Goal: Task Accomplishment & Management: Use online tool/utility

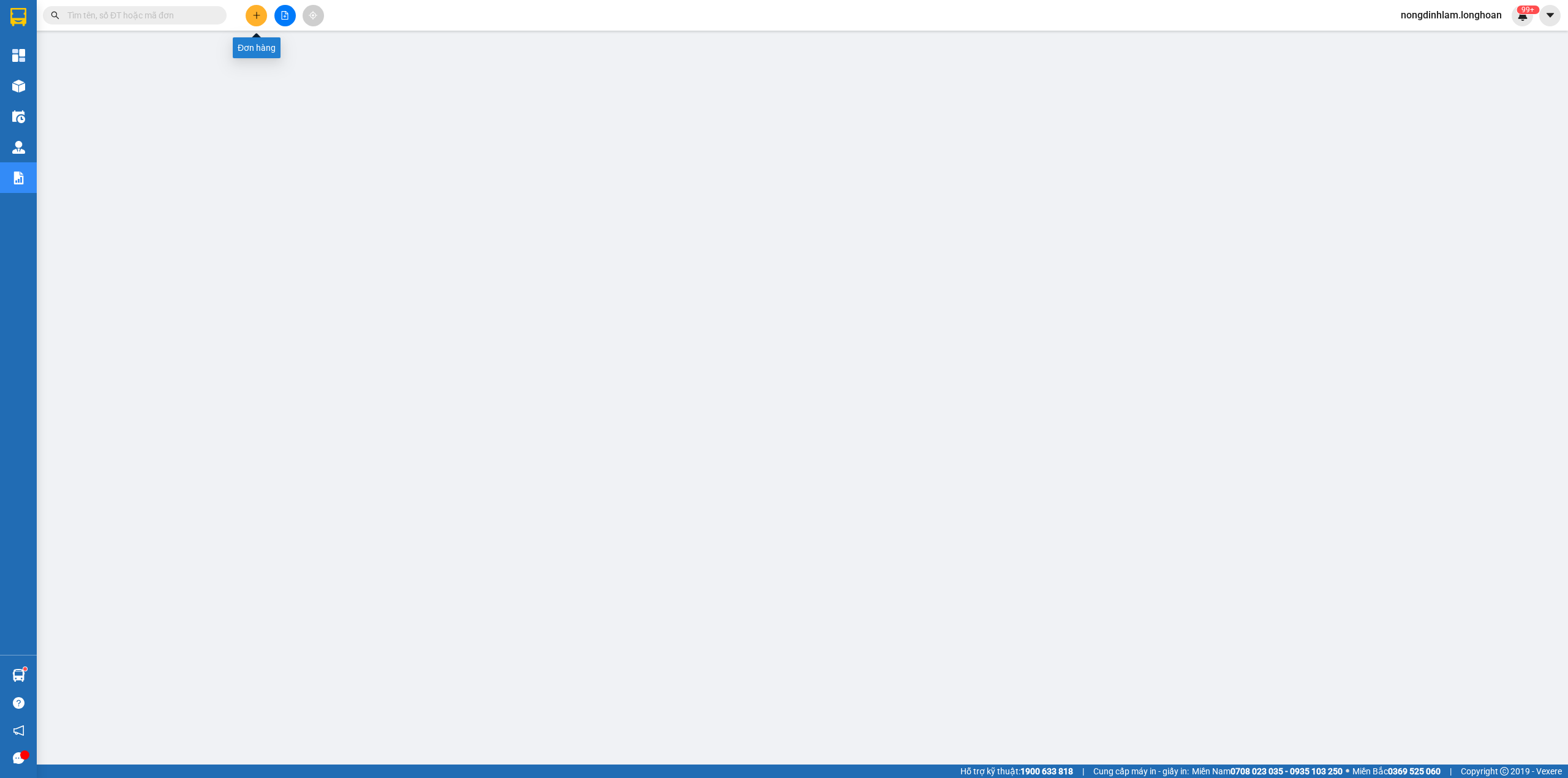
click at [253, 14] on icon "plus" at bounding box center [256, 15] width 8 height 8
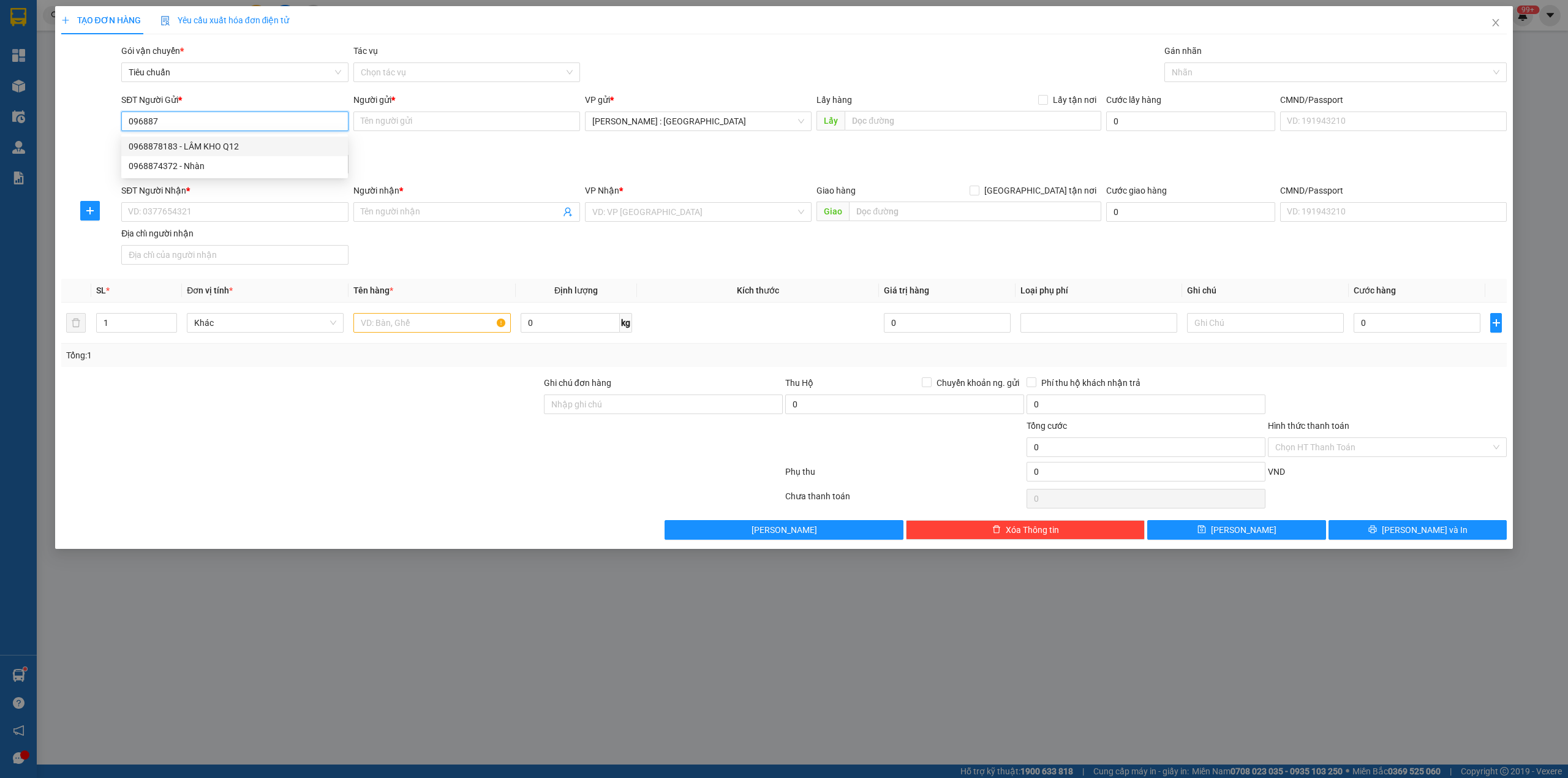
click at [207, 144] on div "0968878183 - LÂM KHO Q12" at bounding box center [234, 147] width 212 height 14
type input "0968878183"
type input "LÂM KHO Q12"
type input "0968878183"
click at [219, 211] on input "SĐT Người Nhận *" at bounding box center [235, 212] width 226 height 20
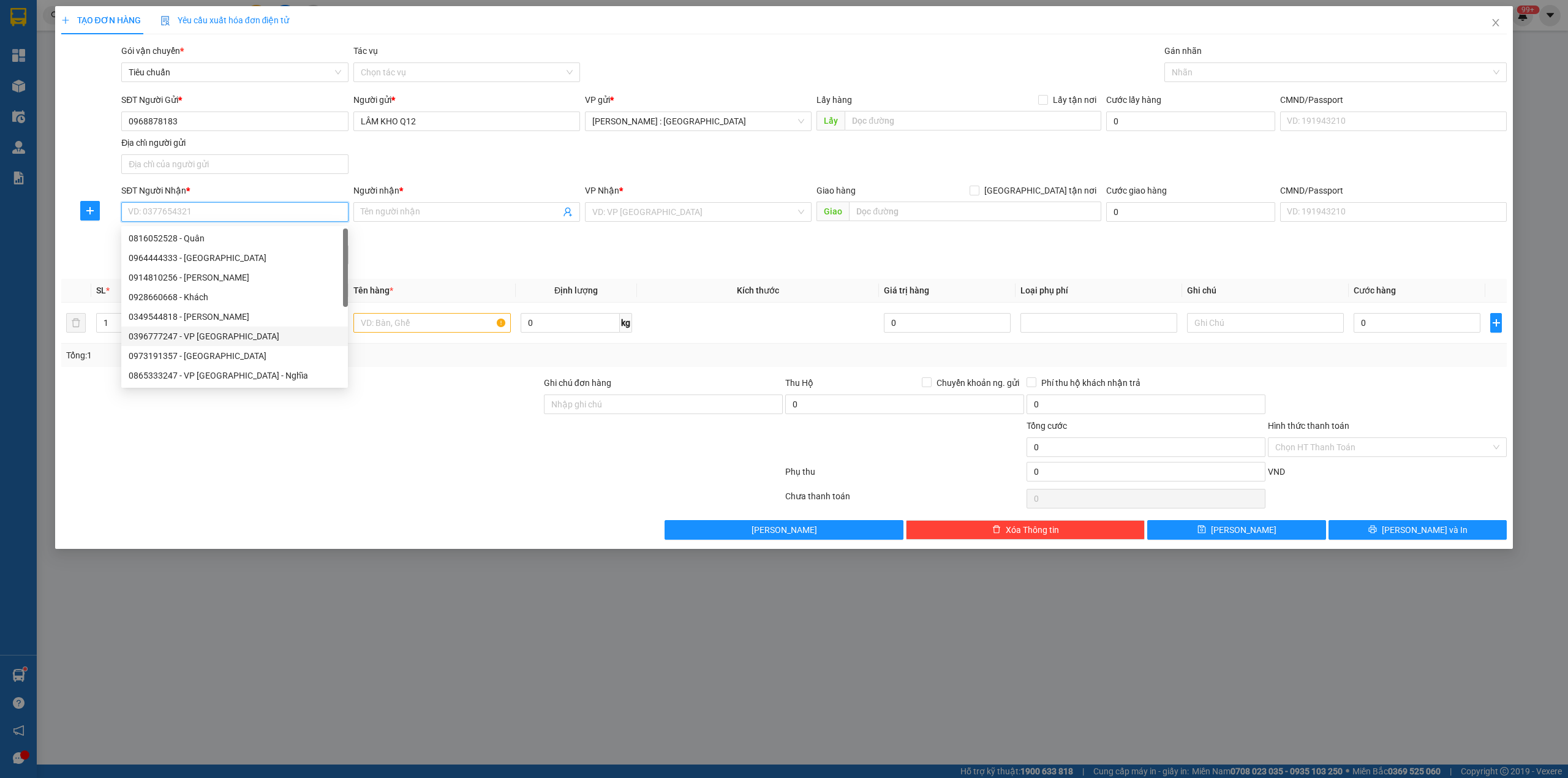
scroll to position [40, 0]
click at [236, 337] on div "0865333247 - VP Đà Nẵng - Nghĩa" at bounding box center [234, 337] width 212 height 14
type input "0865333247"
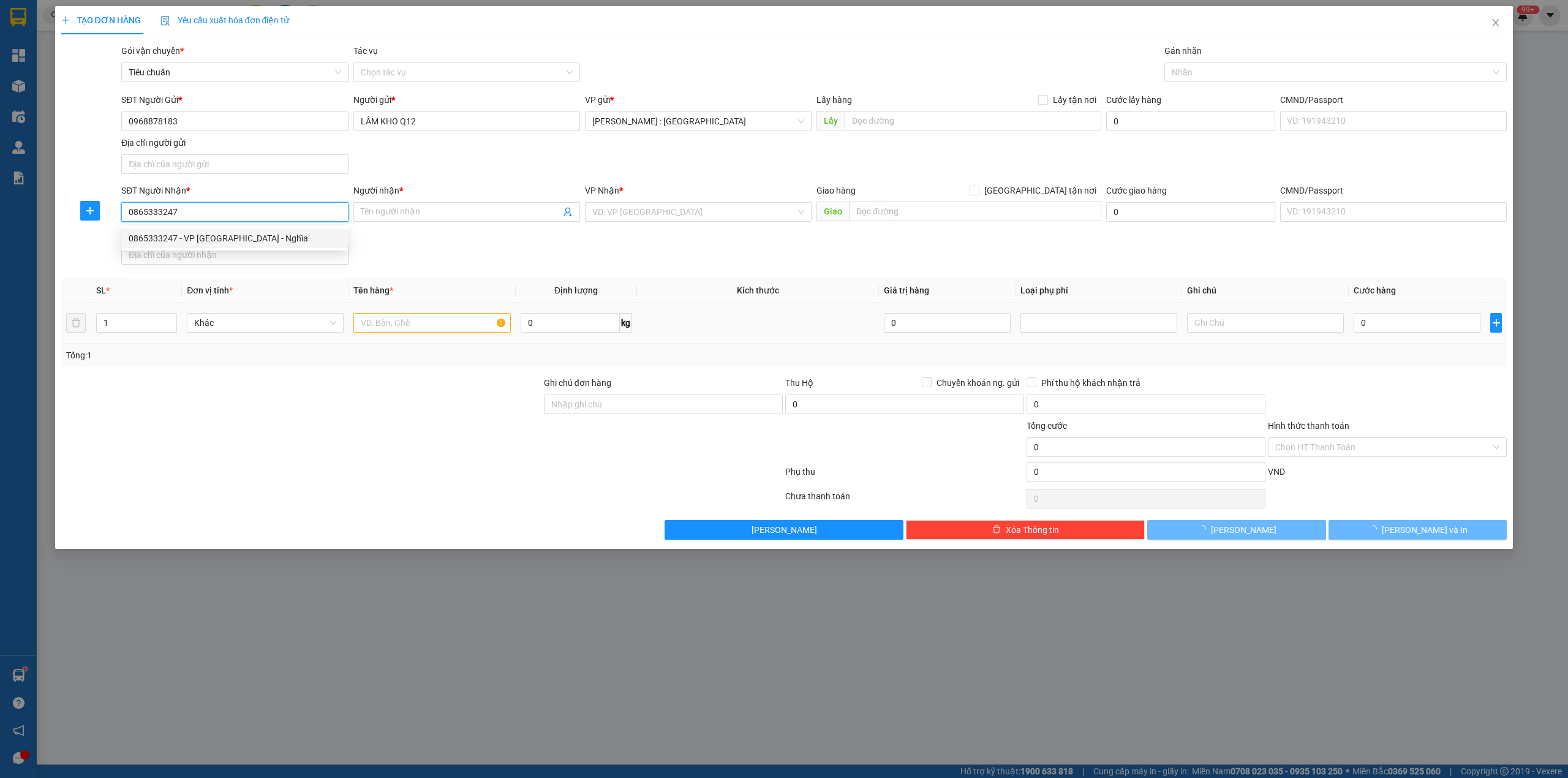
type input "VP Đà Nẵng - Nghĩa"
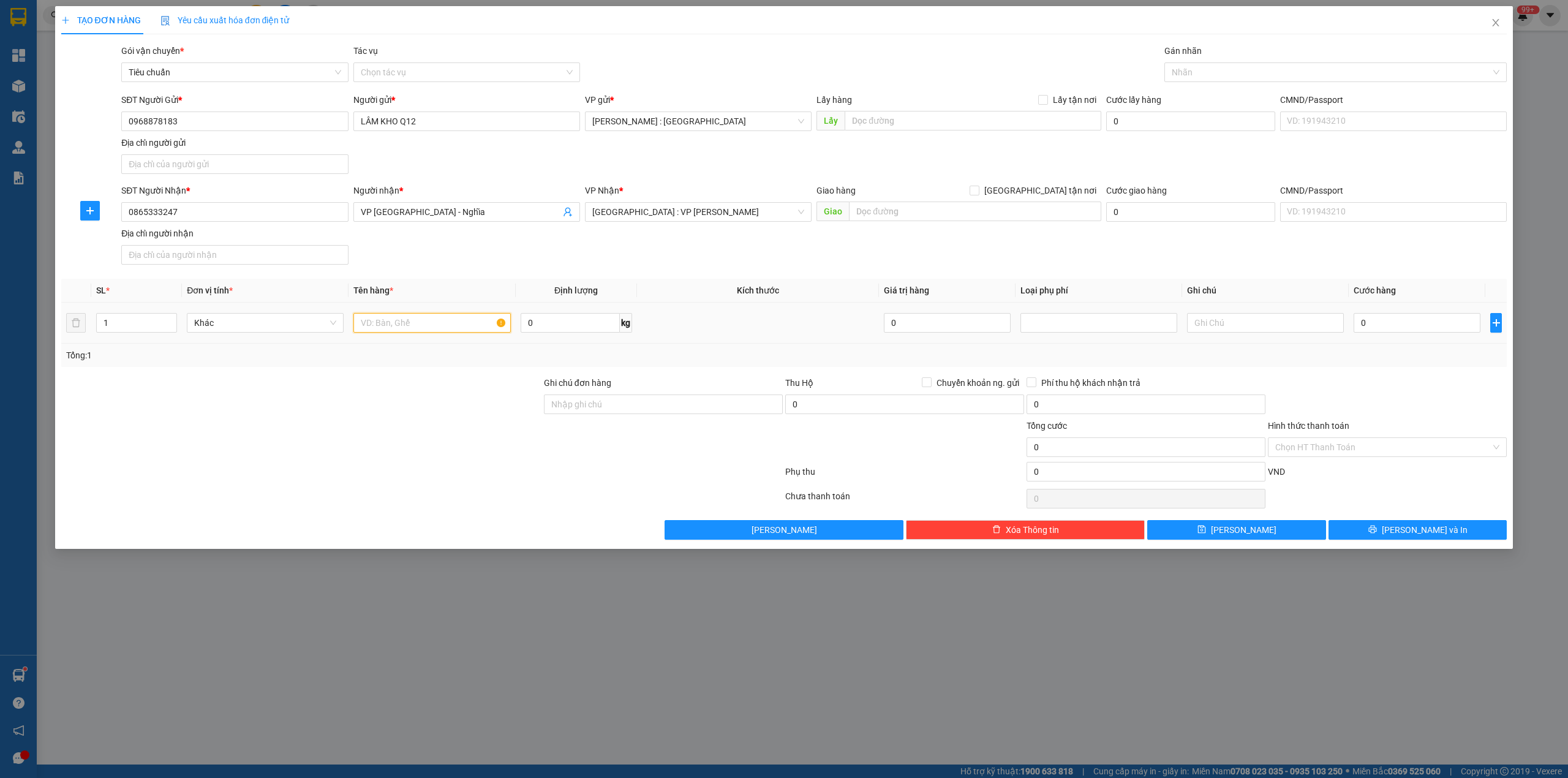
click at [383, 329] on input "text" at bounding box center [432, 323] width 156 height 20
type input "1 KIỆN NHỎ ( THẺ ĐỊNH VỊ)"
click at [613, 397] on input "Ghi chú đơn hàng" at bounding box center [663, 404] width 239 height 20
type input "D"
type input "ĐỂ TRÊN CABIN XE 97 ( ANH DŨNG)"
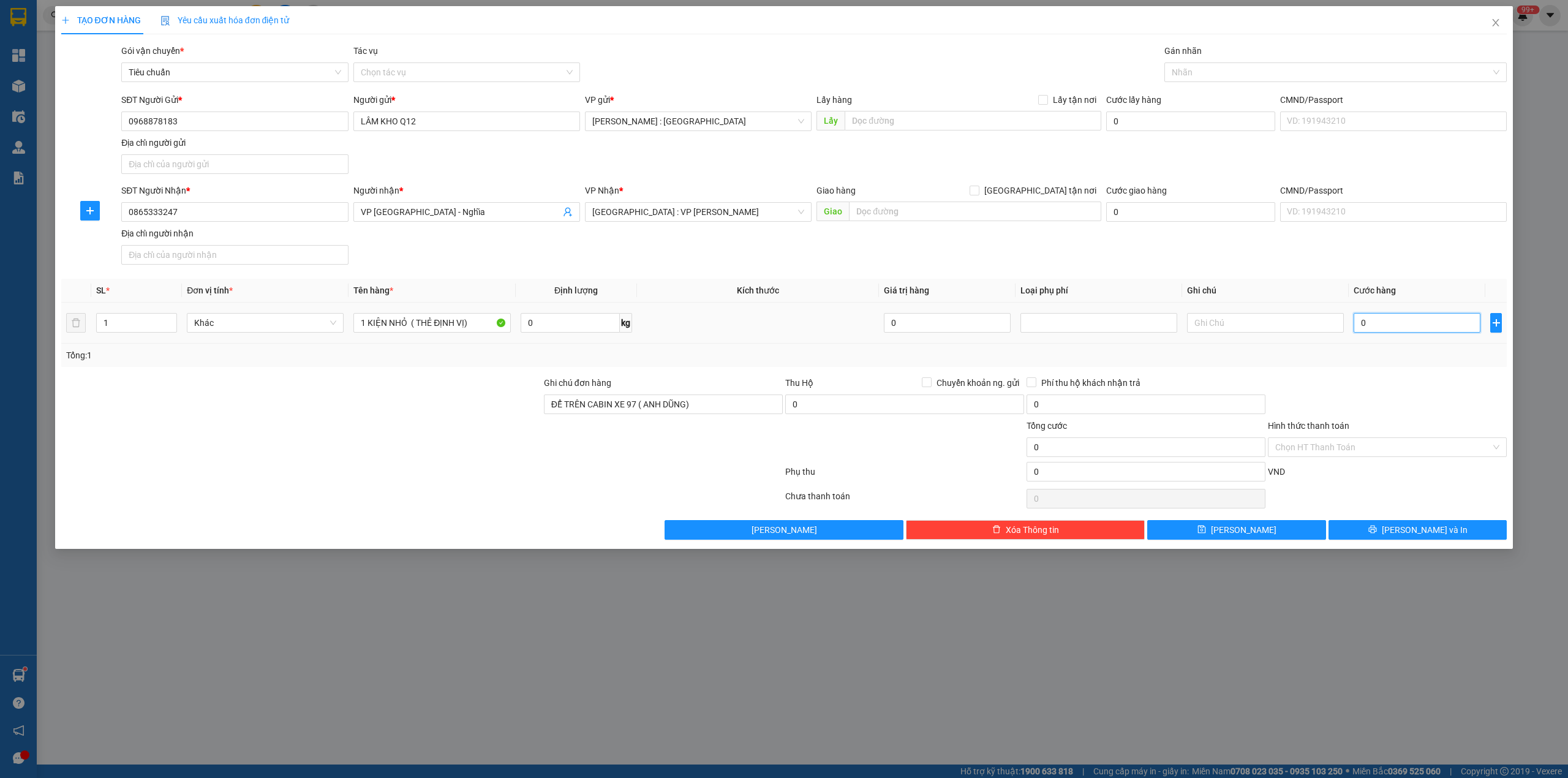
click at [1392, 326] on input "0" at bounding box center [1417, 323] width 127 height 20
type input "1"
type input "1.000"
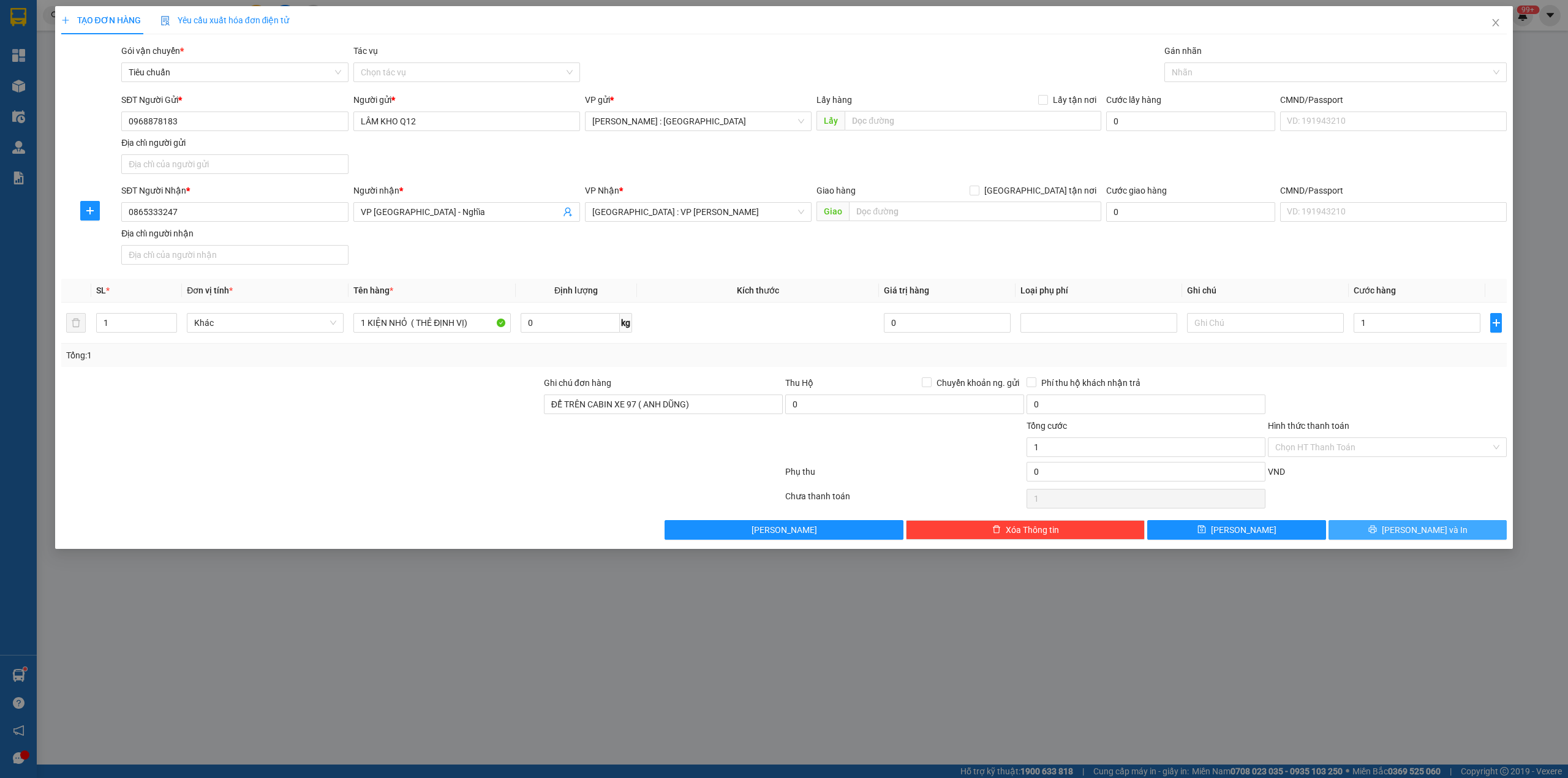
type input "1.000"
click at [1383, 534] on button "[PERSON_NAME] và In" at bounding box center [1418, 530] width 179 height 20
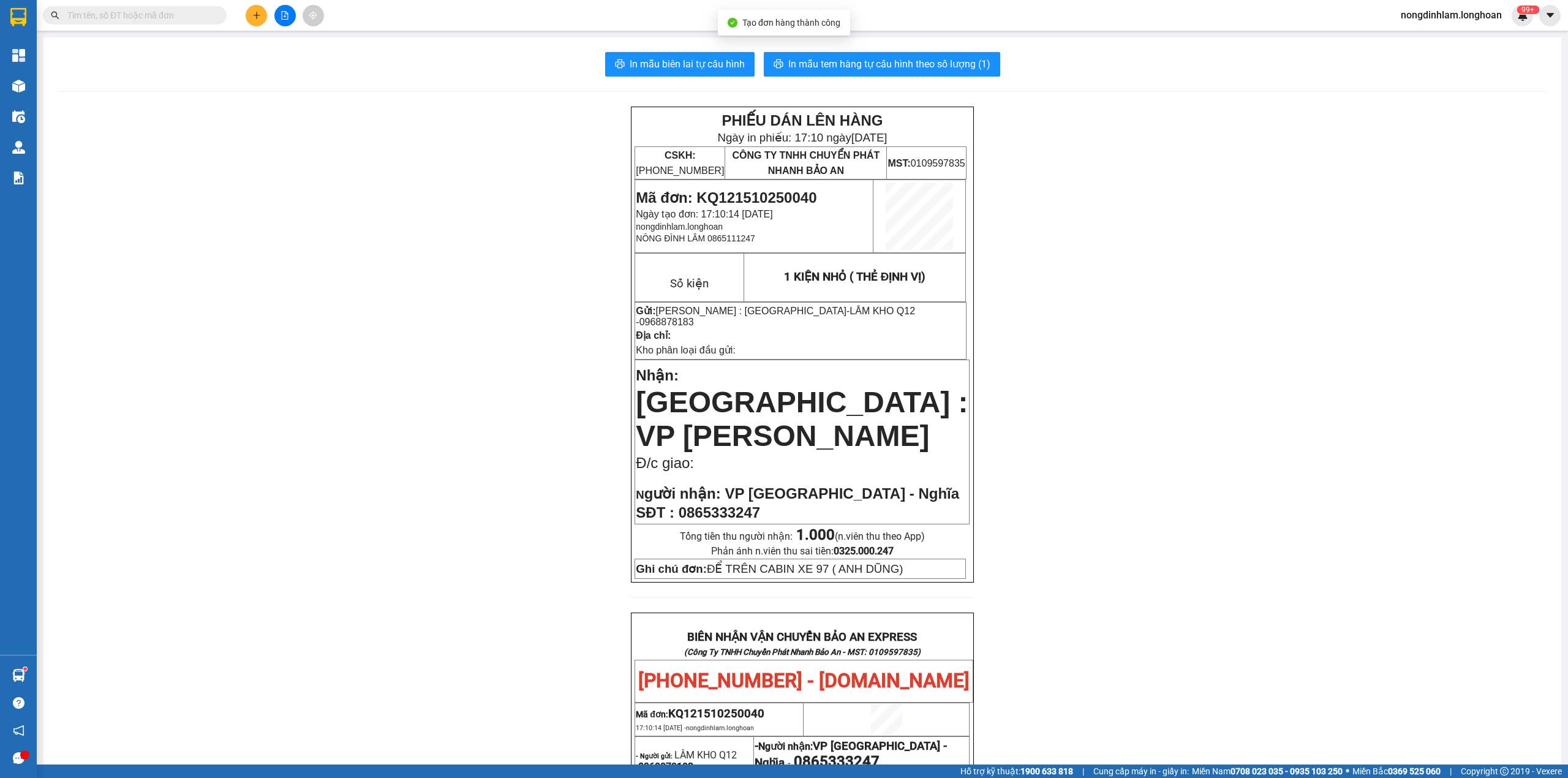
click at [729, 198] on span "Mã đơn: KQ121510250040" at bounding box center [726, 198] width 181 height 17
copy span "KQ121510250040"
click at [294, 12] on button at bounding box center [285, 15] width 21 height 21
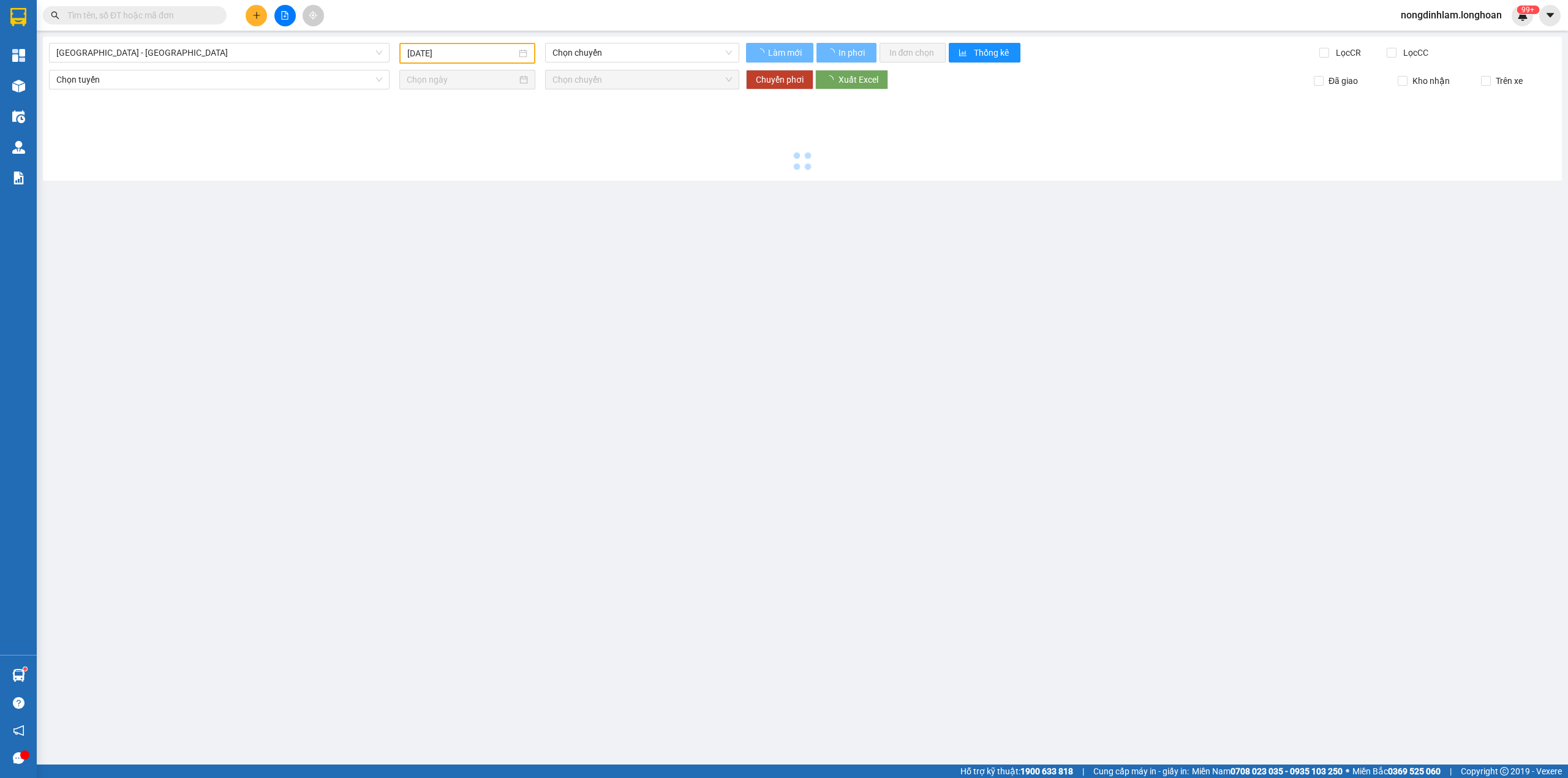
type input "[DATE]"
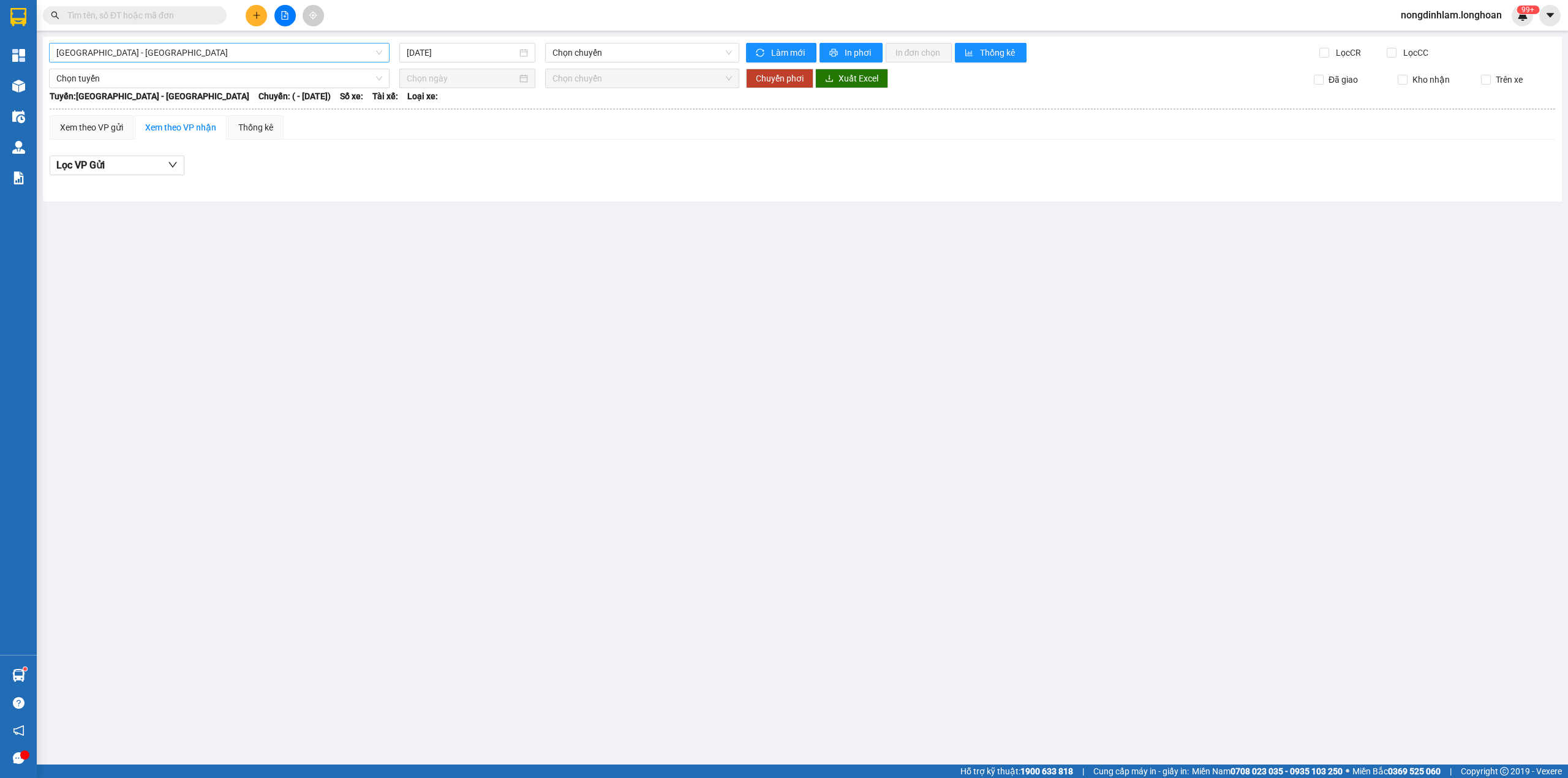
click at [232, 57] on span "[GEOGRAPHIC_DATA] - [GEOGRAPHIC_DATA]" at bounding box center [219, 52] width 326 height 18
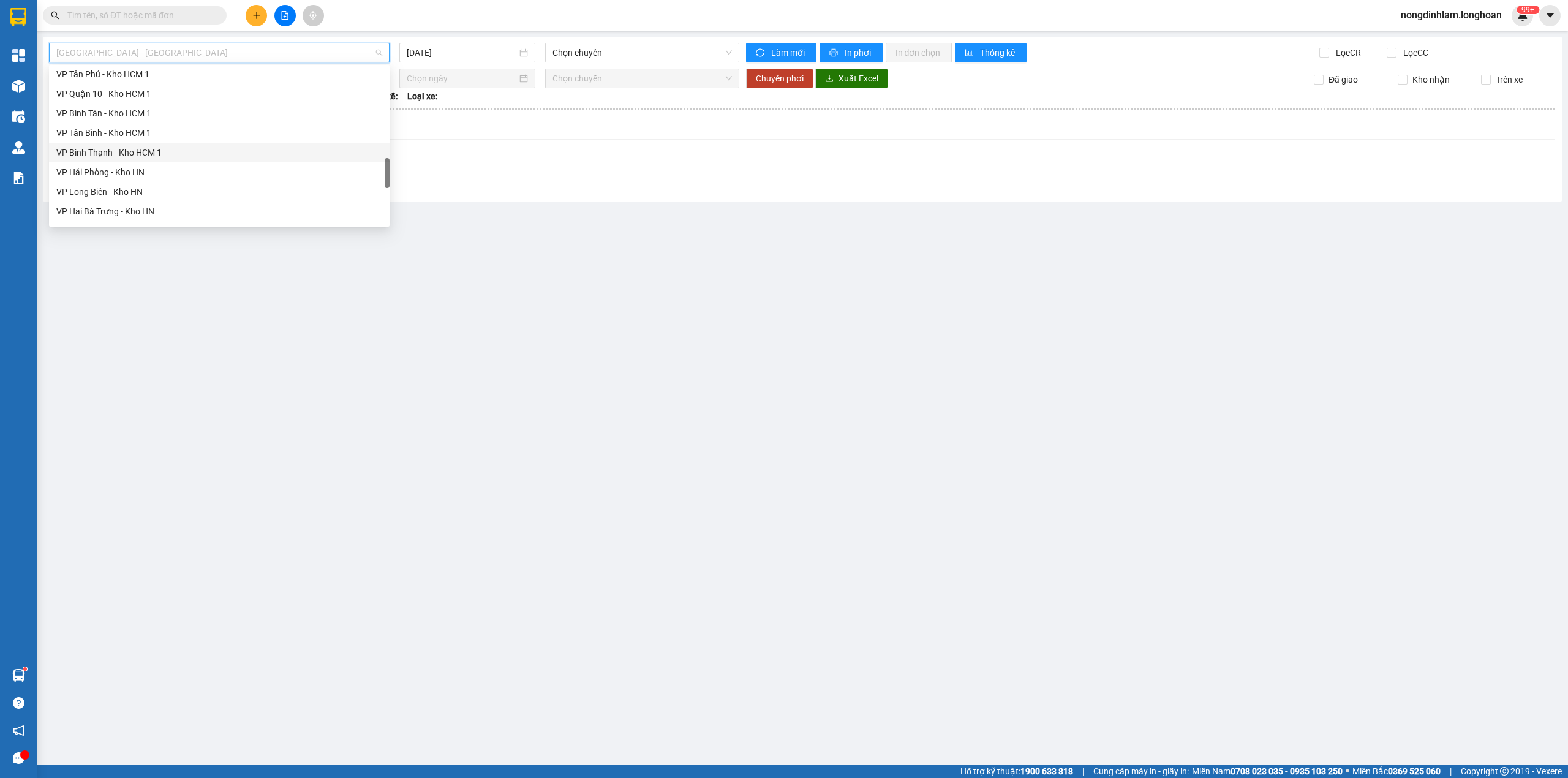
scroll to position [862, 0]
click at [136, 121] on div "Nam [GEOGRAPHIC_DATA]" at bounding box center [219, 116] width 326 height 14
type input "[DATE]"
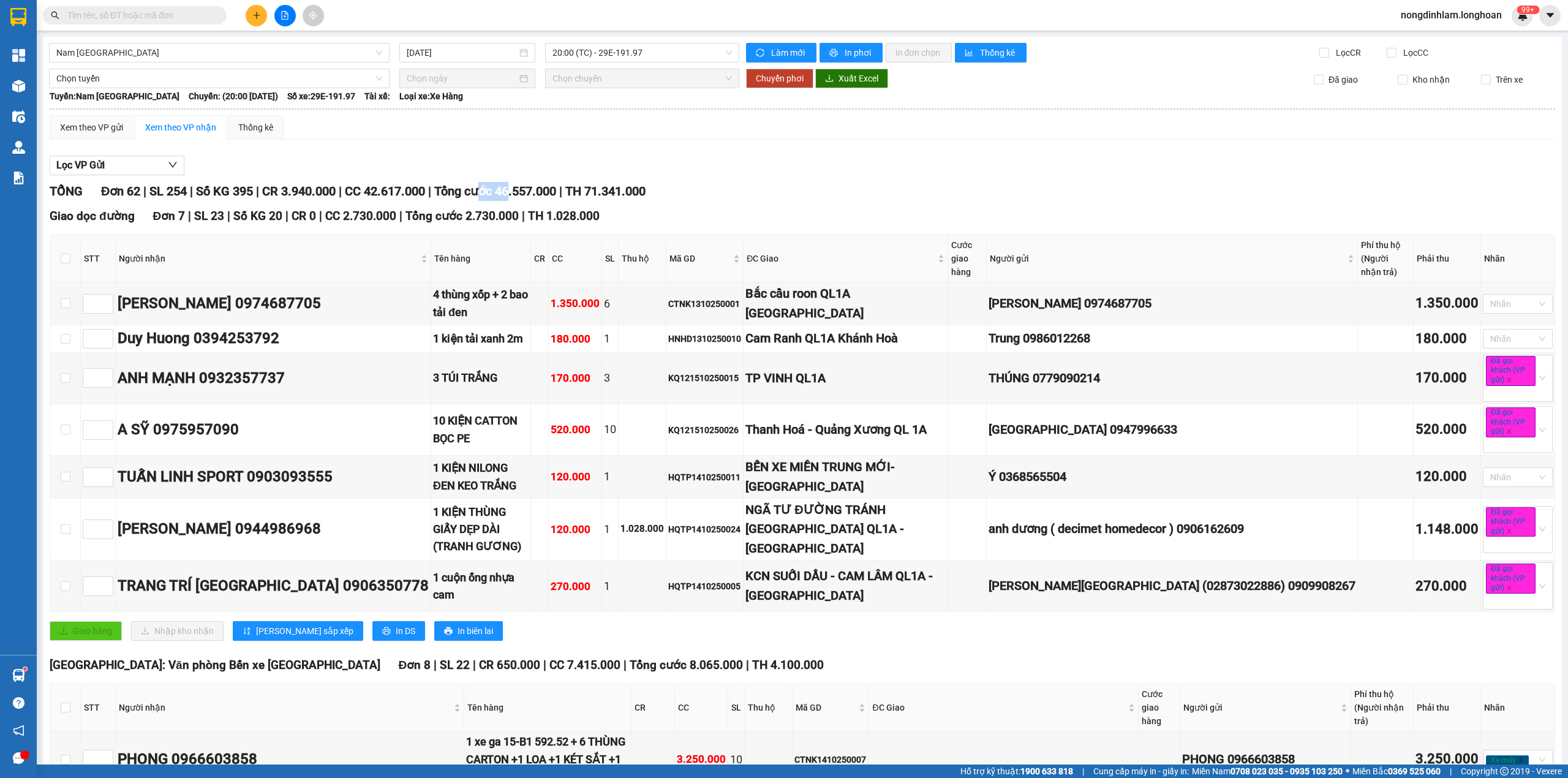
drag, startPoint x: 526, startPoint y: 198, endPoint x: 495, endPoint y: 198, distance: 31.0
click at [495, 198] on span "Tổng cước 46.557.000" at bounding box center [495, 191] width 122 height 14
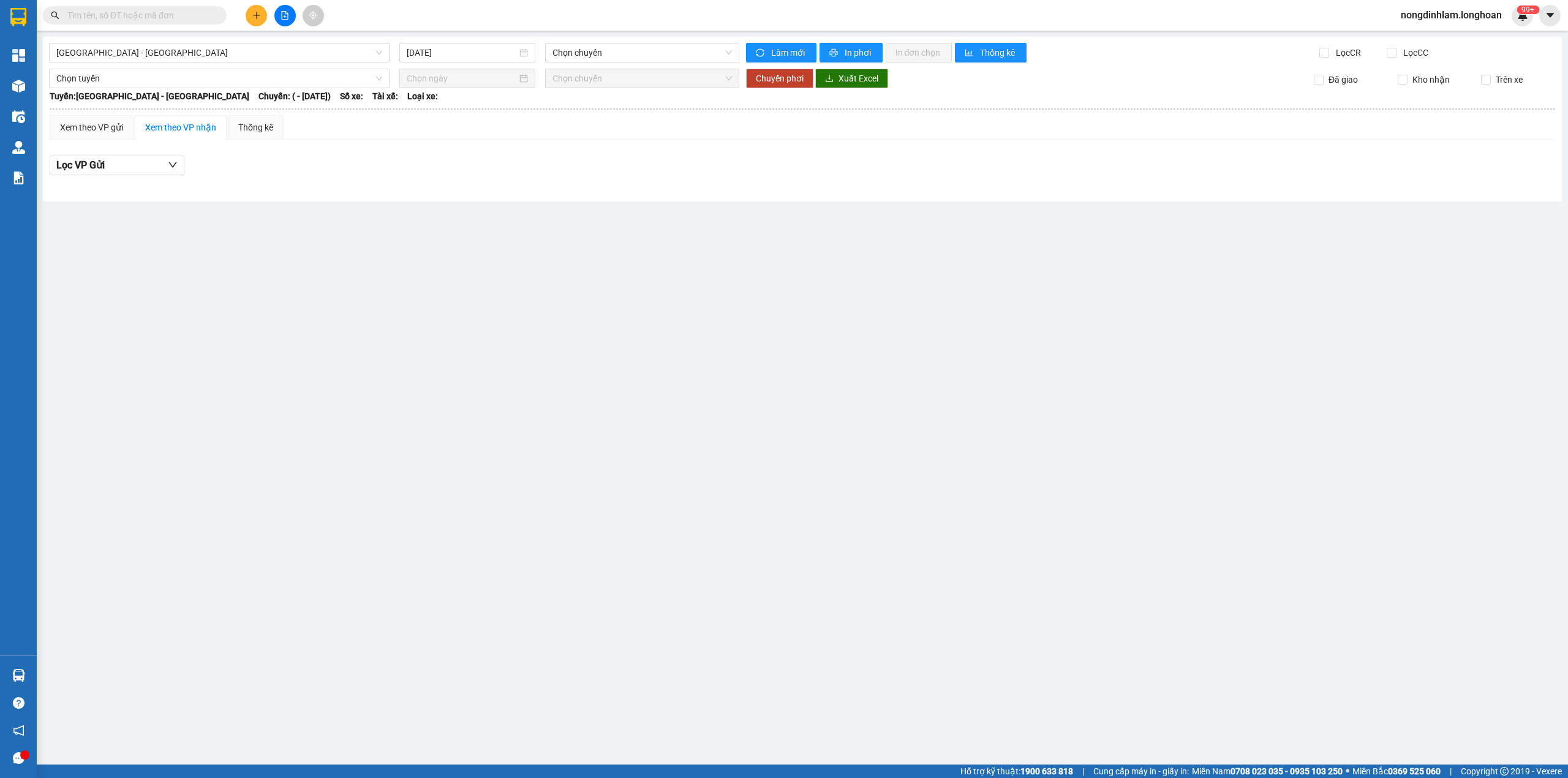
click at [146, 12] on input "text" at bounding box center [140, 15] width 144 height 14
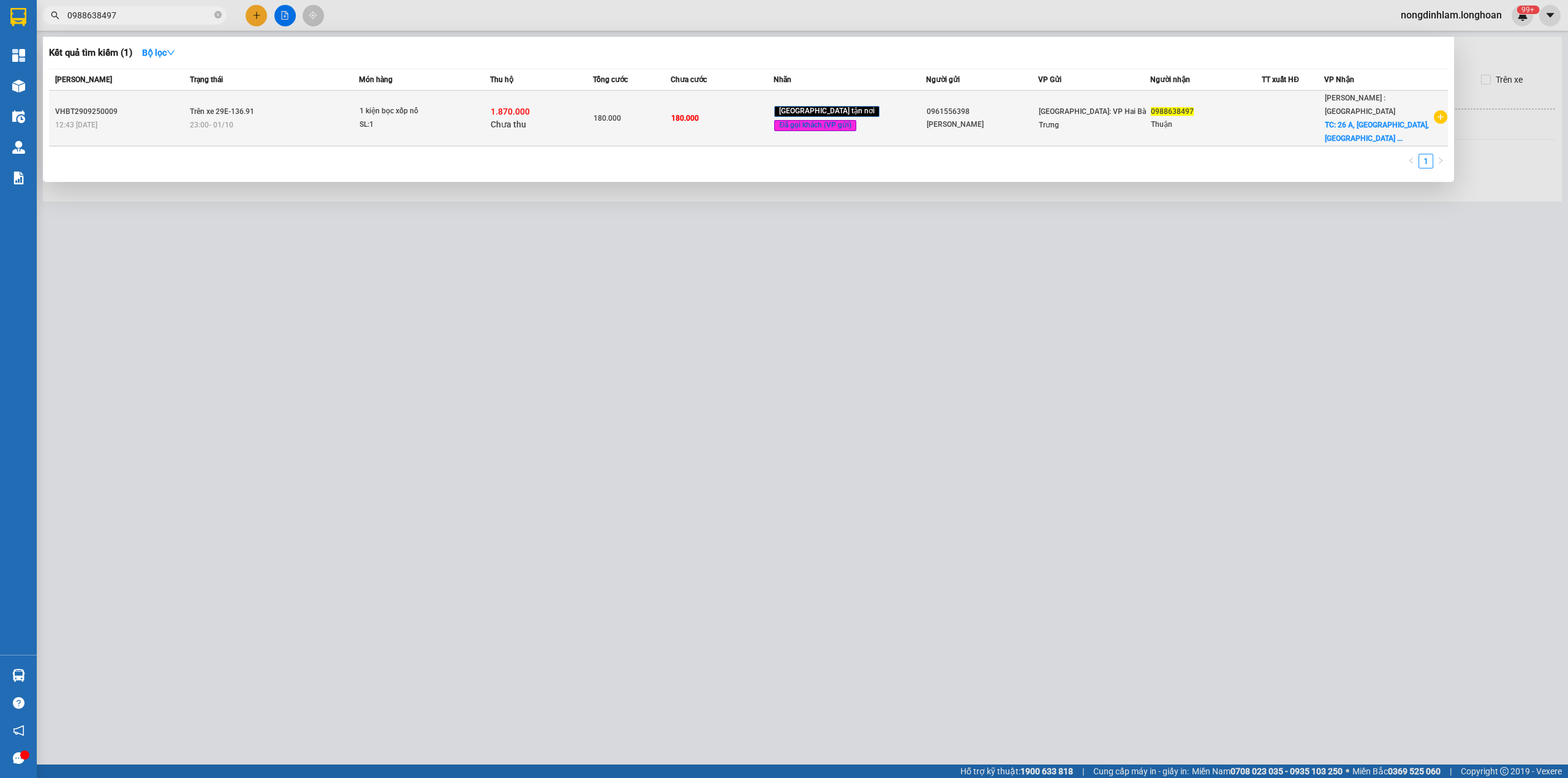
type input "0988638497"
click at [346, 126] on td "Trên xe 29E-136.91 23:00 [DATE]" at bounding box center [273, 118] width 172 height 55
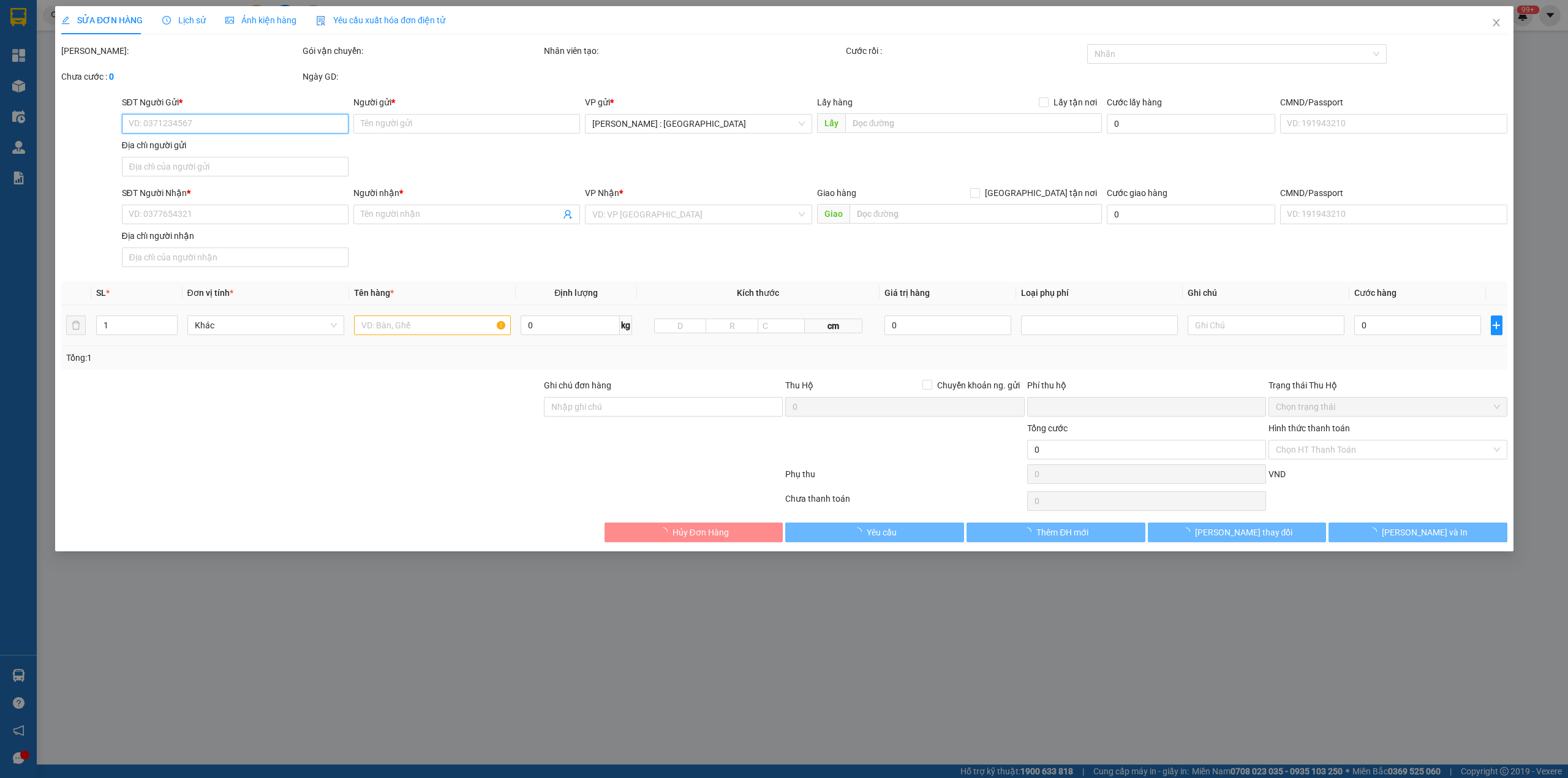
type input "0961556398"
type input "[PERSON_NAME]"
type input "0988638497"
type input "Thuận"
checkbox input "true"
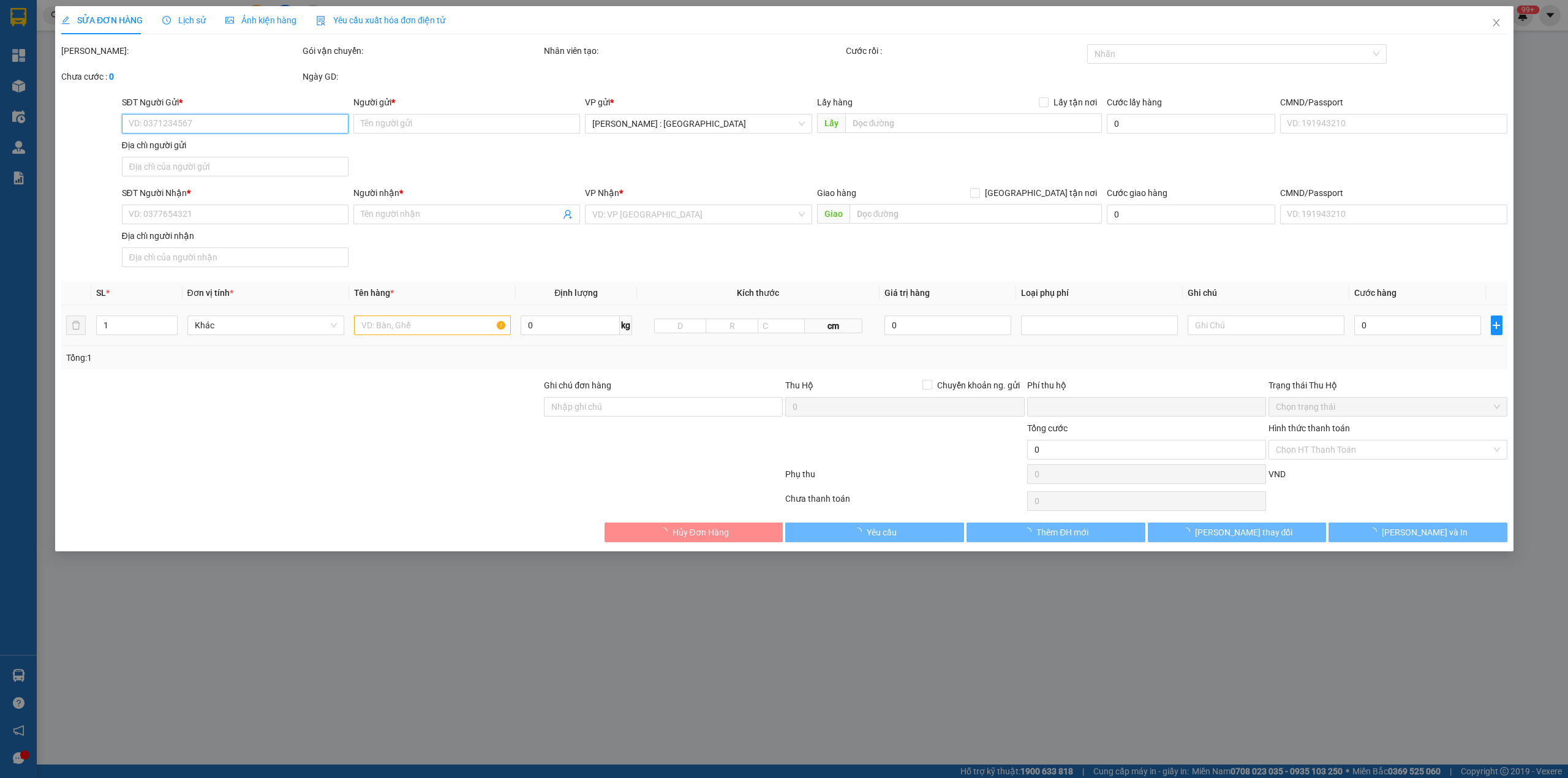
type input "26 A, [GEOGRAPHIC_DATA], [GEOGRAPHIC_DATA] [GEOGRAPHIC_DATA]"
type input "180.000"
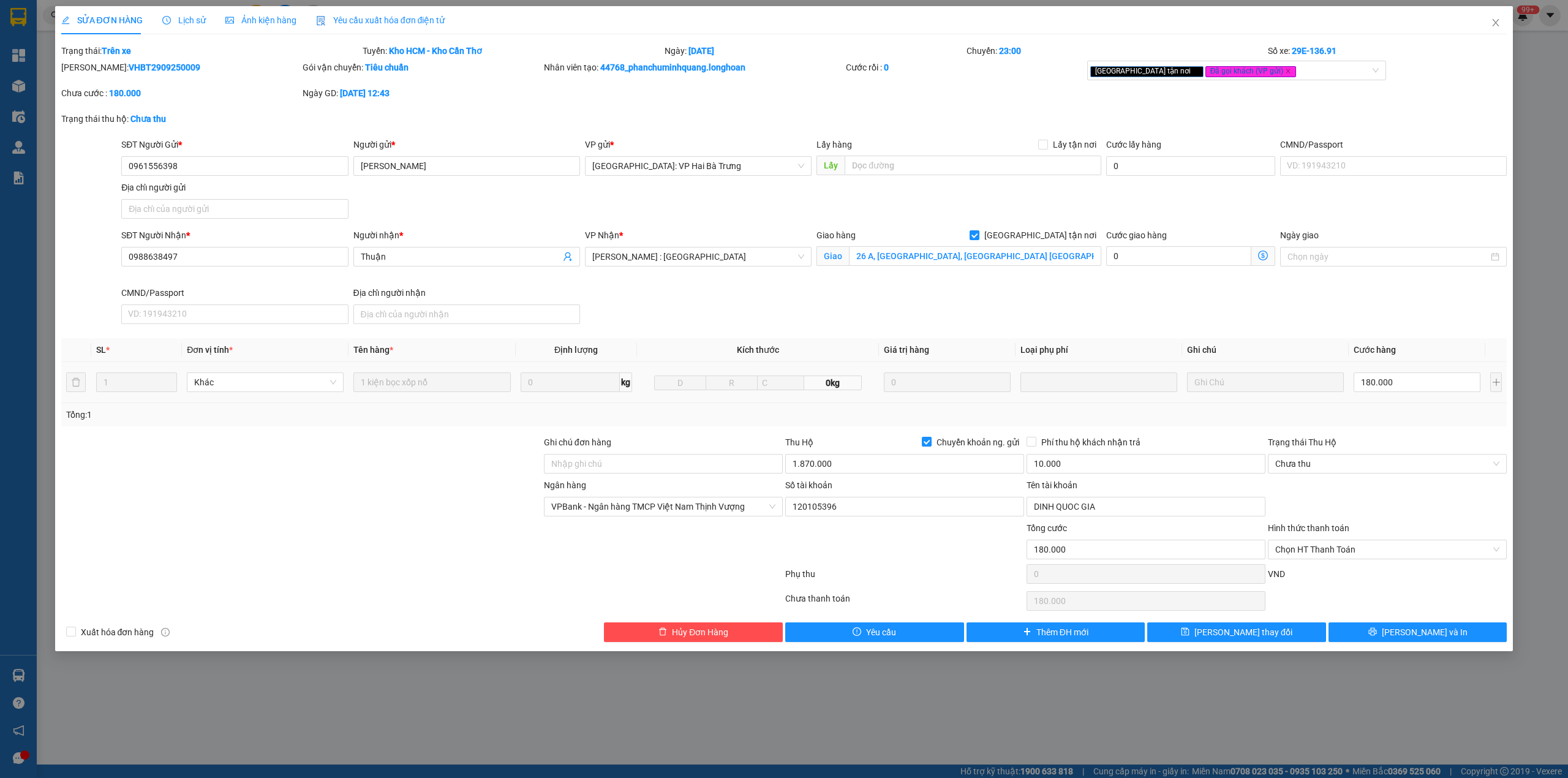
click at [184, 18] on span "Lịch sử" at bounding box center [184, 20] width 43 height 10
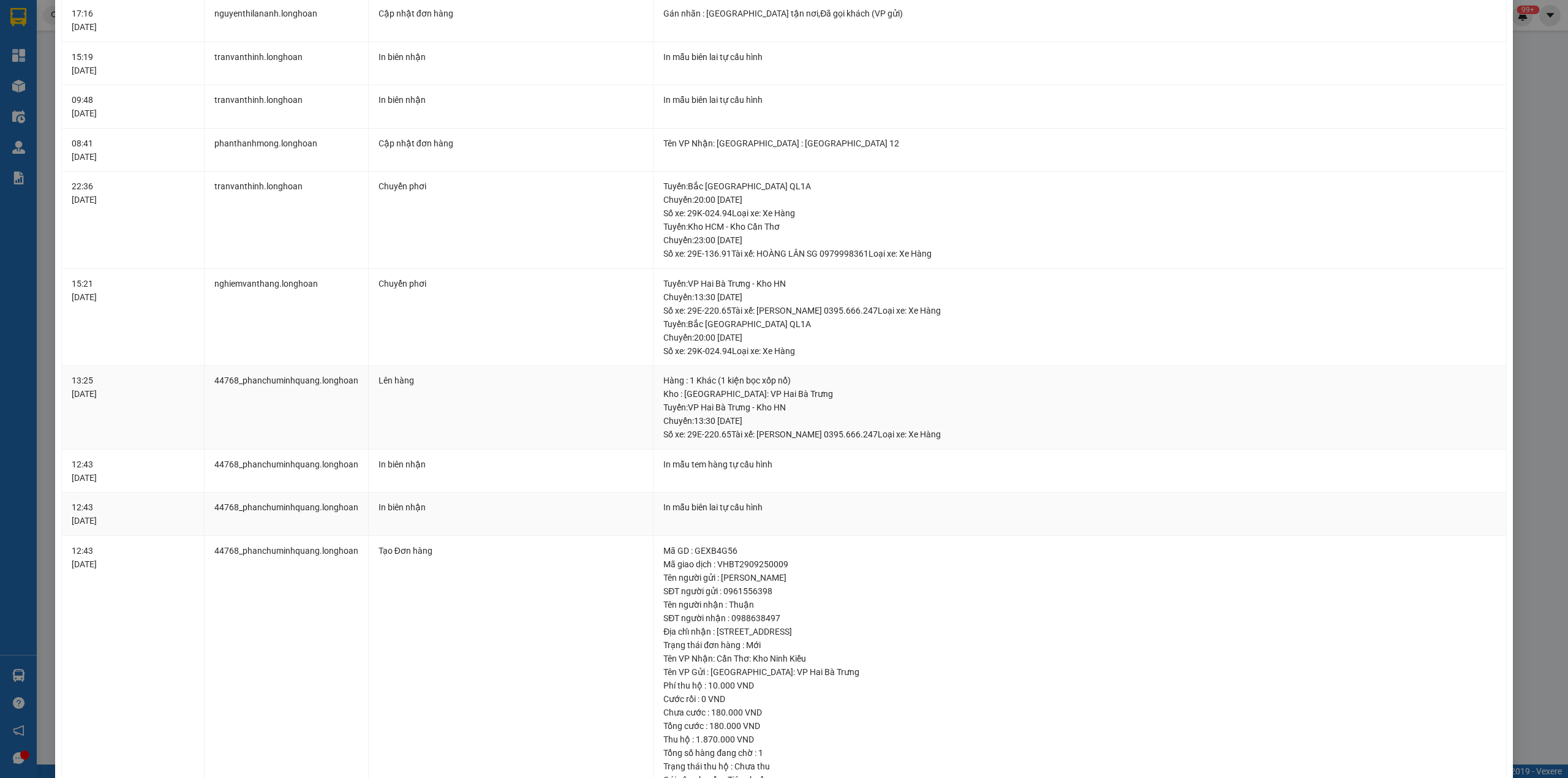
scroll to position [189, 0]
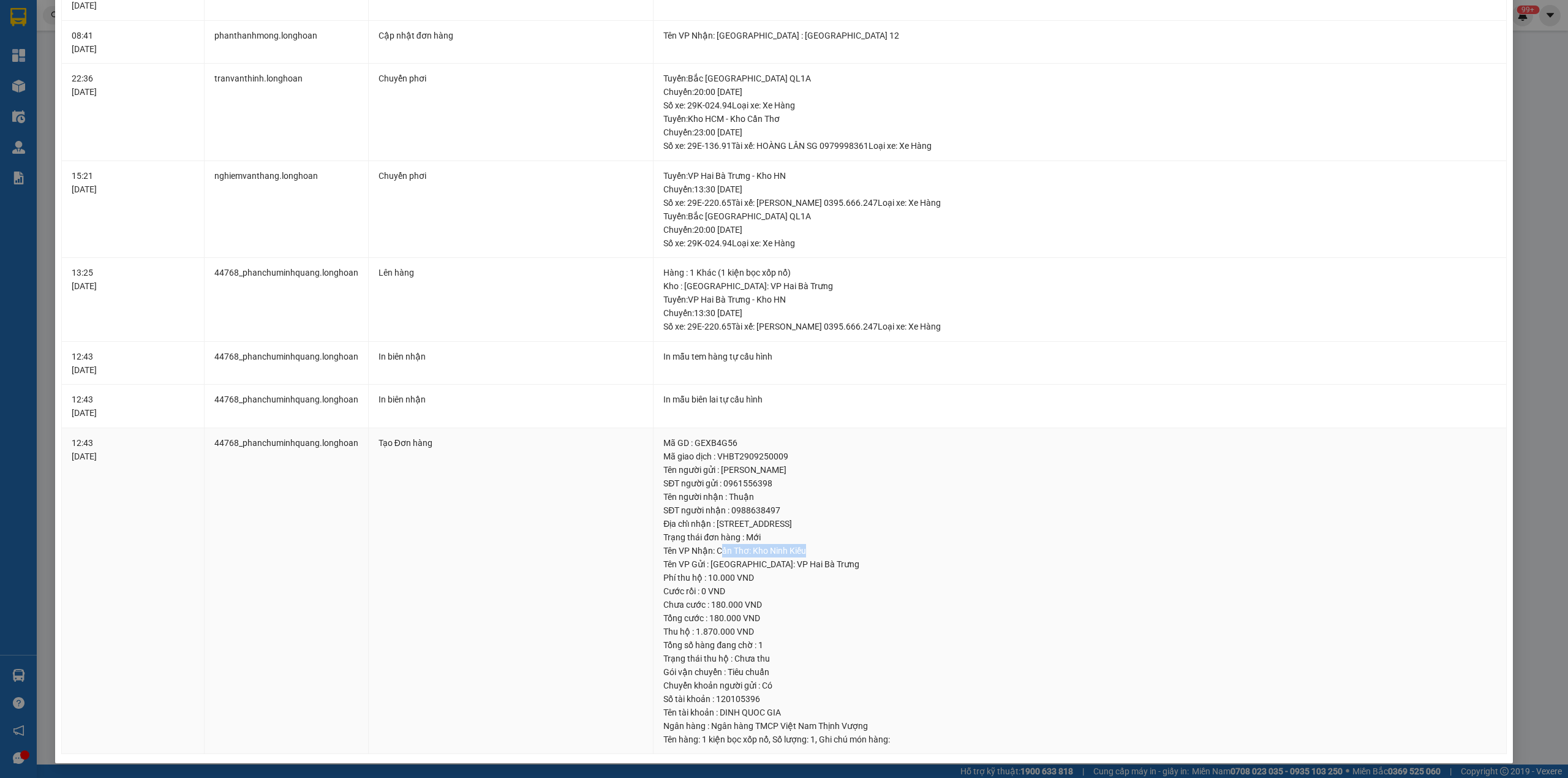
drag, startPoint x: 716, startPoint y: 554, endPoint x: 811, endPoint y: 552, distance: 95.0
click at [811, 552] on div "Tên VP Nhận: Cần Thơ: Kho Ninh Kiều" at bounding box center [1080, 551] width 833 height 14
click at [770, 574] on div "Phí thu hộ : 10.000 VND" at bounding box center [1080, 577] width 833 height 14
drag, startPoint x: 726, startPoint y: 631, endPoint x: 713, endPoint y: 631, distance: 13.0
click at [713, 631] on div "Thu hộ : 1.870.000 VND" at bounding box center [1080, 631] width 833 height 14
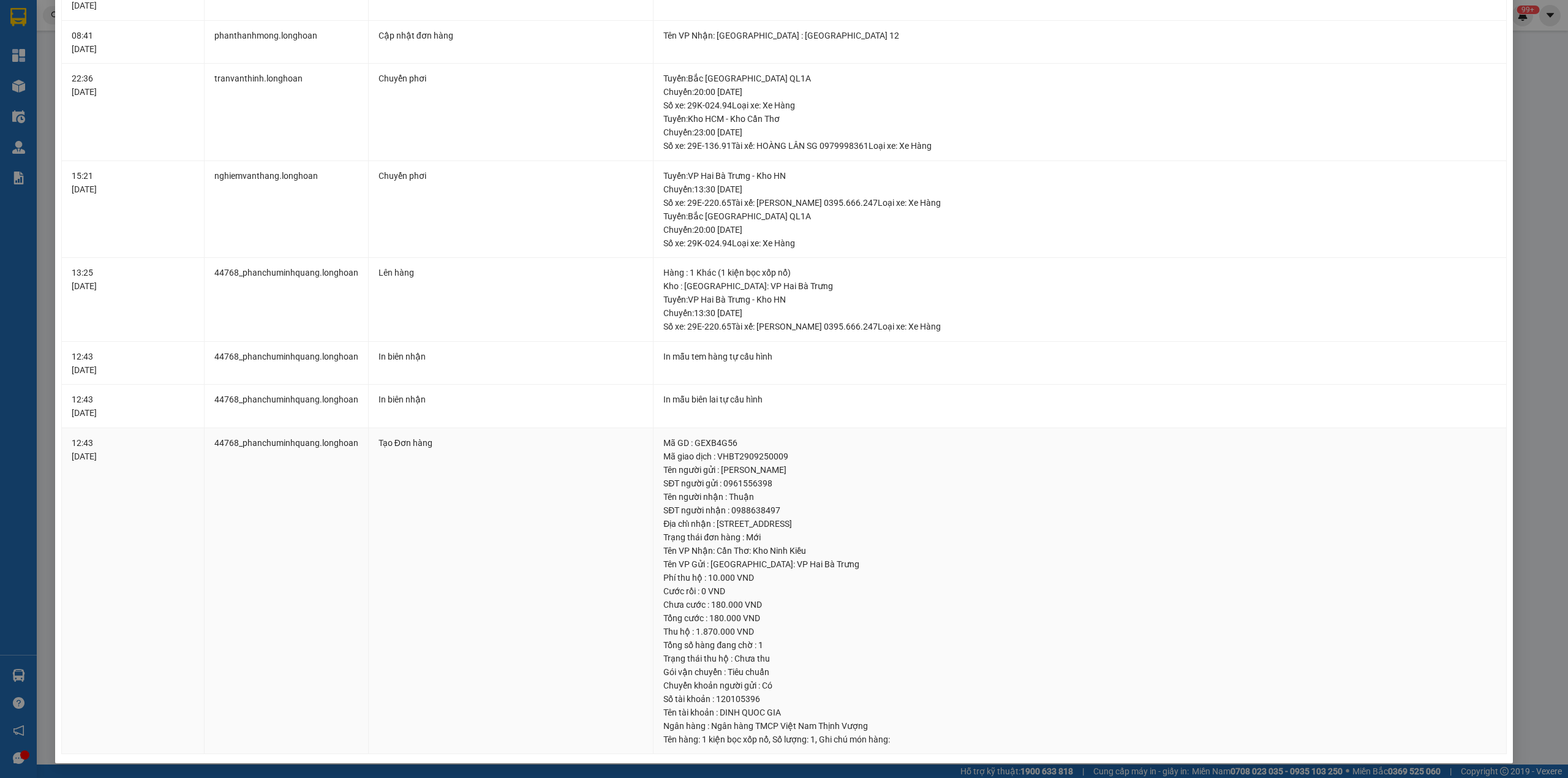
click at [620, 596] on td "Tạo Đơn hàng" at bounding box center [511, 592] width 285 height 327
click at [751, 580] on div "Phí thu hộ : 10.000 VND" at bounding box center [1080, 577] width 833 height 14
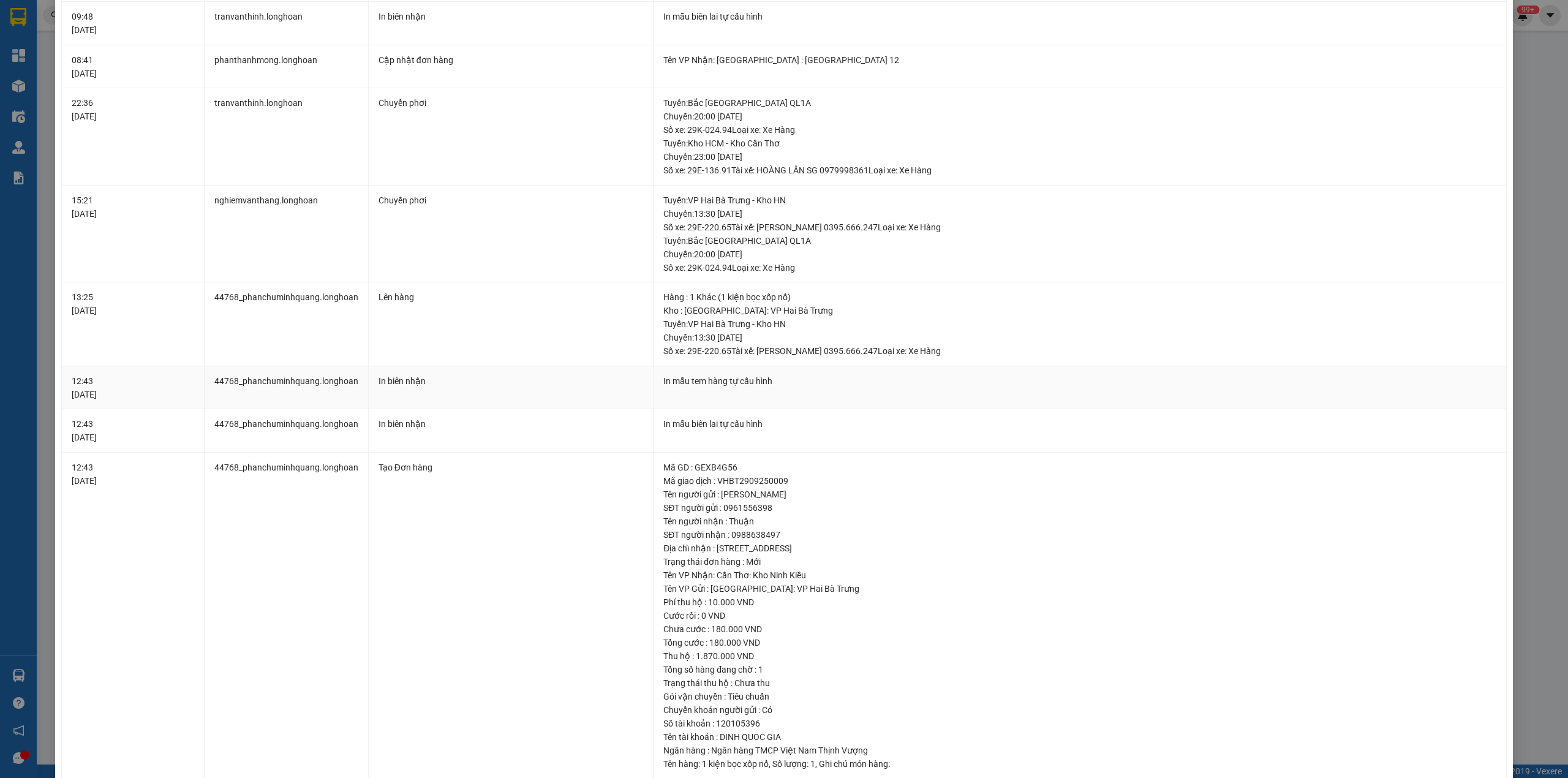
scroll to position [93, 0]
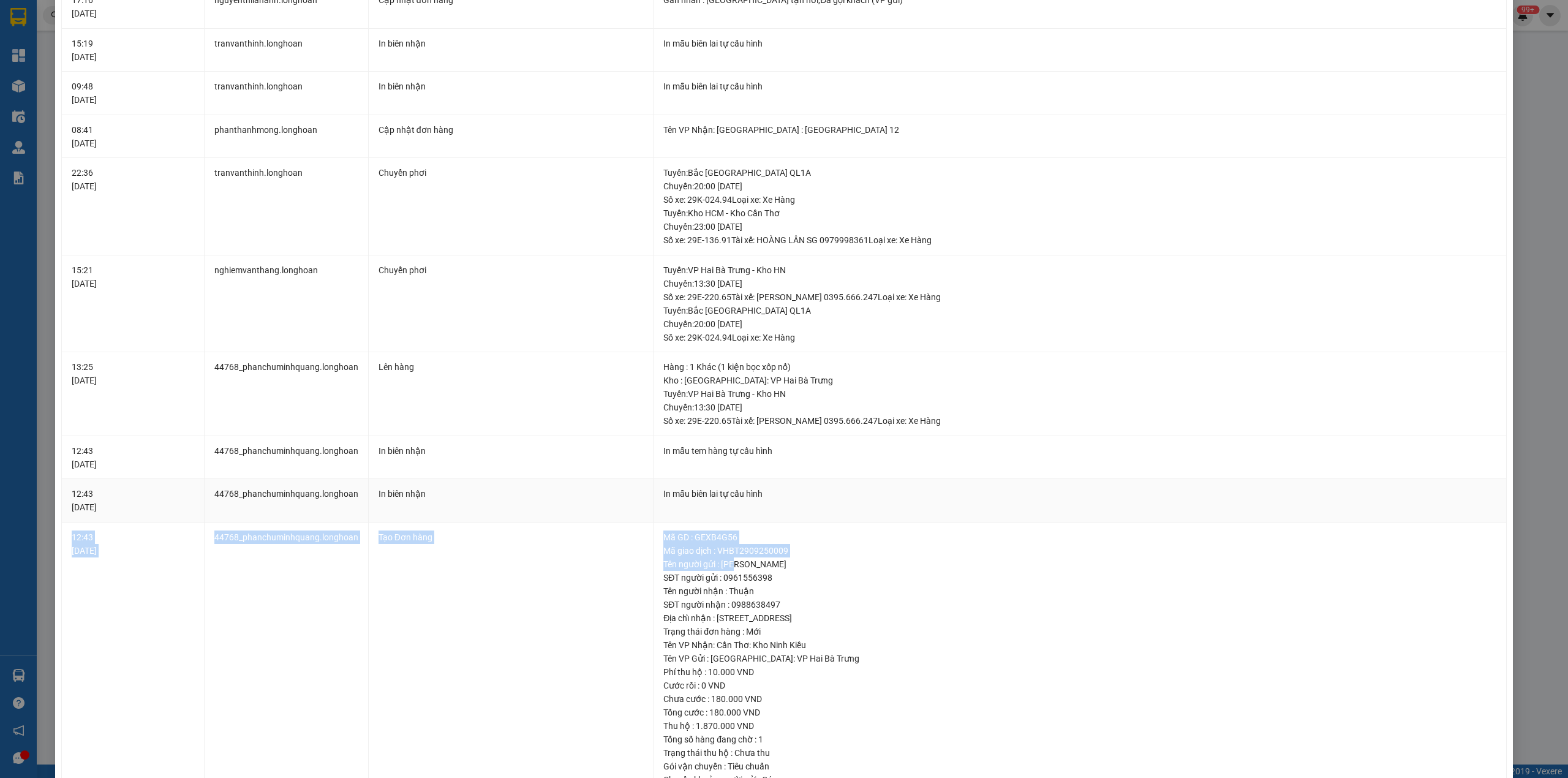
click at [814, 504] on tbody "17:16 [DATE] nguyenthilananh.longhoan Cập nhật đơn hàng Gán nhãn : [GEOGRAPHI…" at bounding box center [784, 417] width 1446 height 863
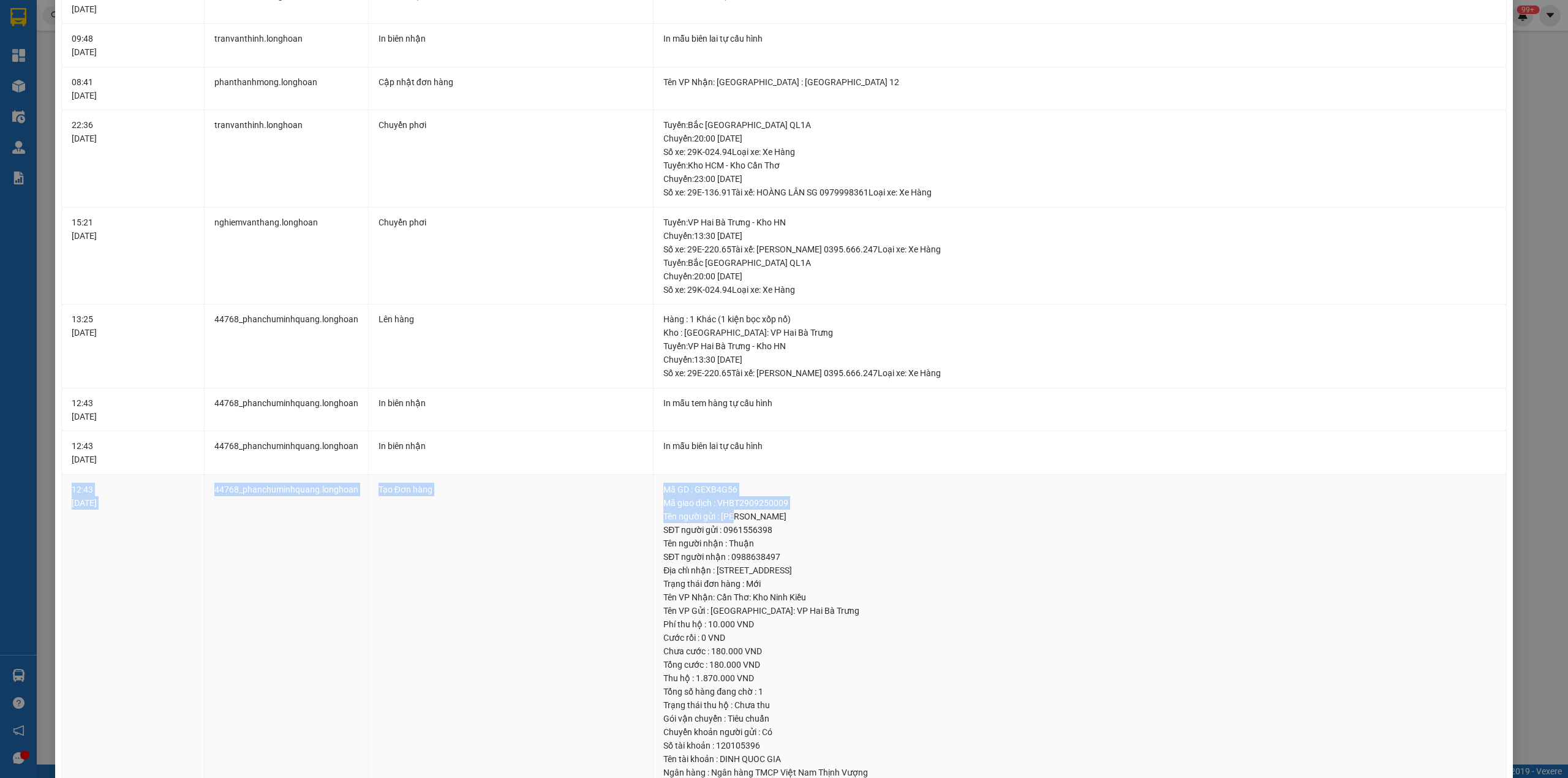
scroll to position [189, 0]
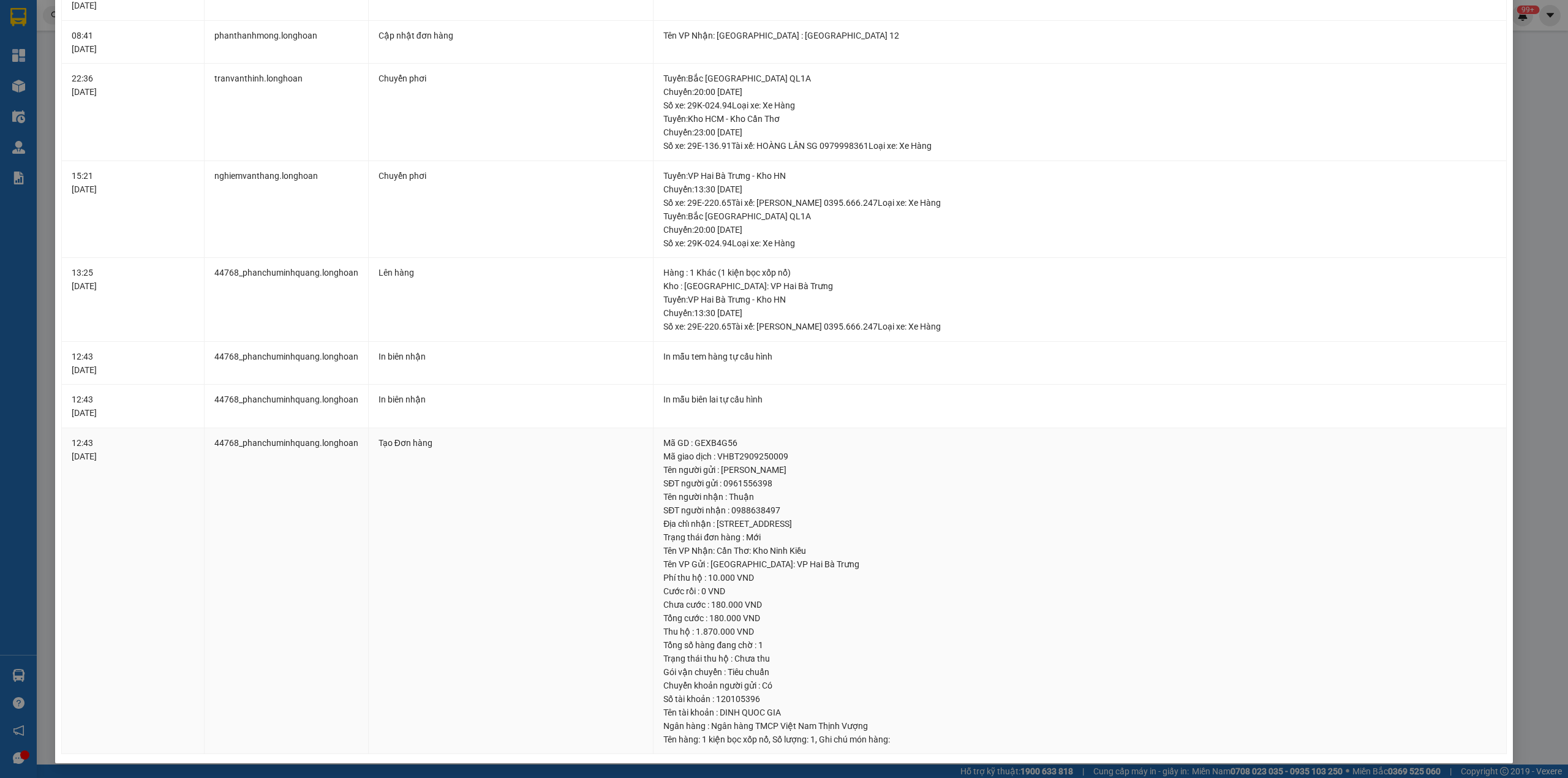
click at [767, 610] on div "Chưa cước : 180.000 VND" at bounding box center [1080, 605] width 833 height 14
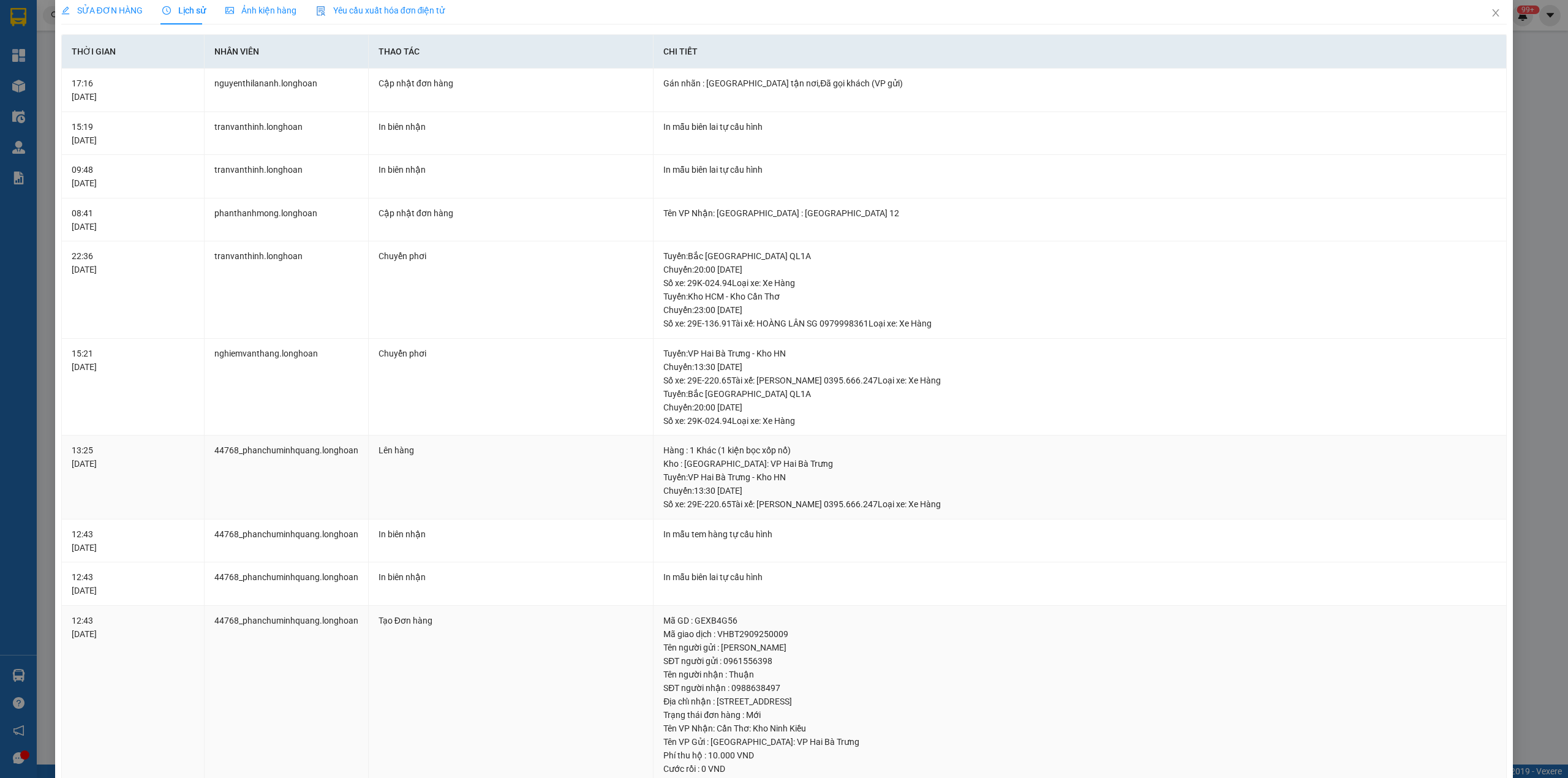
scroll to position [0, 0]
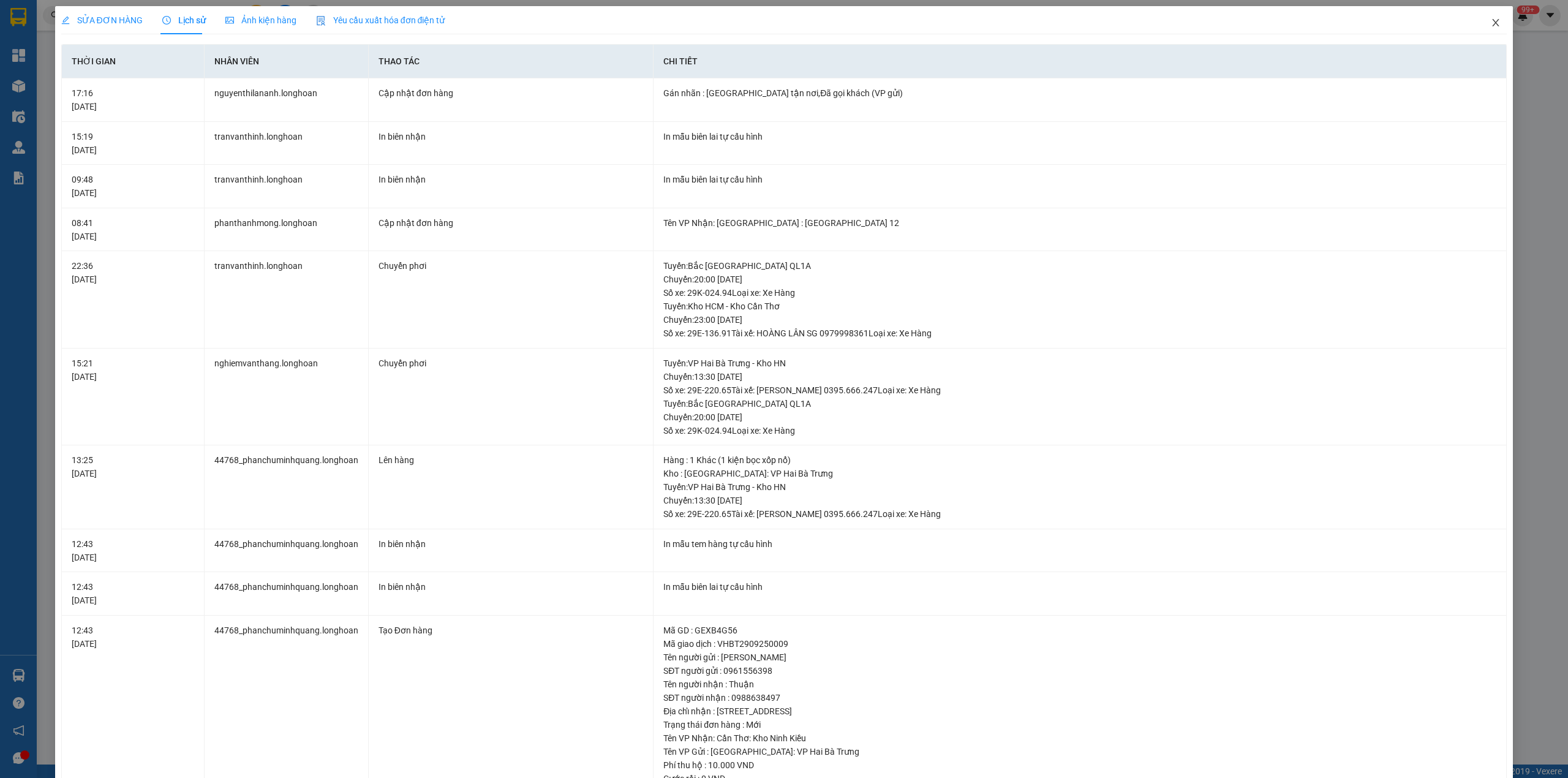
click at [1491, 21] on icon "close" at bounding box center [1495, 22] width 10 height 10
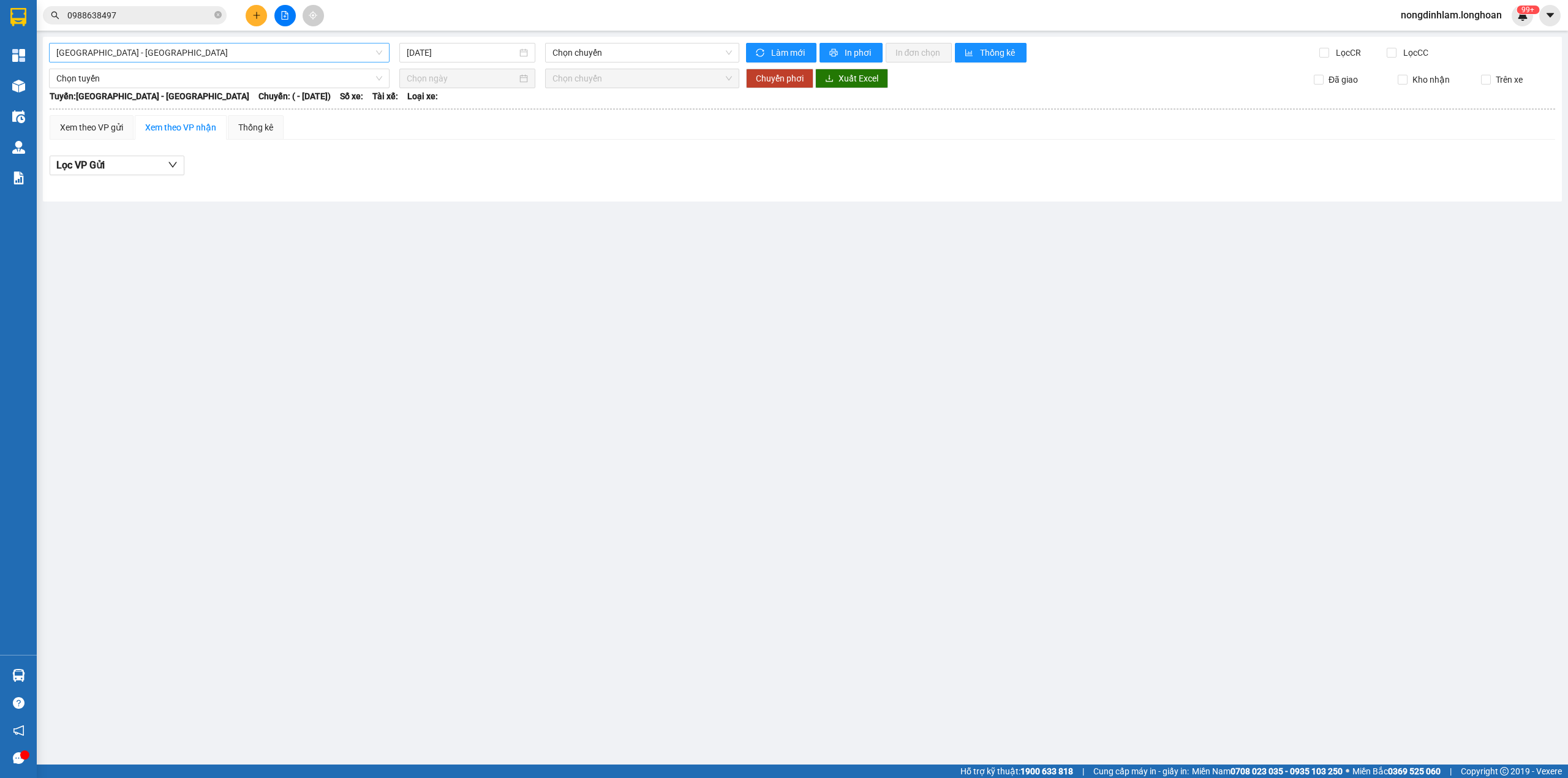
click at [194, 54] on span "[GEOGRAPHIC_DATA] - [GEOGRAPHIC_DATA]" at bounding box center [219, 52] width 326 height 18
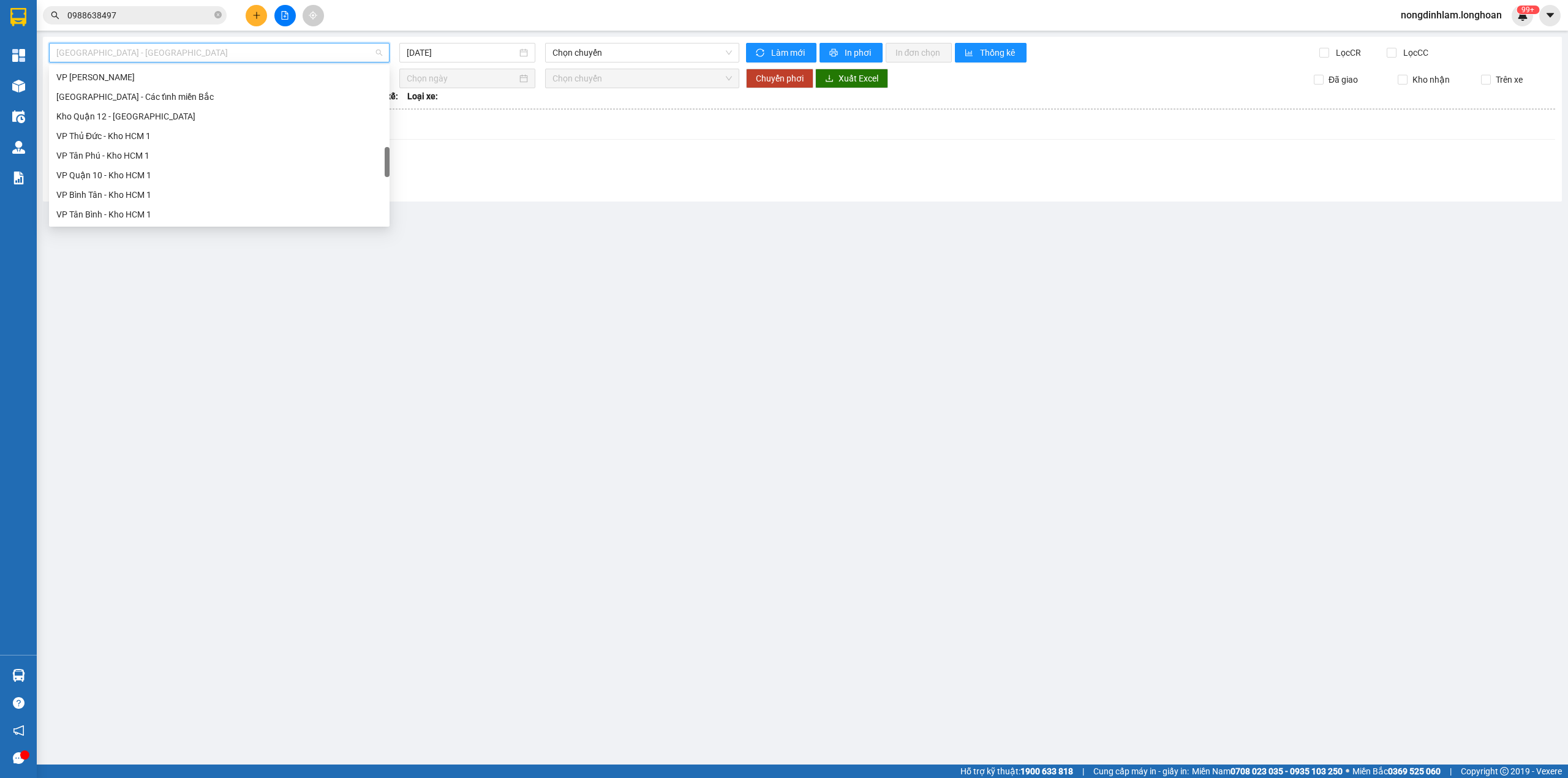
scroll to position [862, 0]
click at [140, 115] on div "Nam [GEOGRAPHIC_DATA]" at bounding box center [219, 116] width 326 height 14
type input "[DATE]"
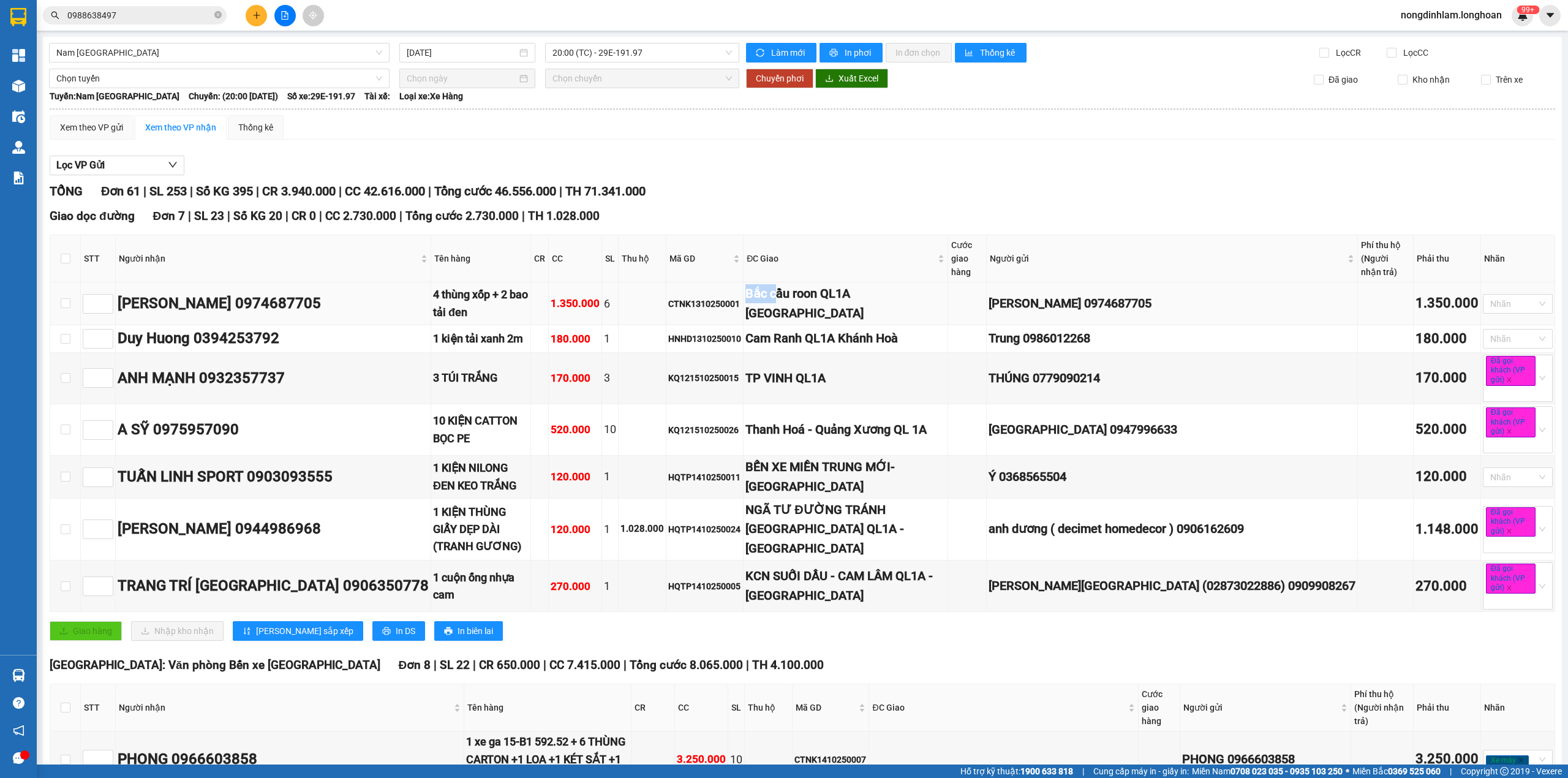
drag, startPoint x: 797, startPoint y: 277, endPoint x: 824, endPoint y: 278, distance: 27.0
click at [824, 284] on div "Bắc cầu roon QL1A [GEOGRAPHIC_DATA]" at bounding box center [846, 303] width 201 height 39
click at [827, 329] on div "Cam Ranh QL1A Khánh Hoà" at bounding box center [846, 338] width 201 height 19
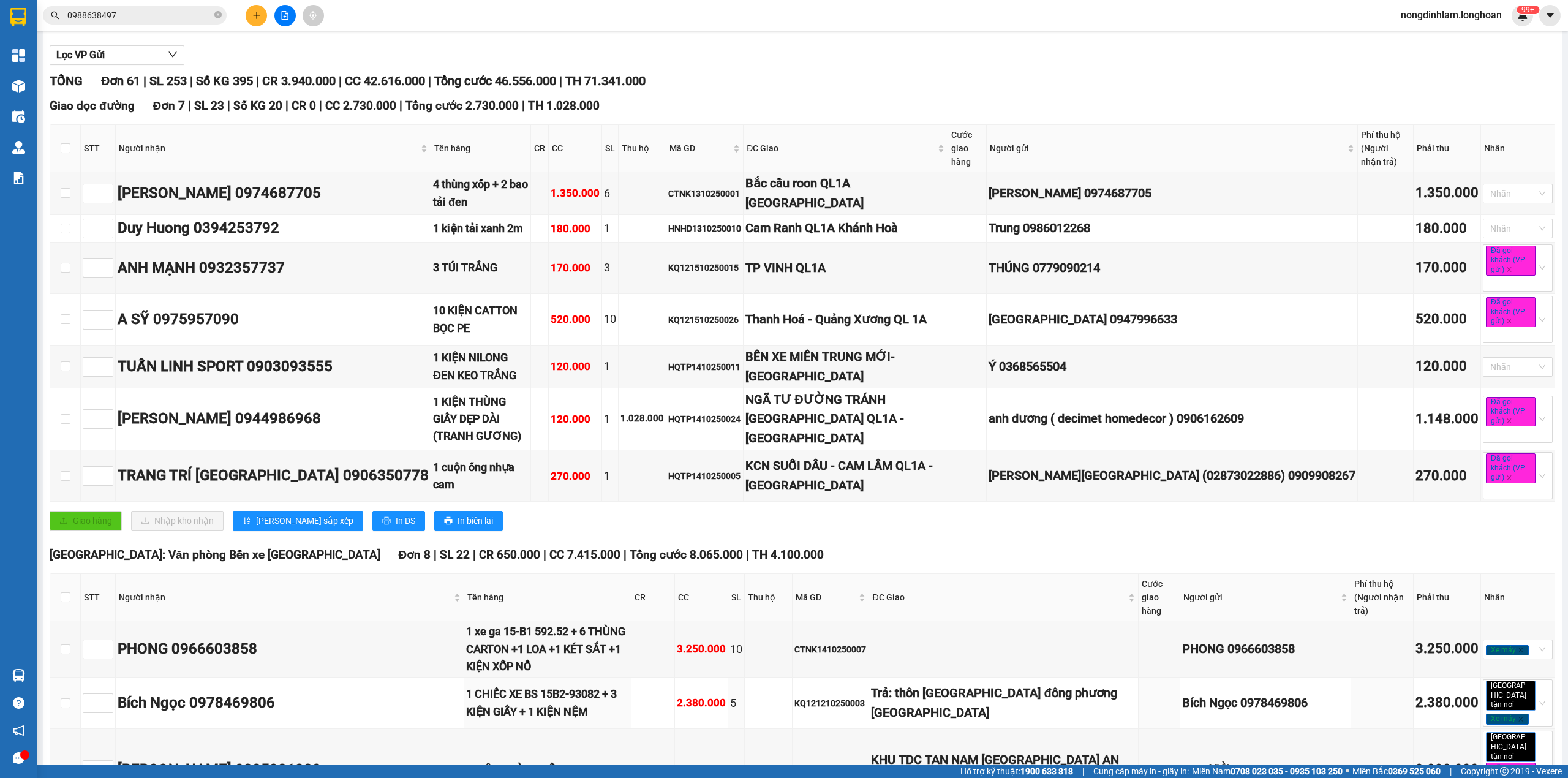
scroll to position [81, 0]
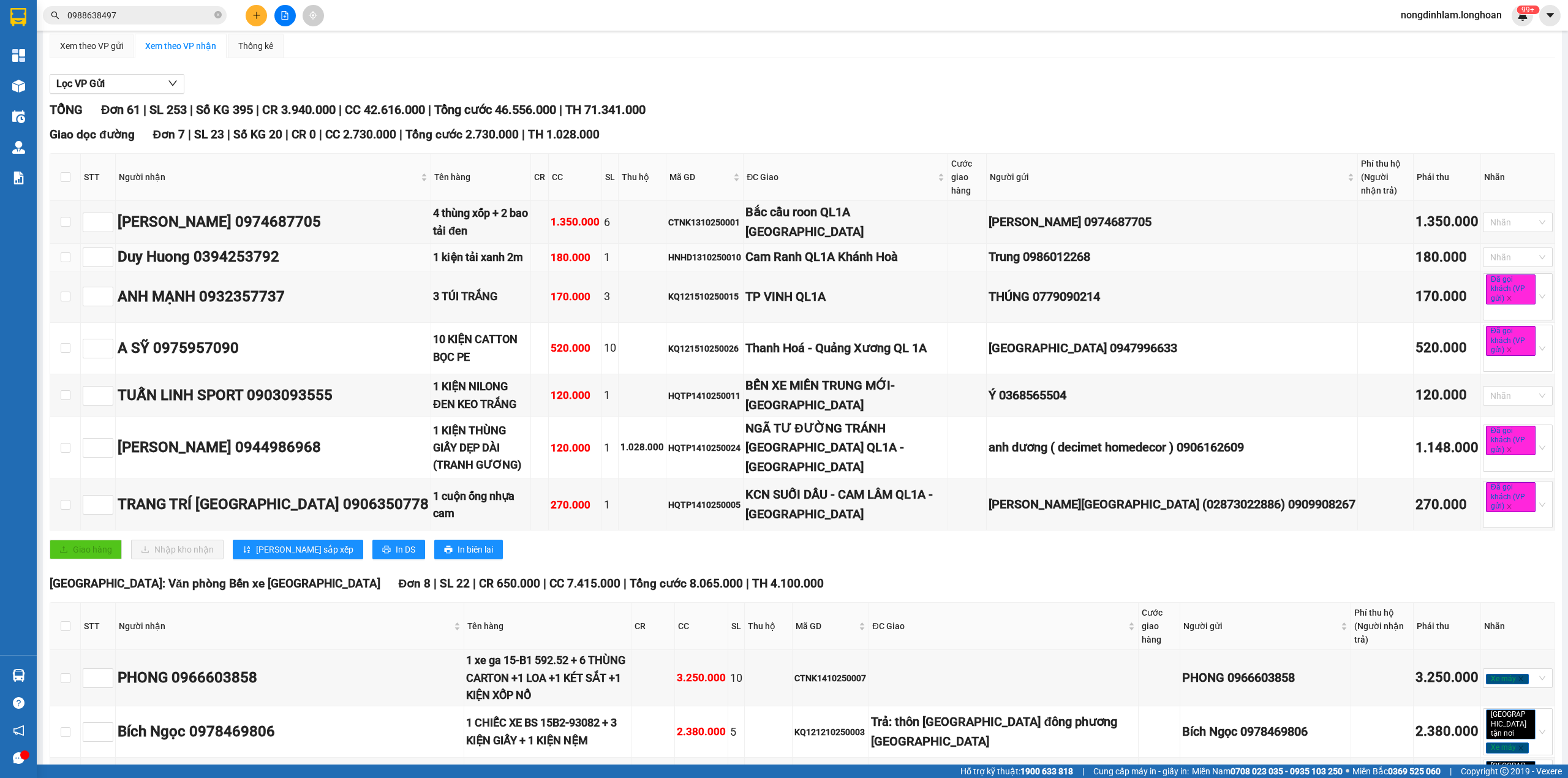
click at [481, 248] on div "1 kiện tải xanh 2m" at bounding box center [481, 257] width 96 height 17
click at [744, 244] on td "HNHD1310250010" at bounding box center [705, 258] width 77 height 27
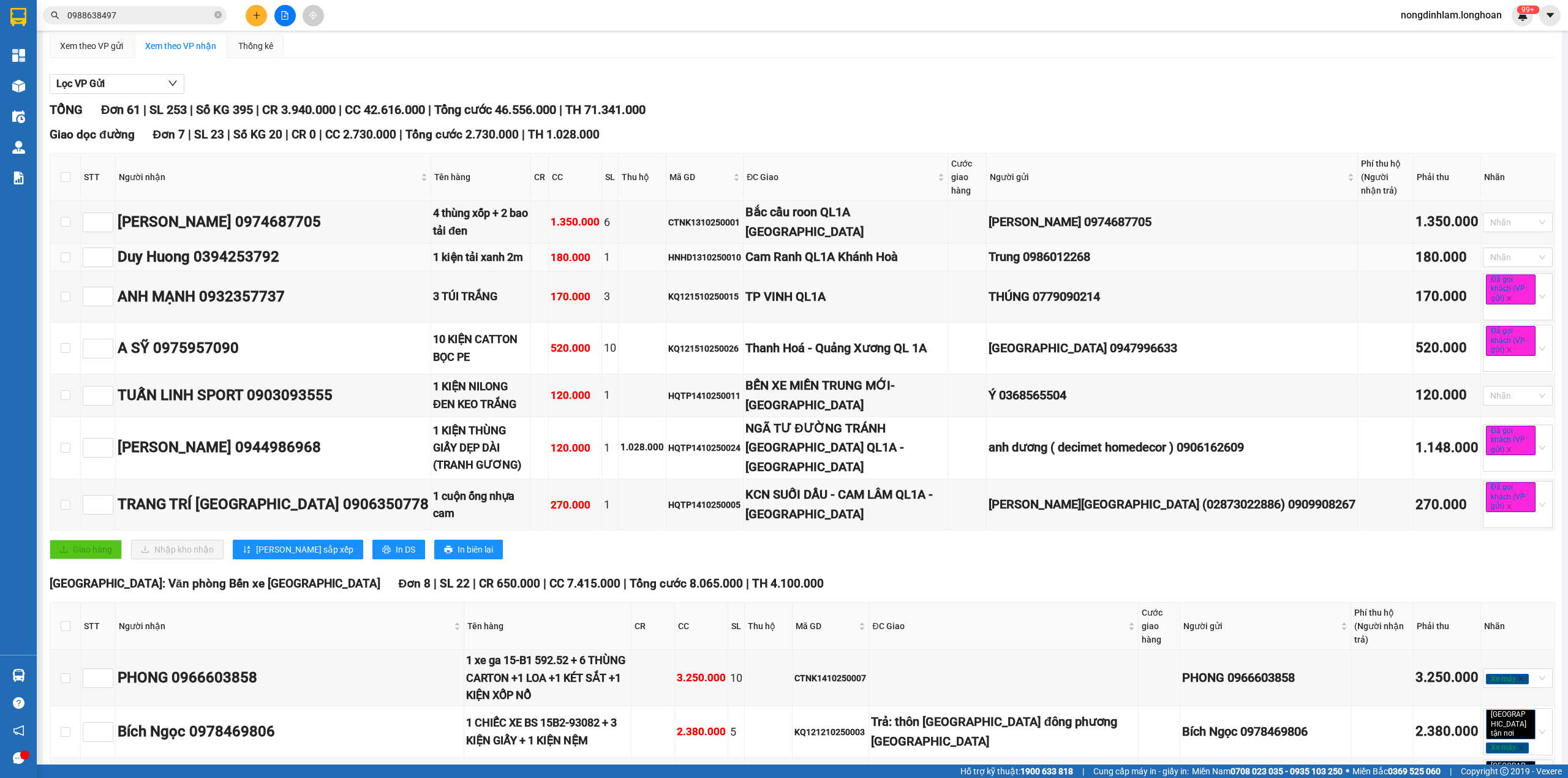
click at [472, 248] on div "1 kiện tải xanh 2m" at bounding box center [481, 257] width 96 height 17
click at [473, 248] on div "1 kiện tải xanh 2m" at bounding box center [481, 257] width 96 height 17
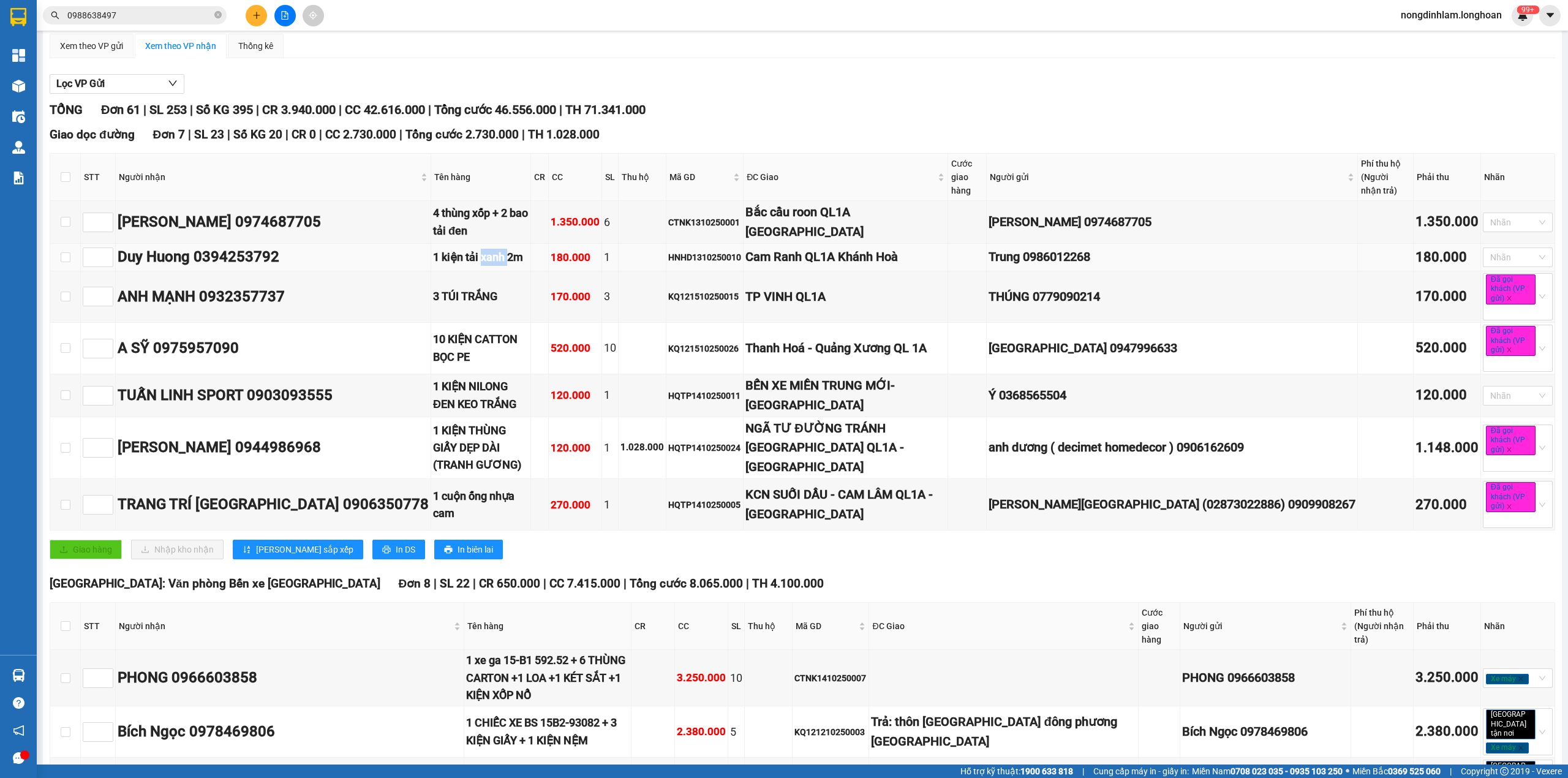
click at [473, 248] on div "1 kiện tải xanh 2m" at bounding box center [481, 257] width 96 height 17
click at [714, 251] on div "HNHD1310250010" at bounding box center [705, 258] width 73 height 14
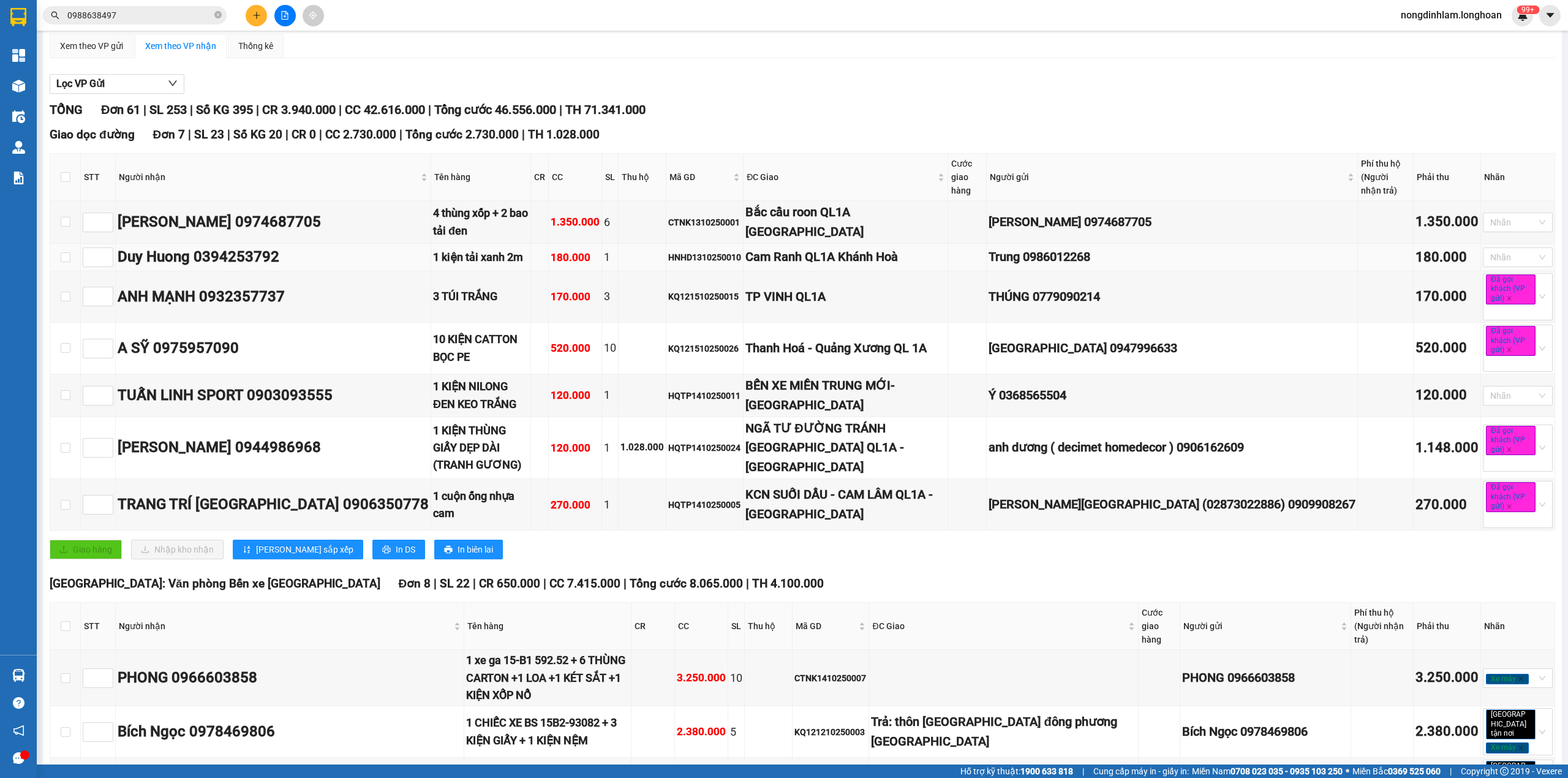
click at [1437, 247] on div "180.000" at bounding box center [1446, 258] width 63 height 21
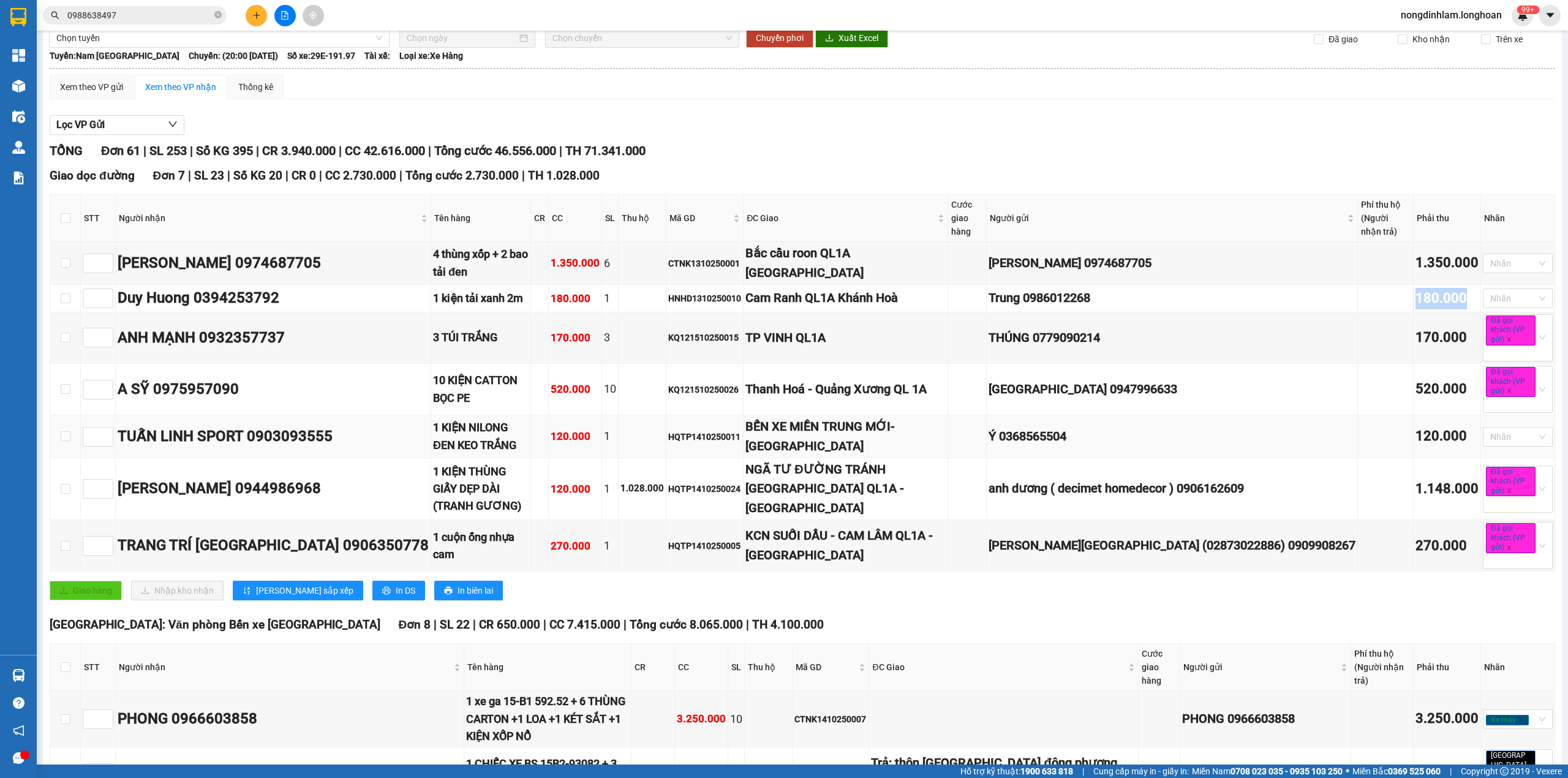
scroll to position [0, 0]
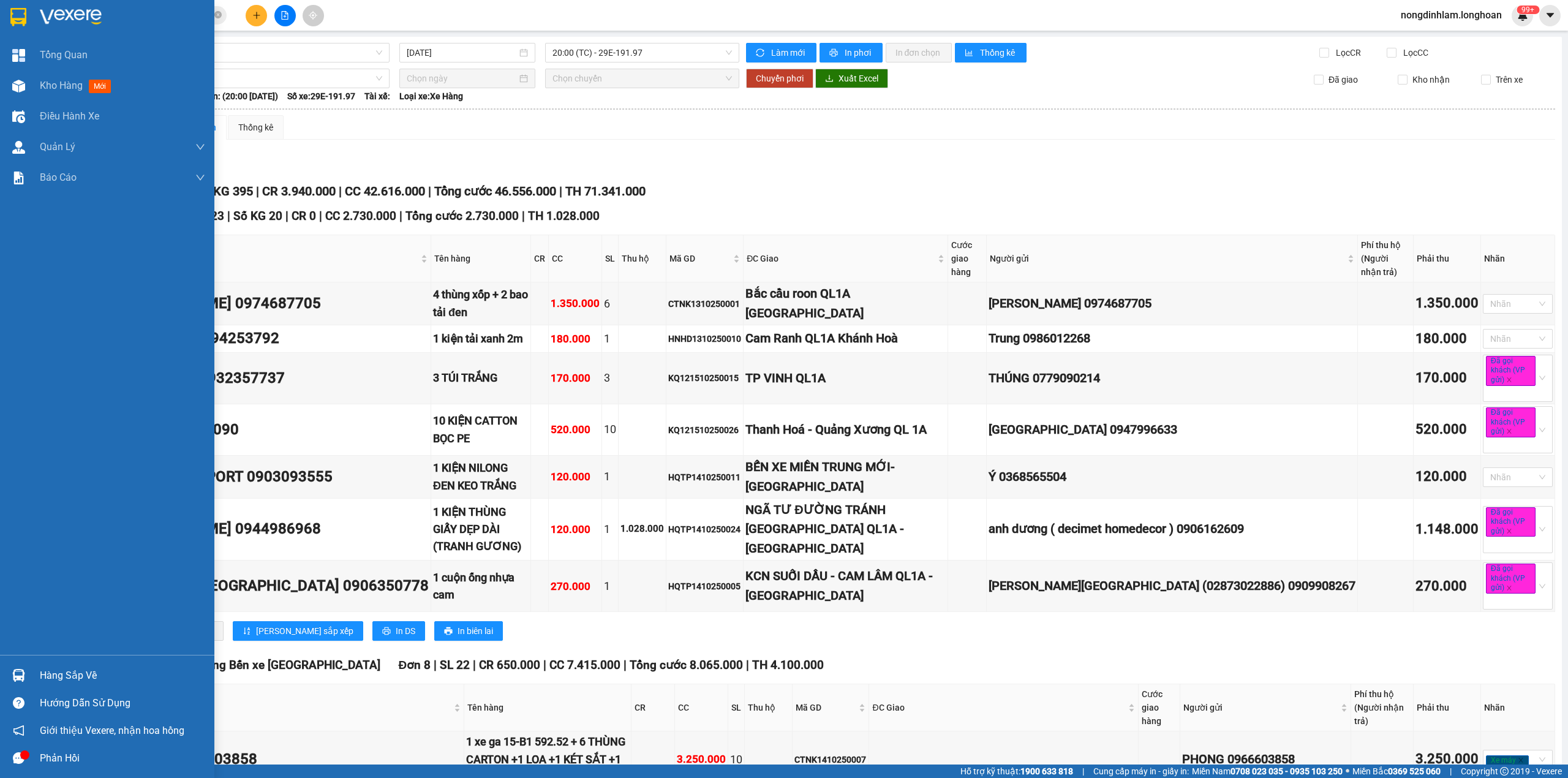
click at [0, 13] on div at bounding box center [107, 20] width 214 height 40
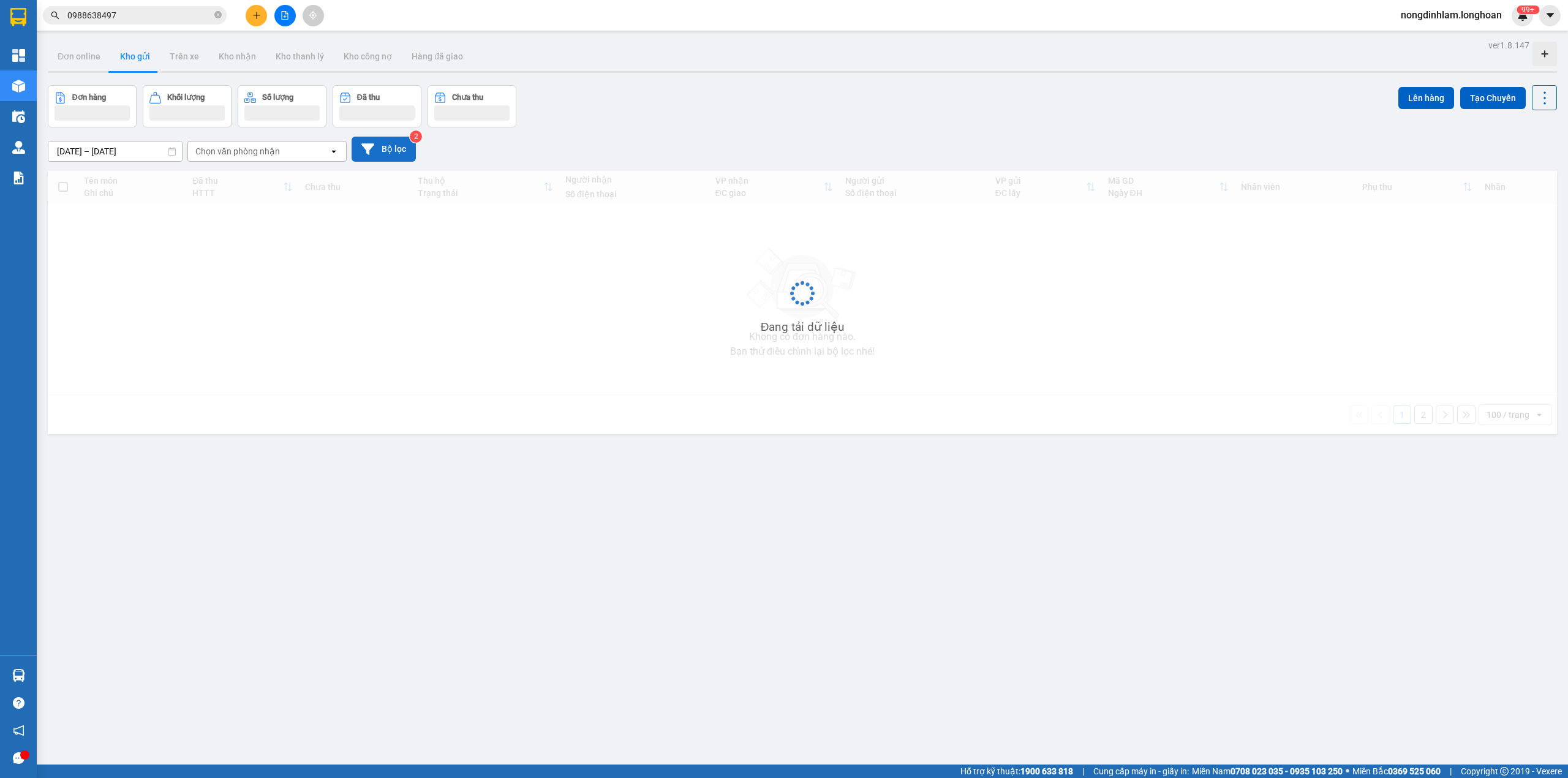
click at [384, 157] on button "Bộ lọc" at bounding box center [384, 149] width 65 height 25
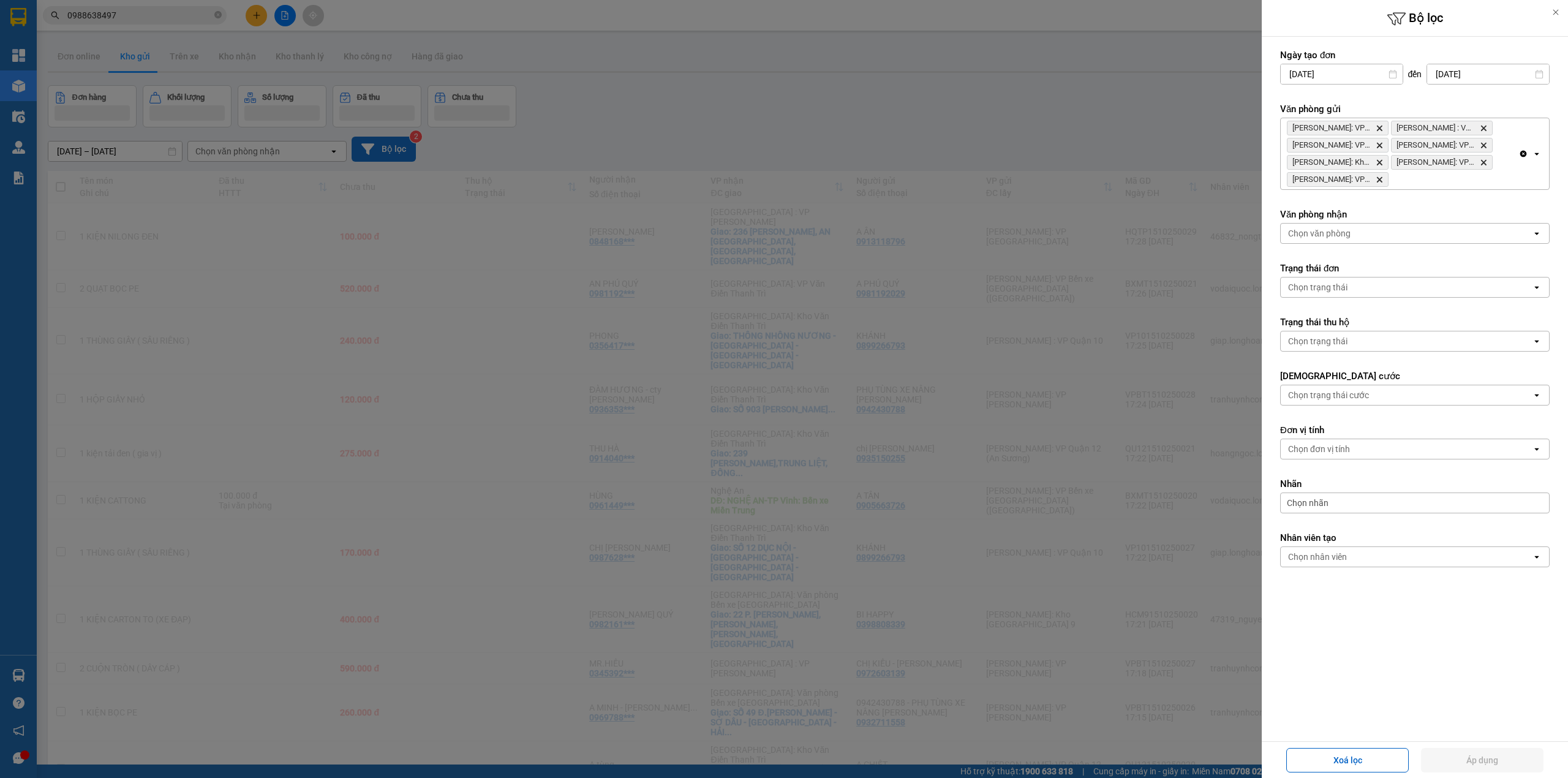
type input "[DATE]"
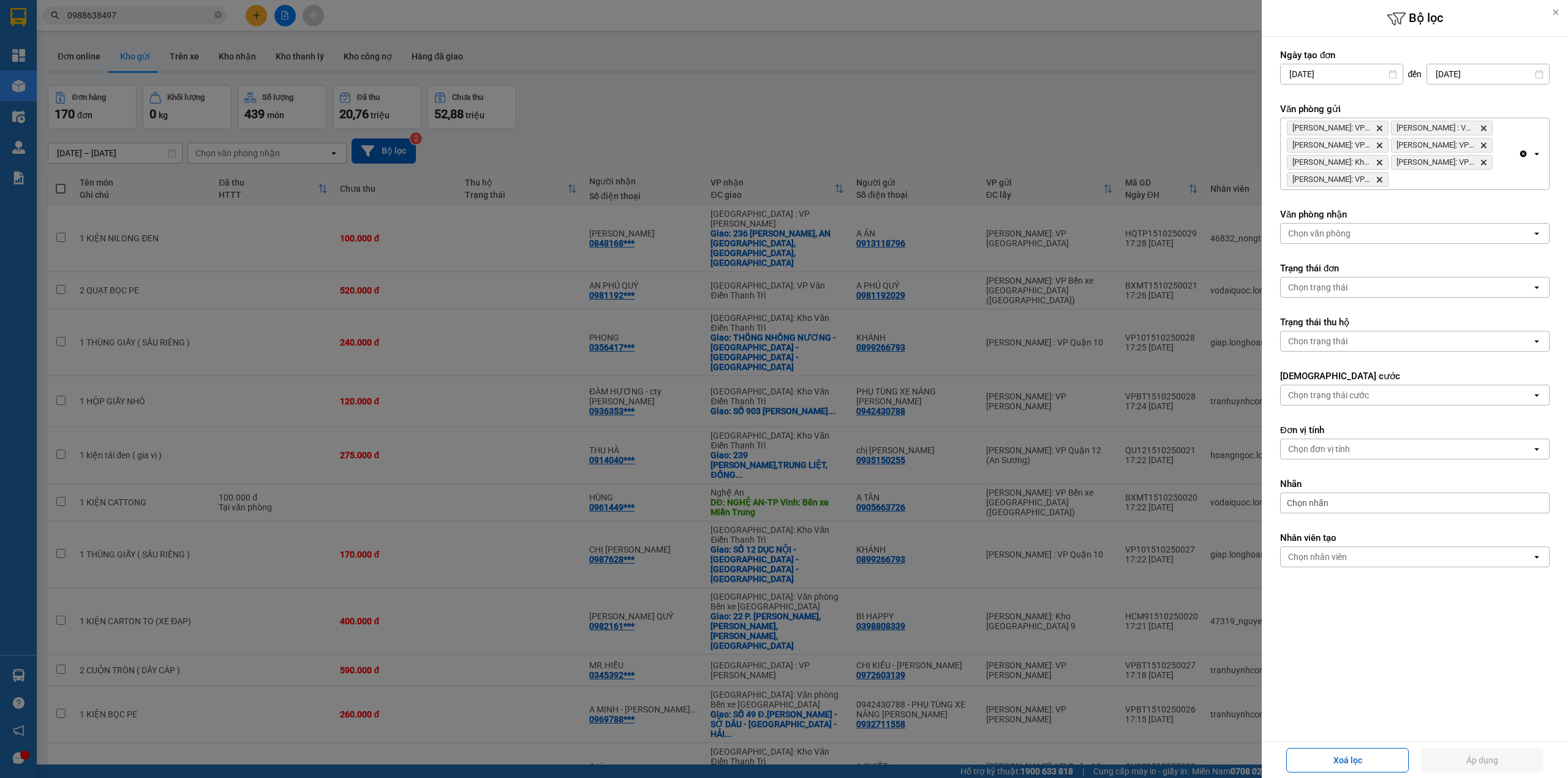
click at [1434, 180] on div "[PERSON_NAME]: VP Bình Thạnh Delete Hồ Chí [GEOGRAPHIC_DATA] : VP [GEOGRAPHIC_D…" at bounding box center [1399, 154] width 238 height 71
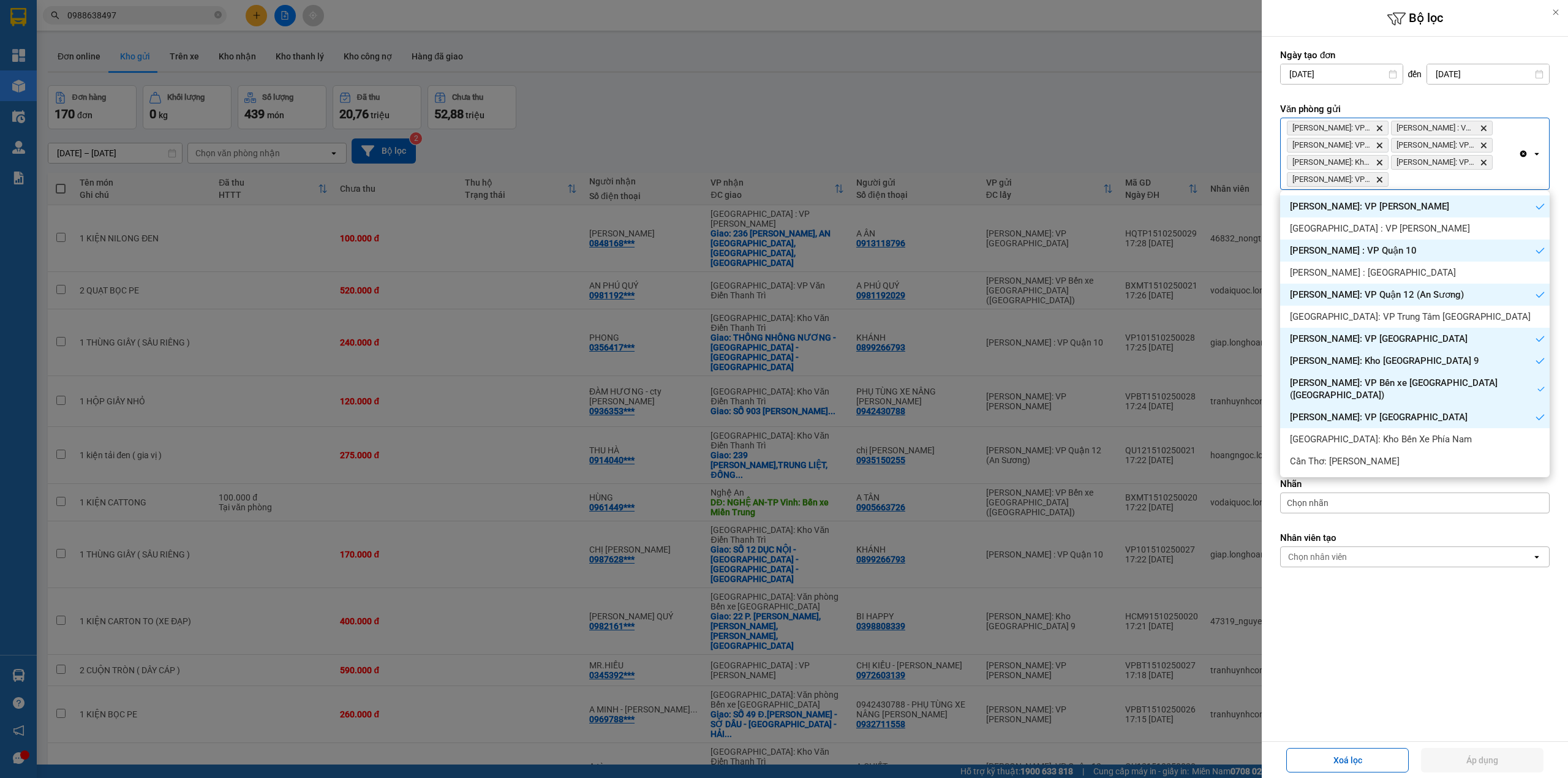
click at [461, 99] on div at bounding box center [784, 389] width 1568 height 778
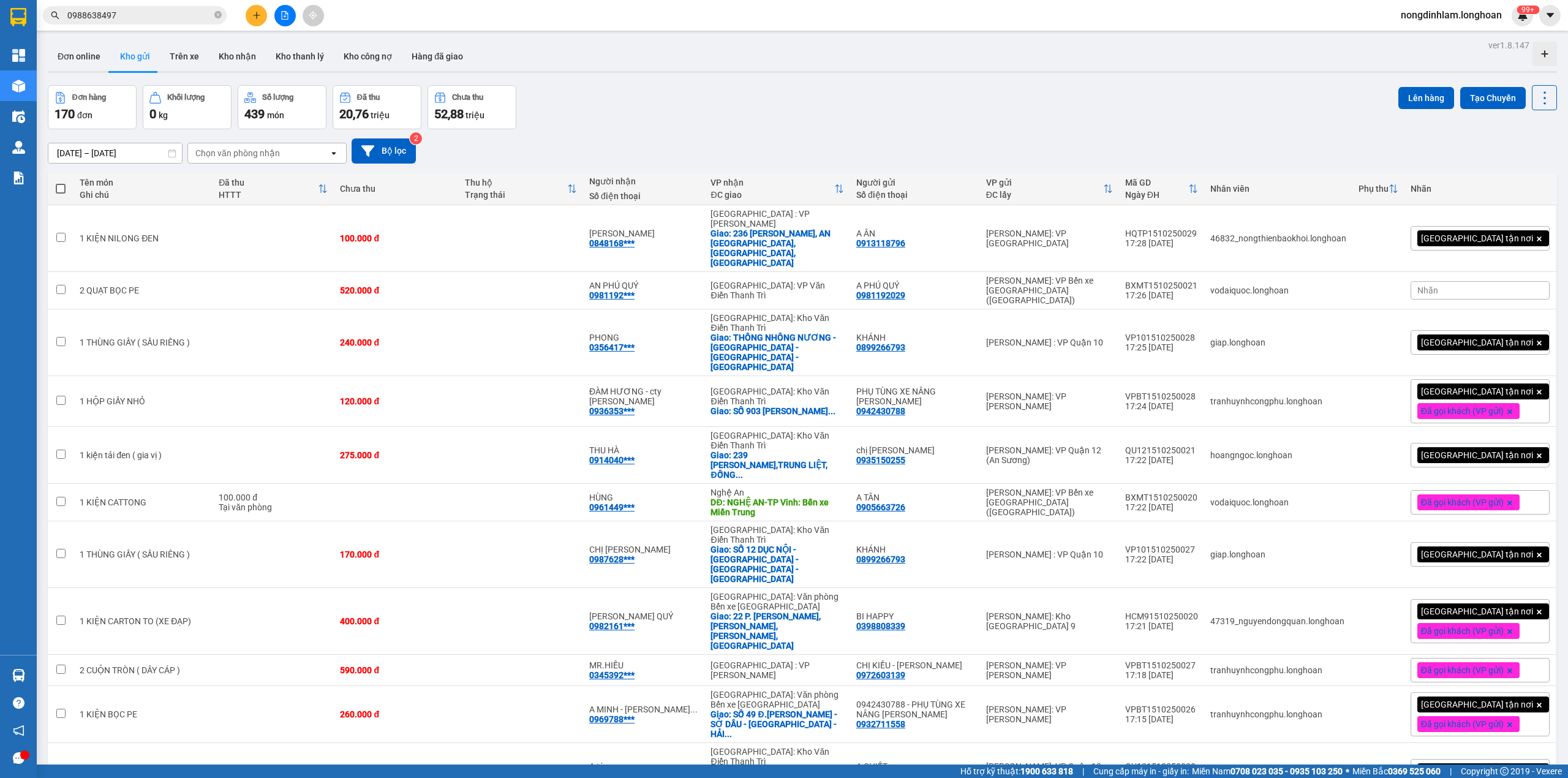
click at [284, 17] on icon "file-add" at bounding box center [284, 15] width 8 height 8
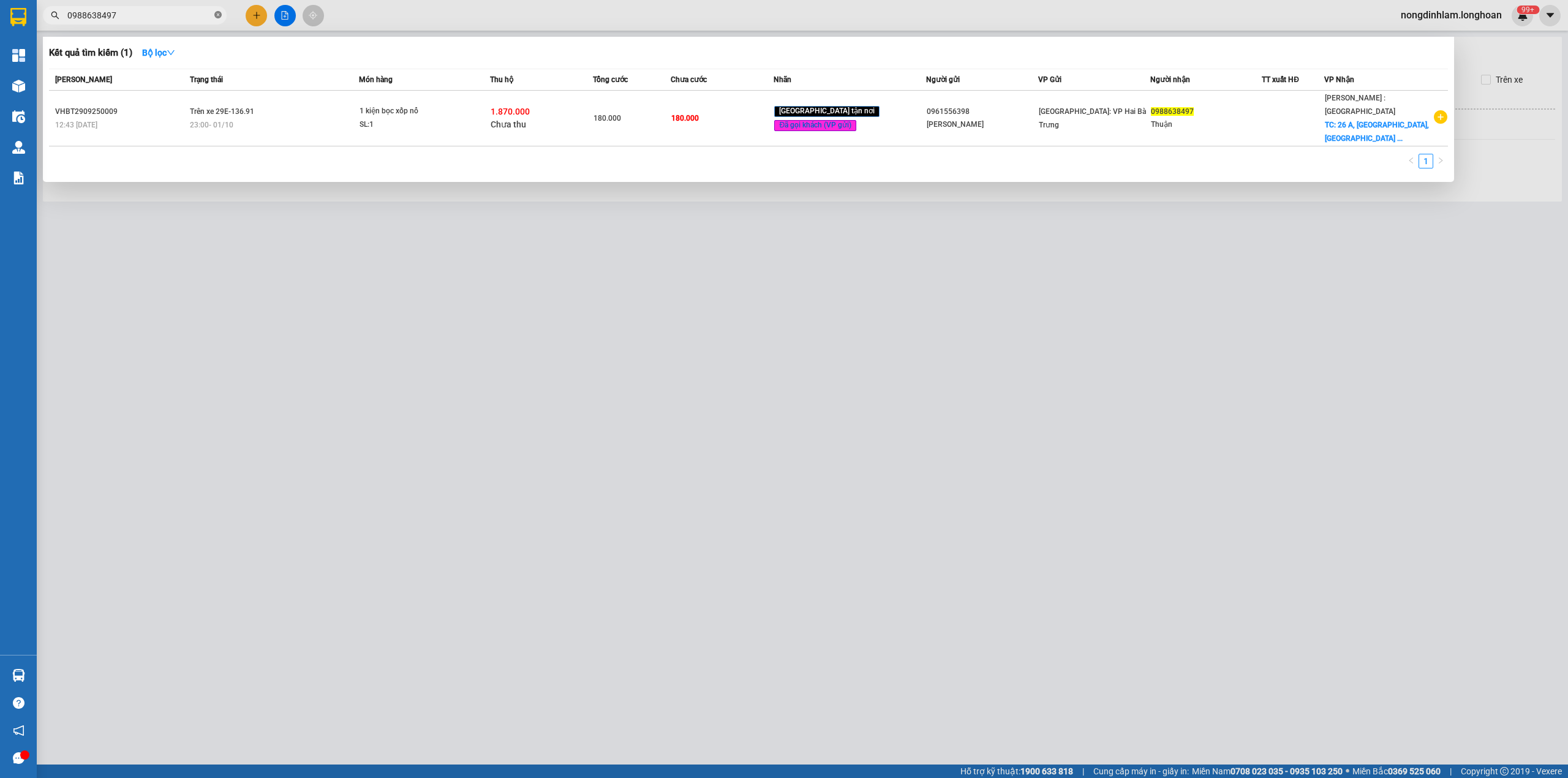
click at [220, 10] on span at bounding box center [218, 15] width 8 height 11
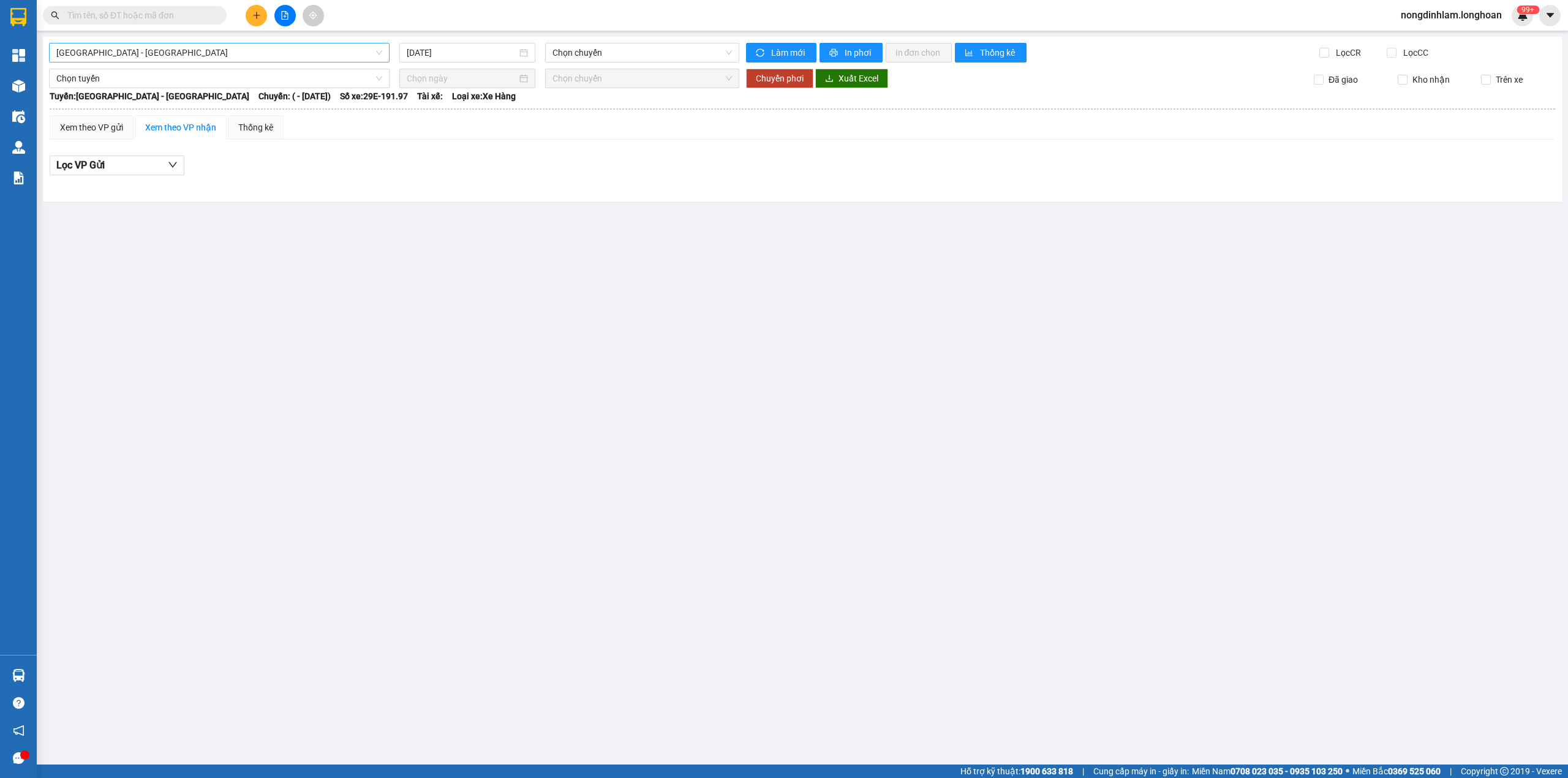
click at [201, 55] on span "[GEOGRAPHIC_DATA] - [GEOGRAPHIC_DATA]" at bounding box center [219, 52] width 326 height 18
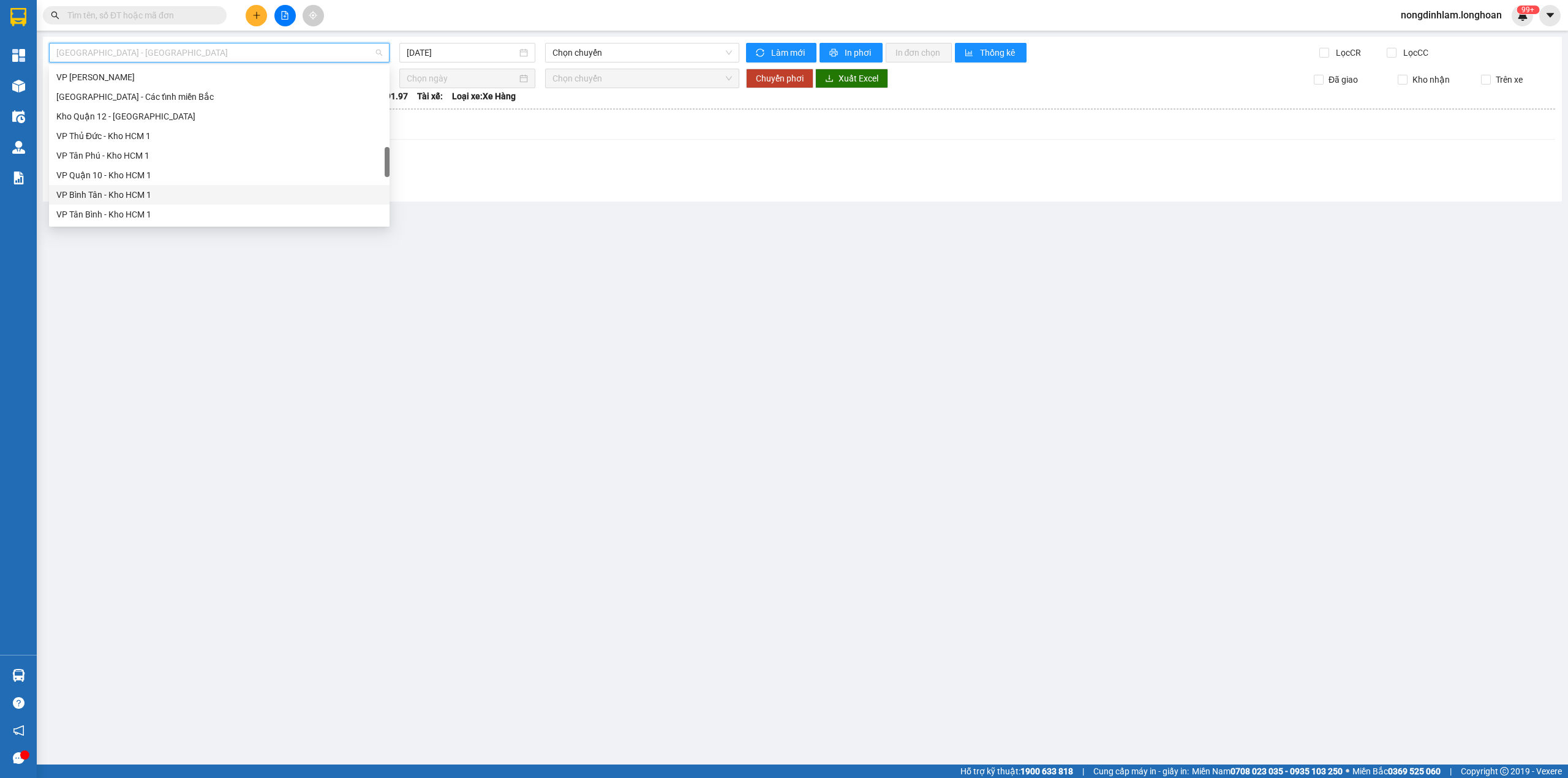
scroll to position [862, 0]
click at [156, 116] on div "Nam [GEOGRAPHIC_DATA]" at bounding box center [219, 116] width 326 height 14
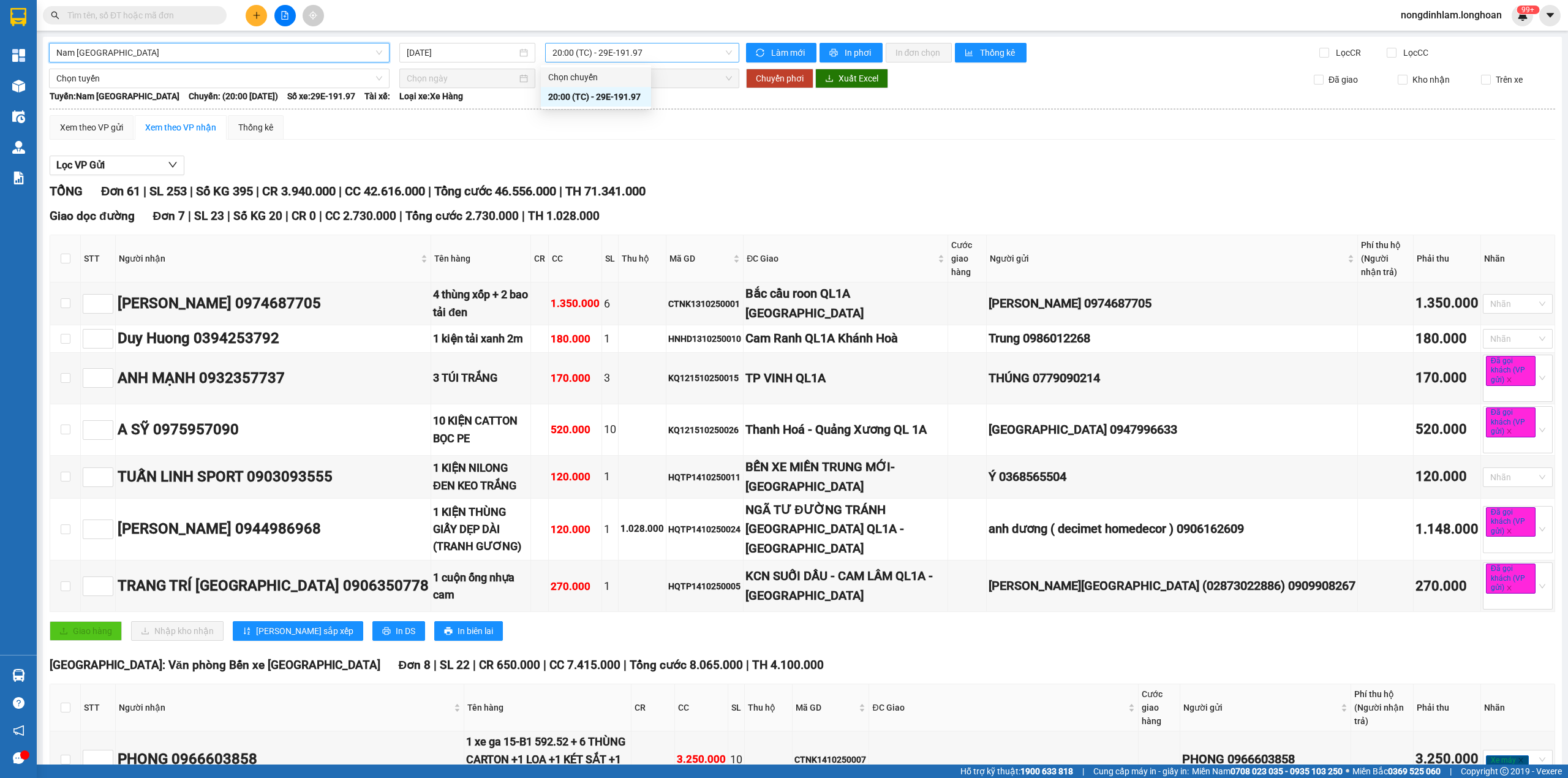
click at [602, 52] on span "20:00 (TC) - 29E-191.97" at bounding box center [642, 52] width 180 height 18
click at [457, 43] on div "[DATE]" at bounding box center [467, 52] width 136 height 20
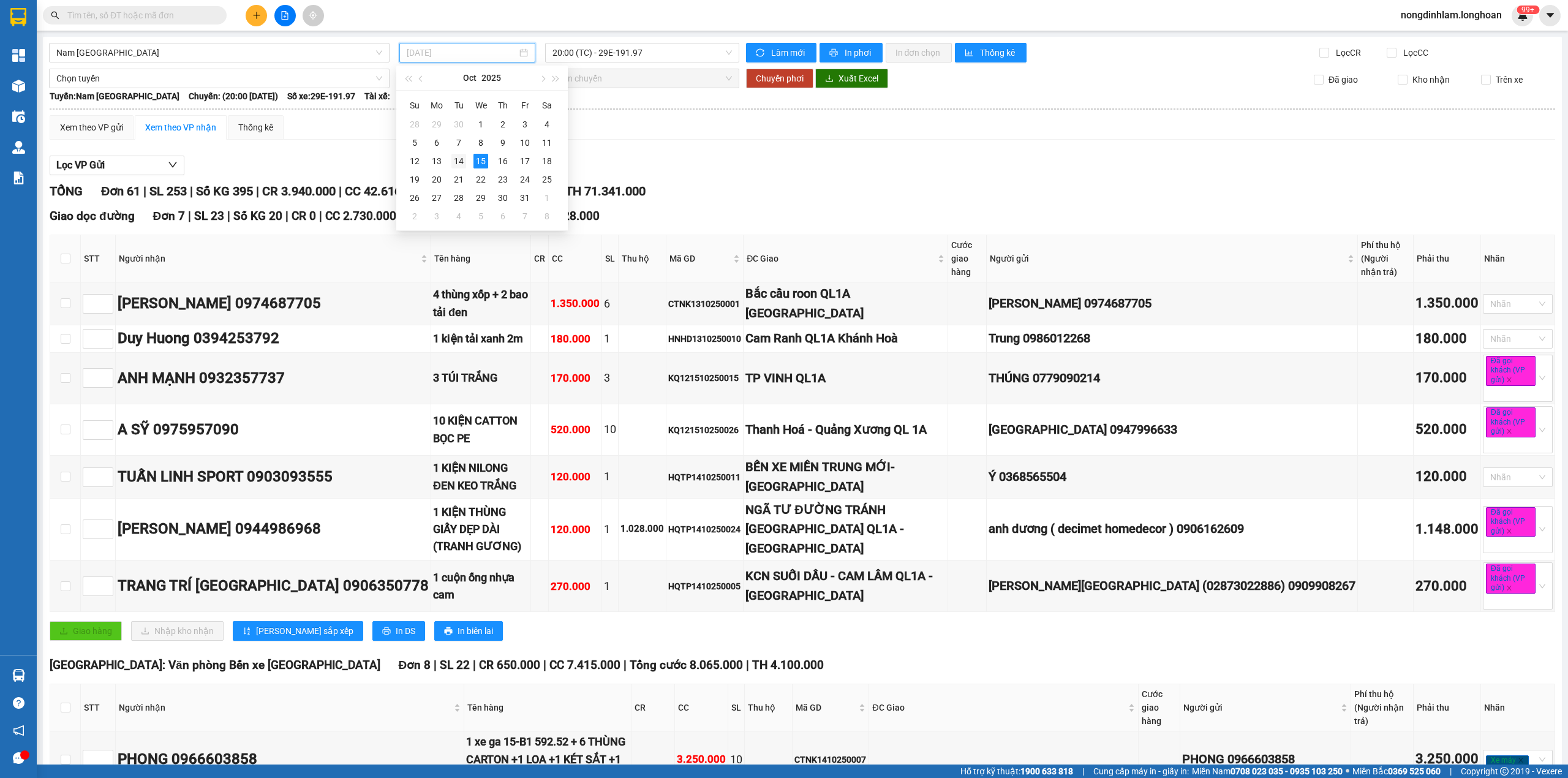
click at [459, 164] on div "14" at bounding box center [458, 160] width 14 height 14
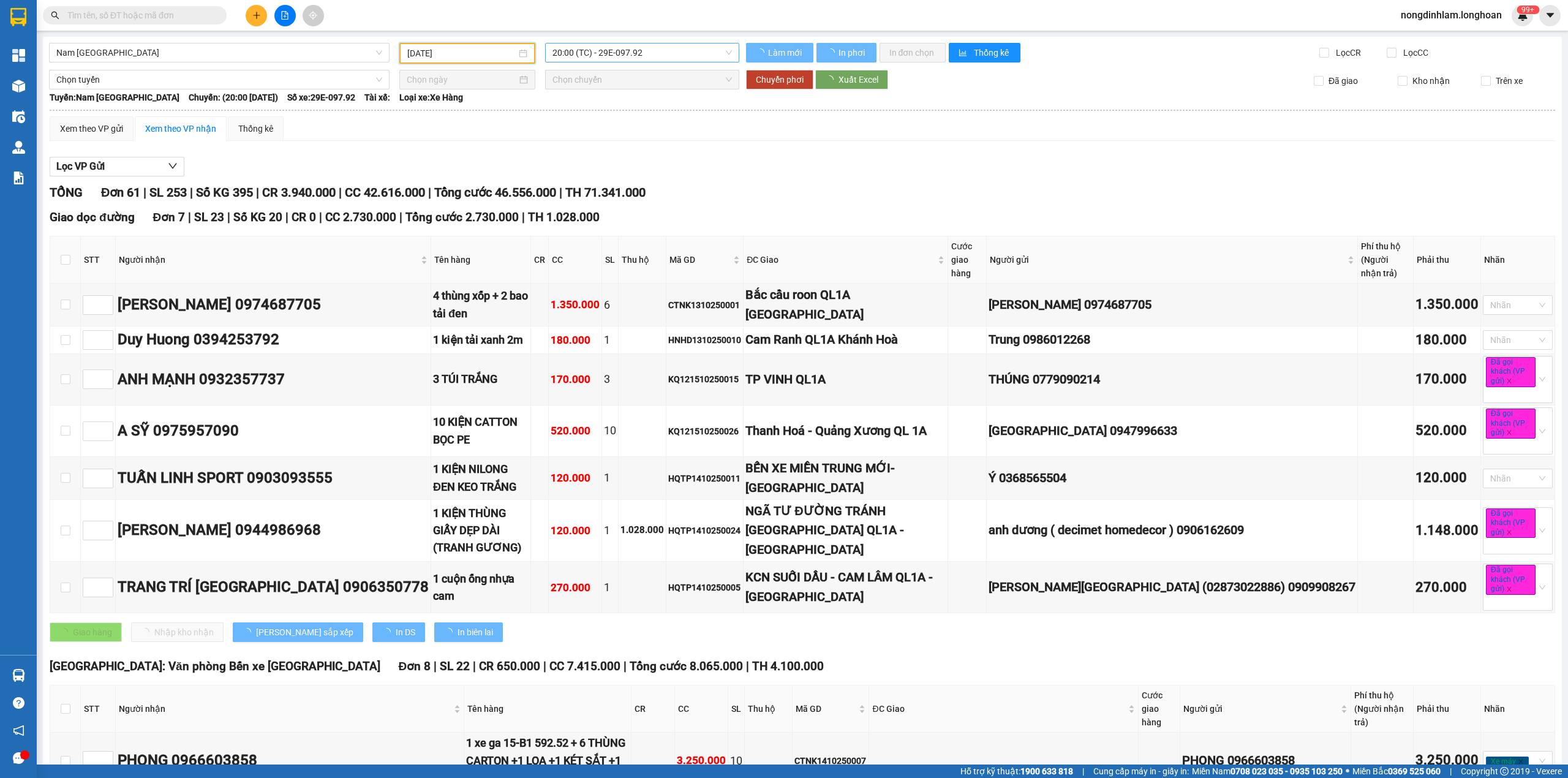
type input "[DATE]"
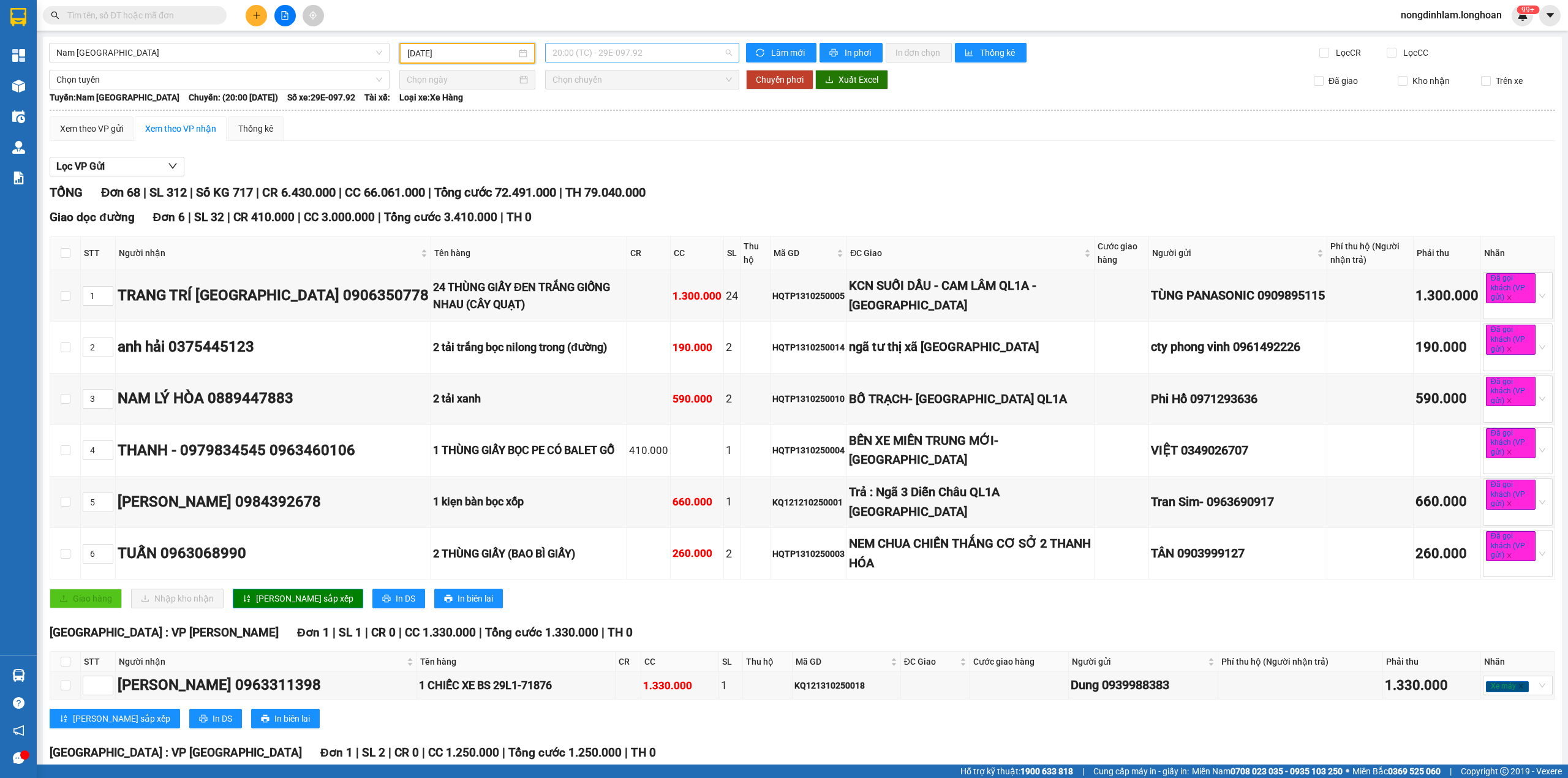
click at [637, 59] on span "20:00 (TC) - 29E-097.92" at bounding box center [642, 52] width 180 height 18
click at [602, 108] on div "22:00 (TC) - 29H-954.95" at bounding box center [596, 116] width 110 height 20
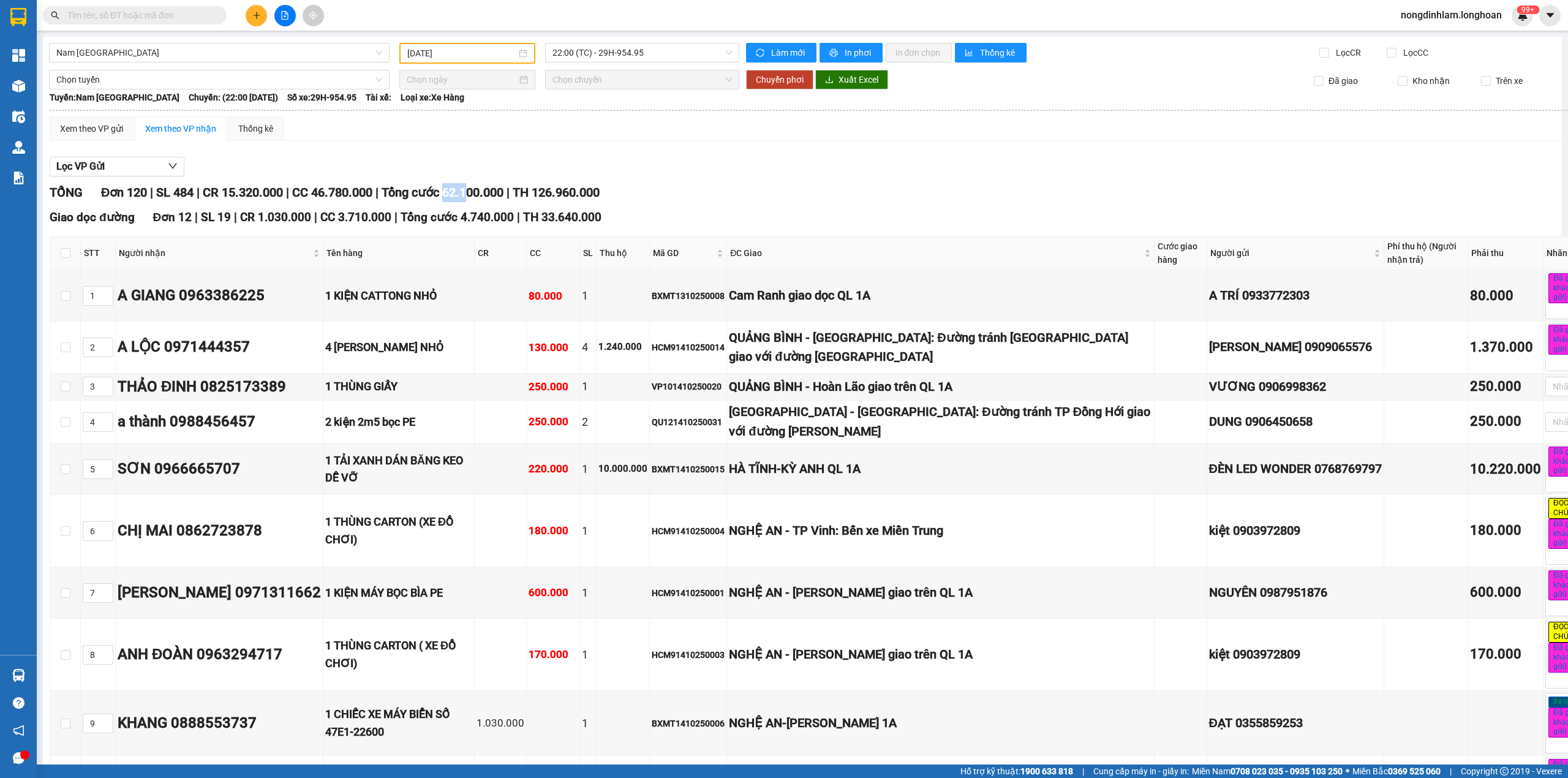
drag, startPoint x: 476, startPoint y: 190, endPoint x: 460, endPoint y: 191, distance: 16.0
click at [460, 191] on span "Tổng cước 62.100.000" at bounding box center [442, 191] width 122 height 14
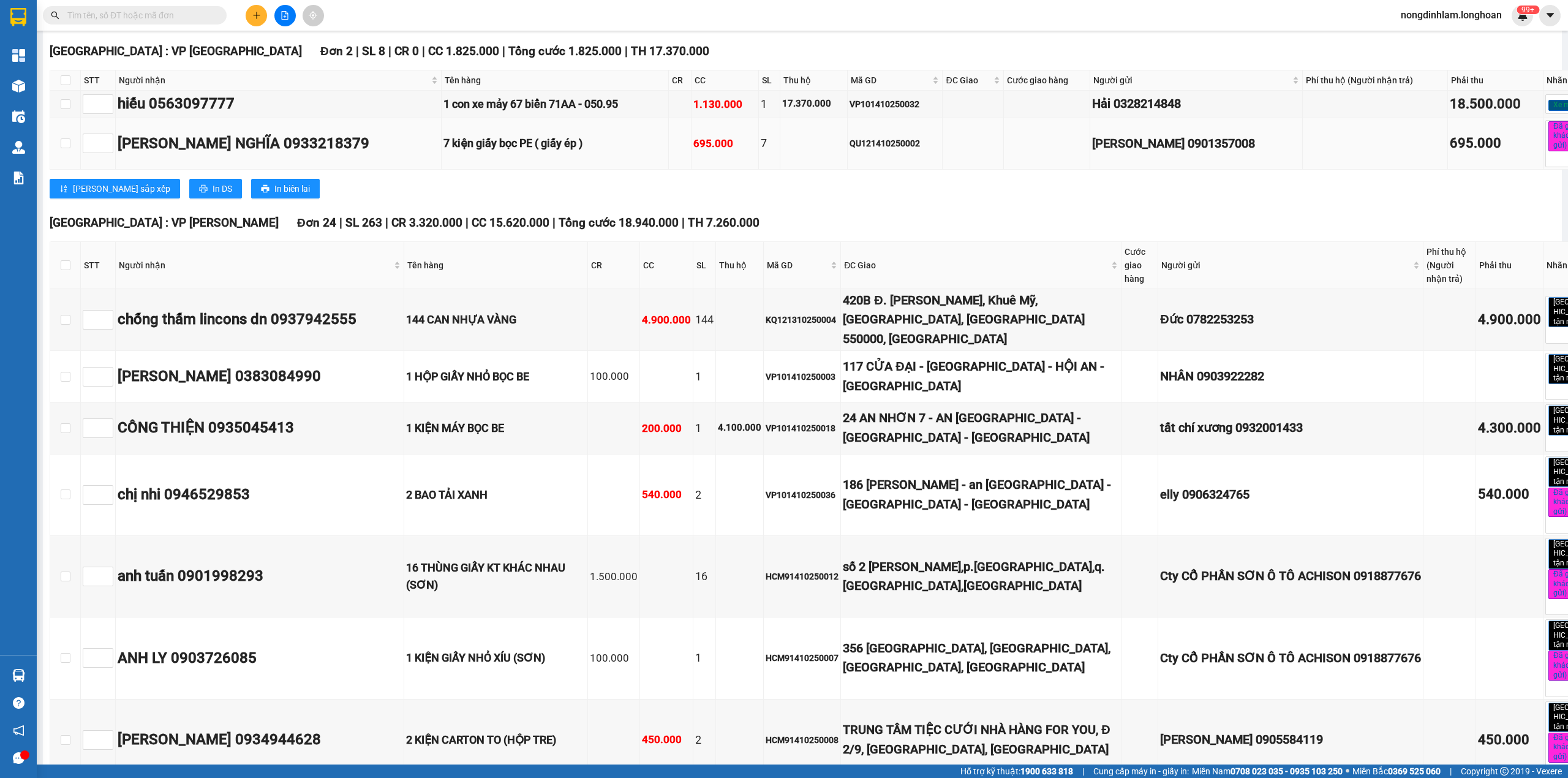
scroll to position [1061, 0]
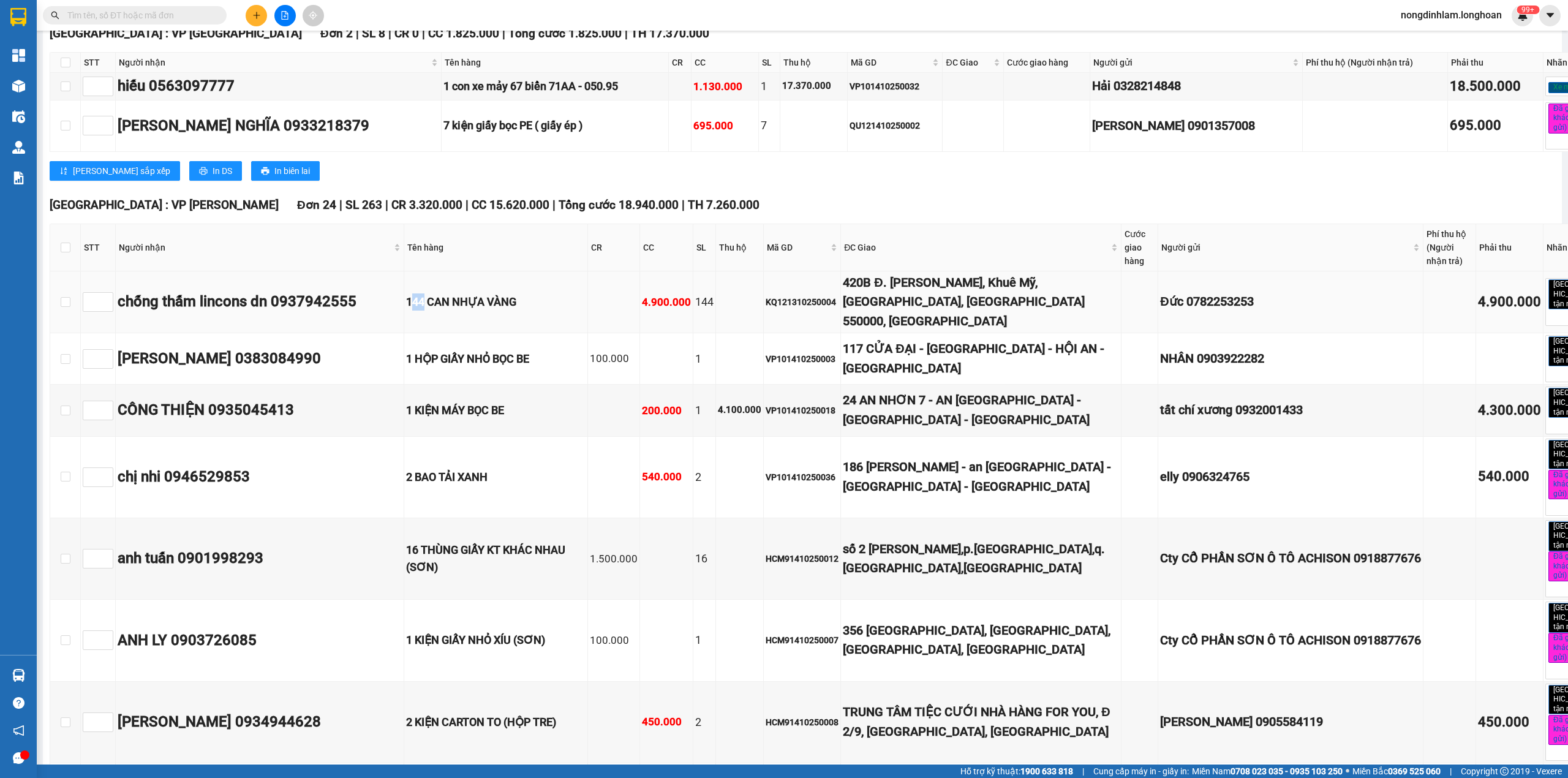
drag, startPoint x: 406, startPoint y: 319, endPoint x: 392, endPoint y: 324, distance: 14.9
click at [406, 311] on div "144 CAN NHỰA VÀNG" at bounding box center [496, 302] width 179 height 17
click at [642, 311] on div "4.900.000" at bounding box center [666, 302] width 49 height 17
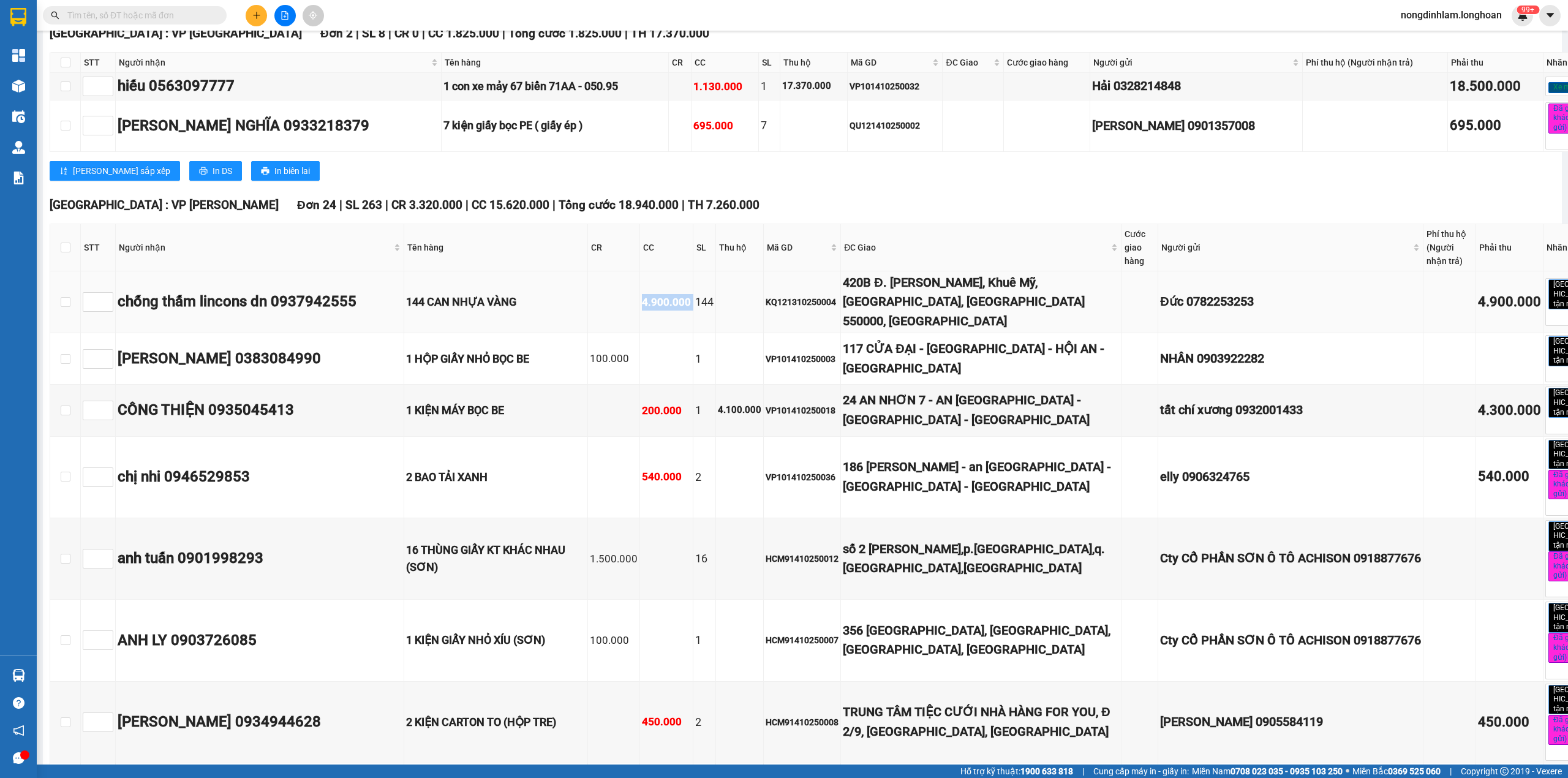
click at [642, 311] on div "4.900.000" at bounding box center [666, 302] width 49 height 17
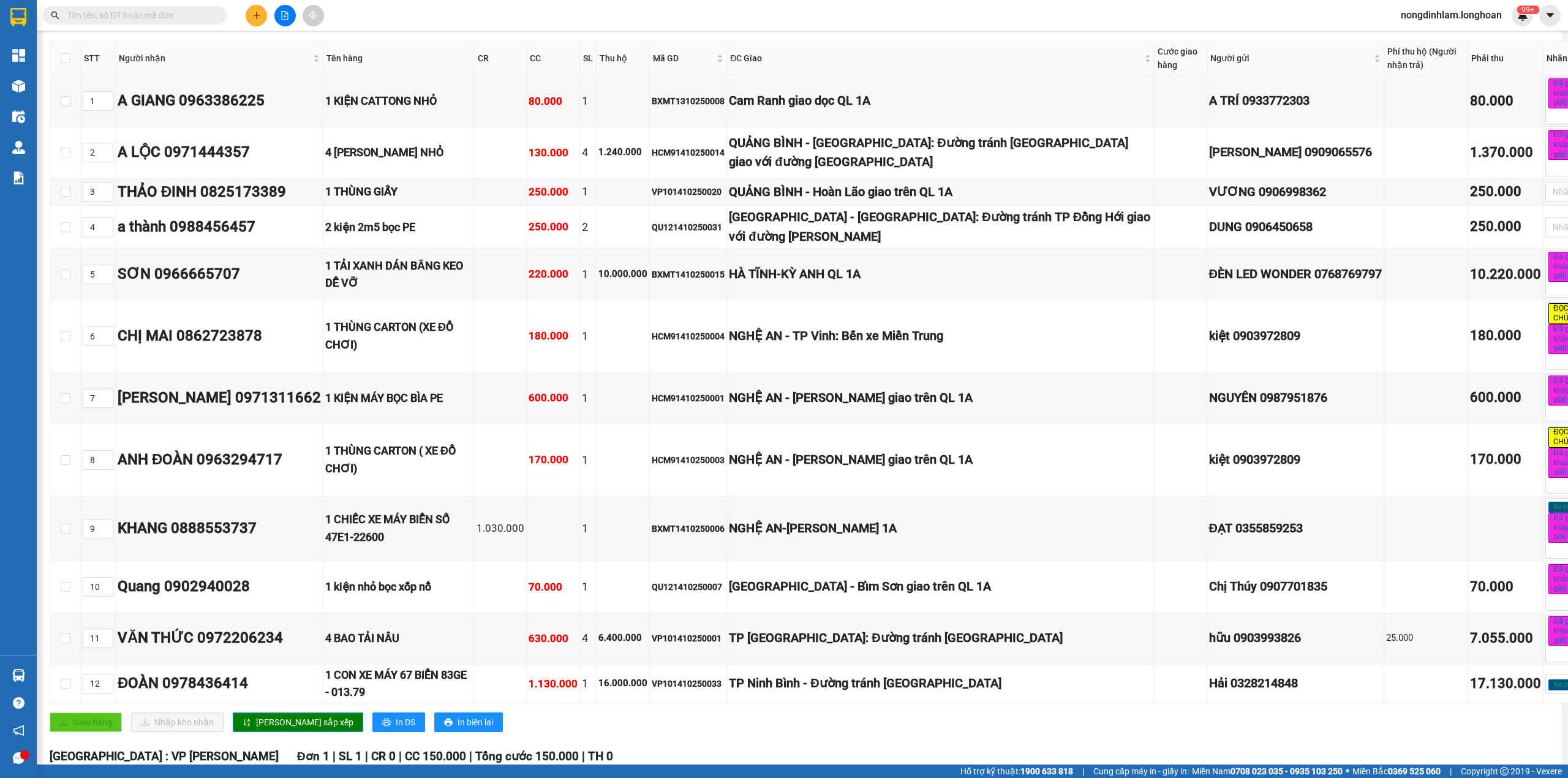
scroll to position [0, 0]
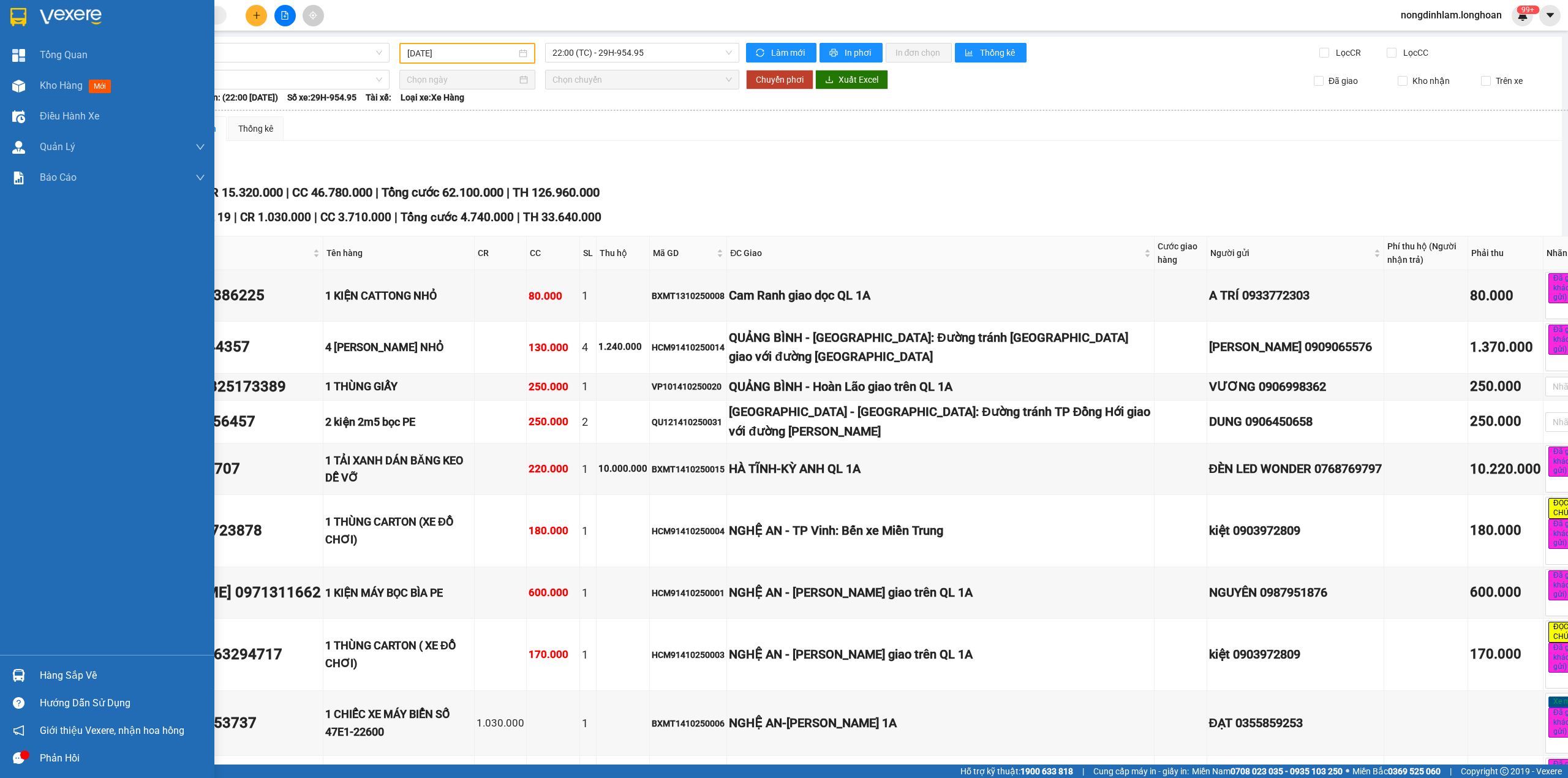
click at [0, 16] on div at bounding box center [107, 20] width 214 height 40
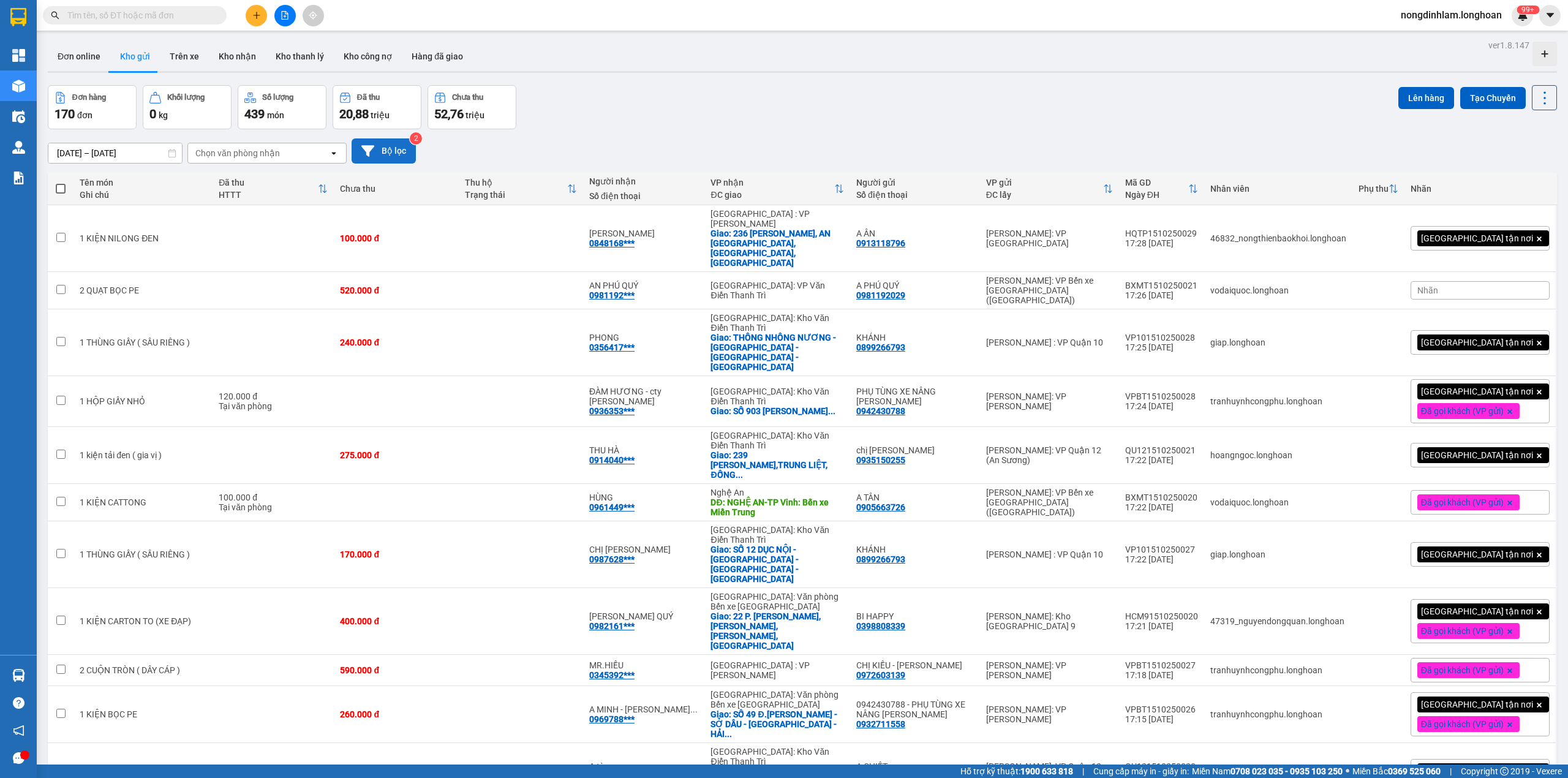
click at [384, 143] on button "Bộ lọc" at bounding box center [384, 150] width 65 height 25
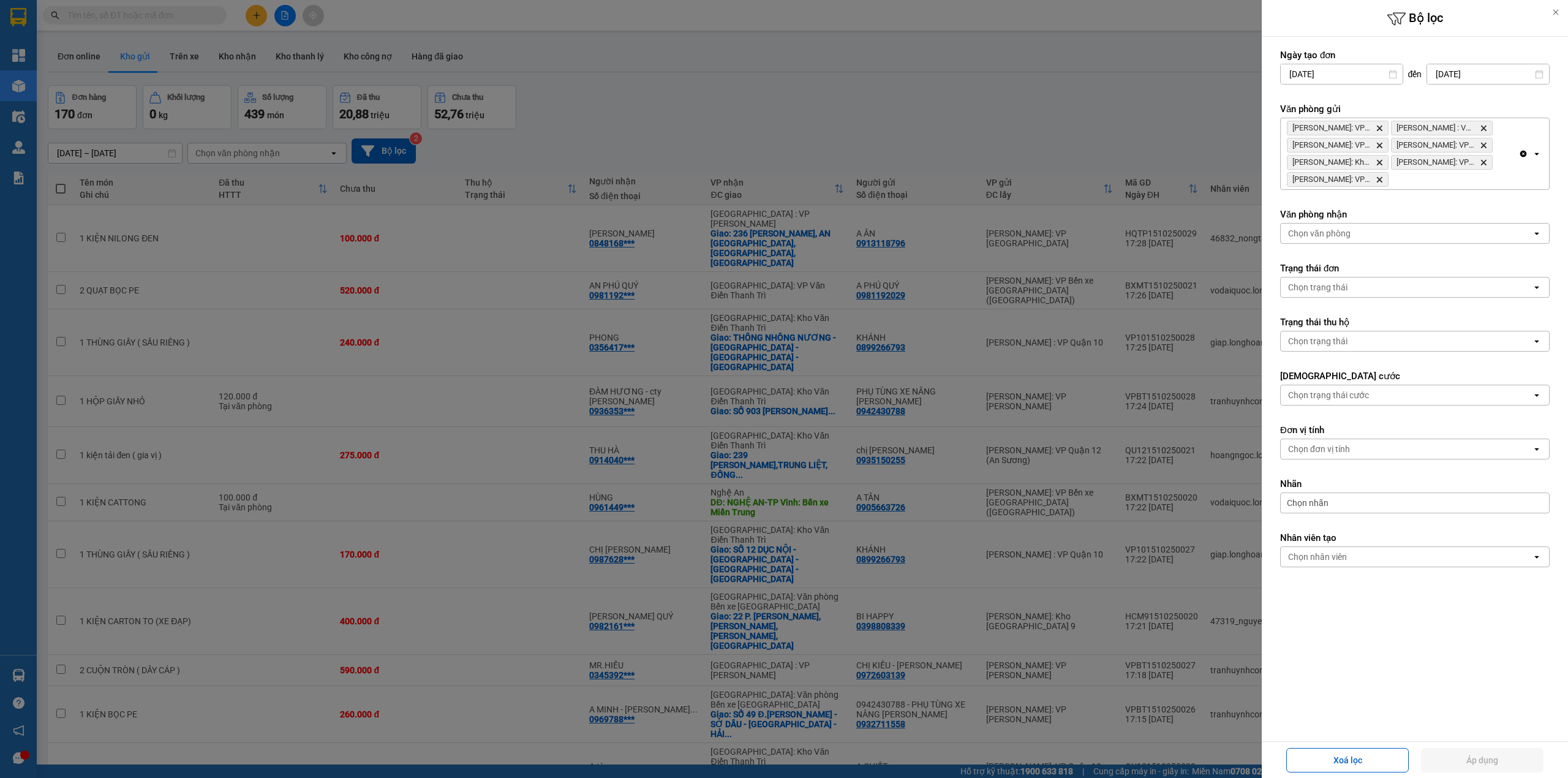
click at [1375, 131] on span "[PERSON_NAME]: VP [PERSON_NAME]" at bounding box center [1338, 128] width 102 height 14
click at [1377, 128] on icon "Delete" at bounding box center [1380, 128] width 8 height 8
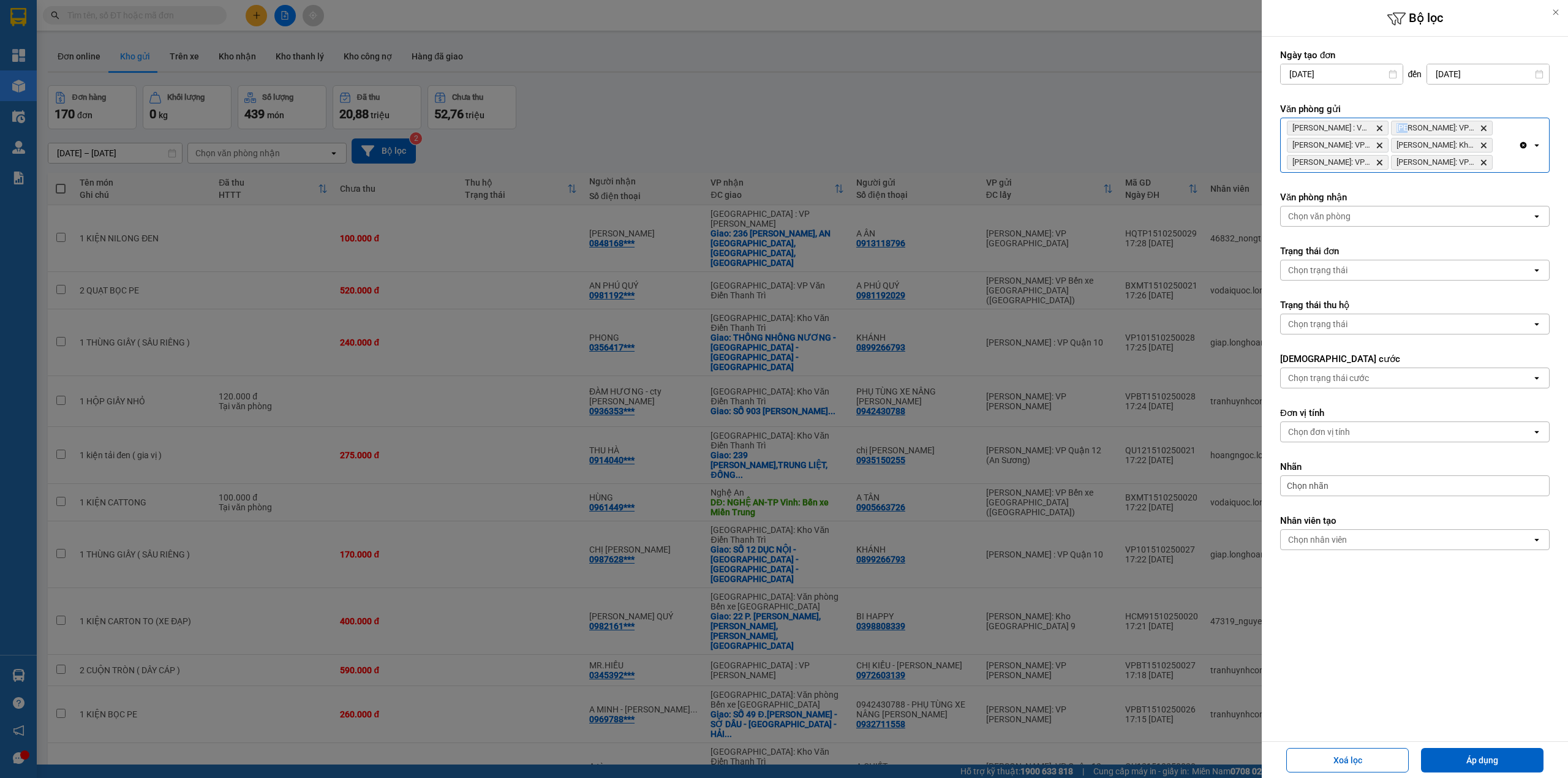
click at [1377, 128] on icon "Delete" at bounding box center [1380, 128] width 8 height 8
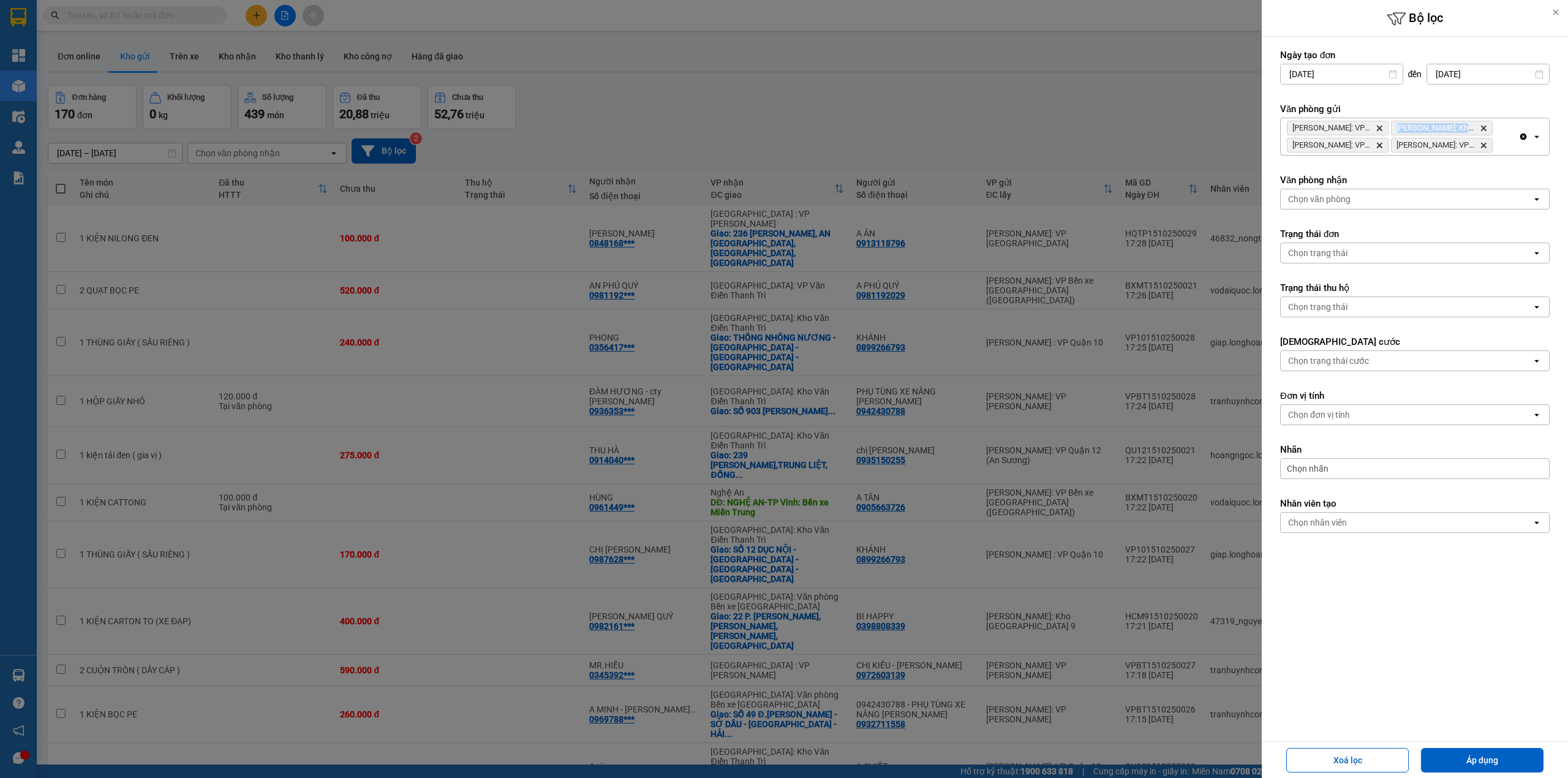
click at [1377, 128] on icon "Delete" at bounding box center [1380, 128] width 8 height 8
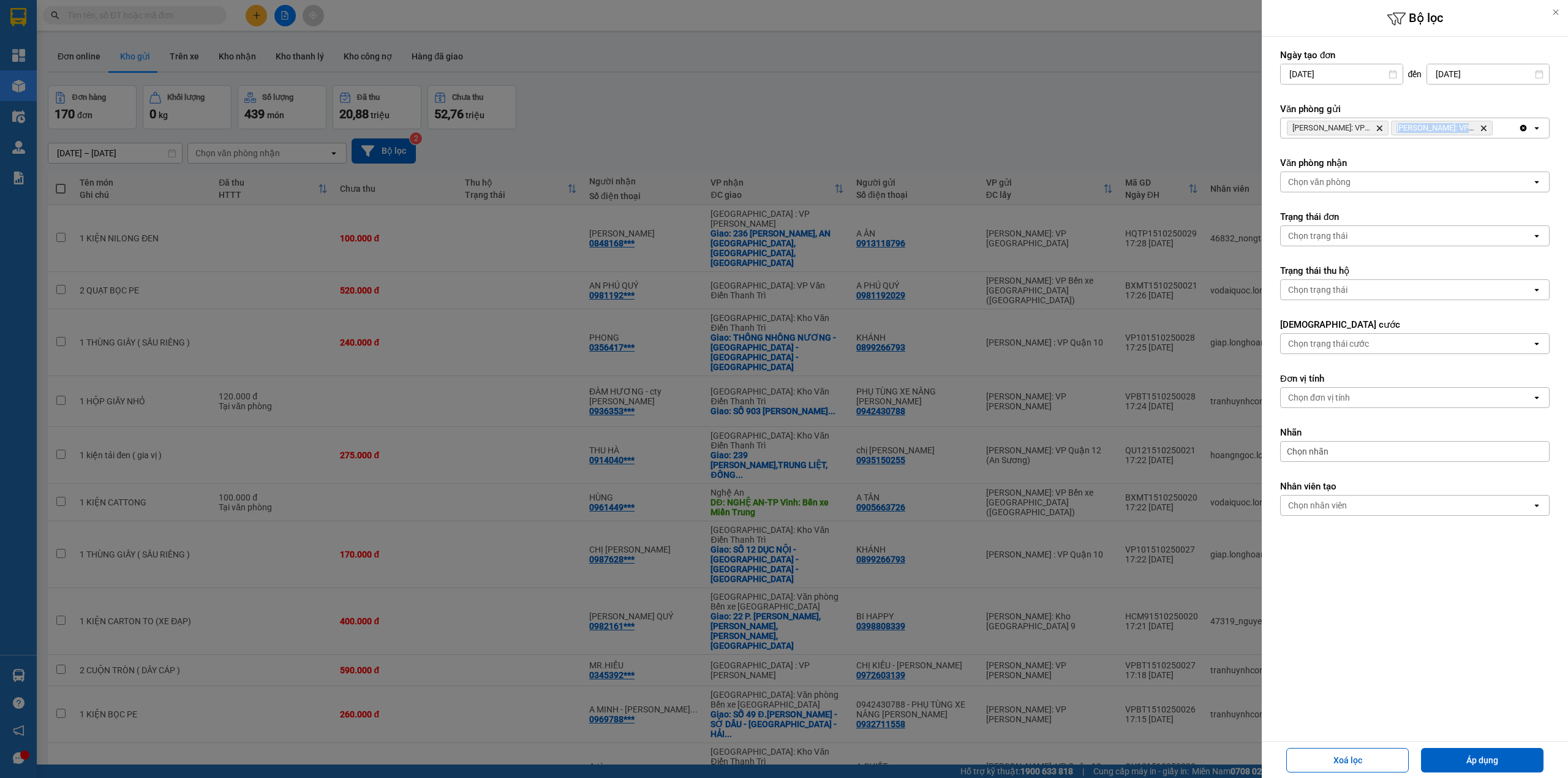
click at [1377, 128] on icon "Delete" at bounding box center [1380, 128] width 8 height 8
click at [1377, 128] on div "Chọn văn phòng" at bounding box center [1406, 128] width 251 height 20
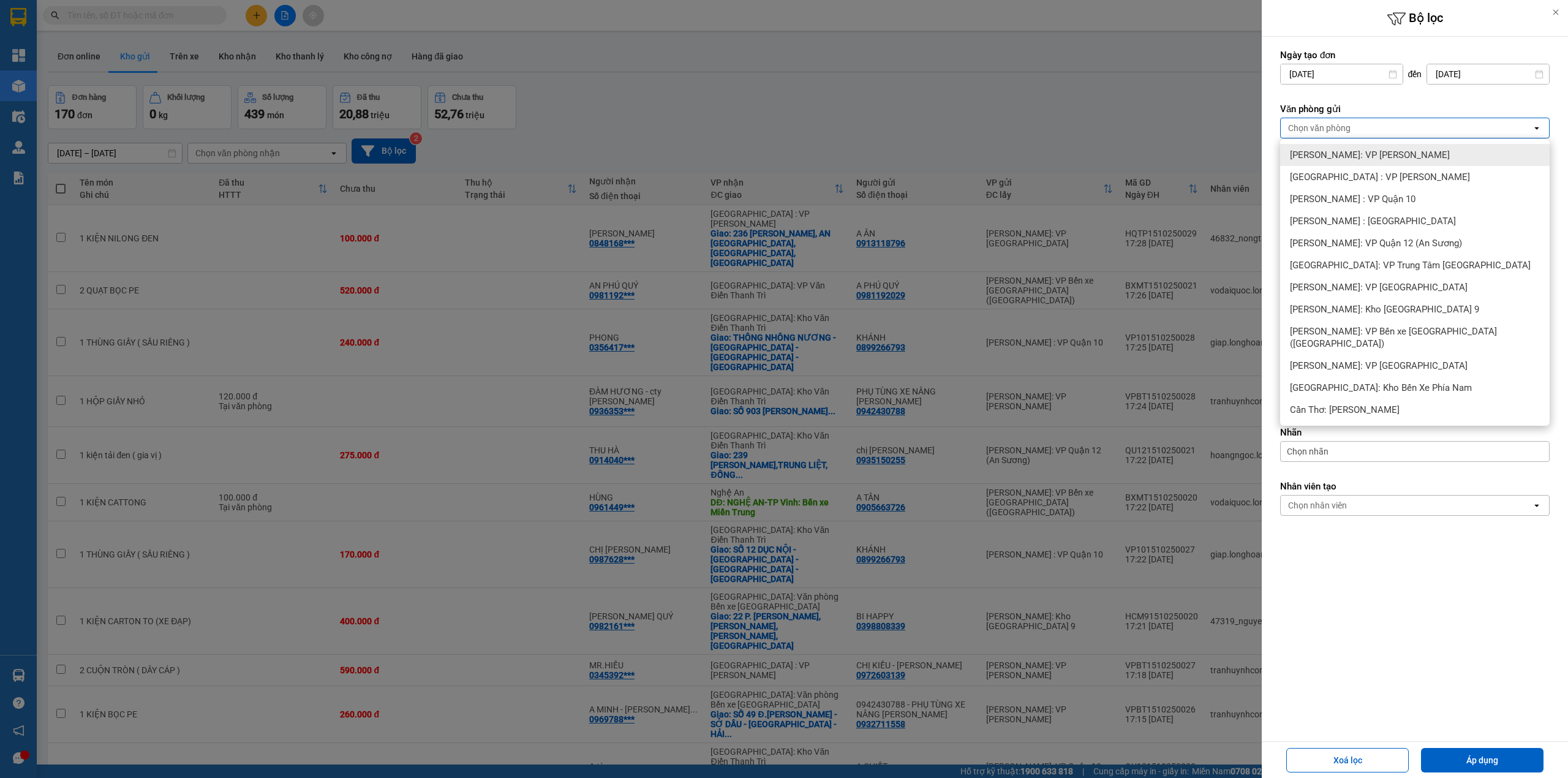
click at [1380, 152] on span "[PERSON_NAME]: VP [PERSON_NAME]" at bounding box center [1370, 155] width 160 height 12
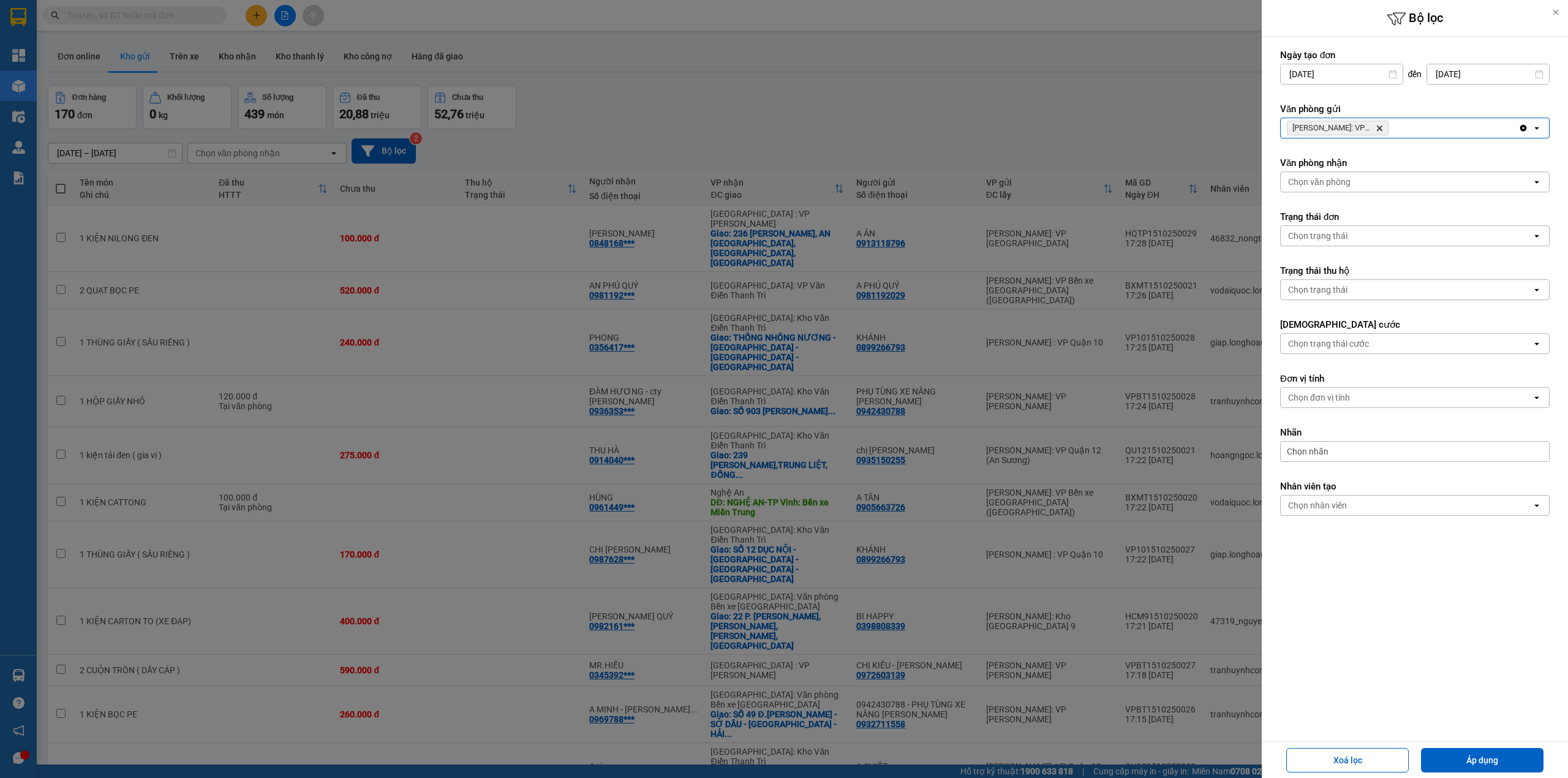
drag, startPoint x: 1486, startPoint y: 761, endPoint x: 650, endPoint y: 468, distance: 885.9
click at [1485, 758] on button "Áp dụng" at bounding box center [1482, 760] width 122 height 24
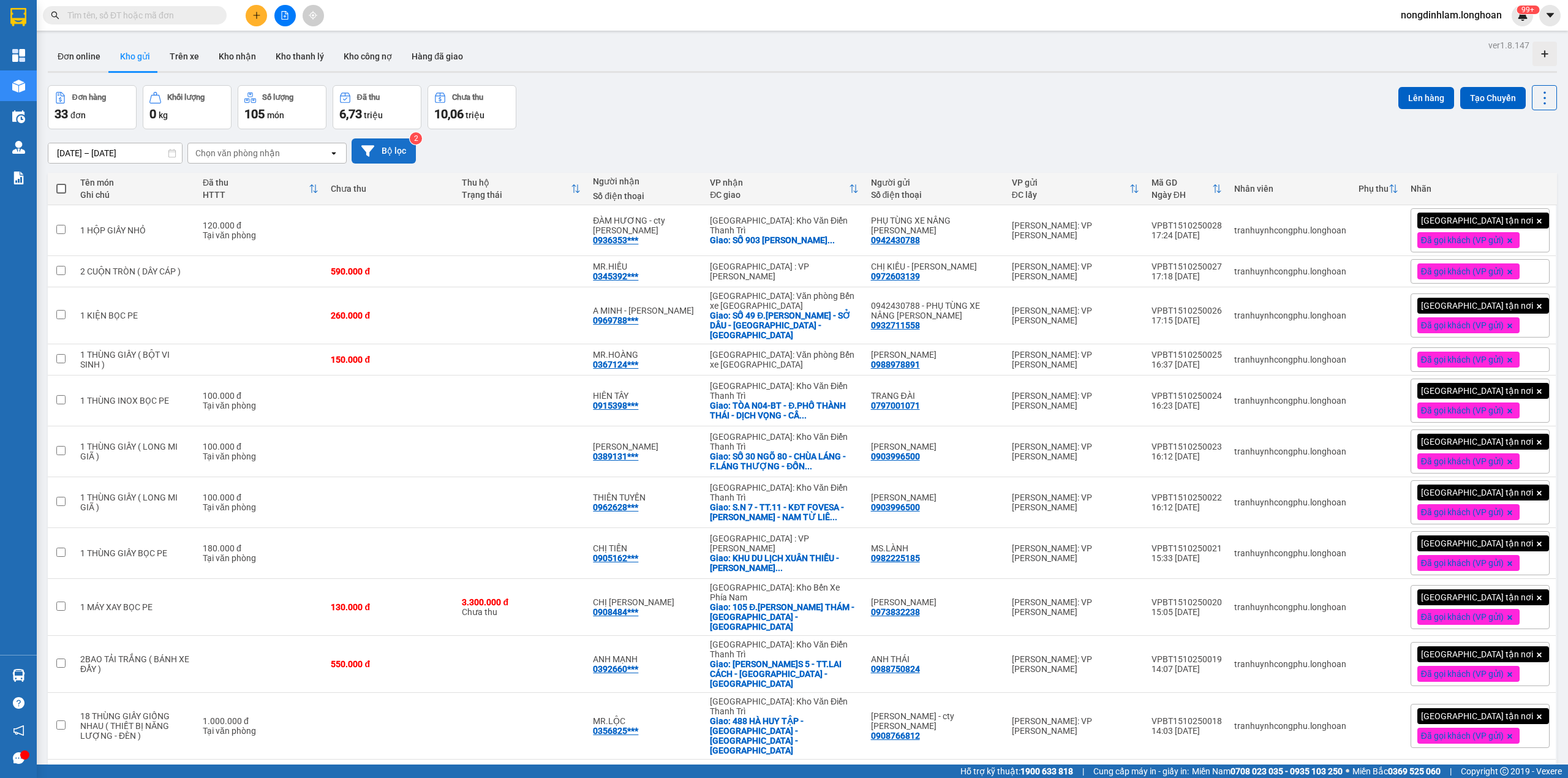
click at [388, 141] on button "Bộ lọc" at bounding box center [384, 150] width 65 height 25
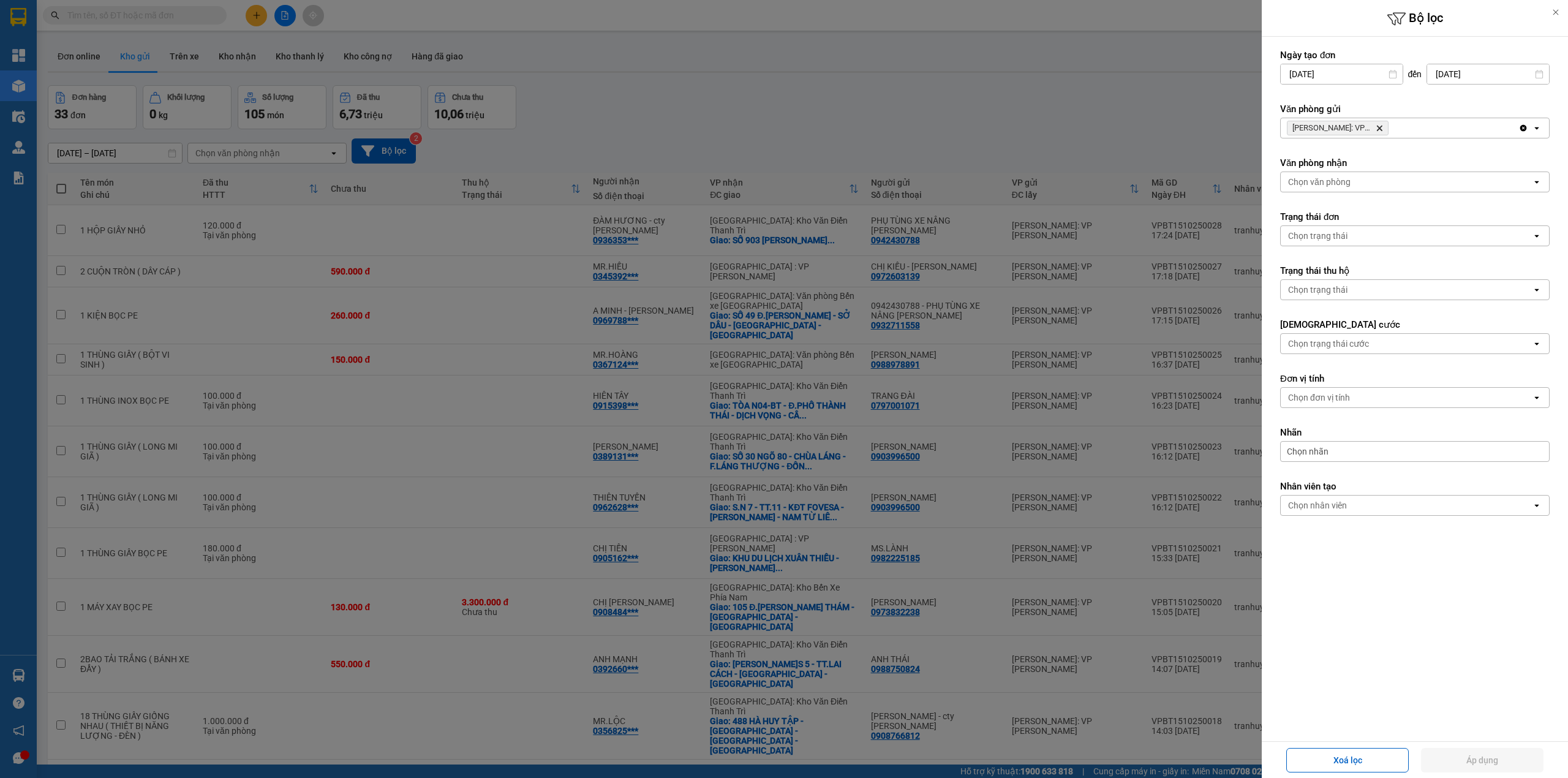
click at [1380, 130] on icon "Hồ Chí Minh: VP Bình Thạnh, close by backspace" at bounding box center [1380, 128] width 5 height 5
click at [1380, 130] on div "Chọn văn phòng" at bounding box center [1406, 128] width 251 height 20
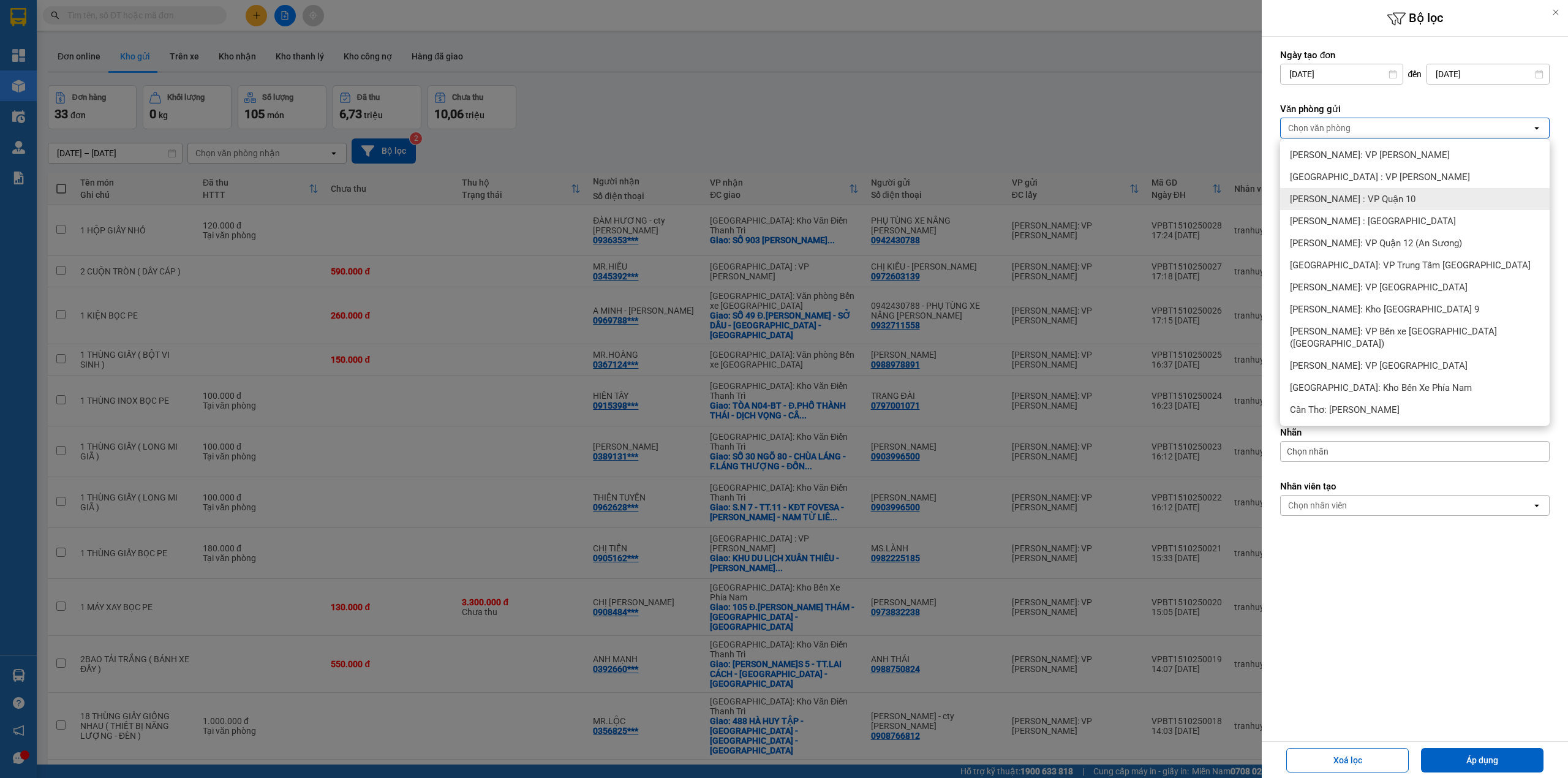
click at [1361, 191] on div "[PERSON_NAME] : VP Quận 10" at bounding box center [1415, 199] width 270 height 22
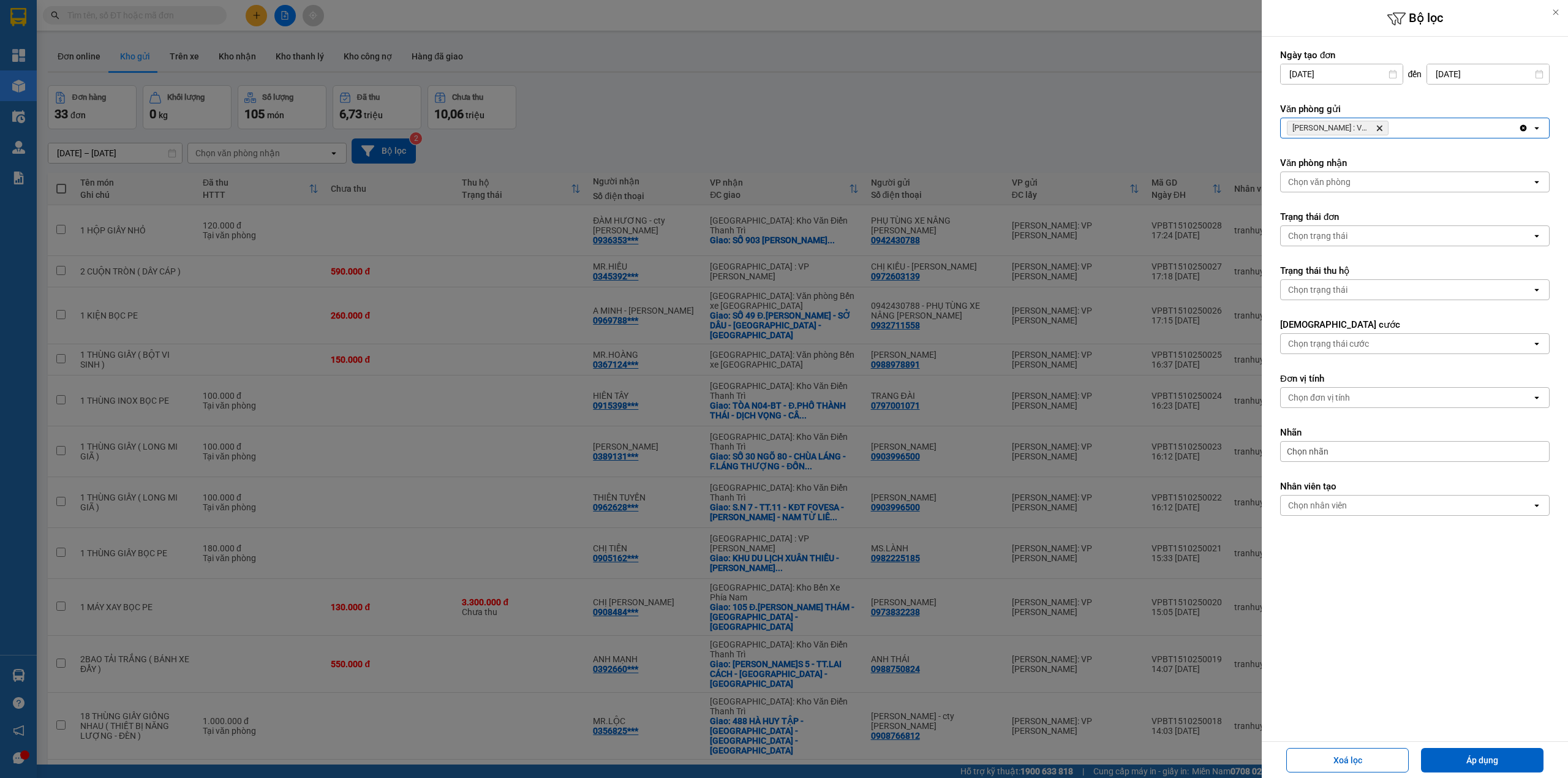
drag, startPoint x: 1492, startPoint y: 761, endPoint x: 1332, endPoint y: 688, distance: 175.9
click at [1492, 761] on button "Áp dụng" at bounding box center [1482, 760] width 122 height 24
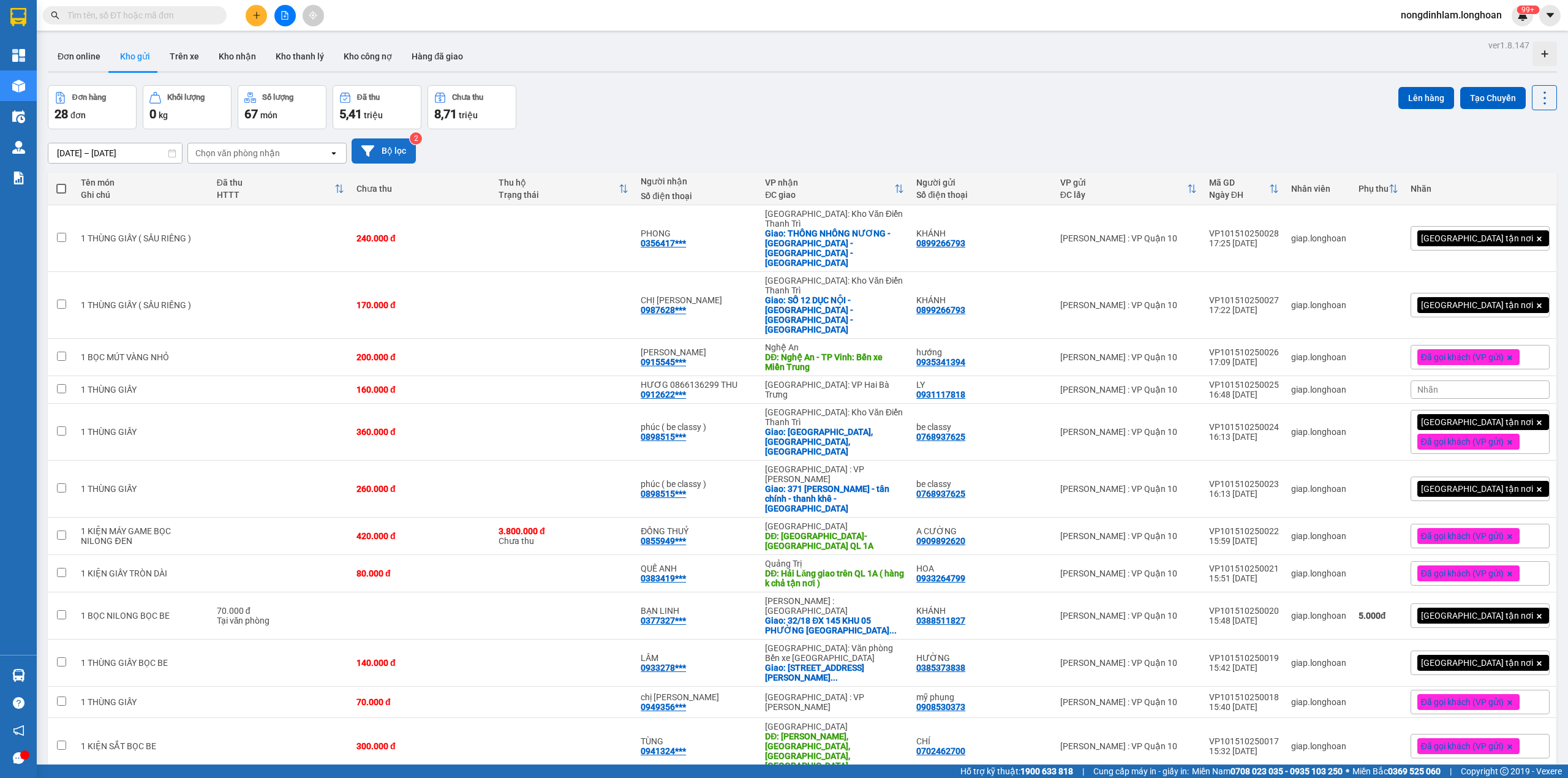
click at [382, 142] on button "Bộ lọc" at bounding box center [384, 150] width 65 height 25
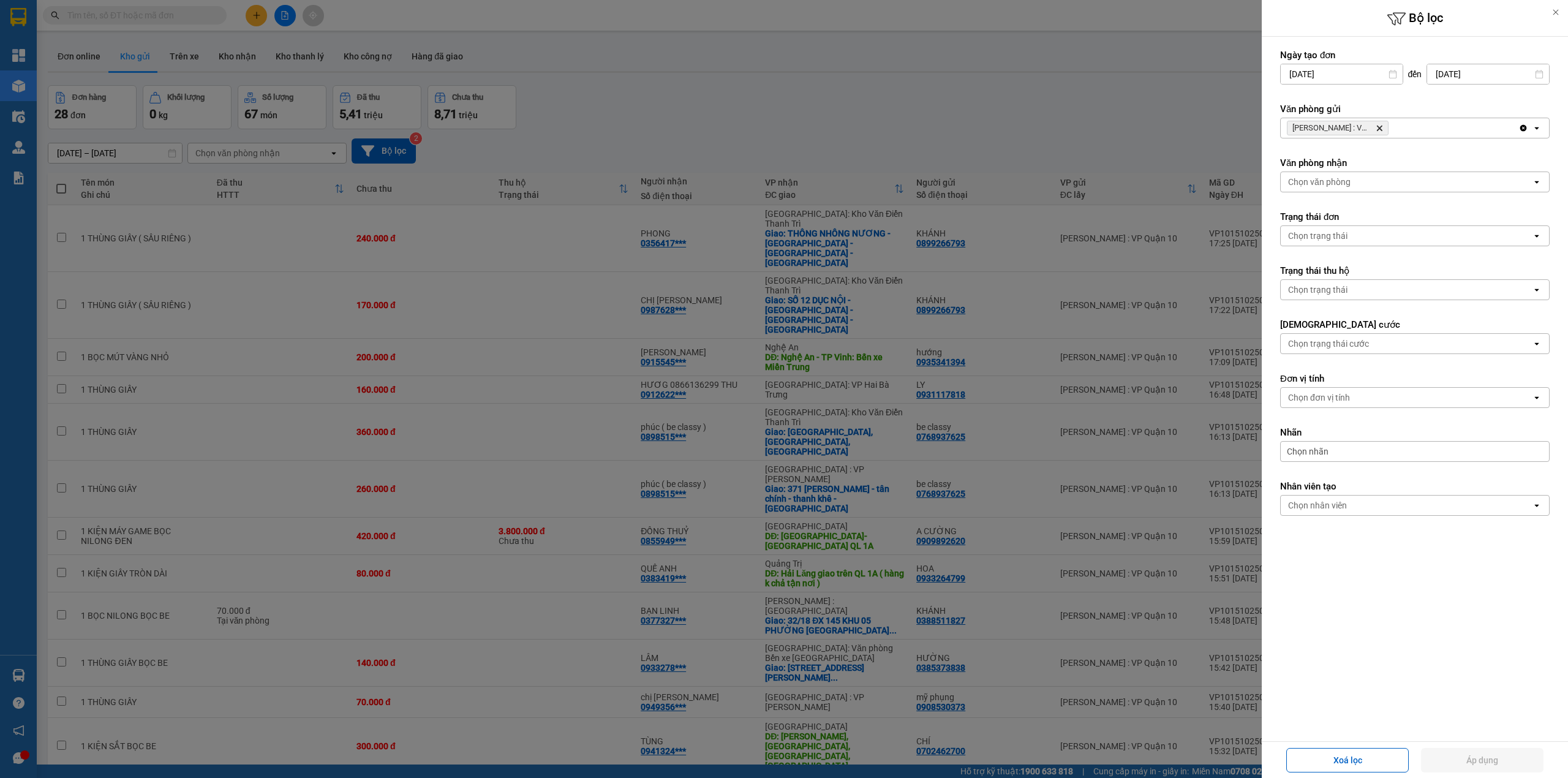
click at [1378, 128] on icon "Delete" at bounding box center [1380, 128] width 8 height 8
click at [1378, 128] on div "Chọn văn phòng" at bounding box center [1406, 128] width 251 height 20
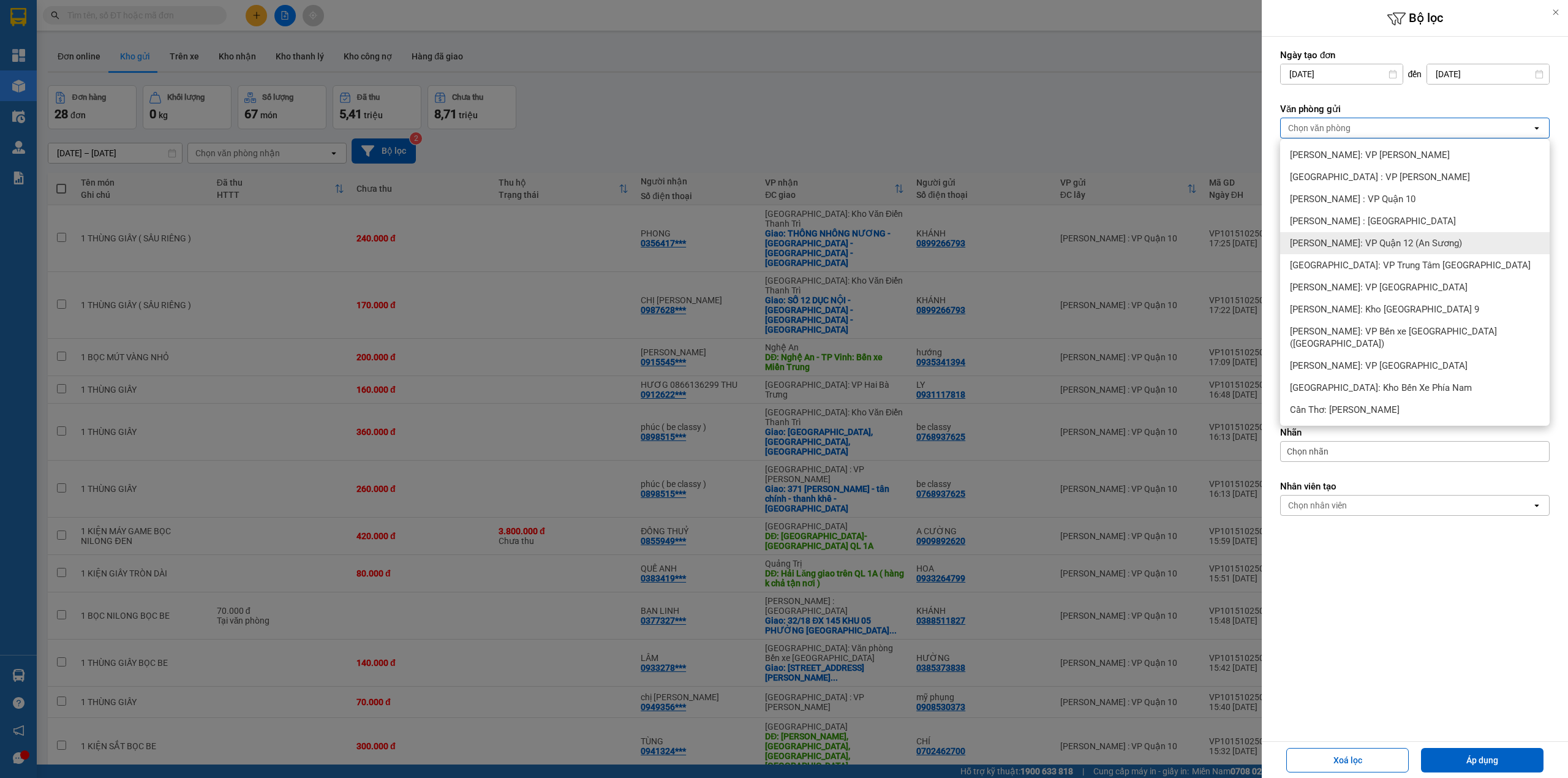
click at [1396, 238] on span "[PERSON_NAME]: VP Quận 12 (An Sương)" at bounding box center [1376, 243] width 172 height 12
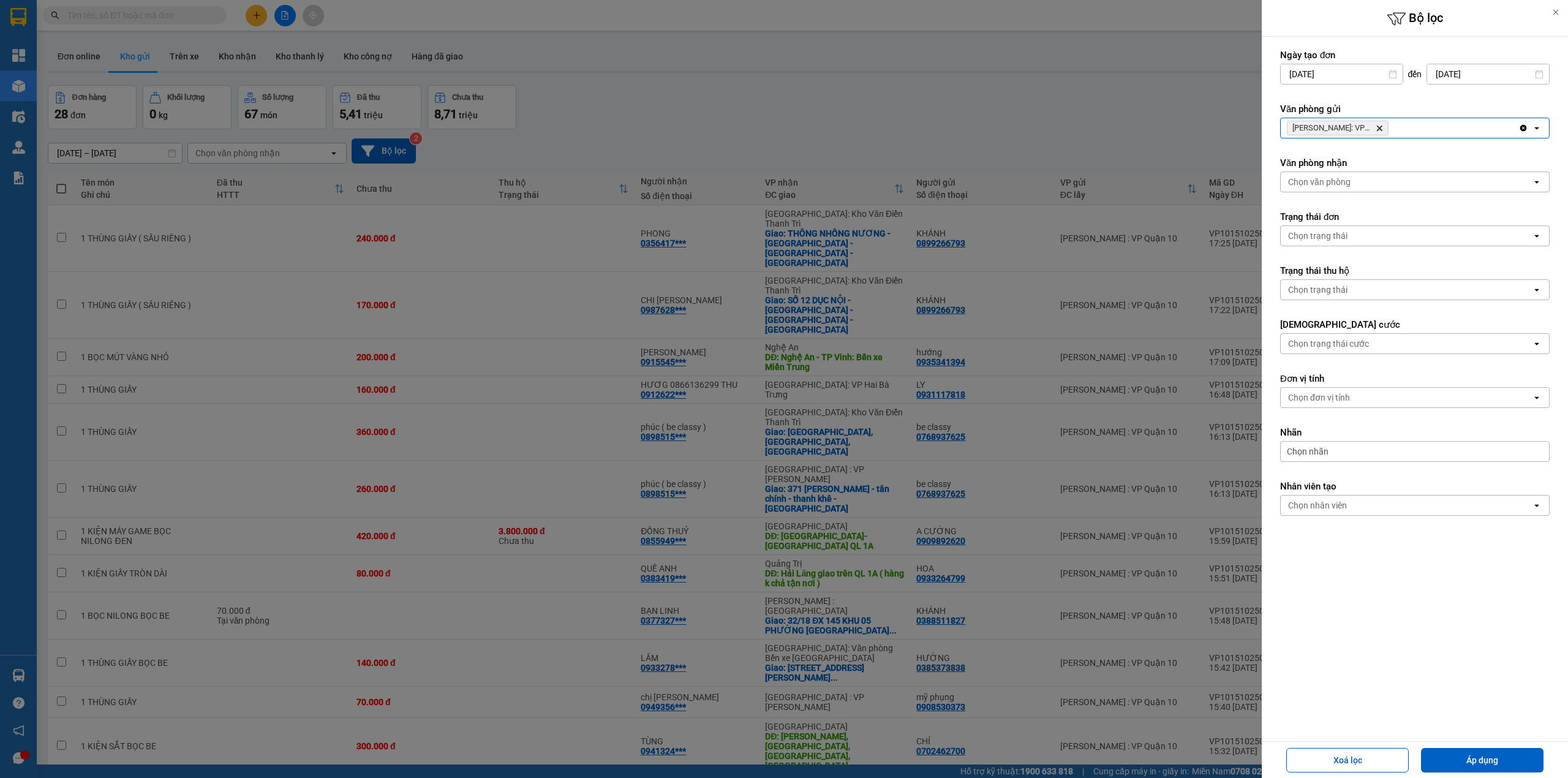
drag, startPoint x: 1461, startPoint y: 760, endPoint x: 1383, endPoint y: 672, distance: 117.6
click at [1463, 753] on button "Áp dụng" at bounding box center [1482, 760] width 122 height 24
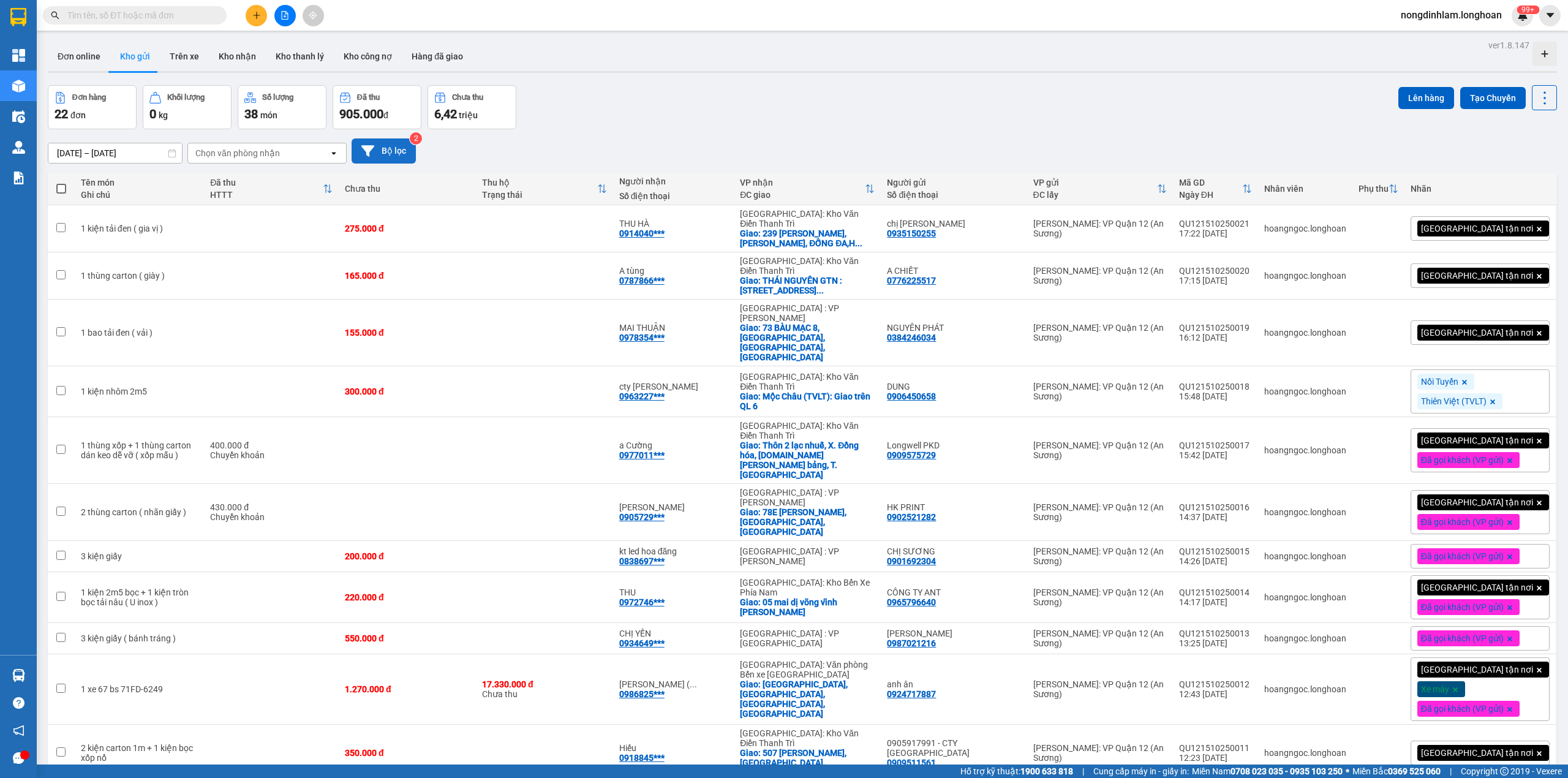
click at [390, 147] on button "Bộ lọc" at bounding box center [384, 150] width 65 height 25
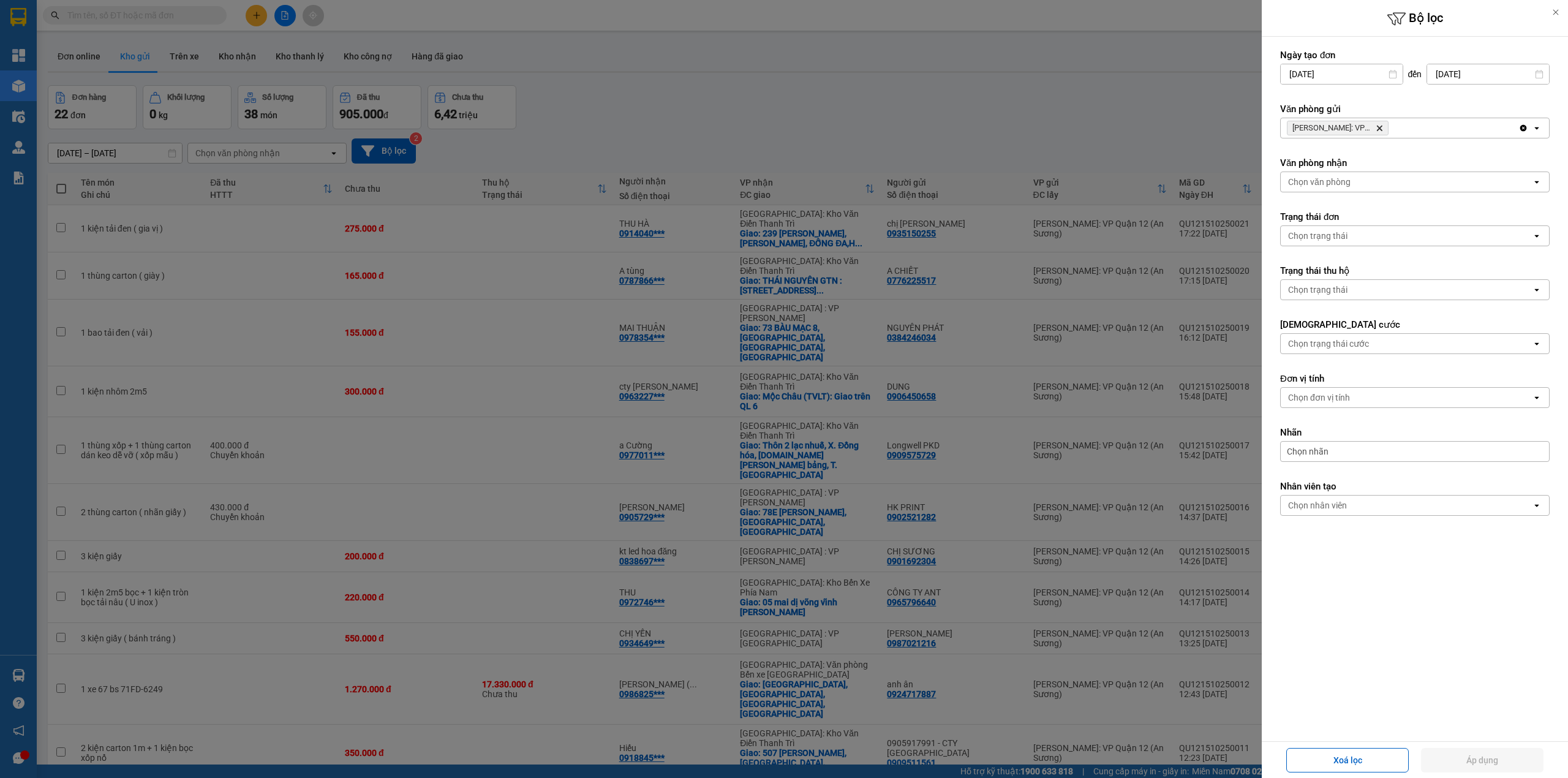
click at [1380, 130] on icon "Delete" at bounding box center [1380, 128] width 8 height 8
click at [1380, 130] on div "Chọn văn phòng" at bounding box center [1406, 128] width 251 height 20
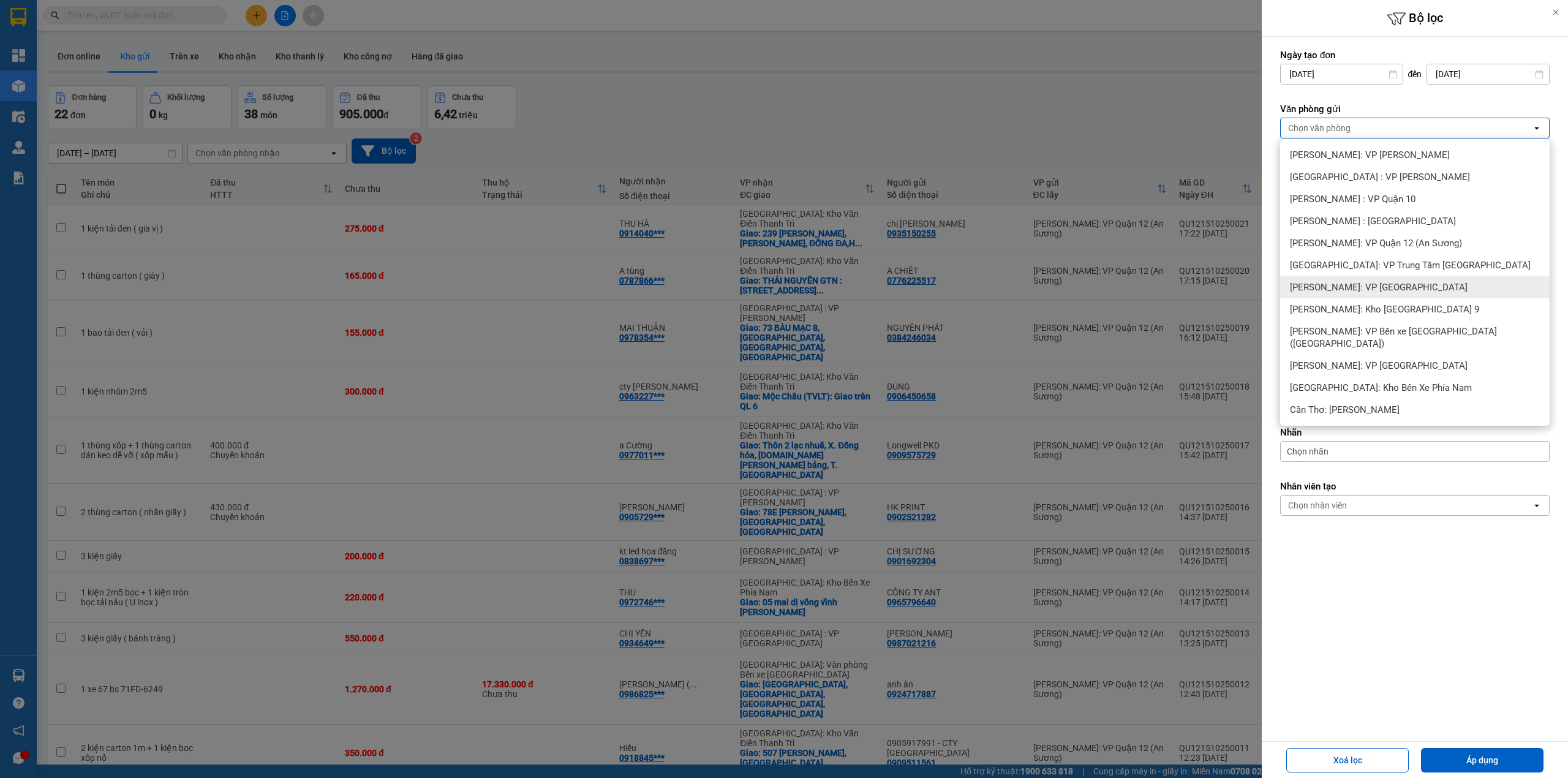
click at [1390, 286] on span "[PERSON_NAME]: VP [GEOGRAPHIC_DATA]" at bounding box center [1379, 287] width 178 height 12
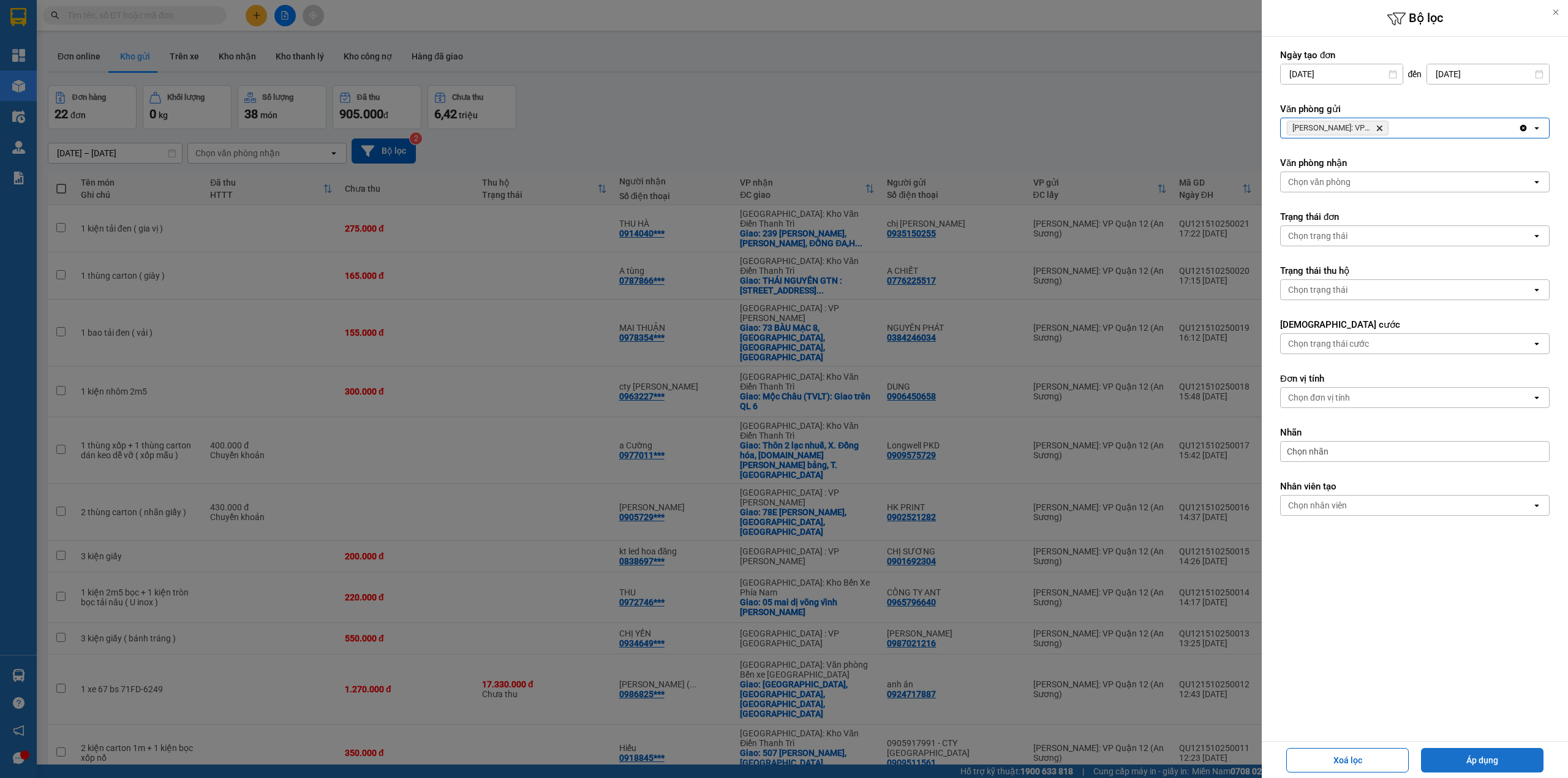
click at [1487, 757] on button "Áp dụng" at bounding box center [1482, 760] width 122 height 24
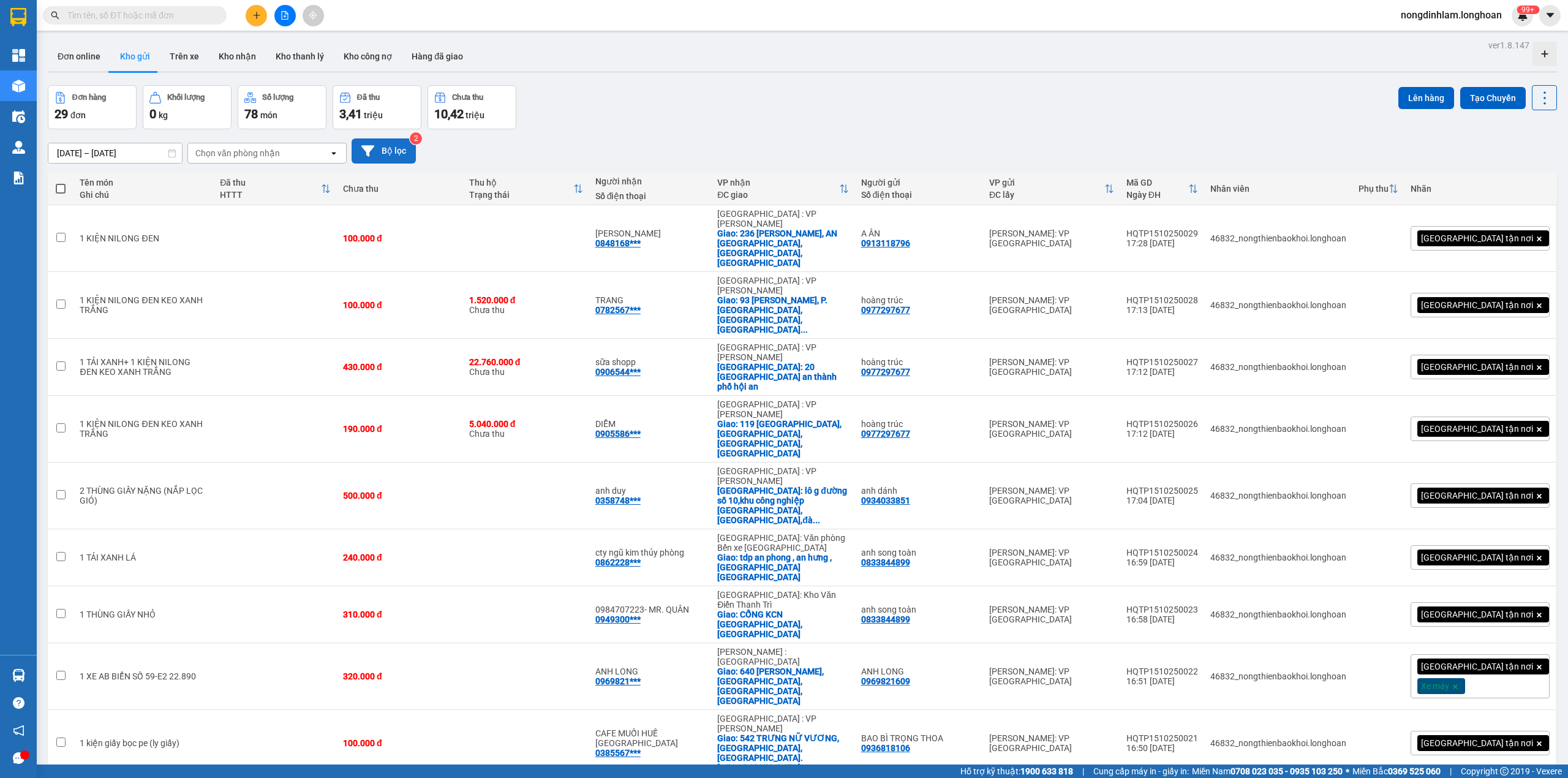
click at [387, 147] on button "Bộ lọc" at bounding box center [384, 150] width 65 height 25
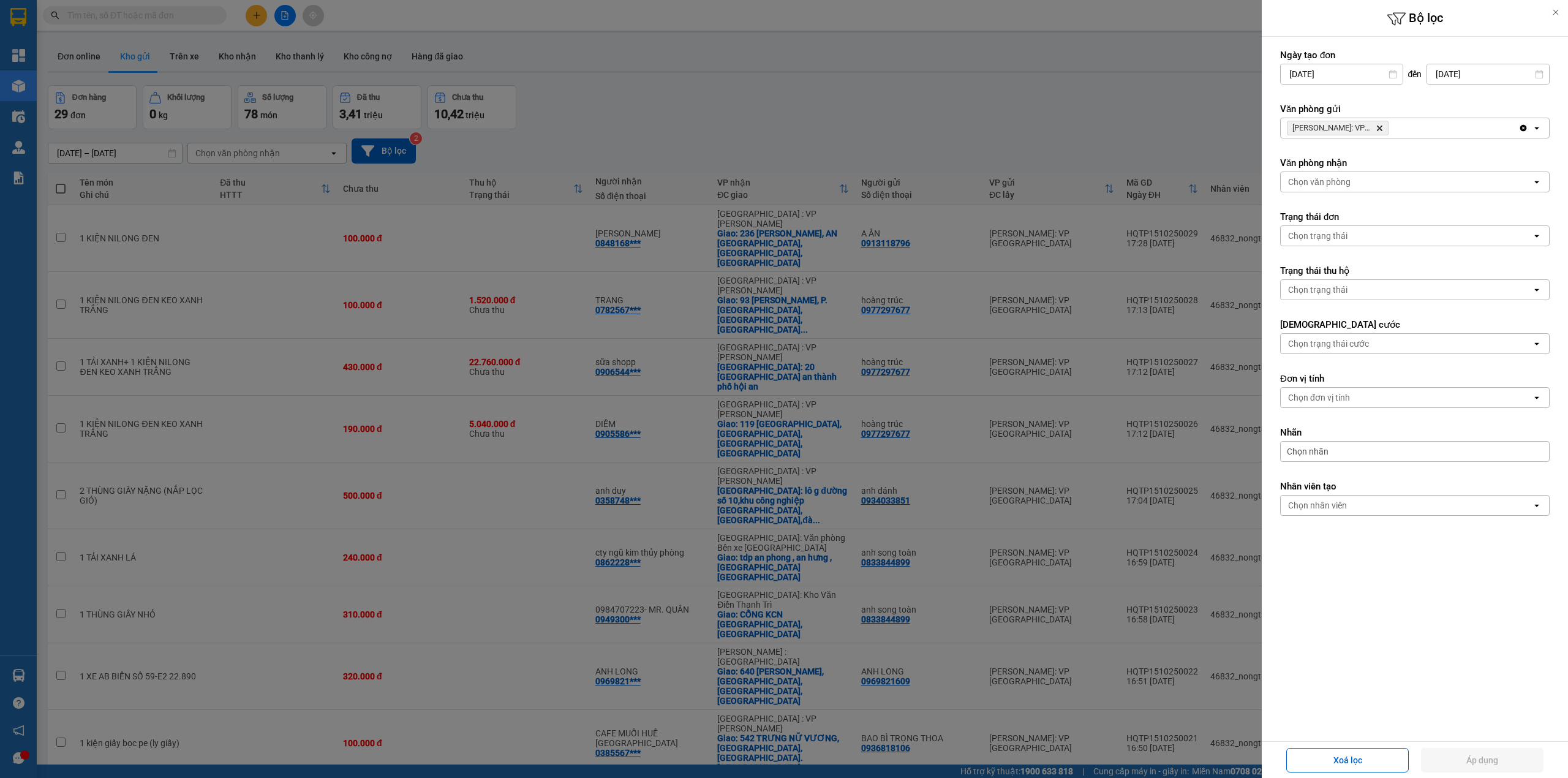
click at [1380, 131] on icon "Delete" at bounding box center [1380, 128] width 8 height 8
click at [1380, 131] on div "Chọn văn phòng" at bounding box center [1406, 128] width 251 height 20
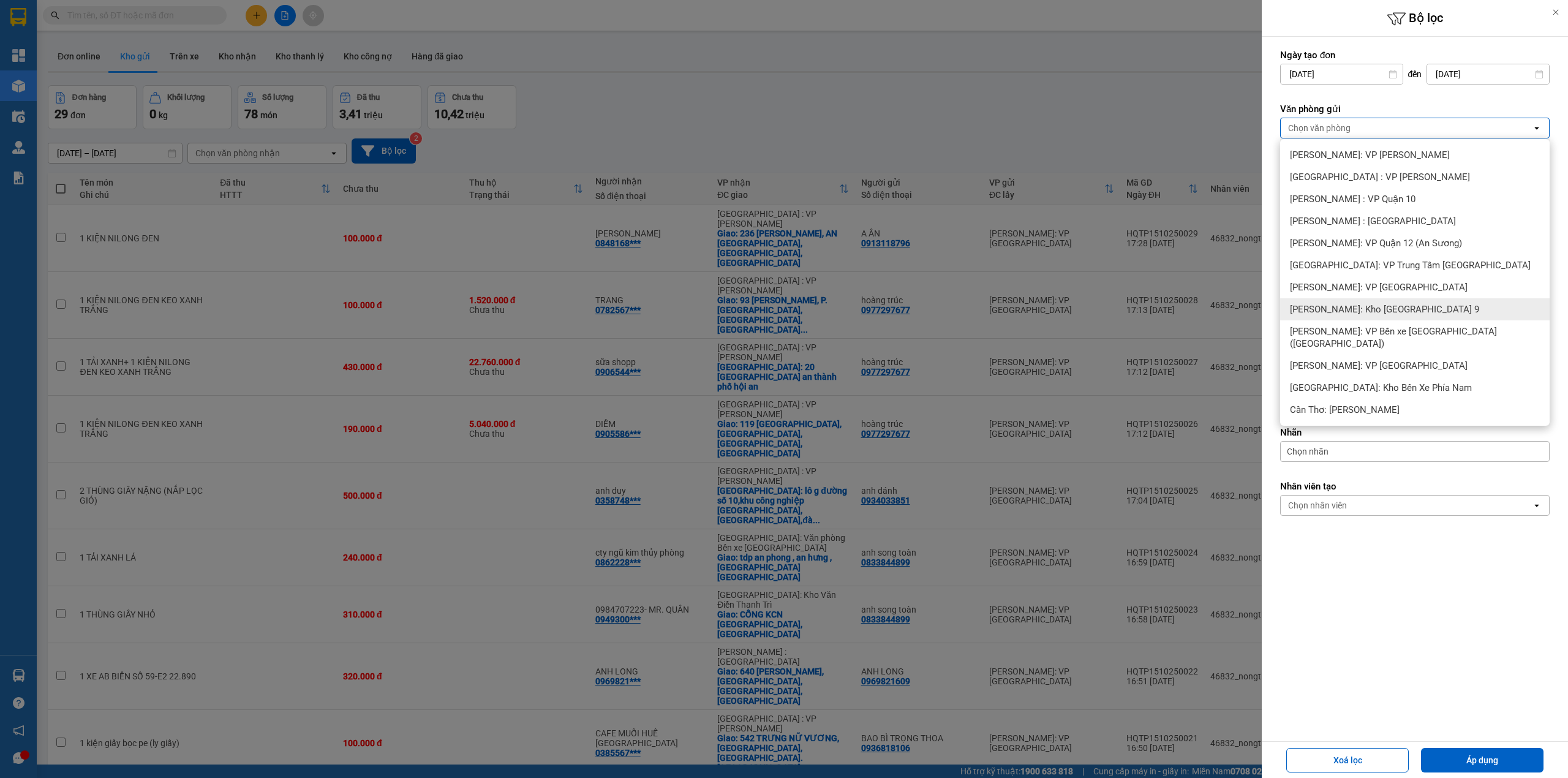
click at [1420, 304] on span "[PERSON_NAME]: Kho [GEOGRAPHIC_DATA] 9" at bounding box center [1384, 309] width 189 height 12
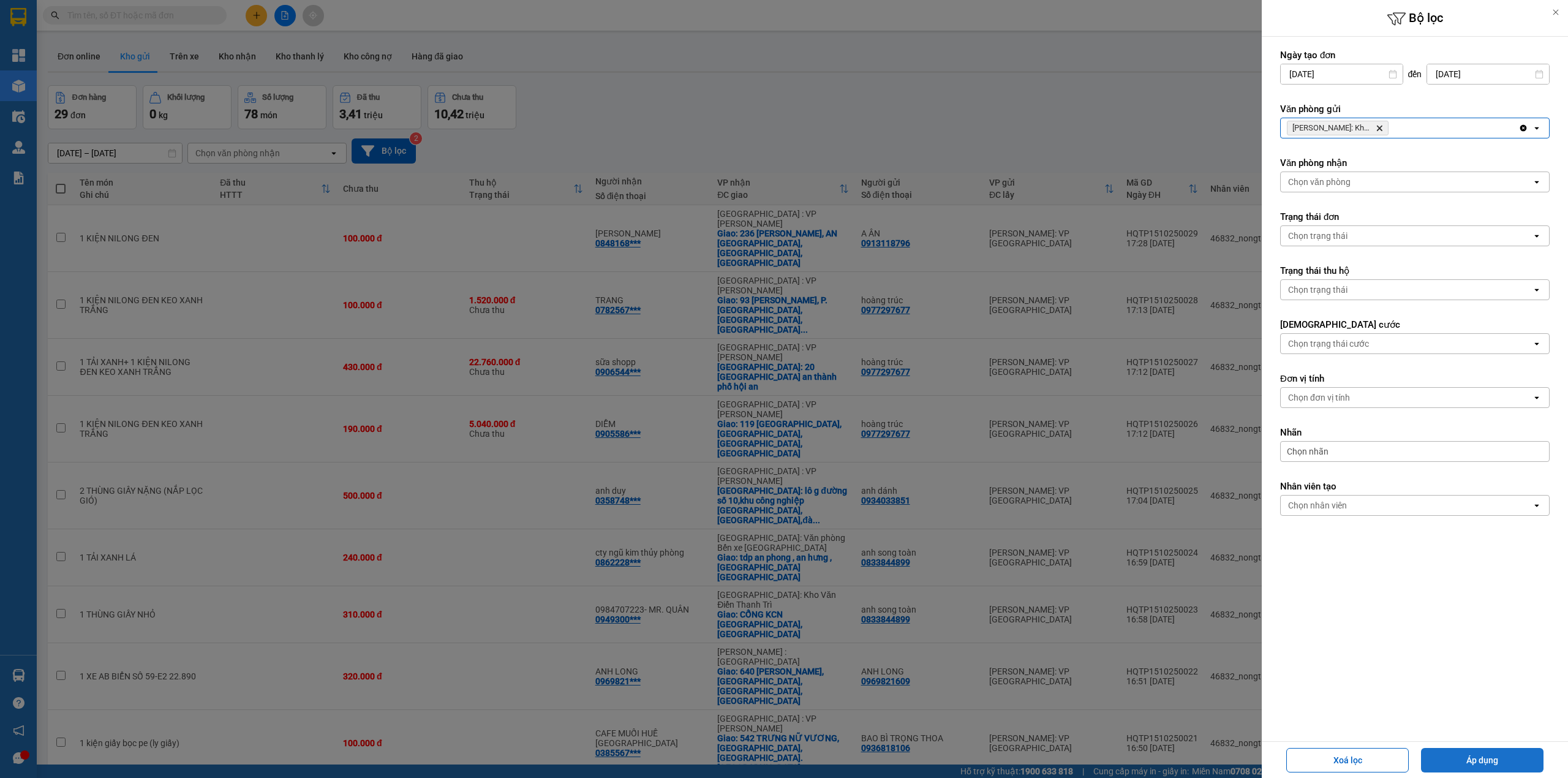
click at [1462, 750] on button "Áp dụng" at bounding box center [1482, 760] width 122 height 24
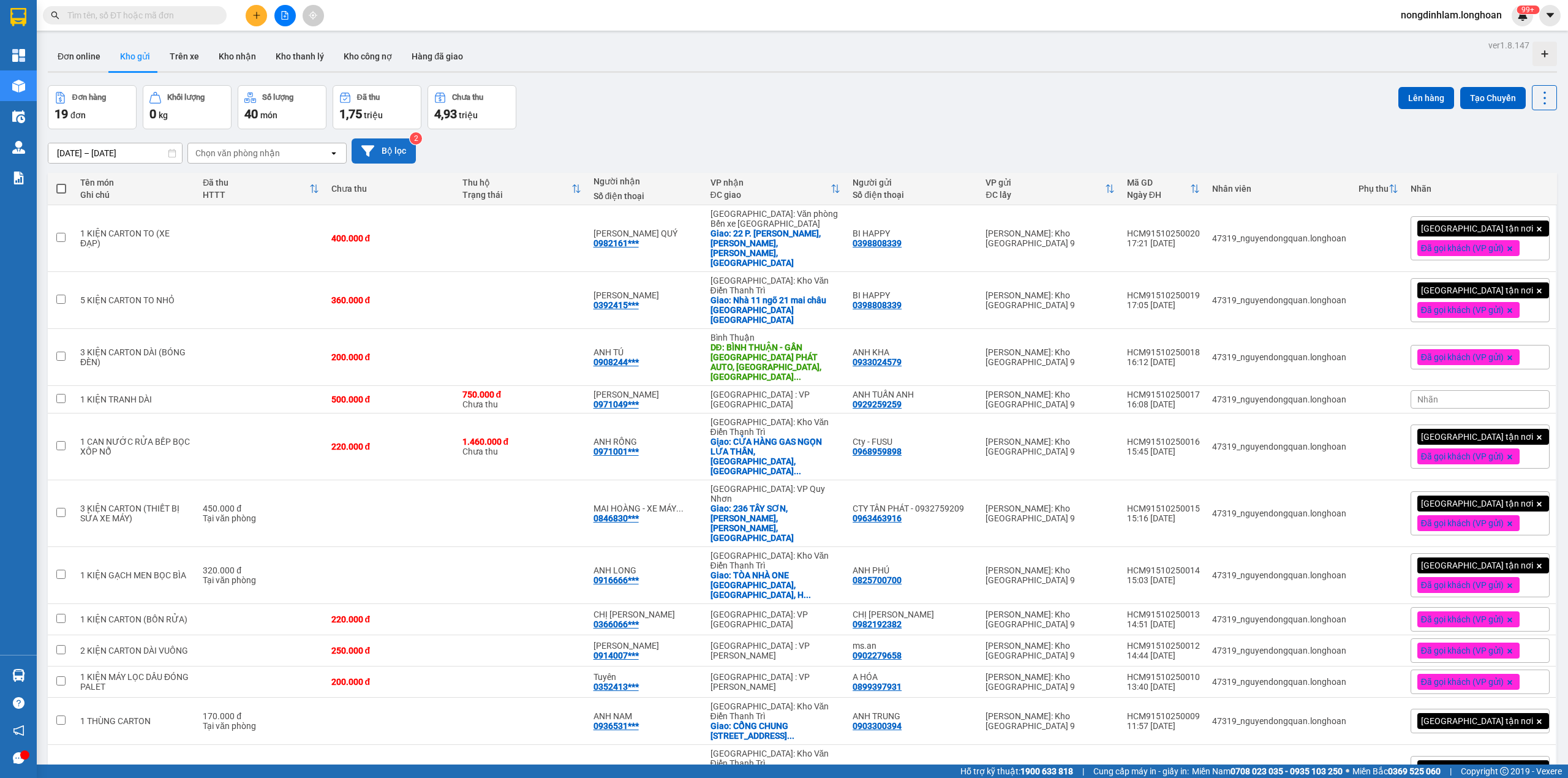
click at [397, 154] on button "Bộ lọc" at bounding box center [384, 150] width 65 height 25
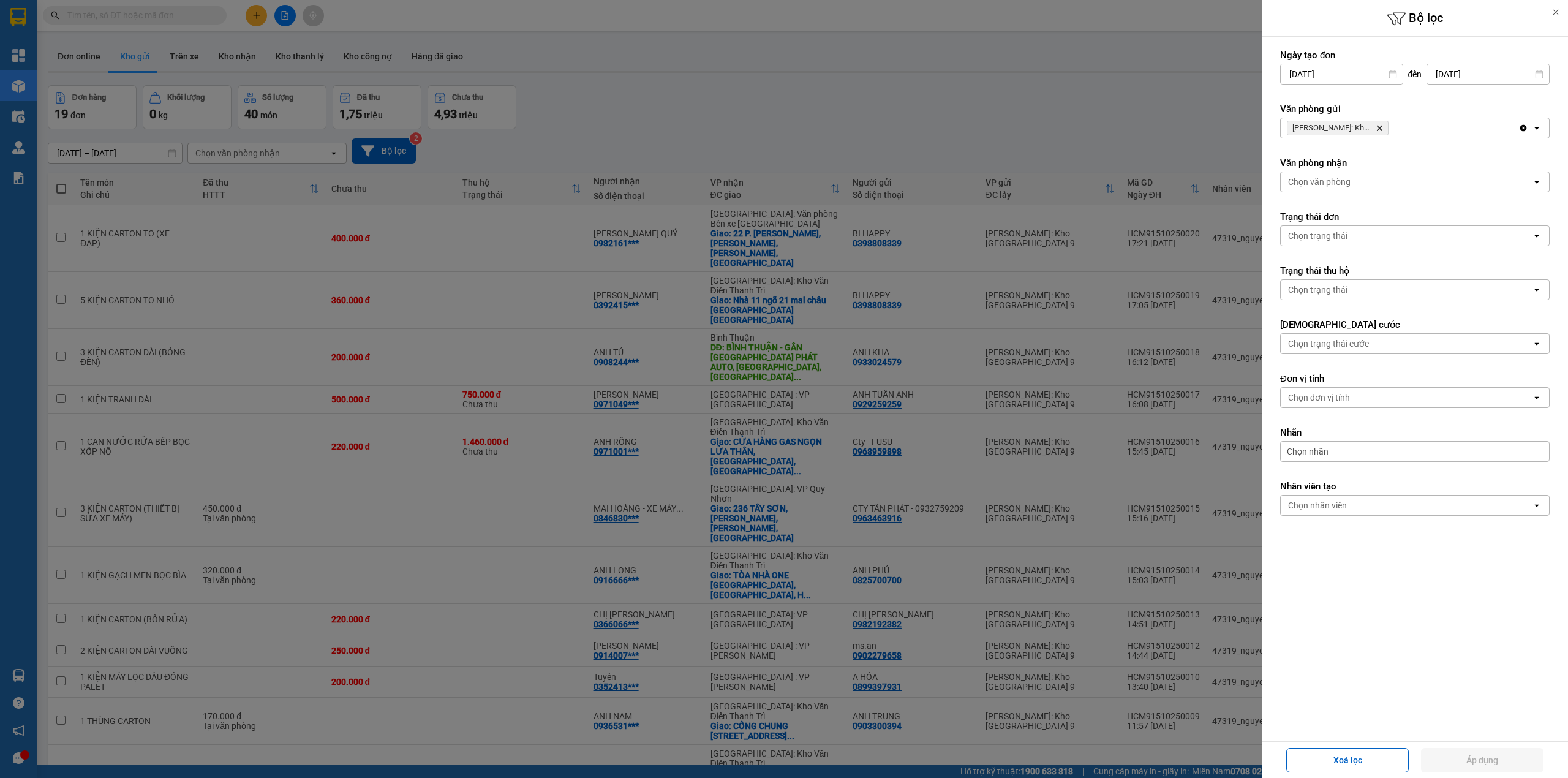
click at [1380, 130] on icon "Hồ Chí Minh: Kho Thủ Đức & Quận 9, close by backspace" at bounding box center [1380, 128] width 5 height 5
click at [1380, 130] on div "Chọn văn phòng" at bounding box center [1406, 128] width 251 height 20
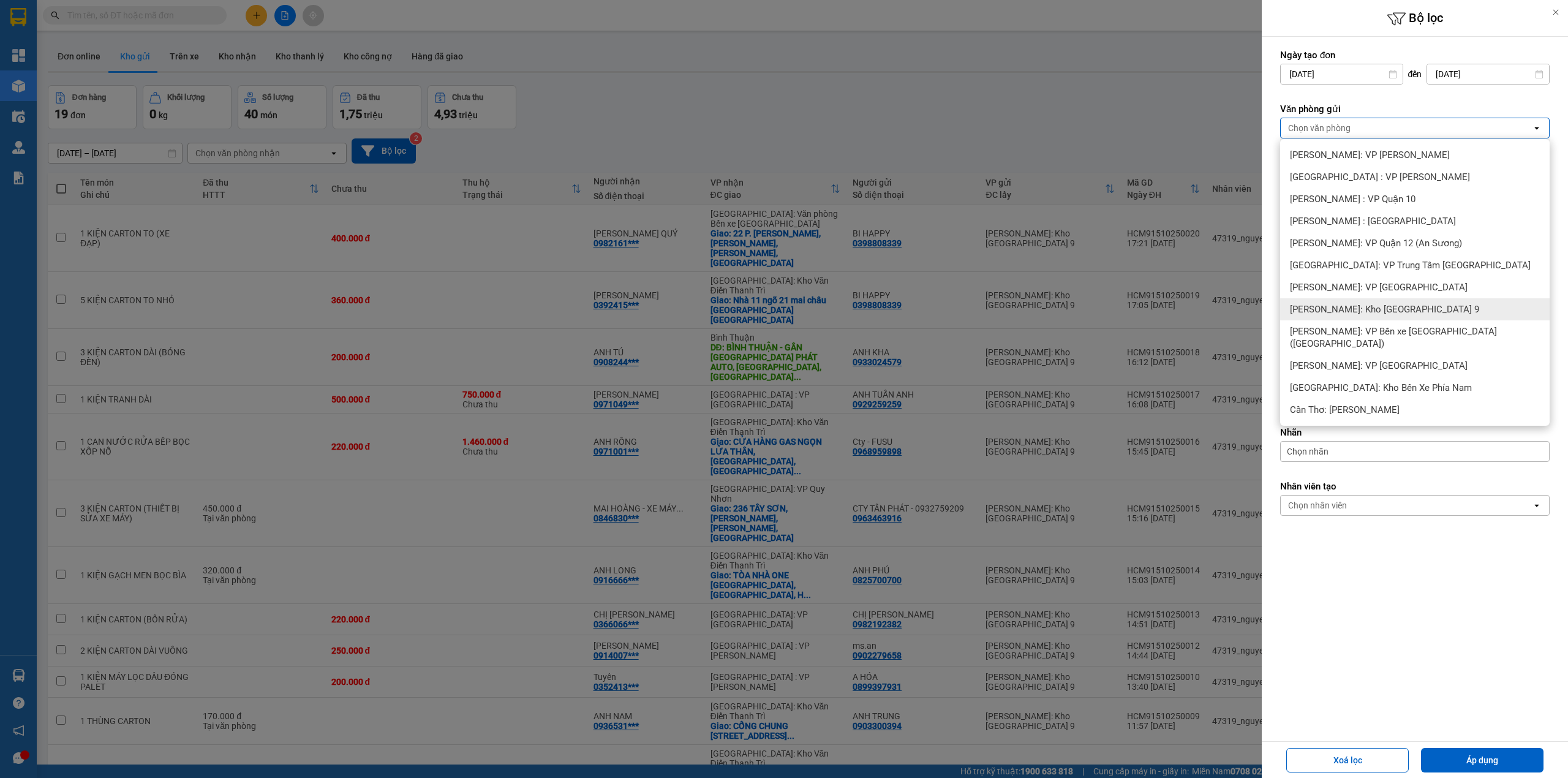
click at [1402, 314] on span "[PERSON_NAME]: Kho [GEOGRAPHIC_DATA] 9" at bounding box center [1384, 309] width 189 height 12
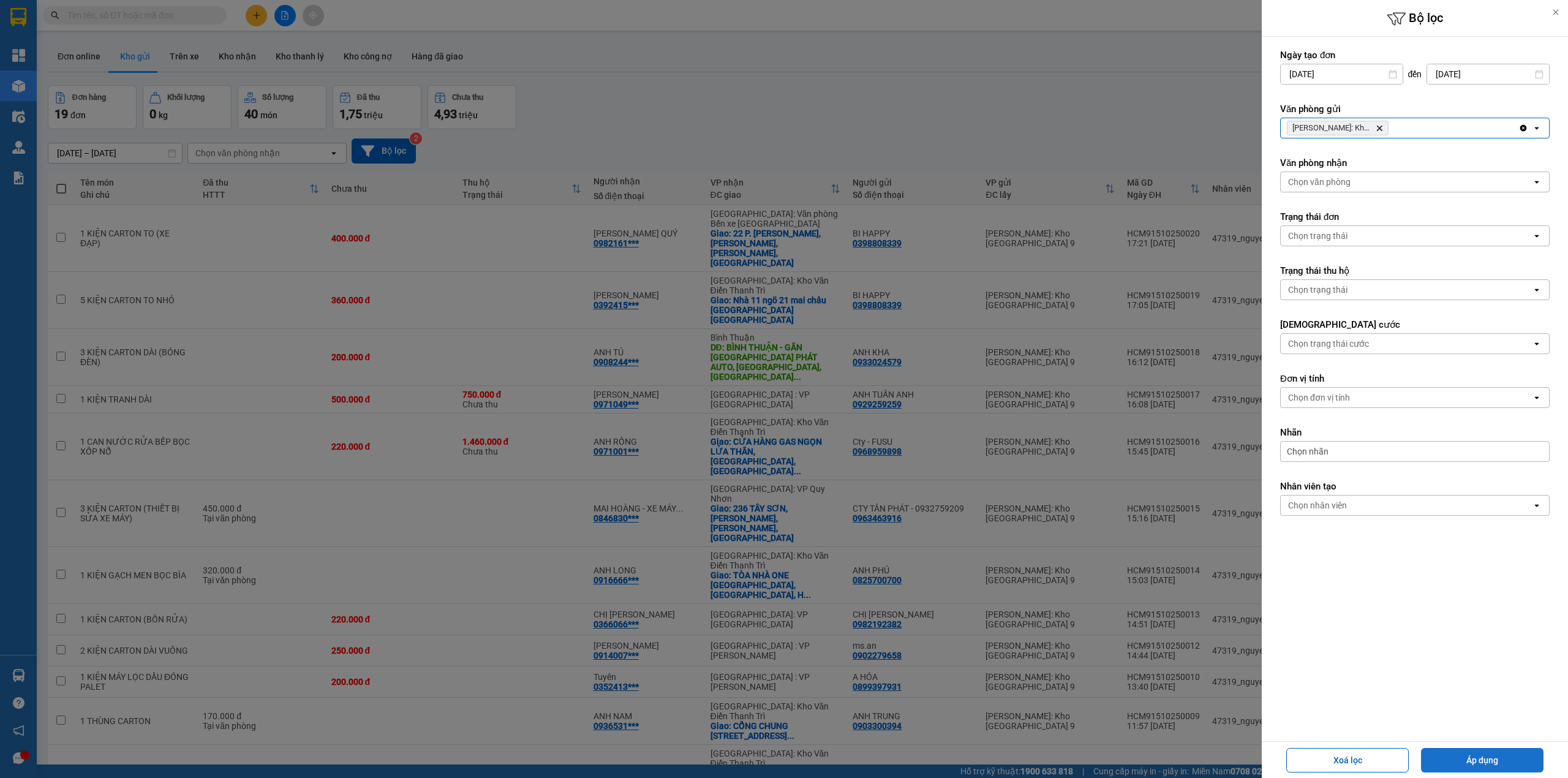
click at [1485, 760] on button "Áp dụng" at bounding box center [1482, 760] width 122 height 24
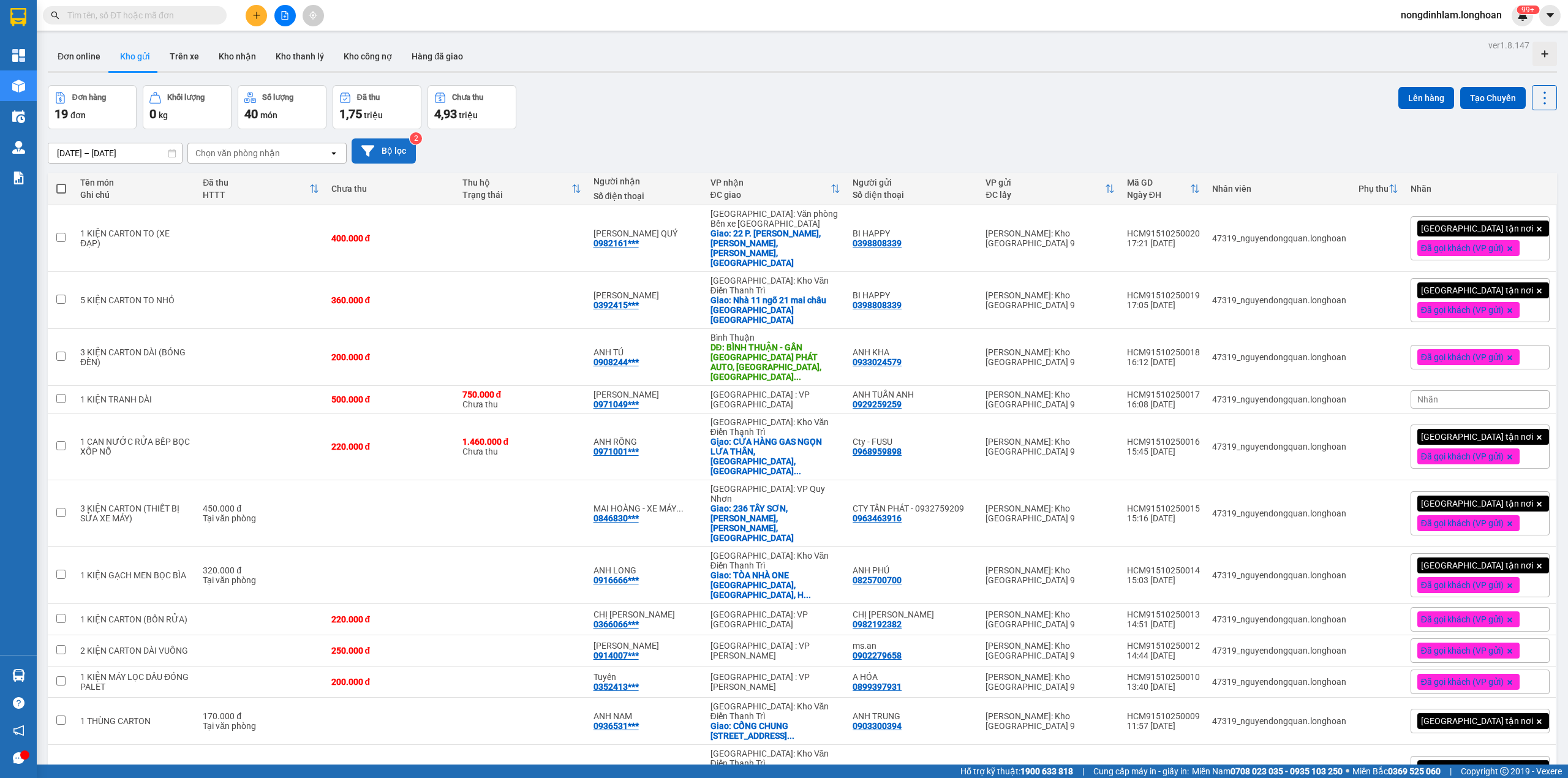
click at [400, 152] on button "Bộ lọc" at bounding box center [384, 150] width 65 height 25
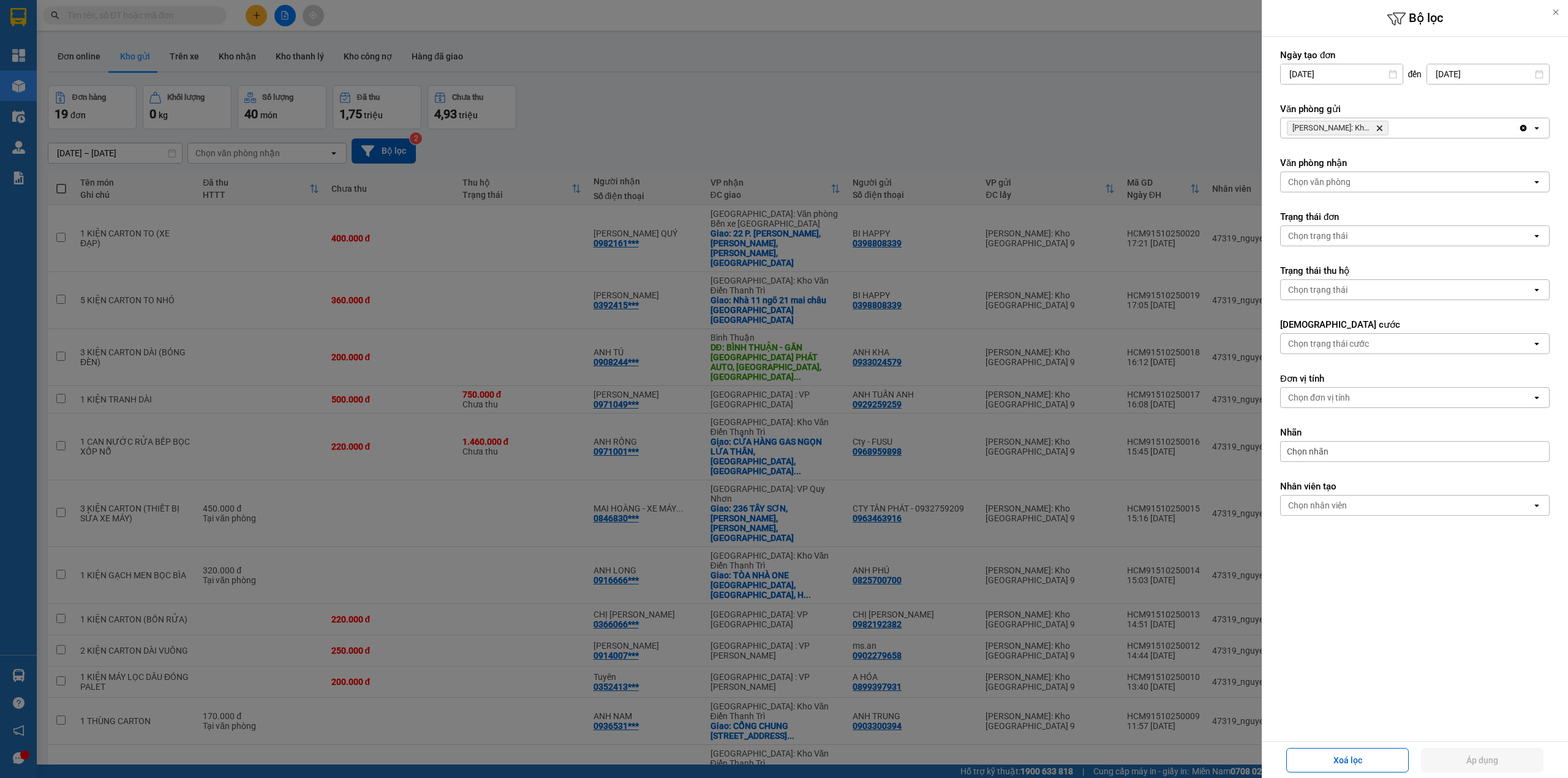
click at [1377, 131] on icon "Delete" at bounding box center [1380, 128] width 8 height 8
click at [1377, 131] on div "Chọn văn phòng" at bounding box center [1406, 128] width 251 height 20
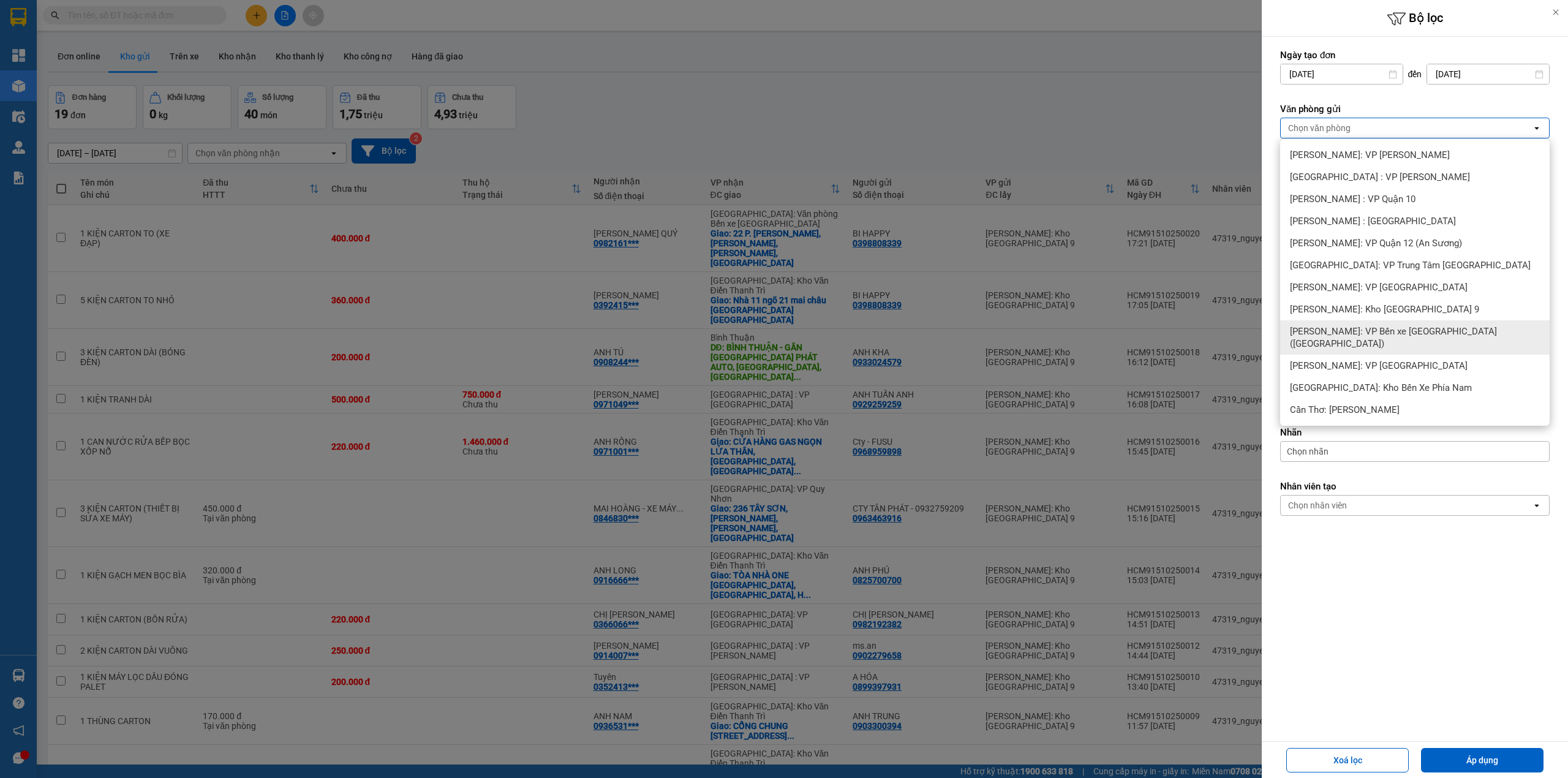
click at [1415, 340] on div "[PERSON_NAME]: VP Bến xe [GEOGRAPHIC_DATA] ([GEOGRAPHIC_DATA])" at bounding box center [1415, 337] width 270 height 34
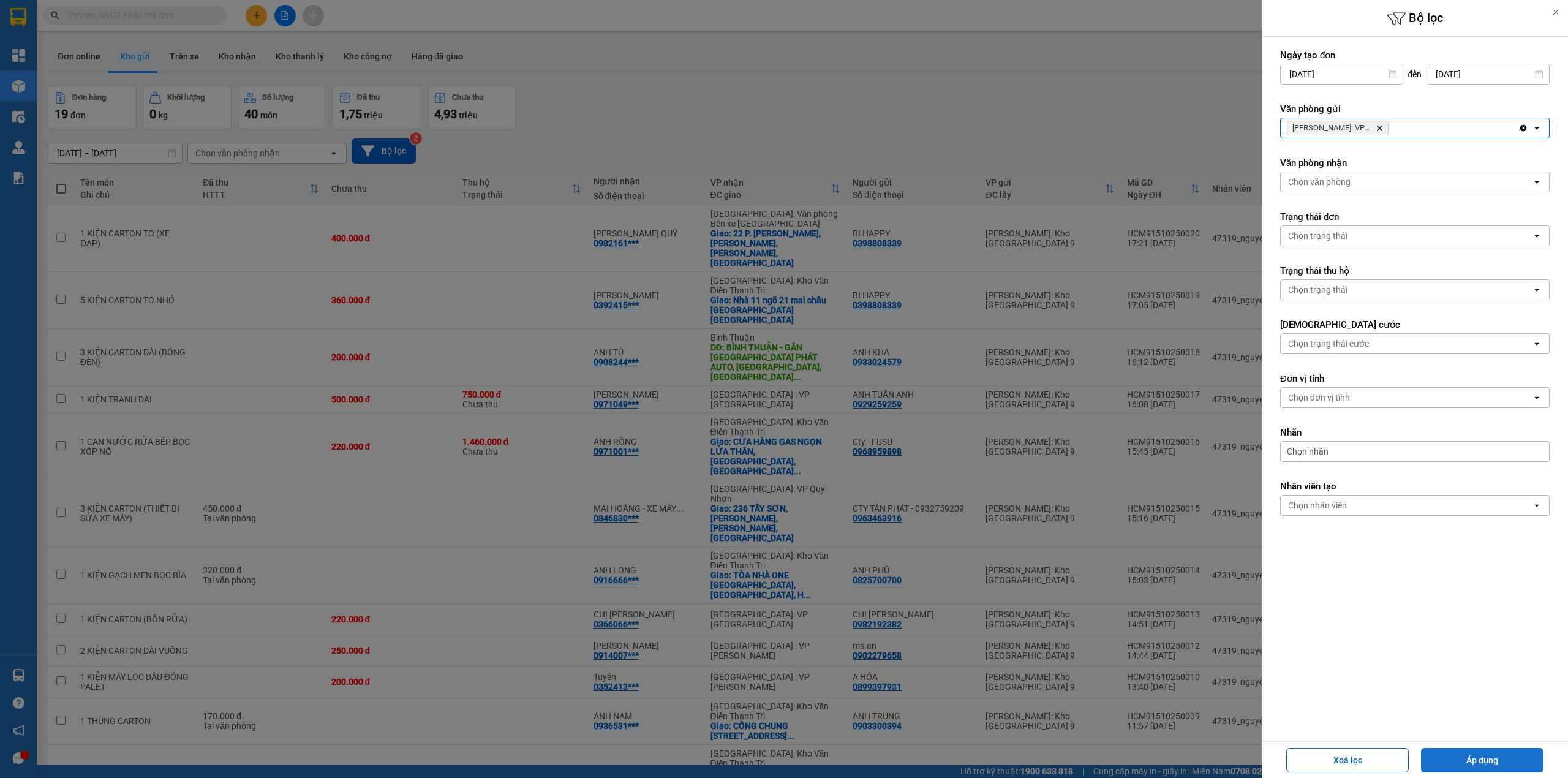
click at [1494, 764] on button "Áp dụng" at bounding box center [1482, 760] width 122 height 24
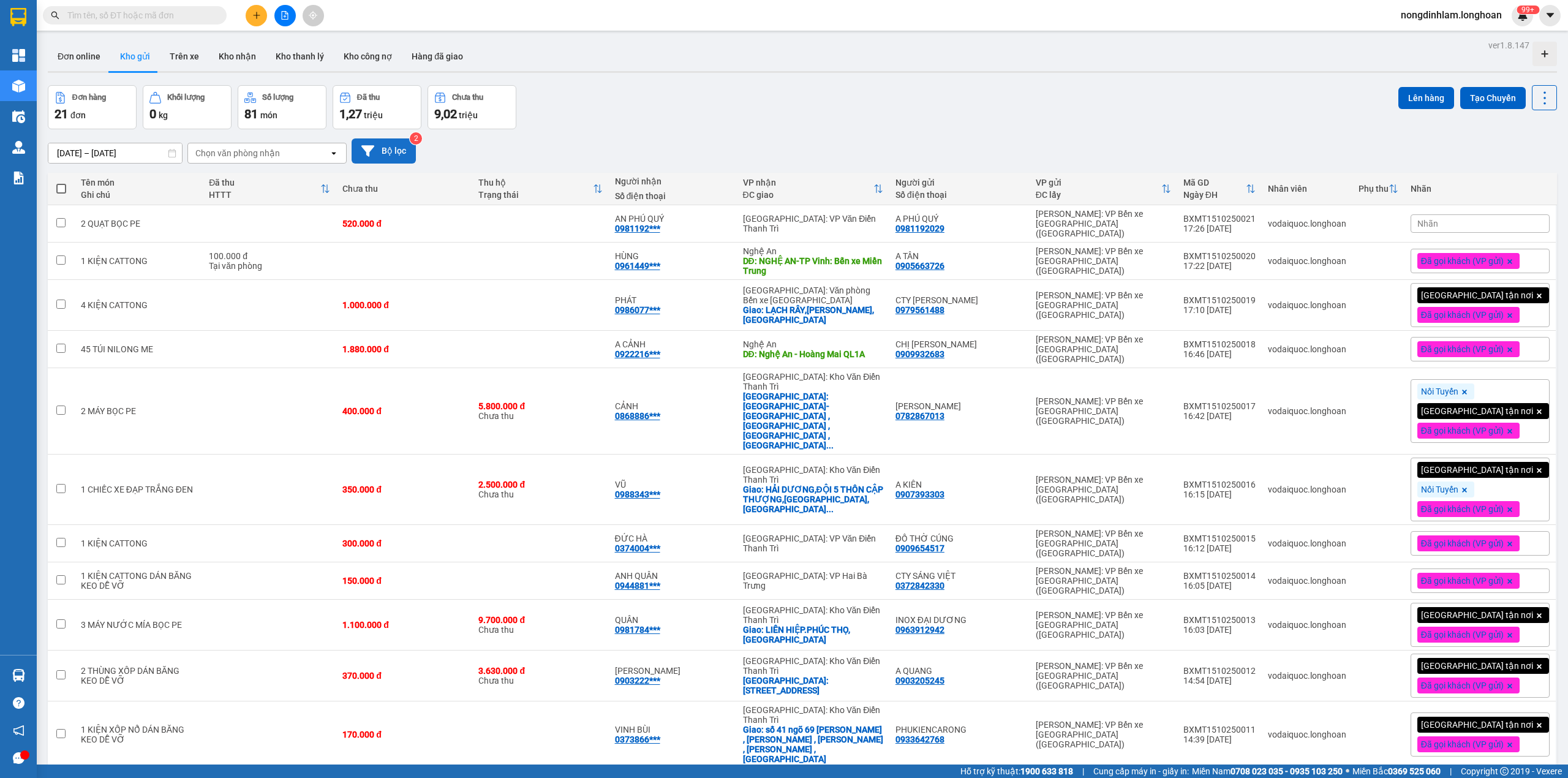
click at [396, 145] on button "Bộ lọc" at bounding box center [384, 150] width 65 height 25
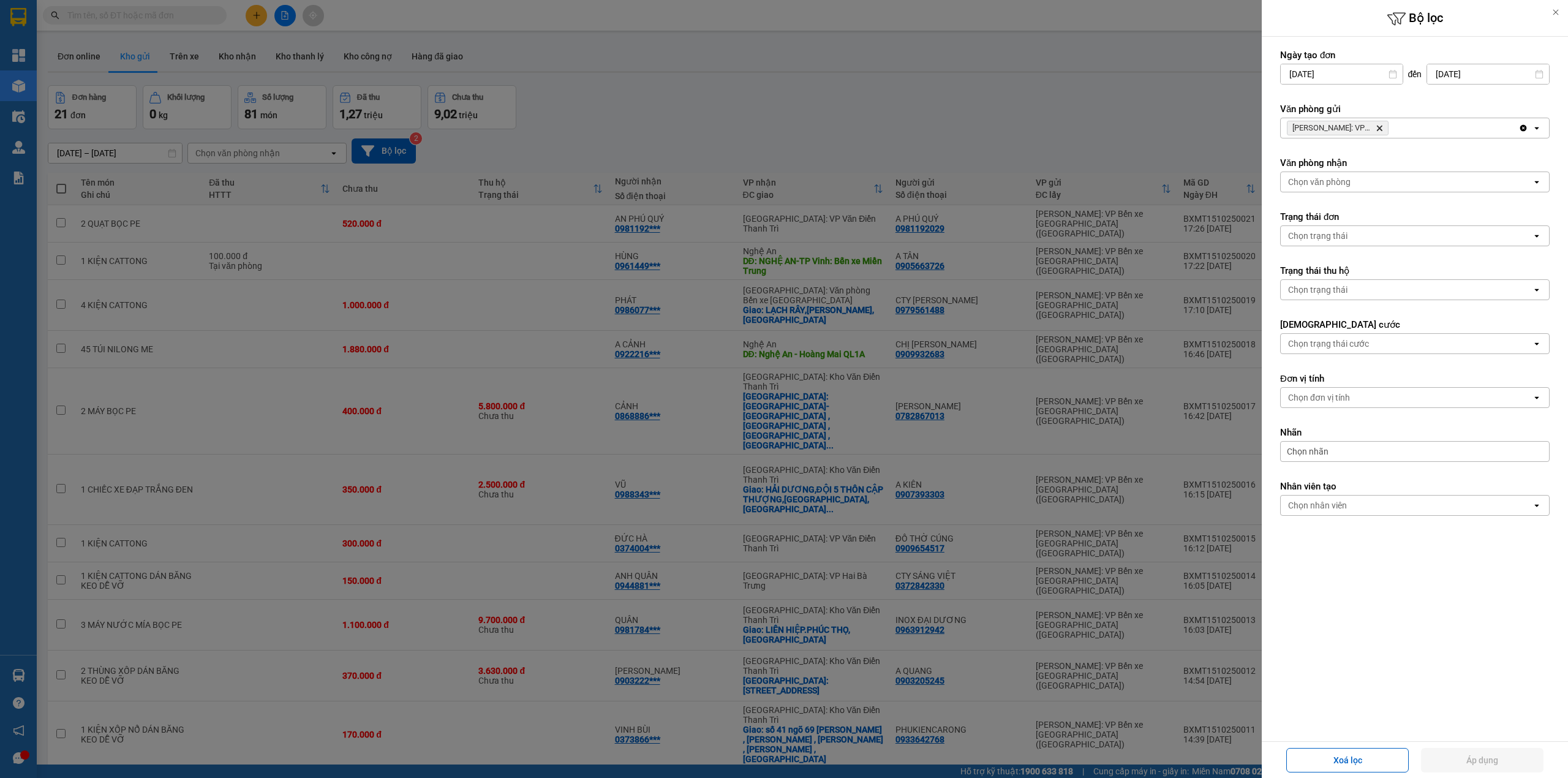
click at [1377, 131] on icon "Hồ Chí Minh: VP Bến xe Miền Tây (Quận Bình Tân), close by backspace" at bounding box center [1380, 128] width 5 height 5
click at [1377, 131] on div "Chọn văn phòng" at bounding box center [1406, 128] width 251 height 20
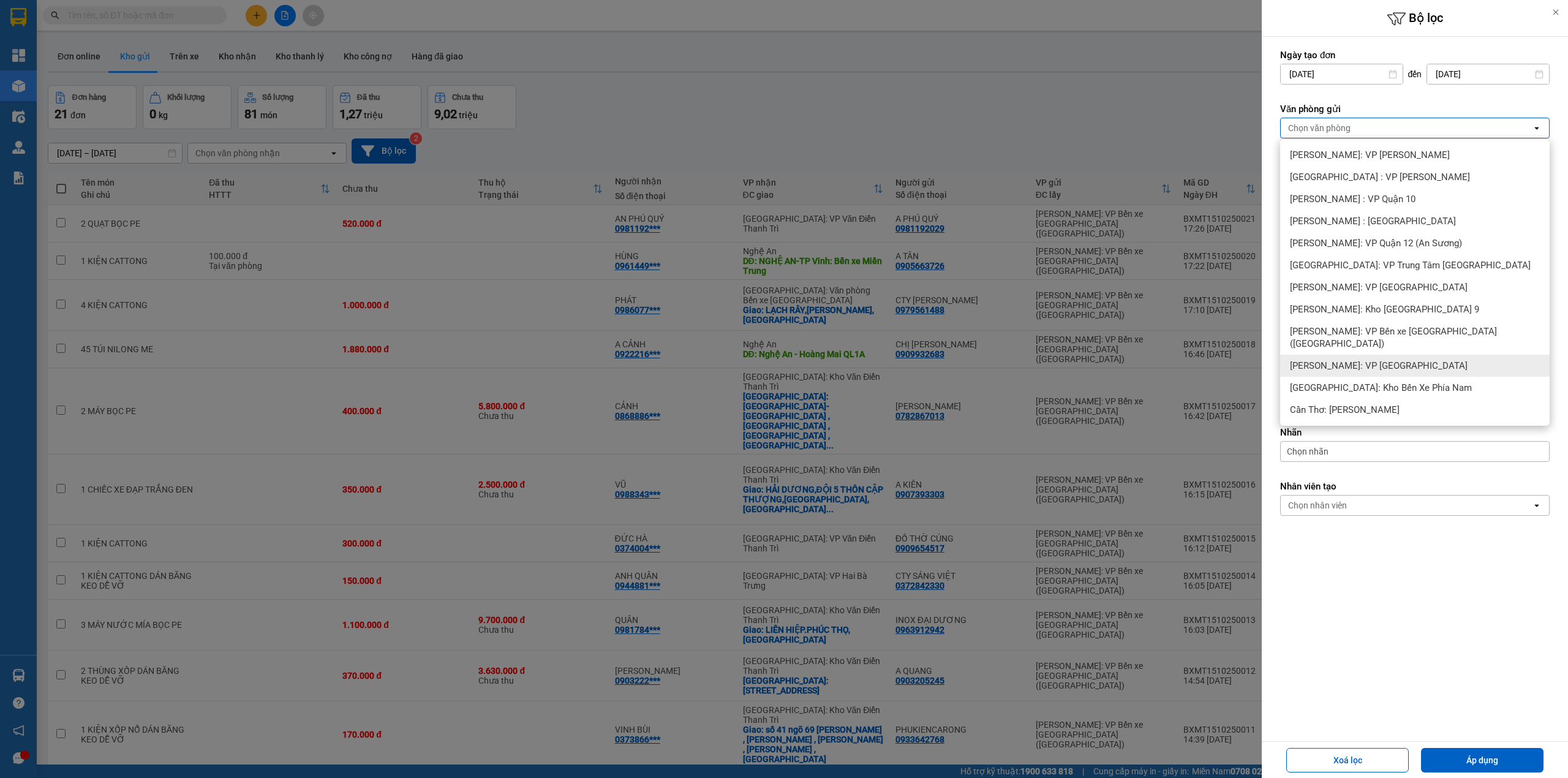
click at [1414, 359] on span "[PERSON_NAME]: VP [GEOGRAPHIC_DATA]" at bounding box center [1379, 365] width 178 height 12
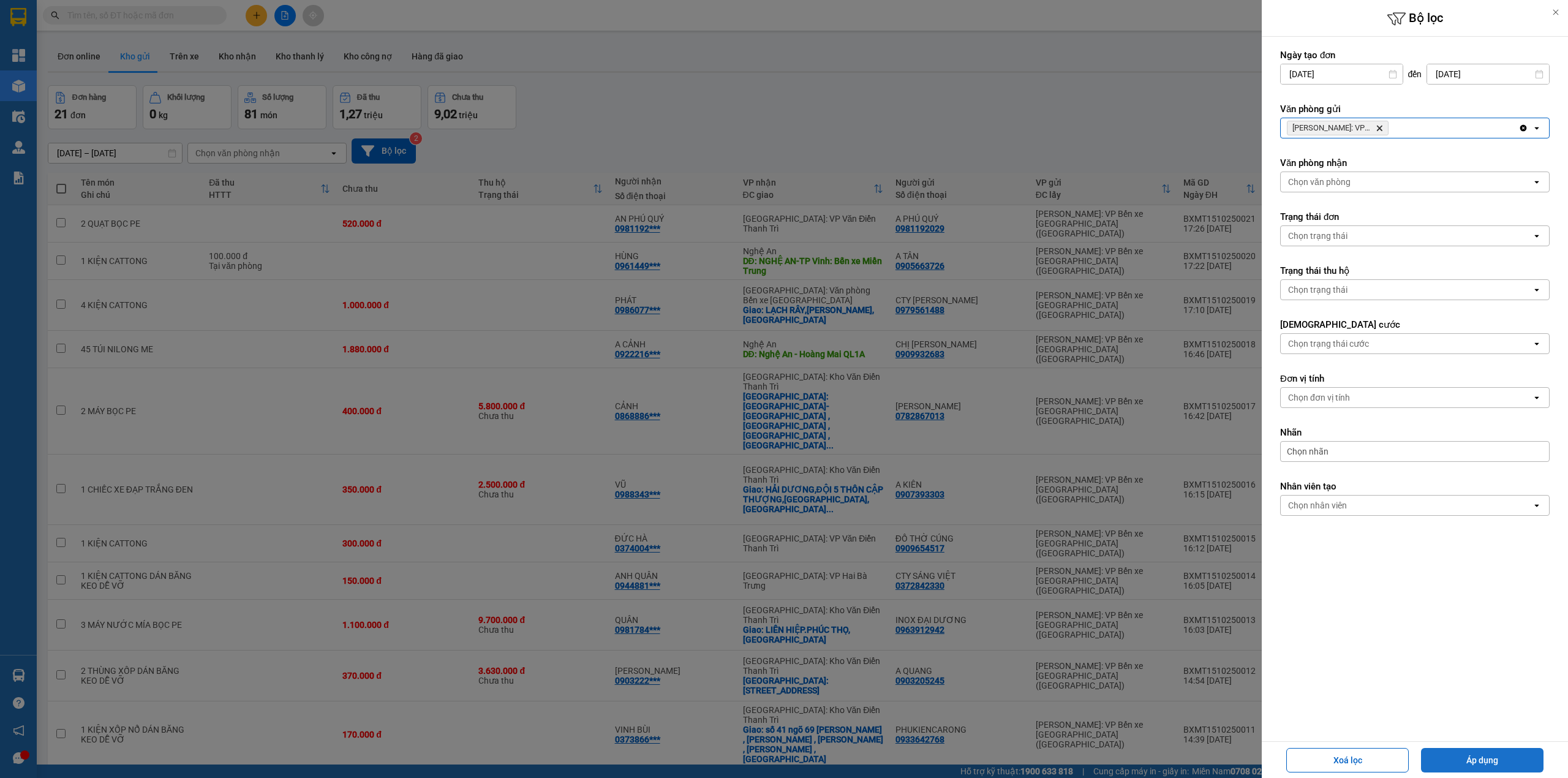
click at [1476, 751] on button "Áp dụng" at bounding box center [1482, 760] width 122 height 24
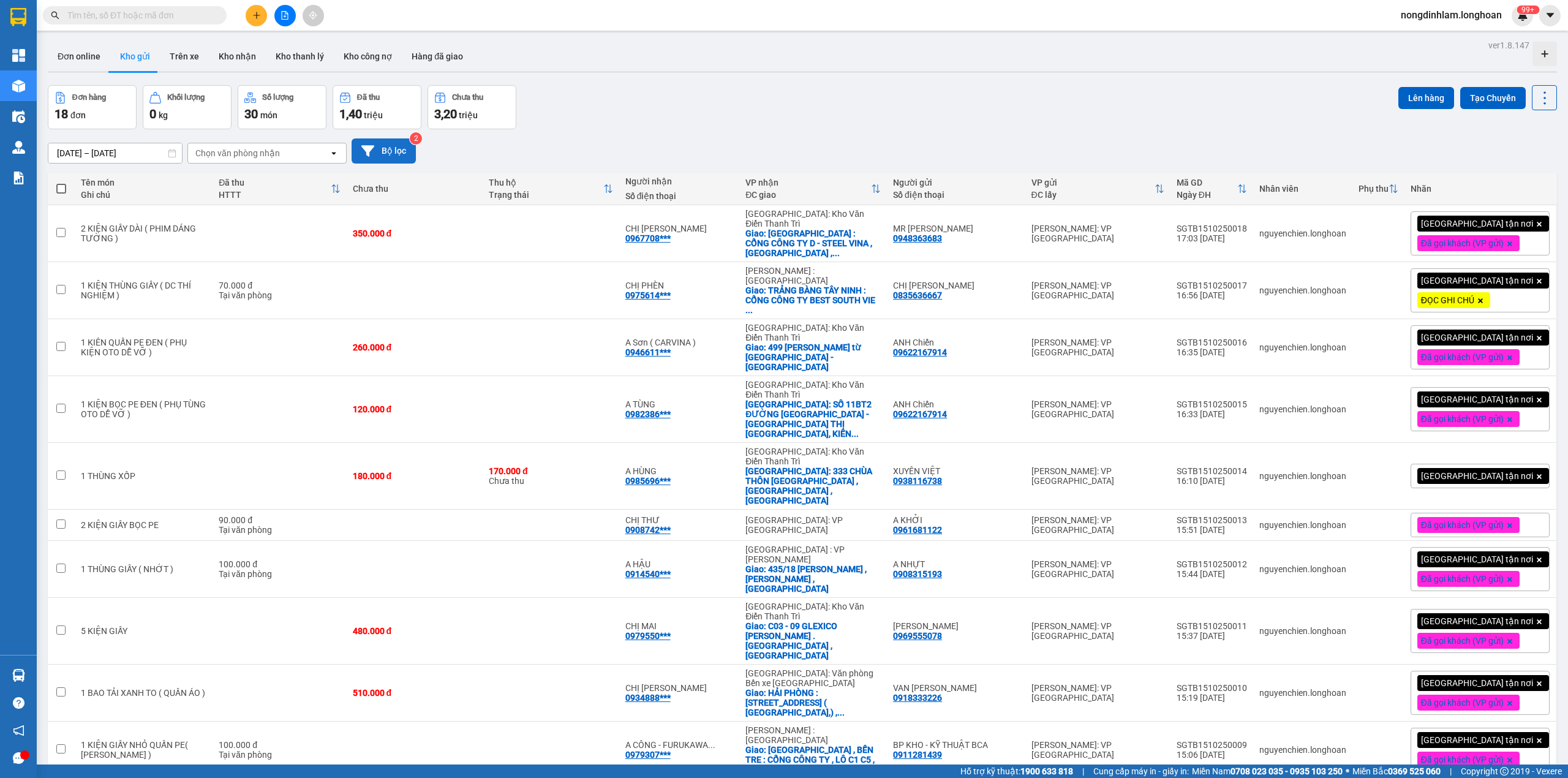
click at [397, 155] on button "Bộ lọc" at bounding box center [384, 150] width 65 height 25
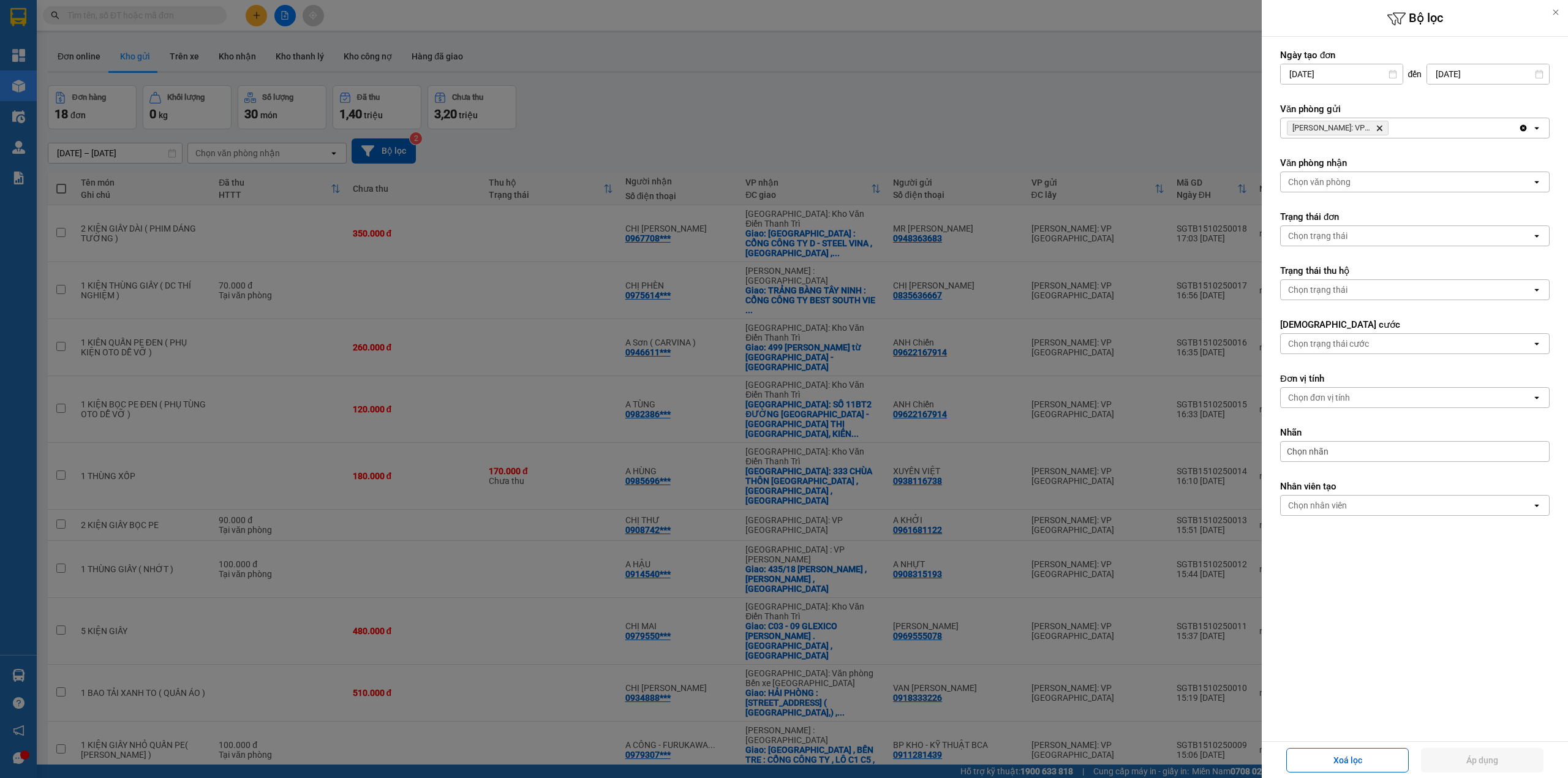
click at [1380, 131] on icon "Delete" at bounding box center [1380, 128] width 8 height 8
click at [1380, 131] on div "[PERSON_NAME]: VP [GEOGRAPHIC_DATA]" at bounding box center [1399, 128] width 238 height 20
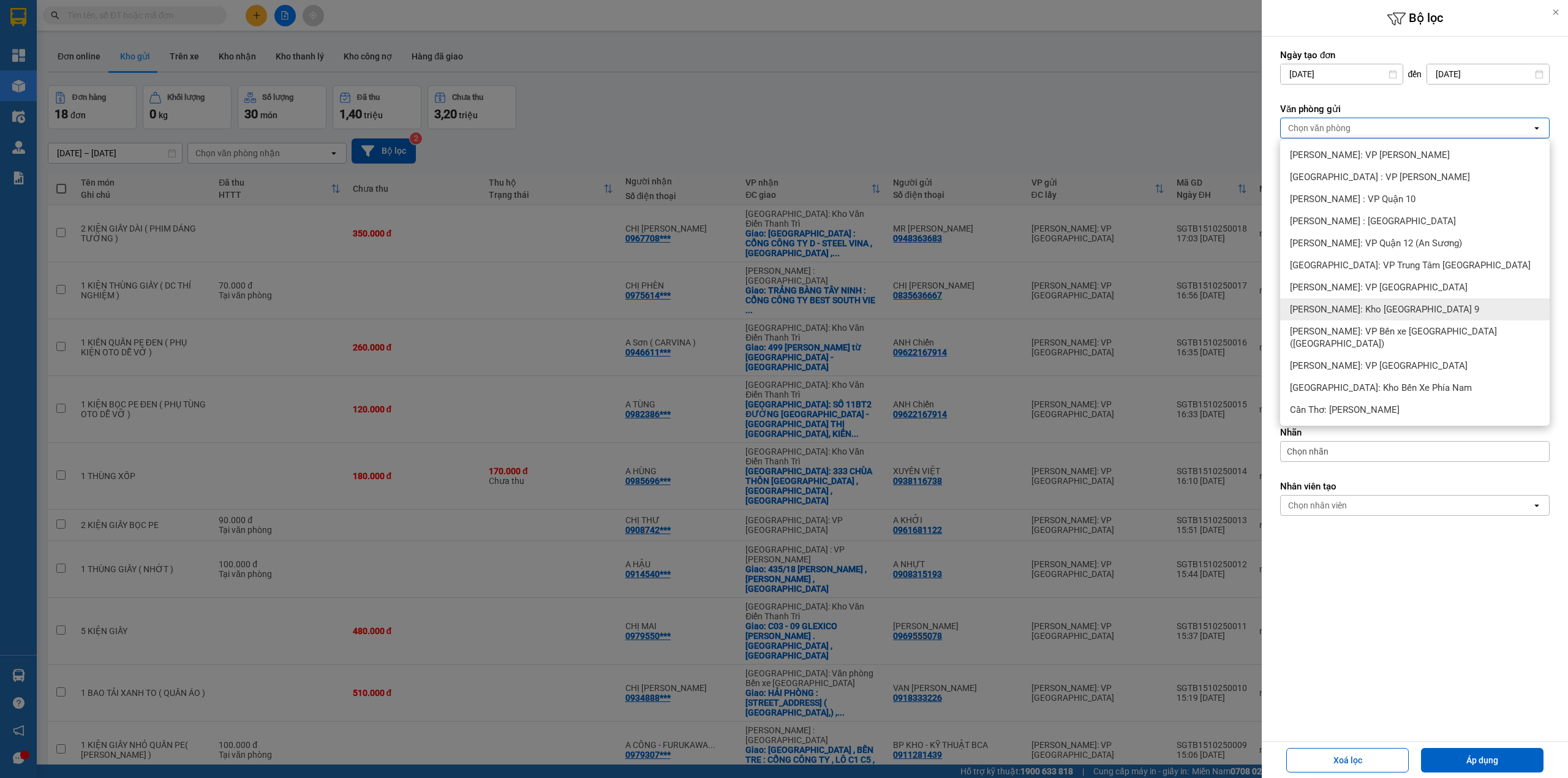
click at [1091, 131] on div at bounding box center [784, 389] width 1568 height 778
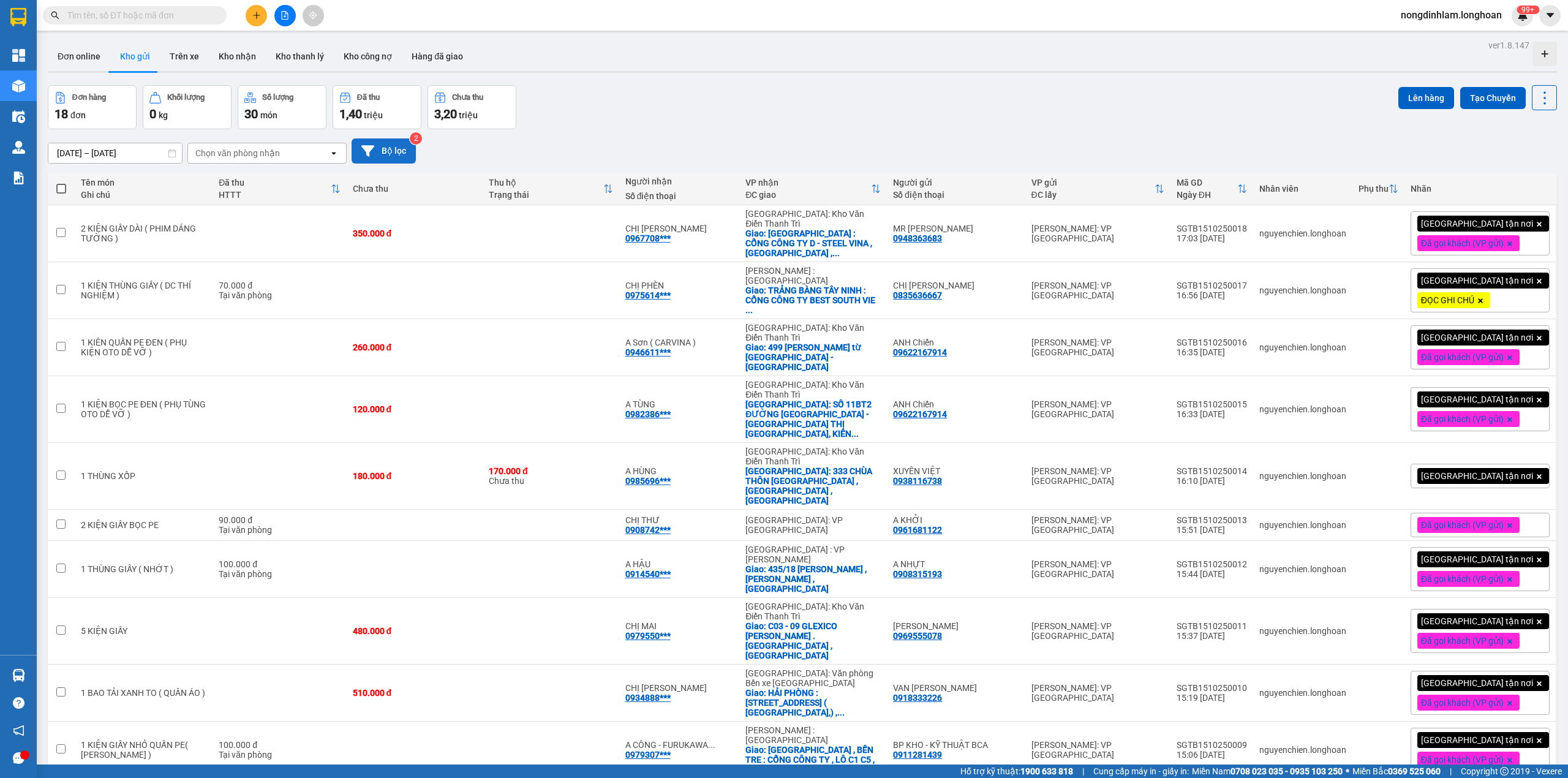
click at [394, 141] on button "Bộ lọc" at bounding box center [384, 150] width 65 height 25
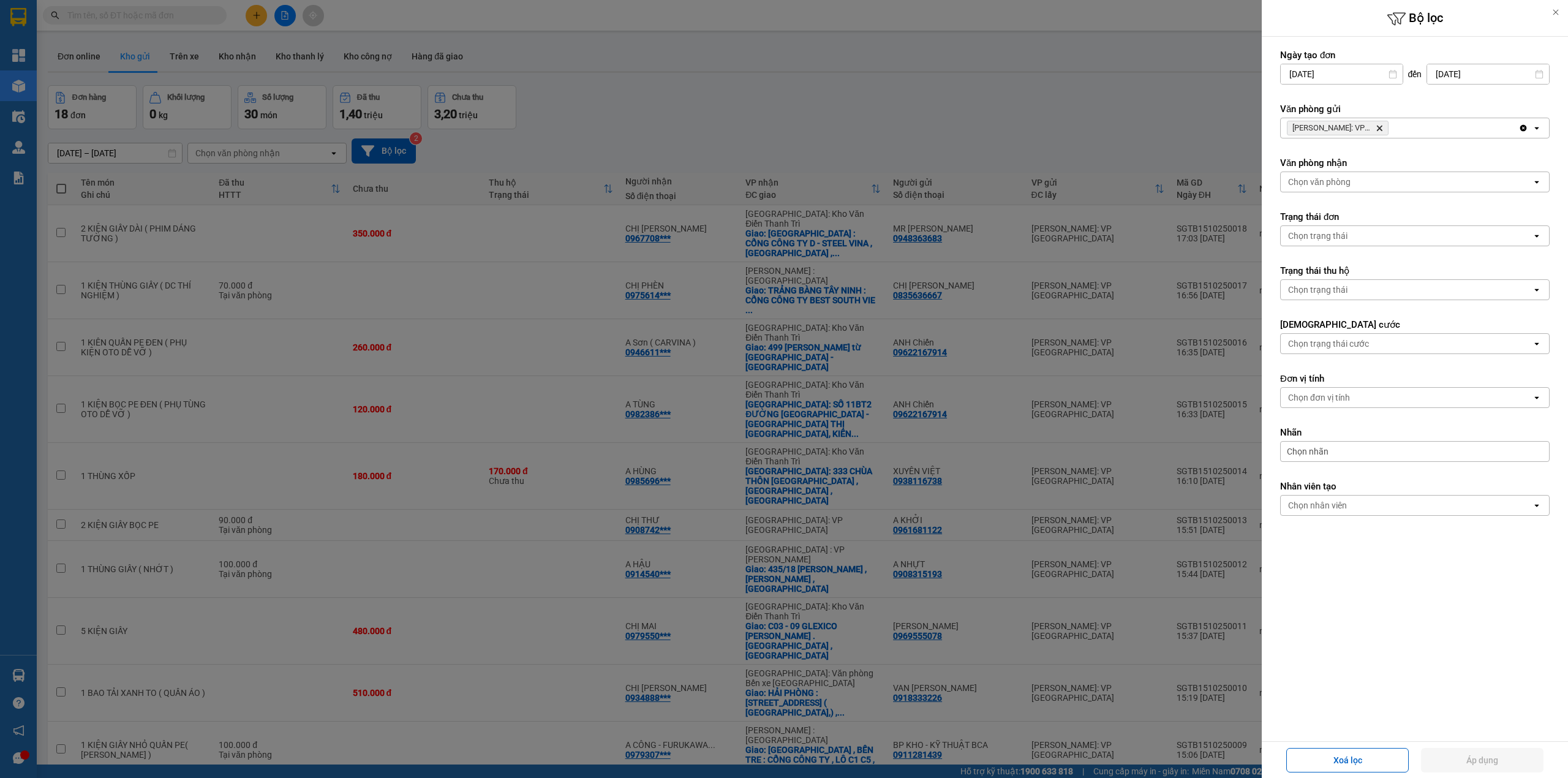
click at [1377, 128] on icon "Delete" at bounding box center [1380, 128] width 8 height 8
click at [1377, 128] on div "Chọn văn phòng" at bounding box center [1406, 128] width 251 height 20
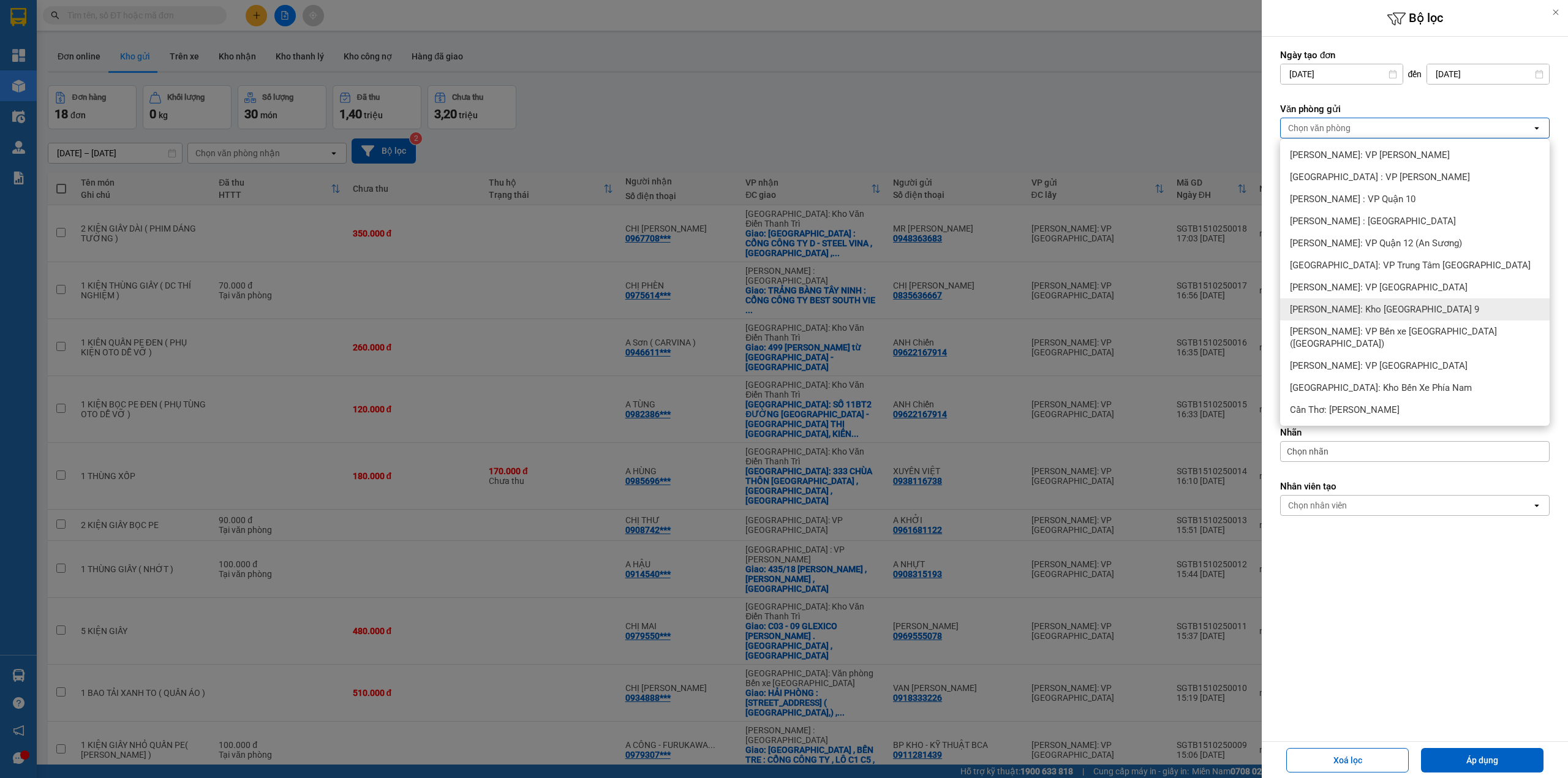
click at [1405, 314] on span "[PERSON_NAME]: Kho [GEOGRAPHIC_DATA] 9" at bounding box center [1384, 309] width 189 height 12
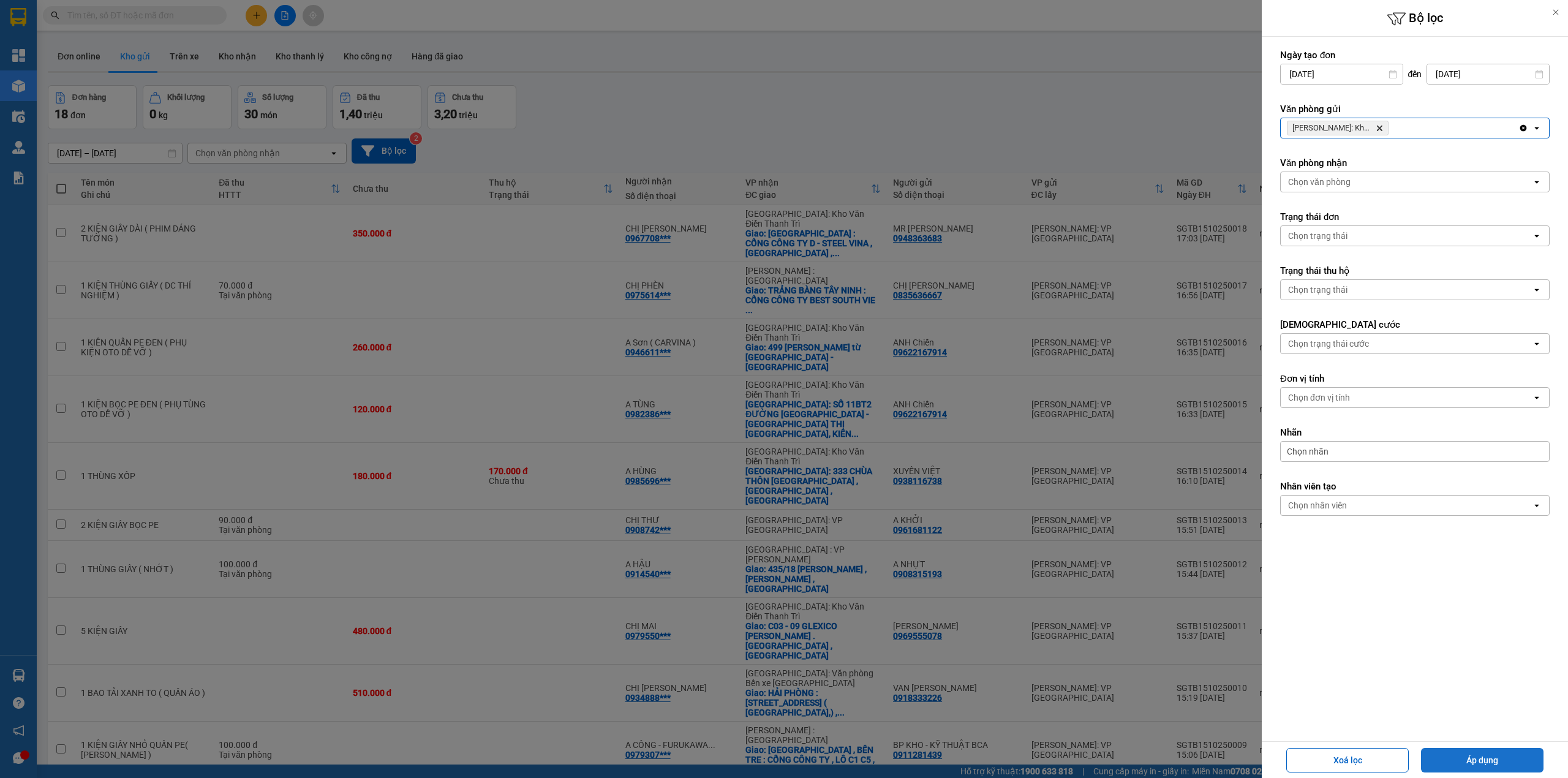
click at [1464, 757] on button "Áp dụng" at bounding box center [1482, 760] width 122 height 24
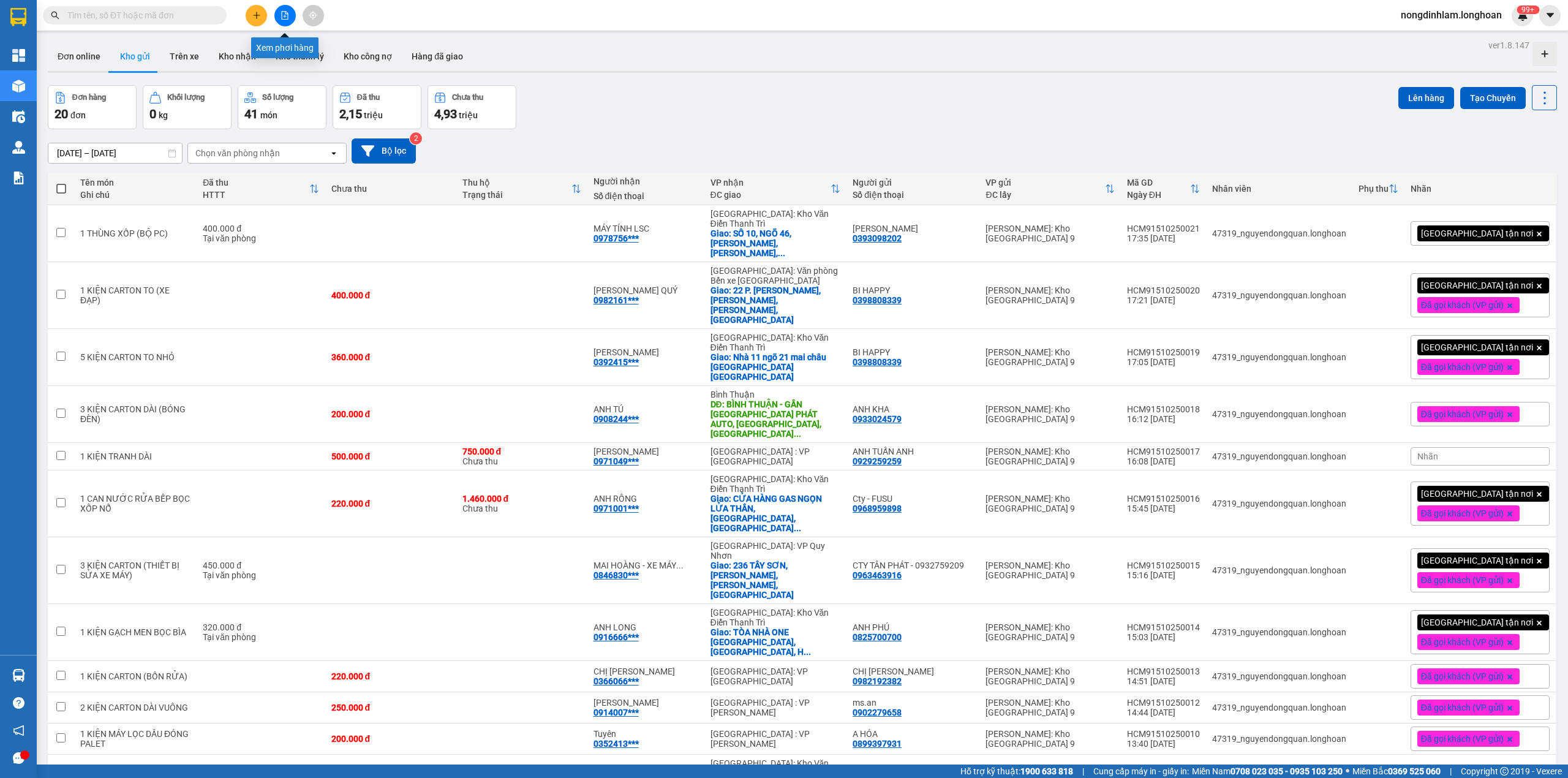
click at [287, 15] on icon "file-add" at bounding box center [284, 15] width 8 height 8
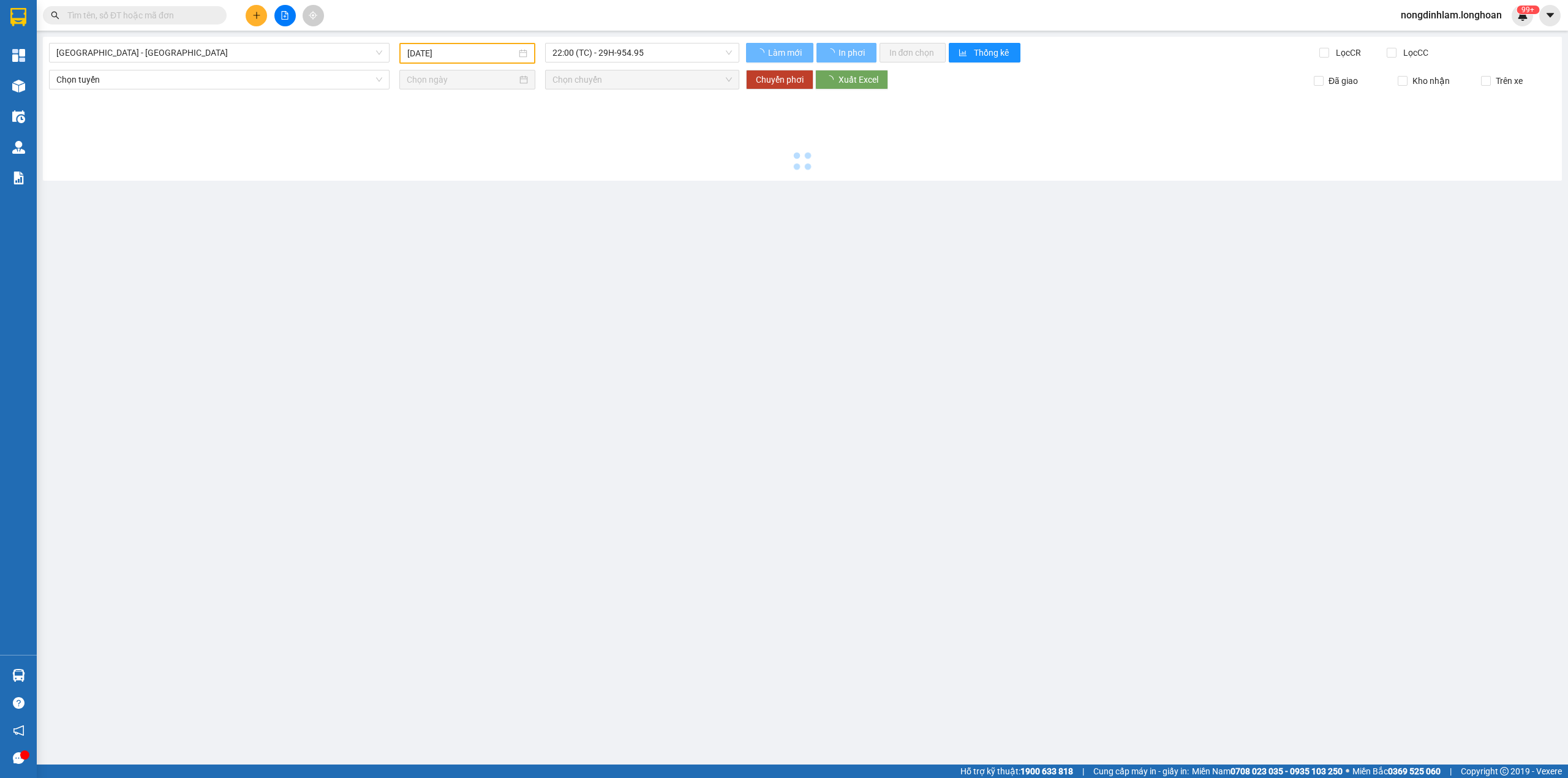
type input "[DATE]"
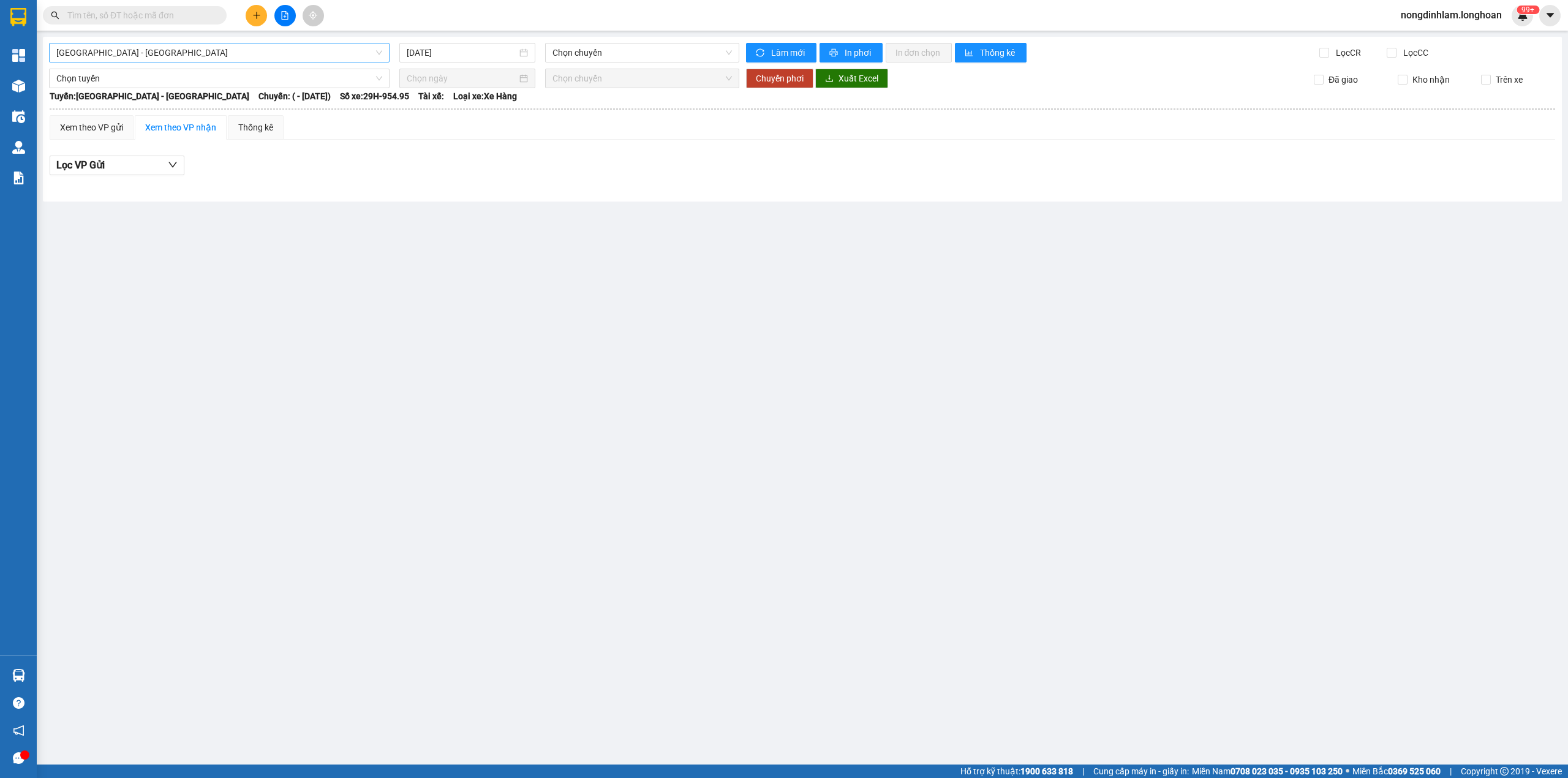
click at [306, 59] on span "[GEOGRAPHIC_DATA] - [GEOGRAPHIC_DATA]" at bounding box center [219, 52] width 326 height 18
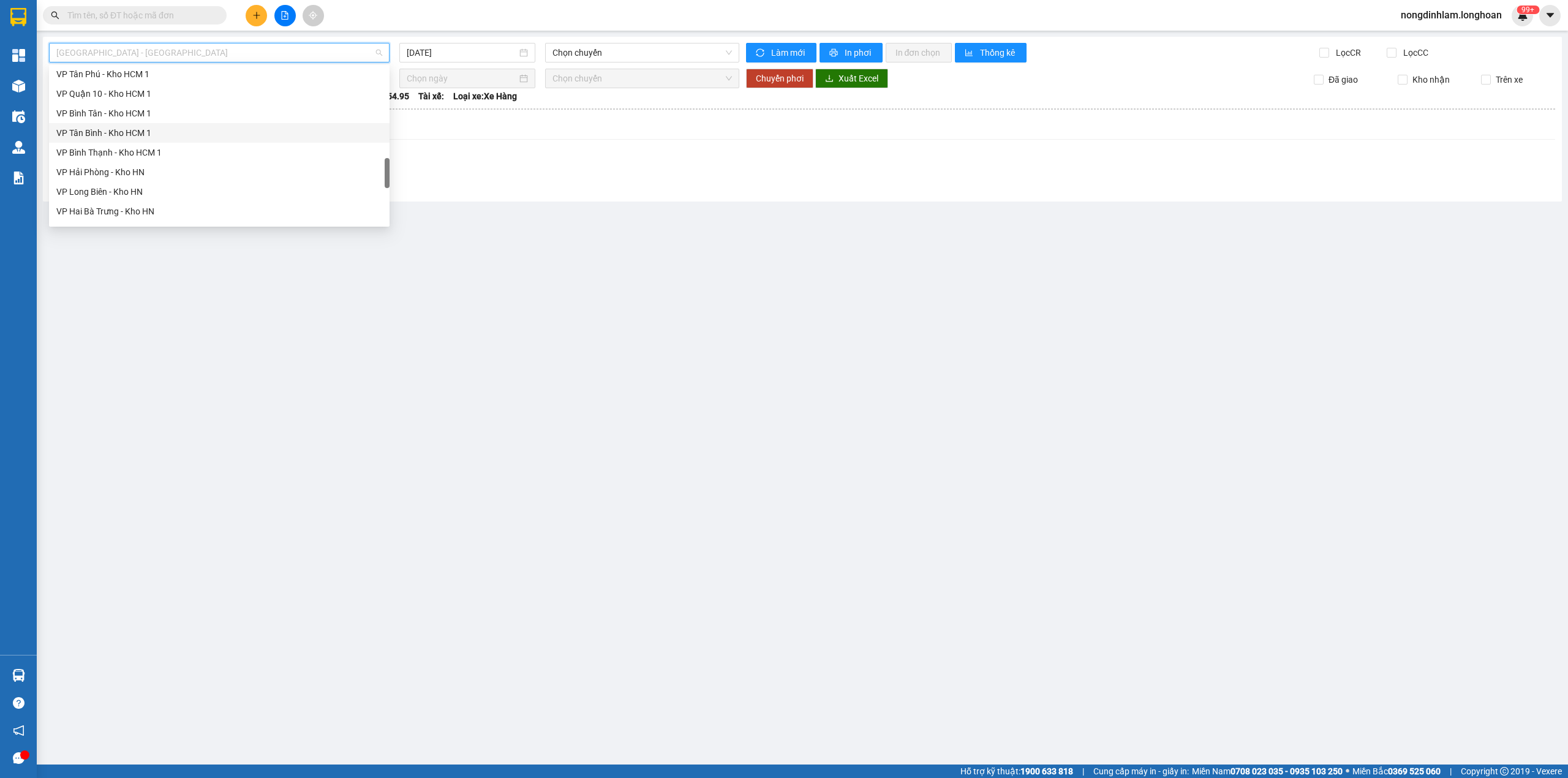
scroll to position [862, 0]
click at [175, 106] on div "Nam [GEOGRAPHIC_DATA]" at bounding box center [220, 116] width 340 height 20
type input "[DATE]"
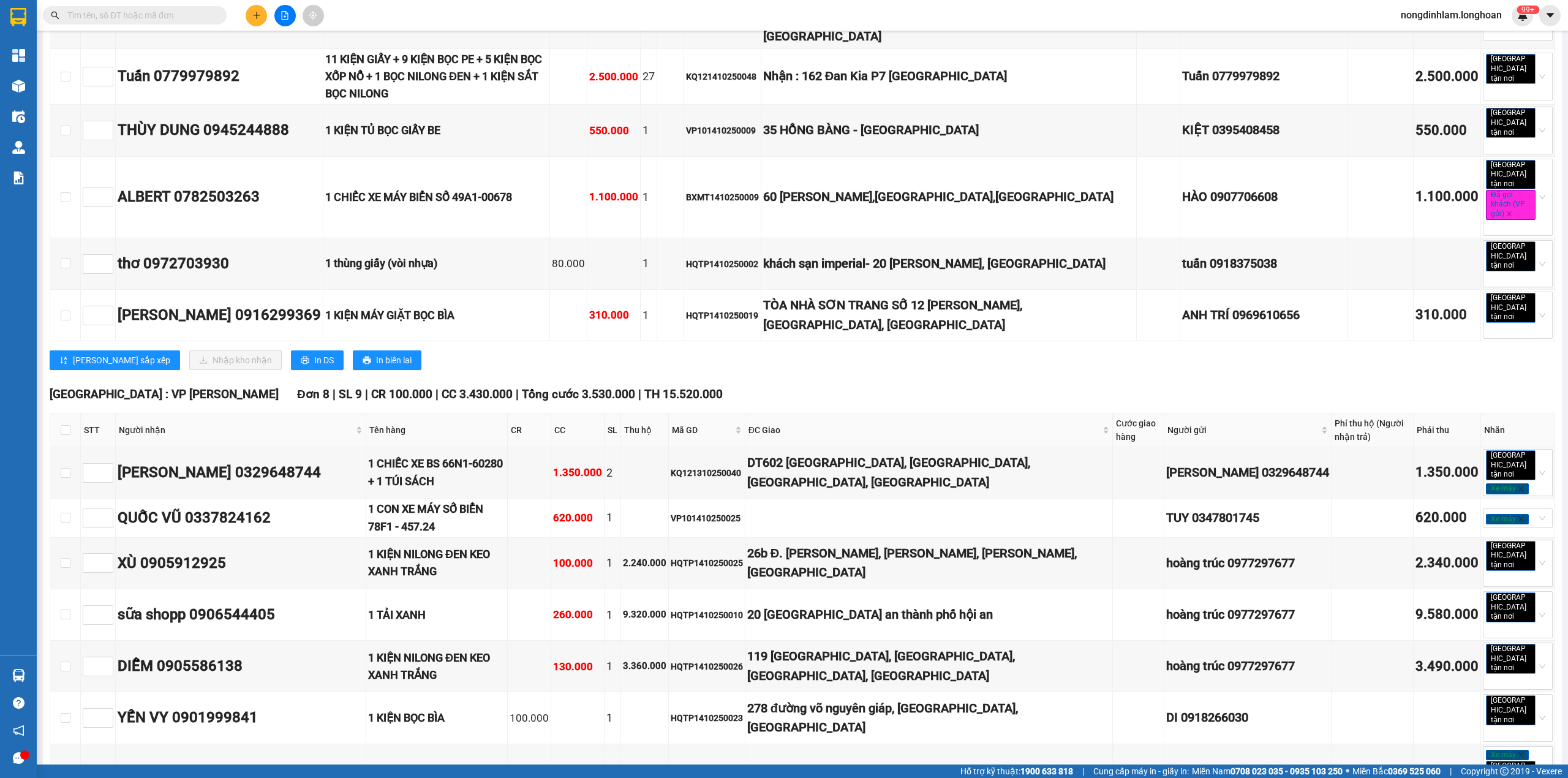
scroll to position [3410, 0]
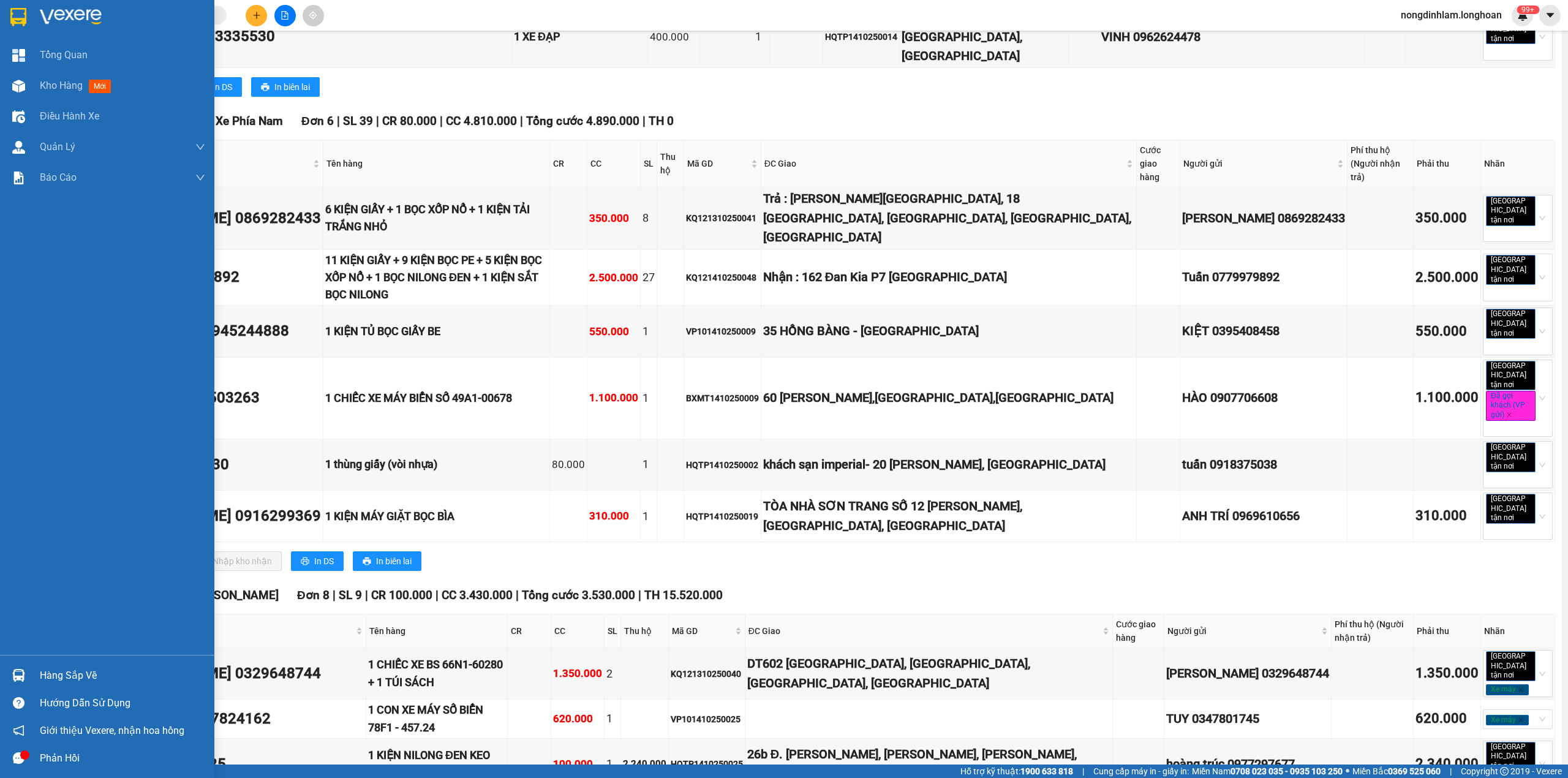
click at [14, 30] on div at bounding box center [107, 20] width 214 height 40
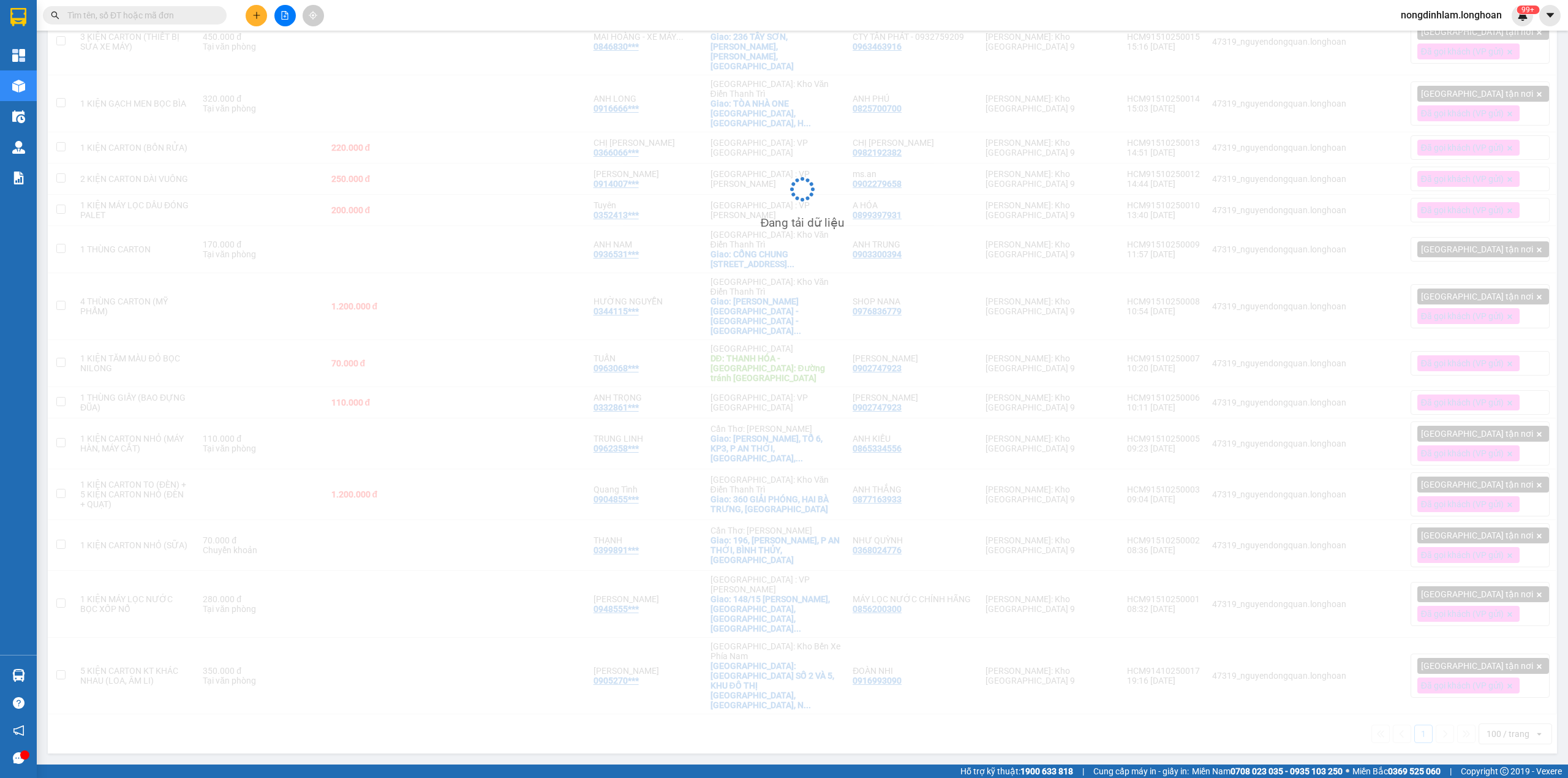
scroll to position [302, 0]
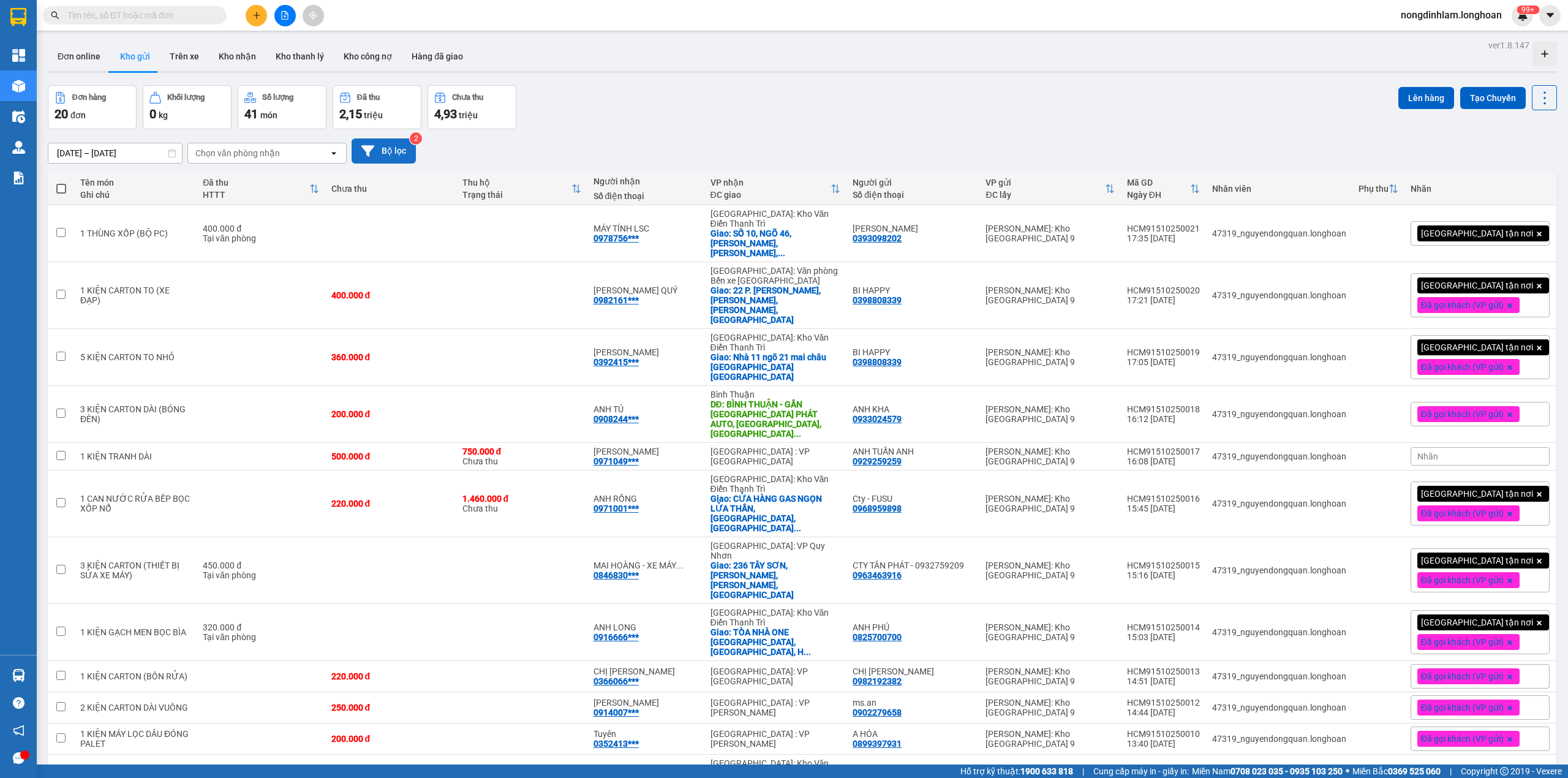
click at [387, 162] on button "Bộ lọc" at bounding box center [384, 150] width 65 height 25
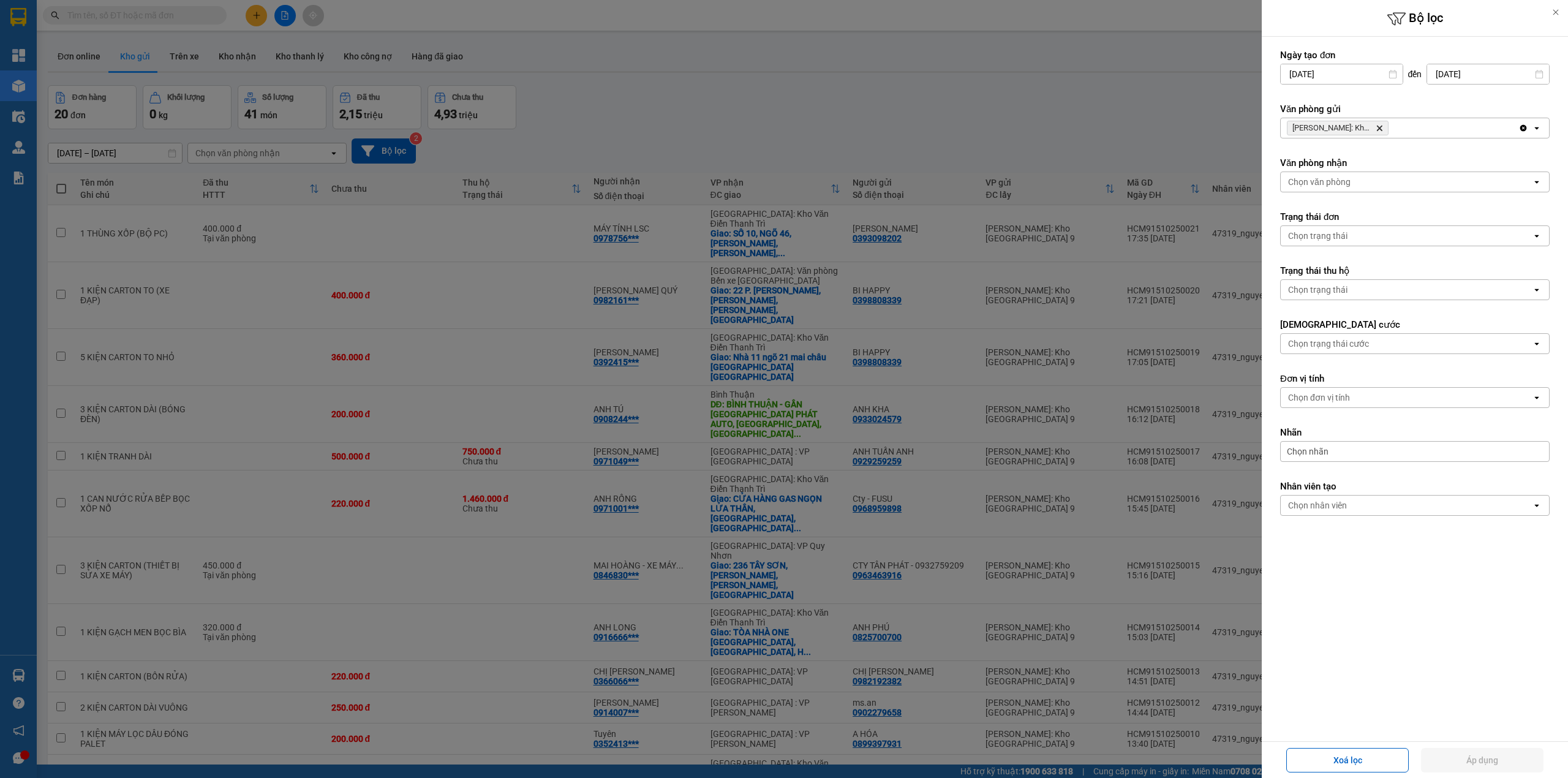
click at [1383, 126] on span "Hồ Chí Minh: Kho Thủ Đức & Quận 9 Delete" at bounding box center [1338, 128] width 102 height 14
click at [1380, 126] on icon "Delete" at bounding box center [1380, 128] width 8 height 8
click at [1380, 126] on div "Chọn văn phòng" at bounding box center [1406, 128] width 251 height 20
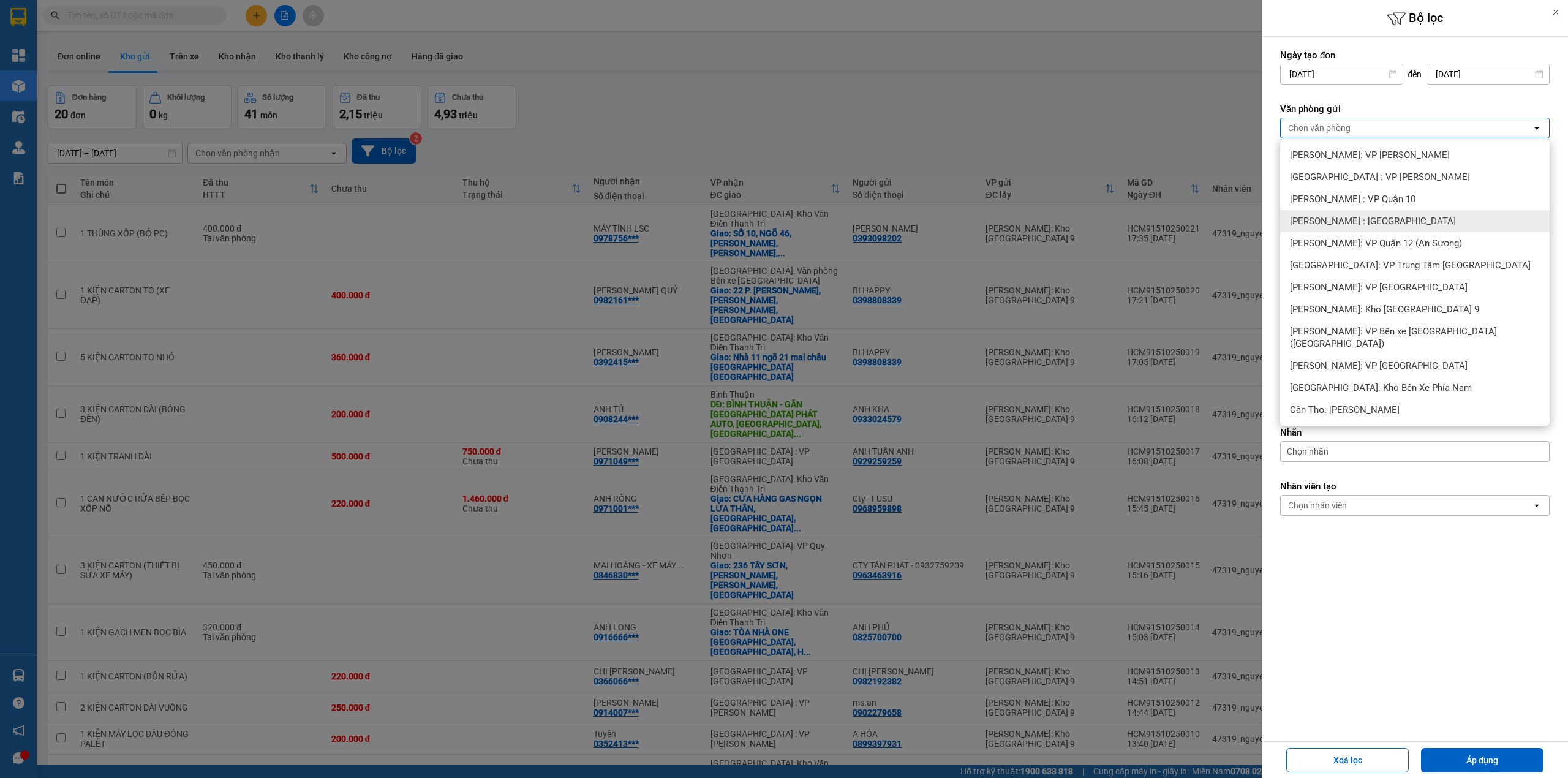
click at [1394, 223] on span "[PERSON_NAME] : [GEOGRAPHIC_DATA]" at bounding box center [1373, 221] width 166 height 12
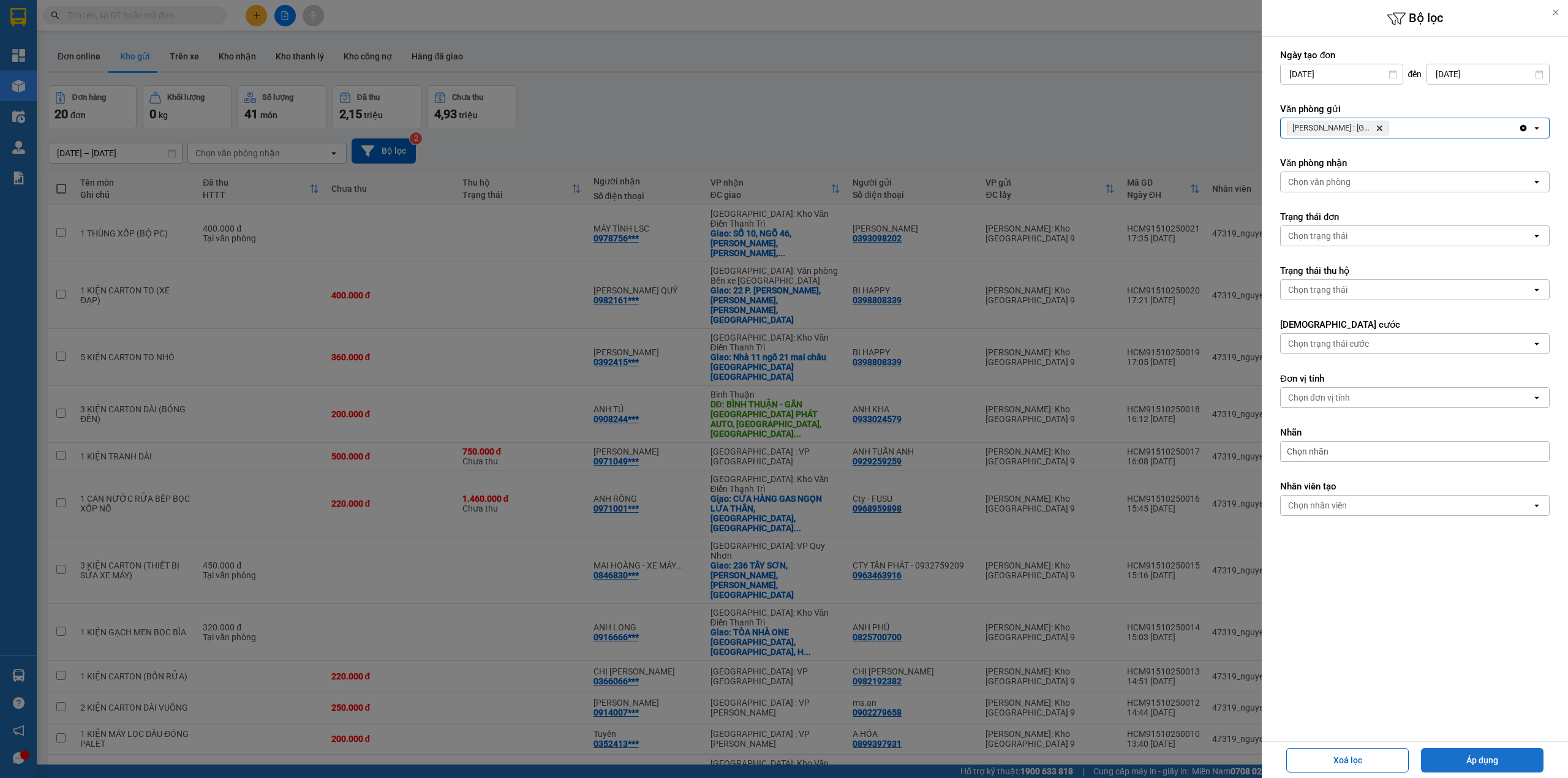
click at [1462, 761] on button "Áp dụng" at bounding box center [1482, 760] width 122 height 24
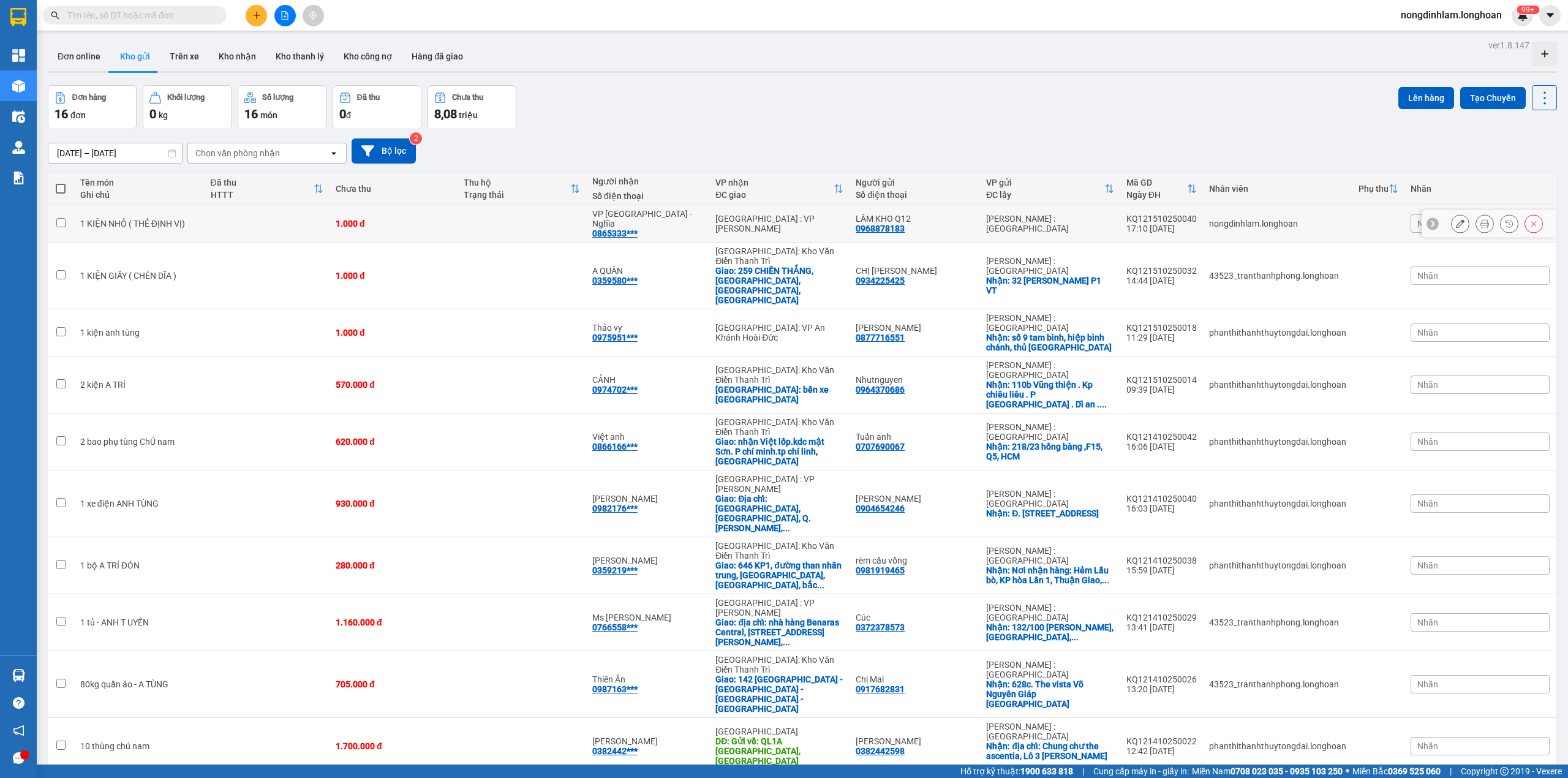
click at [280, 217] on td at bounding box center [267, 223] width 125 height 37
checkbox input "true"
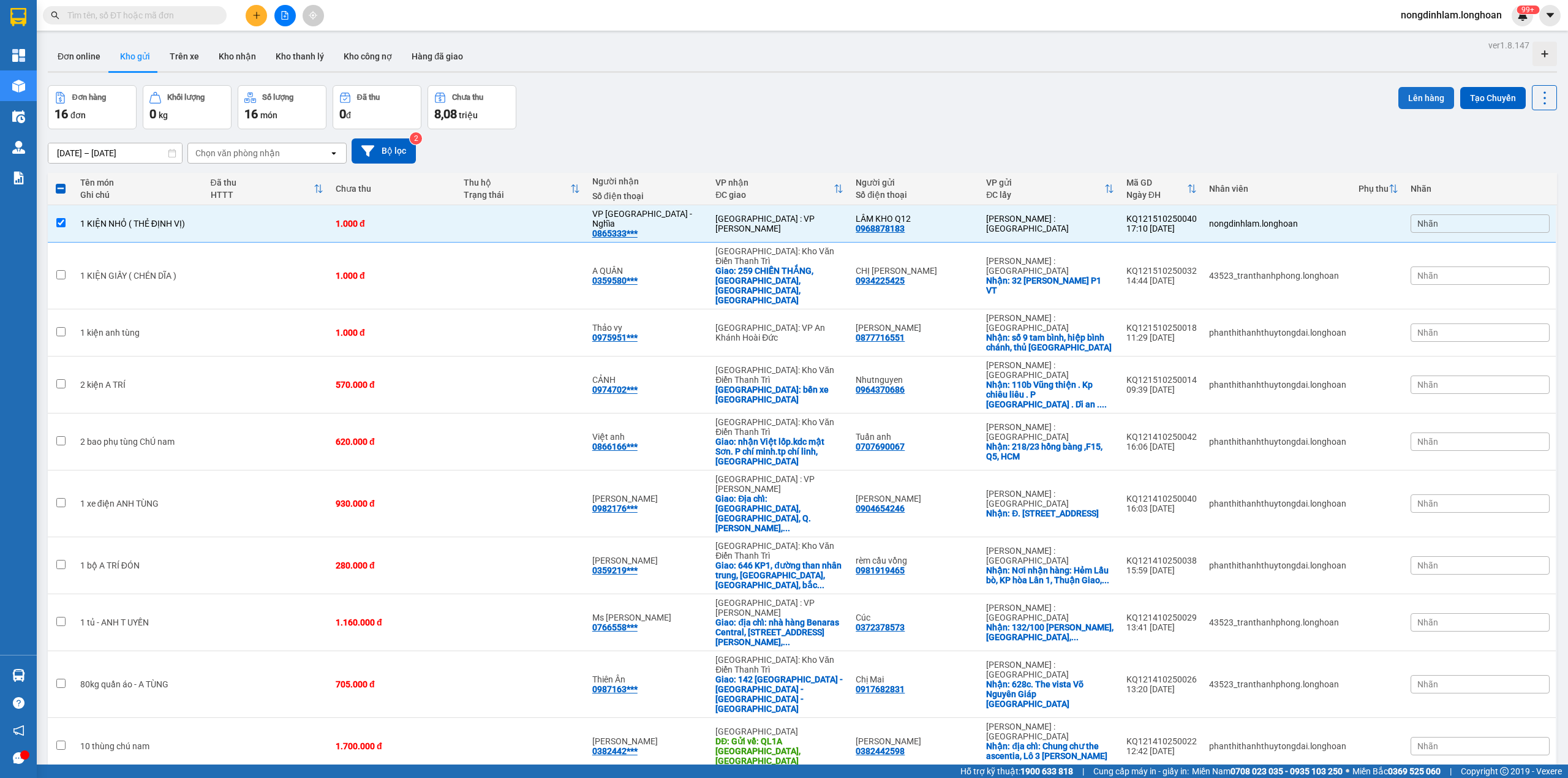
click at [1402, 94] on button "Lên hàng" at bounding box center [1426, 97] width 55 height 22
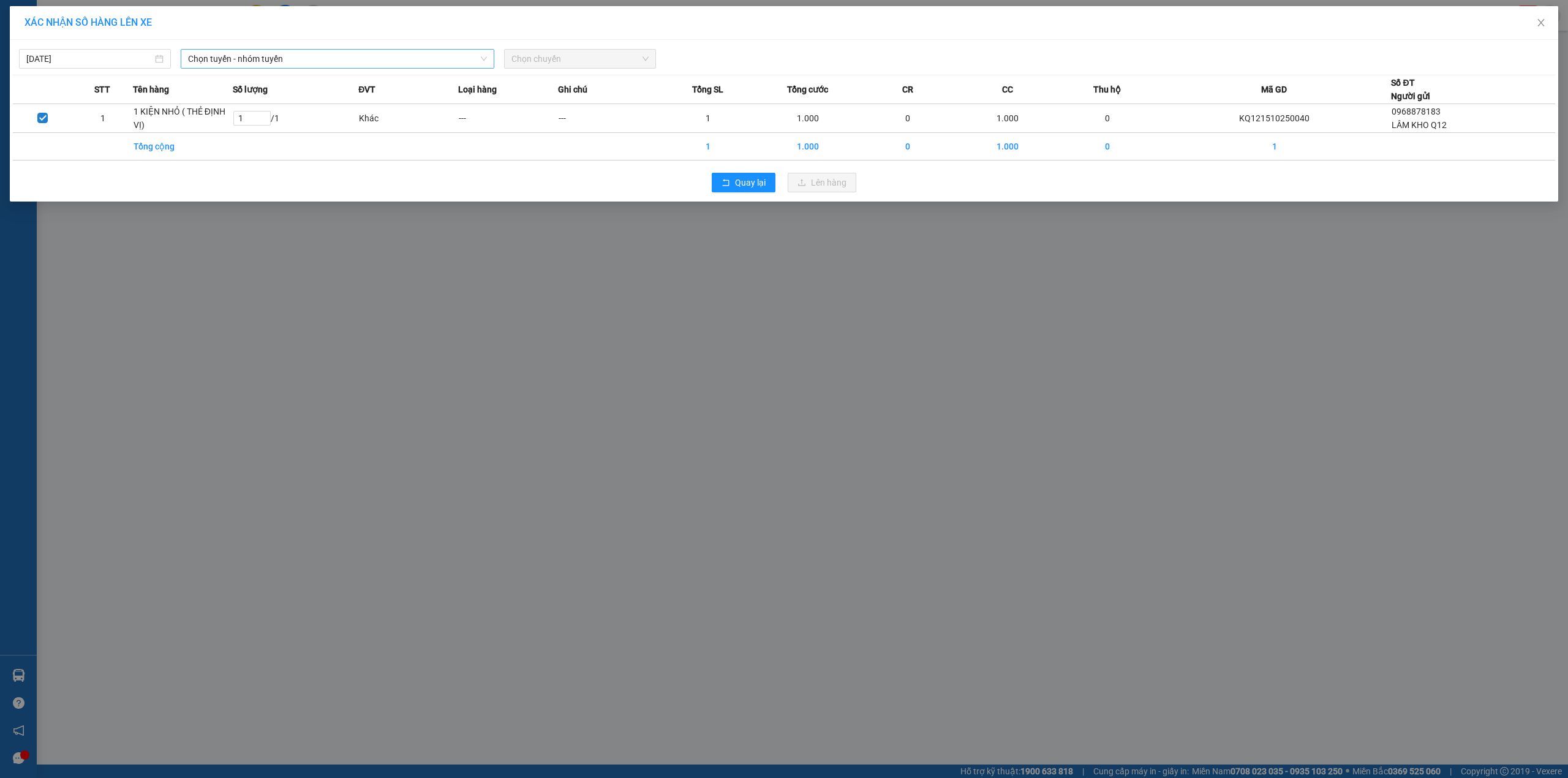
click at [280, 62] on span "Chọn tuyến - nhóm tuyến" at bounding box center [337, 59] width 299 height 18
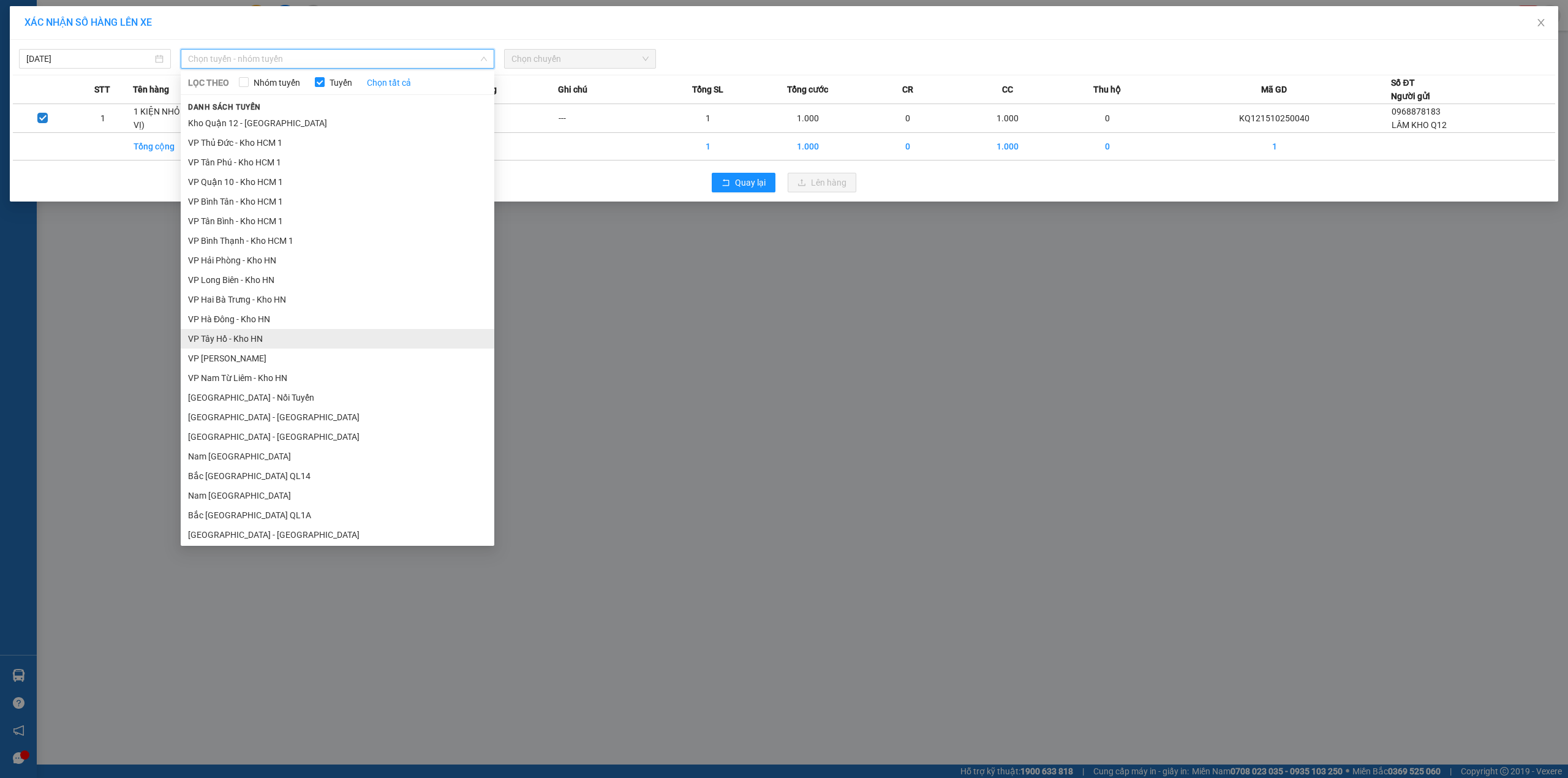
scroll to position [571, 0]
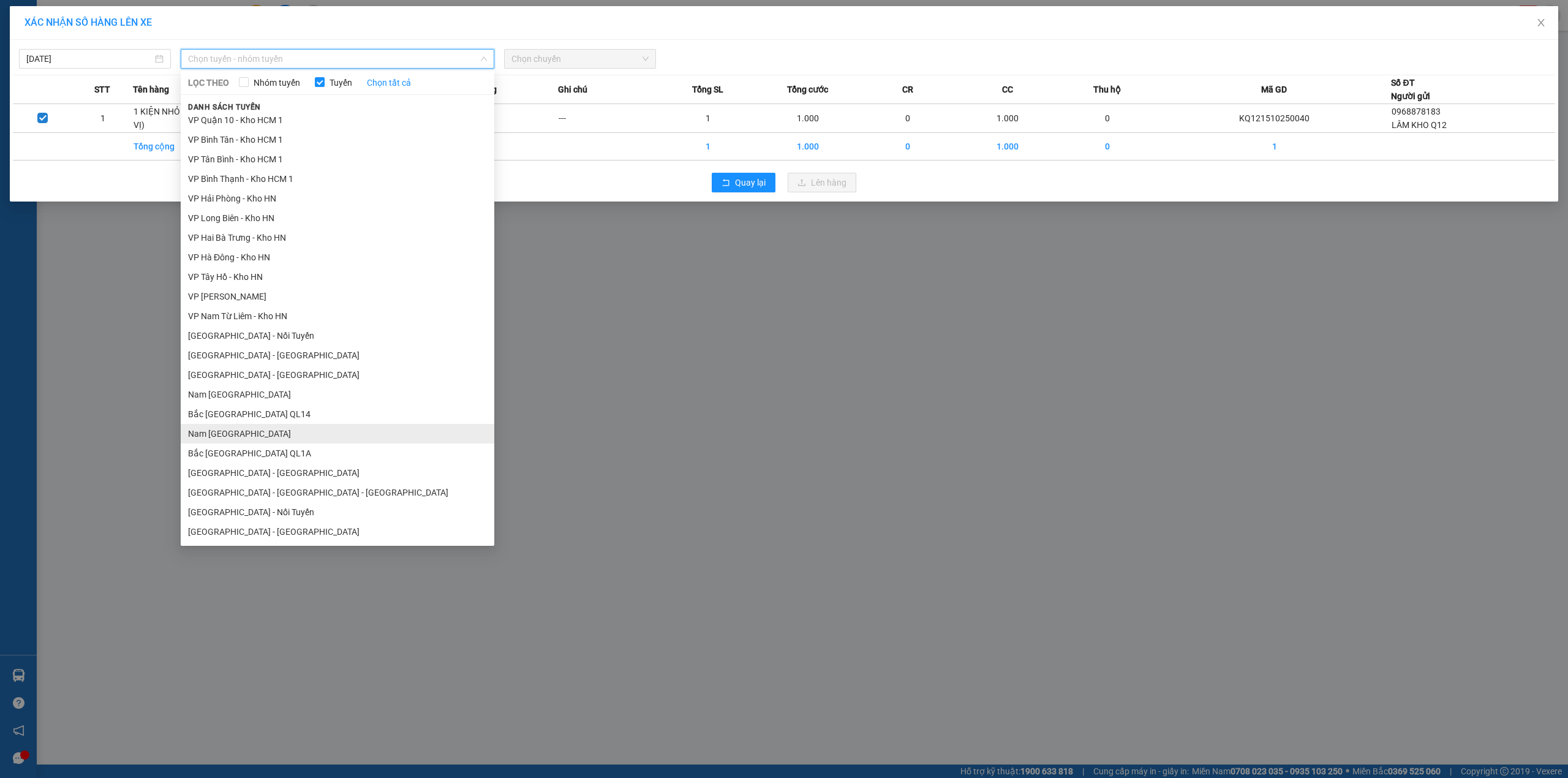
click at [280, 430] on li "Nam [GEOGRAPHIC_DATA]" at bounding box center [337, 434] width 314 height 20
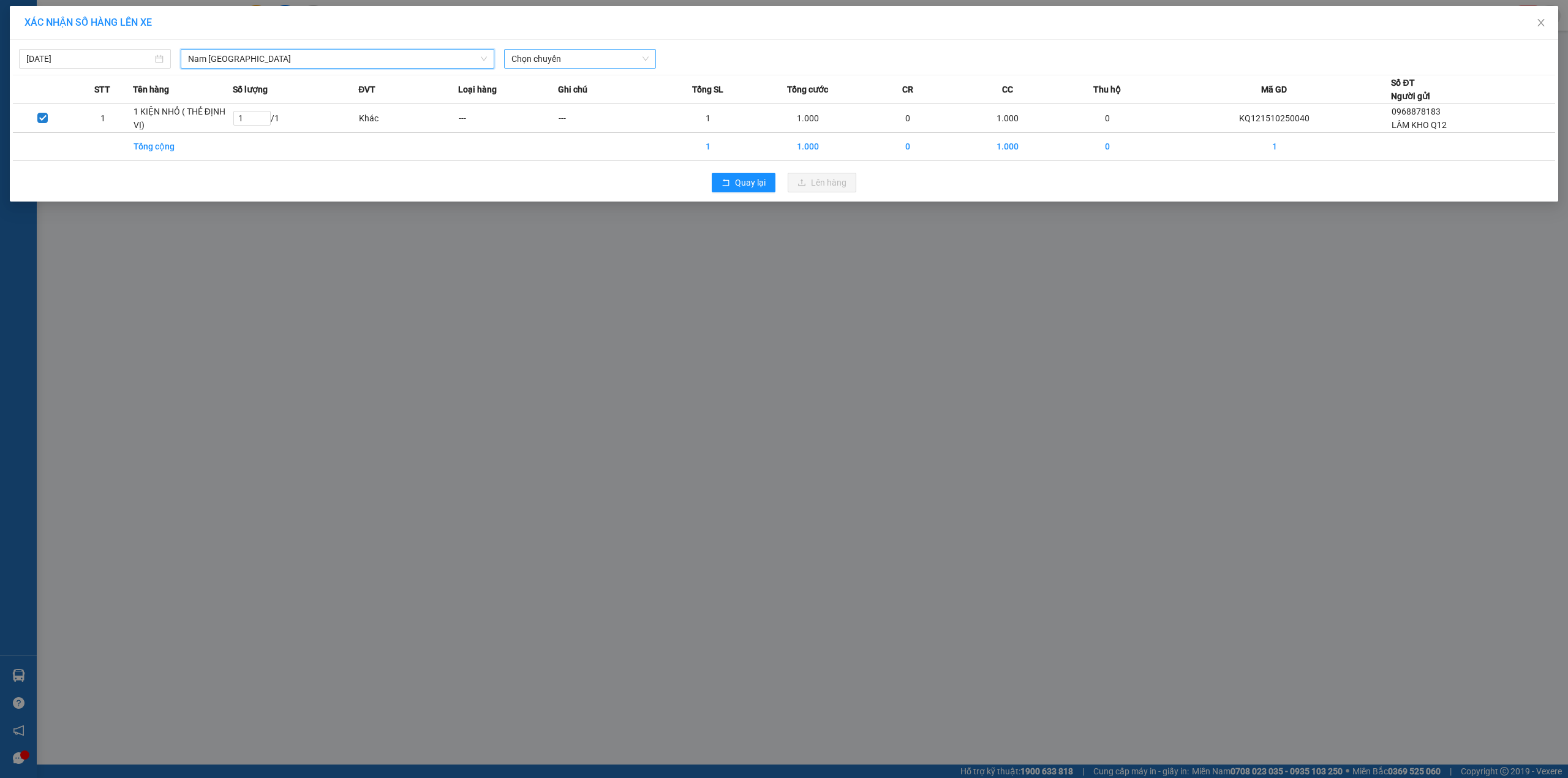
click at [583, 56] on span "Chọn chuyến" at bounding box center [580, 59] width 138 height 18
click at [567, 102] on div "20:00 (TC) - 29E-191.97" at bounding box center [559, 103] width 96 height 14
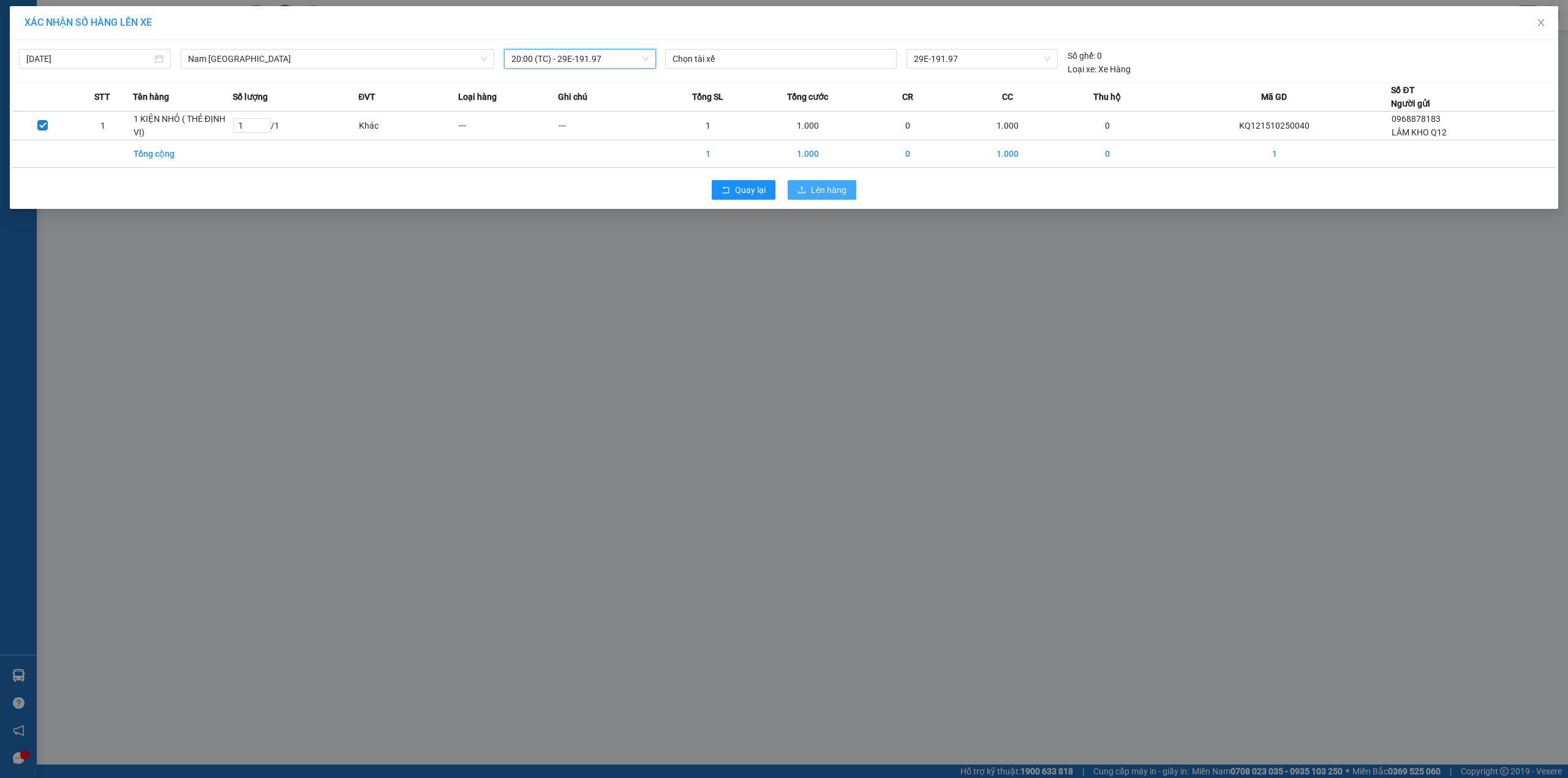
click at [824, 191] on span "Lên hàng" at bounding box center [829, 190] width 36 height 14
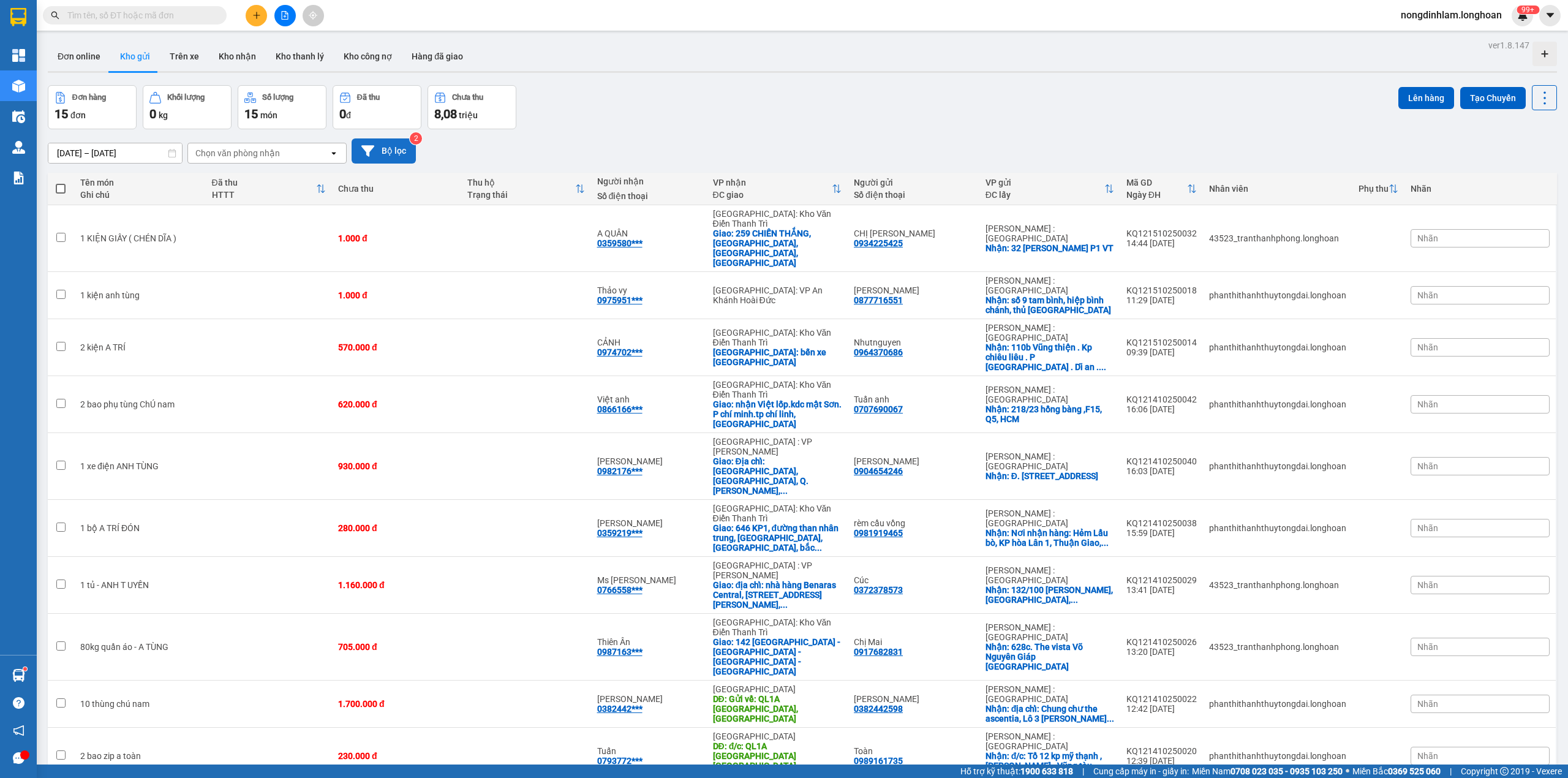
click at [372, 150] on icon at bounding box center [368, 150] width 13 height 13
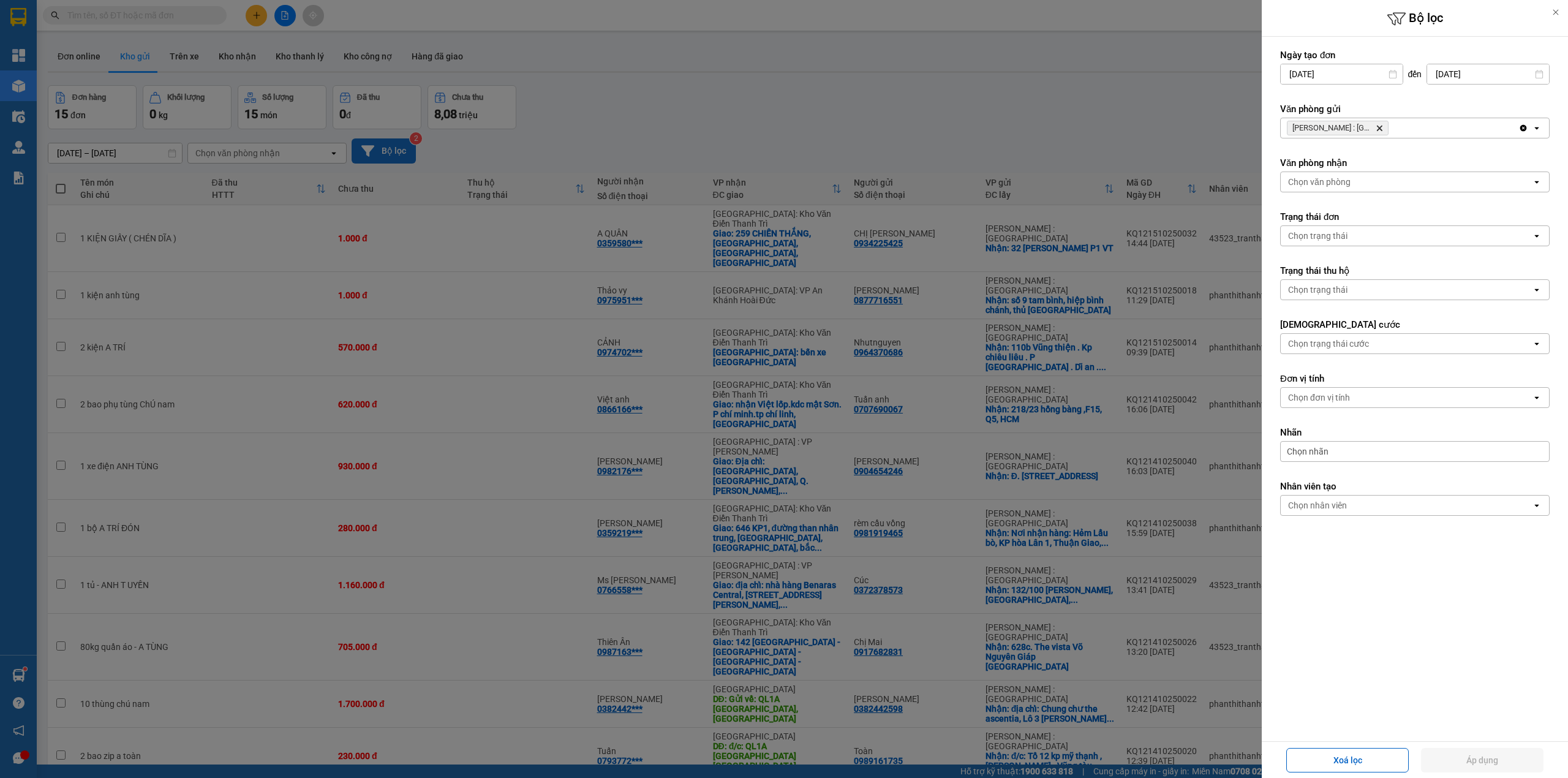
click at [1378, 128] on icon "Hồ Chí Minh : Kho Quận 12, close by backspace" at bounding box center [1380, 128] width 5 height 5
click at [1378, 128] on div "Chọn văn phòng" at bounding box center [1406, 128] width 251 height 20
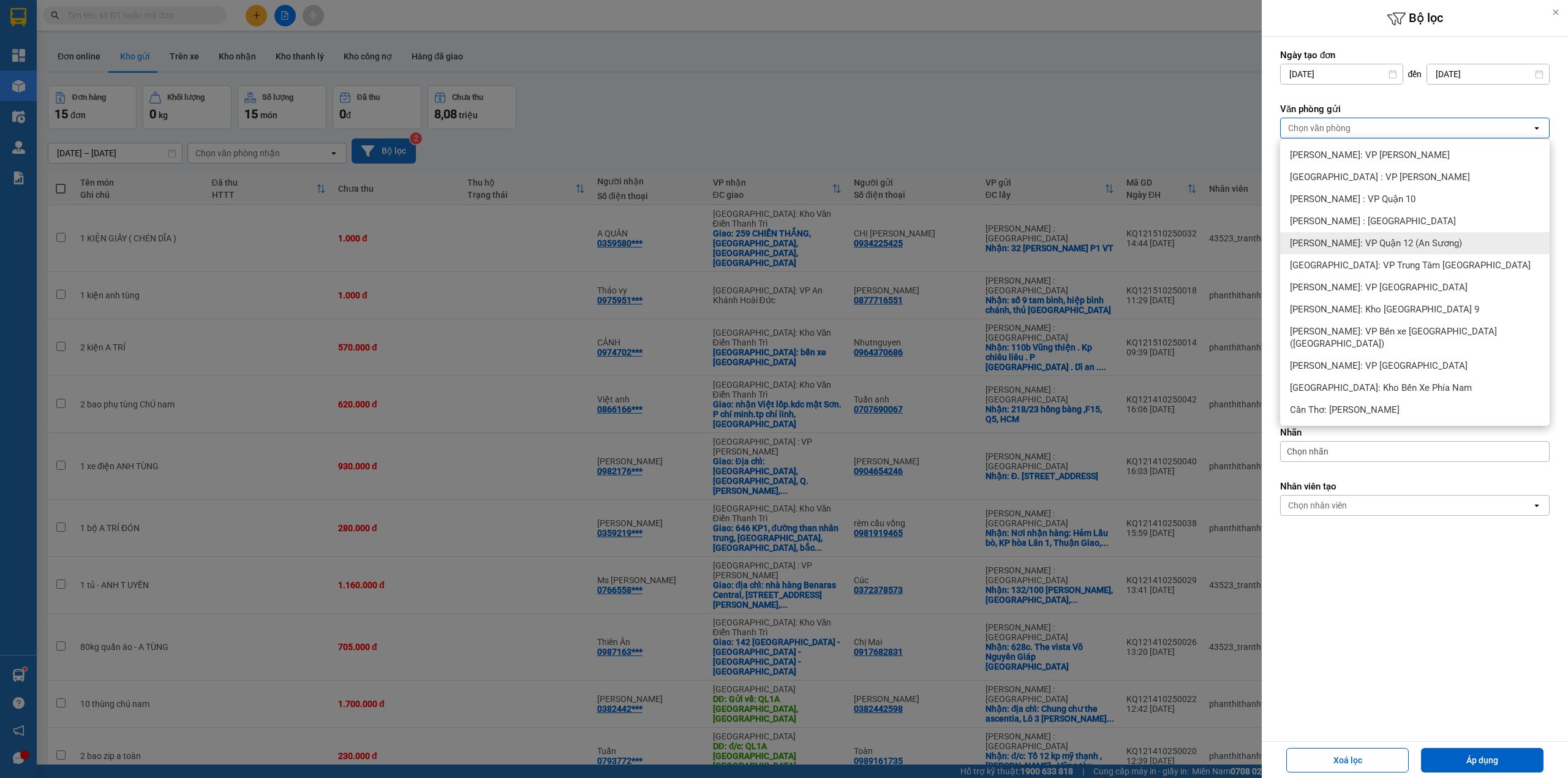
click at [1419, 245] on span "[PERSON_NAME]: VP Quận 12 (An Sương)" at bounding box center [1376, 243] width 172 height 12
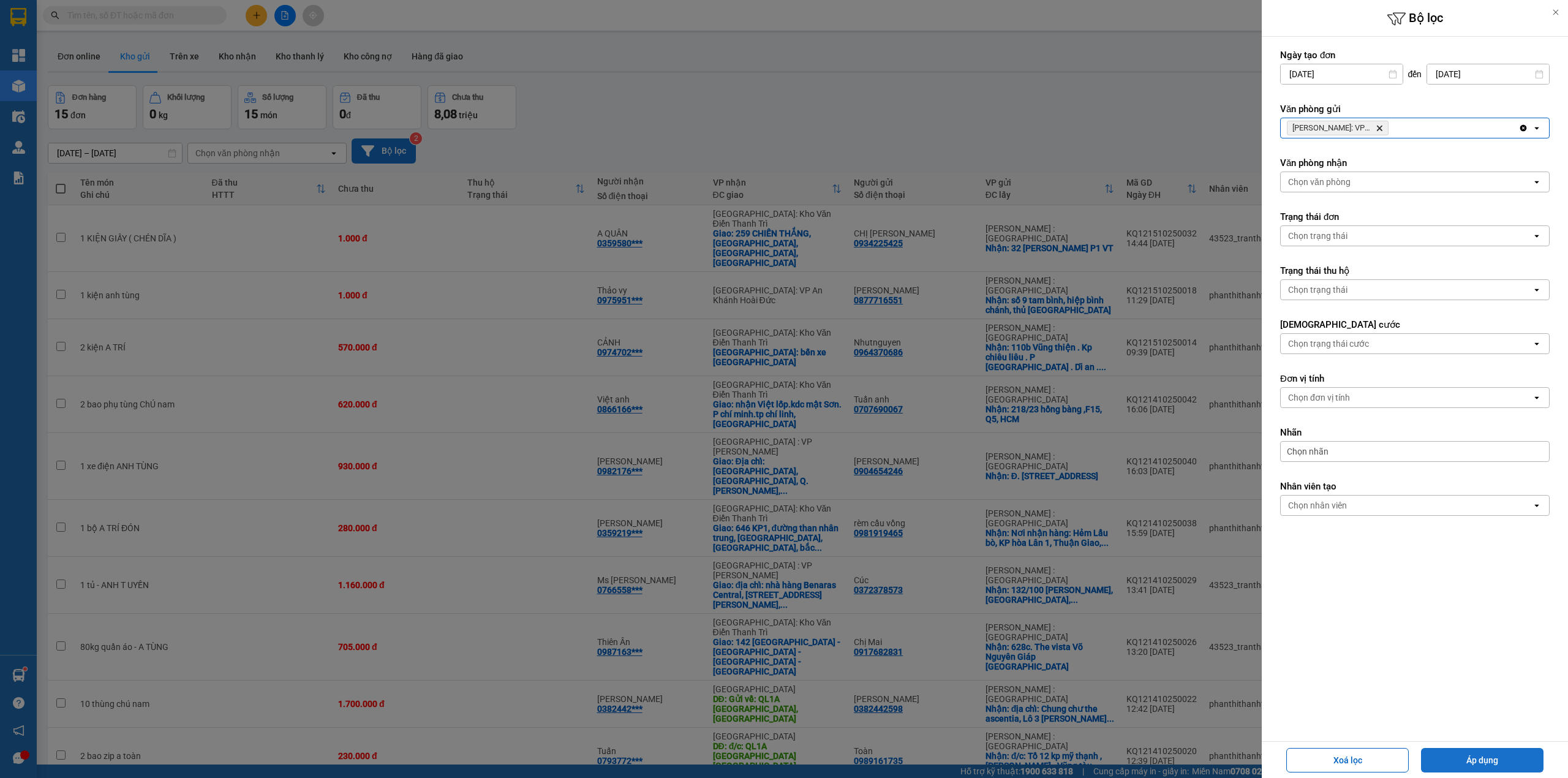
drag, startPoint x: 1478, startPoint y: 757, endPoint x: 1228, endPoint y: 742, distance: 250.4
click at [1478, 758] on button "Áp dụng" at bounding box center [1482, 760] width 122 height 24
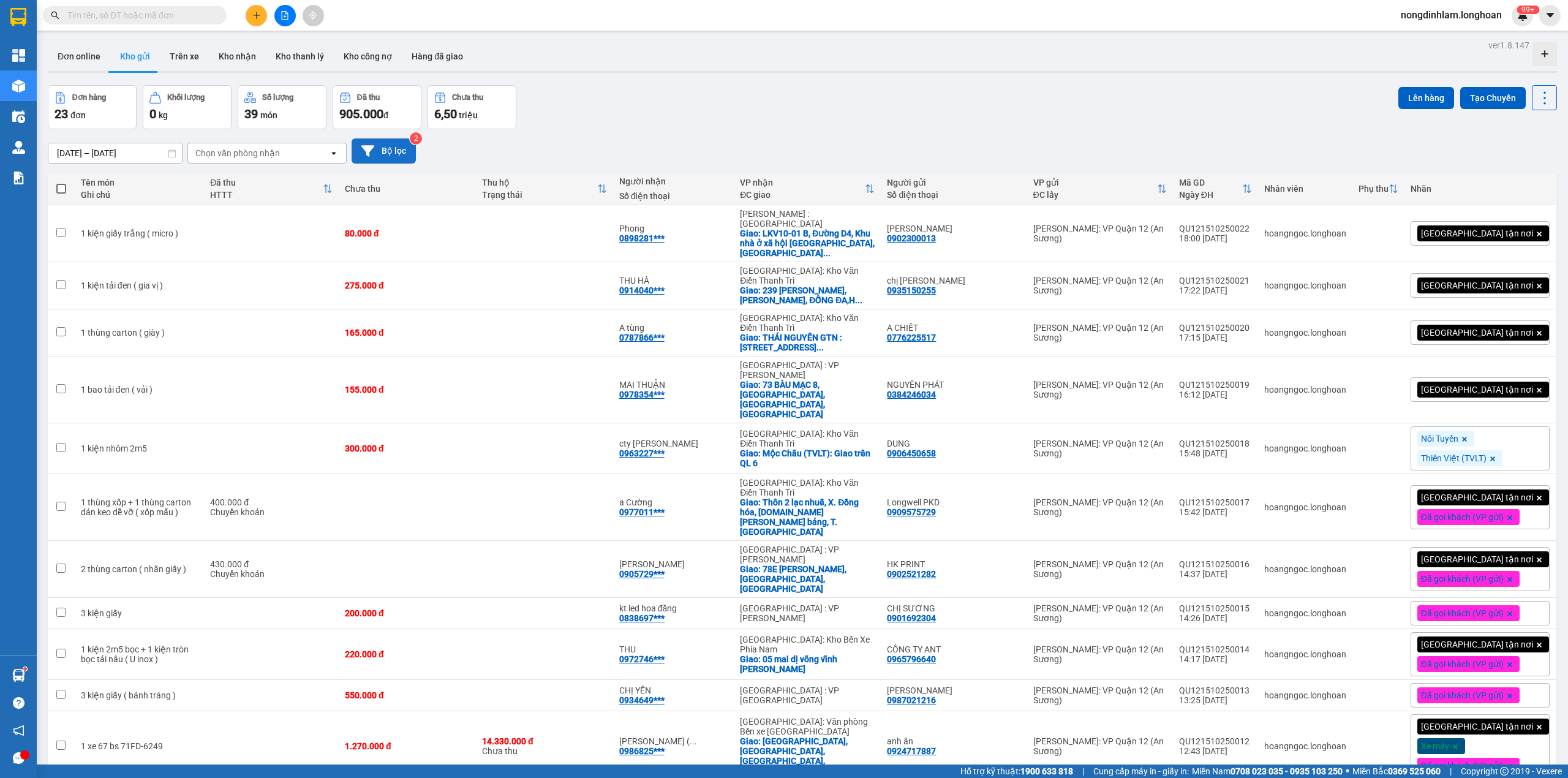
click at [280, 14] on icon "file-add" at bounding box center [284, 15] width 8 height 8
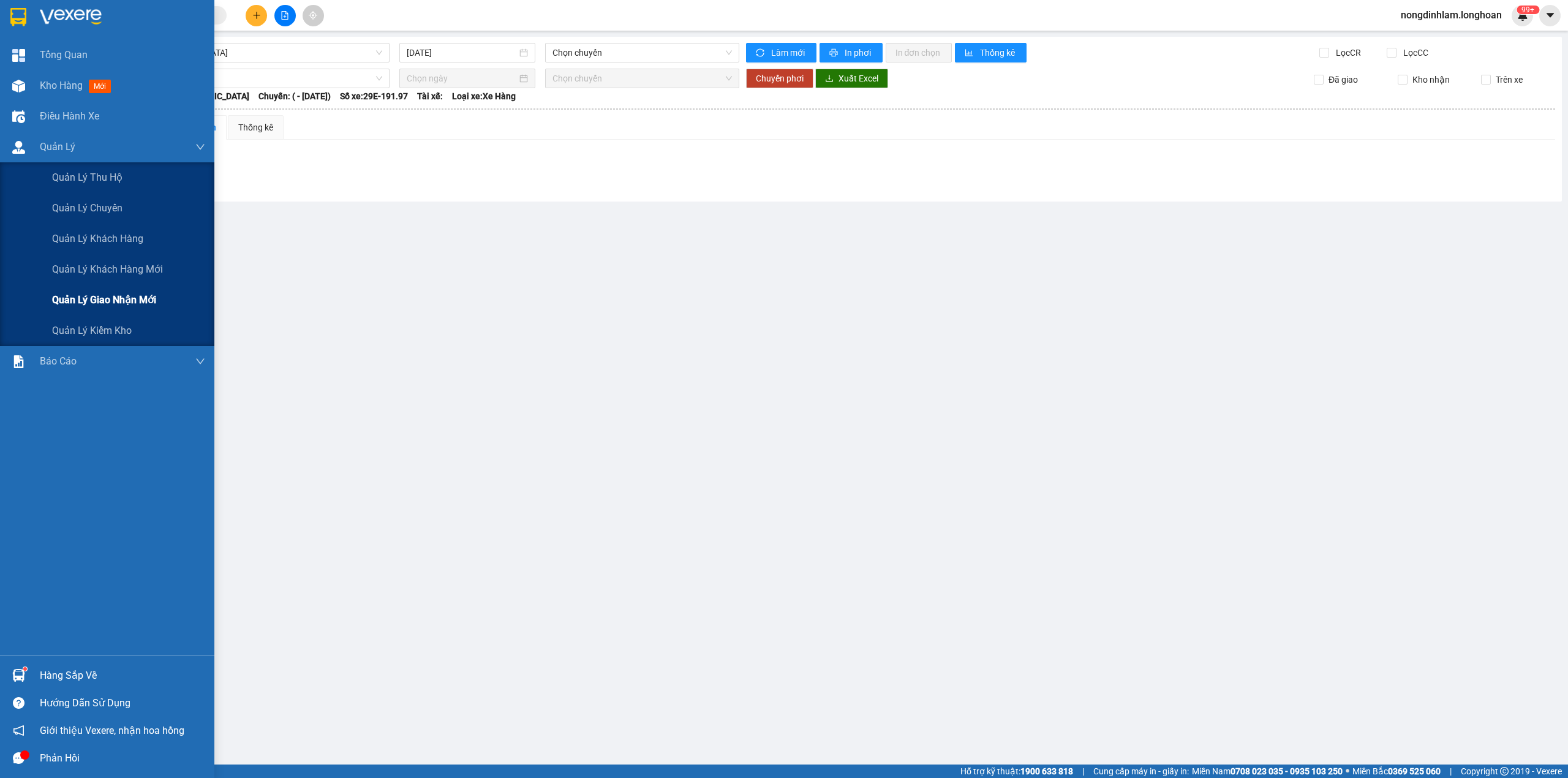
click at [154, 299] on span "Quản lý giao nhận mới" at bounding box center [104, 300] width 104 height 15
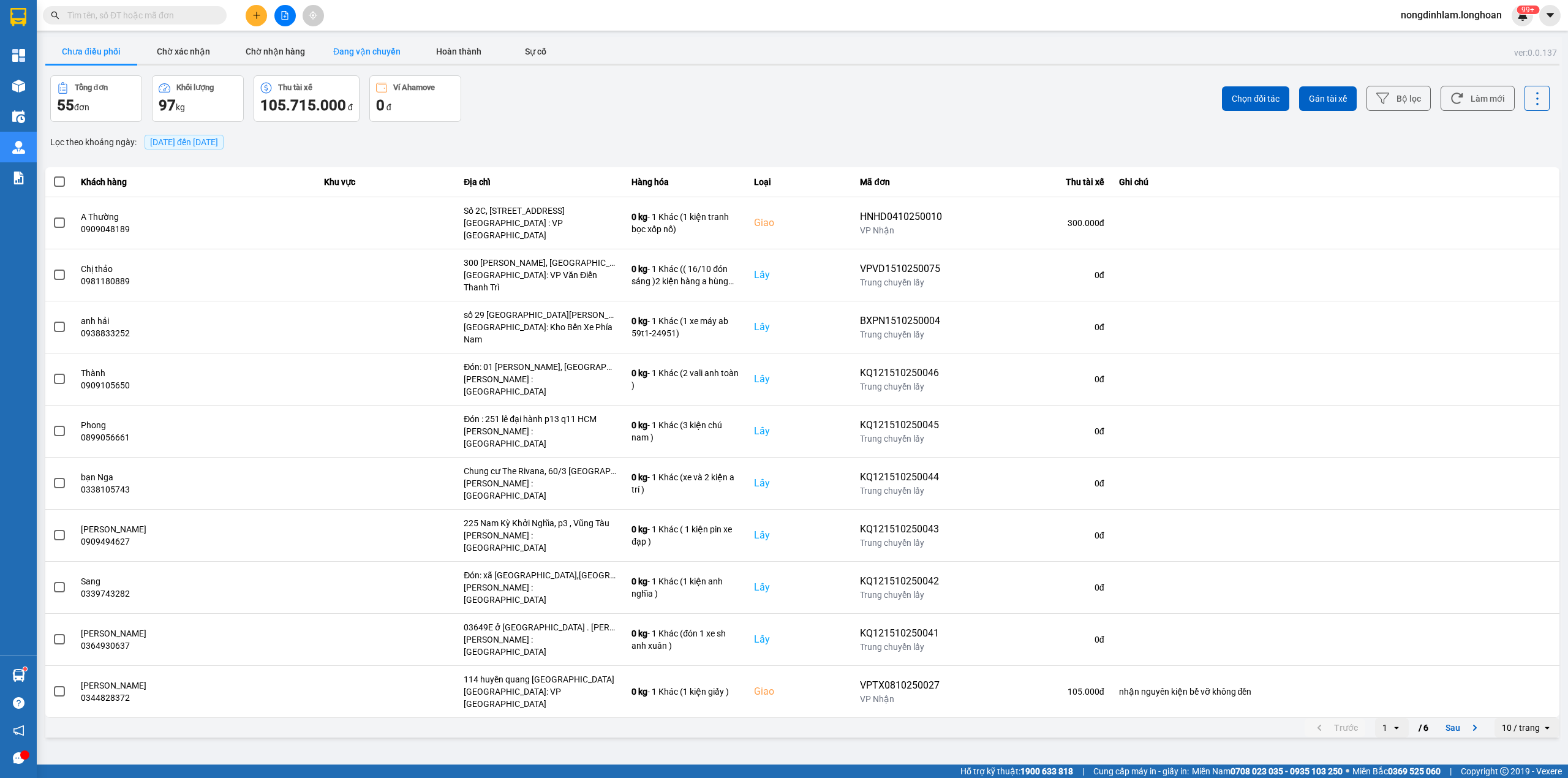
click at [349, 49] on button "Đang vận chuyển" at bounding box center [366, 52] width 92 height 24
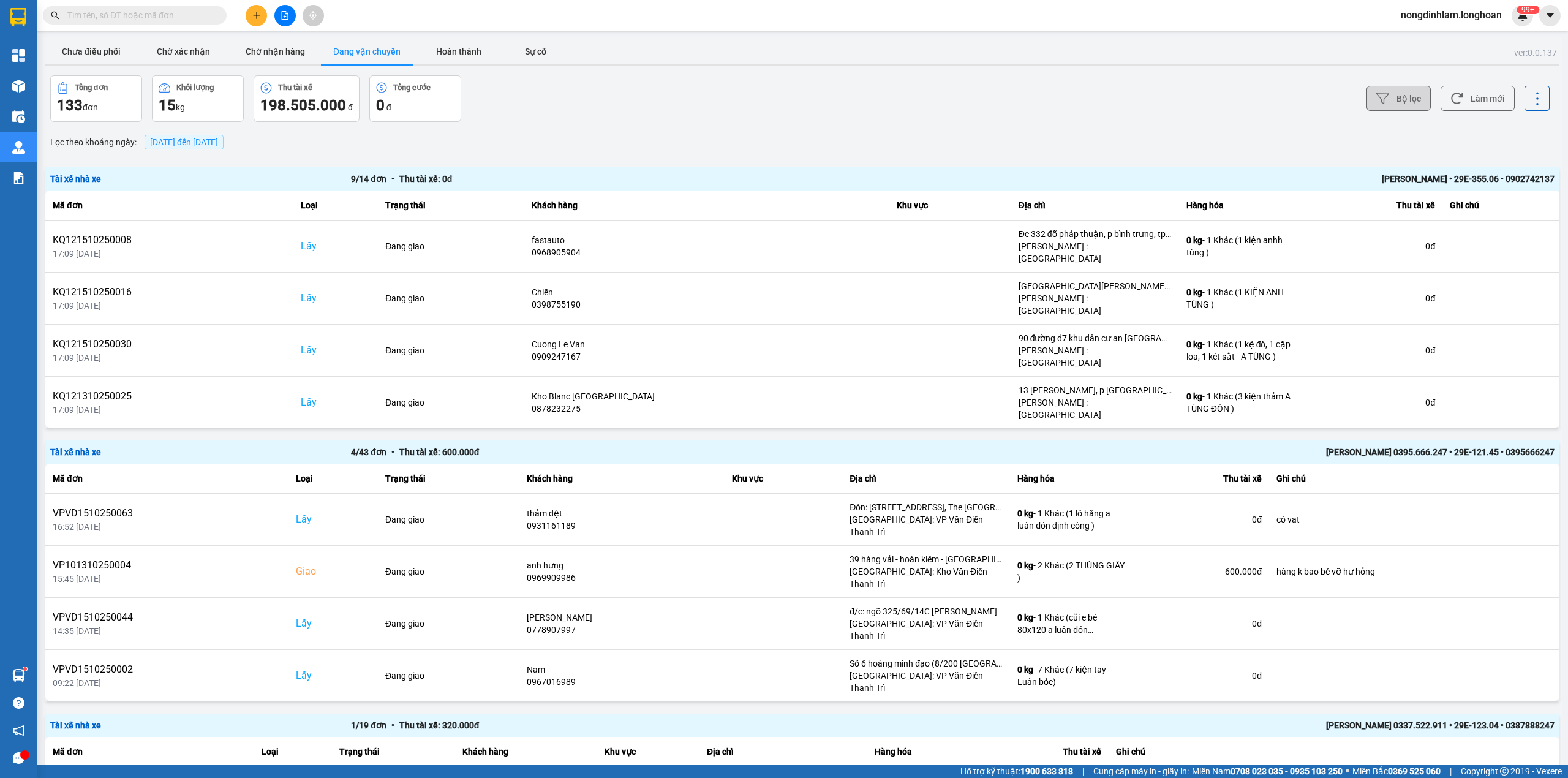
click at [1387, 96] on button "Bộ lọc" at bounding box center [1399, 98] width 65 height 25
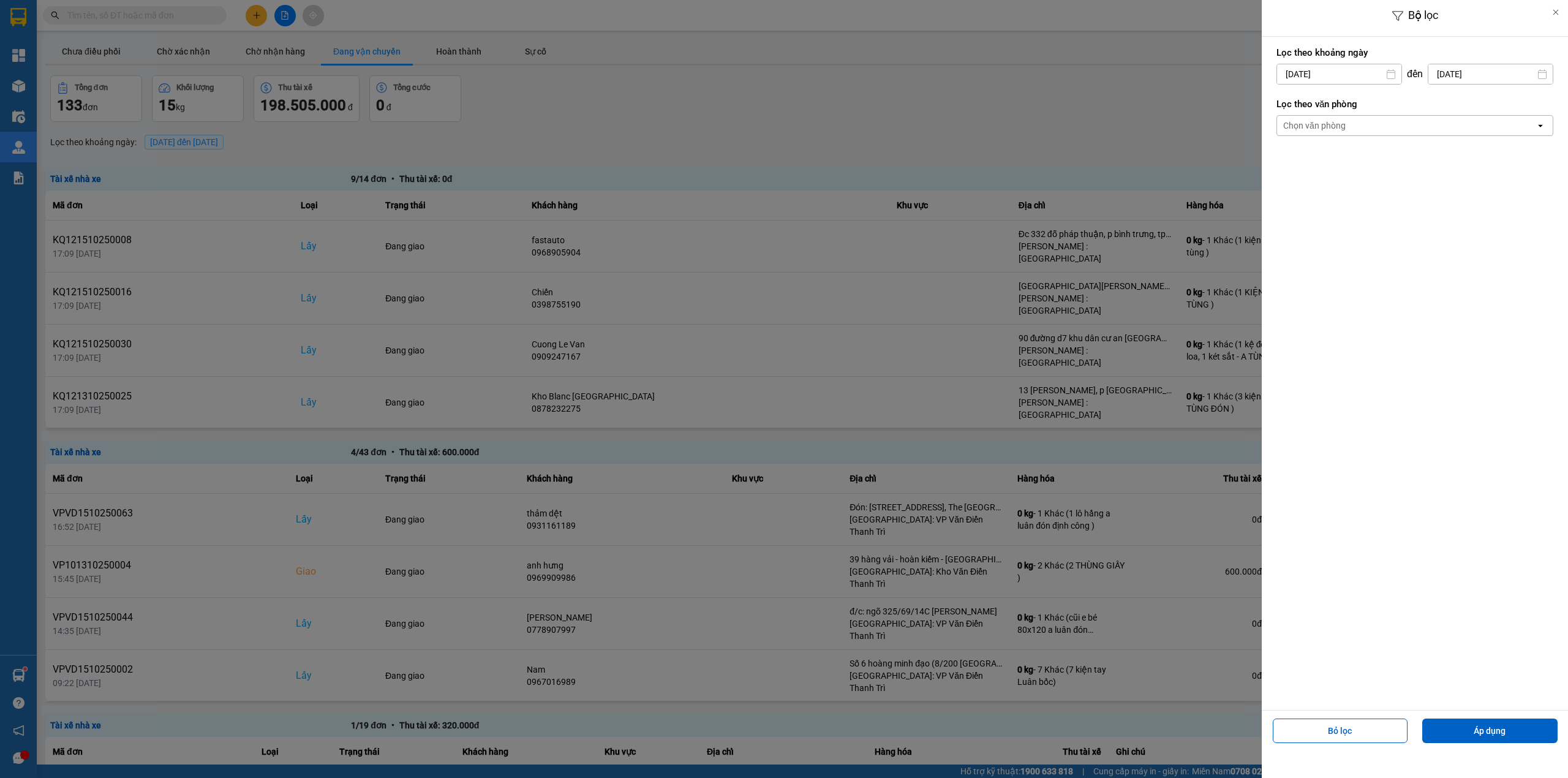
click at [1348, 77] on input "[DATE]" at bounding box center [1339, 74] width 125 height 20
click at [1330, 163] on div "1" at bounding box center [1332, 163] width 17 height 14
type input "[DATE]"
click at [1383, 125] on div "Chọn văn phòng" at bounding box center [1406, 125] width 258 height 20
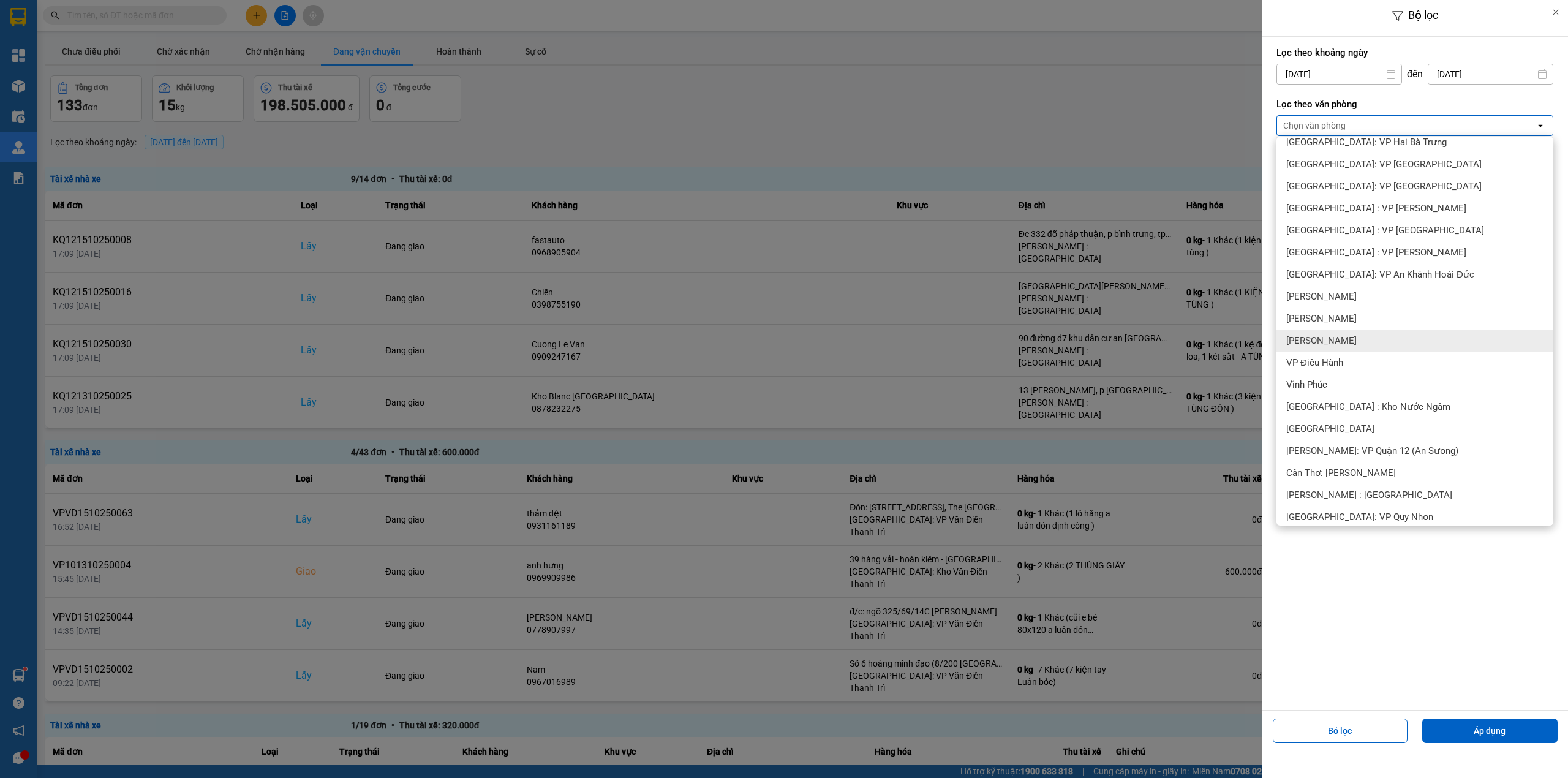
scroll to position [245, 0]
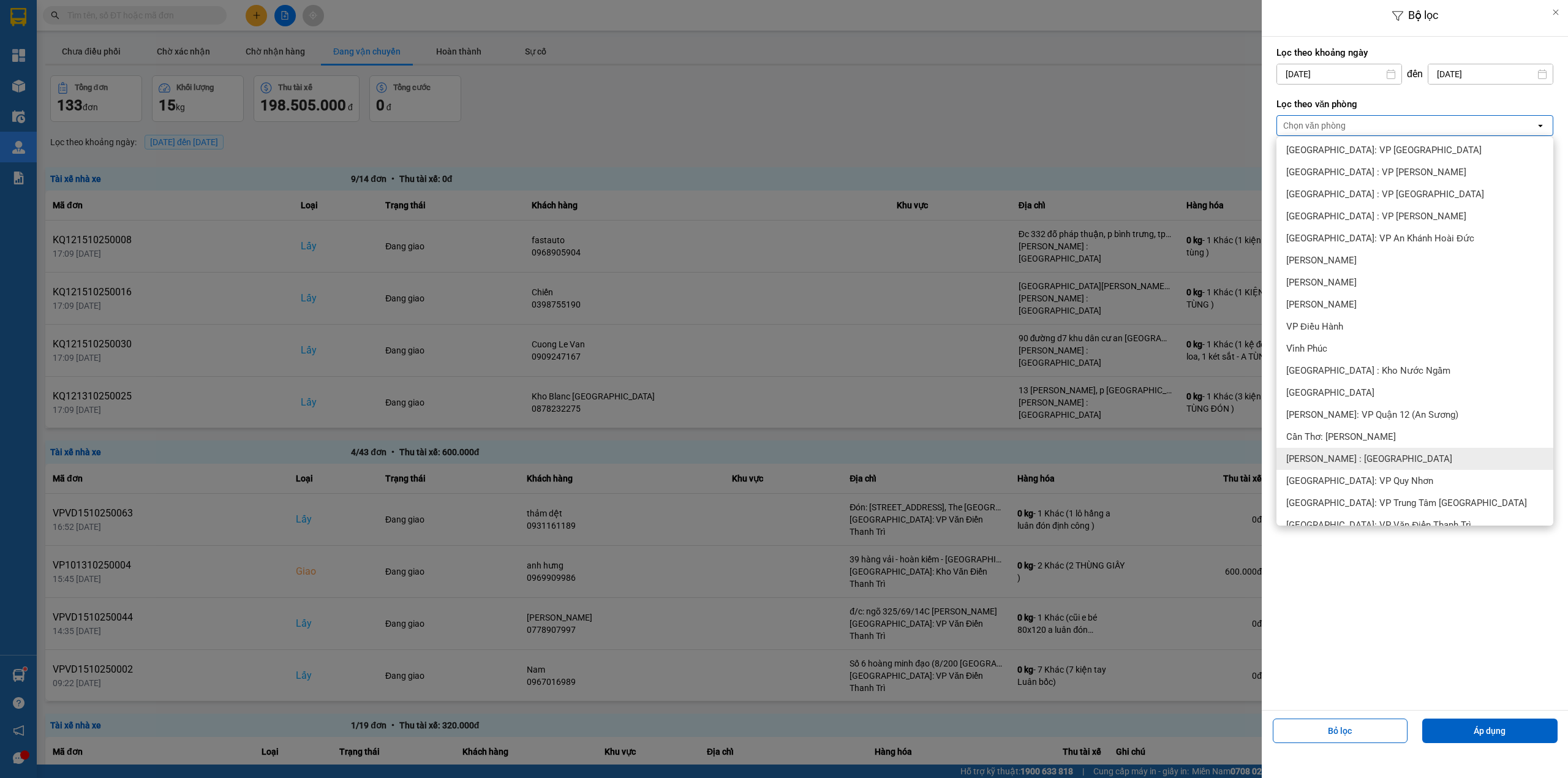
click at [1390, 451] on div "[PERSON_NAME] : [GEOGRAPHIC_DATA]" at bounding box center [1415, 458] width 277 height 22
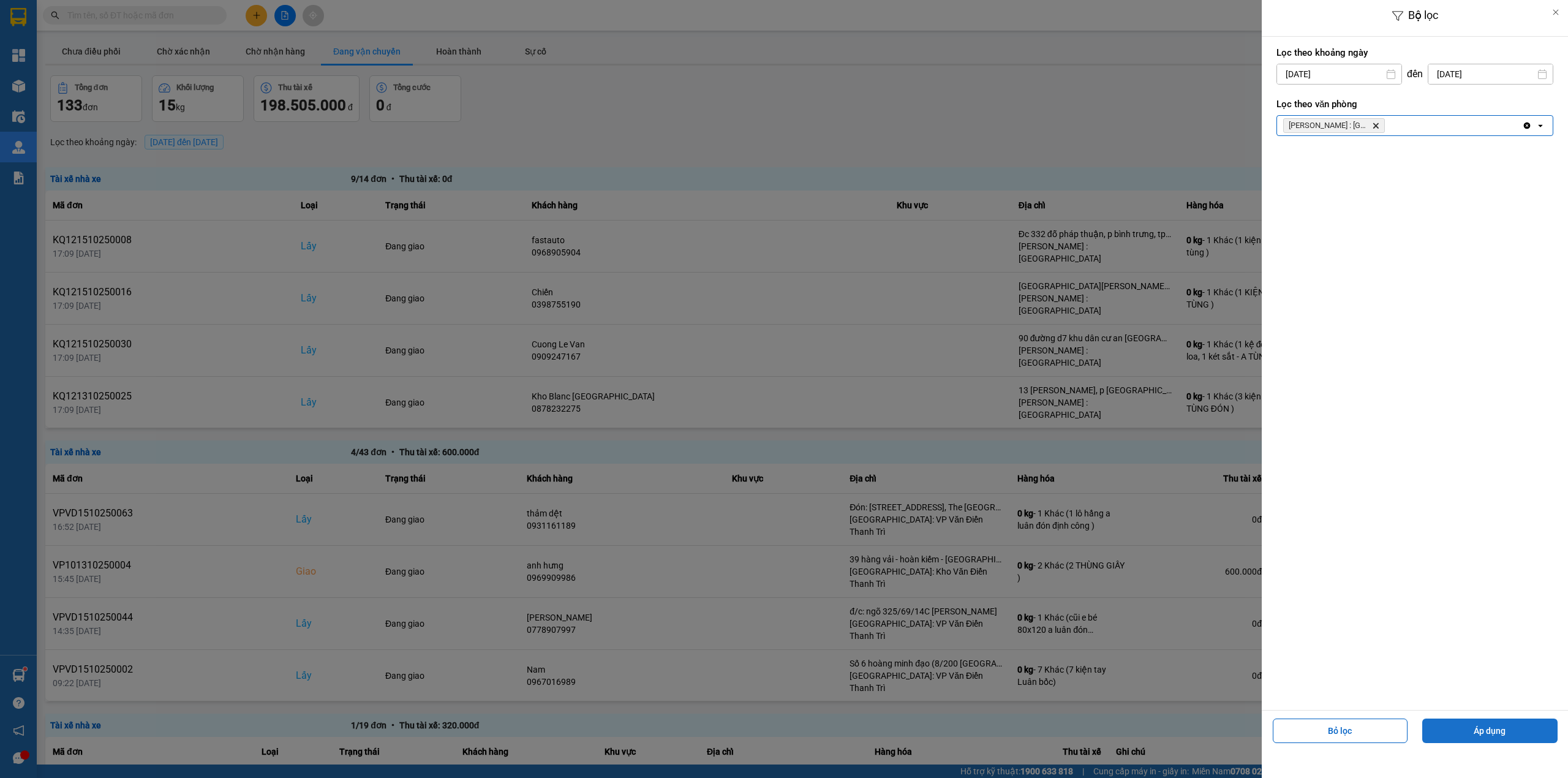
click at [1485, 729] on button "Áp dụng" at bounding box center [1490, 731] width 135 height 24
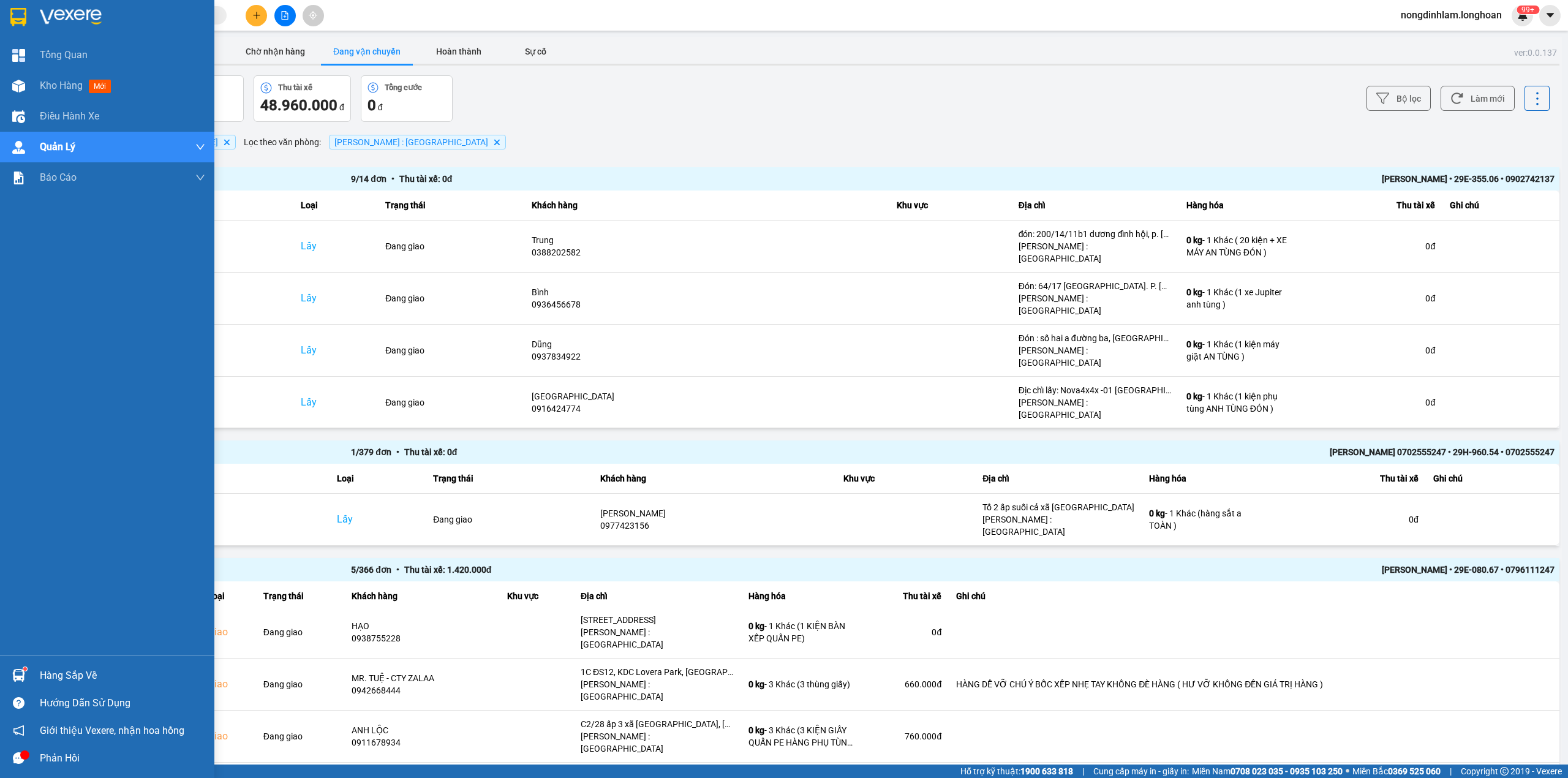
click at [49, 4] on div at bounding box center [107, 20] width 214 height 40
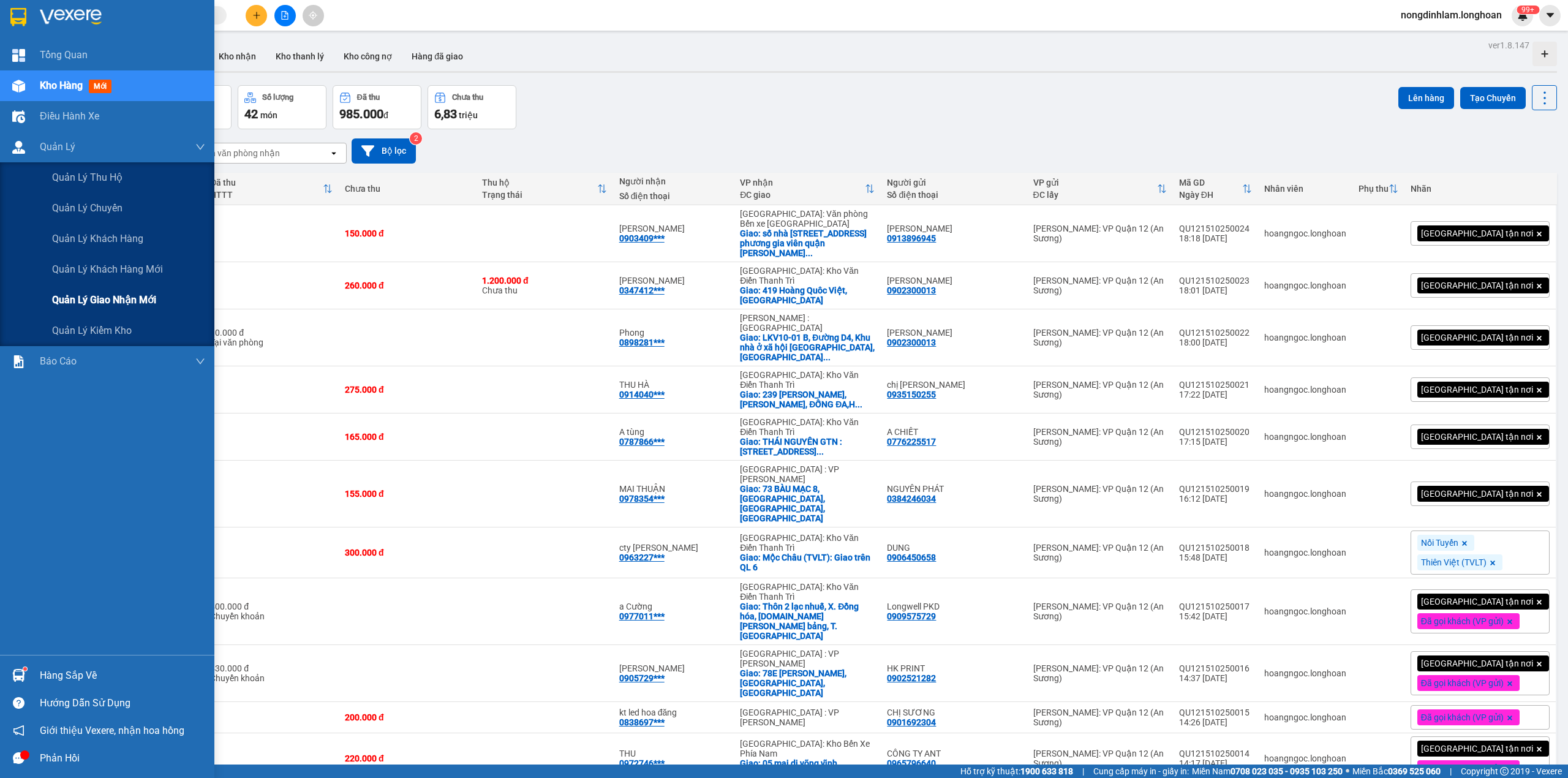
click at [131, 294] on span "Quản lý giao nhận mới" at bounding box center [104, 300] width 104 height 15
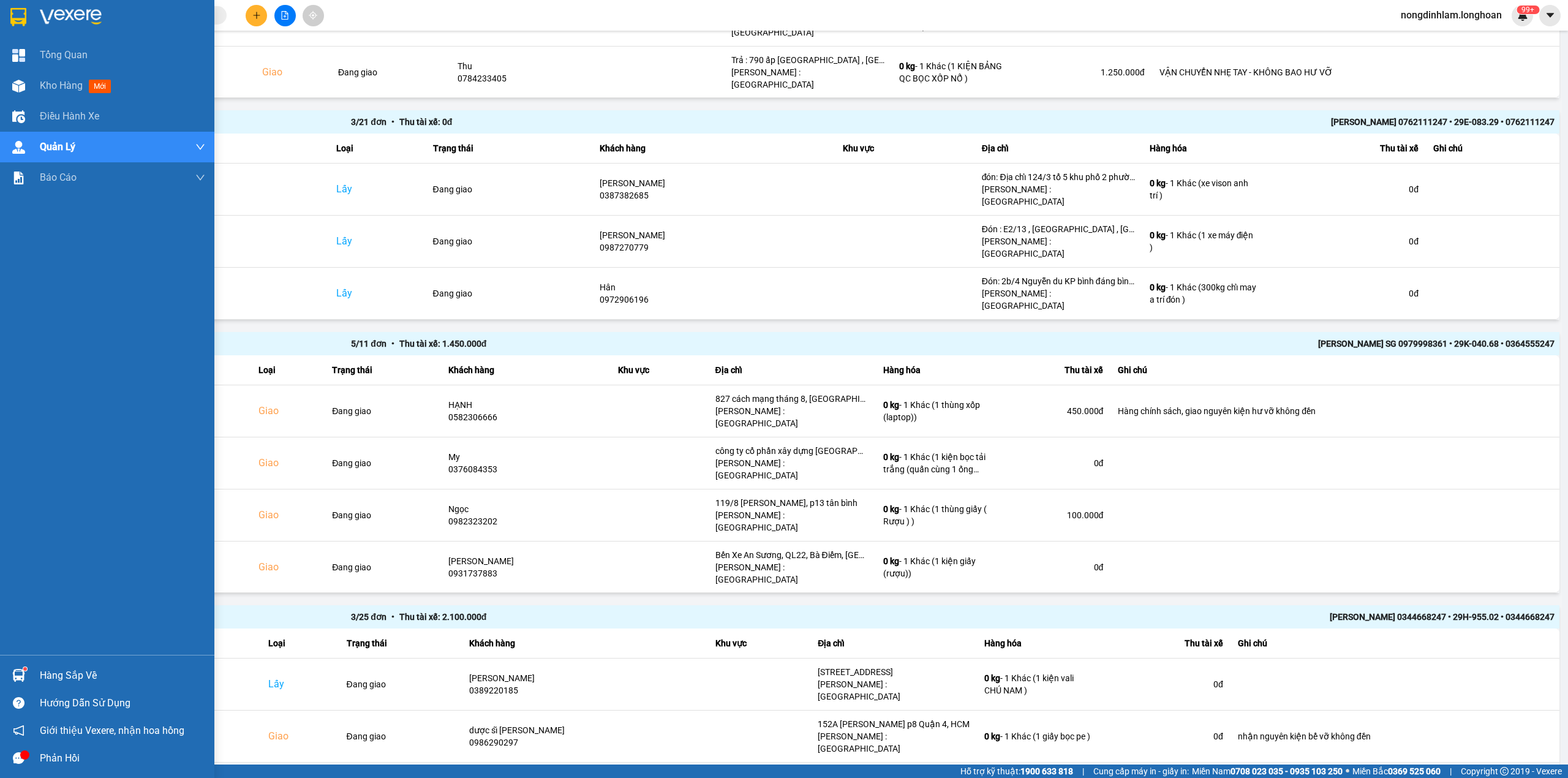
click at [16, 17] on img at bounding box center [18, 17] width 16 height 18
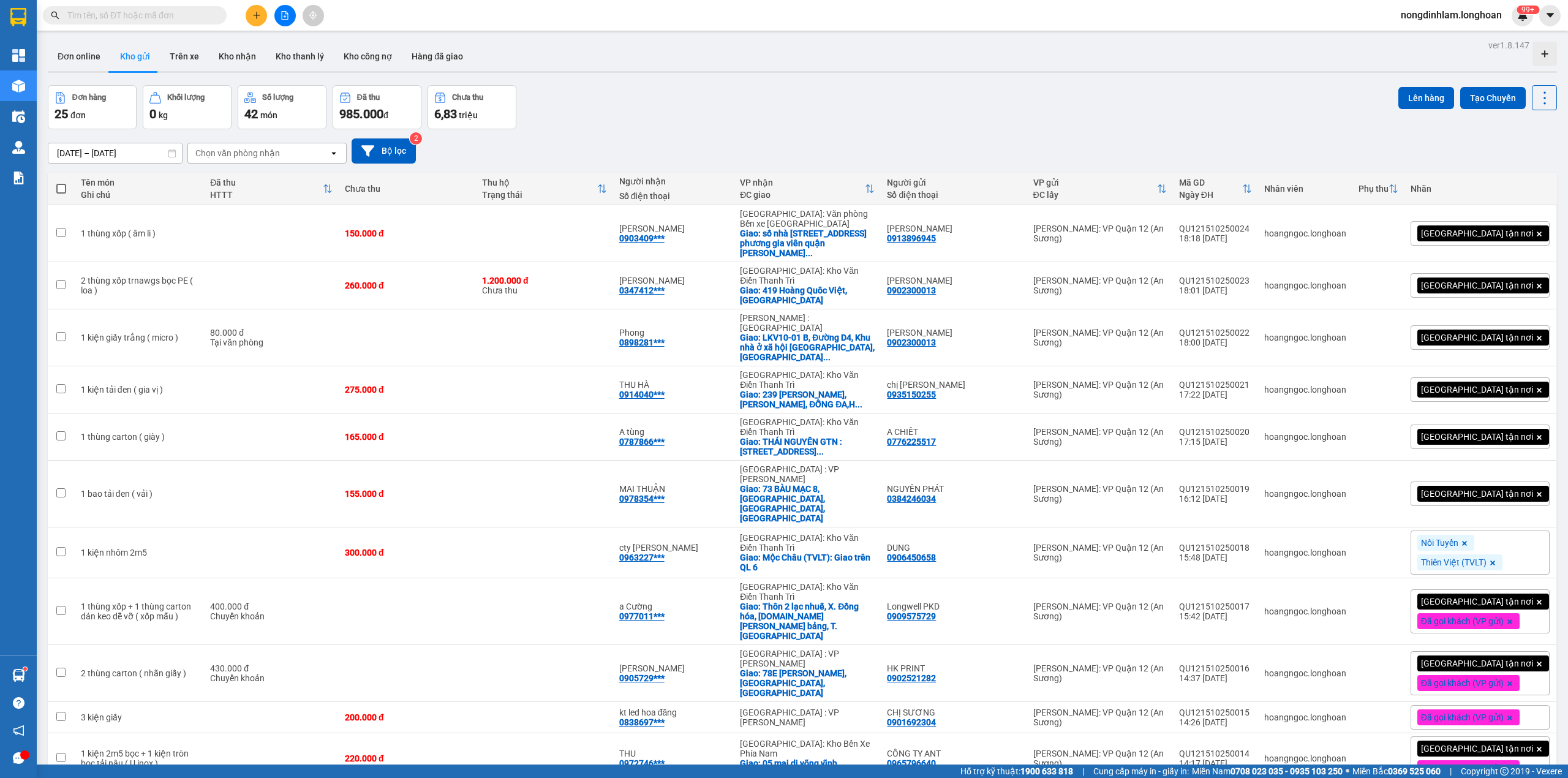
click at [283, 16] on icon "file-add" at bounding box center [284, 15] width 8 height 8
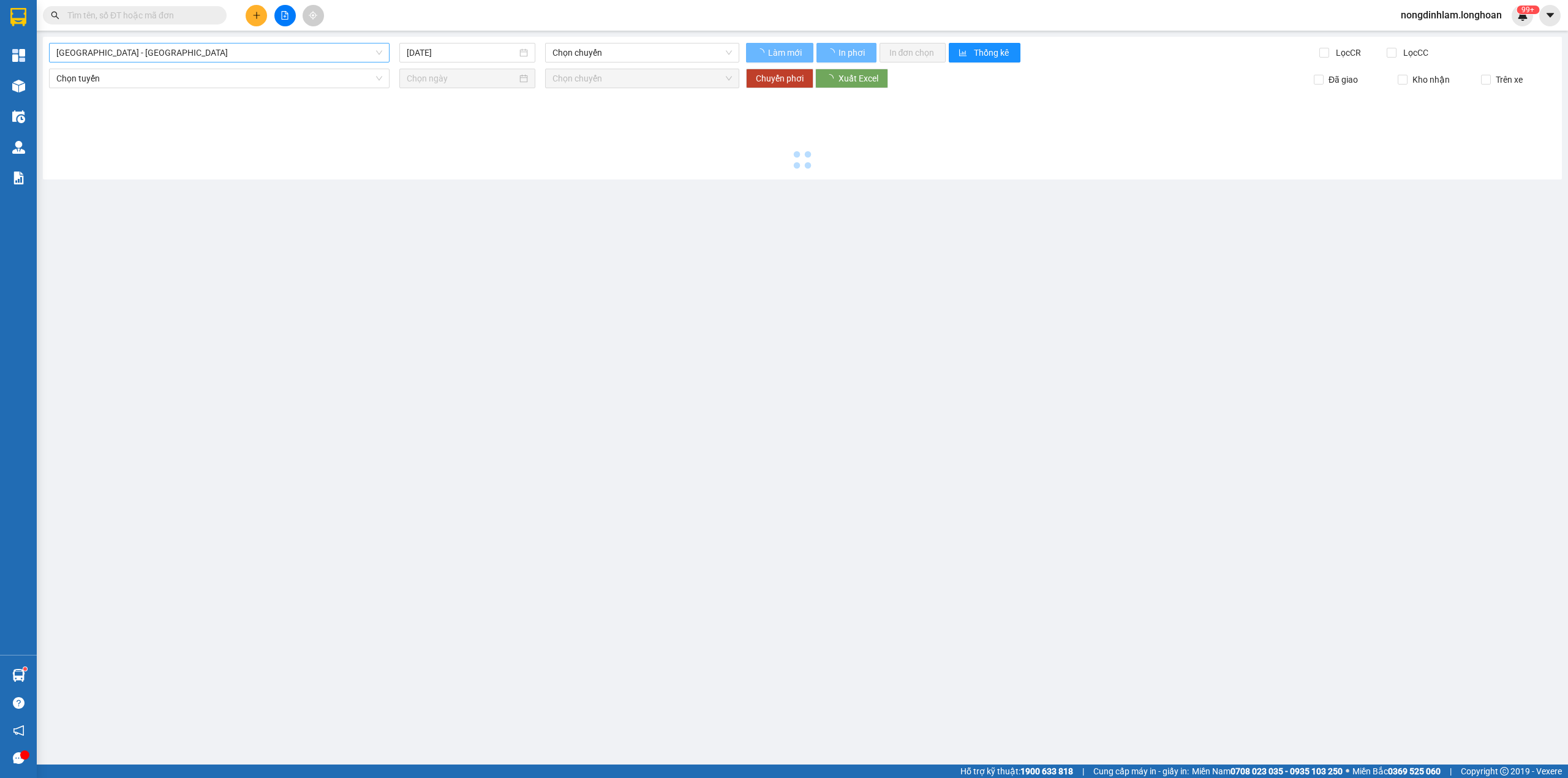
click at [276, 46] on span "[GEOGRAPHIC_DATA] - [GEOGRAPHIC_DATA]" at bounding box center [219, 52] width 326 height 18
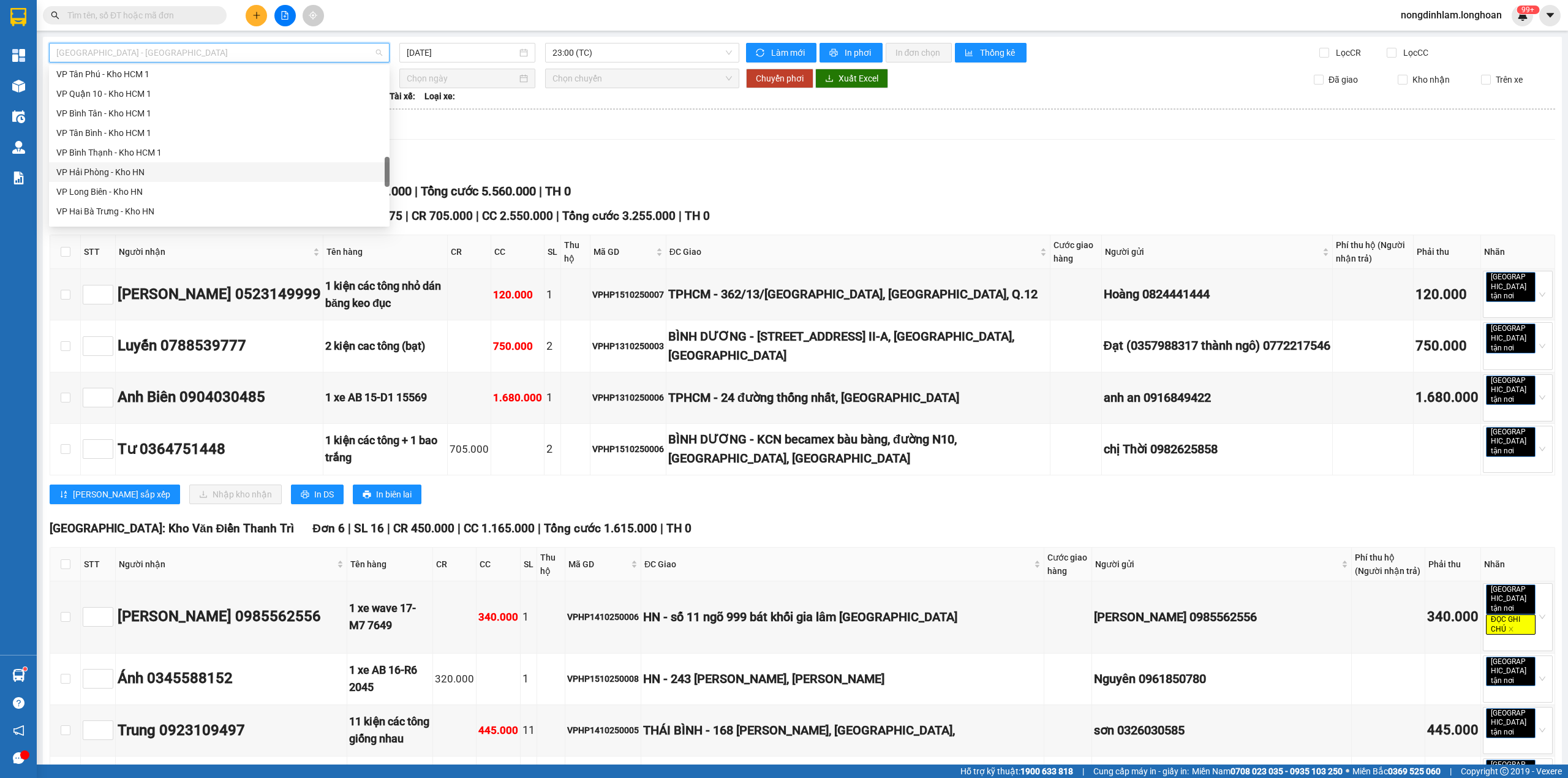
scroll to position [862, 0]
click at [147, 110] on div "Nam [GEOGRAPHIC_DATA]" at bounding box center [219, 116] width 326 height 14
type input "[DATE]"
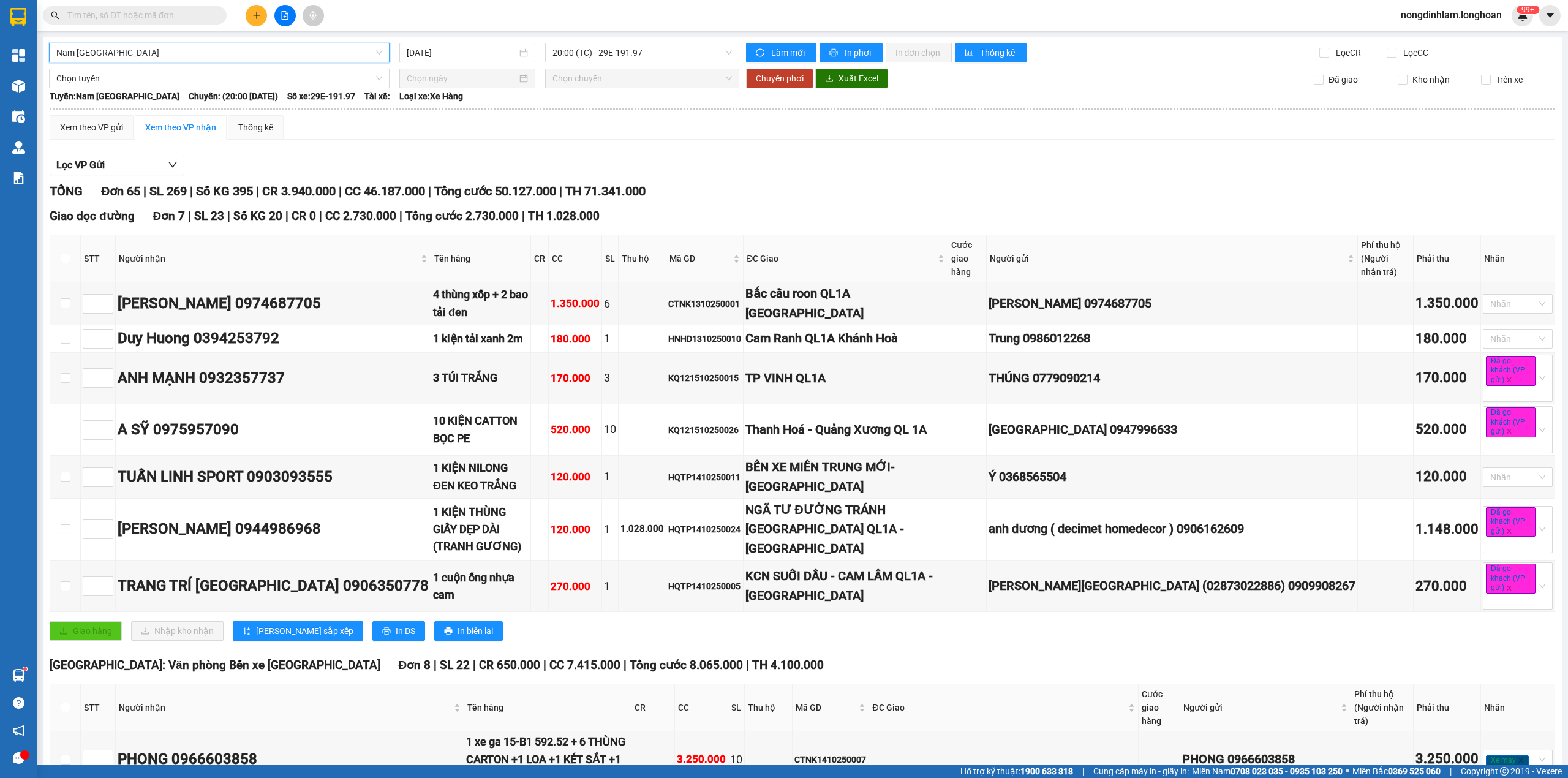
click at [141, 14] on input "text" at bounding box center [140, 15] width 144 height 14
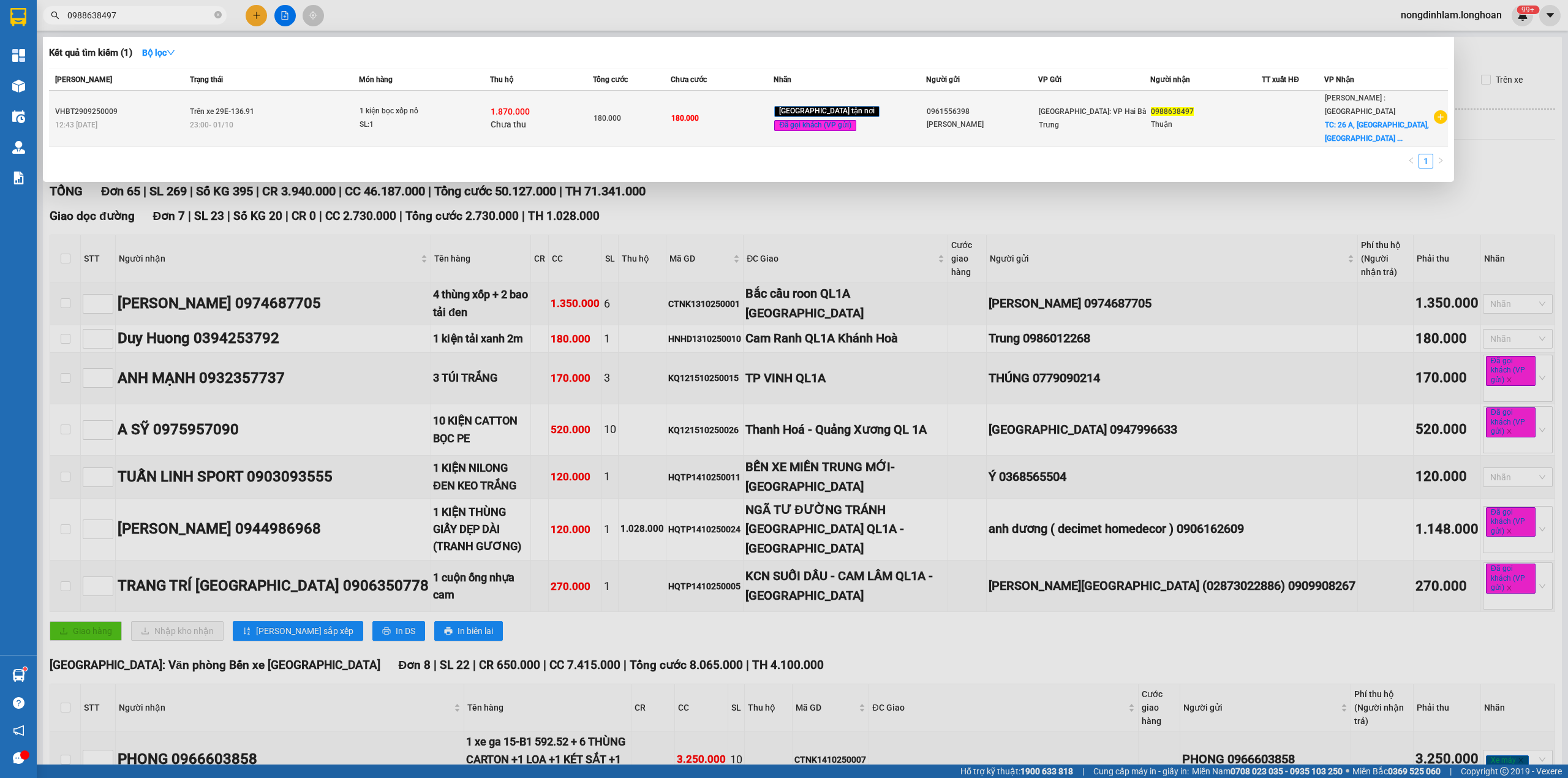
type input "0988638497"
click at [251, 119] on div "23:00 - 01/10" at bounding box center [274, 125] width 169 height 14
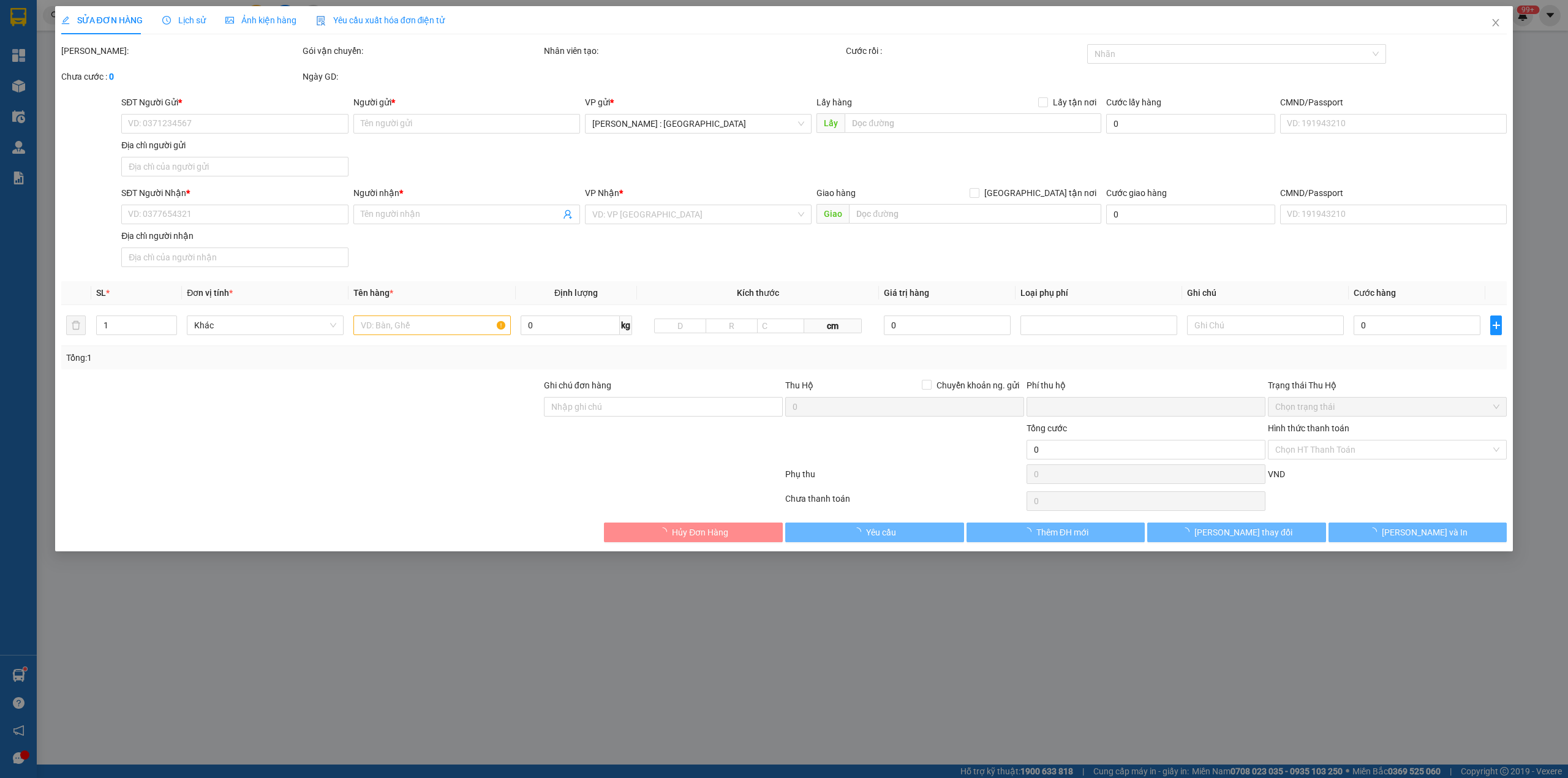
click at [192, 8] on div "Lịch sử" at bounding box center [184, 20] width 43 height 28
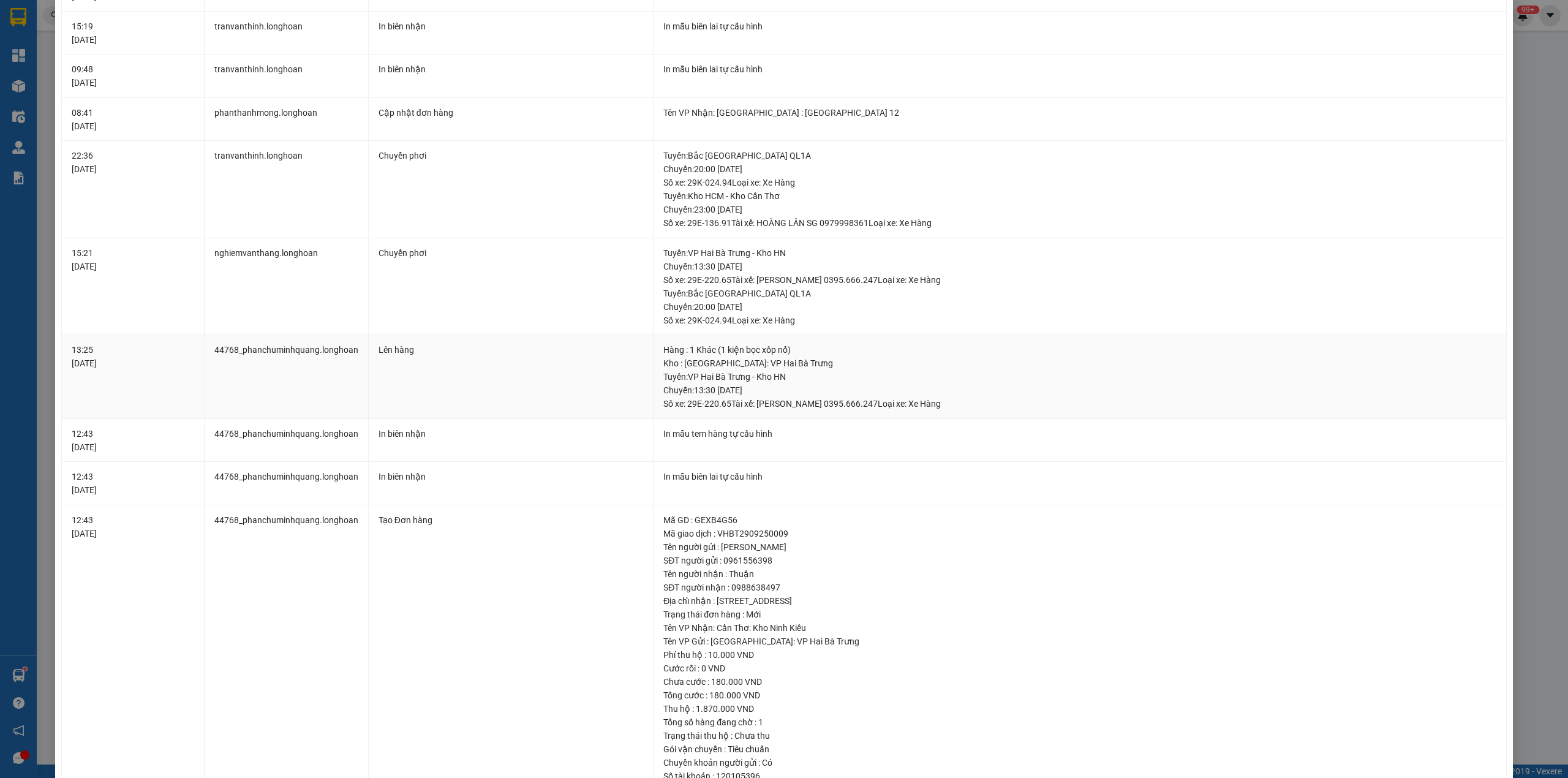
scroll to position [81, 0]
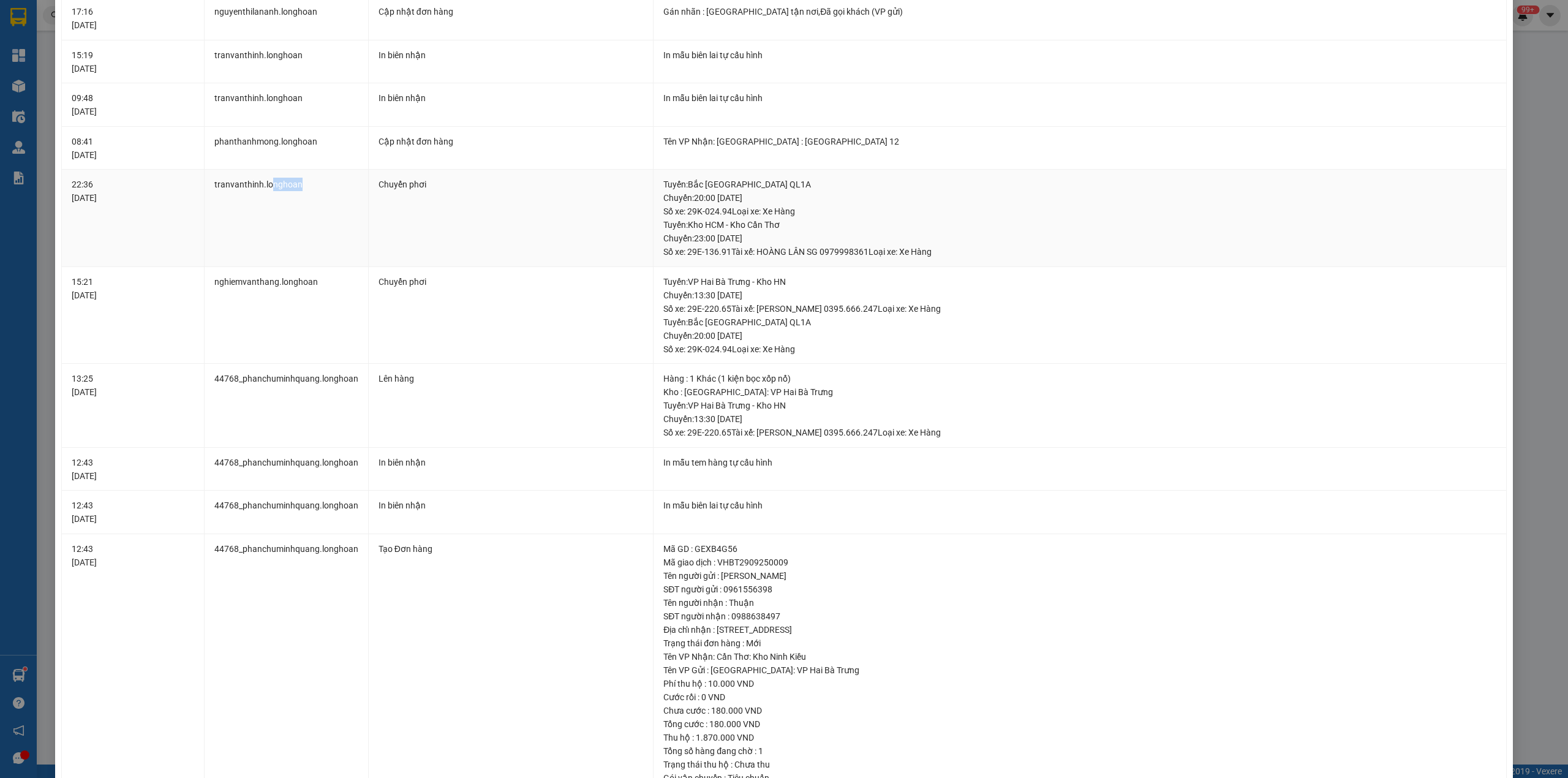
drag, startPoint x: 270, startPoint y: 189, endPoint x: 314, endPoint y: 186, distance: 44.1
click at [314, 186] on td "tranvanthinh.longhoan" at bounding box center [286, 218] width 164 height 97
click at [754, 233] on div "Tuyến : Kho HCM - Kho Cần Thơ Chuyến: 23:00 ngày 01-10-2025 Số xe: 29E-136.91 T…" at bounding box center [1080, 238] width 833 height 40
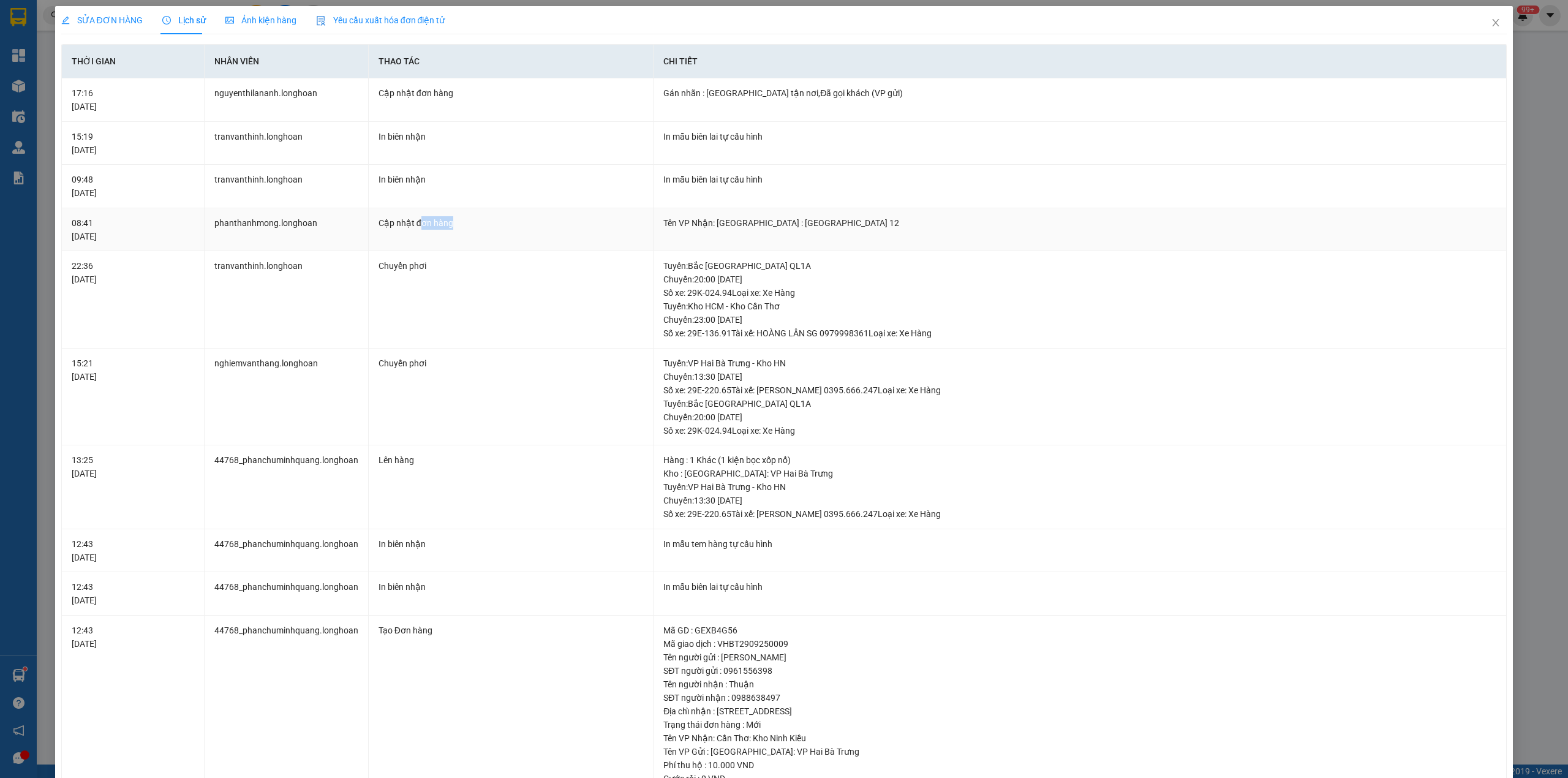
drag, startPoint x: 416, startPoint y: 223, endPoint x: 451, endPoint y: 224, distance: 35.0
click at [451, 224] on div "Cập nhật đơn hàng" at bounding box center [511, 223] width 264 height 14
drag, startPoint x: 755, startPoint y: 226, endPoint x: 820, endPoint y: 223, distance: 65.1
click at [820, 223] on div "Tên VP Nhận: [GEOGRAPHIC_DATA] : [GEOGRAPHIC_DATA] 12" at bounding box center [1080, 223] width 833 height 14
drag, startPoint x: 390, startPoint y: 187, endPoint x: 425, endPoint y: 185, distance: 35.1
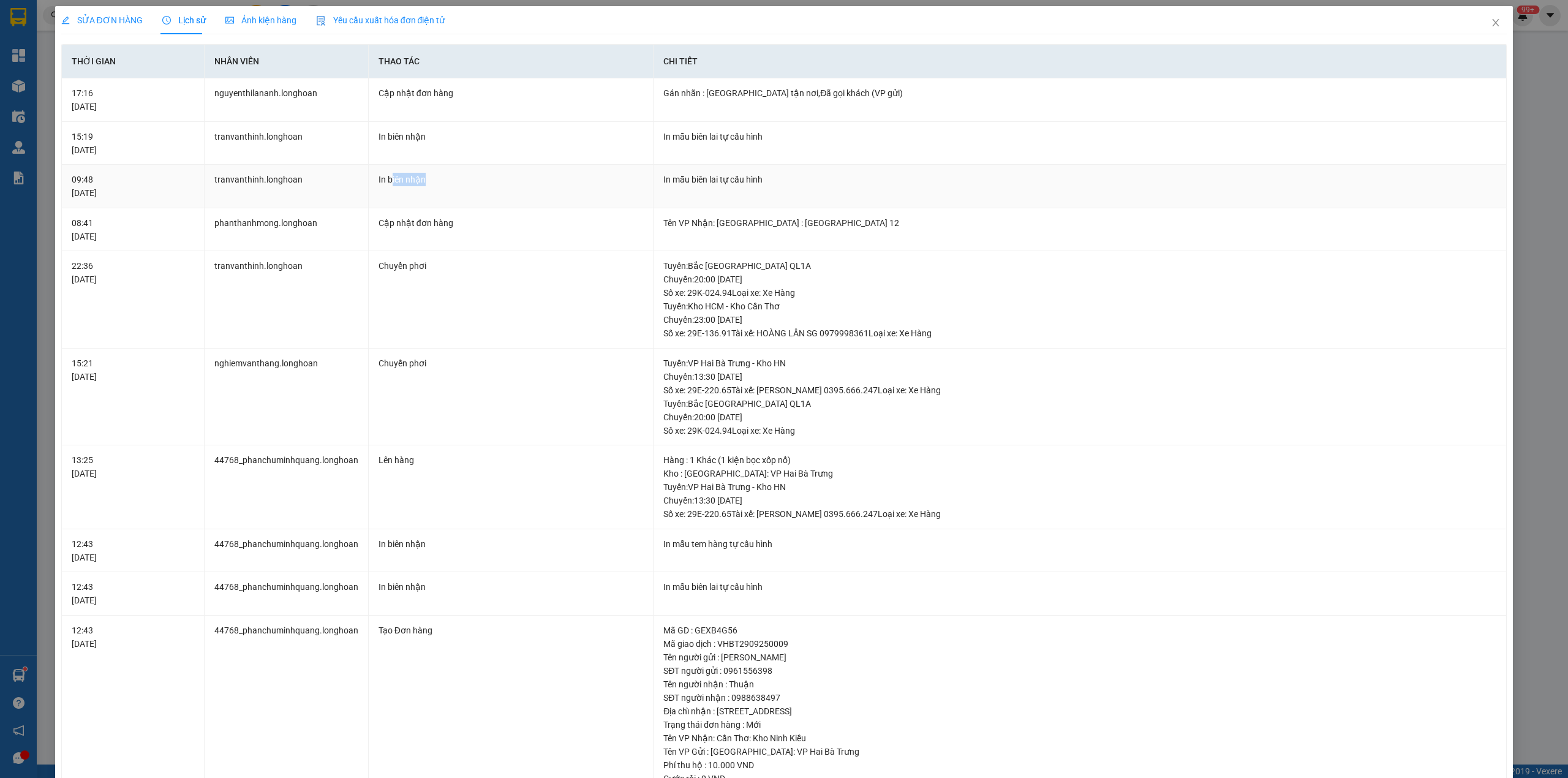
click at [425, 185] on td "In biên nhận" at bounding box center [511, 186] width 285 height 43
click at [86, 196] on div "09:48 06/10/2025" at bounding box center [132, 185] width 122 height 27
drag, startPoint x: 304, startPoint y: 134, endPoint x: 265, endPoint y: 133, distance: 39.0
click at [265, 133] on td "tranvanthinh.longhoan" at bounding box center [286, 143] width 164 height 43
drag, startPoint x: 256, startPoint y: 96, endPoint x: 275, endPoint y: 96, distance: 19.0
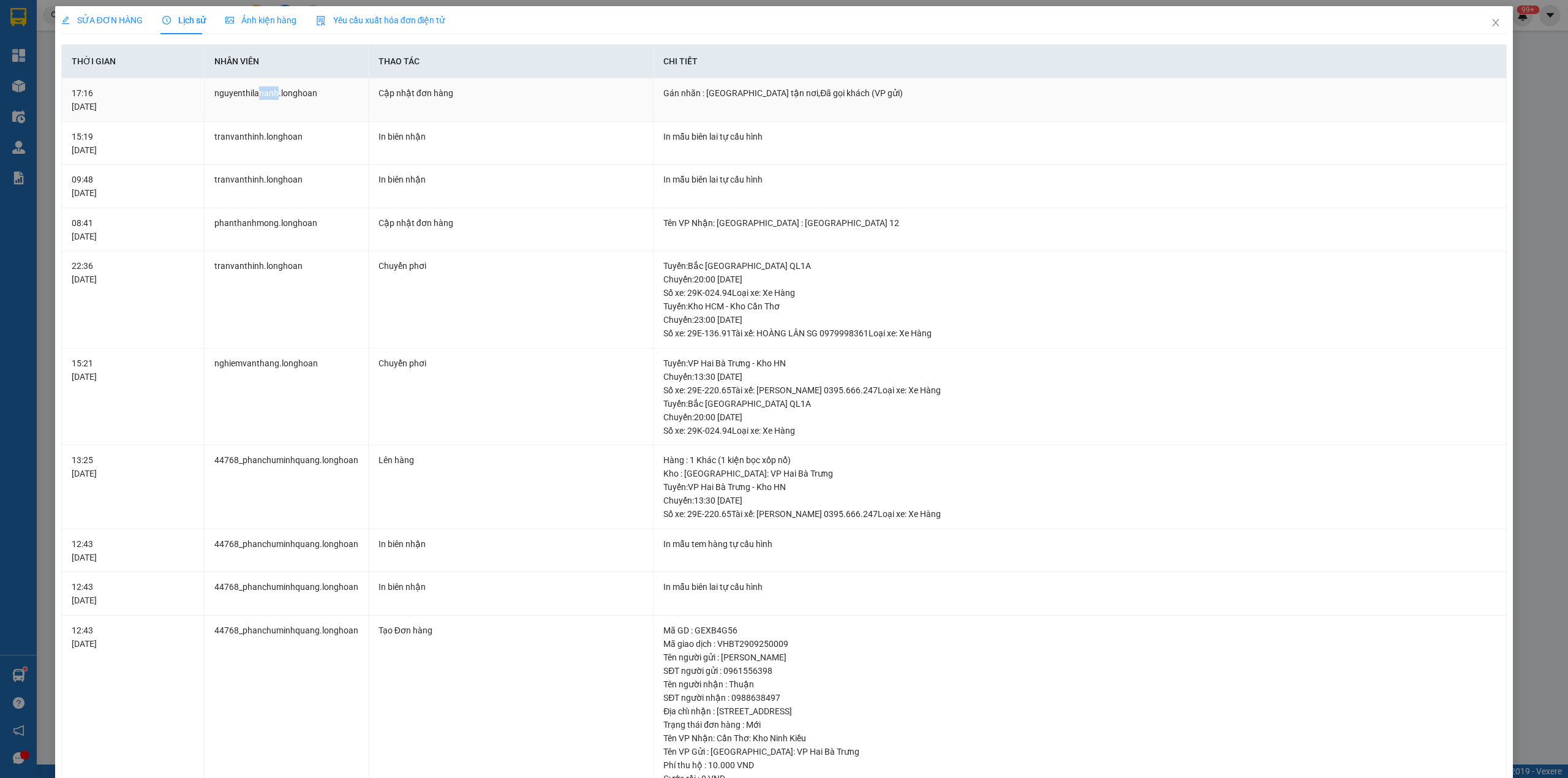
click at [275, 96] on td "nguyenthilananh.longhoan" at bounding box center [286, 100] width 164 height 43
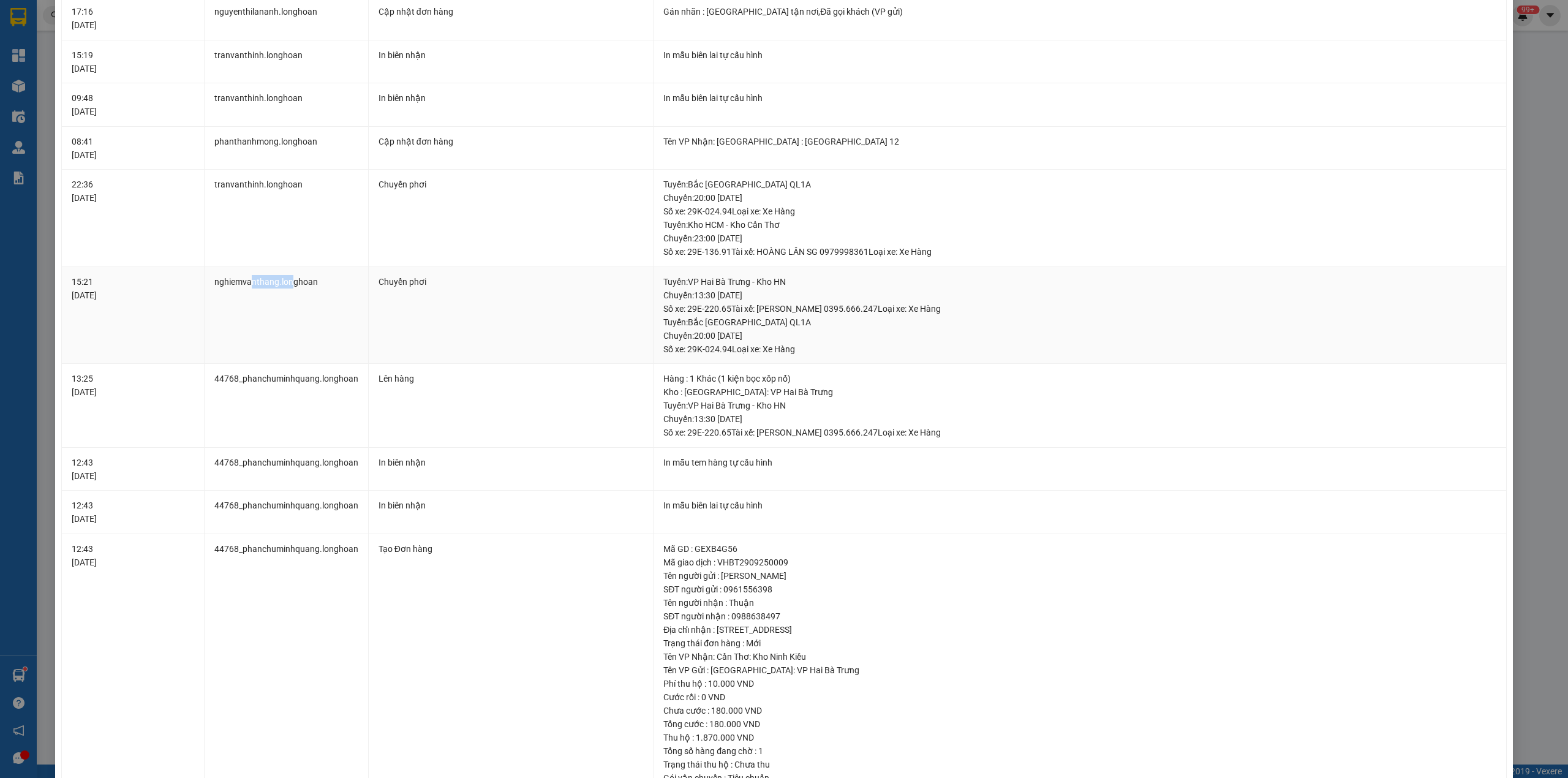
drag, startPoint x: 251, startPoint y: 280, endPoint x: 292, endPoint y: 280, distance: 41.0
click at [292, 280] on td "nghiemvanthang.longhoan" at bounding box center [286, 316] width 164 height 97
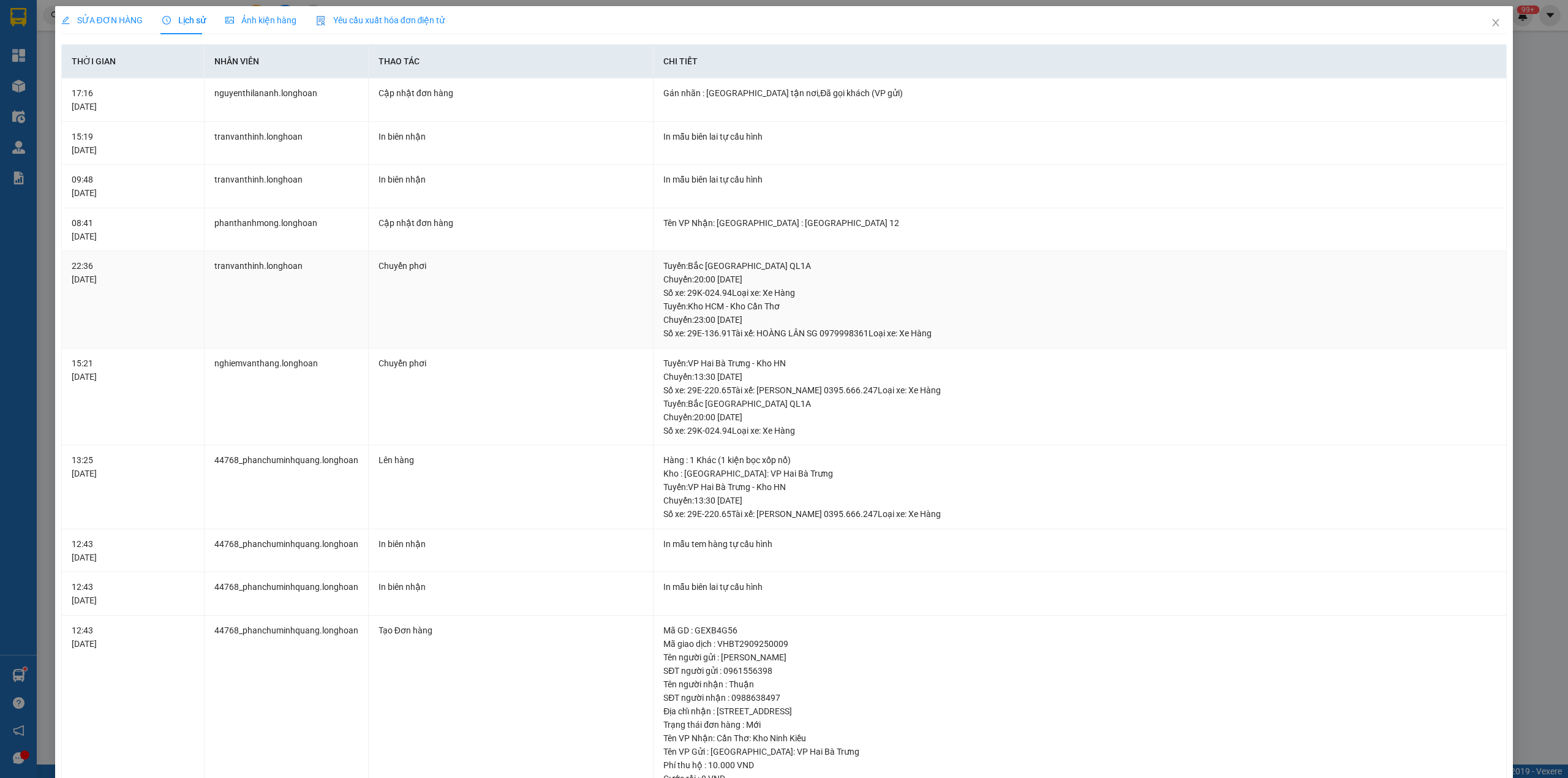
click at [96, 285] on div "22:36 01/10/2025" at bounding box center [132, 272] width 122 height 27
click at [284, 274] on td "tranvanthinh.longhoan" at bounding box center [286, 300] width 164 height 97
click at [722, 305] on div "Tuyến : Kho HCM - Kho Cần Thơ Chuyến: 23:00 ngày 01-10-2025 Số xe: 29E-136.91 T…" at bounding box center [1080, 319] width 833 height 40
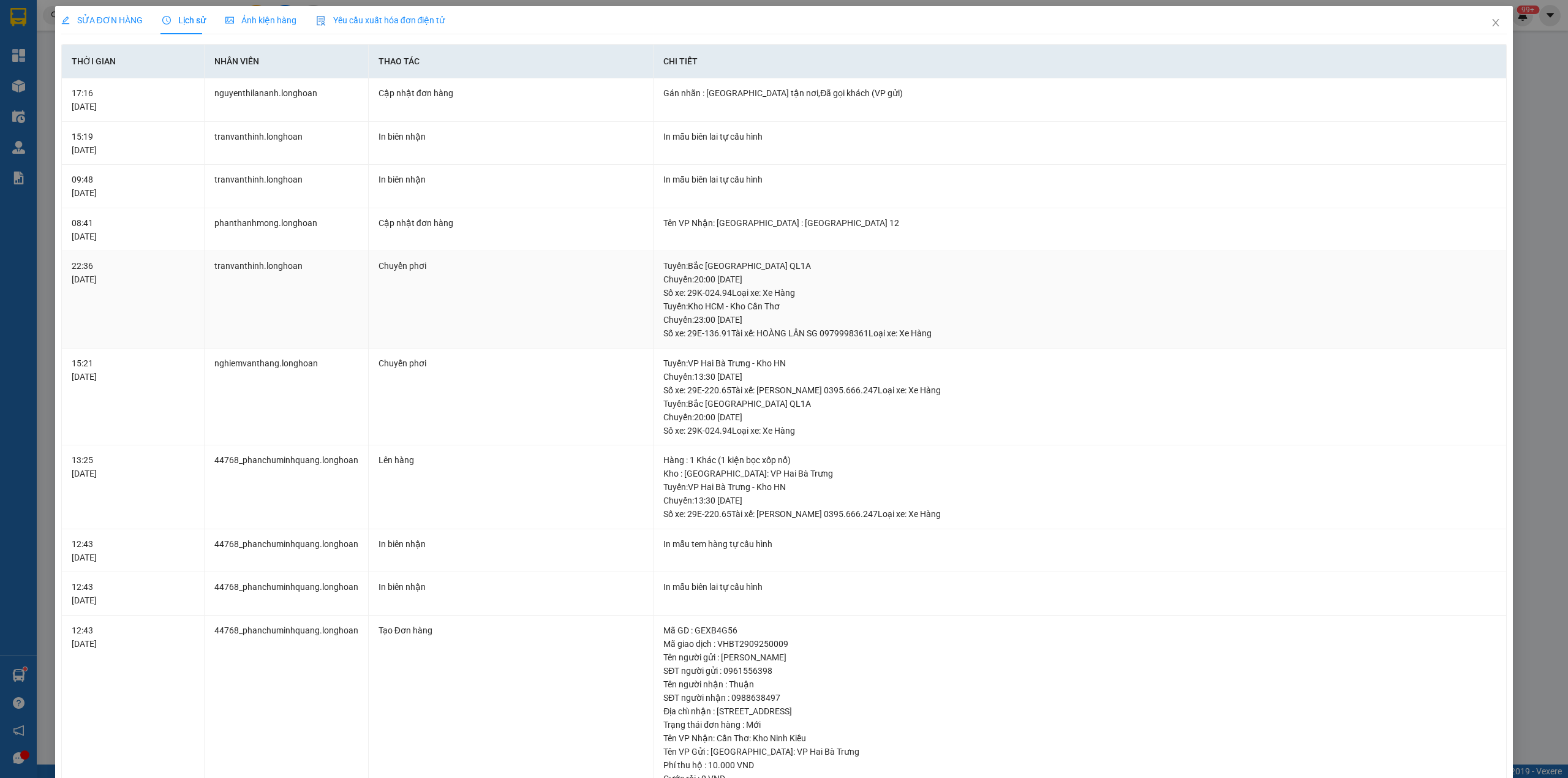
click at [748, 298] on div "Tuyến : Bắc Trung Nam QL1A Chuyến: 20:00 ngày 29-09-2025 Số xe: 29K-024.94 Loại…" at bounding box center [1080, 279] width 833 height 40
click at [756, 316] on div "Tuyến : Kho HCM - Kho Cần Thơ Chuyến: 23:00 ngày 01-10-2025 Số xe: 29E-136.91 T…" at bounding box center [1080, 319] width 833 height 40
click at [756, 312] on div "Tuyến : Kho HCM - Kho Cần Thơ Chuyến: 23:00 ngày 01-10-2025 Số xe: 29E-136.91 T…" at bounding box center [1080, 319] width 833 height 40
click at [756, 309] on div "Tuyến : Kho HCM - Kho Cần Thơ Chuyến: 23:00 ngày 01-10-2025 Số xe: 29E-136.91 T…" at bounding box center [1080, 319] width 833 height 40
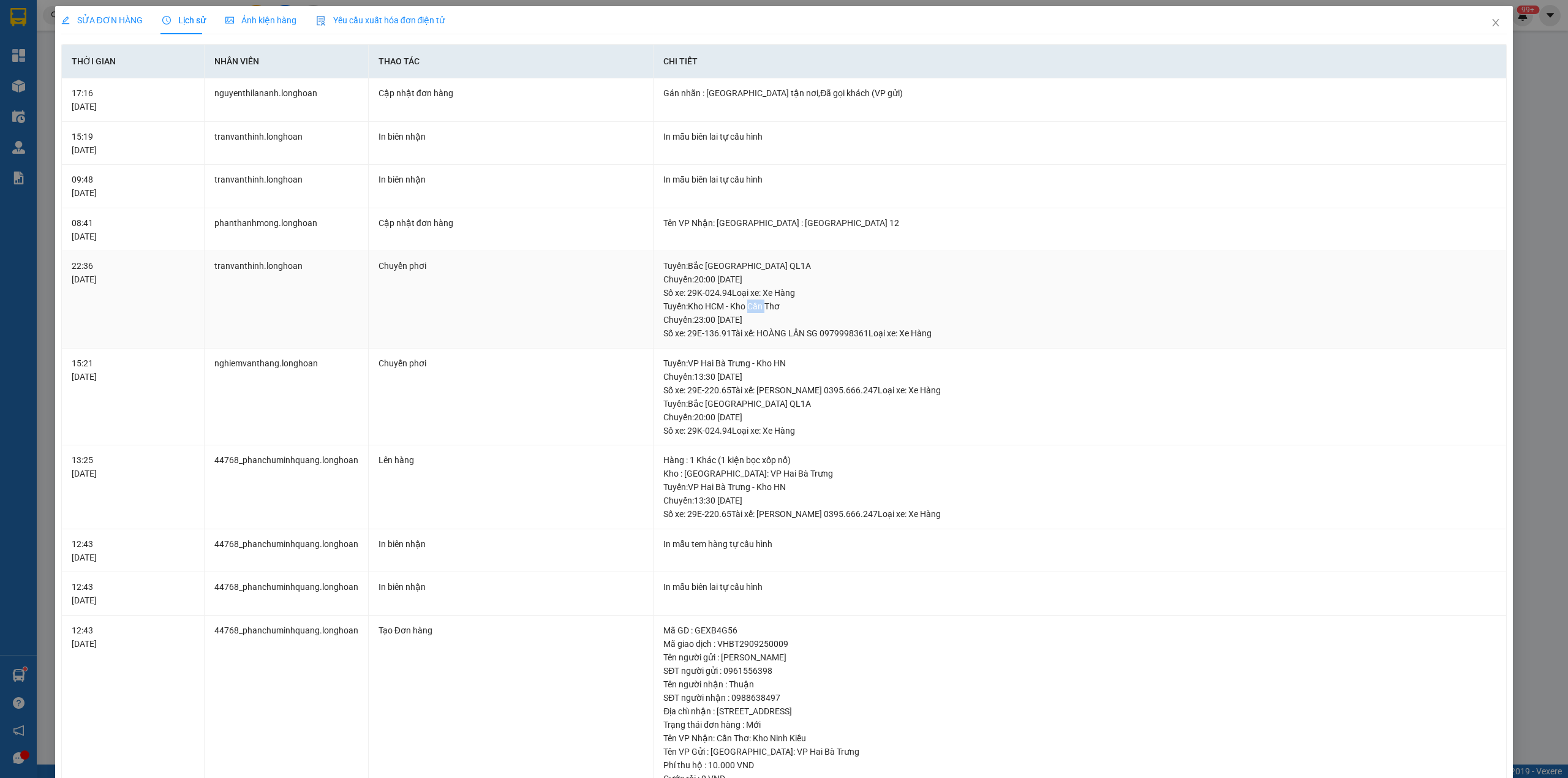
click at [756, 309] on div "Tuyến : Kho HCM - Kho Cần Thơ Chuyến: 23:00 ngày 01-10-2025 Số xe: 29E-136.91 T…" at bounding box center [1080, 319] width 833 height 40
click at [770, 321] on div "Tuyến : Kho HCM - Kho Cần Thơ Chuyến: 23:00 ngày 01-10-2025 Số xe: 29E-136.91 T…" at bounding box center [1080, 319] width 833 height 40
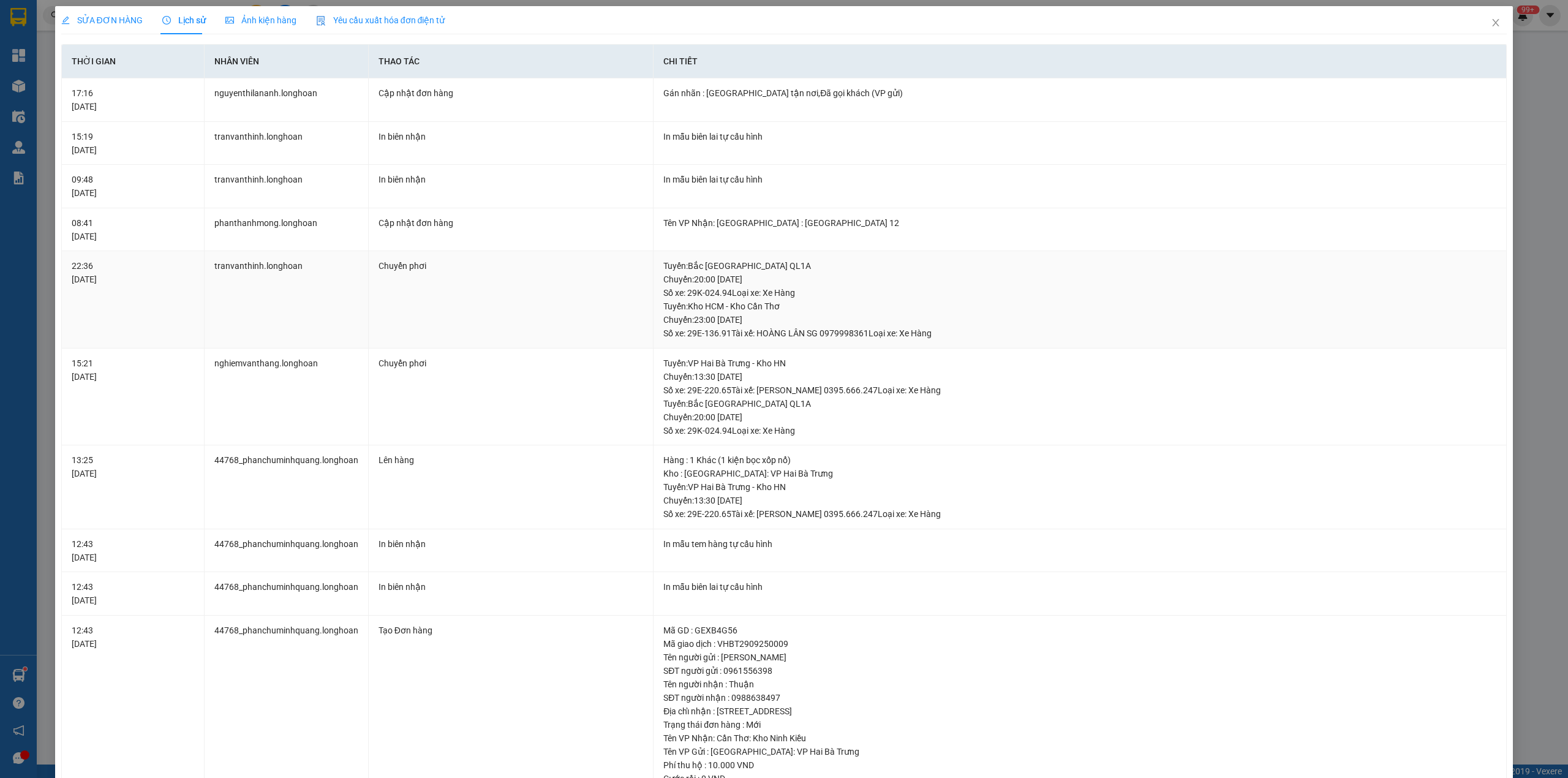
click at [780, 336] on div "Tuyến : Kho HCM - Kho Cần Thơ Chuyến: 23:00 ngày 01-10-2025 Số xe: 29E-136.91 T…" at bounding box center [1080, 319] width 833 height 40
click at [1491, 24] on icon "close" at bounding box center [1495, 22] width 10 height 10
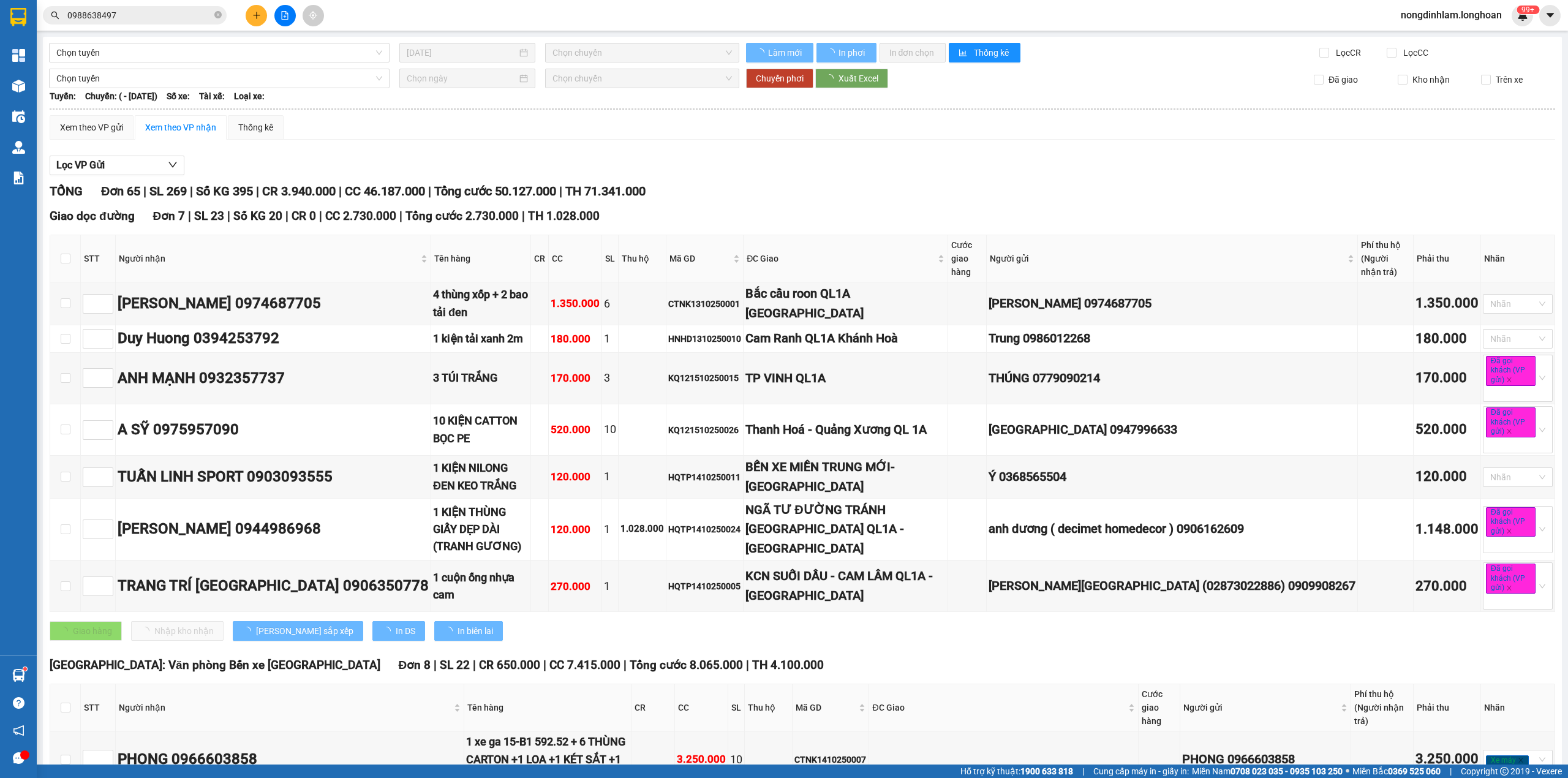
click at [138, 11] on input "0988638497" at bounding box center [140, 15] width 144 height 14
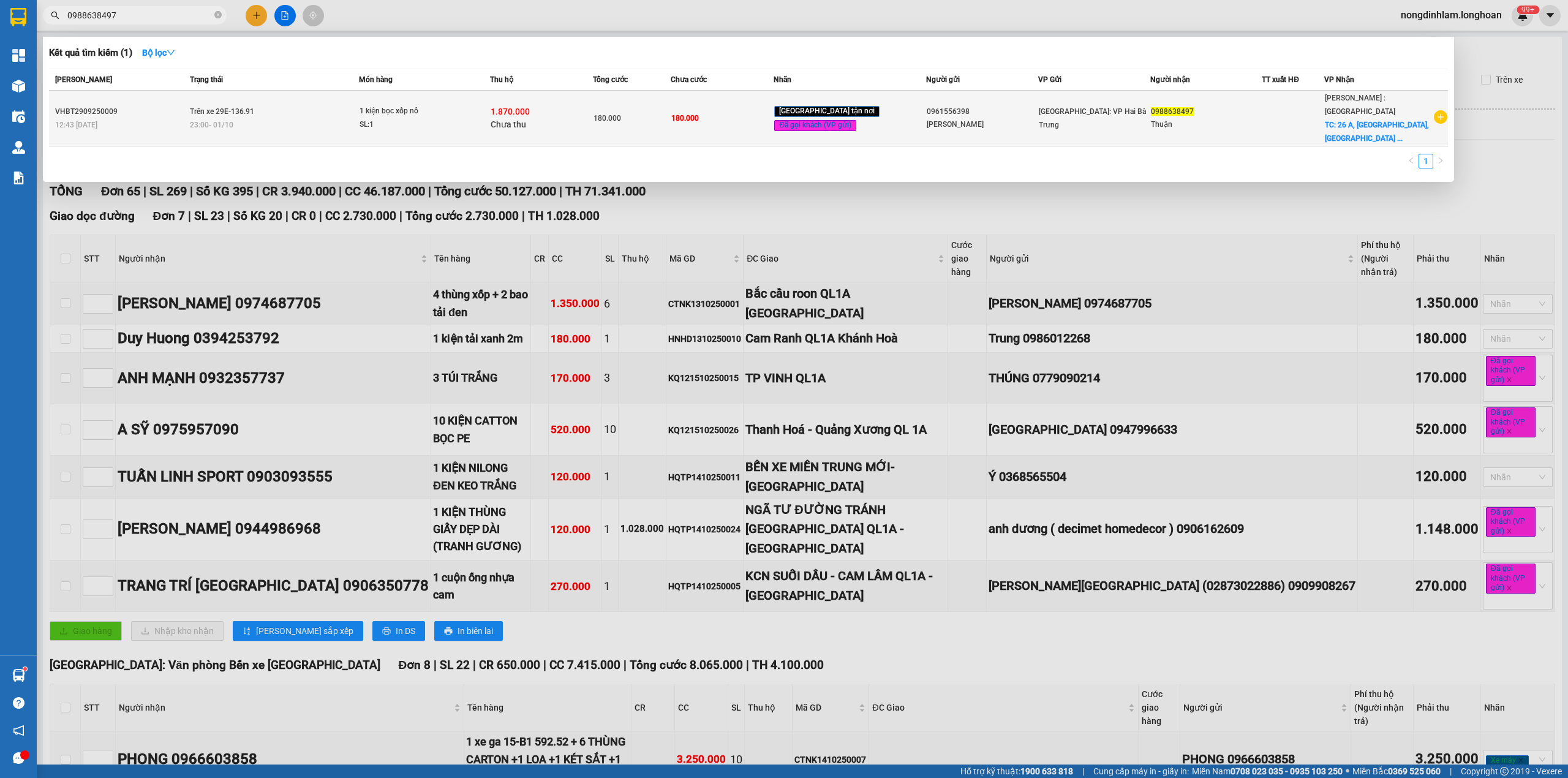
click at [359, 108] on td "Trên xe 29E-136.91 23:00 [DATE]" at bounding box center [273, 118] width 172 height 55
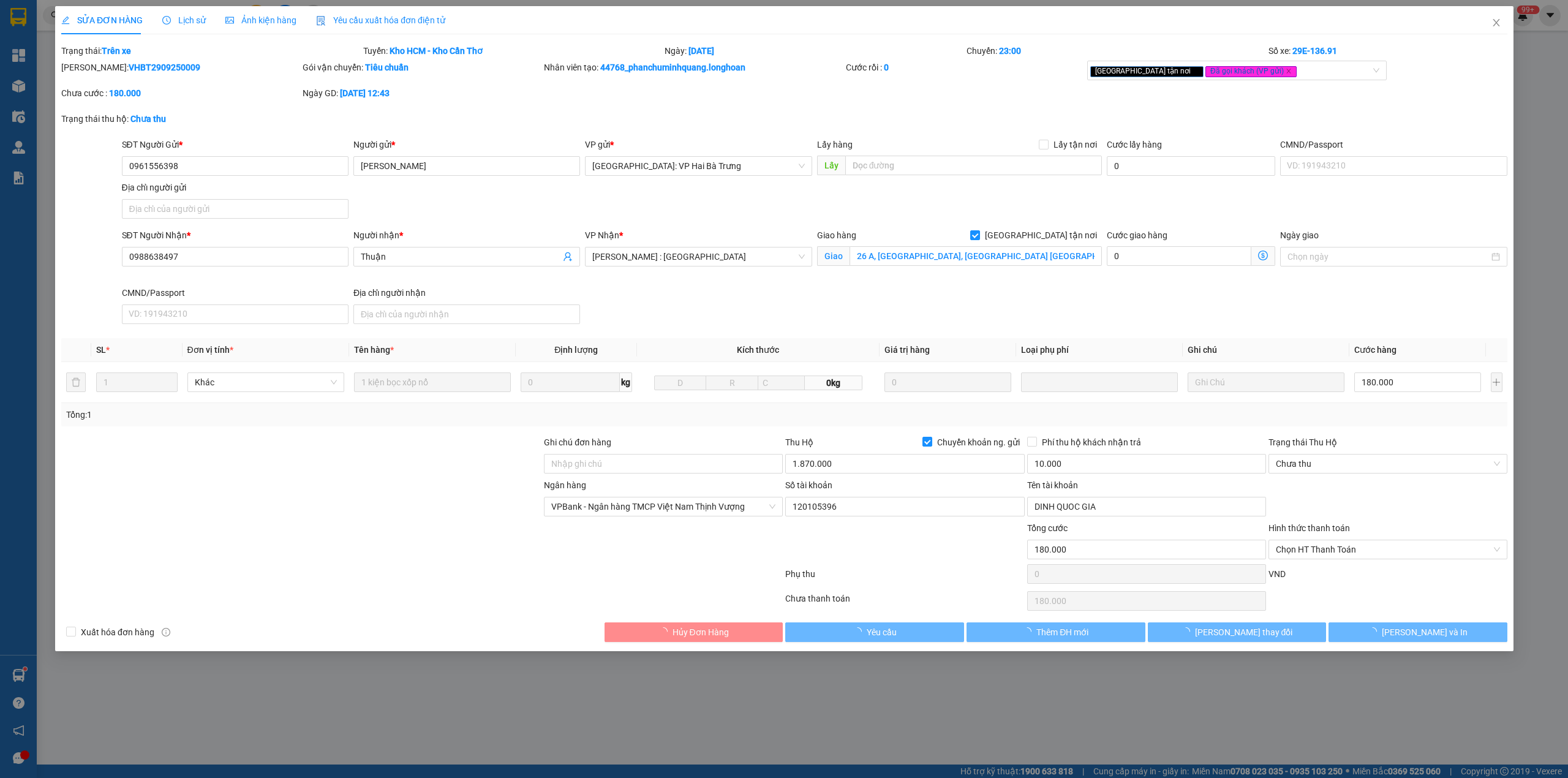
type input "0961556398"
type input "[PERSON_NAME]"
type input "0988638497"
type input "Thuận"
checkbox input "true"
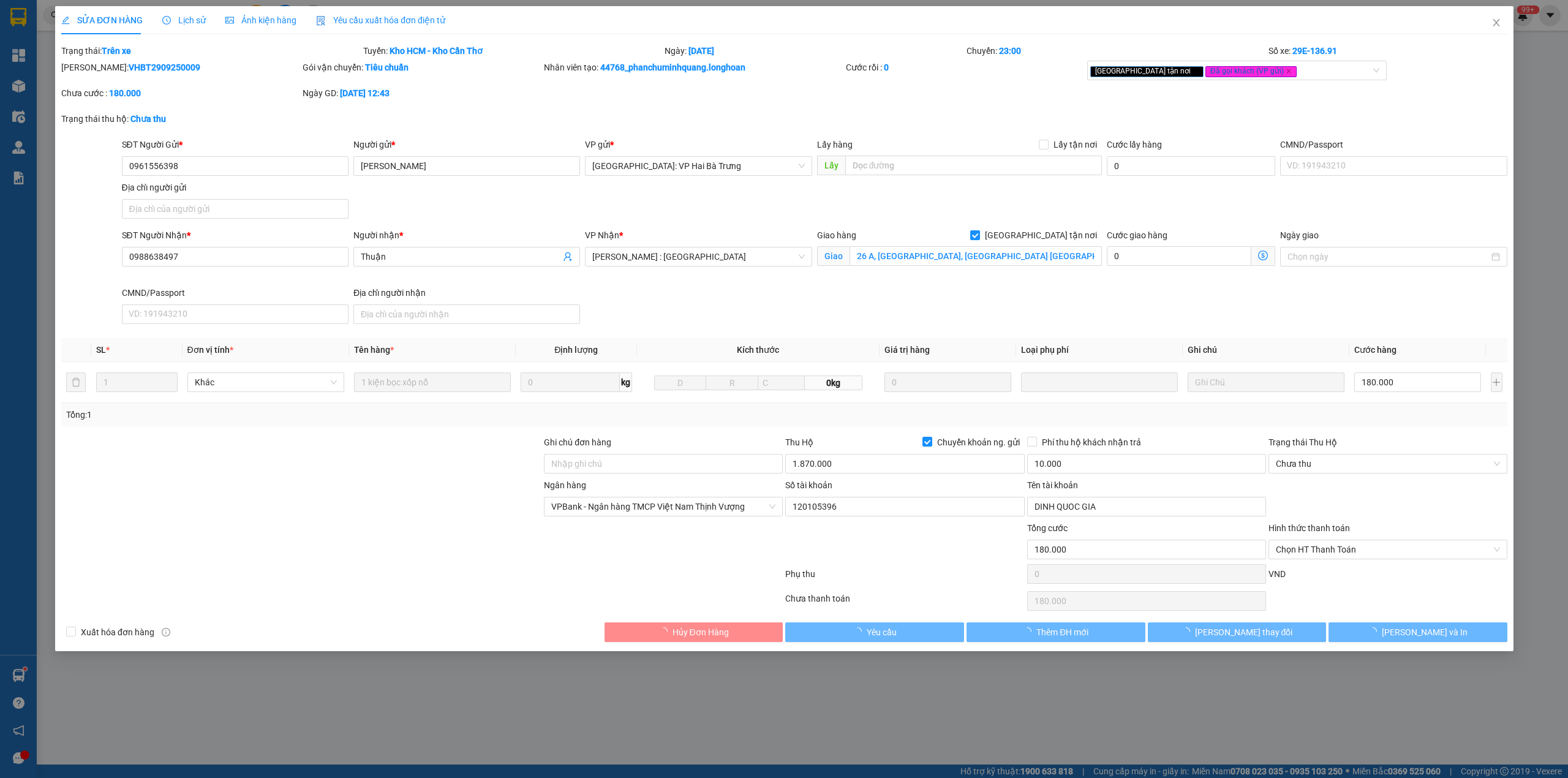
type input "26 A, [GEOGRAPHIC_DATA], [GEOGRAPHIC_DATA] [GEOGRAPHIC_DATA]"
type input "180.000"
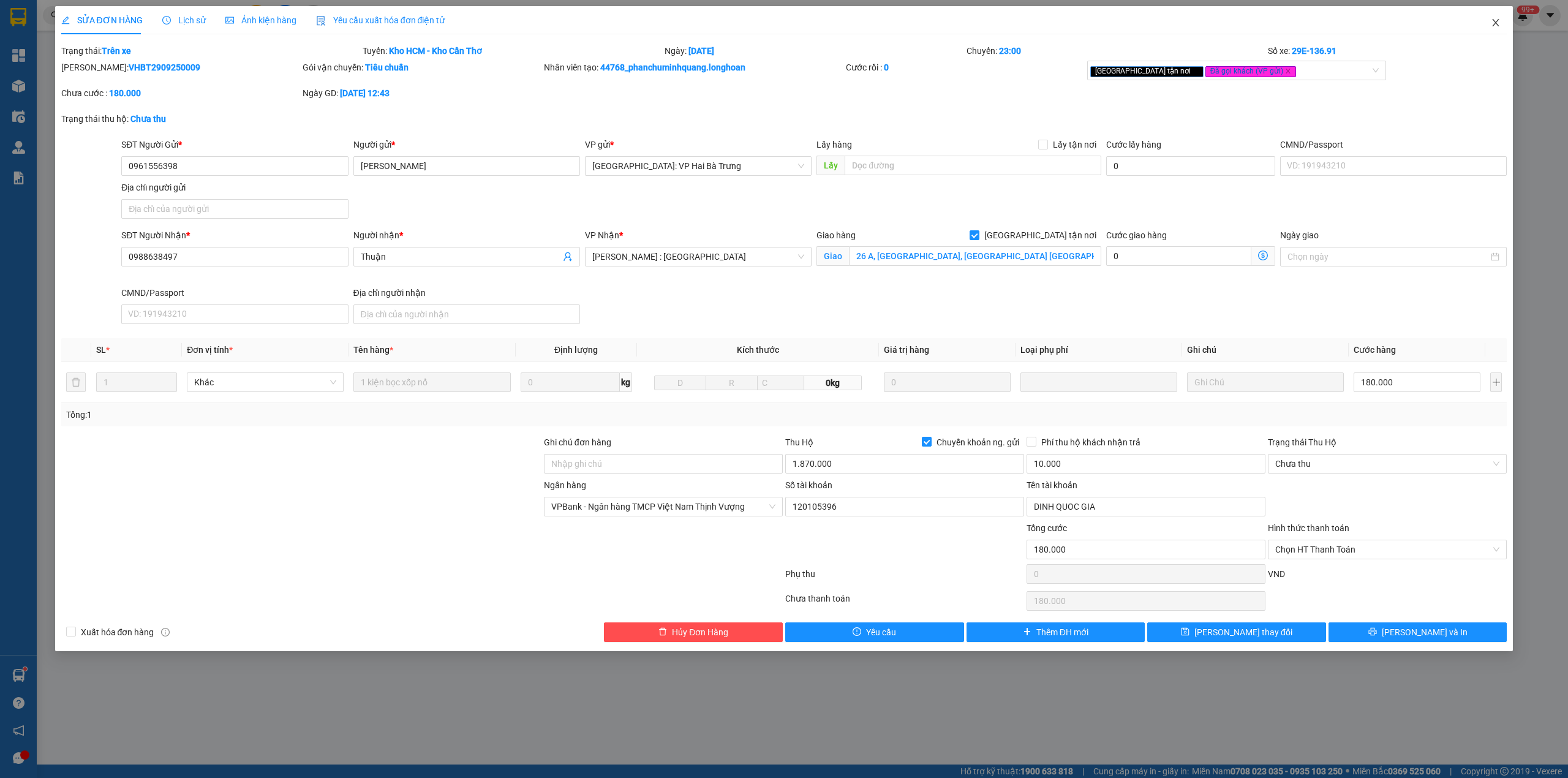
click at [1498, 24] on icon "close" at bounding box center [1495, 22] width 10 height 10
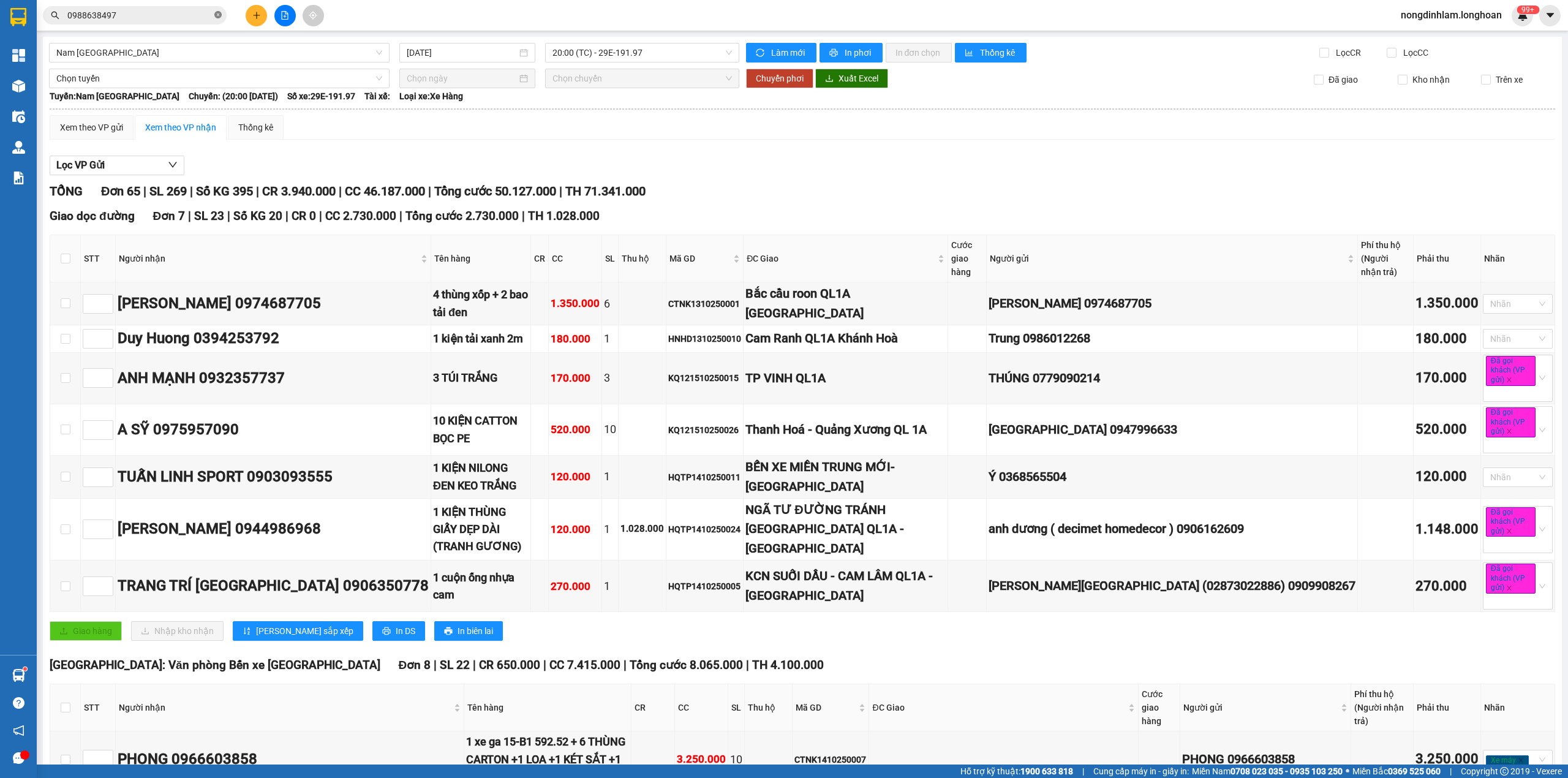
click at [219, 14] on icon "close-circle" at bounding box center [218, 15] width 8 height 8
click at [300, 57] on span "Nam [GEOGRAPHIC_DATA]" at bounding box center [219, 52] width 326 height 18
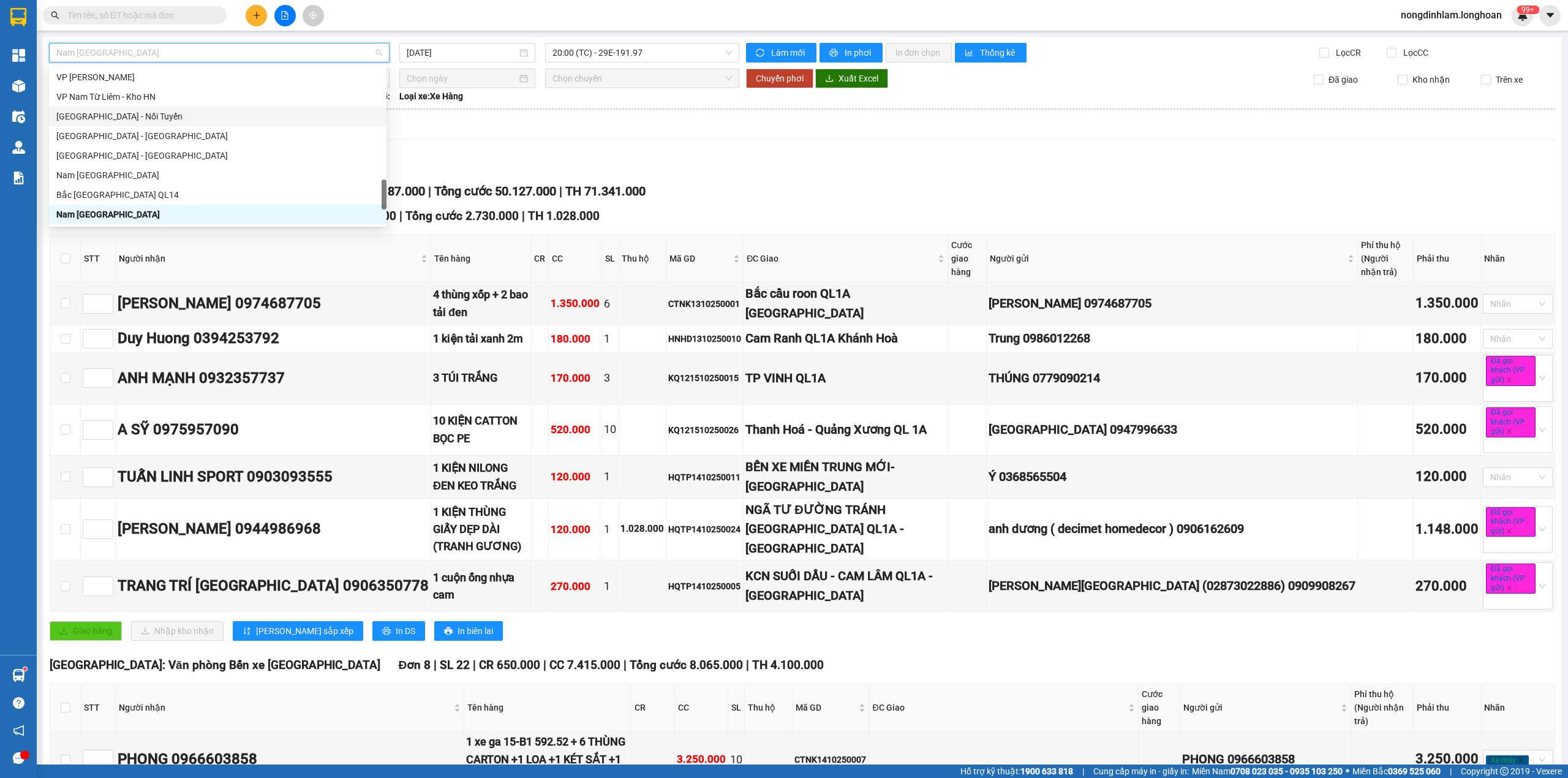
scroll to position [745, 0]
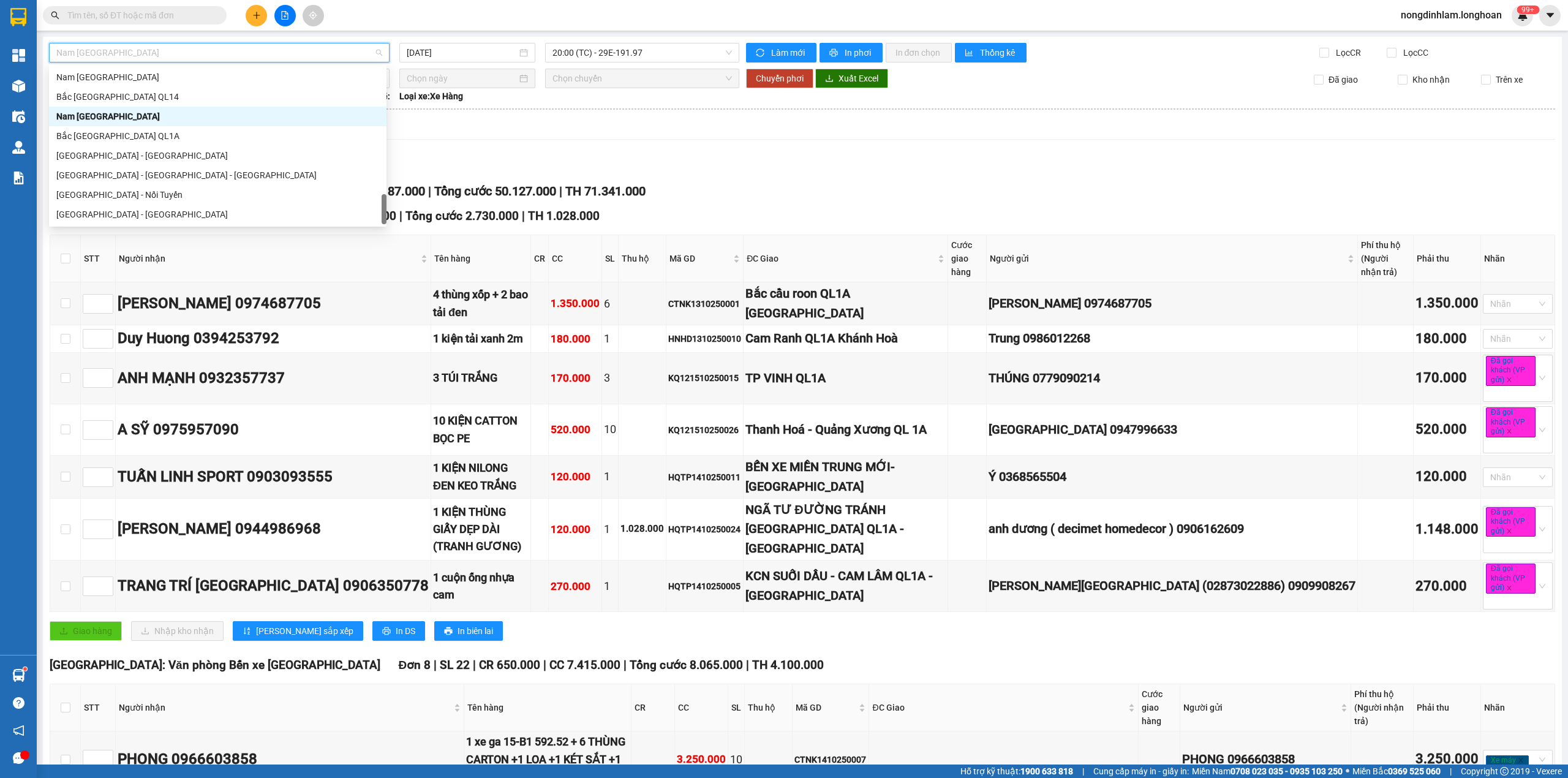
click at [128, 116] on div "Nam [GEOGRAPHIC_DATA]" at bounding box center [217, 116] width 323 height 14
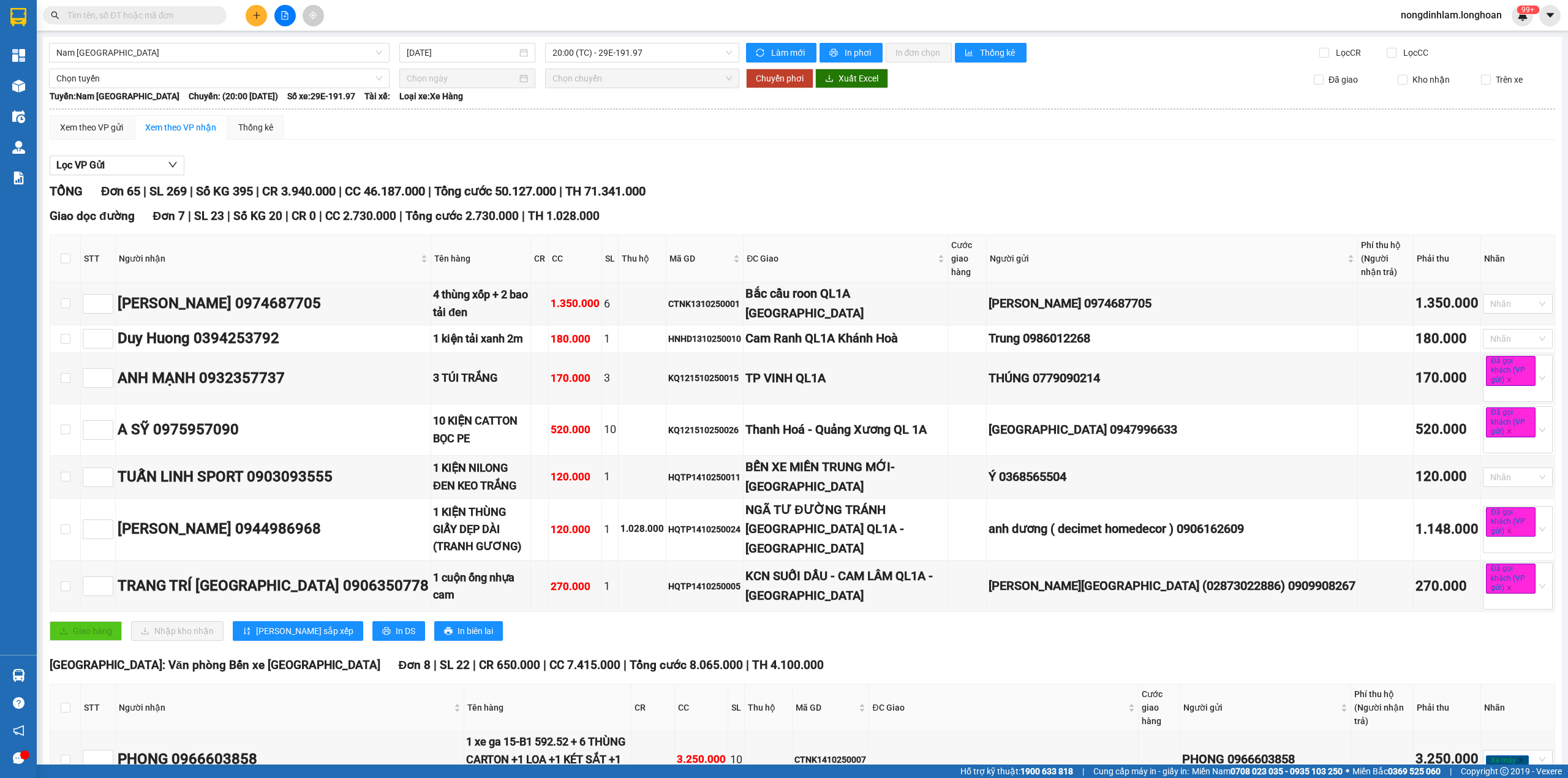
click at [520, 187] on span "Tổng cước 50.127.000" at bounding box center [495, 191] width 122 height 14
click at [189, 52] on span "Nam [GEOGRAPHIC_DATA]" at bounding box center [219, 52] width 326 height 18
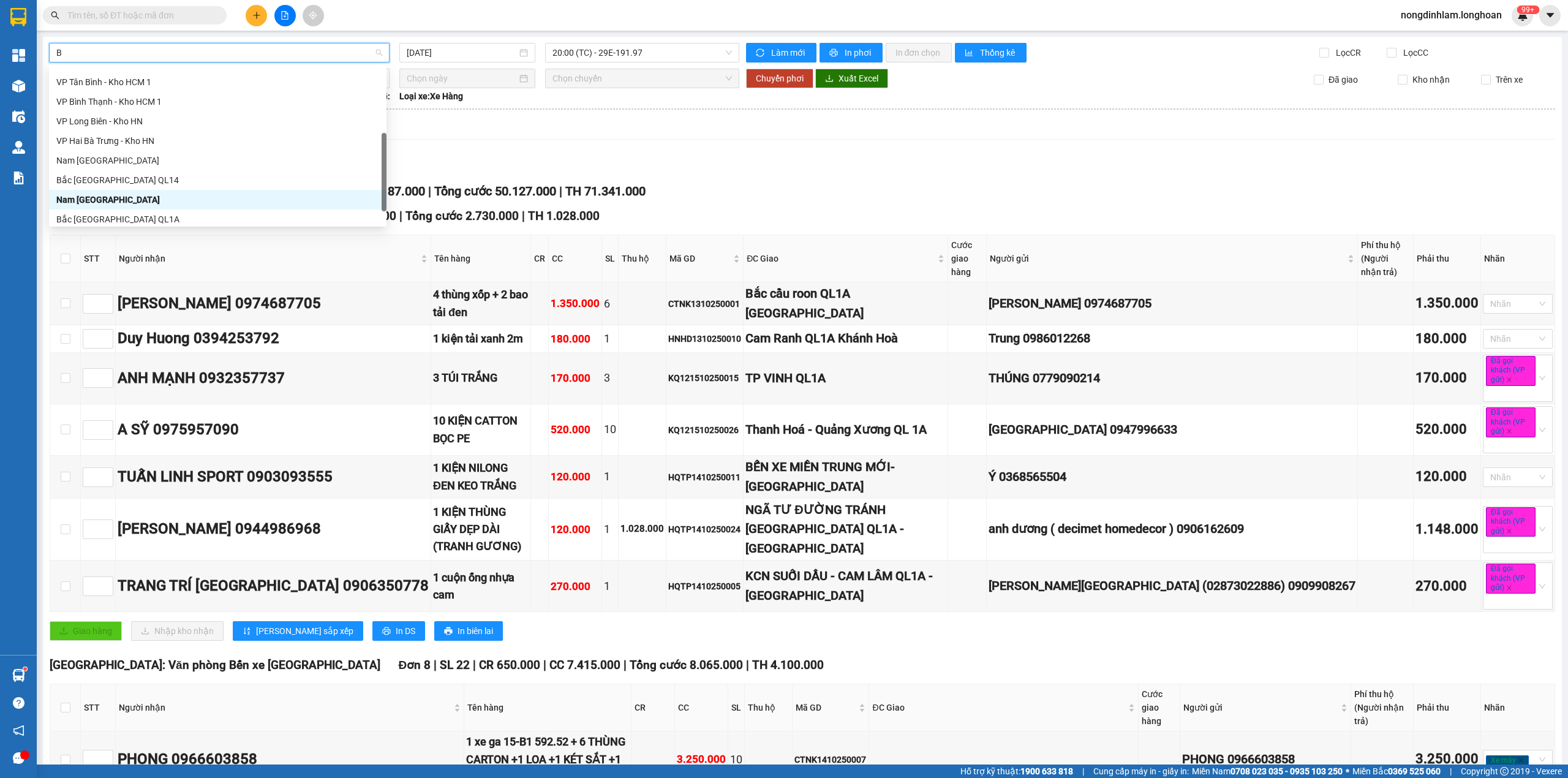
type input "BI"
click at [138, 191] on div "VP Bình Thạnh - Kho HCM 1" at bounding box center [217, 195] width 323 height 14
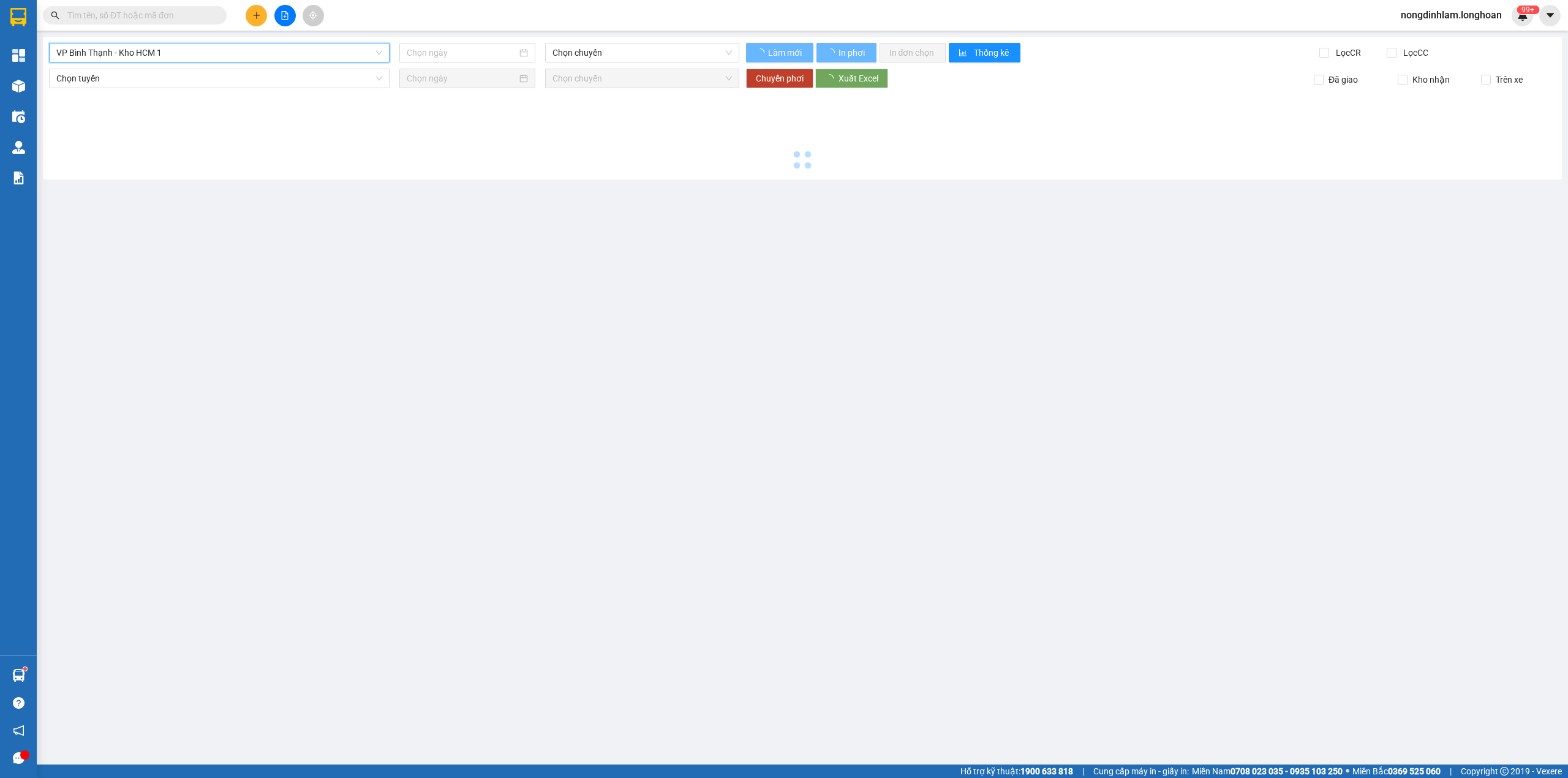
type input "[DATE]"
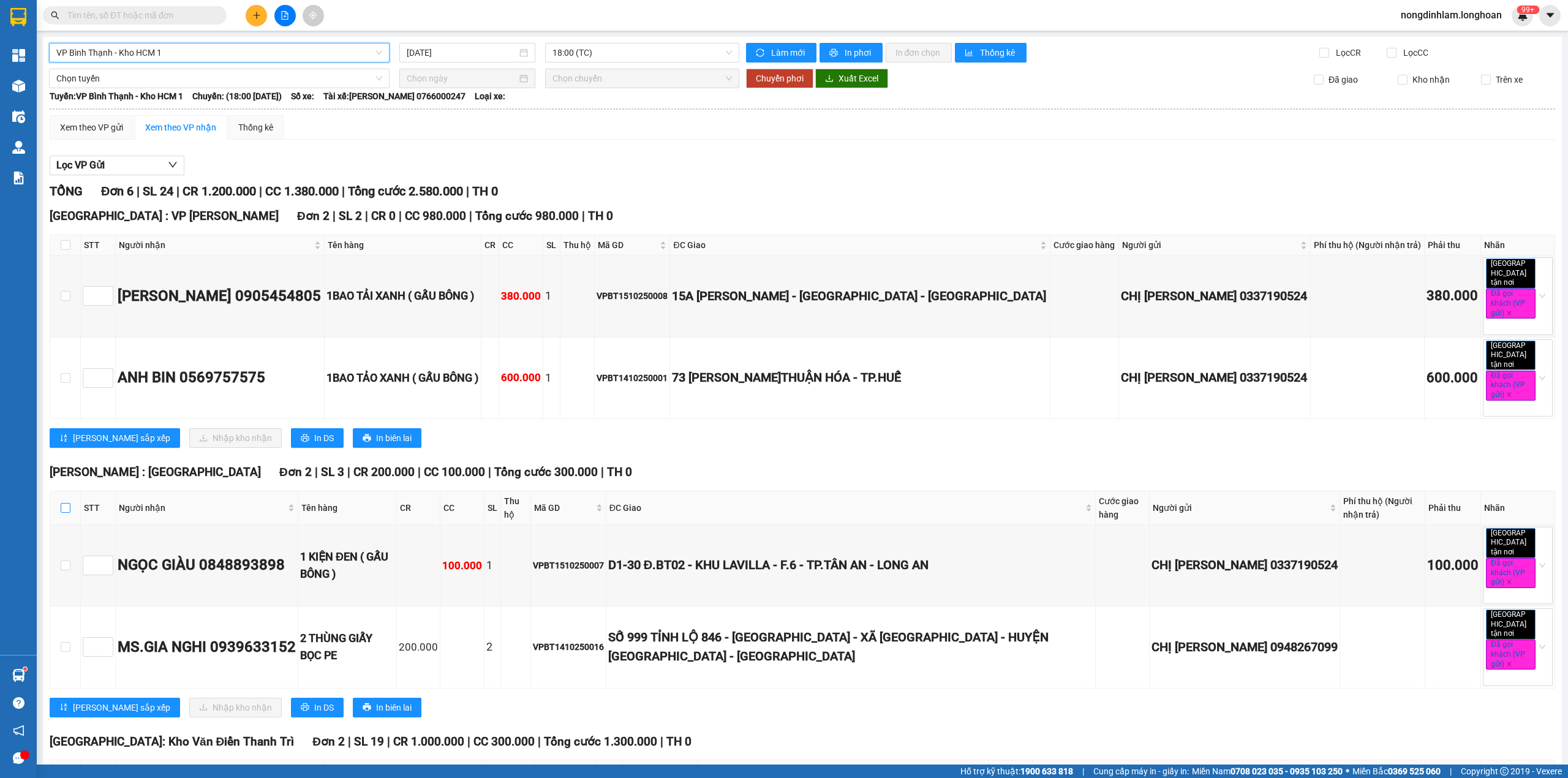
click at [65, 503] on input "checkbox" at bounding box center [65, 508] width 10 height 10
checkbox input "true"
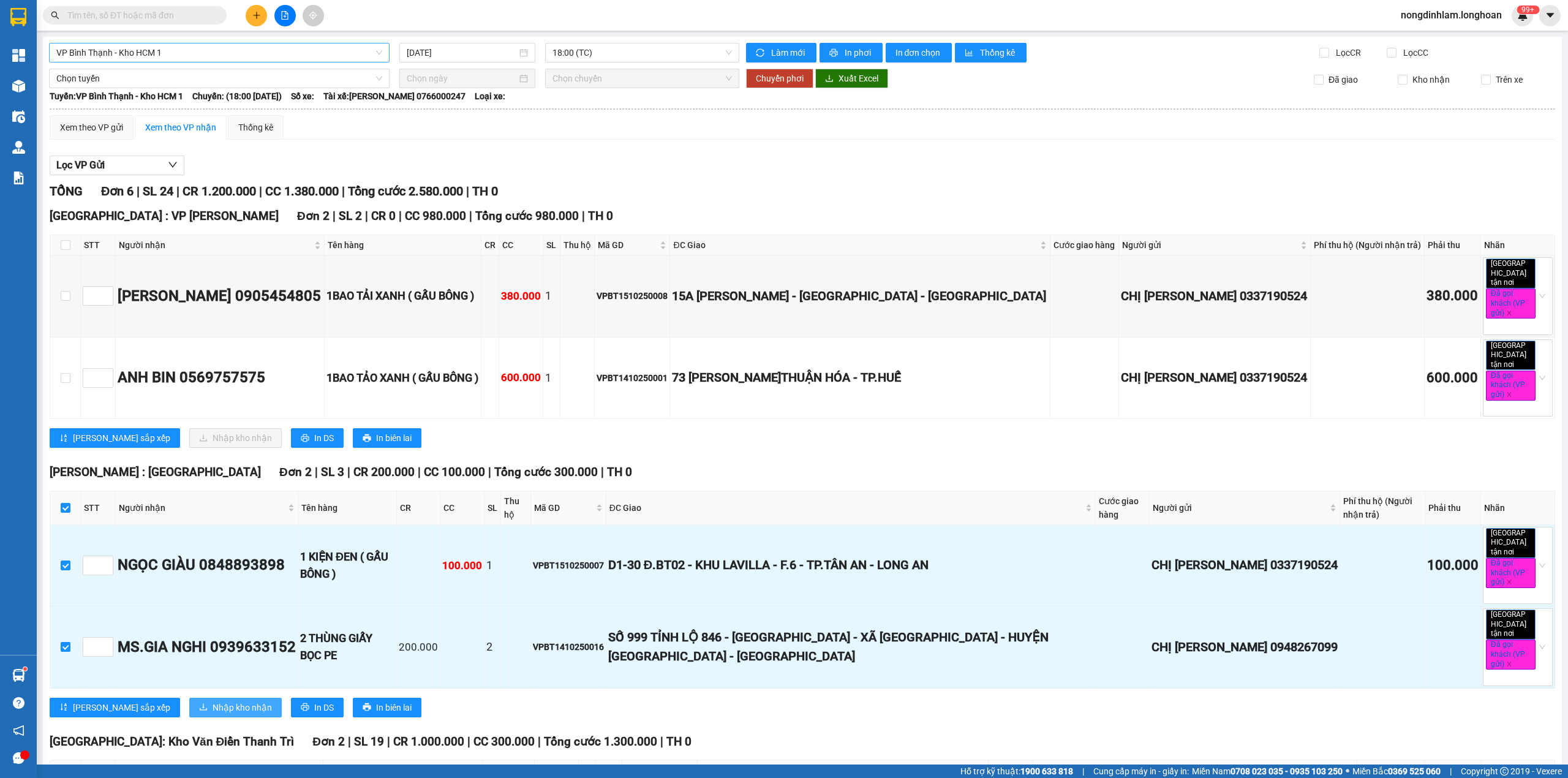
click at [189, 697] on button "Nhập kho nhận" at bounding box center [236, 707] width 93 height 20
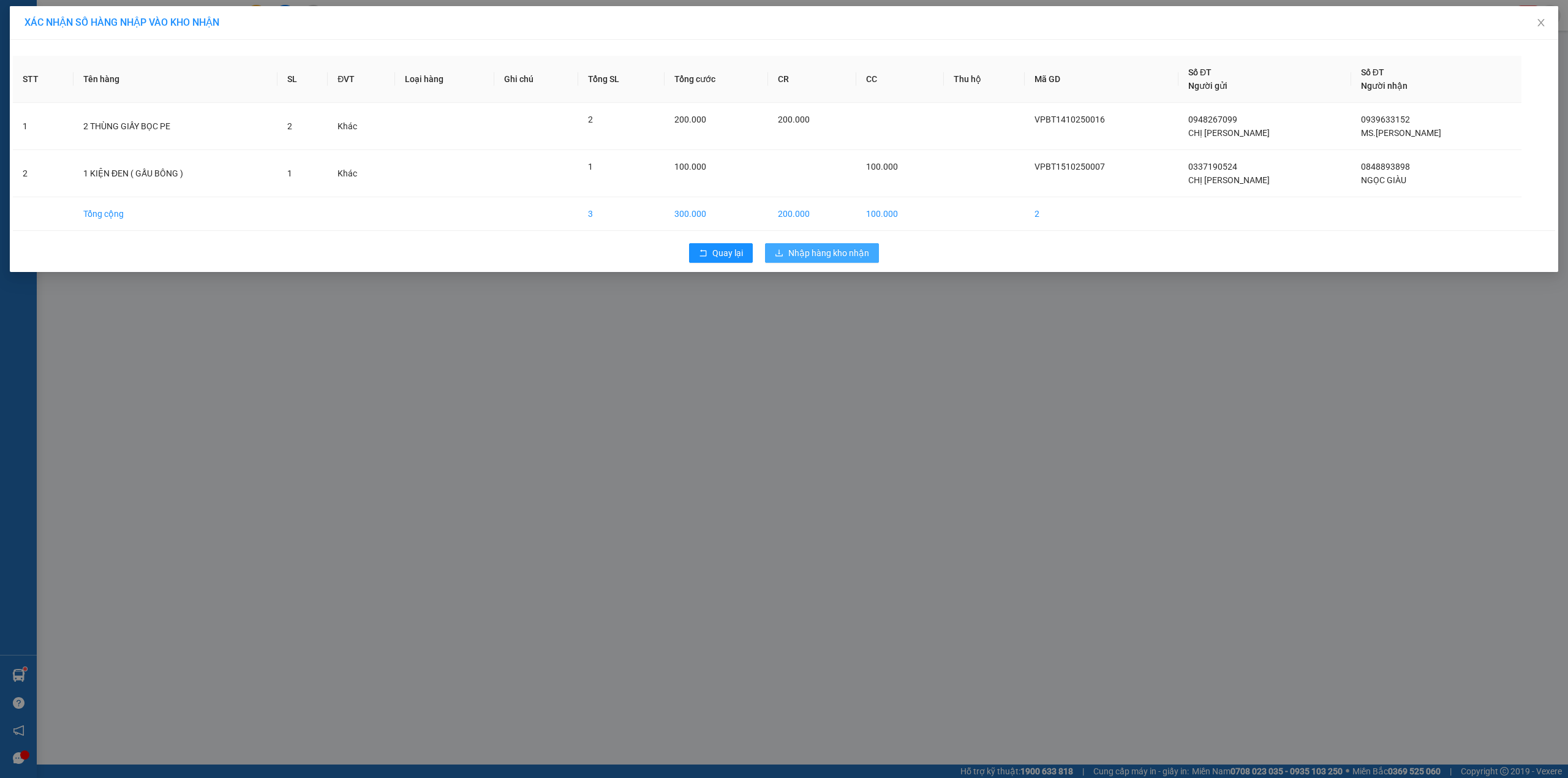
click at [858, 258] on span "Nhập hàng kho nhận" at bounding box center [829, 253] width 81 height 14
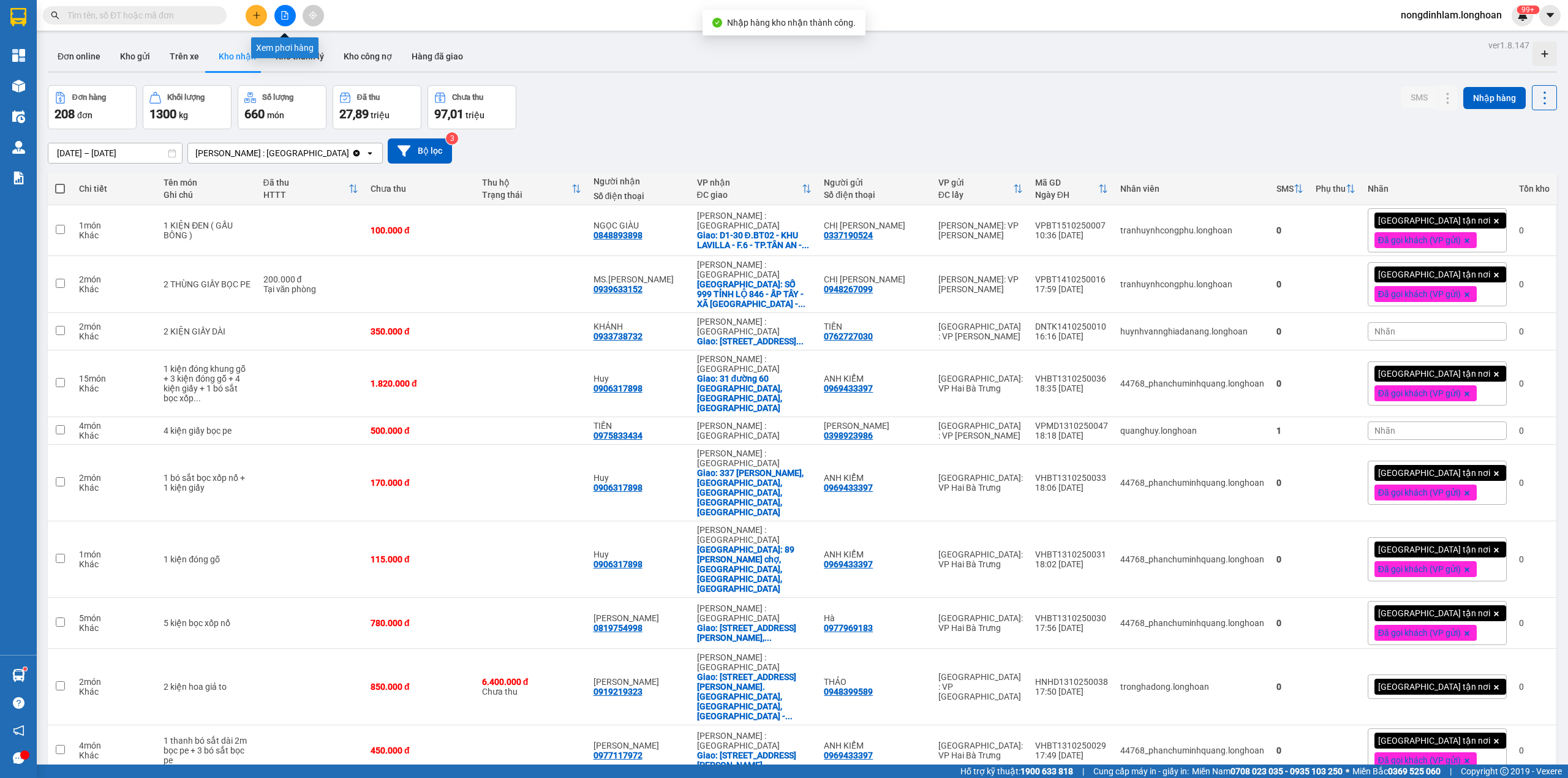
click at [286, 20] on button at bounding box center [285, 15] width 21 height 21
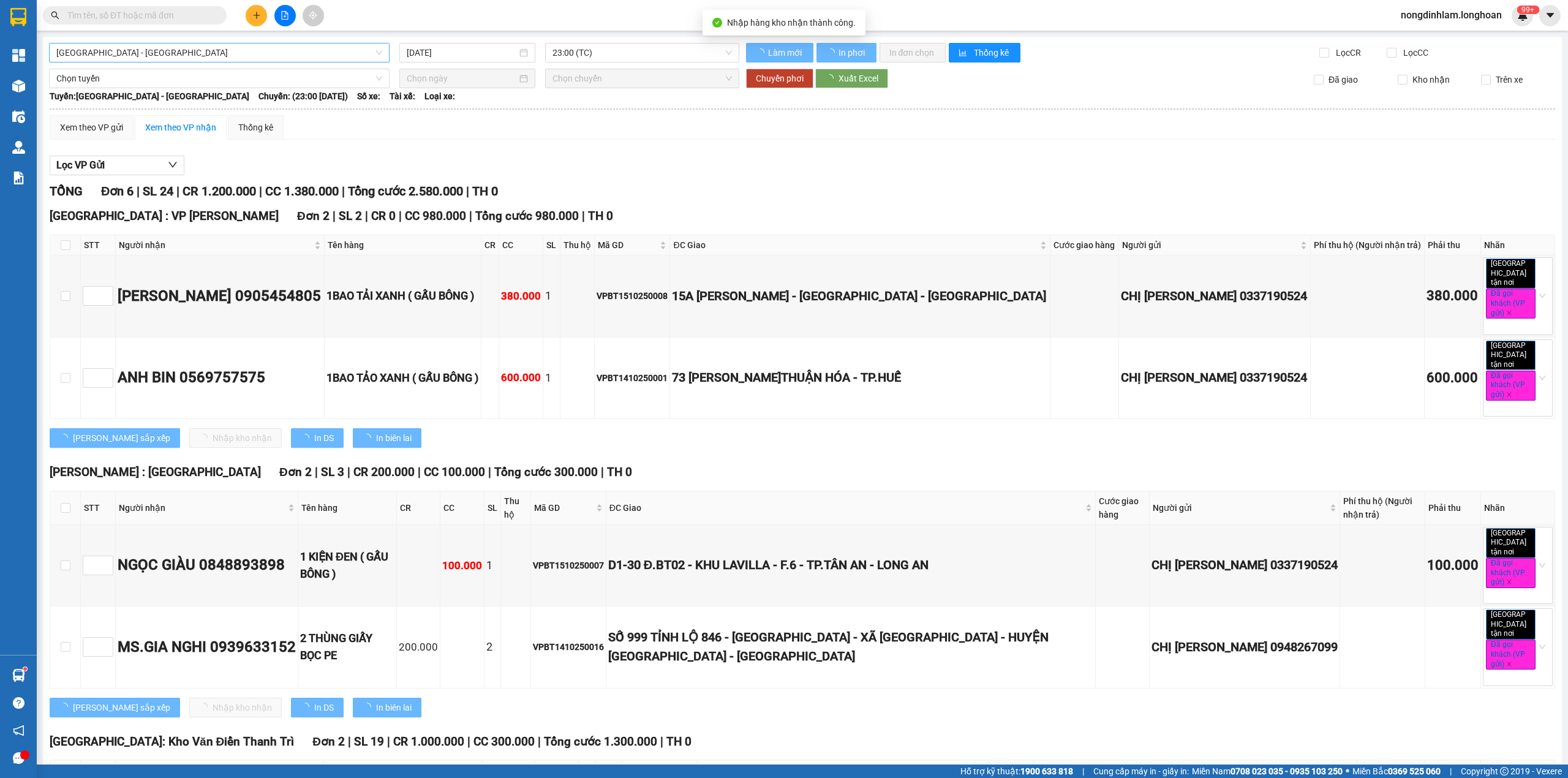
click at [194, 52] on span "[GEOGRAPHIC_DATA] - [GEOGRAPHIC_DATA]" at bounding box center [219, 52] width 326 height 18
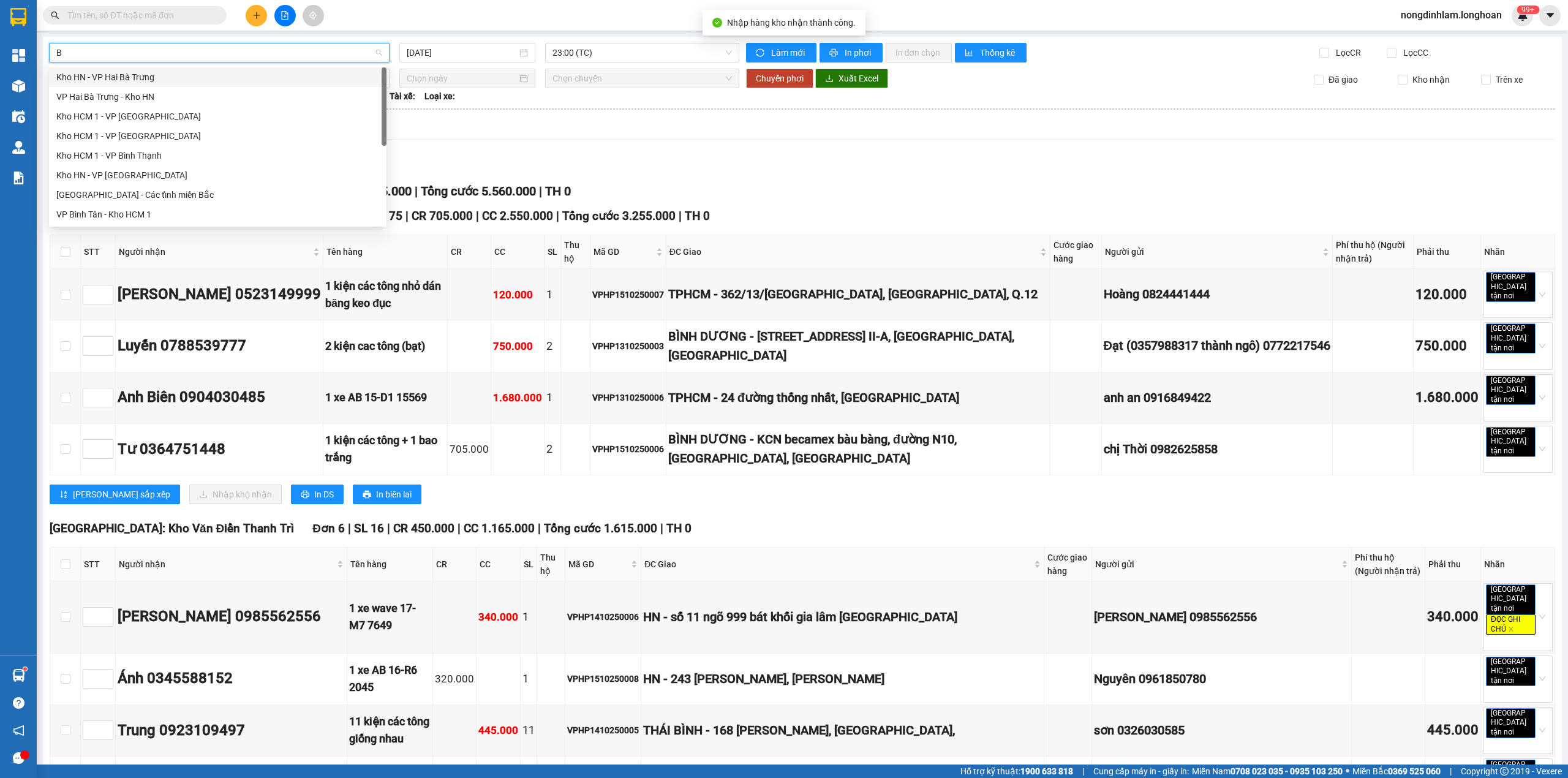
type input "BI"
click at [138, 194] on div "VP Bình Thạnh - Kho HCM 1" at bounding box center [217, 195] width 323 height 14
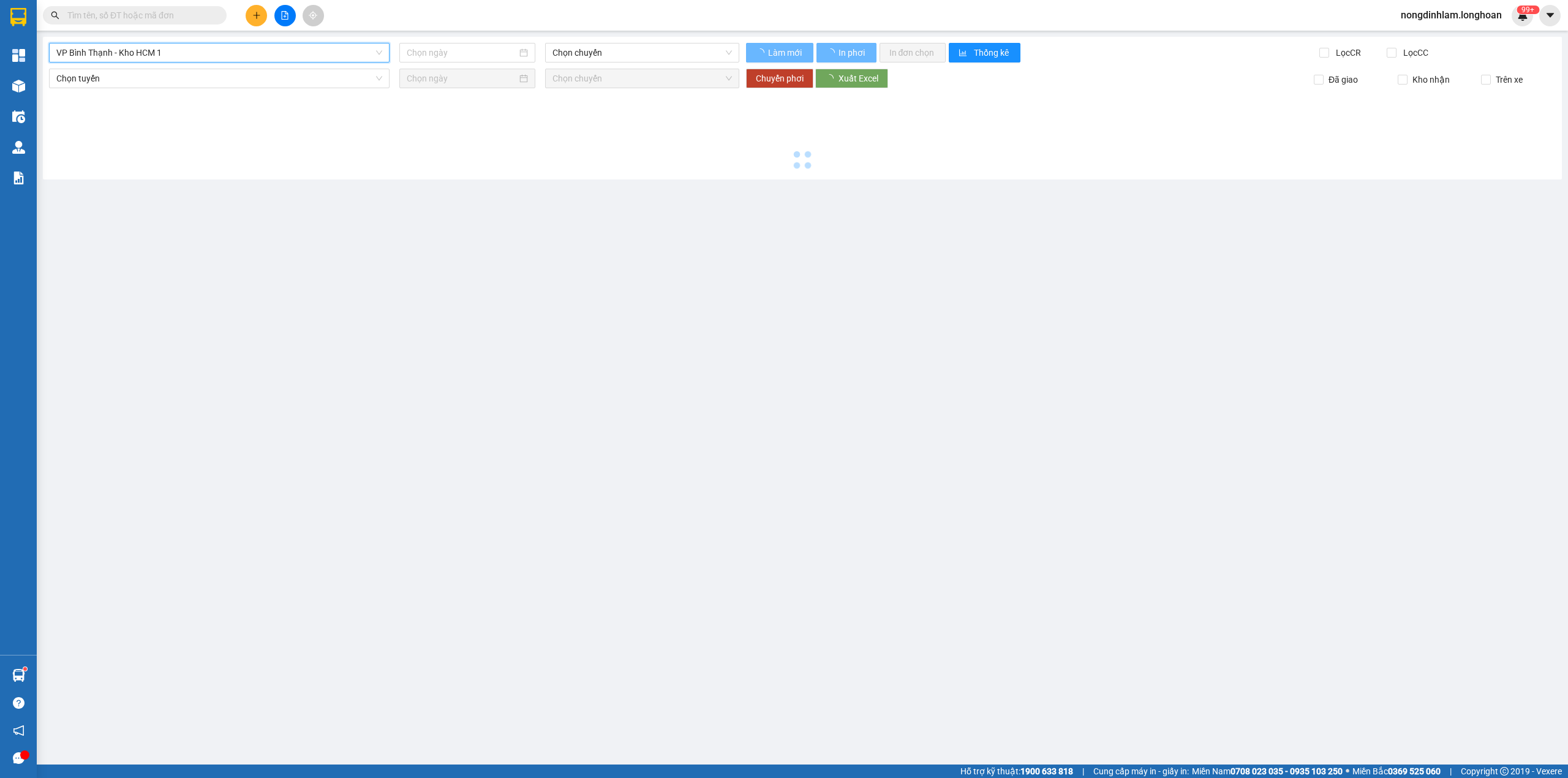
type input "[DATE]"
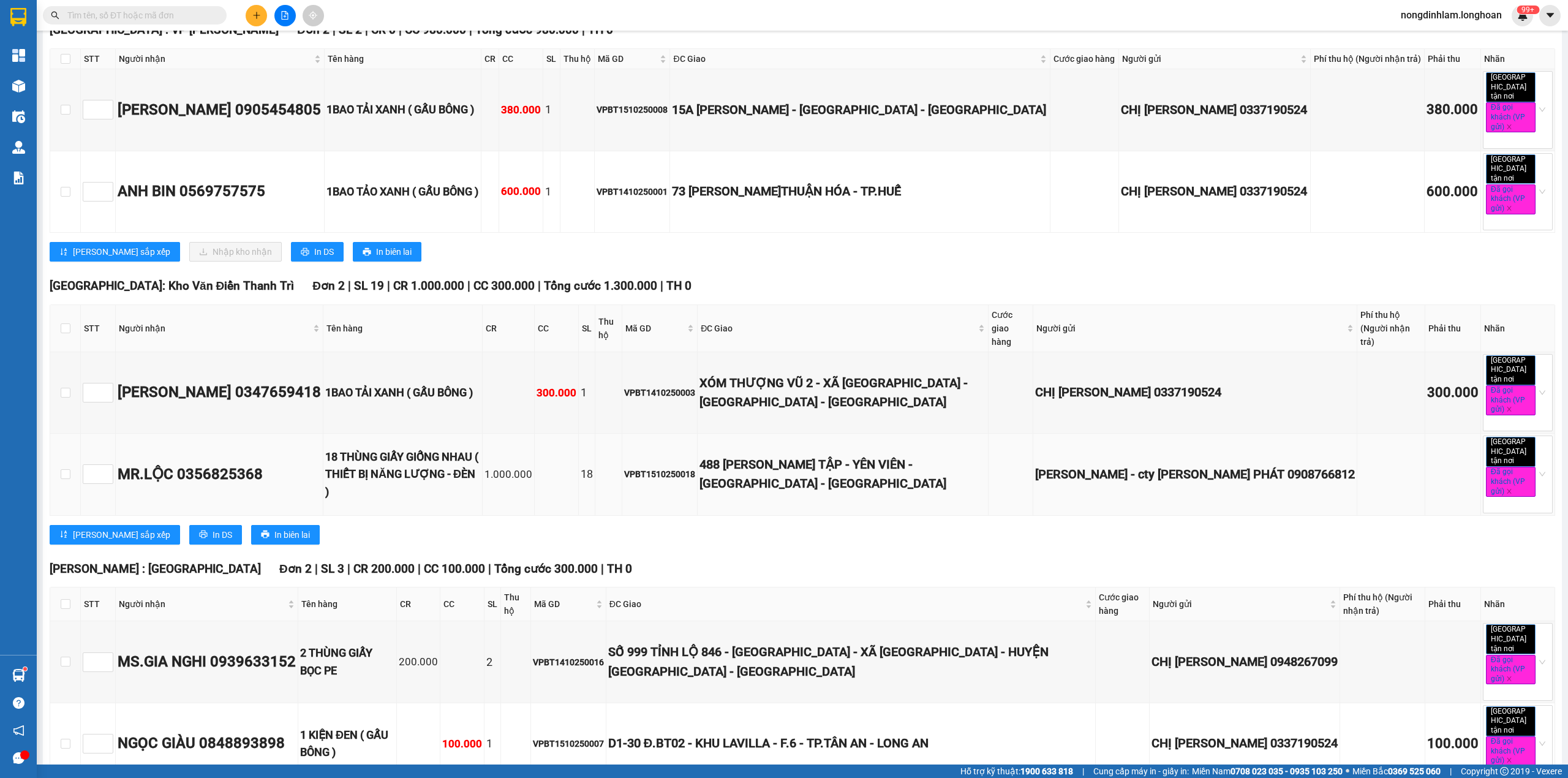
scroll to position [213, 0]
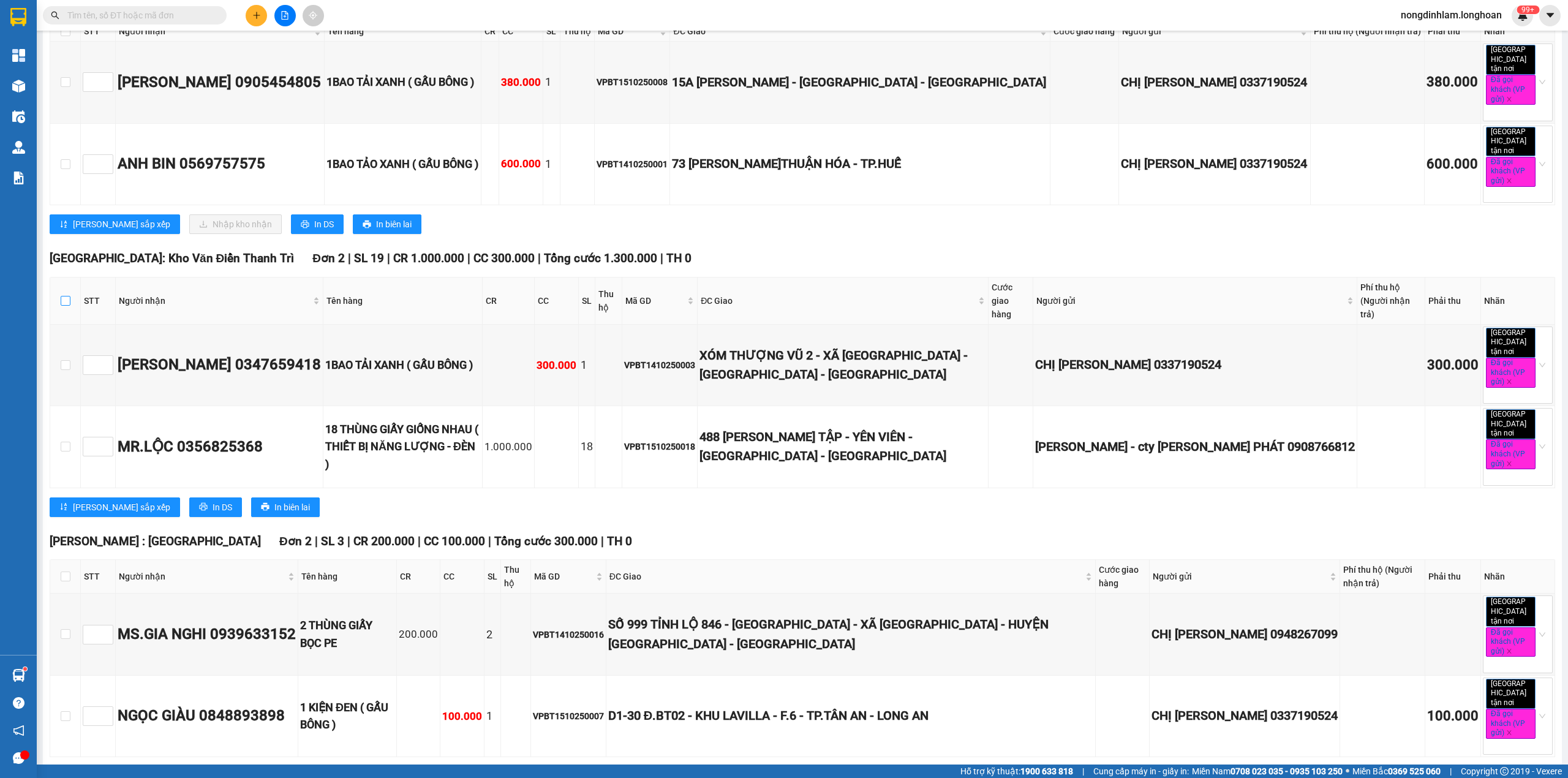
click at [67, 296] on input "checkbox" at bounding box center [65, 300] width 10 height 10
checkbox input "true"
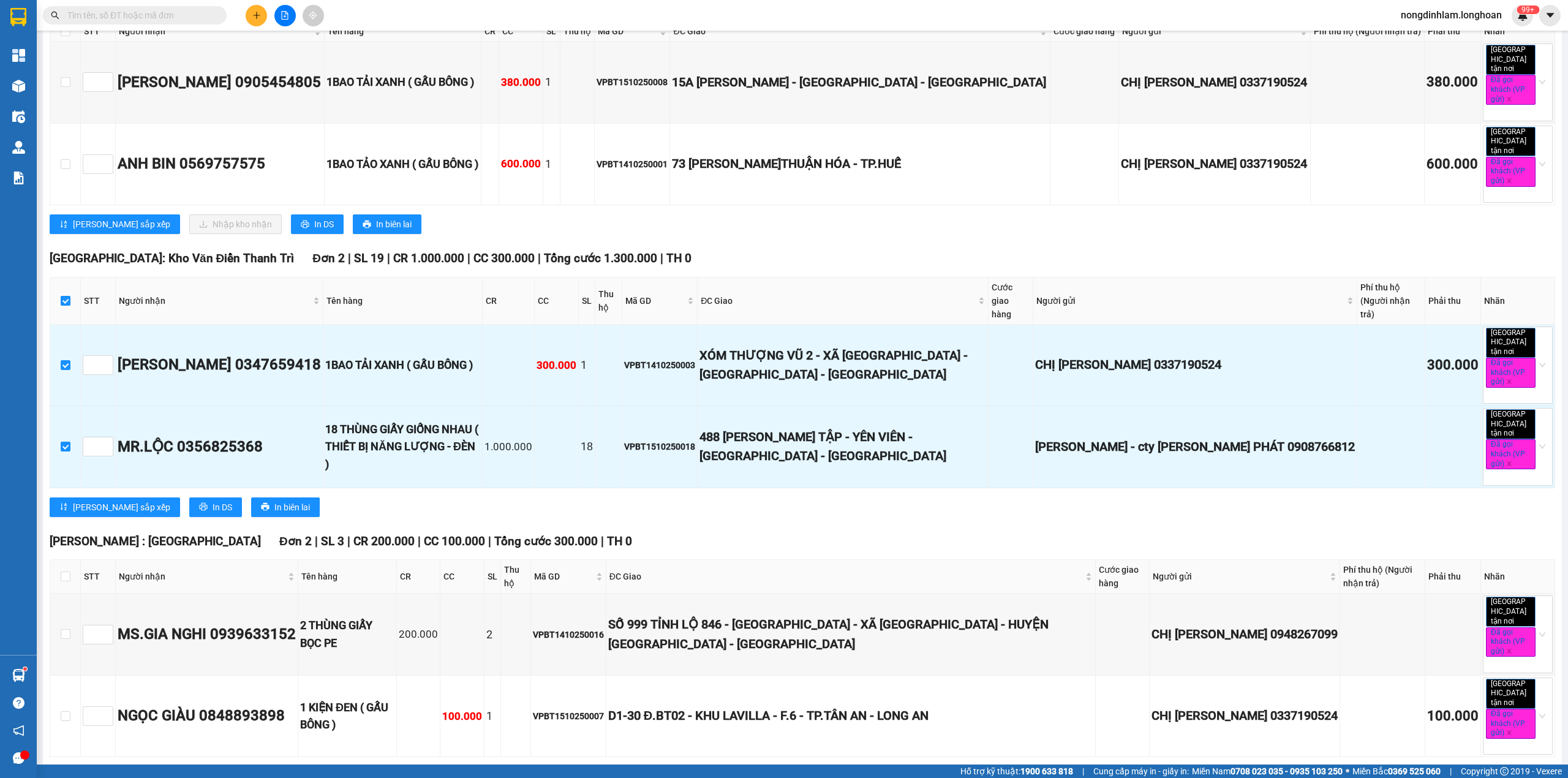
scroll to position [0, 0]
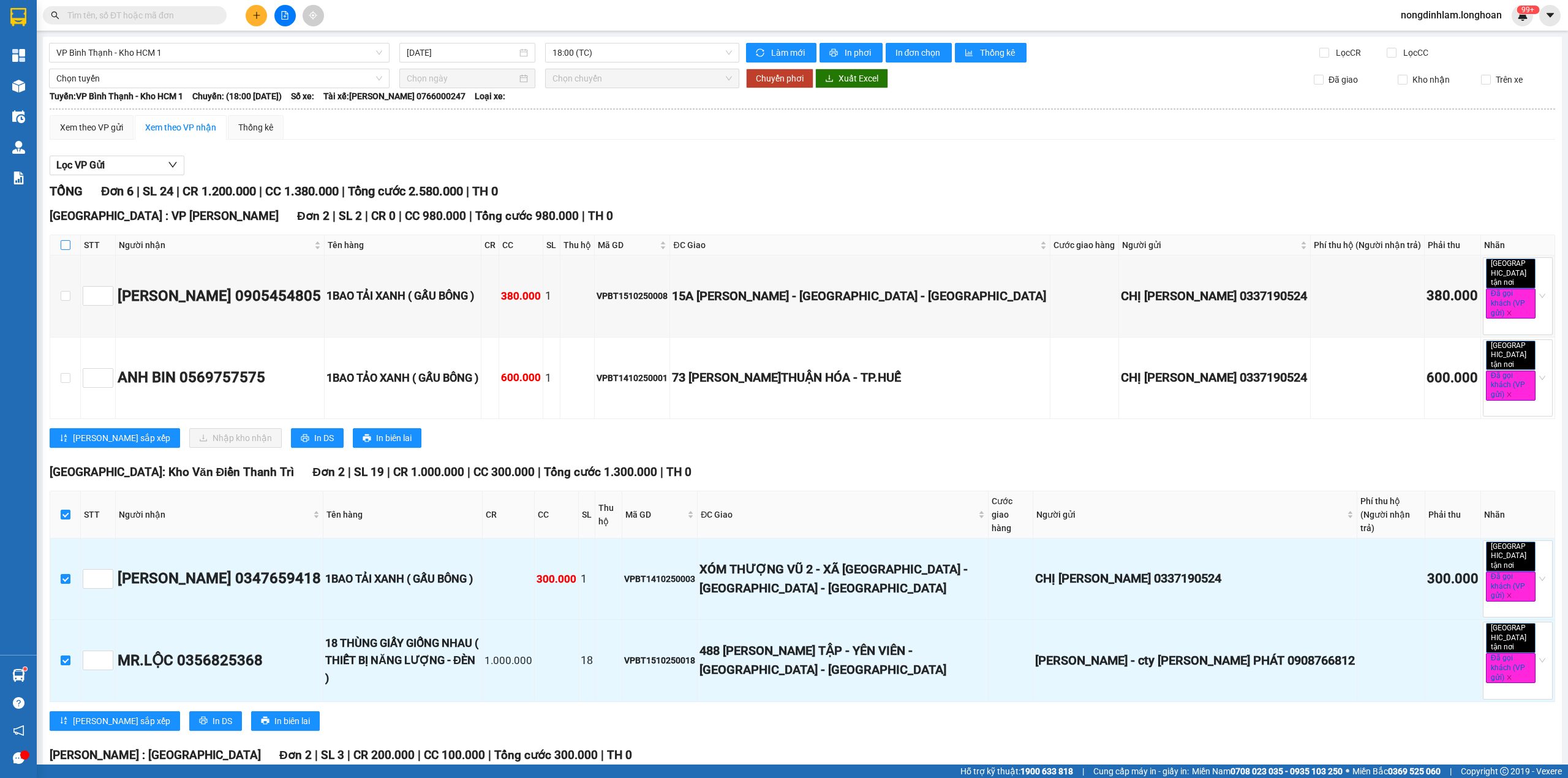
click at [65, 246] on input "checkbox" at bounding box center [65, 245] width 10 height 10
checkbox input "true"
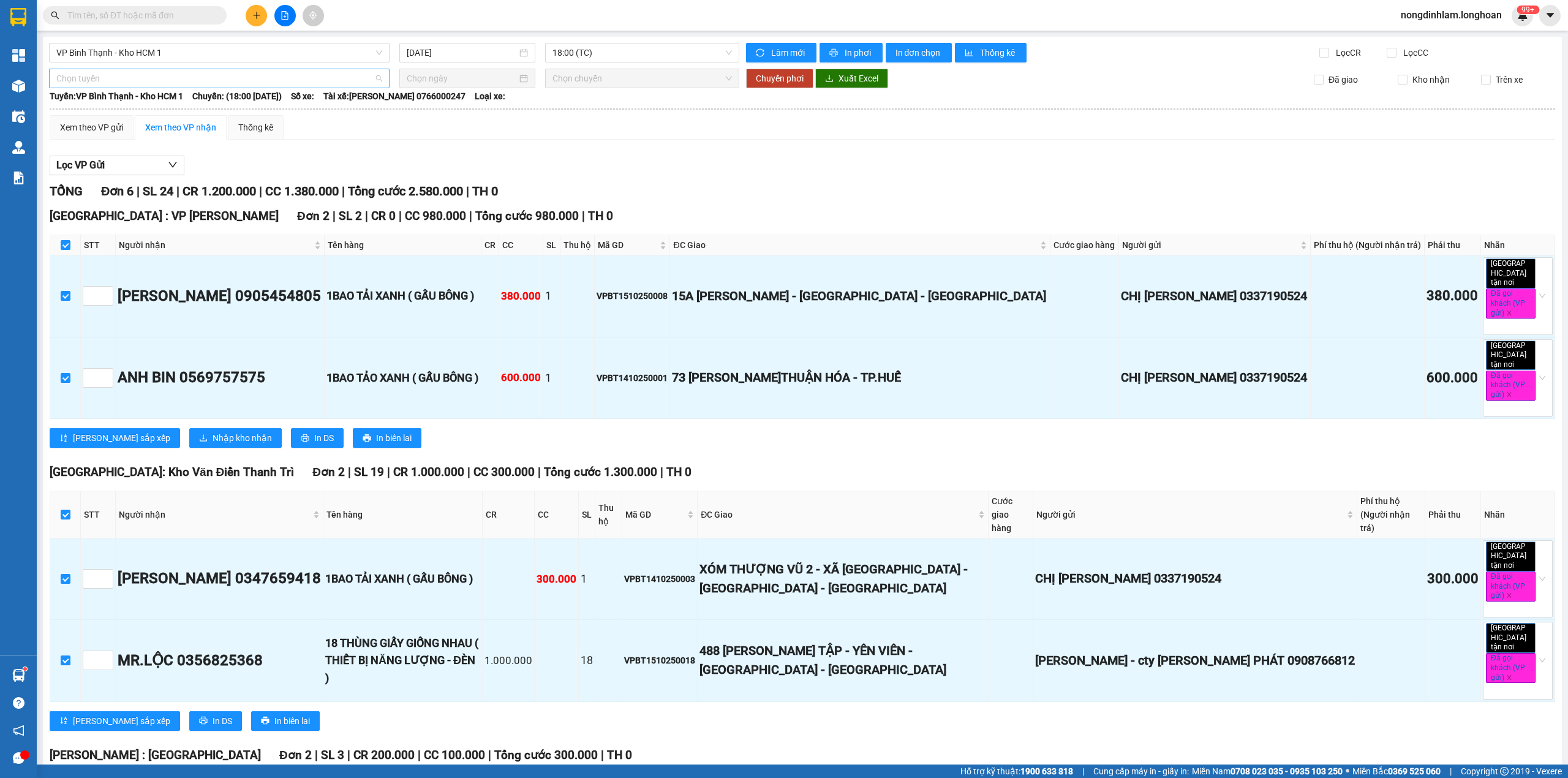
click at [124, 84] on span "Chọn tuyến" at bounding box center [219, 78] width 326 height 18
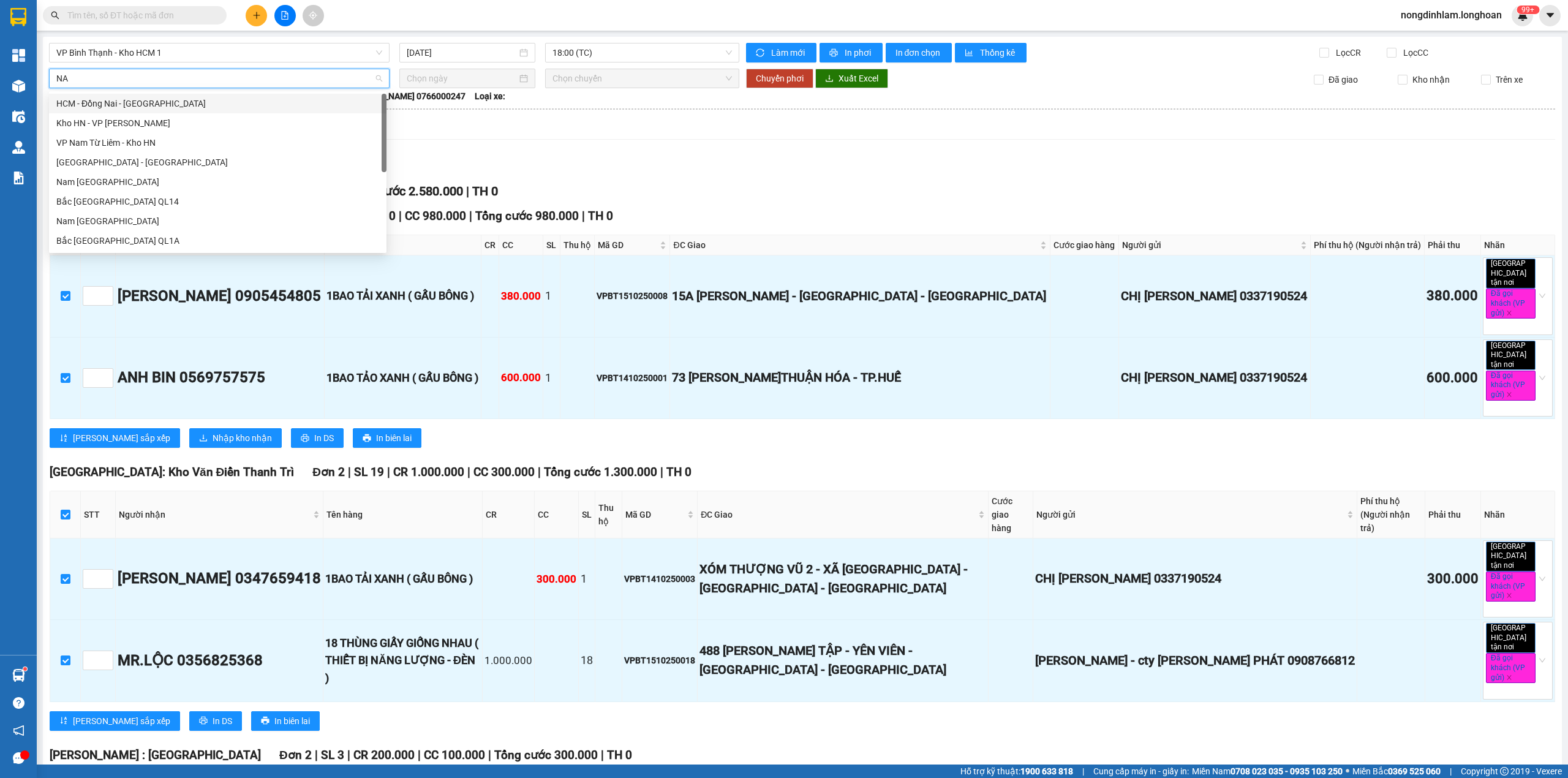
type input "NAM"
click at [128, 185] on div "Nam [GEOGRAPHIC_DATA]" at bounding box center [217, 182] width 323 height 14
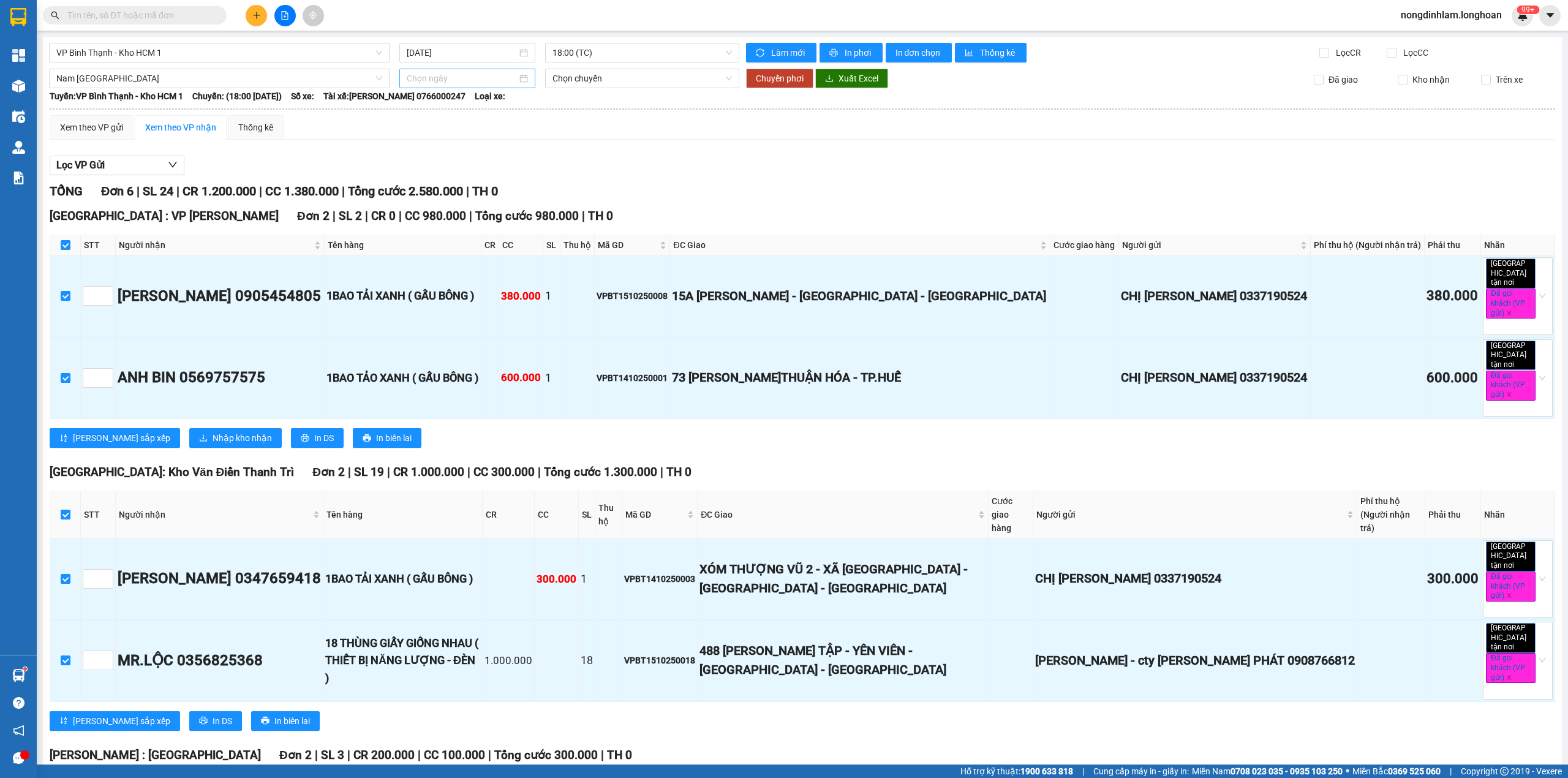
click at [425, 87] on div at bounding box center [467, 78] width 136 height 20
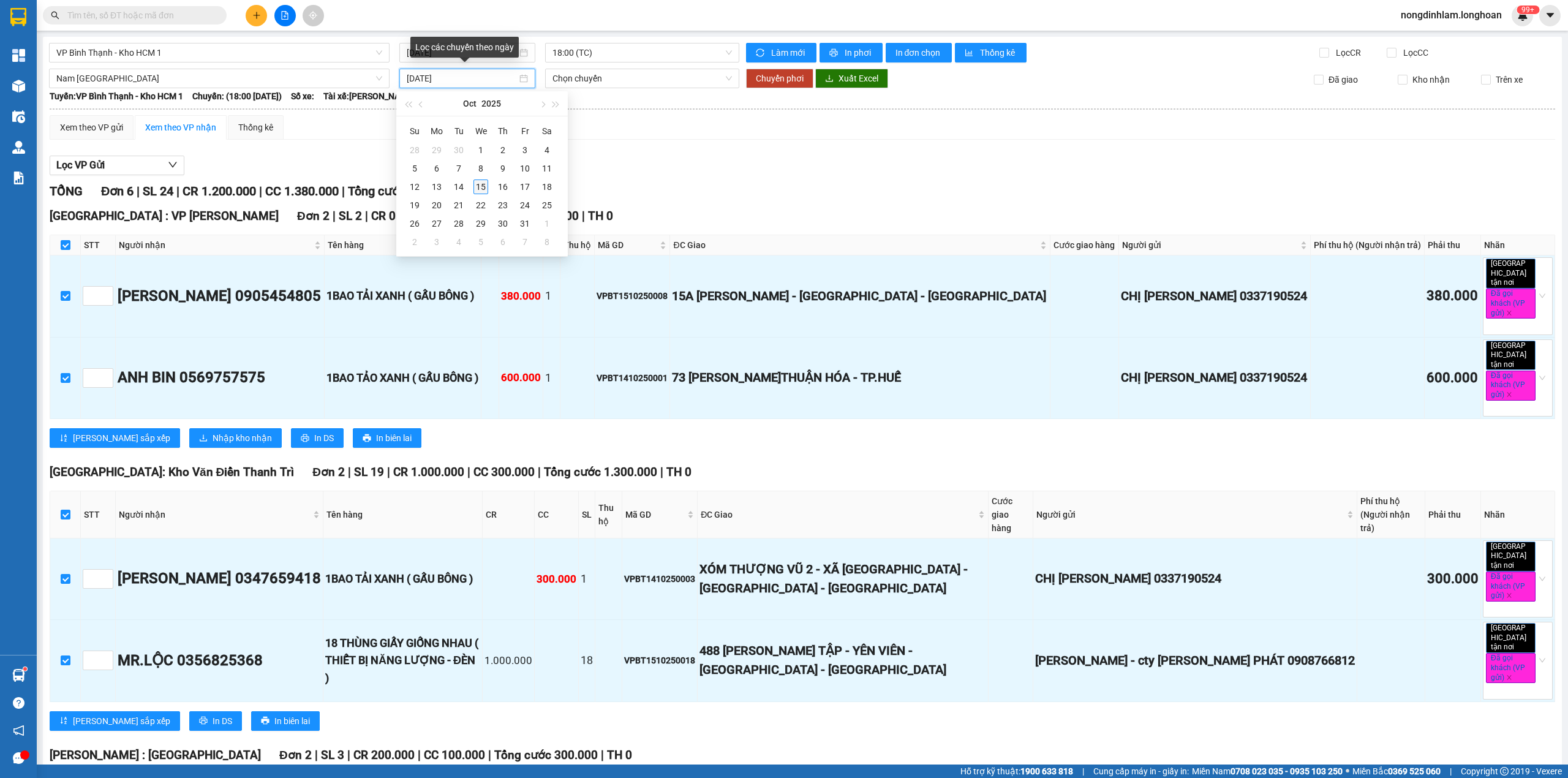
type input "[DATE]"
click at [479, 185] on div "15" at bounding box center [480, 186] width 14 height 14
type input "[DATE]"
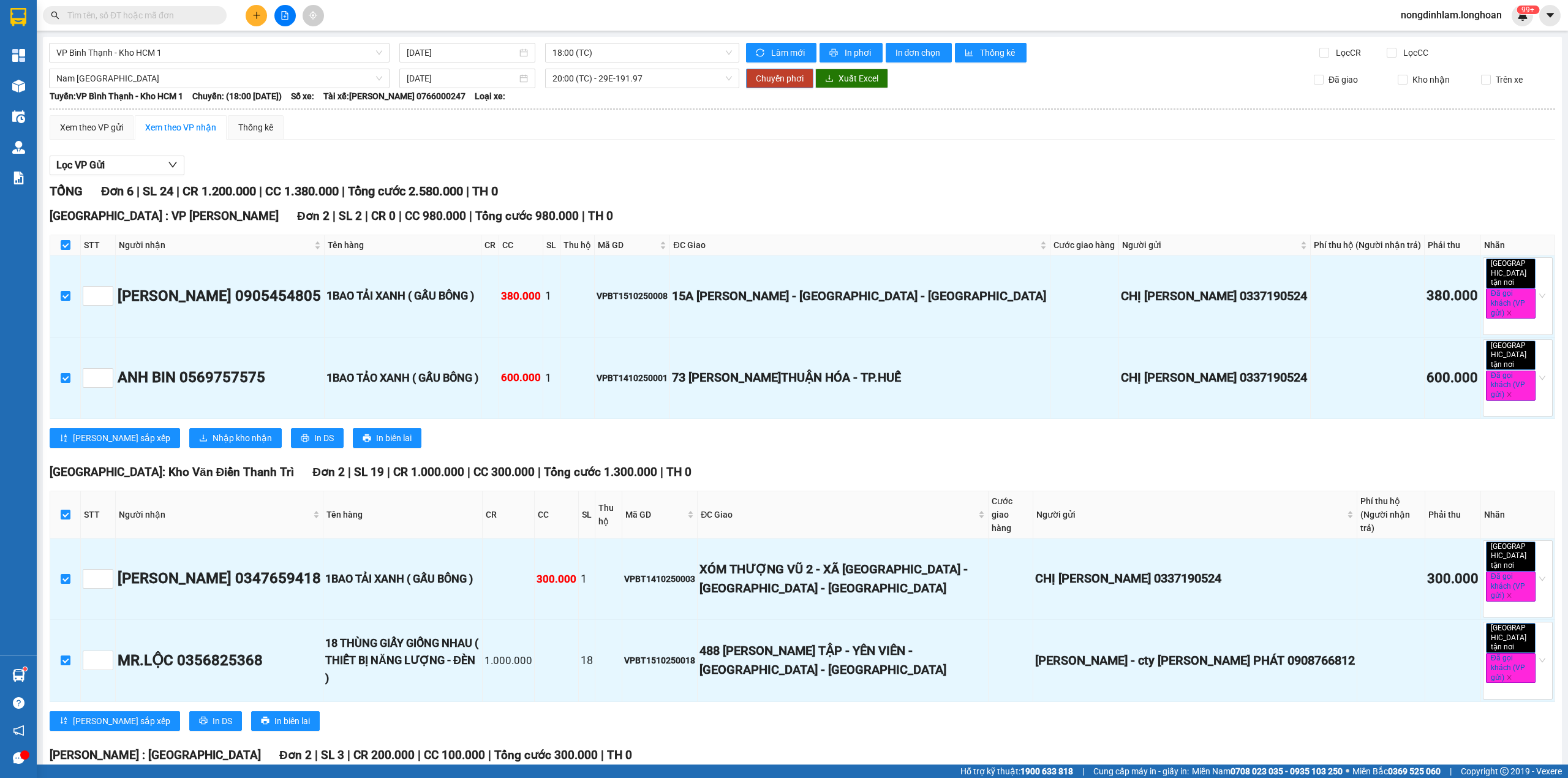
click at [784, 80] on span "Chuyển phơi" at bounding box center [779, 78] width 48 height 14
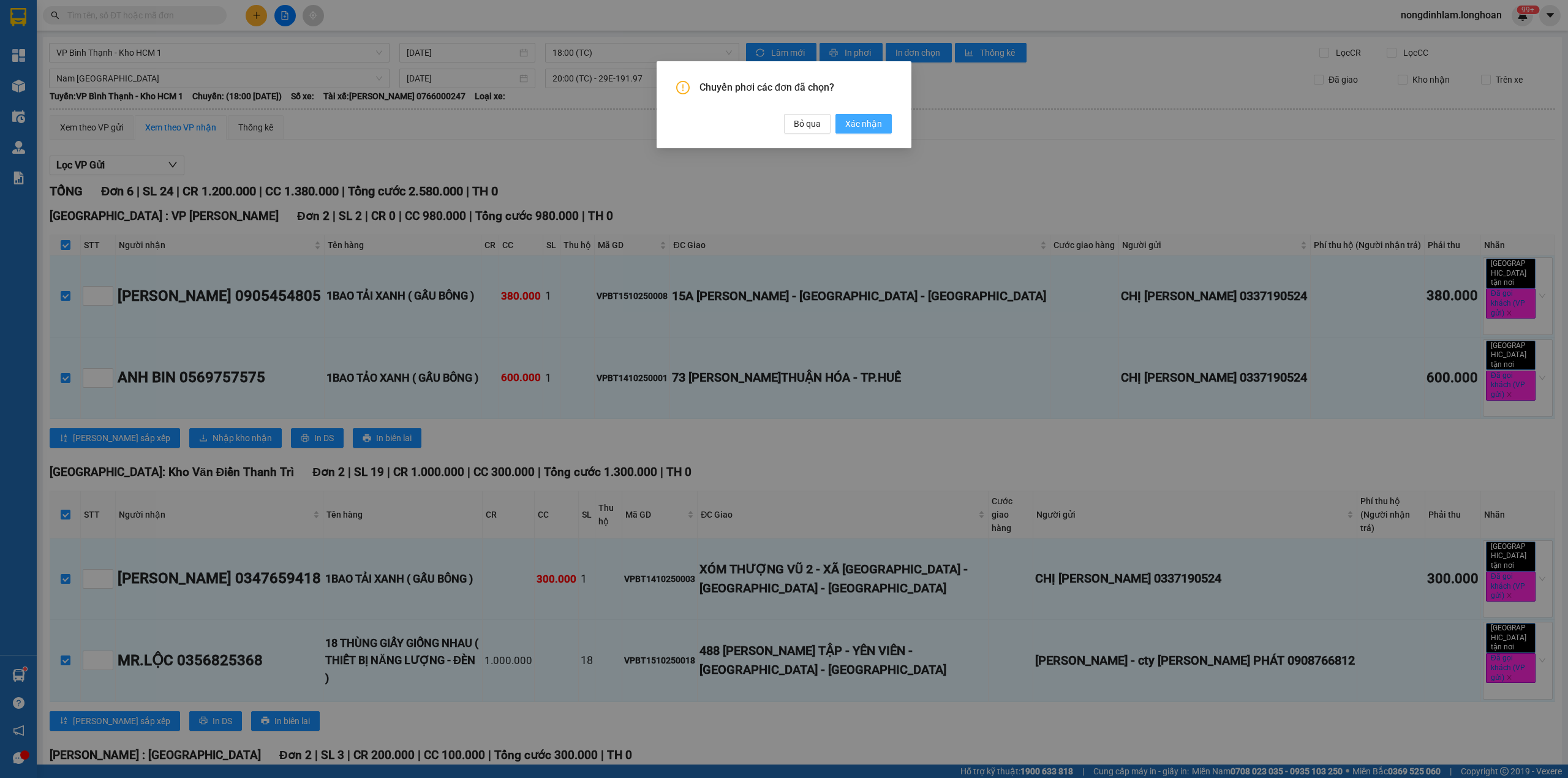
click at [863, 126] on span "Xác nhận" at bounding box center [864, 124] width 36 height 14
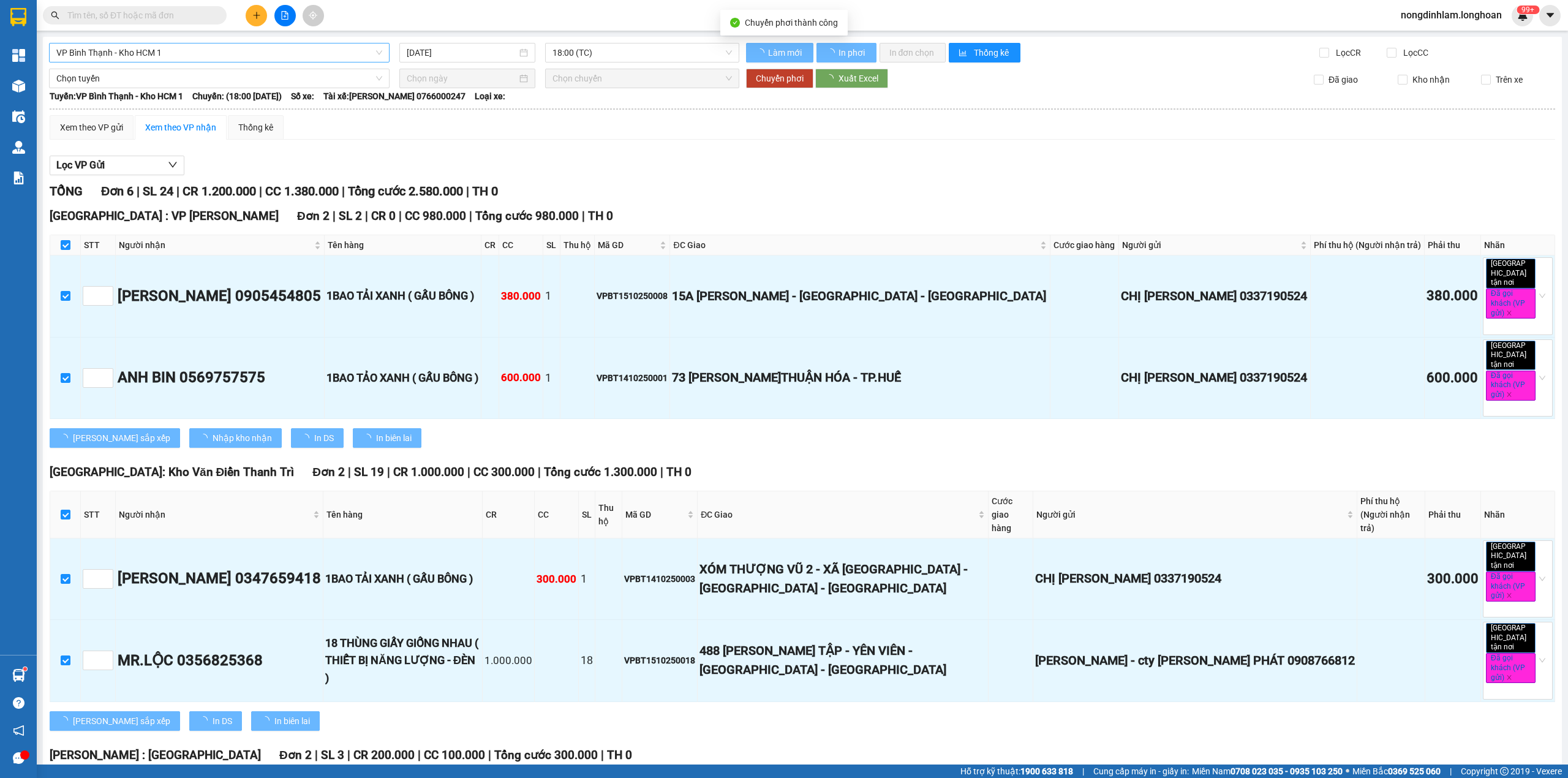
checkbox input "false"
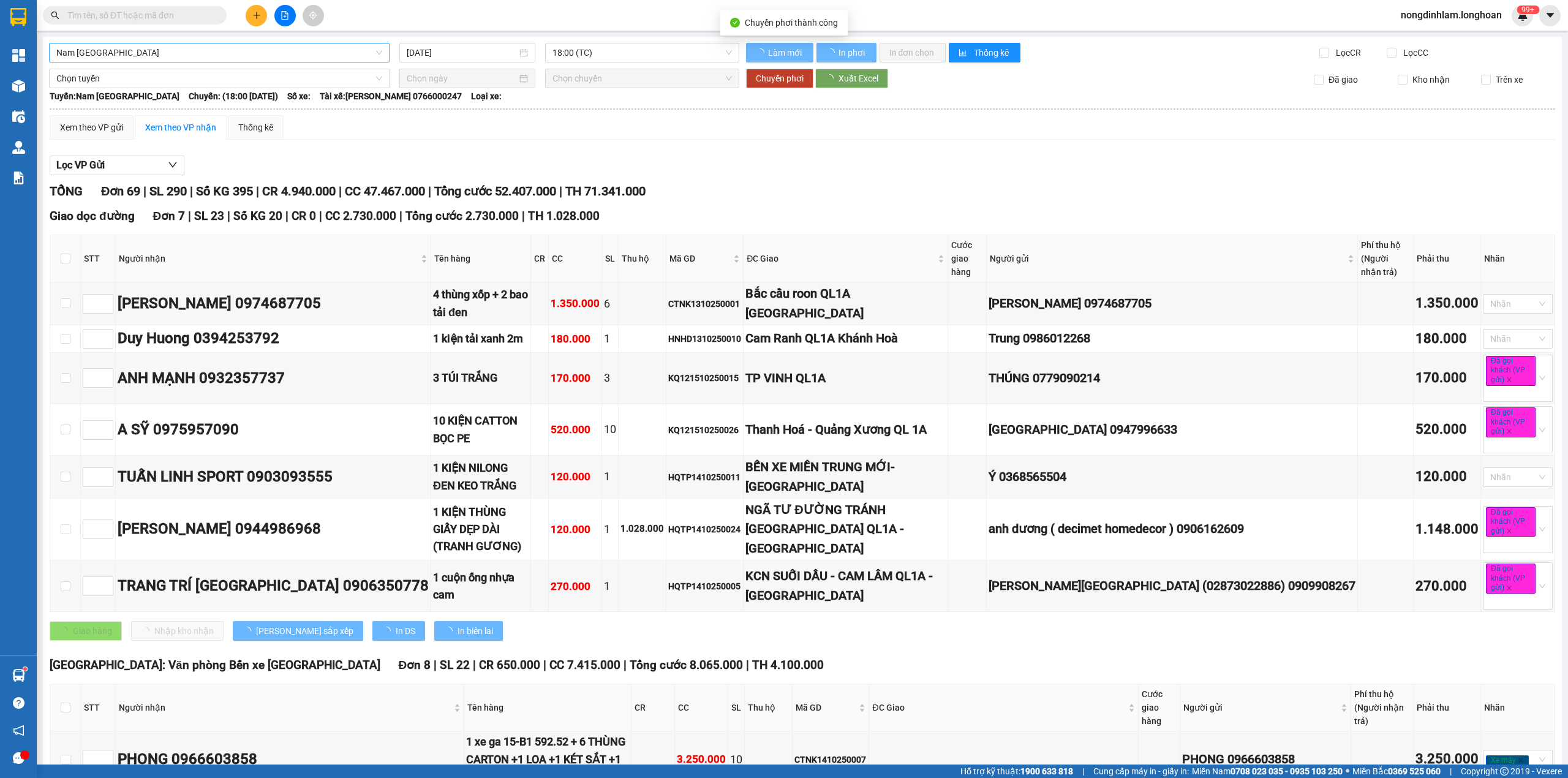
checkbox input "false"
click at [147, 49] on span "Nam [GEOGRAPHIC_DATA]" at bounding box center [219, 52] width 326 height 18
type input "12"
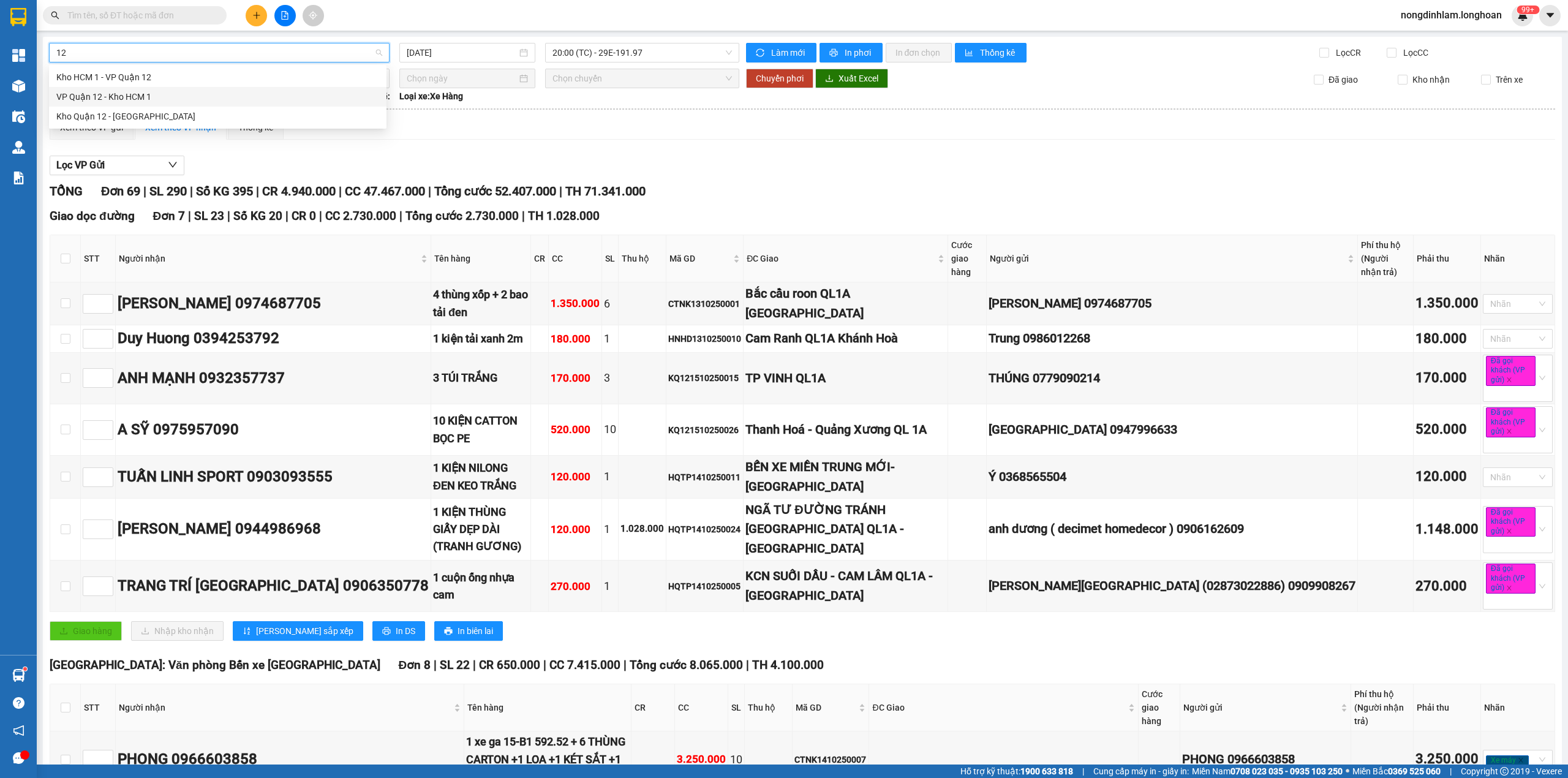
click at [116, 96] on div "VP Quận 12 - Kho HCM 1" at bounding box center [217, 97] width 323 height 14
type input "[DATE]"
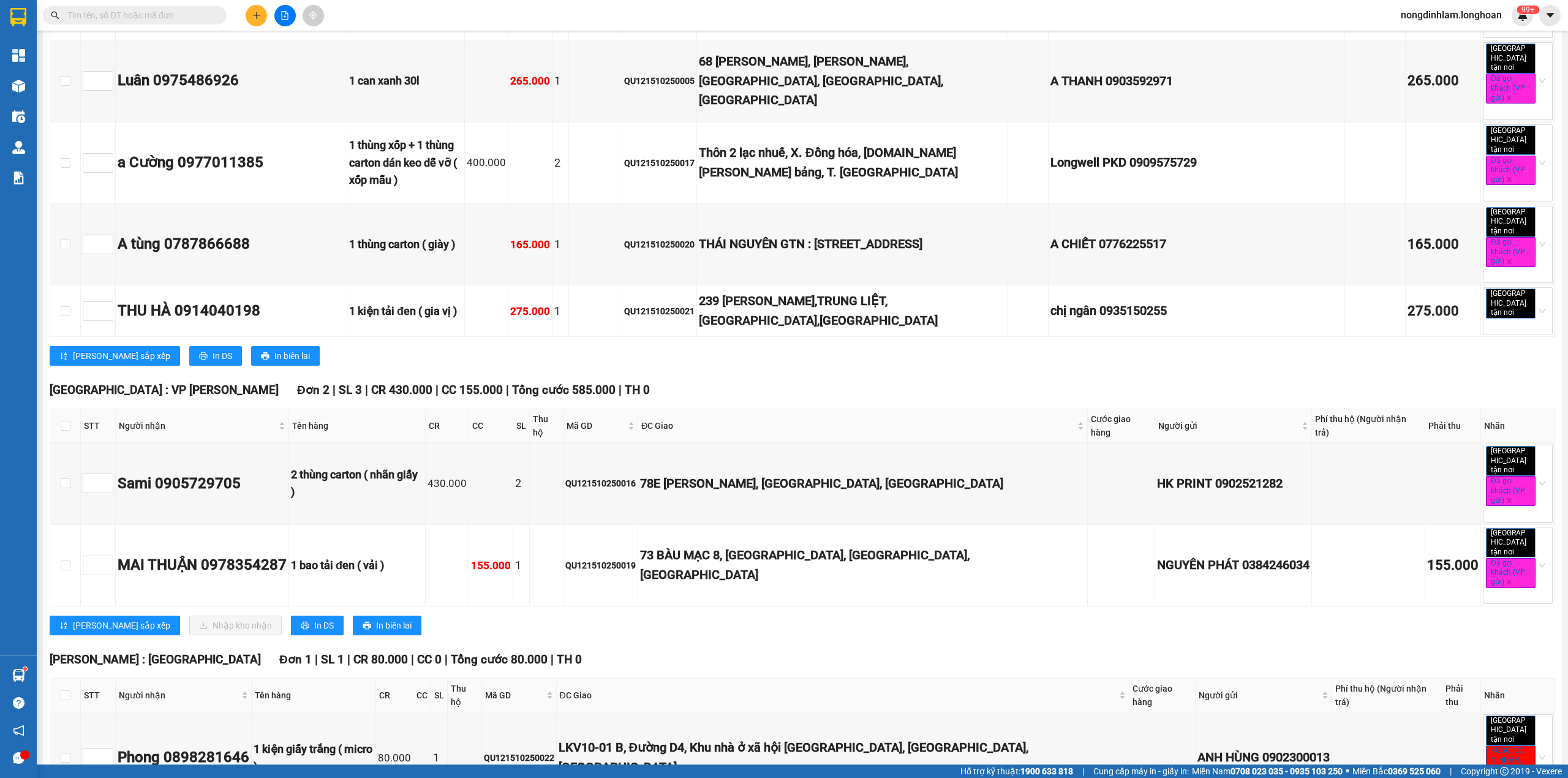
scroll to position [1551, 0]
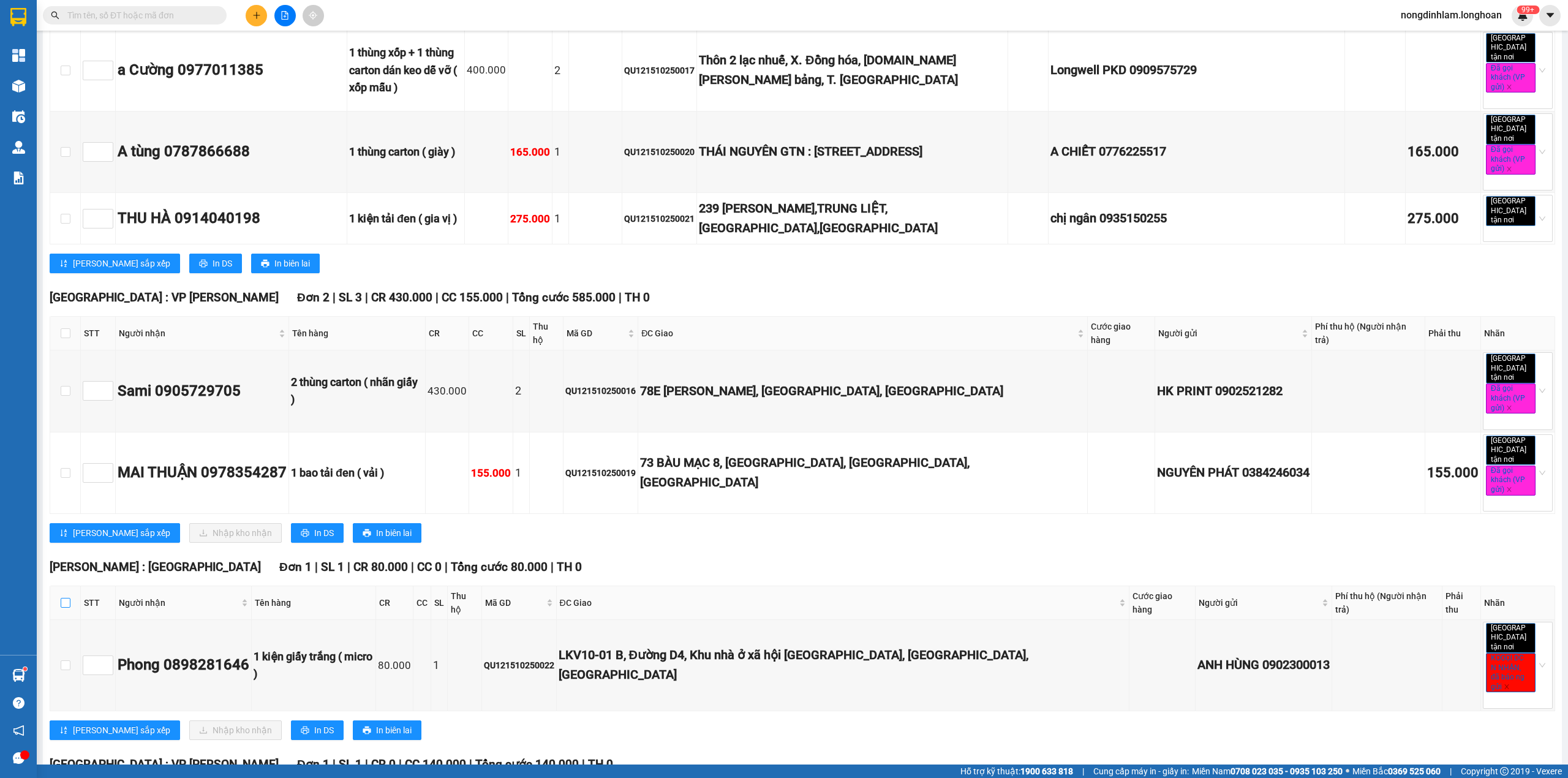
click at [62, 596] on label at bounding box center [65, 603] width 10 height 14
click at [62, 598] on input "checkbox" at bounding box center [65, 602] width 10 height 10
checkbox input "true"
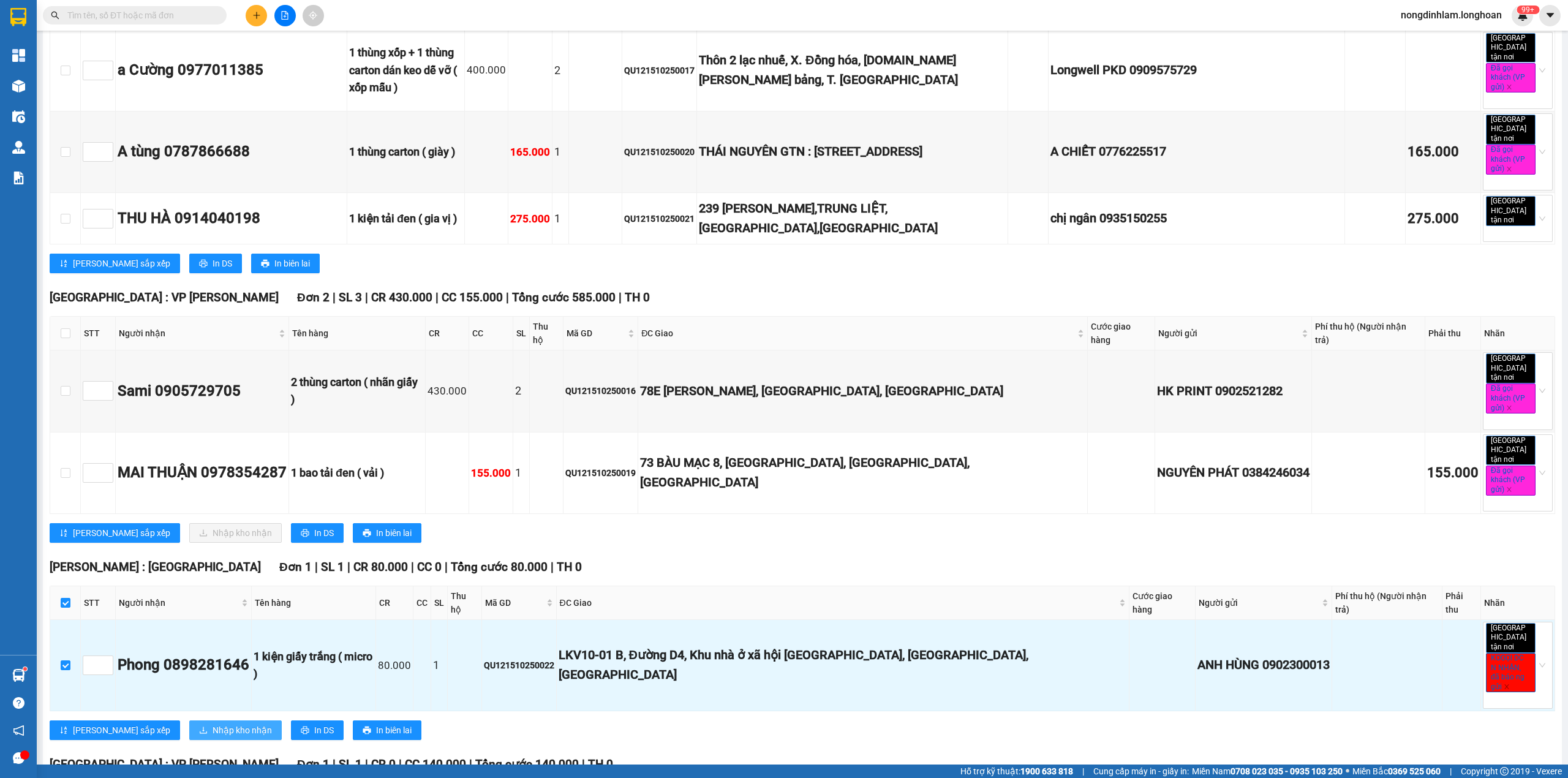
click at [213, 723] on span "Nhập kho nhận" at bounding box center [242, 730] width 59 height 14
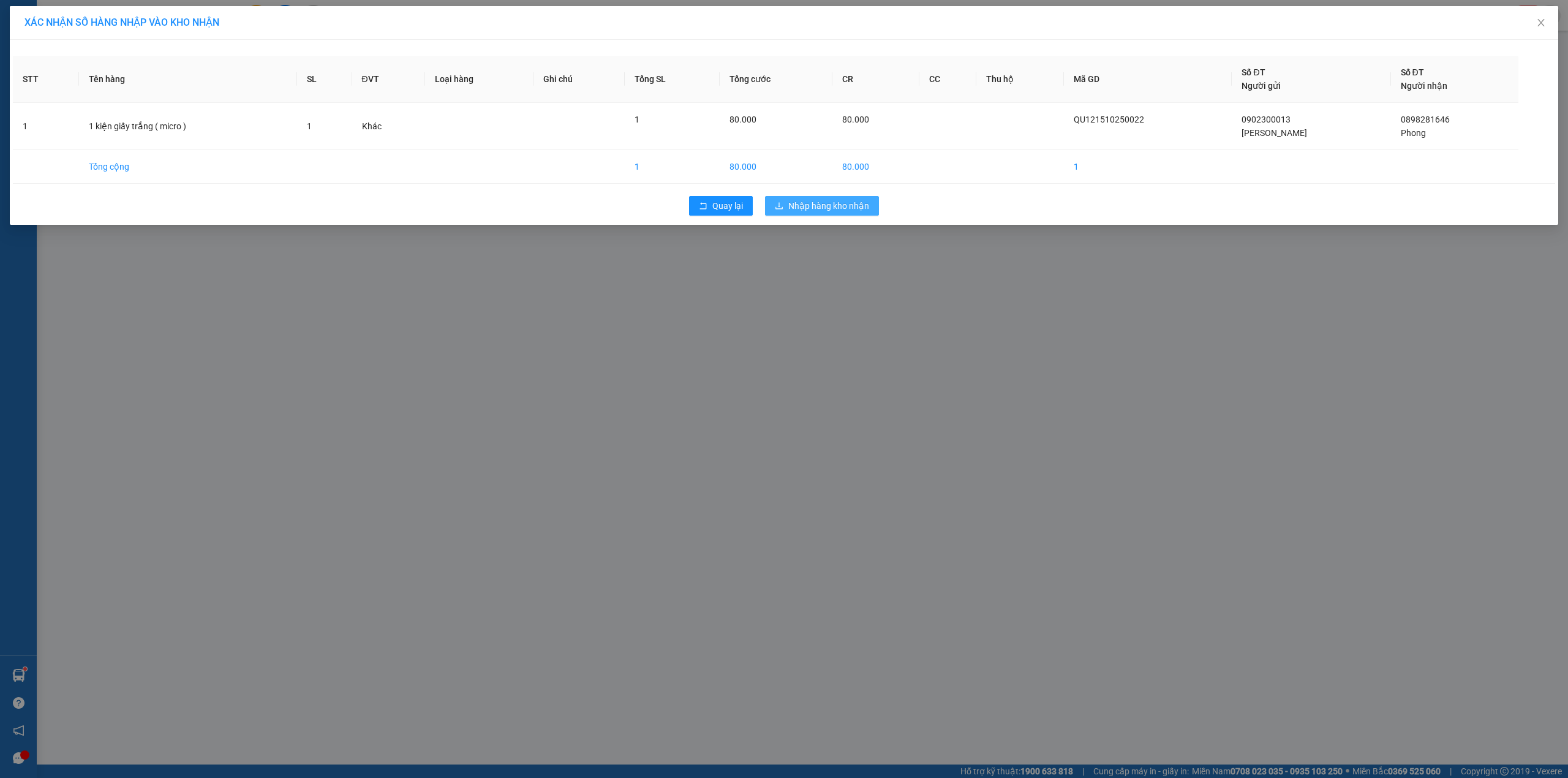
click at [850, 207] on span "Nhập hàng kho nhận" at bounding box center [829, 206] width 81 height 14
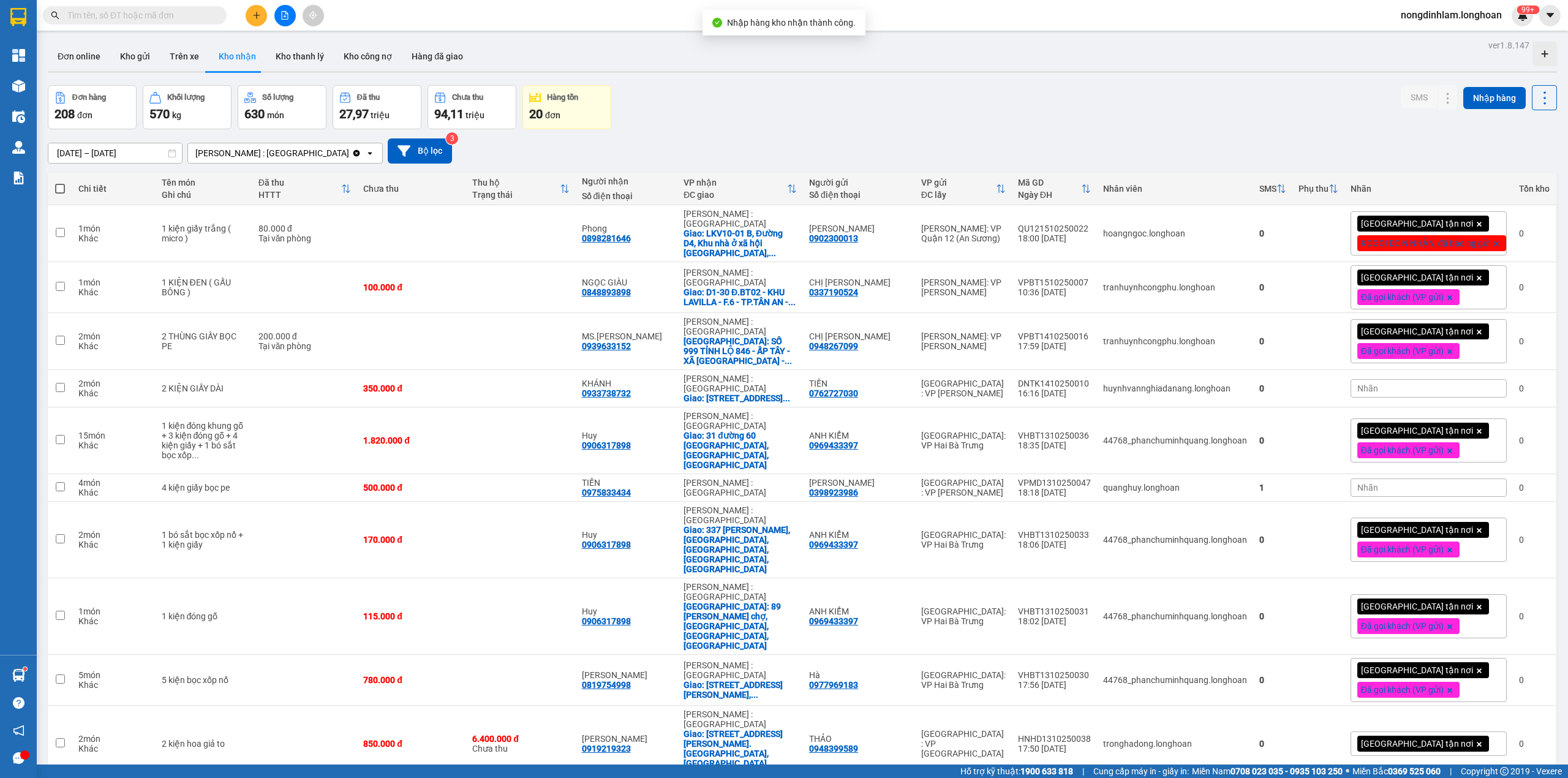
click at [286, 14] on icon "file-add" at bounding box center [285, 15] width 7 height 8
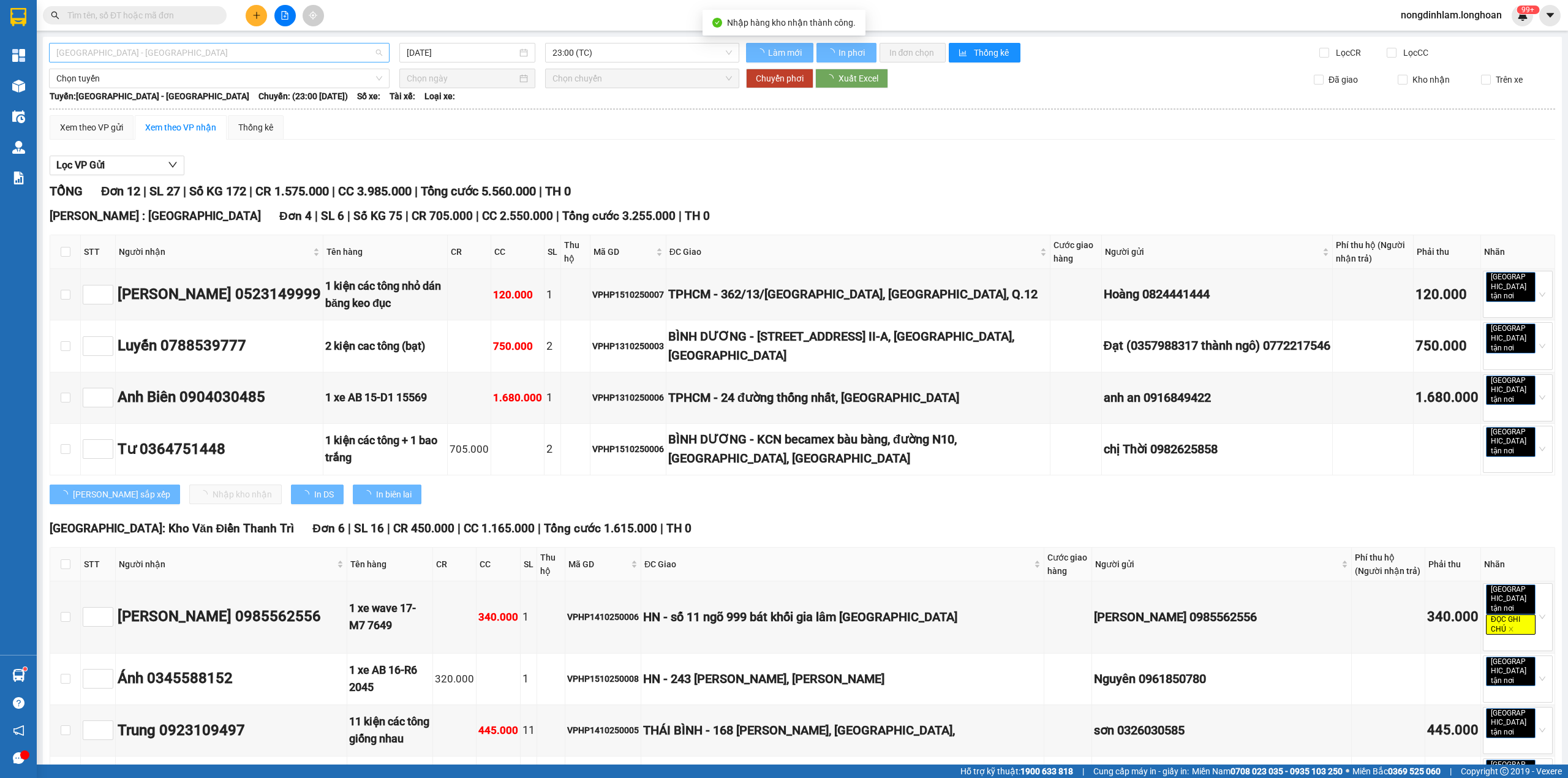
click at [140, 52] on span "[GEOGRAPHIC_DATA] - [GEOGRAPHIC_DATA]" at bounding box center [219, 52] width 326 height 18
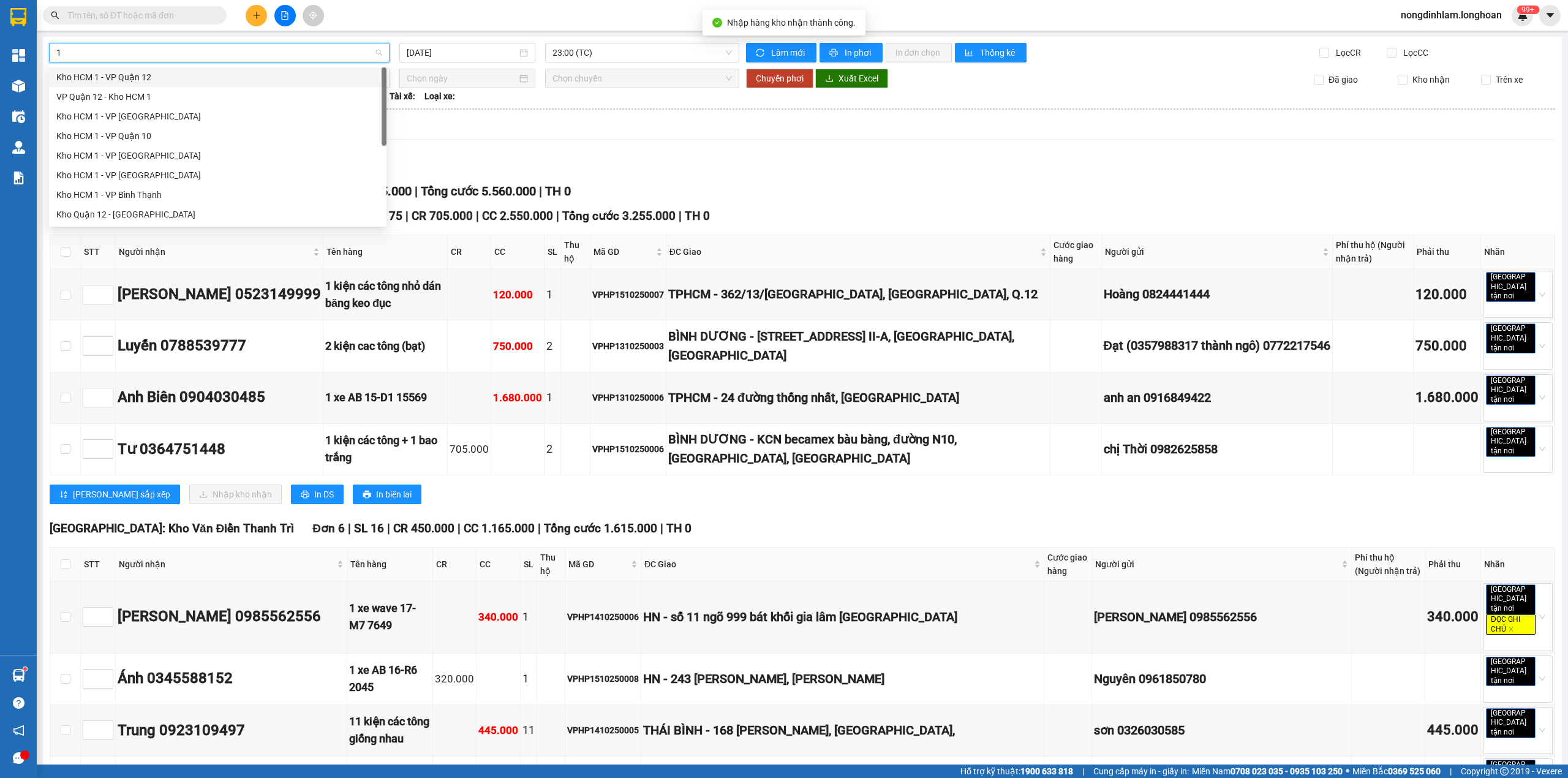
type input "12"
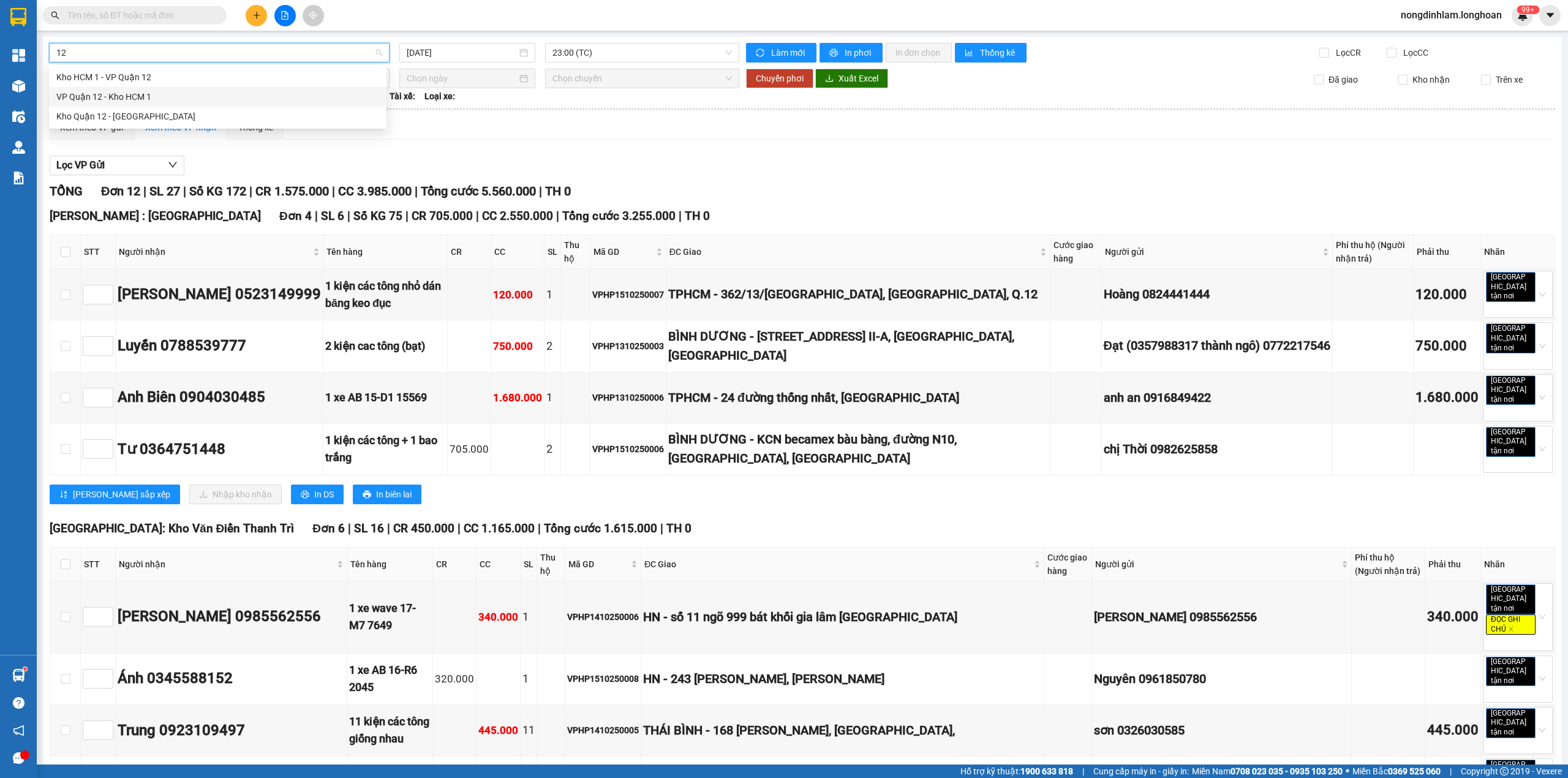
click at [102, 94] on div "VP Quận 12 - Kho HCM 1" at bounding box center [217, 97] width 323 height 14
type input "[DATE]"
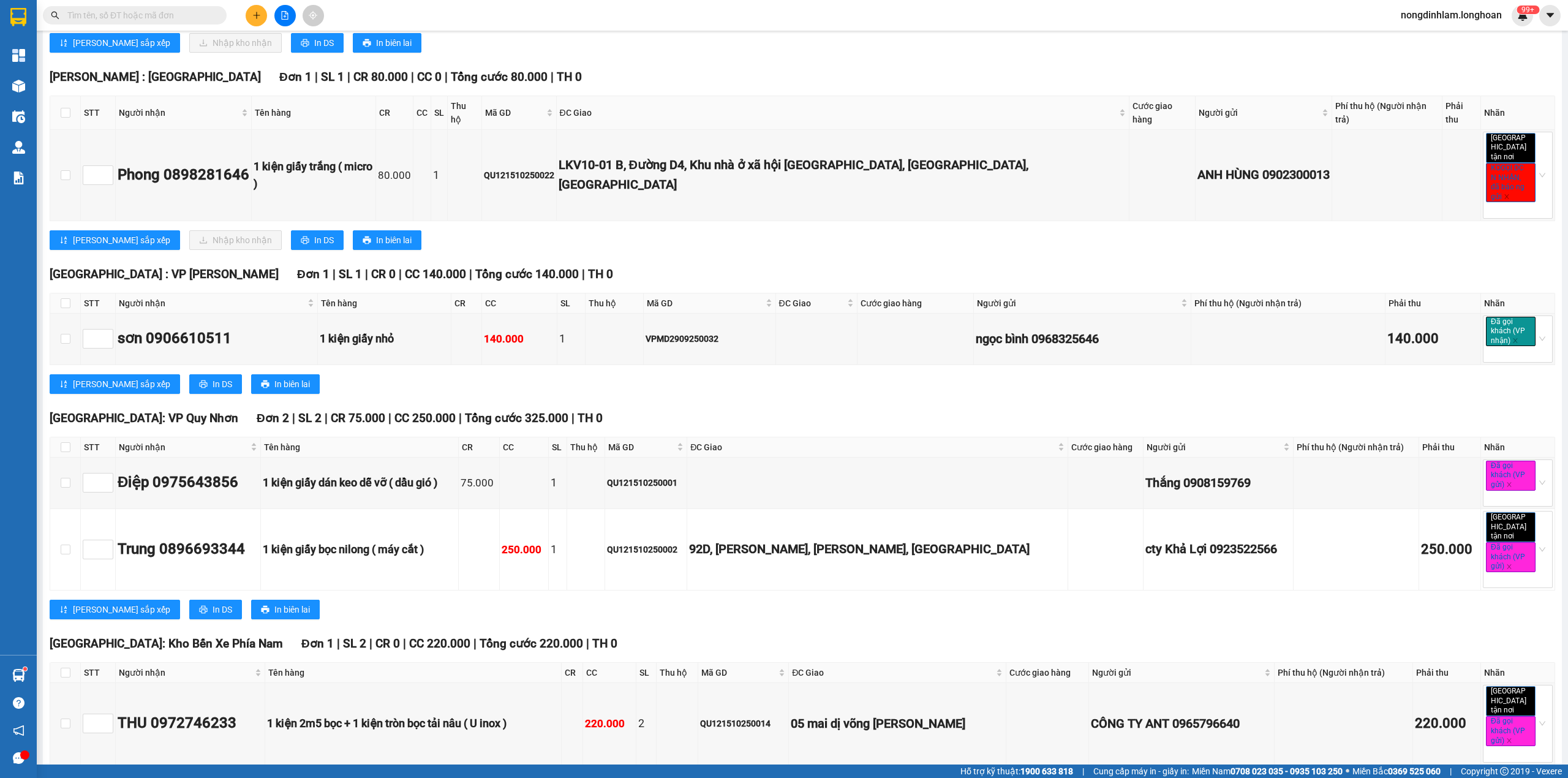
scroll to position [2104, 0]
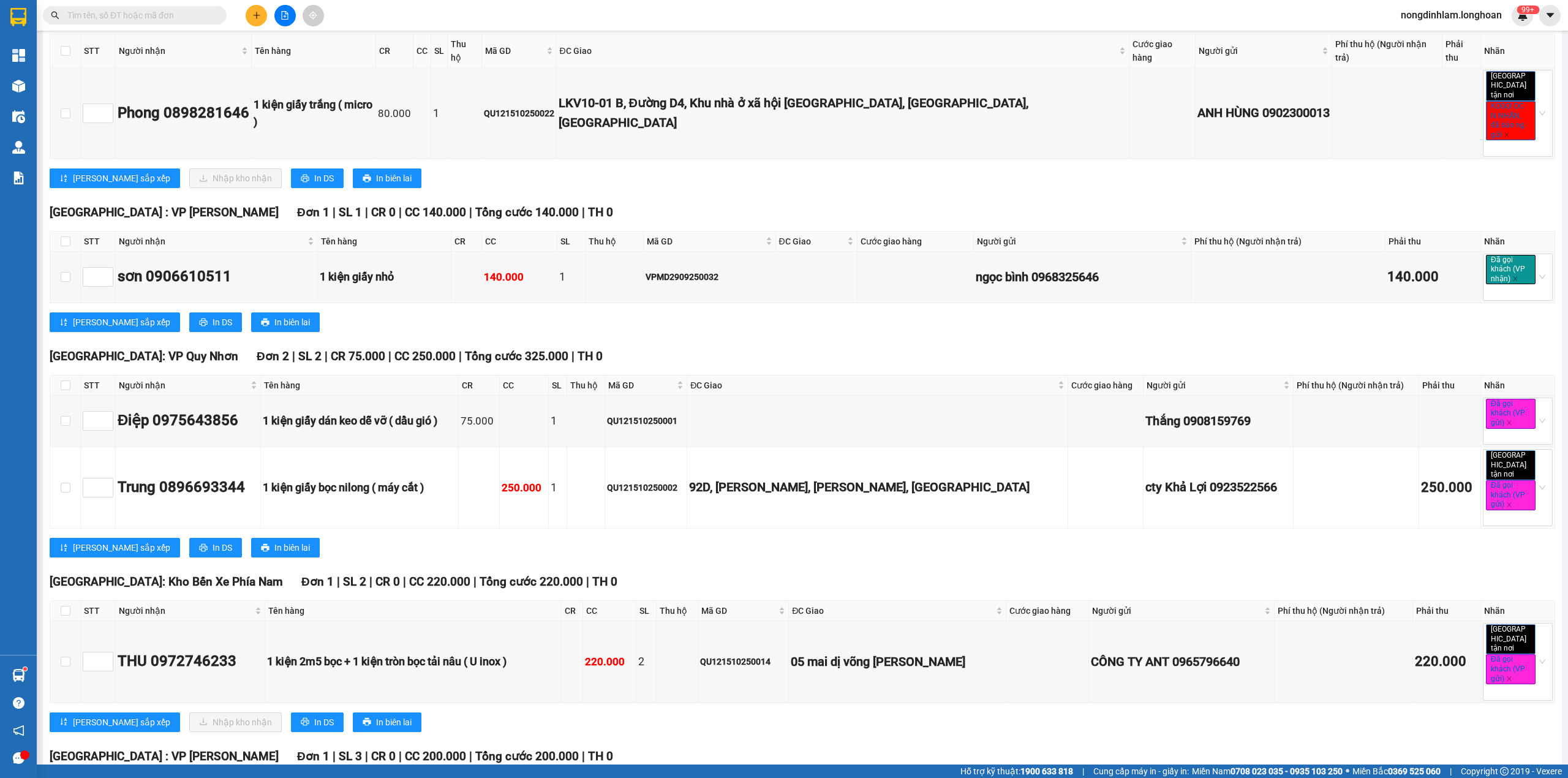
click at [59, 601] on th at bounding box center [65, 611] width 30 height 21
click at [71, 601] on th at bounding box center [65, 611] width 30 height 21
click at [68, 606] on input "checkbox" at bounding box center [65, 610] width 10 height 10
checkbox input "true"
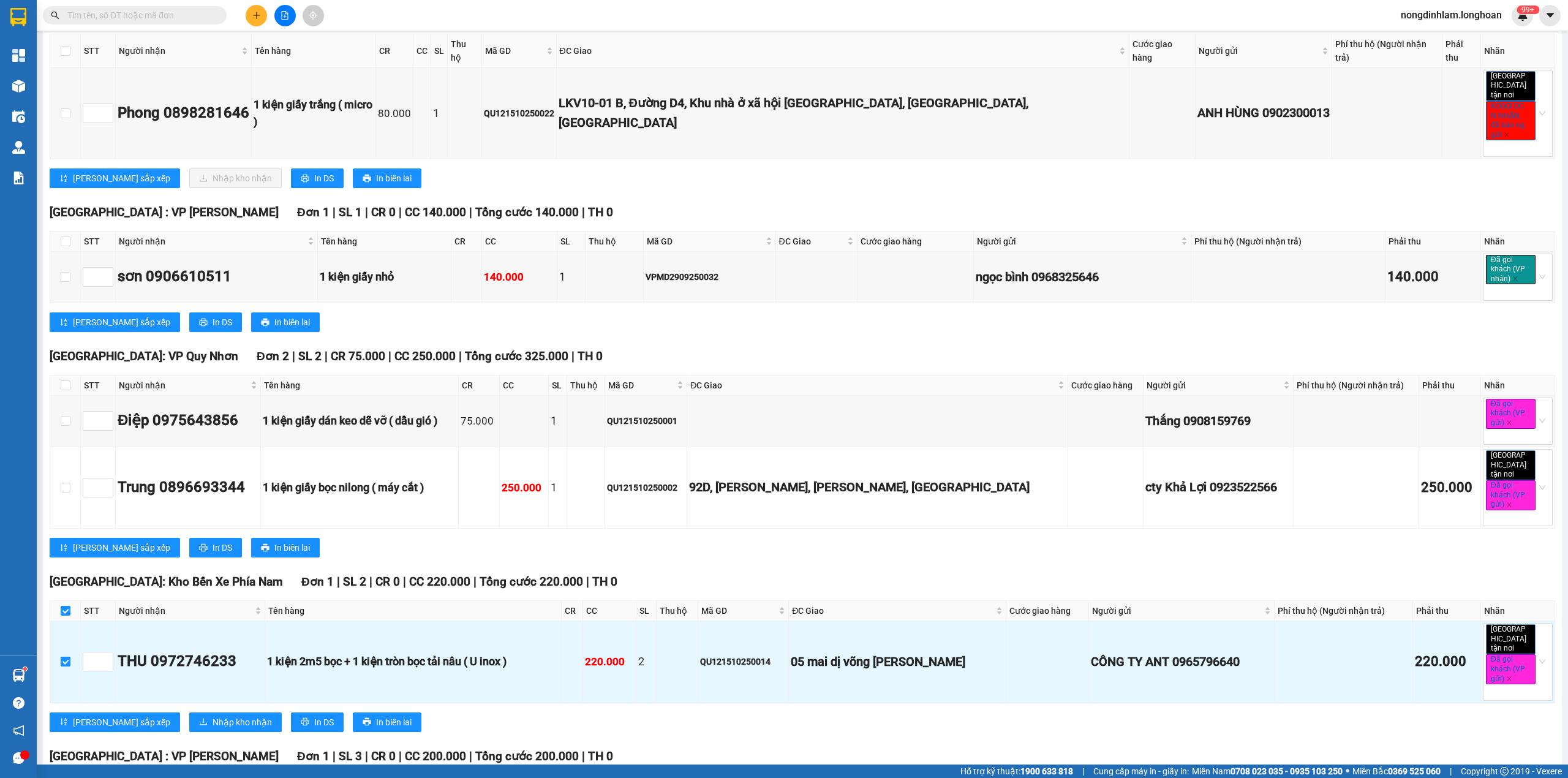
click at [68, 777] on input "checkbox" at bounding box center [65, 784] width 10 height 10
checkbox input "true"
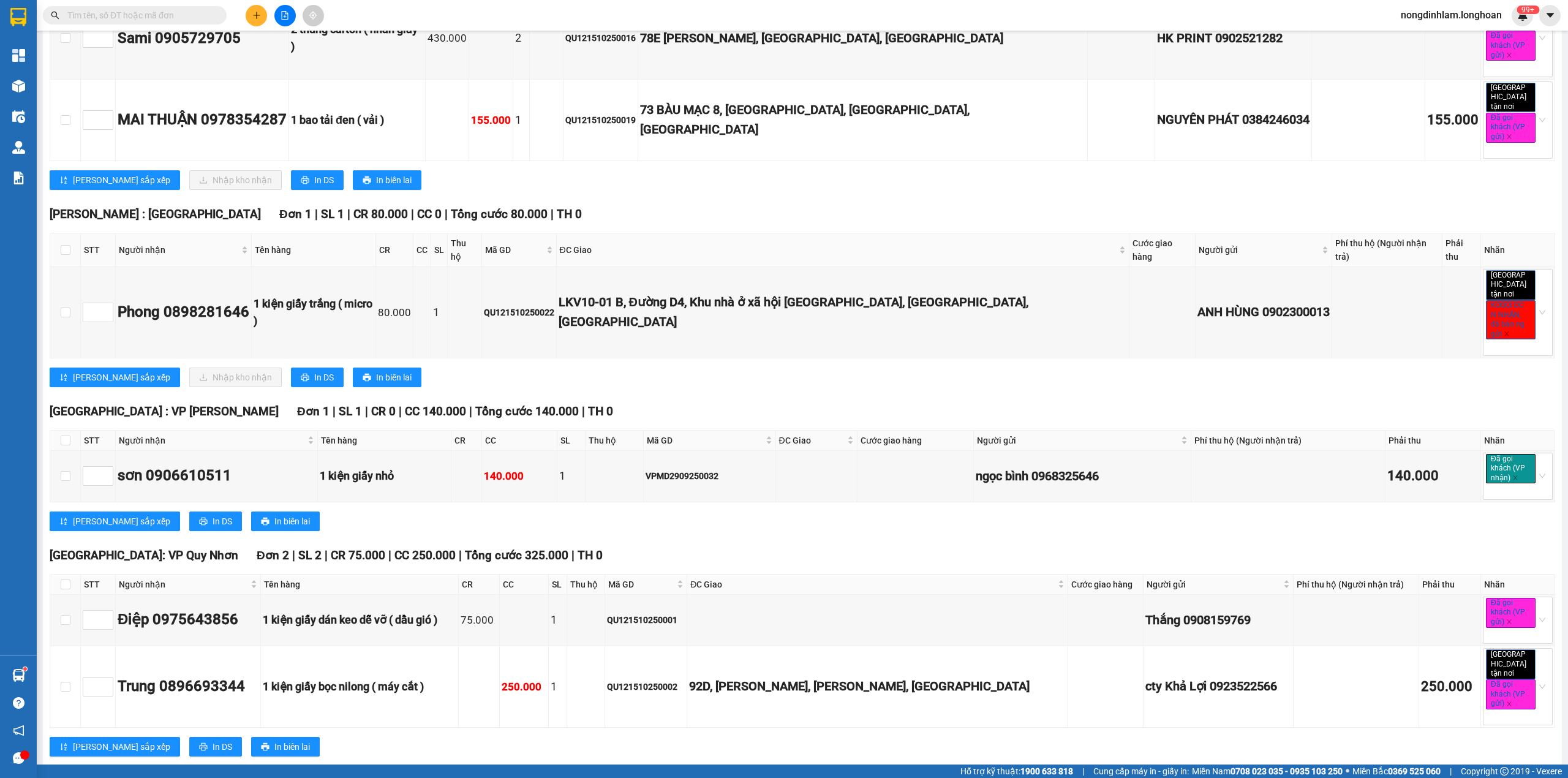
scroll to position [1858, 0]
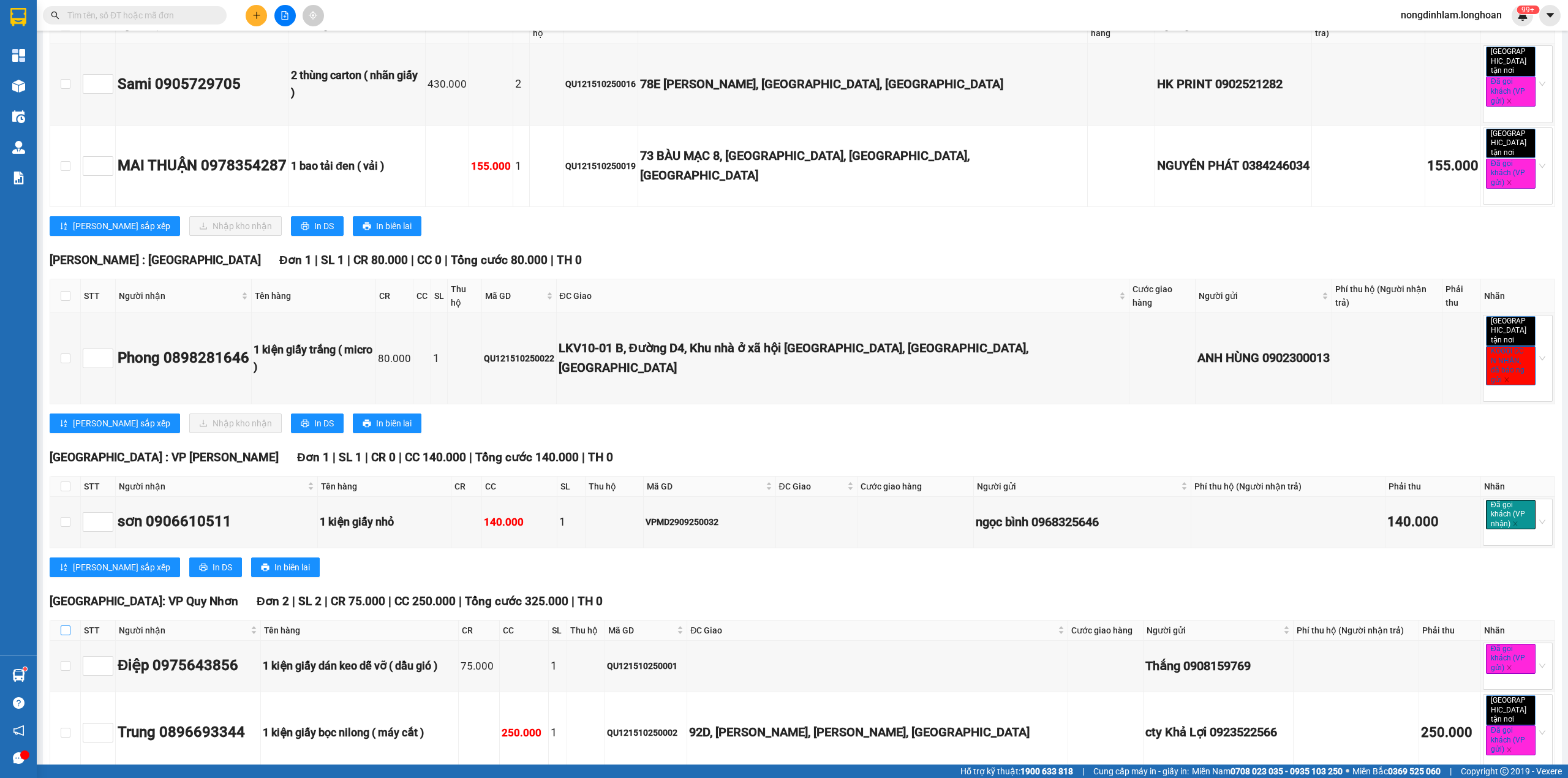
click at [65, 625] on input "checkbox" at bounding box center [65, 630] width 10 height 10
checkbox input "true"
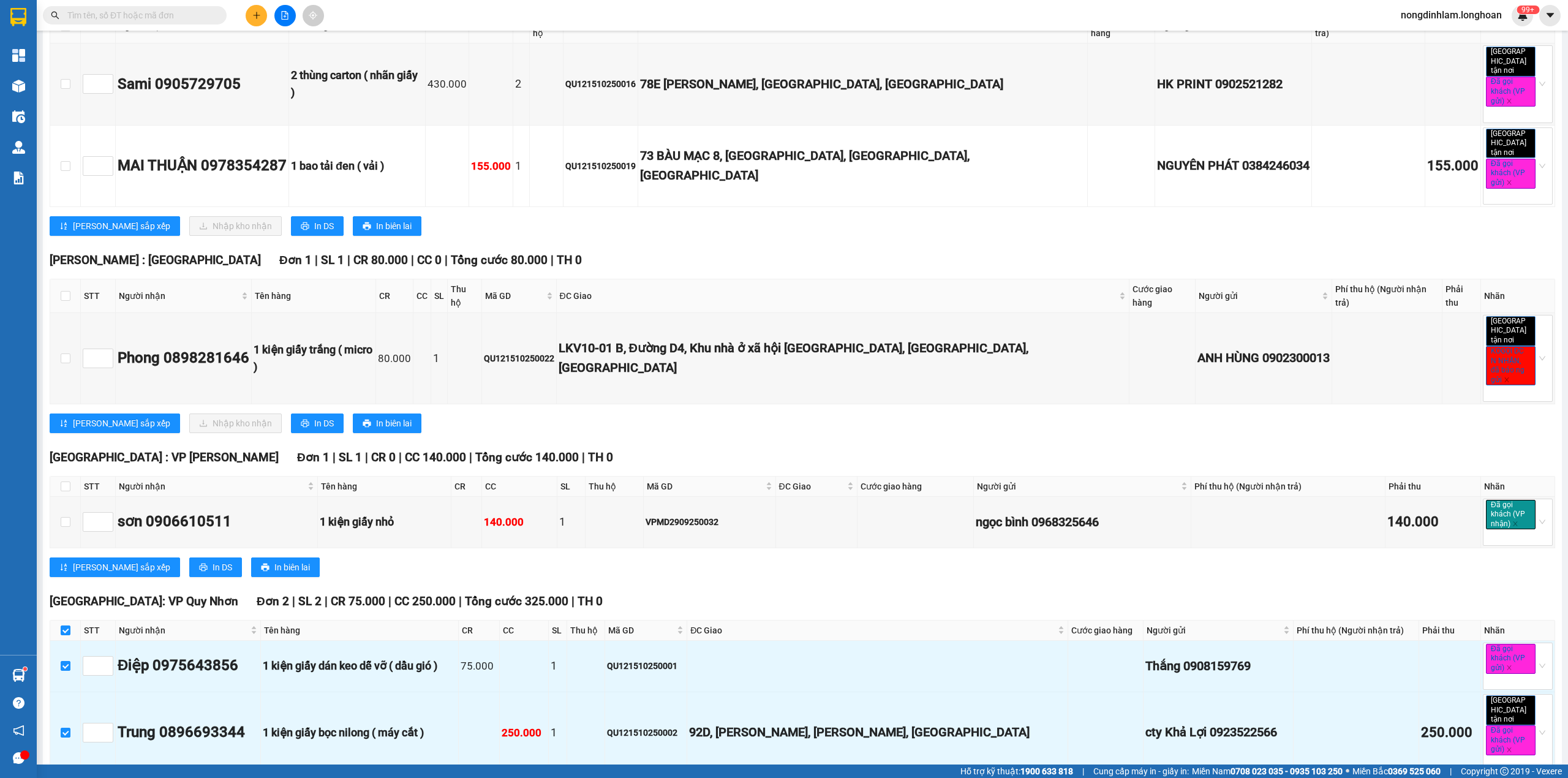
click at [70, 476] on th at bounding box center [65, 486] width 30 height 21
click at [65, 482] on input "checkbox" at bounding box center [65, 486] width 10 height 10
checkbox input "true"
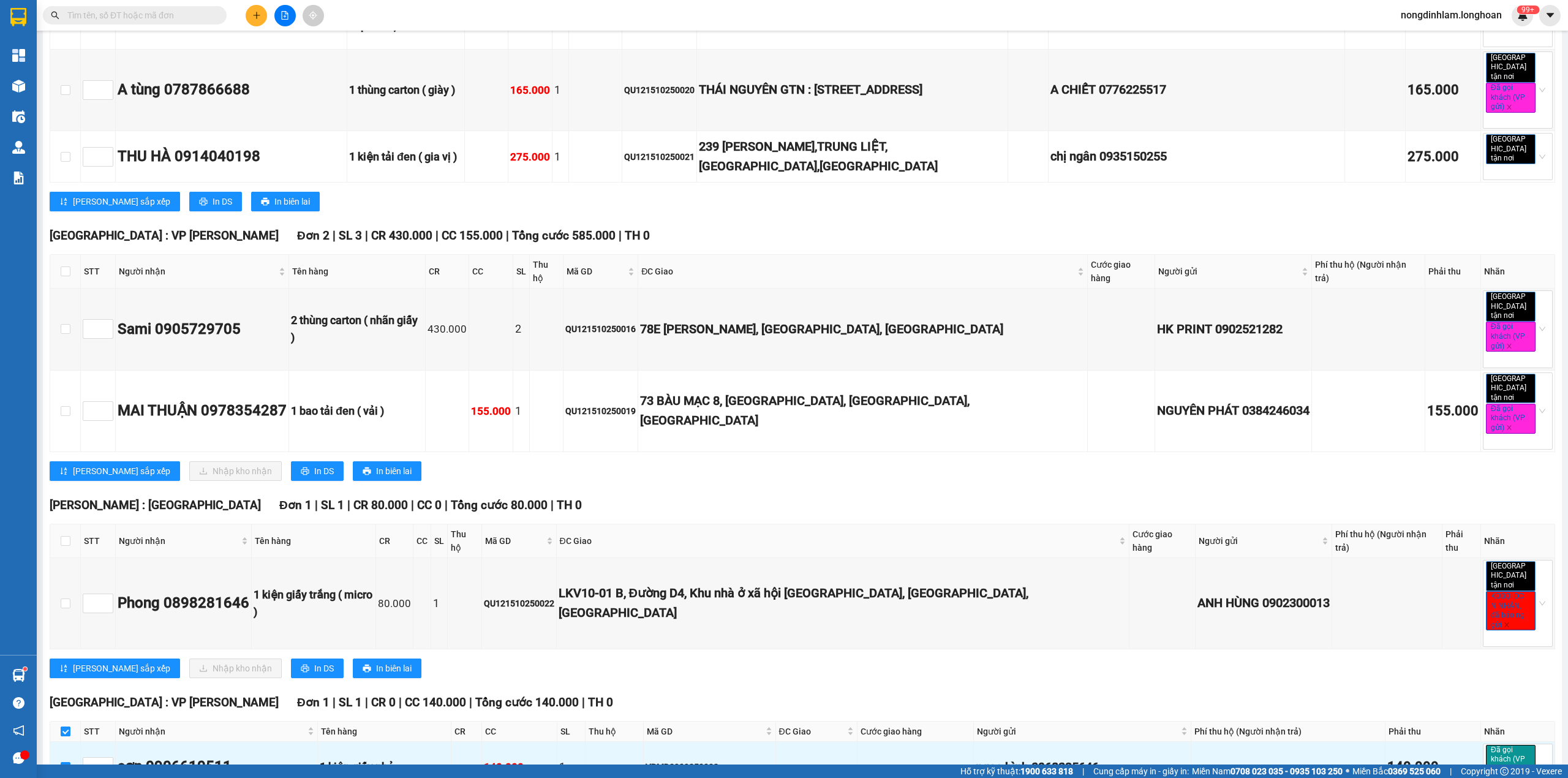
scroll to position [1532, 0]
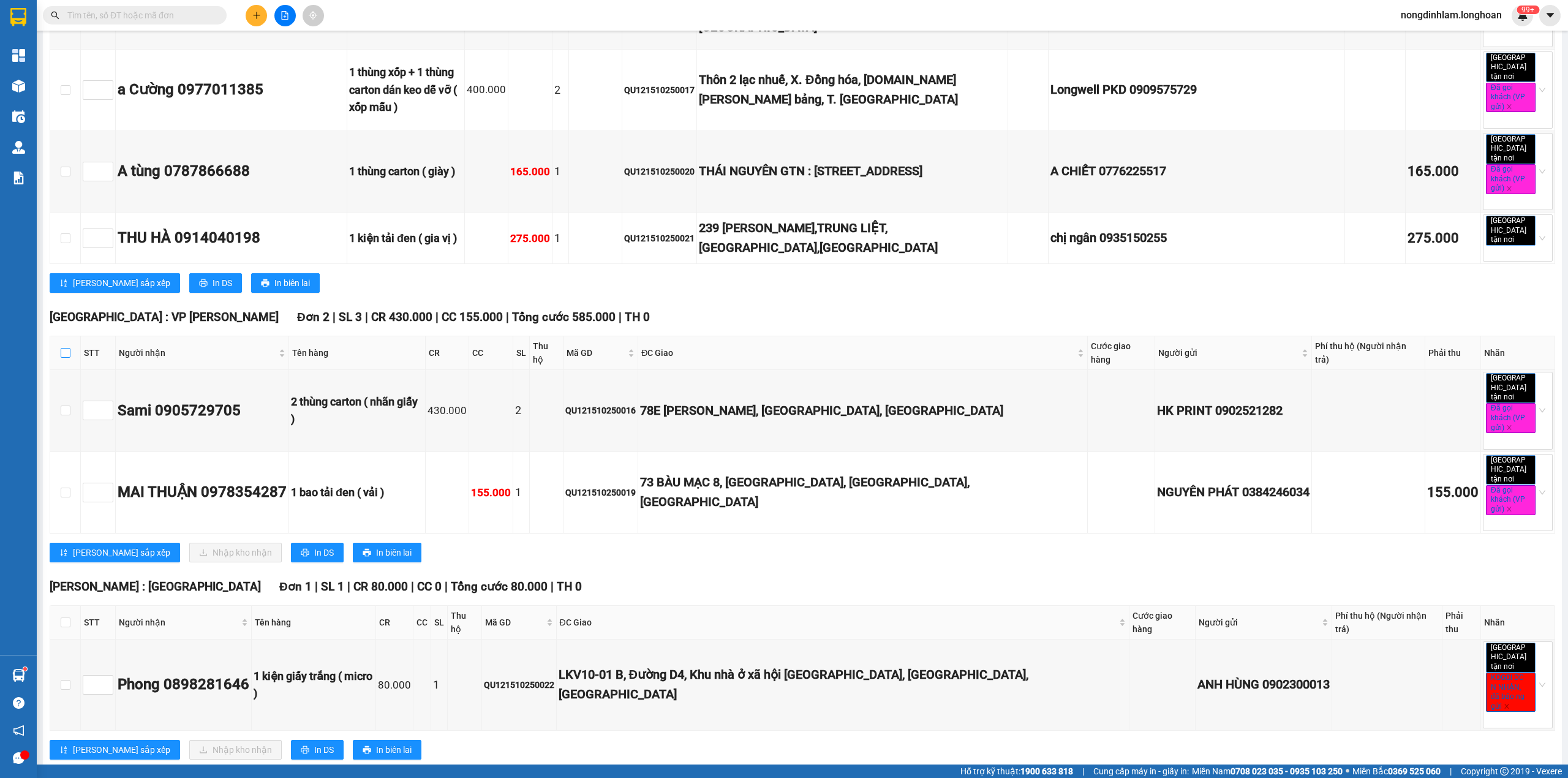
click at [64, 348] on input "checkbox" at bounding box center [65, 353] width 10 height 10
checkbox input "true"
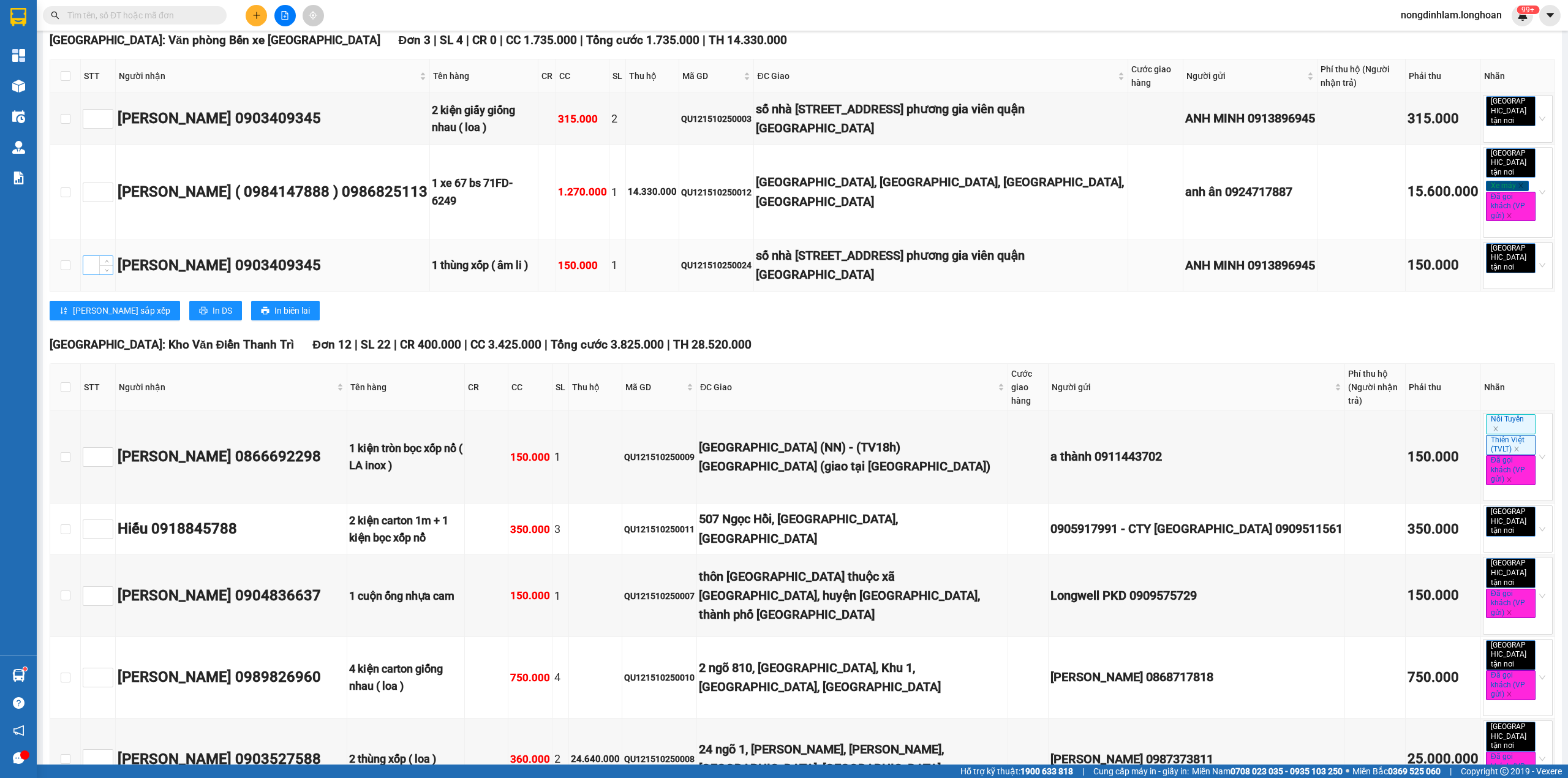
scroll to position [388, 0]
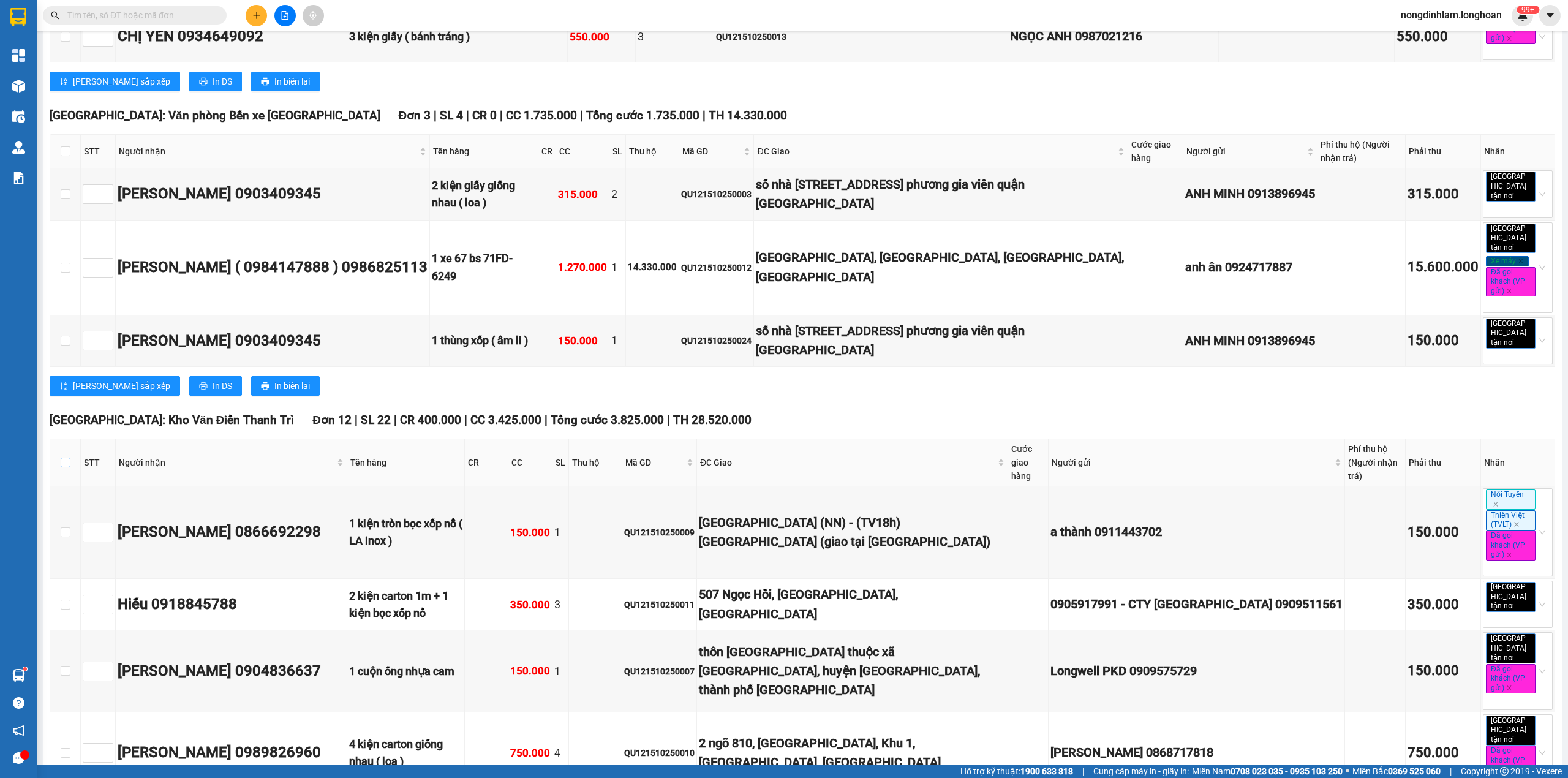
click at [65, 457] on input "checkbox" at bounding box center [65, 462] width 10 height 10
checkbox input "true"
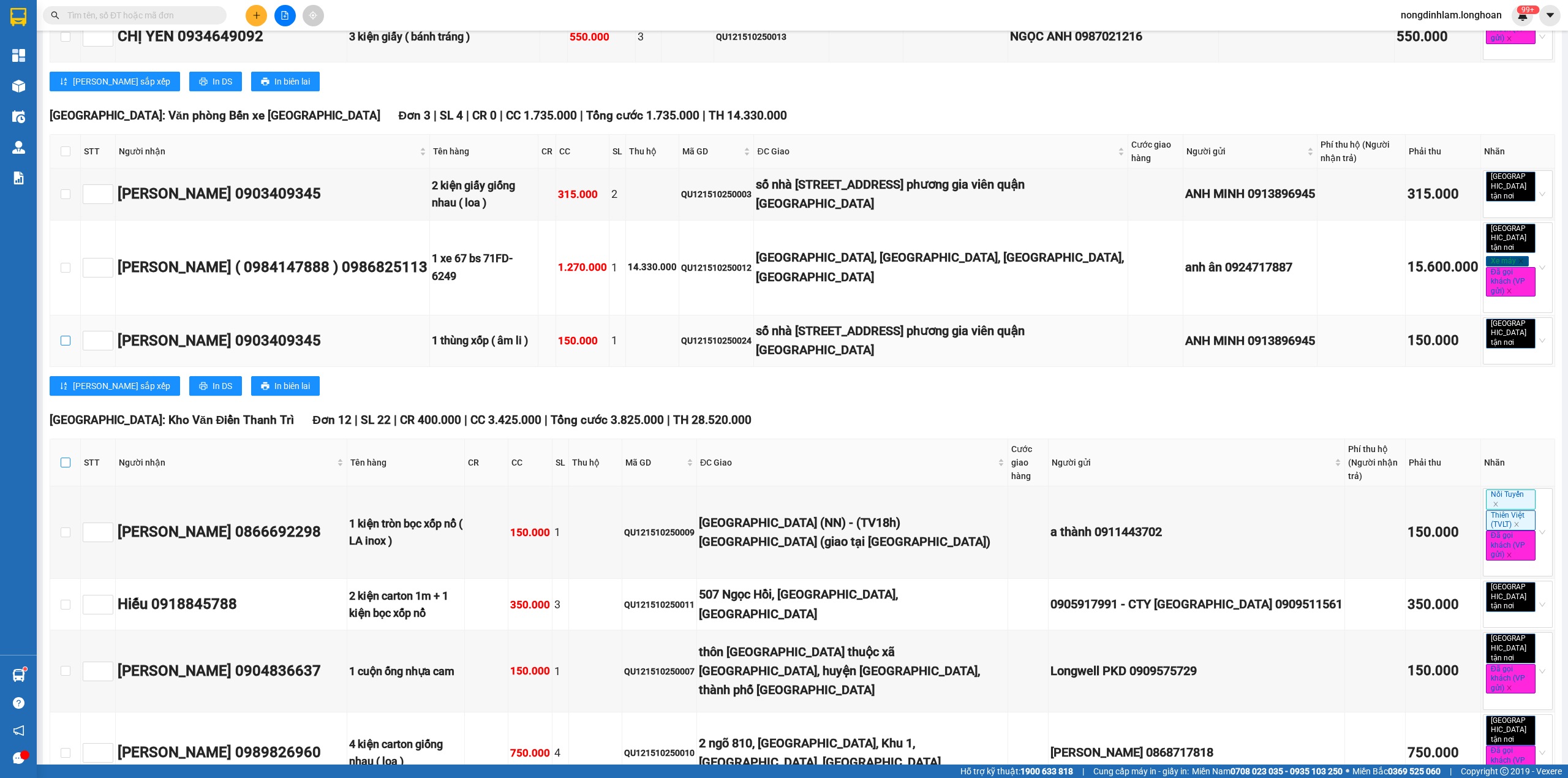
checkbox input "true"
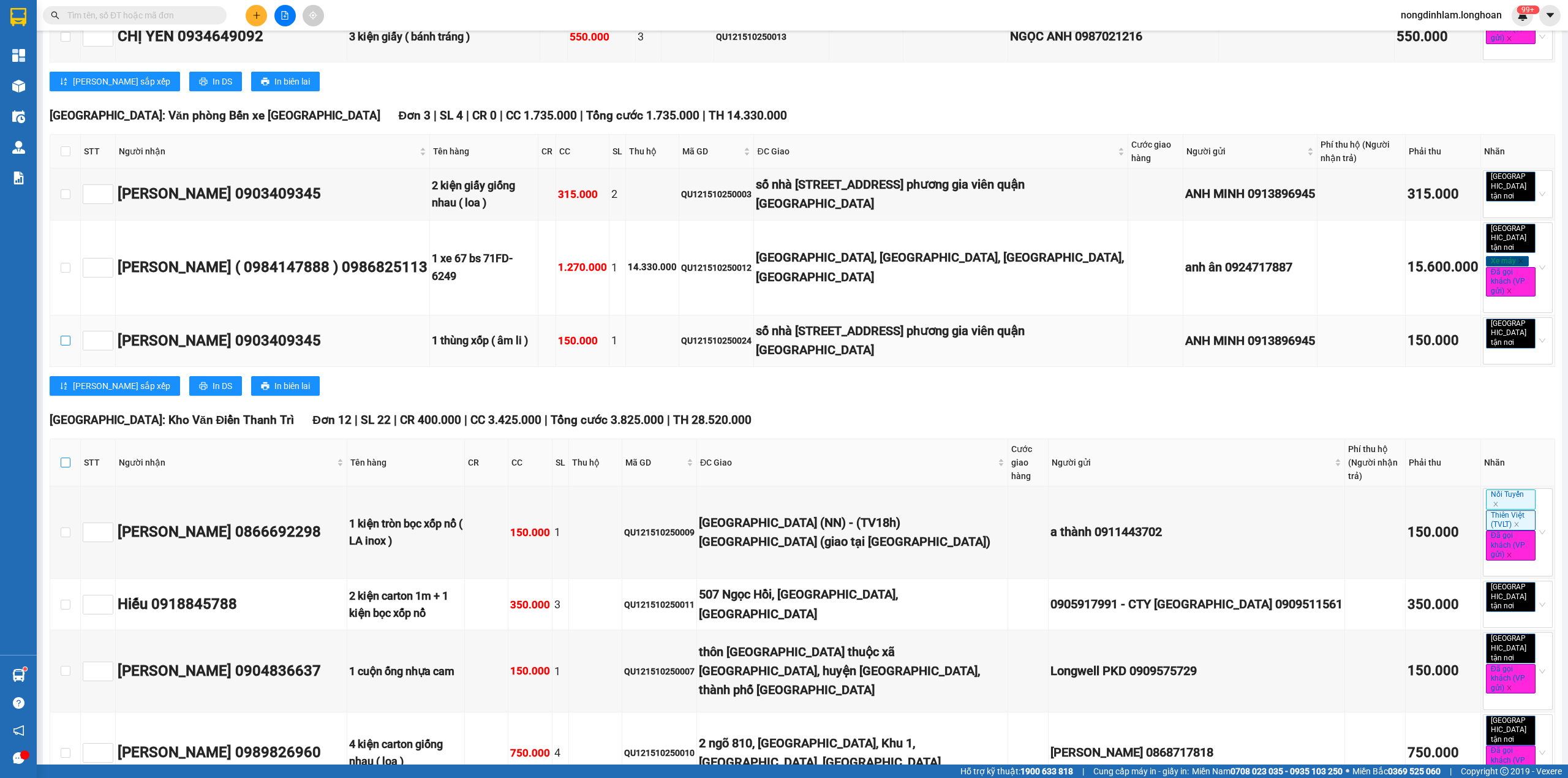
checkbox input "true"
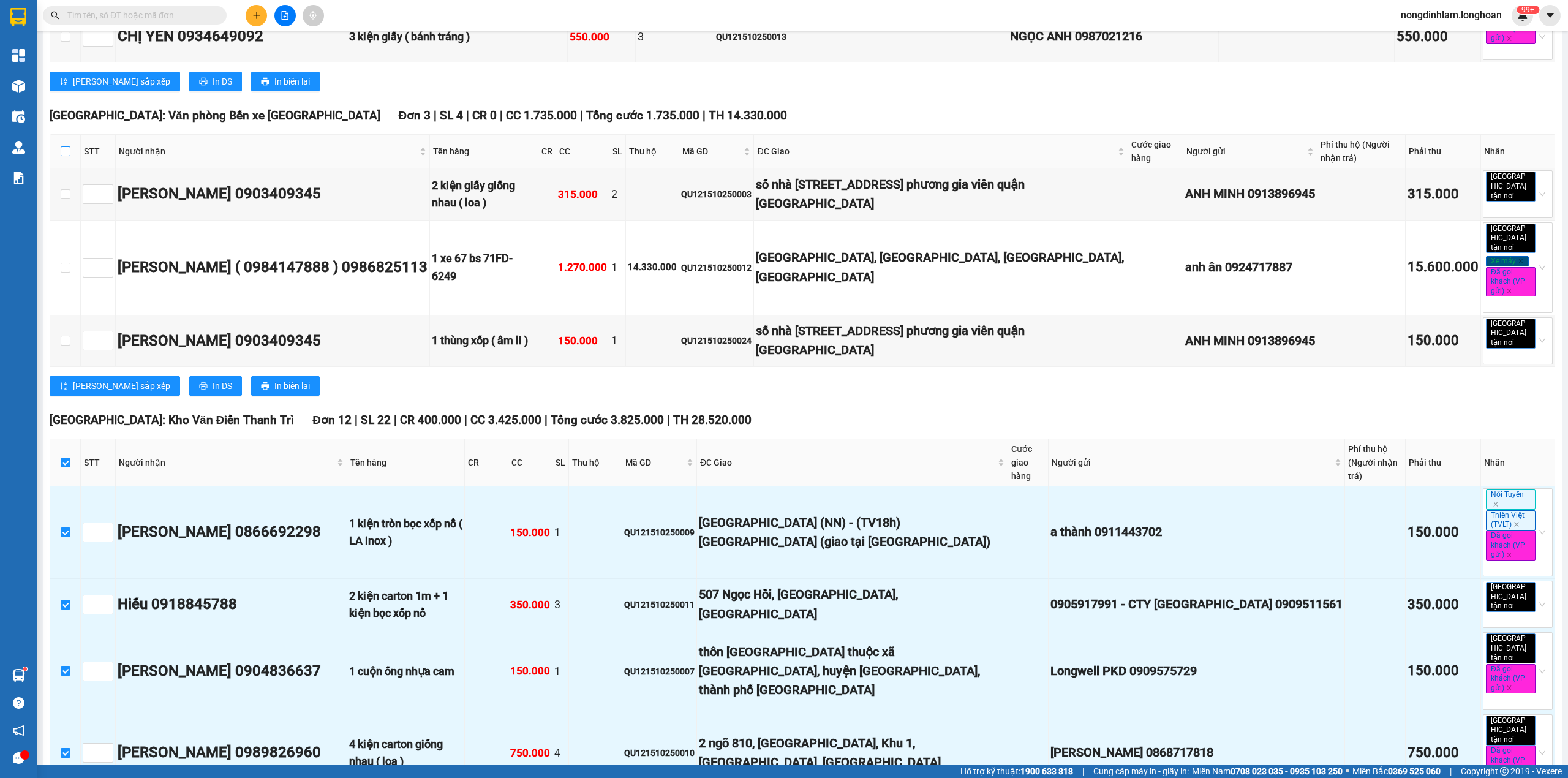
click at [66, 157] on input "checkbox" at bounding box center [65, 151] width 10 height 10
checkbox input "true"
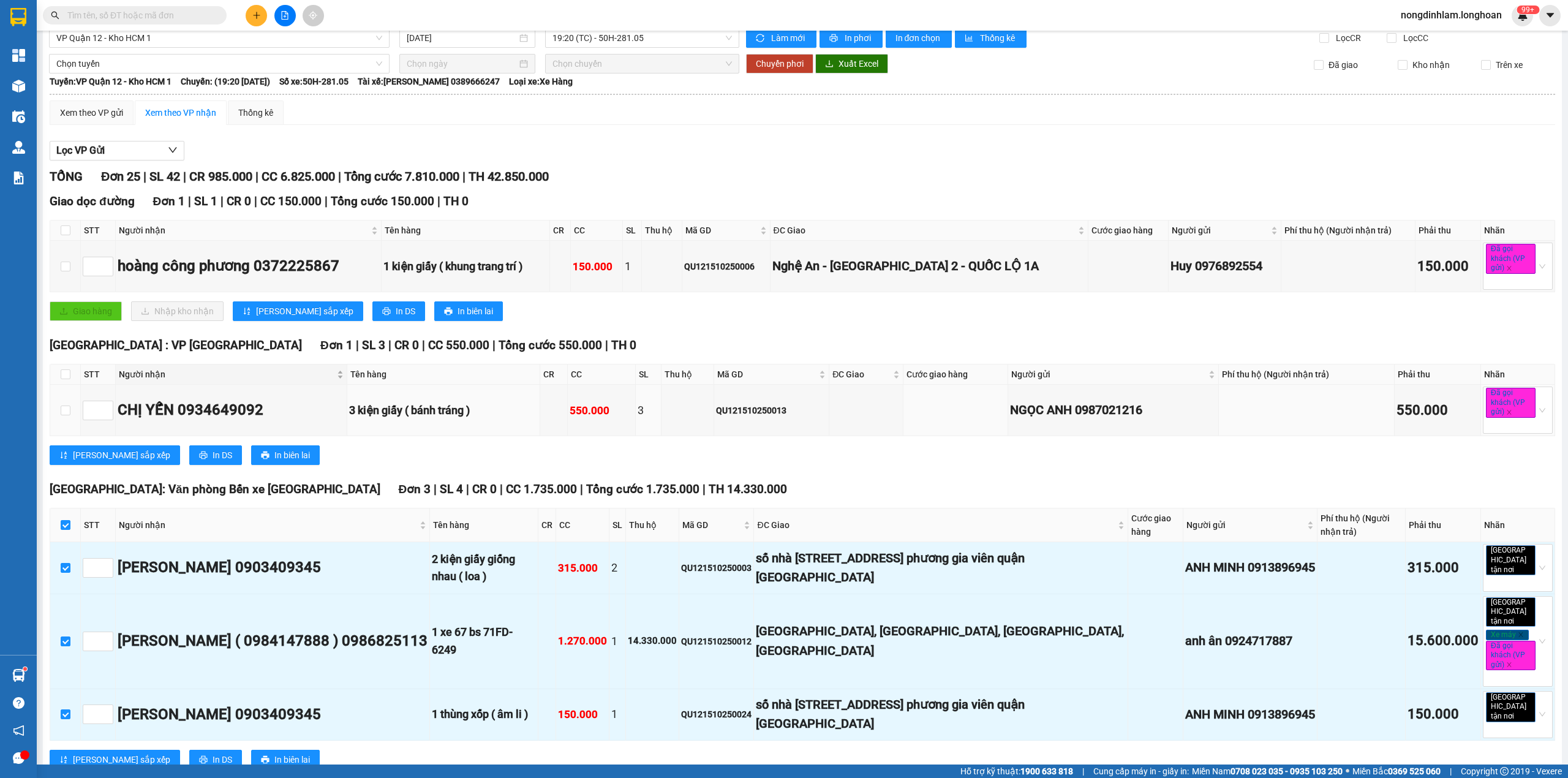
scroll to position [0, 0]
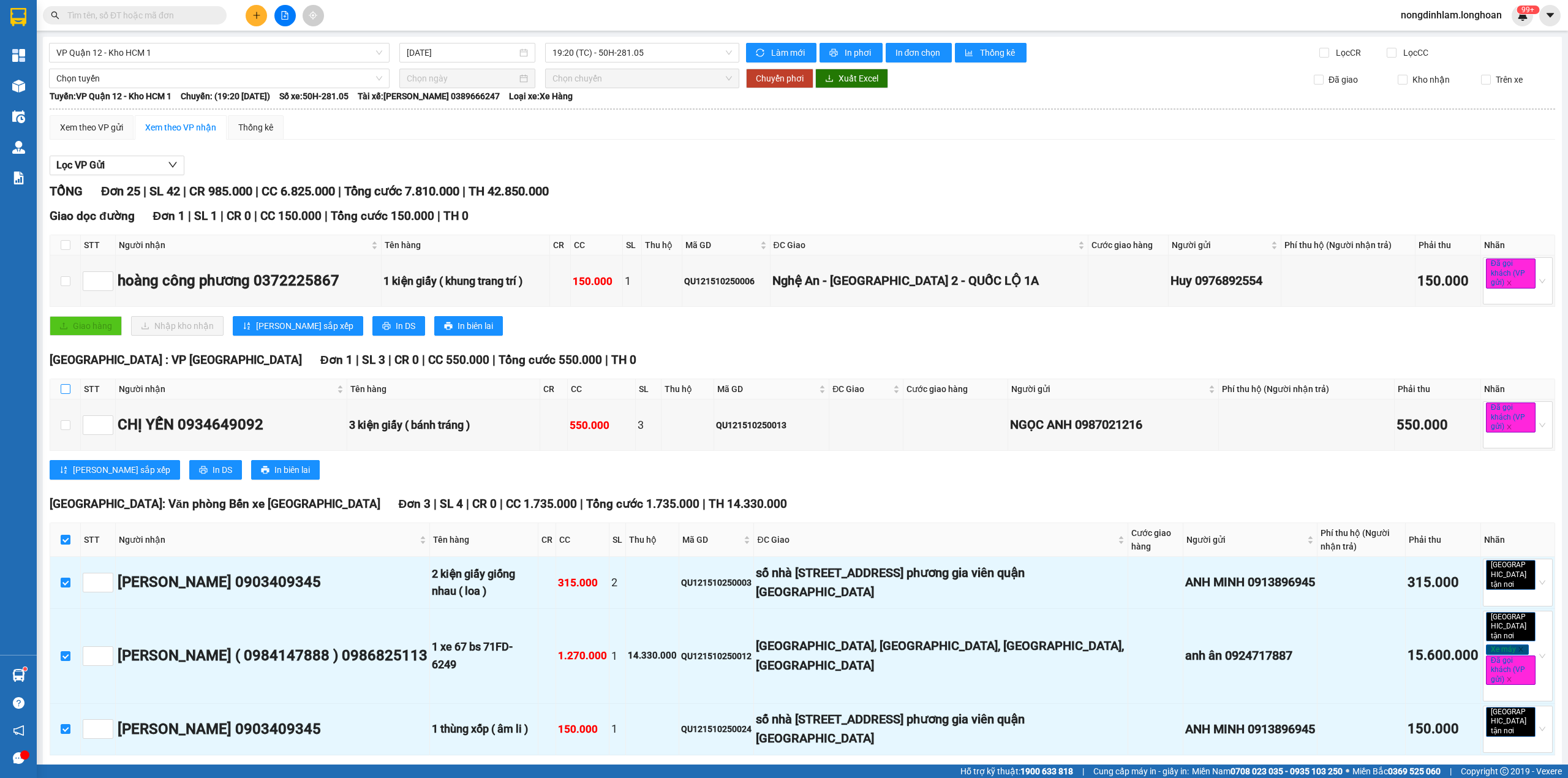
click at [62, 391] on input "checkbox" at bounding box center [65, 389] width 10 height 10
checkbox input "true"
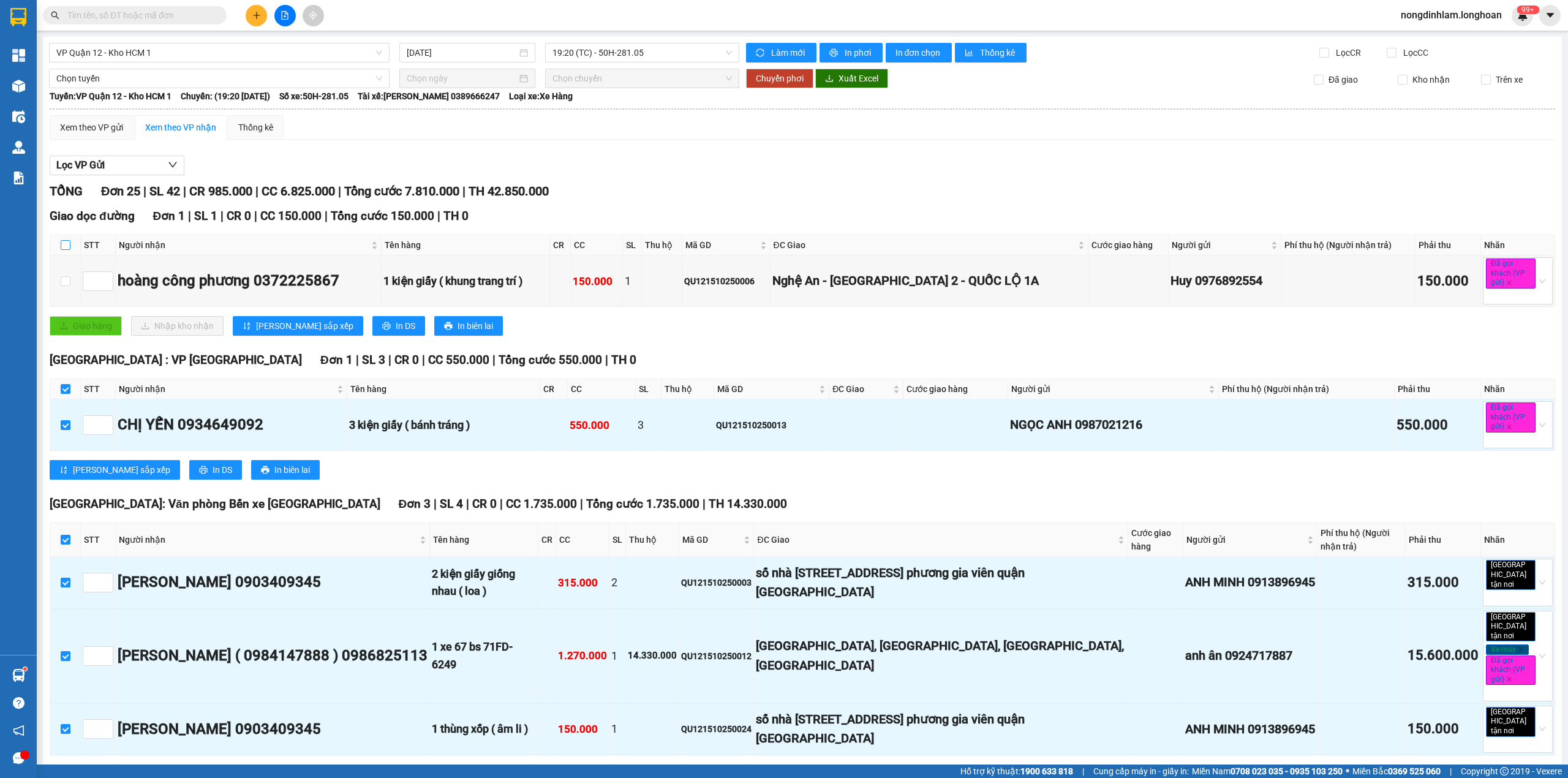
click at [68, 248] on input "checkbox" at bounding box center [65, 245] width 10 height 10
checkbox input "true"
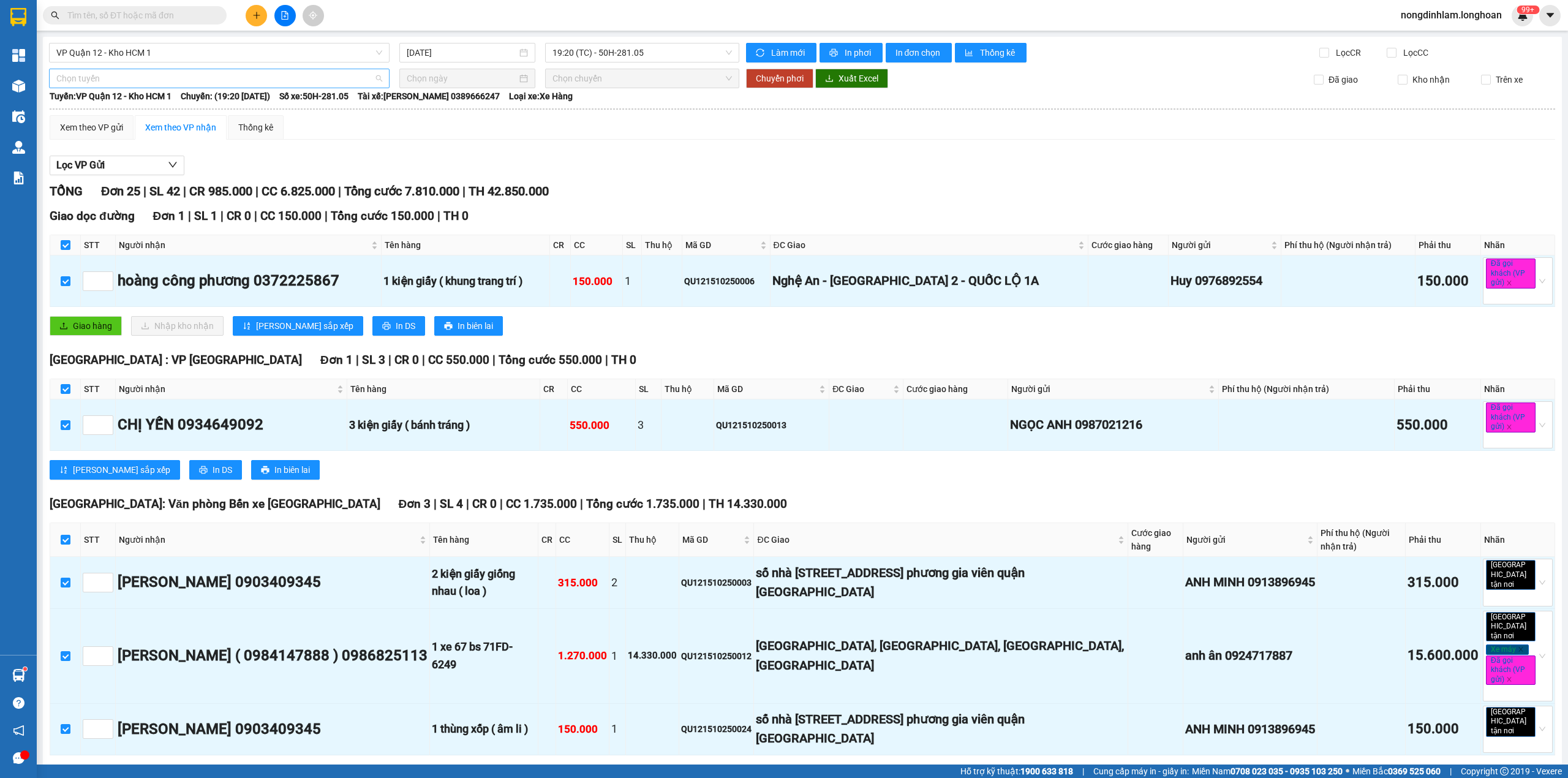
click at [147, 84] on span "Chọn tuyến" at bounding box center [219, 78] width 326 height 18
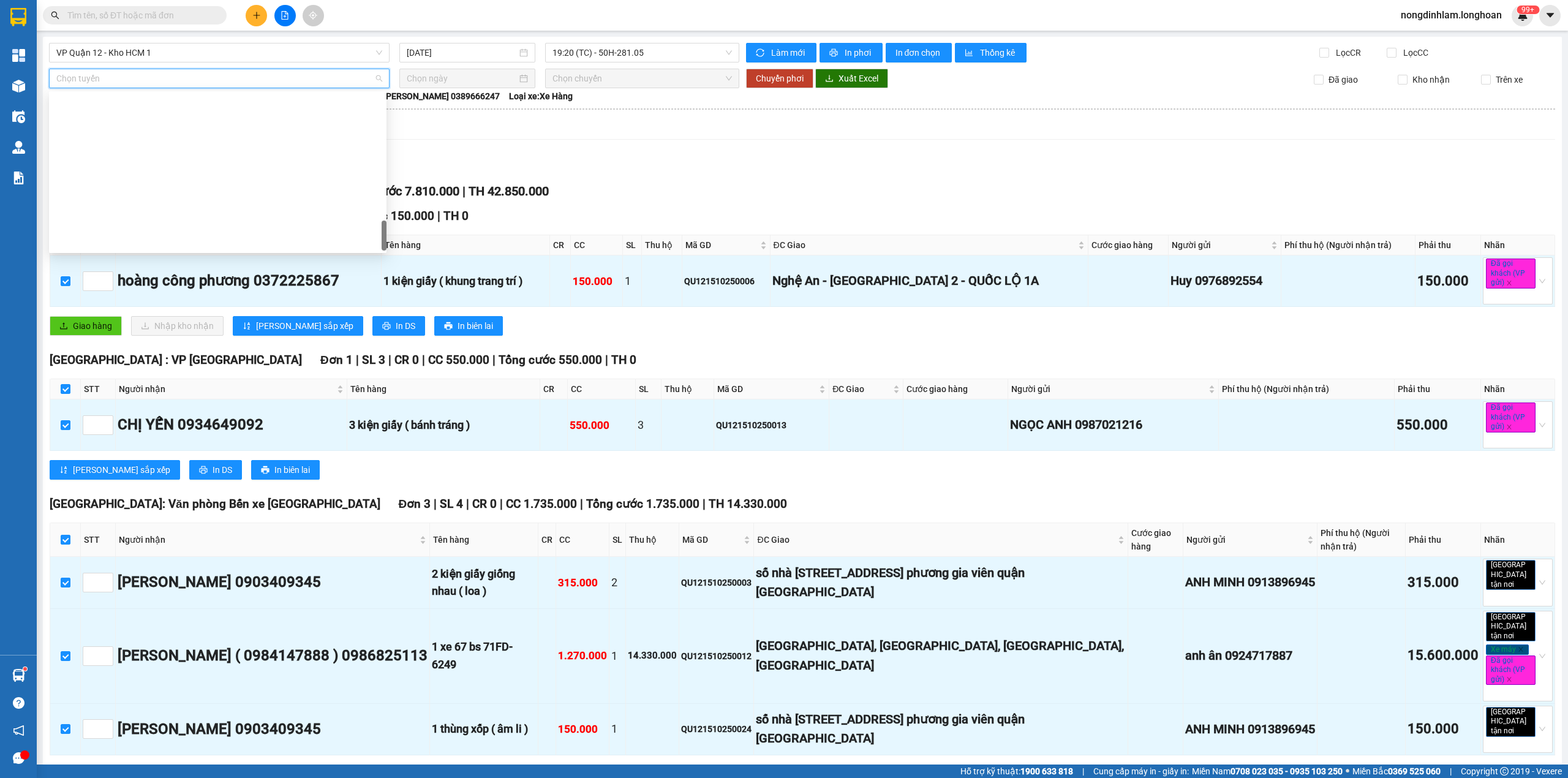
scroll to position [862, 0]
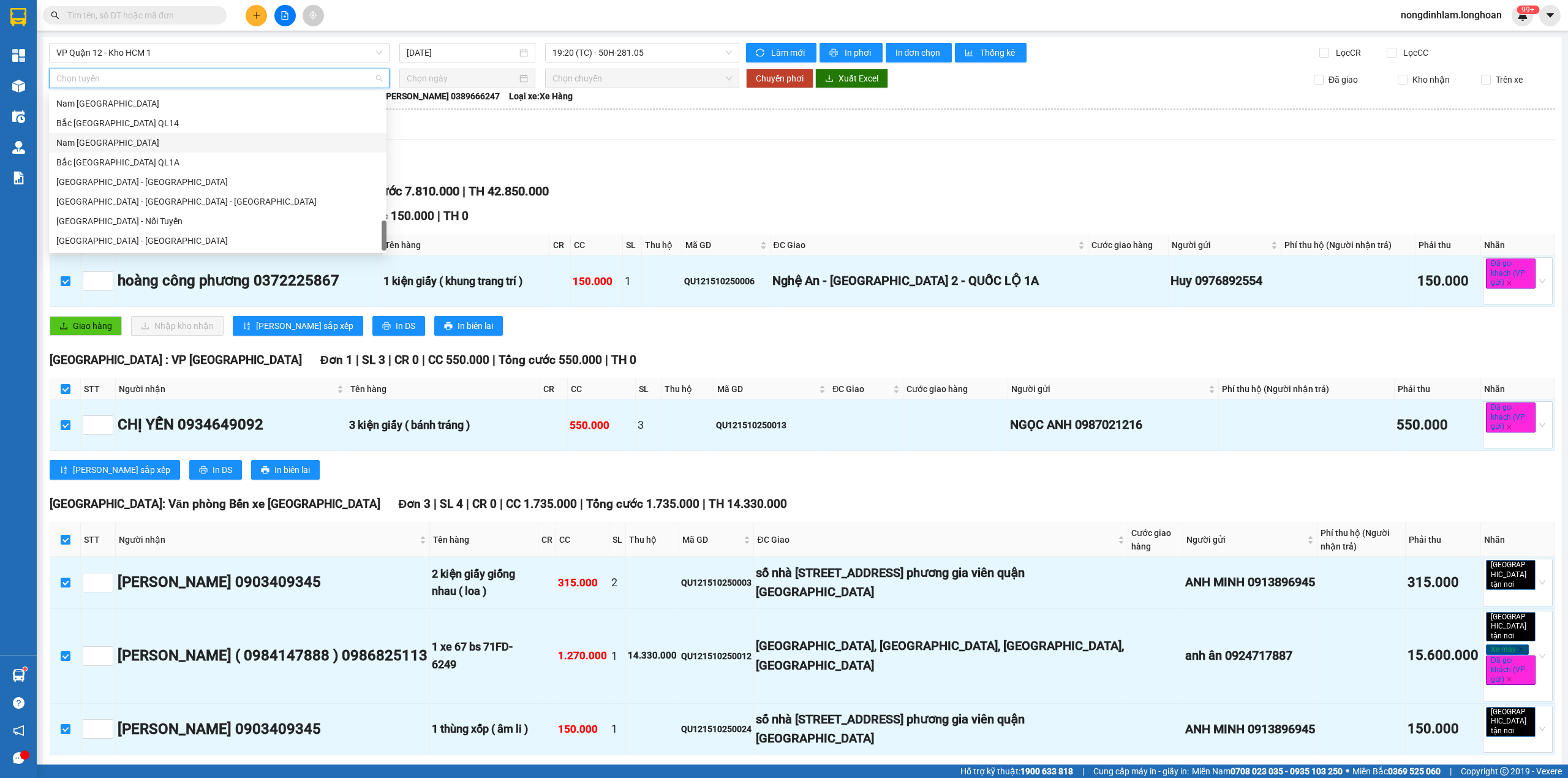
click at [128, 138] on div "Nam [GEOGRAPHIC_DATA]" at bounding box center [217, 143] width 323 height 14
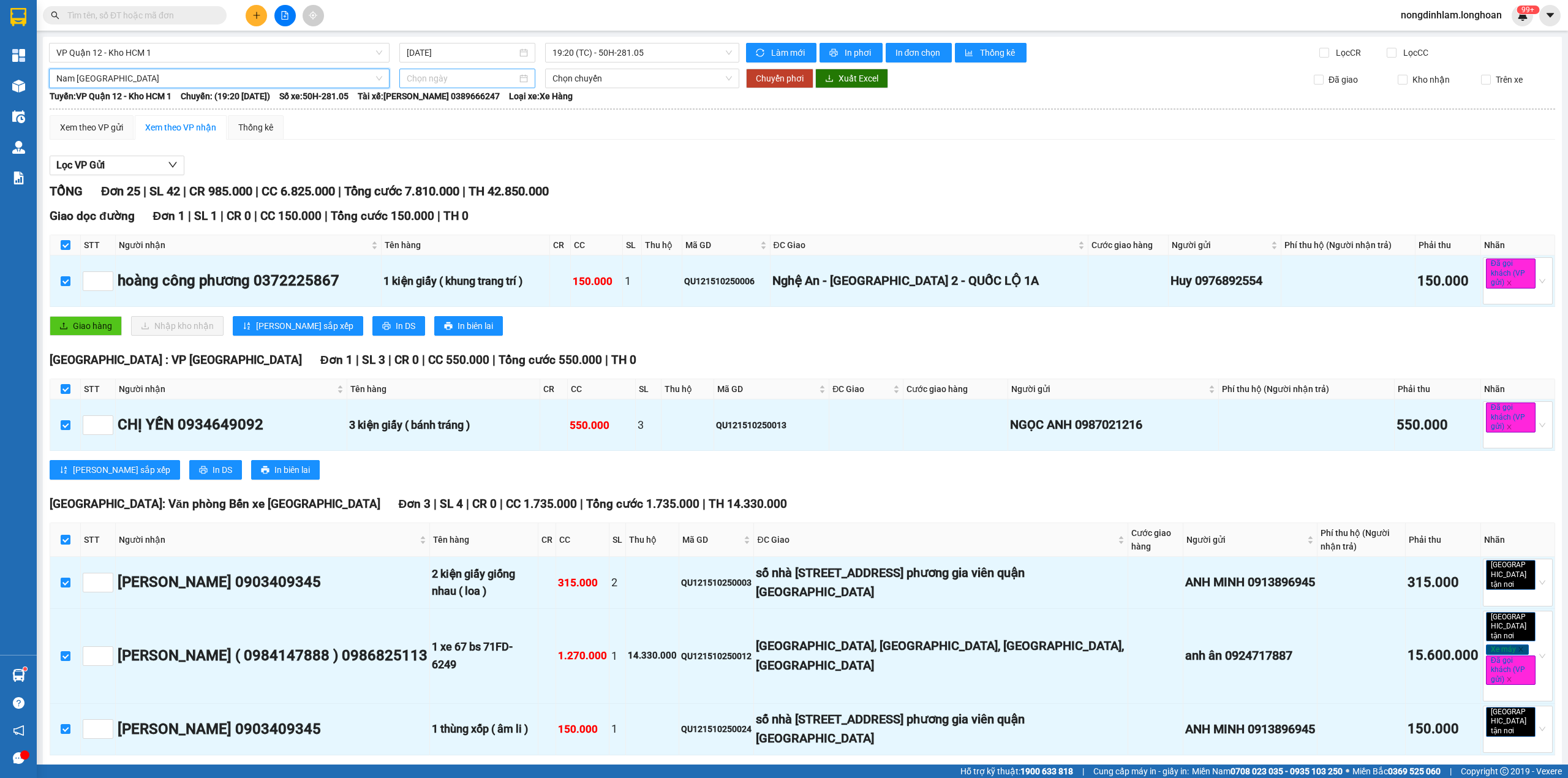
click at [416, 74] on input at bounding box center [461, 78] width 110 height 14
type input "[DATE]"
click at [480, 185] on div "15" at bounding box center [480, 186] width 14 height 14
type input "[DATE]"
click at [766, 82] on span "Chuyển phơi" at bounding box center [779, 78] width 48 height 14
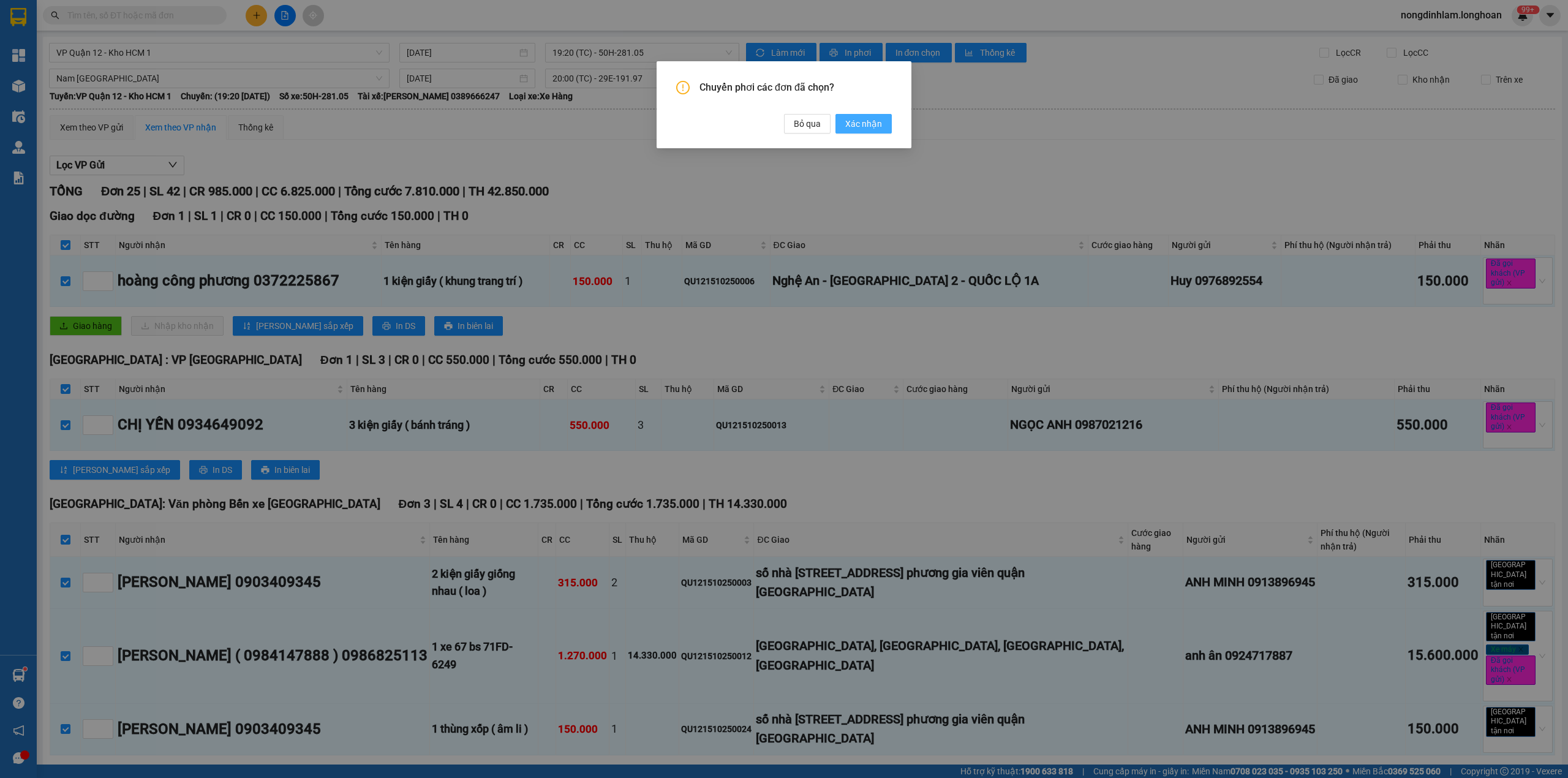
click at [863, 123] on span "Xác nhận" at bounding box center [864, 124] width 36 height 14
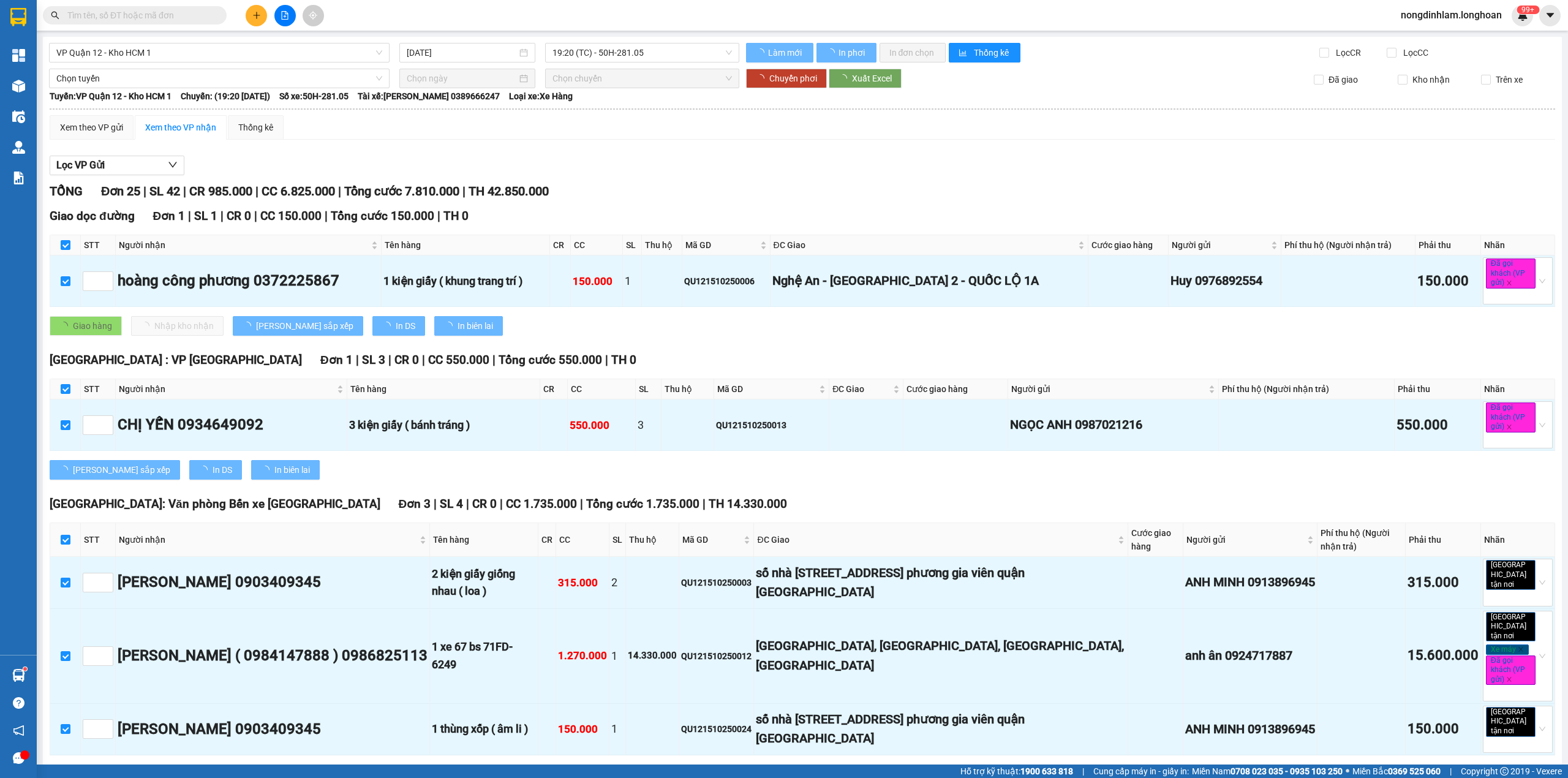
checkbox input "false"
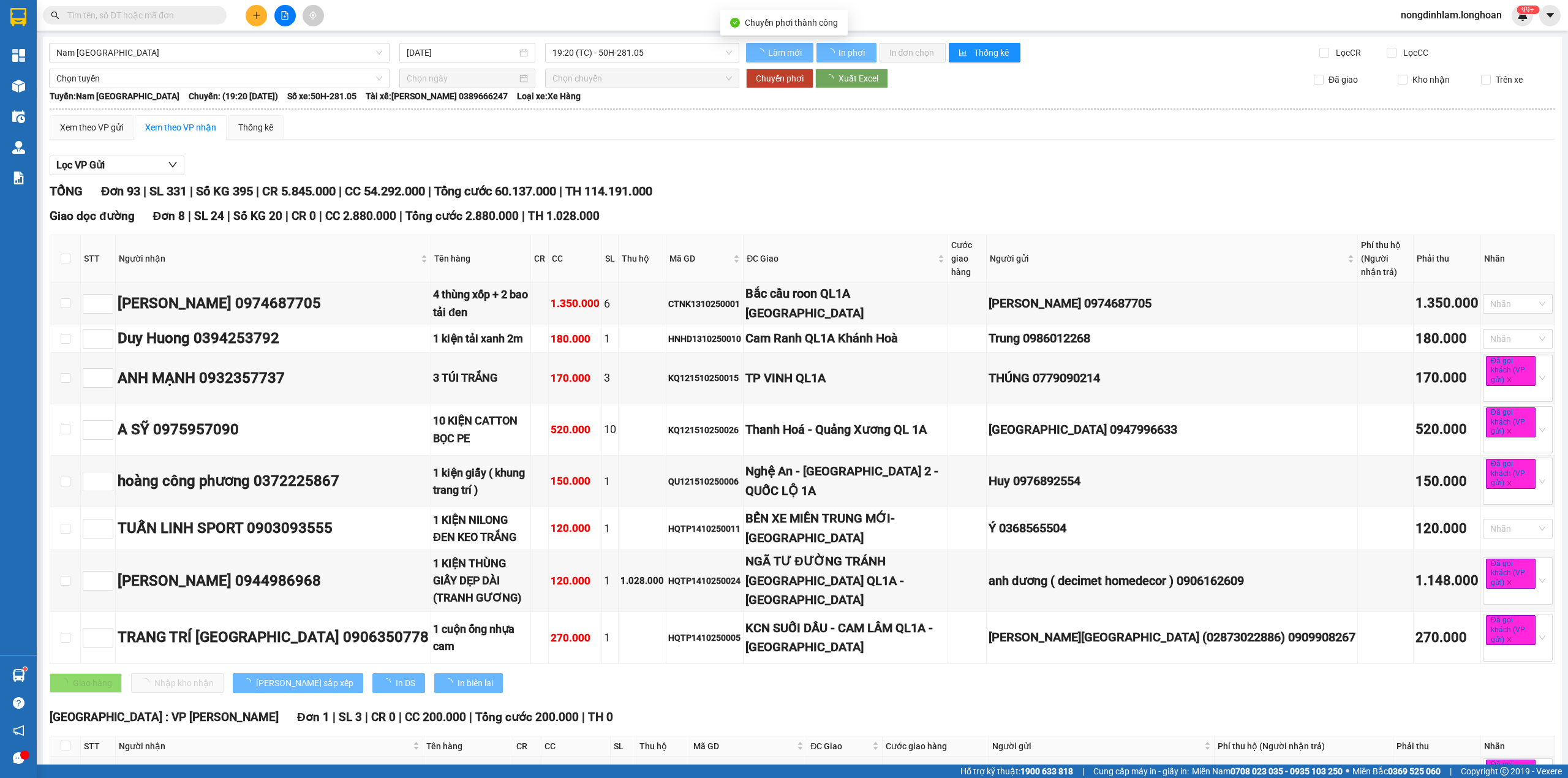
checkbox input "false"
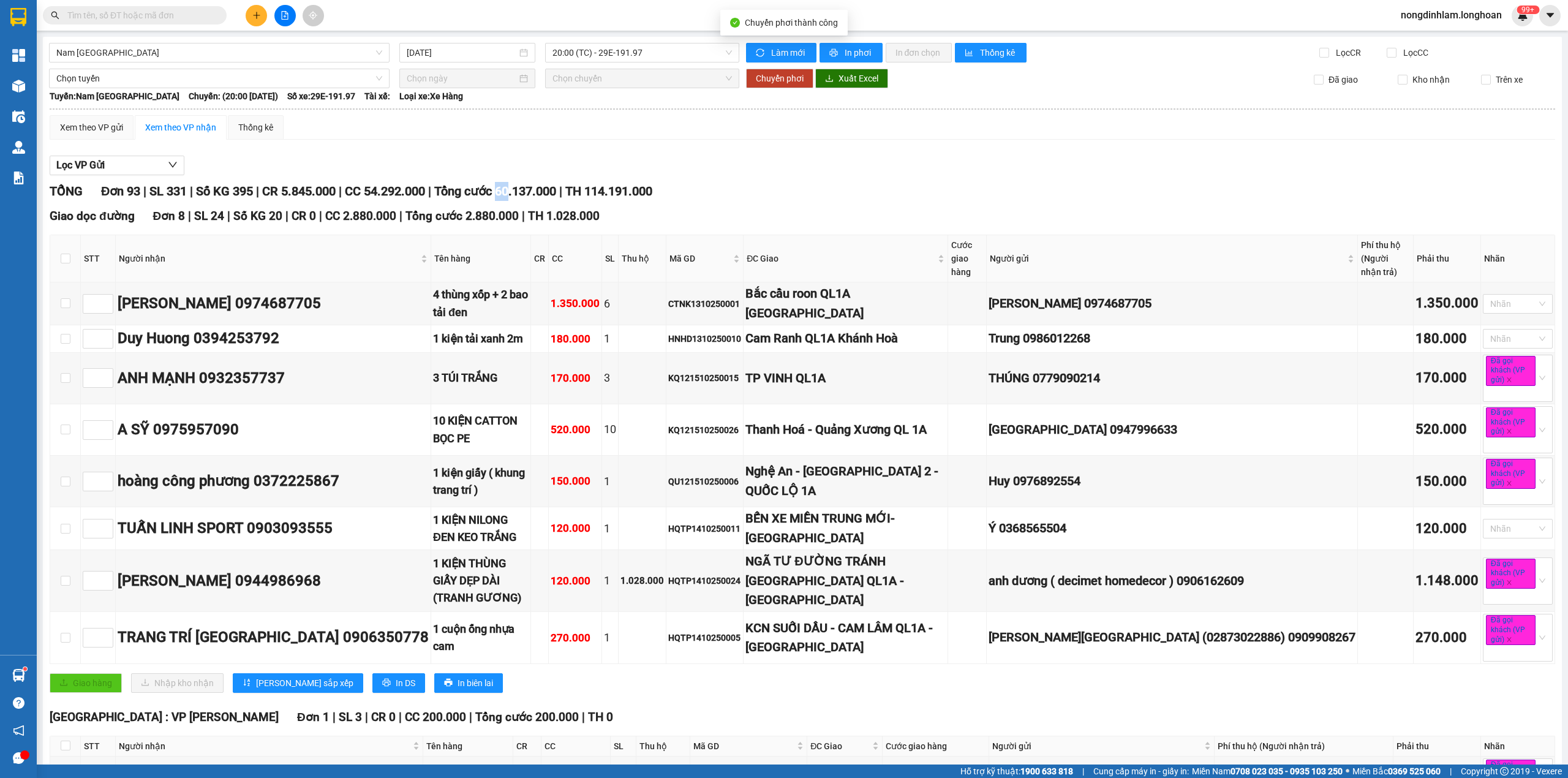
click at [512, 188] on span "Tổng cước 60.137.000" at bounding box center [495, 191] width 122 height 14
click at [179, 50] on span "Nam [GEOGRAPHIC_DATA]" at bounding box center [219, 52] width 326 height 18
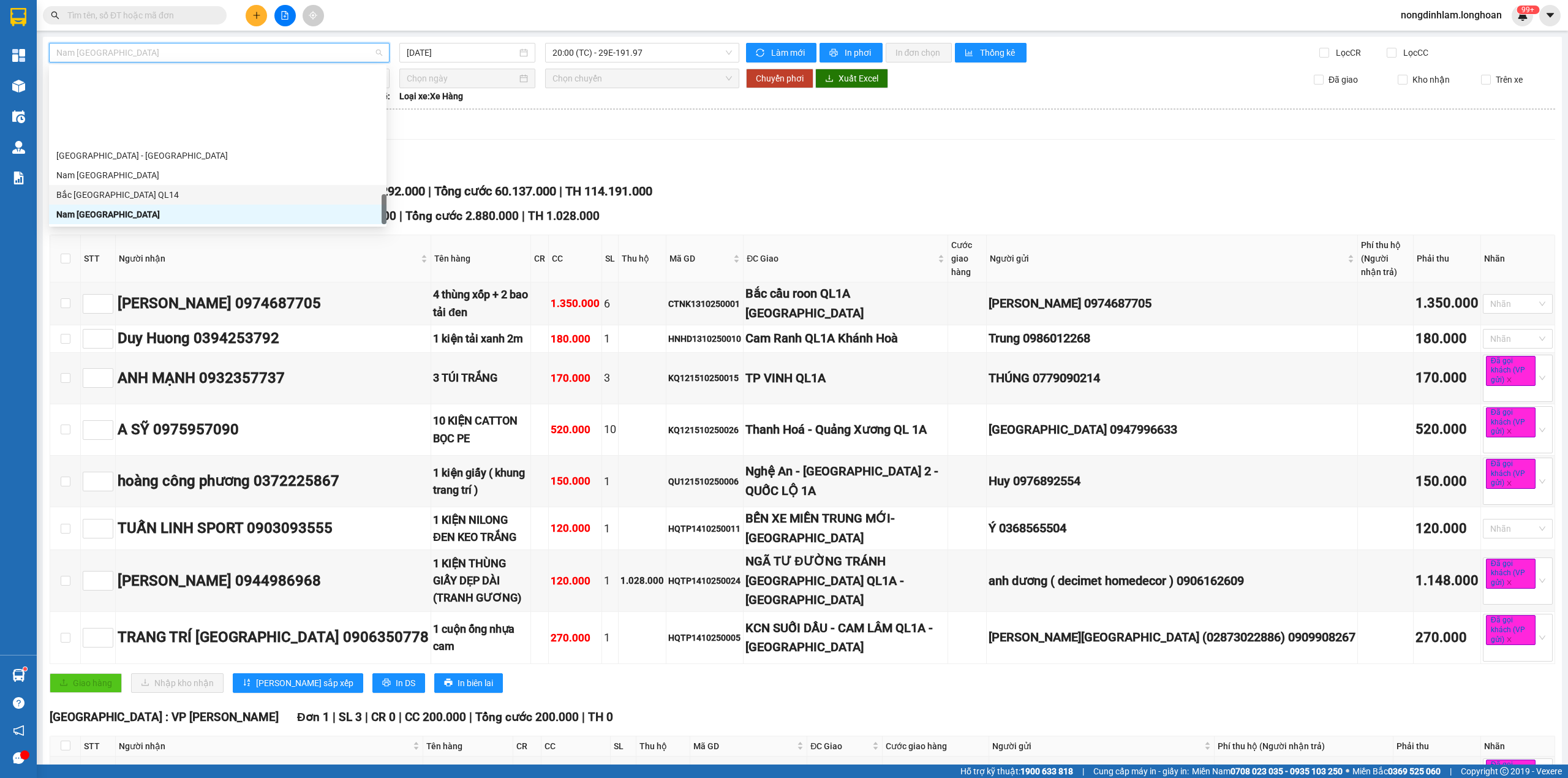
scroll to position [794, 0]
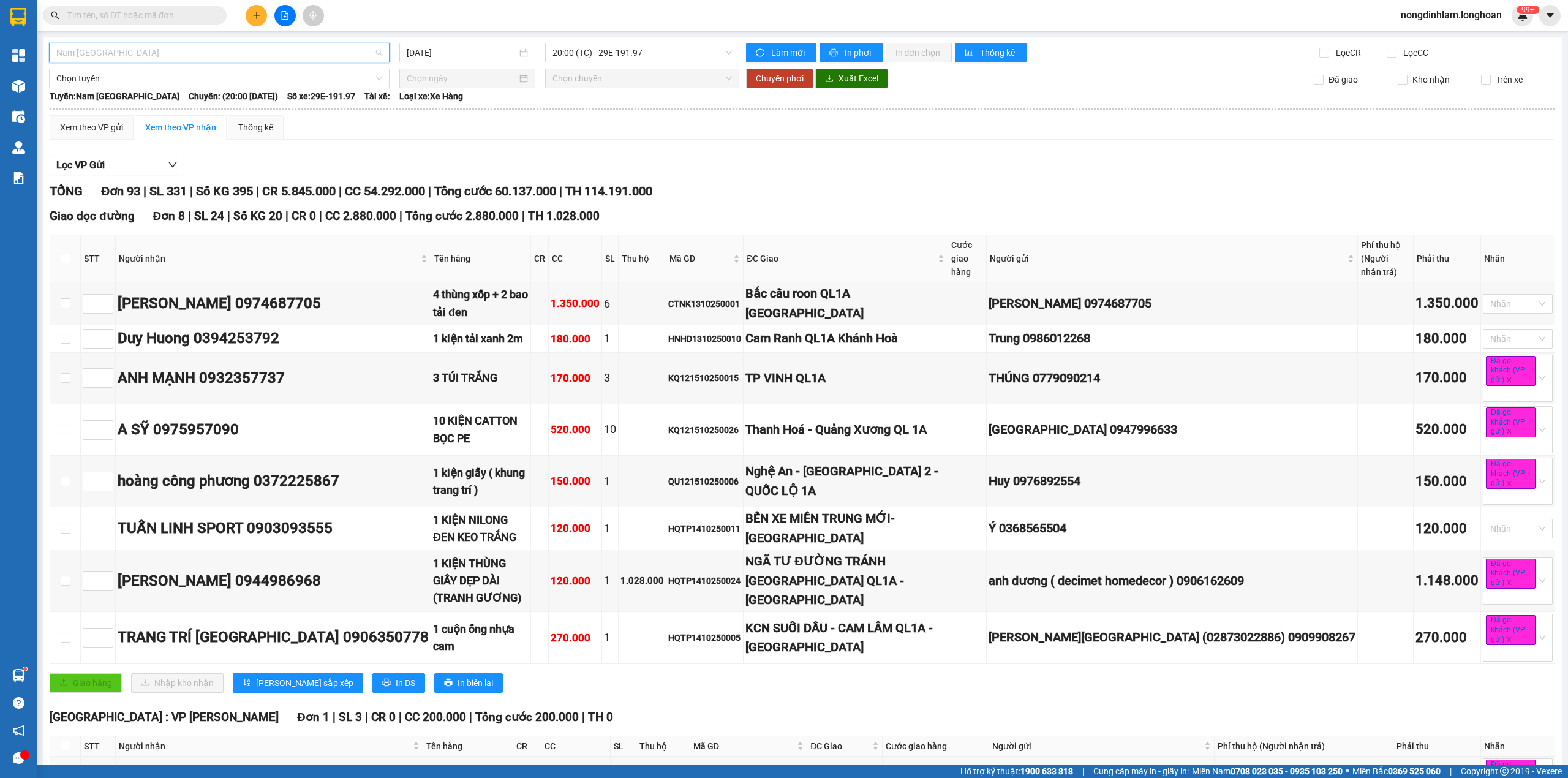
click at [200, 48] on span "Nam [GEOGRAPHIC_DATA]" at bounding box center [219, 52] width 326 height 18
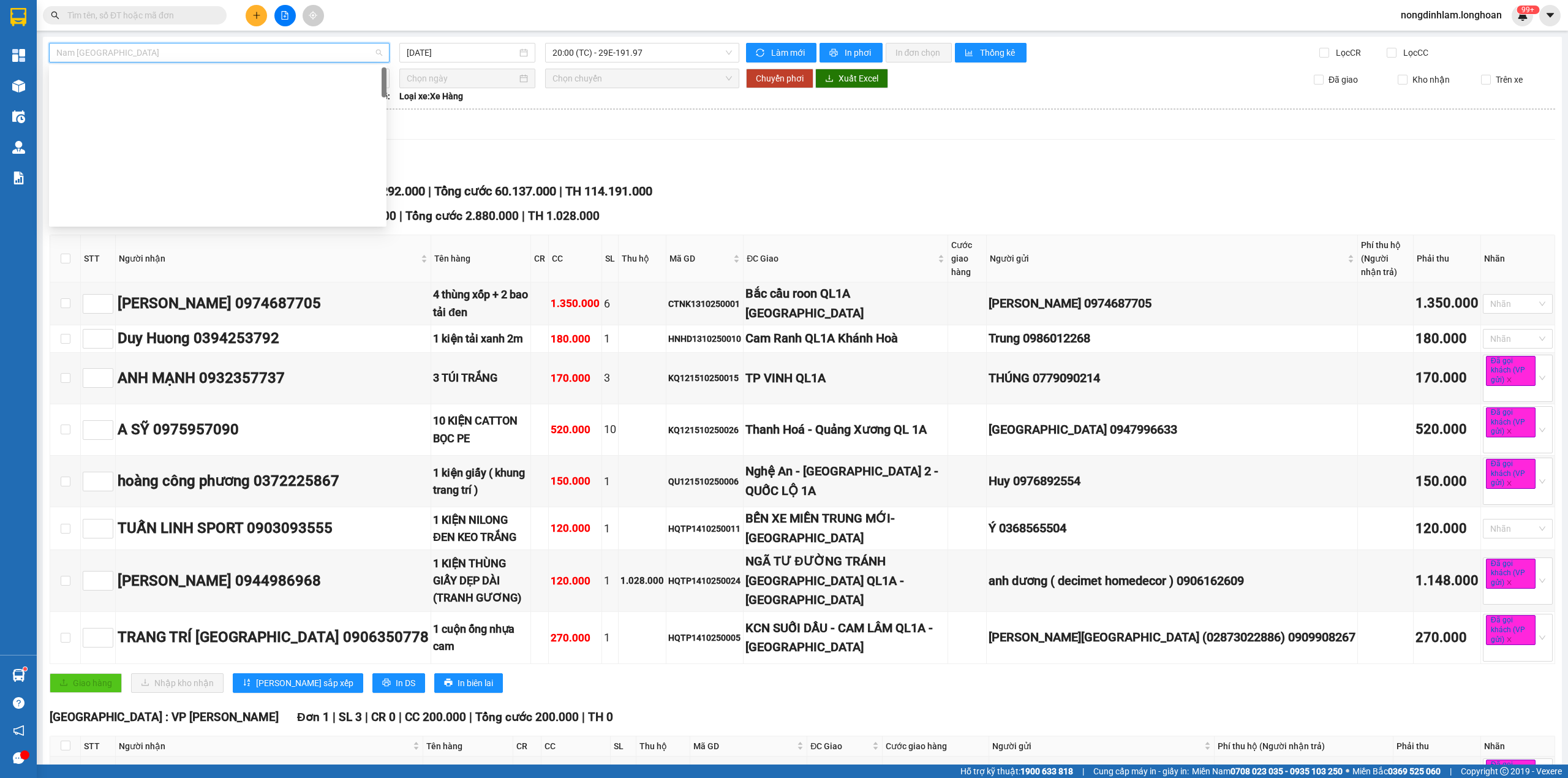
scroll to position [0, 0]
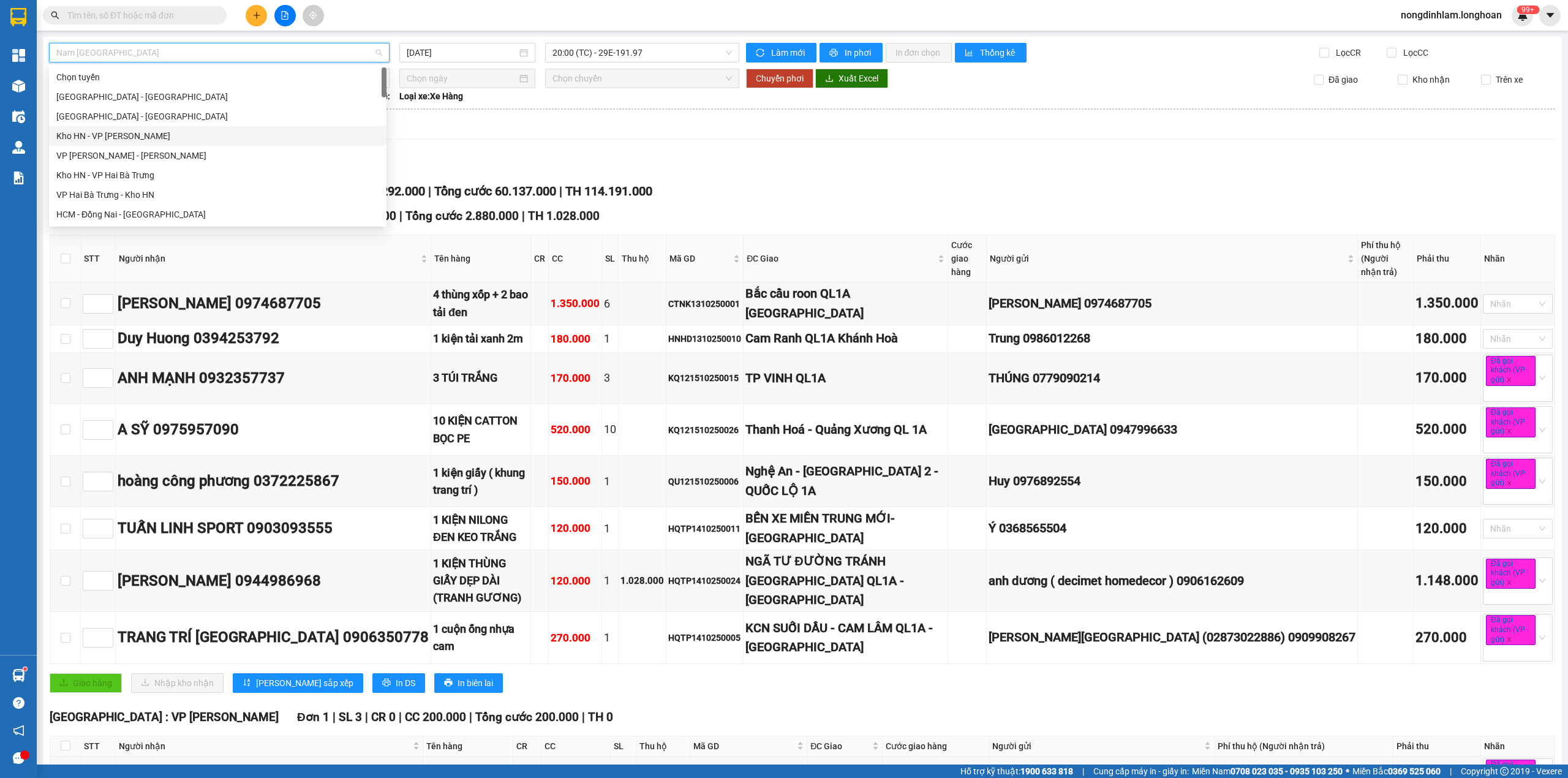
click at [544, 112] on th at bounding box center [802, 109] width 1506 height 11
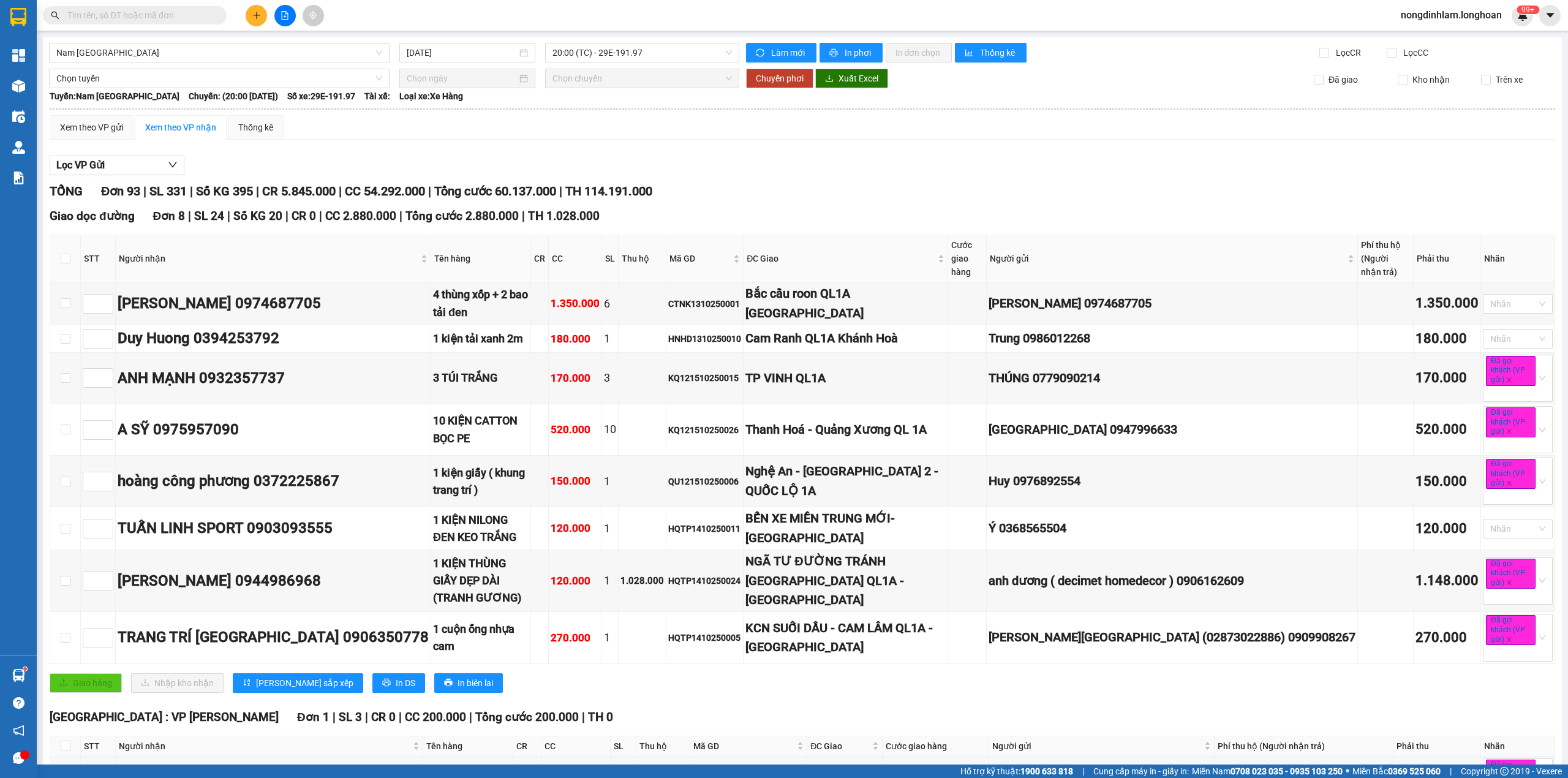
drag, startPoint x: 275, startPoint y: 46, endPoint x: 264, endPoint y: 38, distance: 13.6
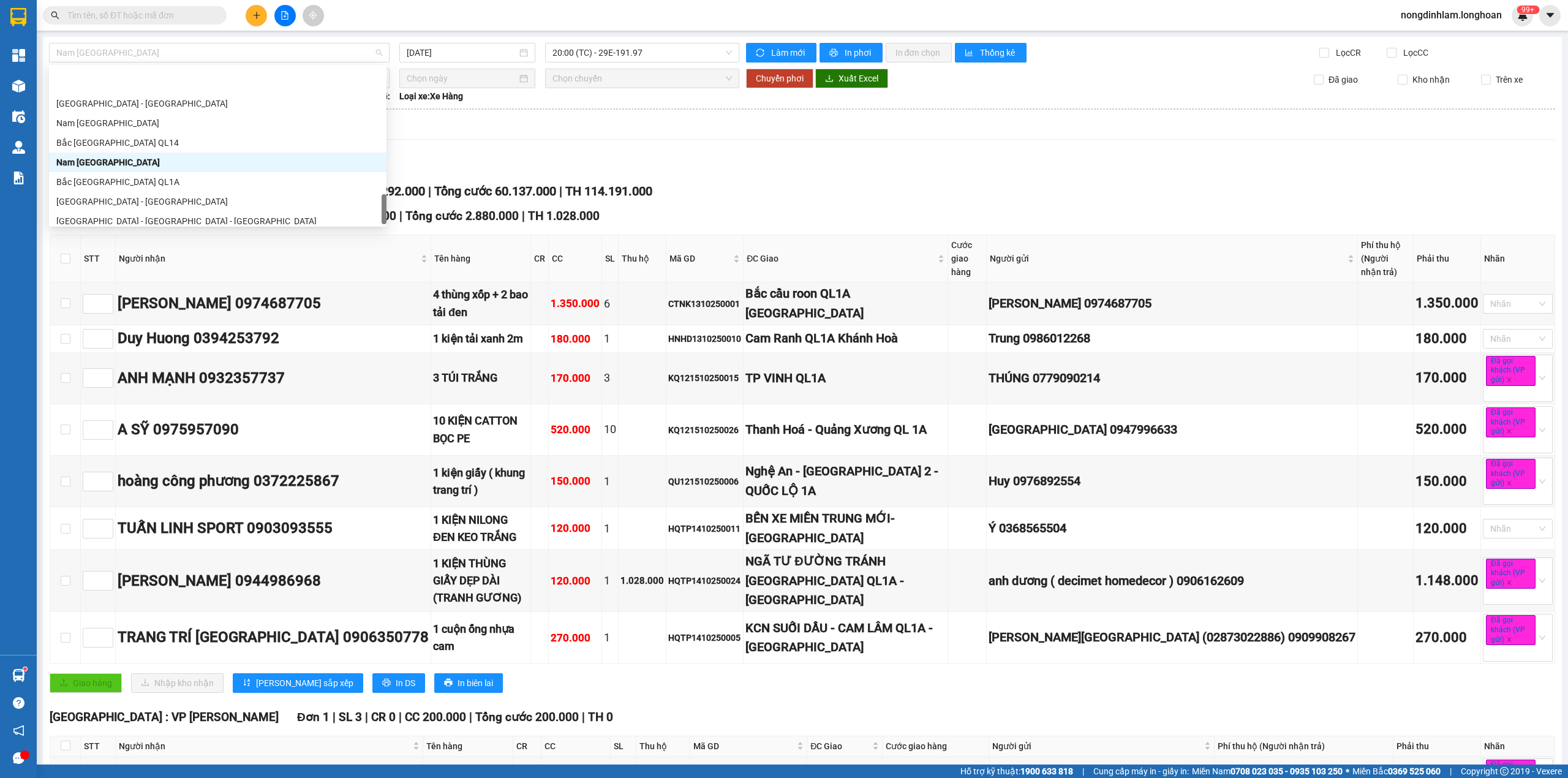
scroll to position [862, 0]
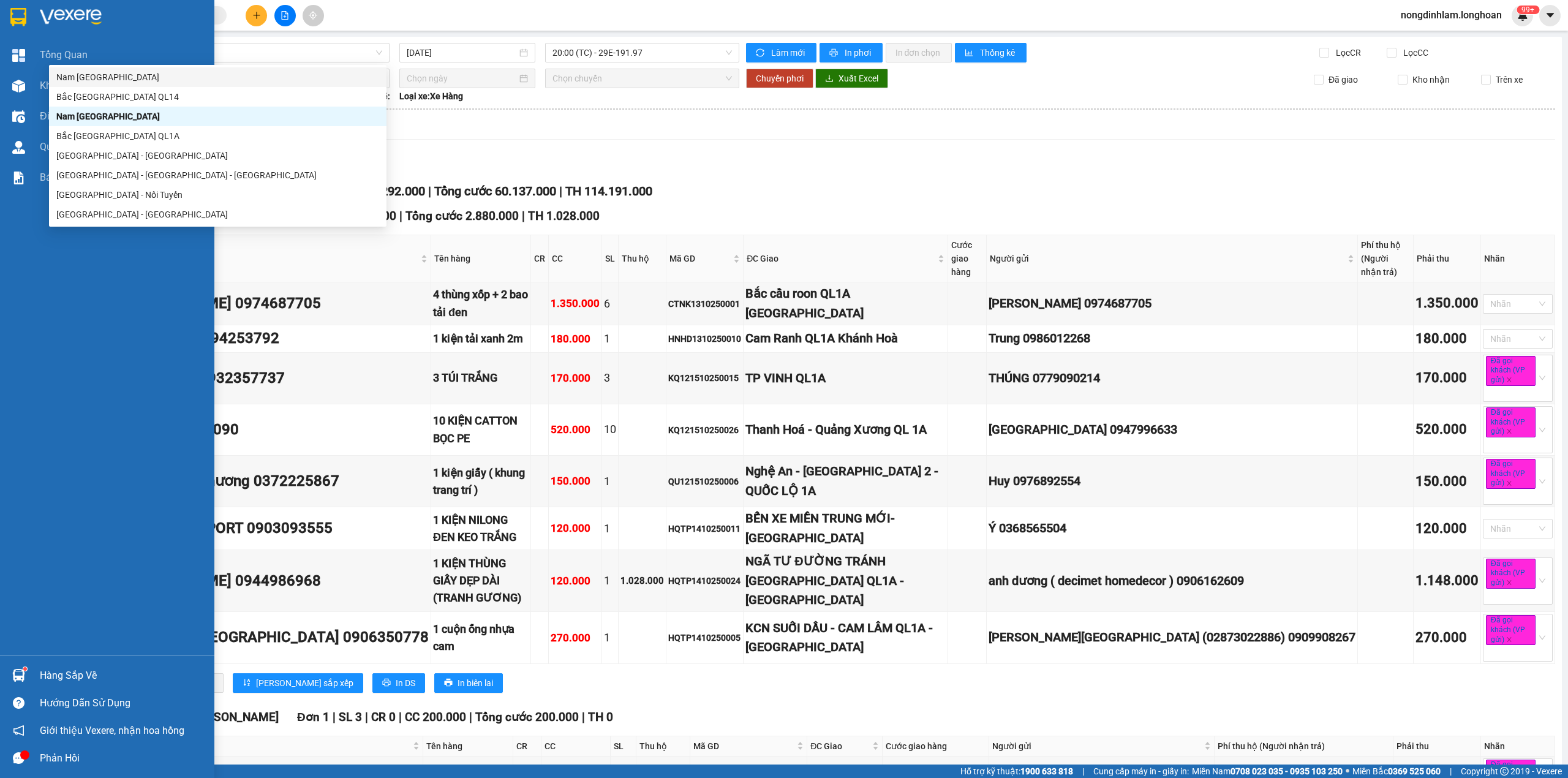
click at [21, 23] on img at bounding box center [18, 17] width 16 height 18
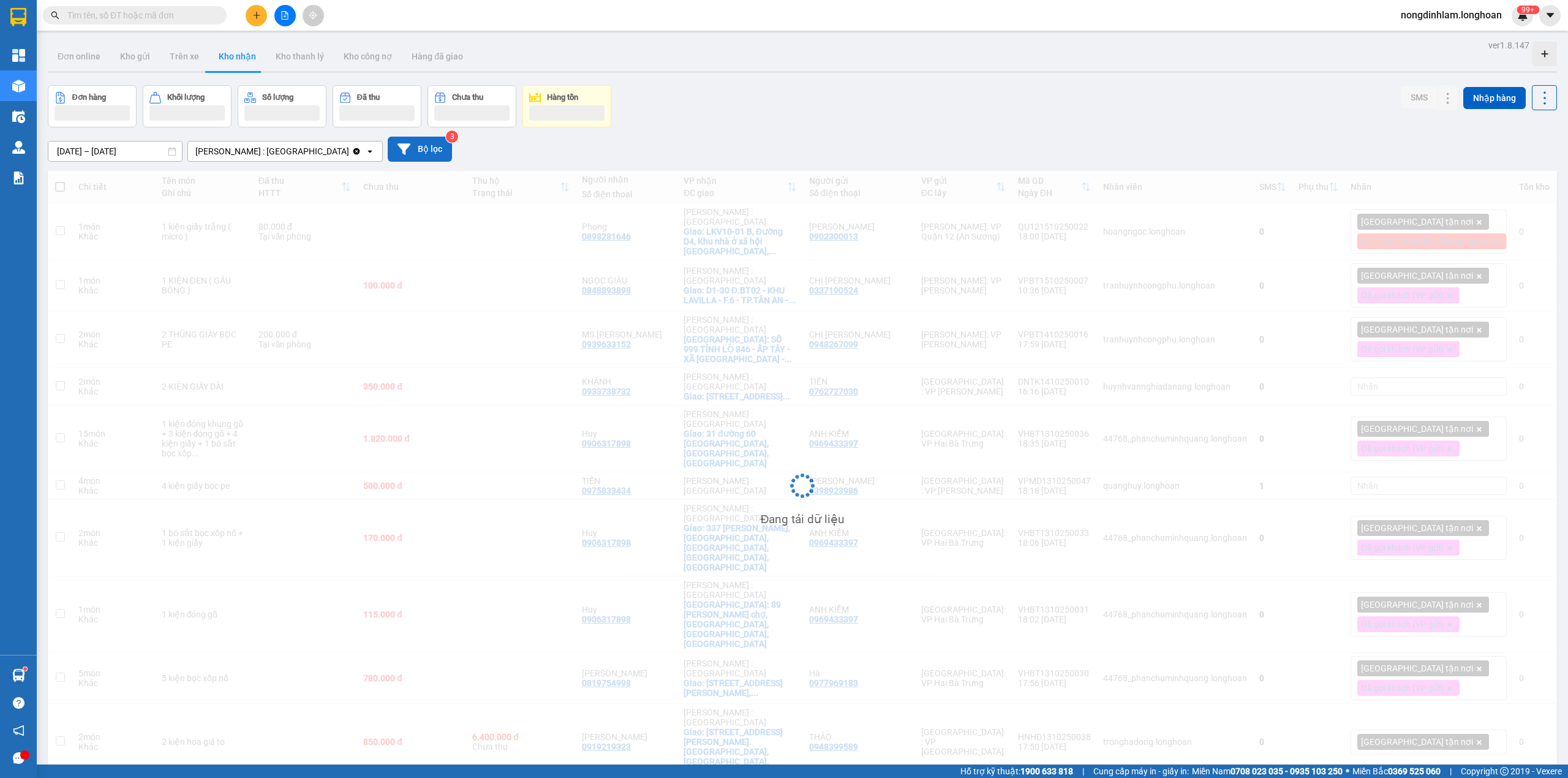
click at [387, 150] on button "Bộ lọc" at bounding box center [419, 149] width 65 height 25
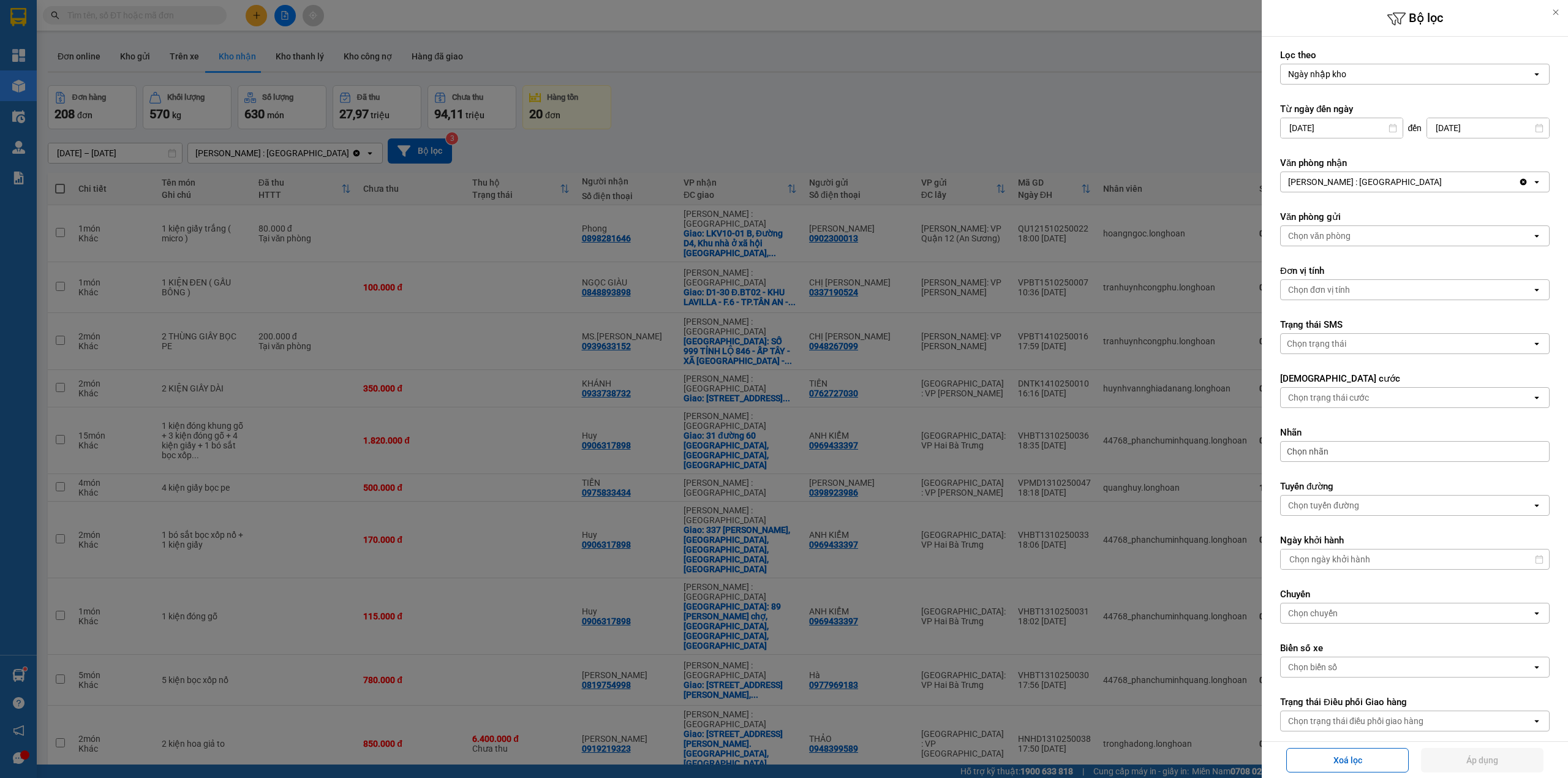
click at [1399, 182] on div "[PERSON_NAME] : [GEOGRAPHIC_DATA]" at bounding box center [1399, 182] width 238 height 20
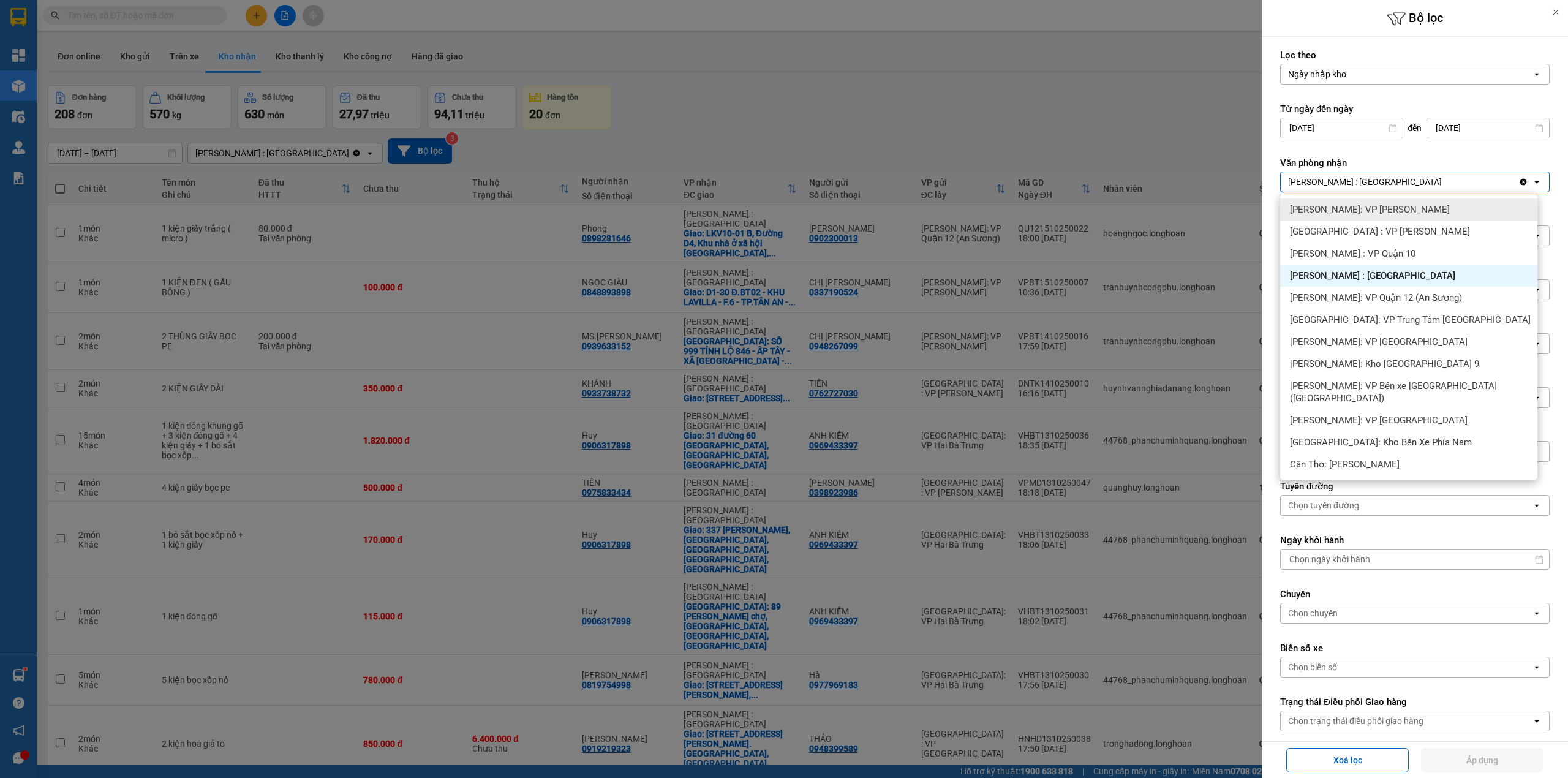
drag, startPoint x: 1020, startPoint y: 174, endPoint x: 996, endPoint y: 166, distance: 25.3
click at [1020, 174] on div at bounding box center [784, 389] width 1568 height 778
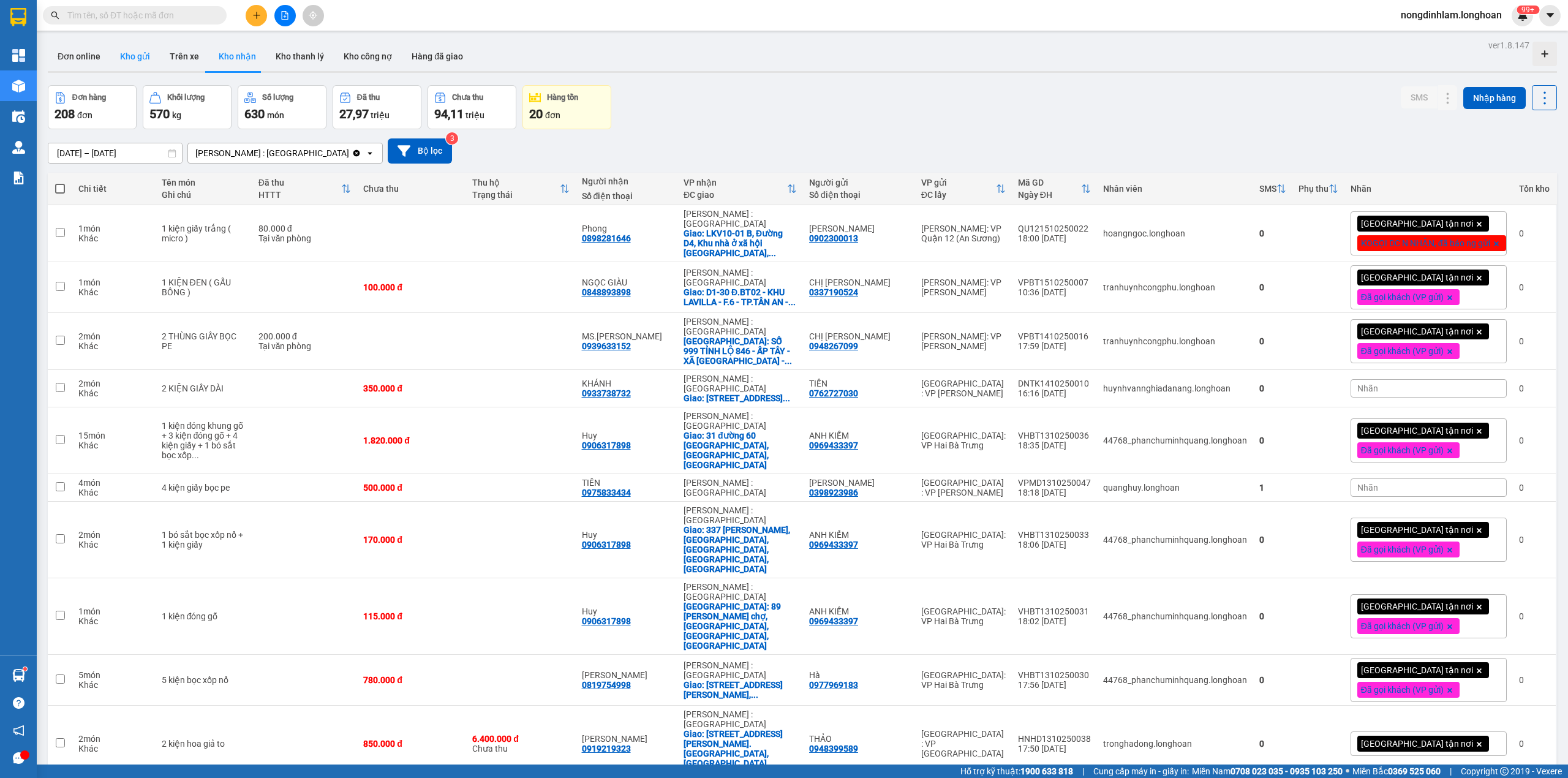
click at [126, 54] on button "Kho gửi" at bounding box center [134, 56] width 49 height 30
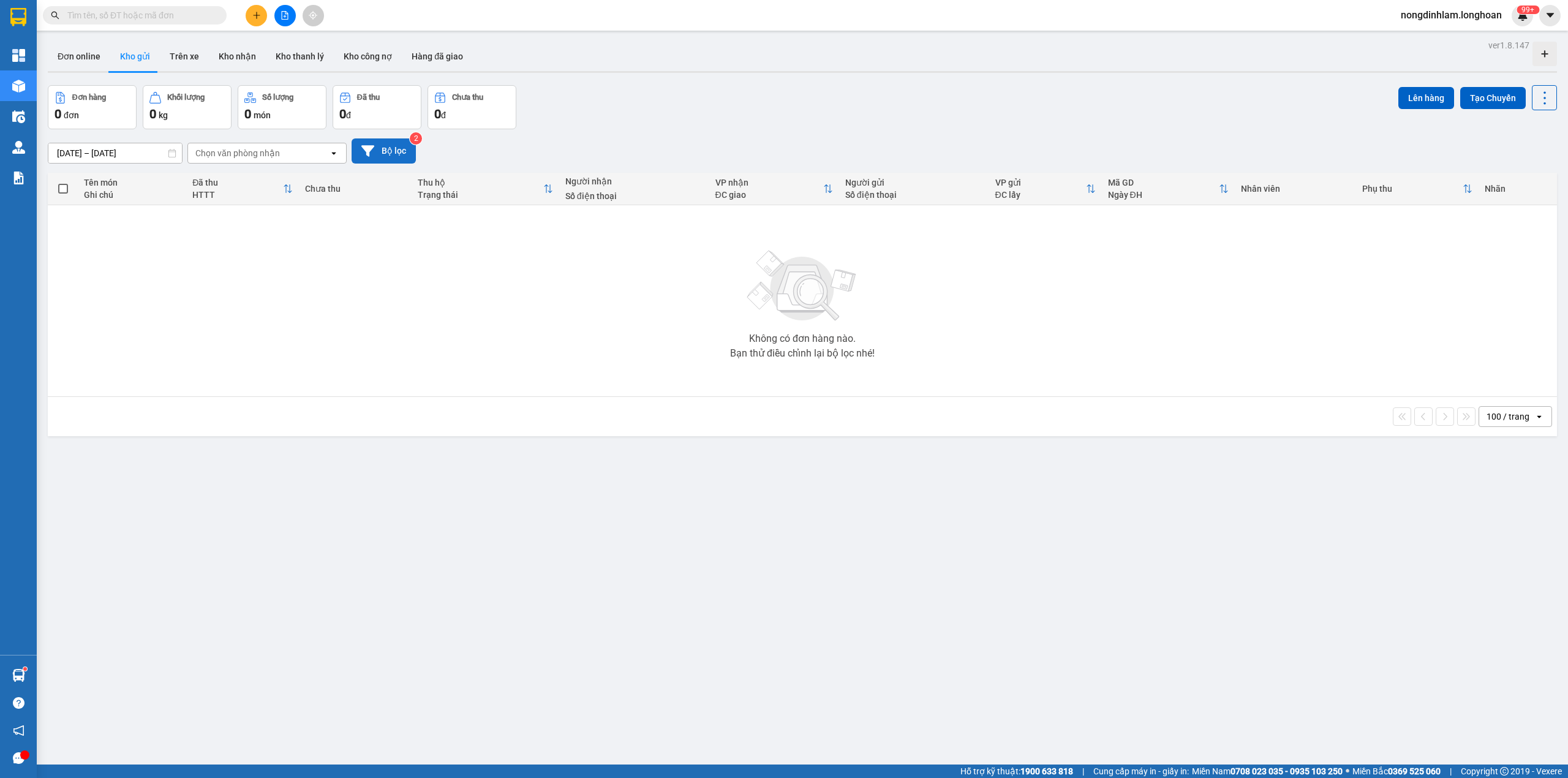
click at [386, 150] on button "Bộ lọc" at bounding box center [384, 150] width 65 height 25
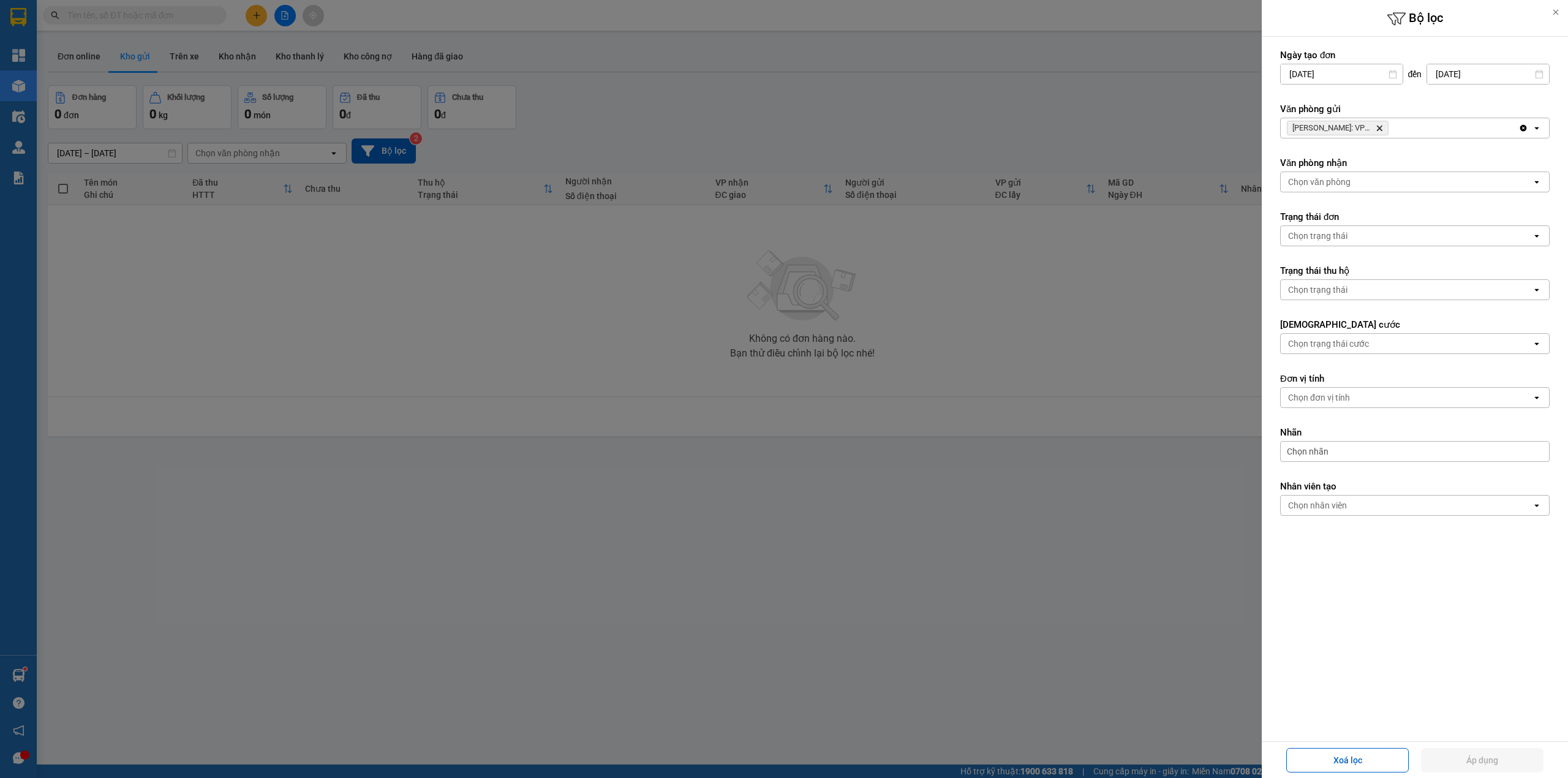
click at [1380, 125] on icon "Delete" at bounding box center [1380, 128] width 8 height 8
click at [1380, 125] on div "Chọn văn phòng" at bounding box center [1406, 128] width 251 height 20
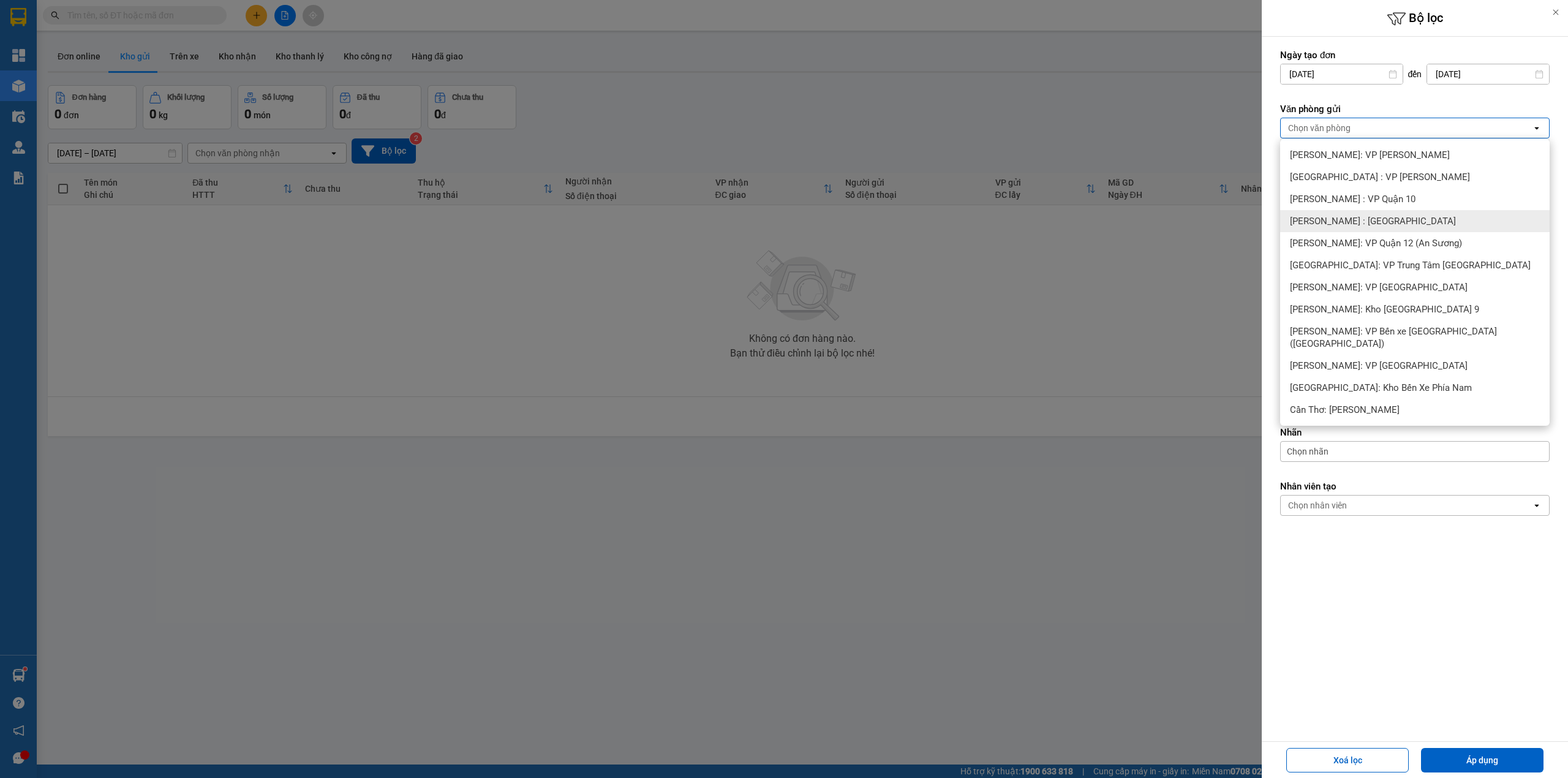
click at [1418, 223] on div "[PERSON_NAME] : [GEOGRAPHIC_DATA]" at bounding box center [1415, 221] width 270 height 22
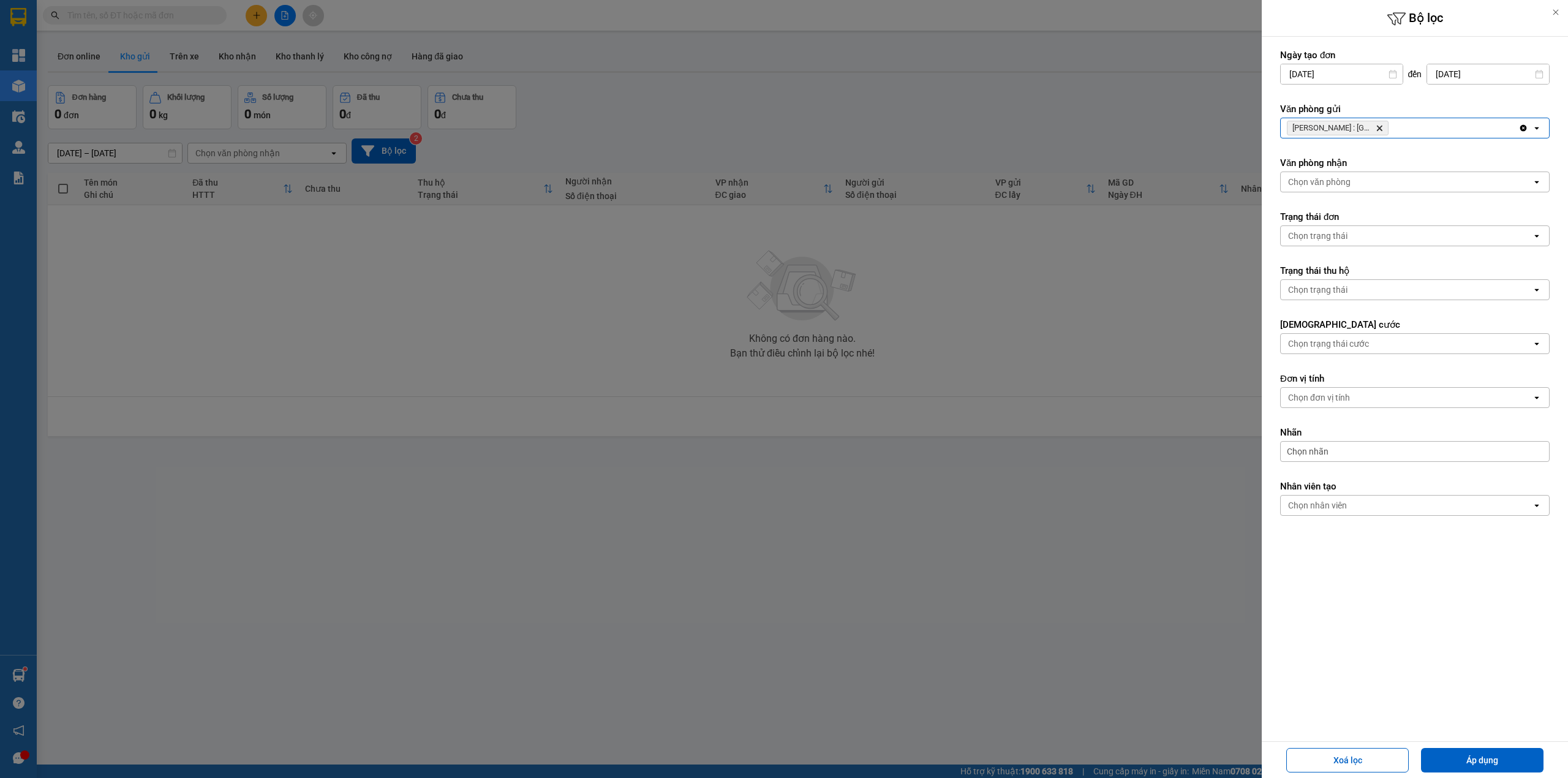
click at [1380, 126] on icon "Delete" at bounding box center [1380, 128] width 8 height 8
click at [1380, 126] on div "Chọn văn phòng" at bounding box center [1406, 128] width 251 height 20
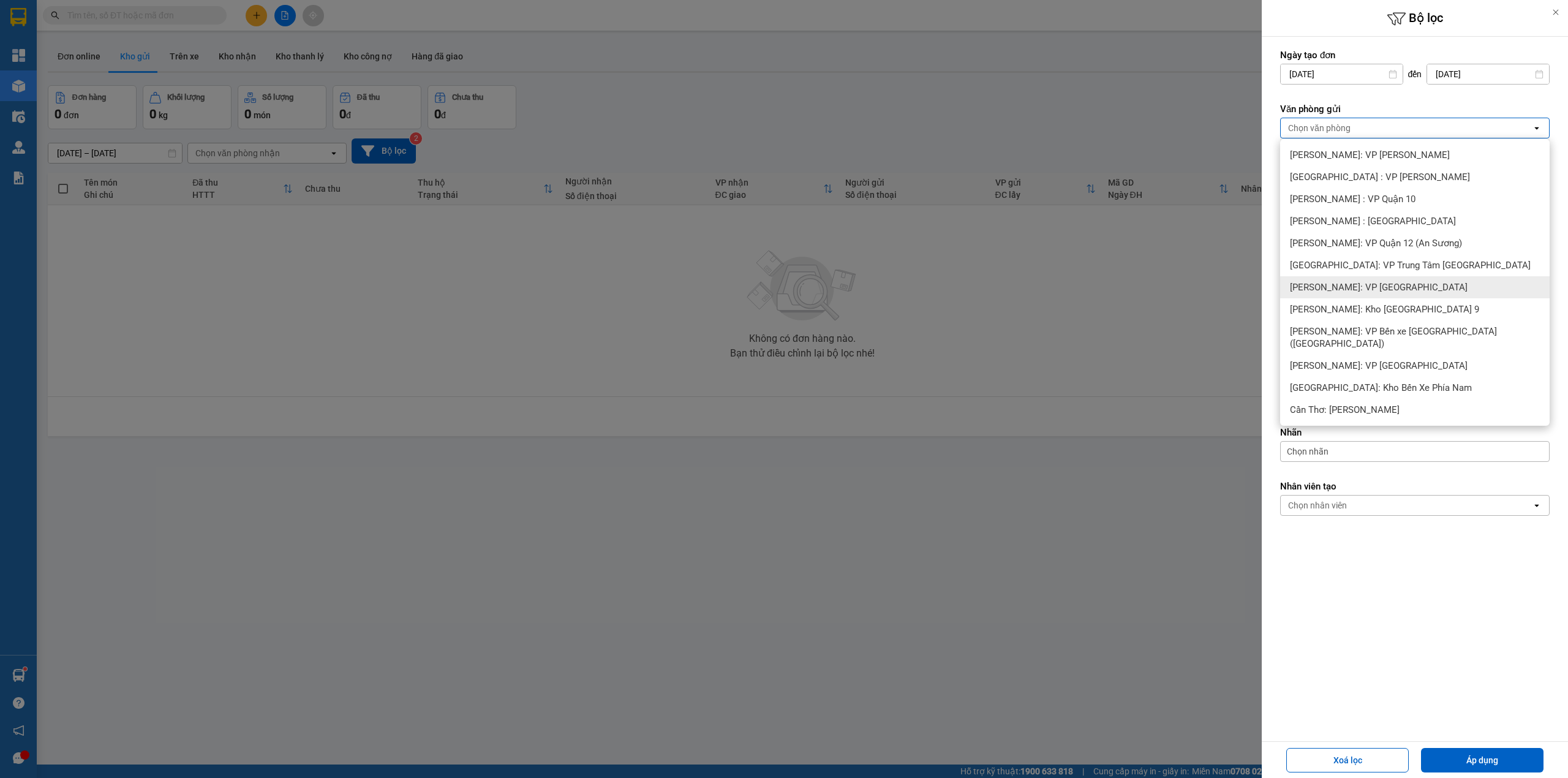
click at [1417, 293] on div "[PERSON_NAME]: VP [GEOGRAPHIC_DATA]" at bounding box center [1415, 287] width 270 height 22
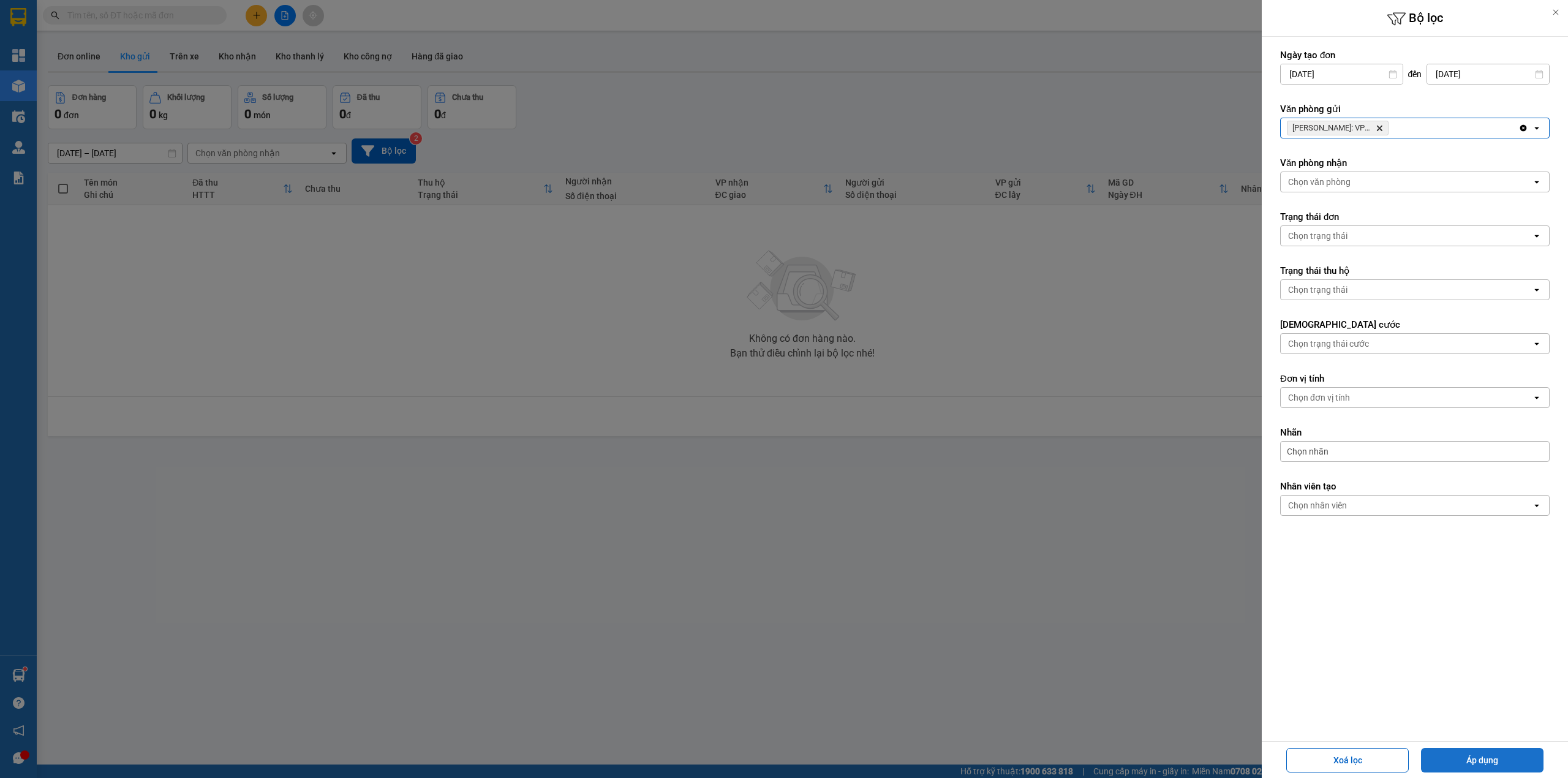
click at [1491, 764] on button "Áp dụng" at bounding box center [1482, 760] width 122 height 24
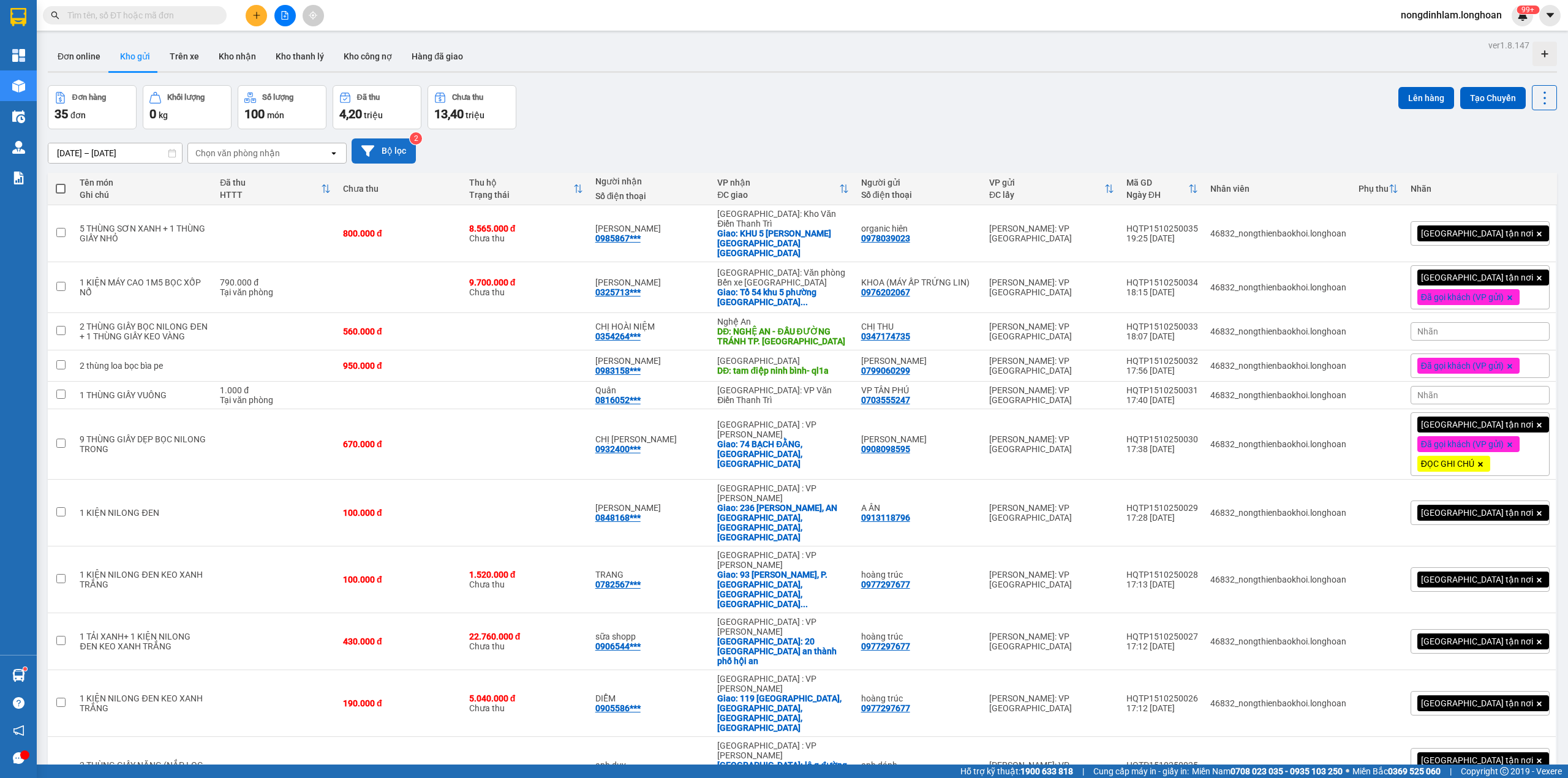
click at [406, 148] on button "Bộ lọc" at bounding box center [384, 150] width 65 height 25
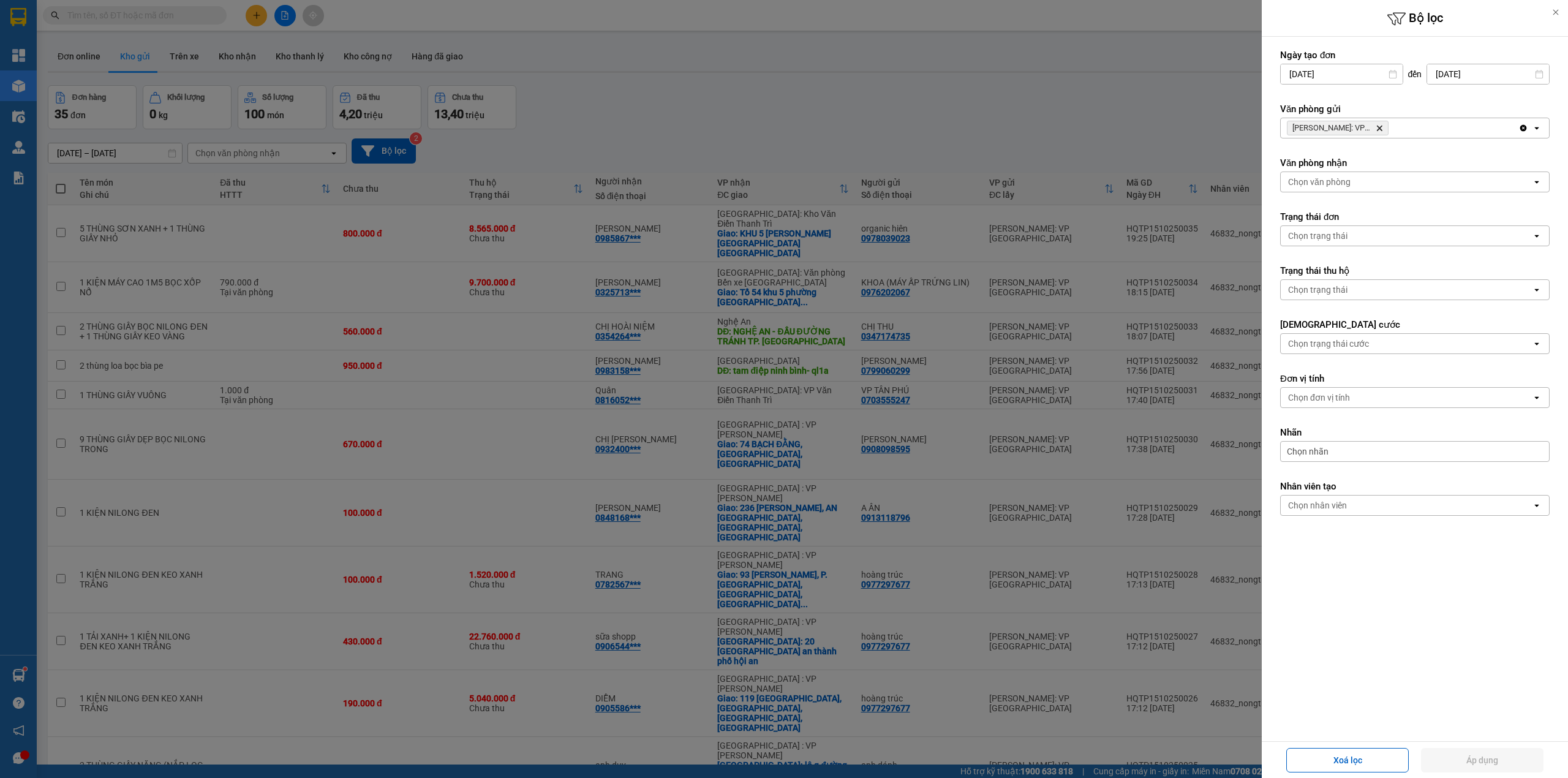
click at [1377, 128] on icon "Delete" at bounding box center [1380, 128] width 8 height 8
click at [1377, 128] on div "Chọn văn phòng" at bounding box center [1406, 128] width 251 height 20
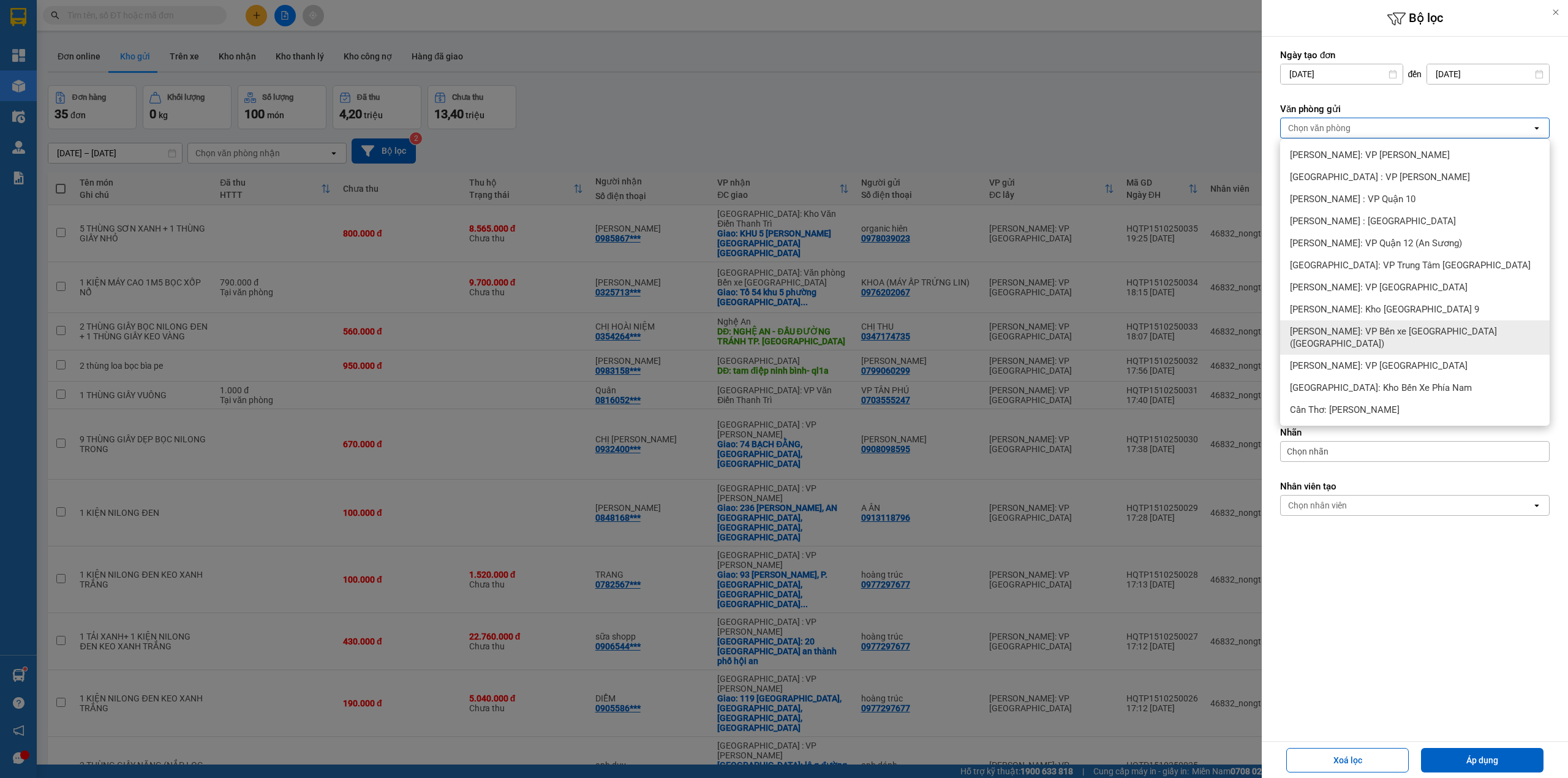
click at [1420, 334] on span "[PERSON_NAME]: VP Bến xe [GEOGRAPHIC_DATA] ([GEOGRAPHIC_DATA])" at bounding box center [1417, 337] width 254 height 24
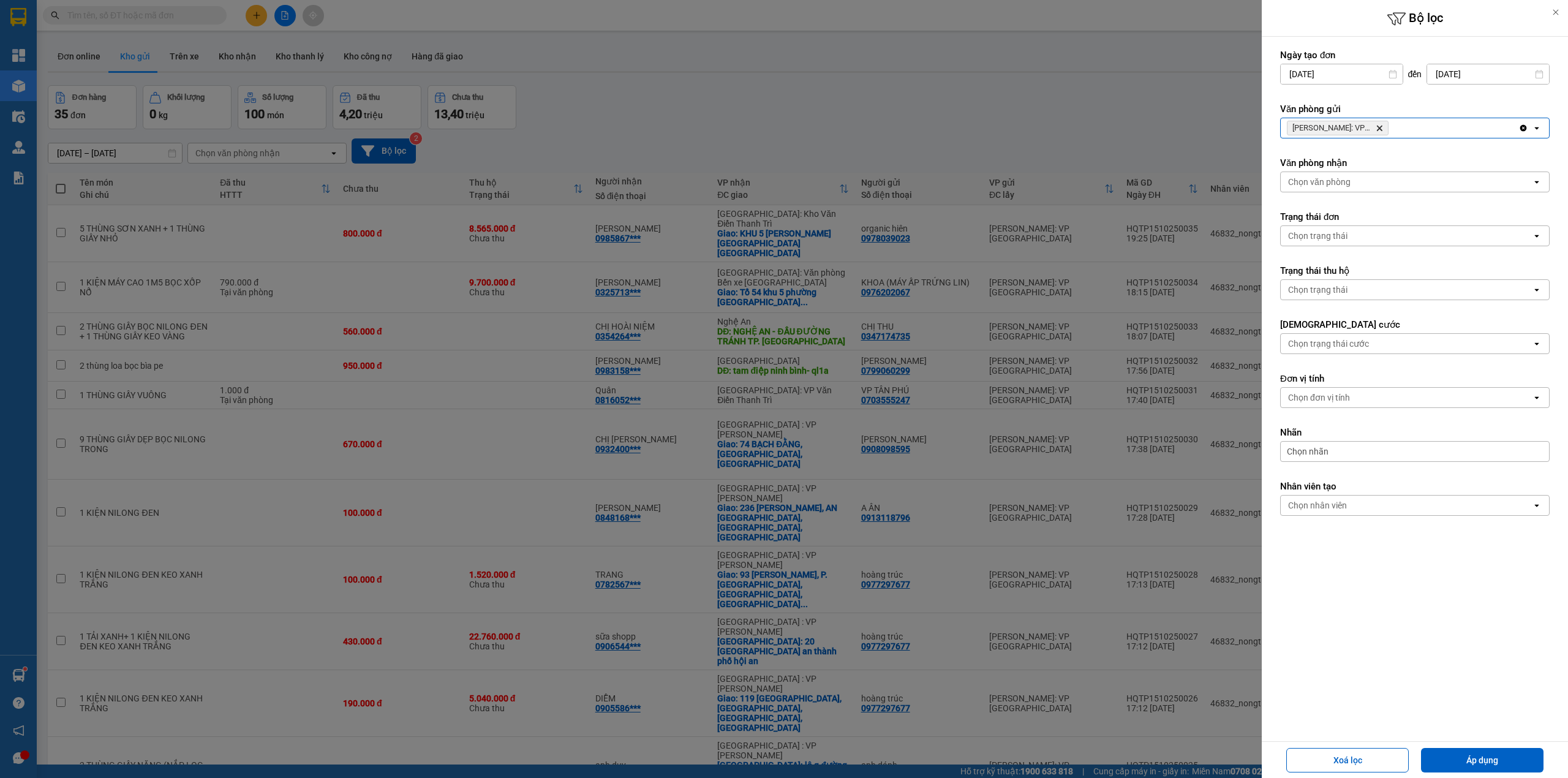
drag, startPoint x: 1465, startPoint y: 757, endPoint x: 1449, endPoint y: 742, distance: 21.9
click at [1466, 755] on button "Áp dụng" at bounding box center [1482, 760] width 122 height 24
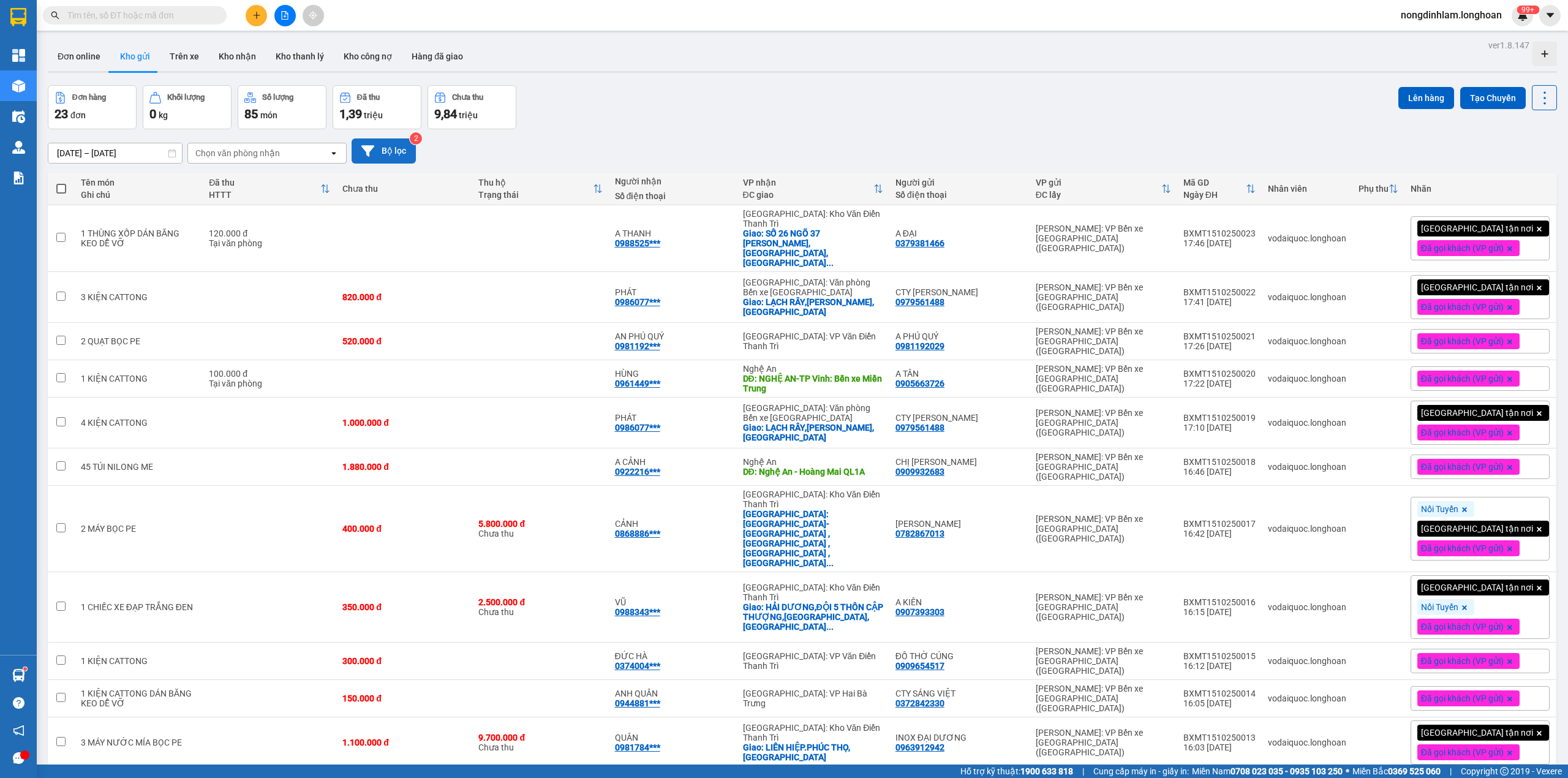
click at [374, 153] on icon at bounding box center [368, 150] width 13 height 13
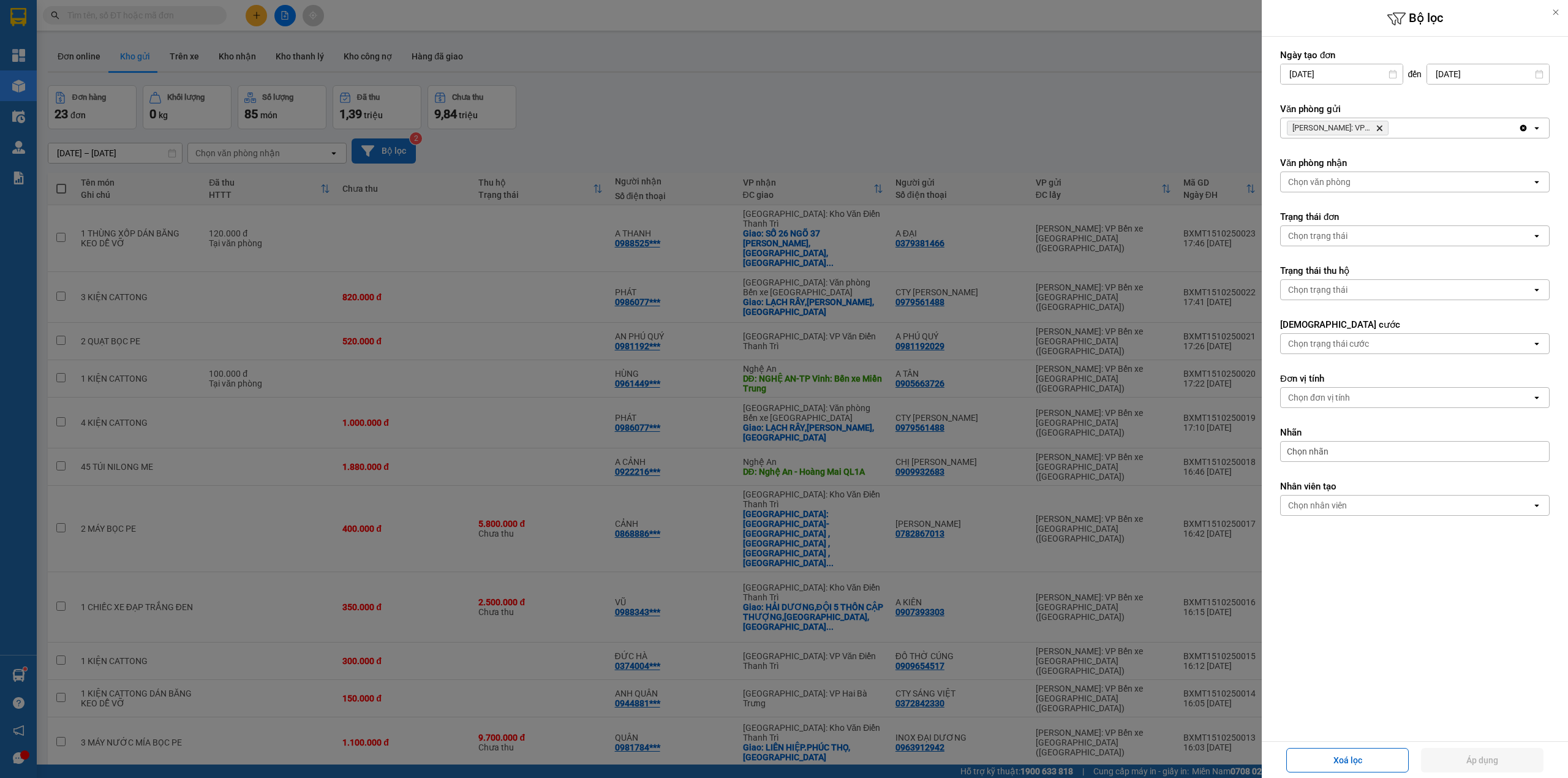
click at [1377, 128] on icon "Delete" at bounding box center [1380, 128] width 8 height 8
click at [1377, 128] on div "Chọn văn phòng" at bounding box center [1406, 128] width 251 height 20
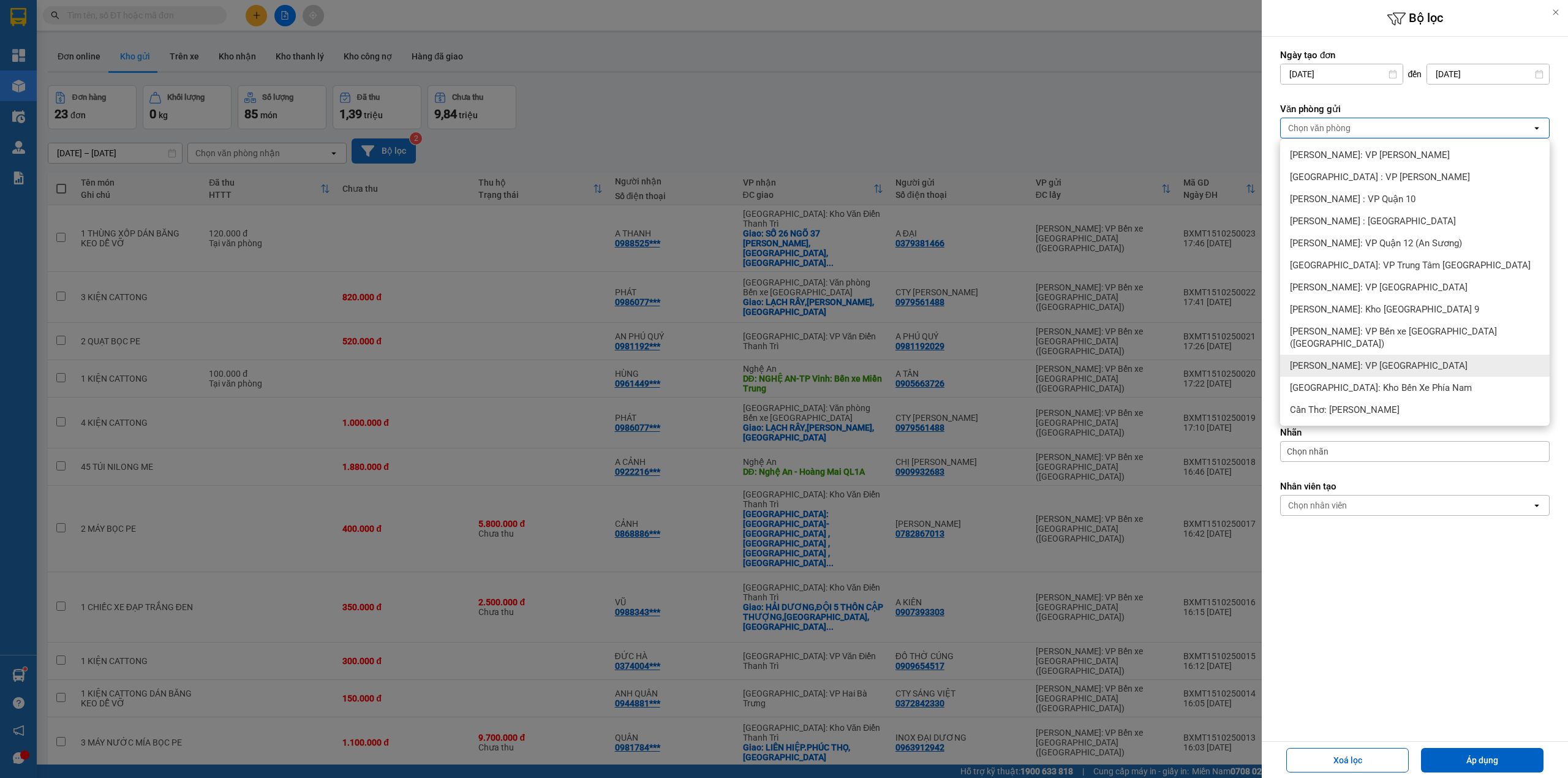
click at [1421, 355] on div "[PERSON_NAME]: VP [GEOGRAPHIC_DATA]" at bounding box center [1415, 365] width 270 height 22
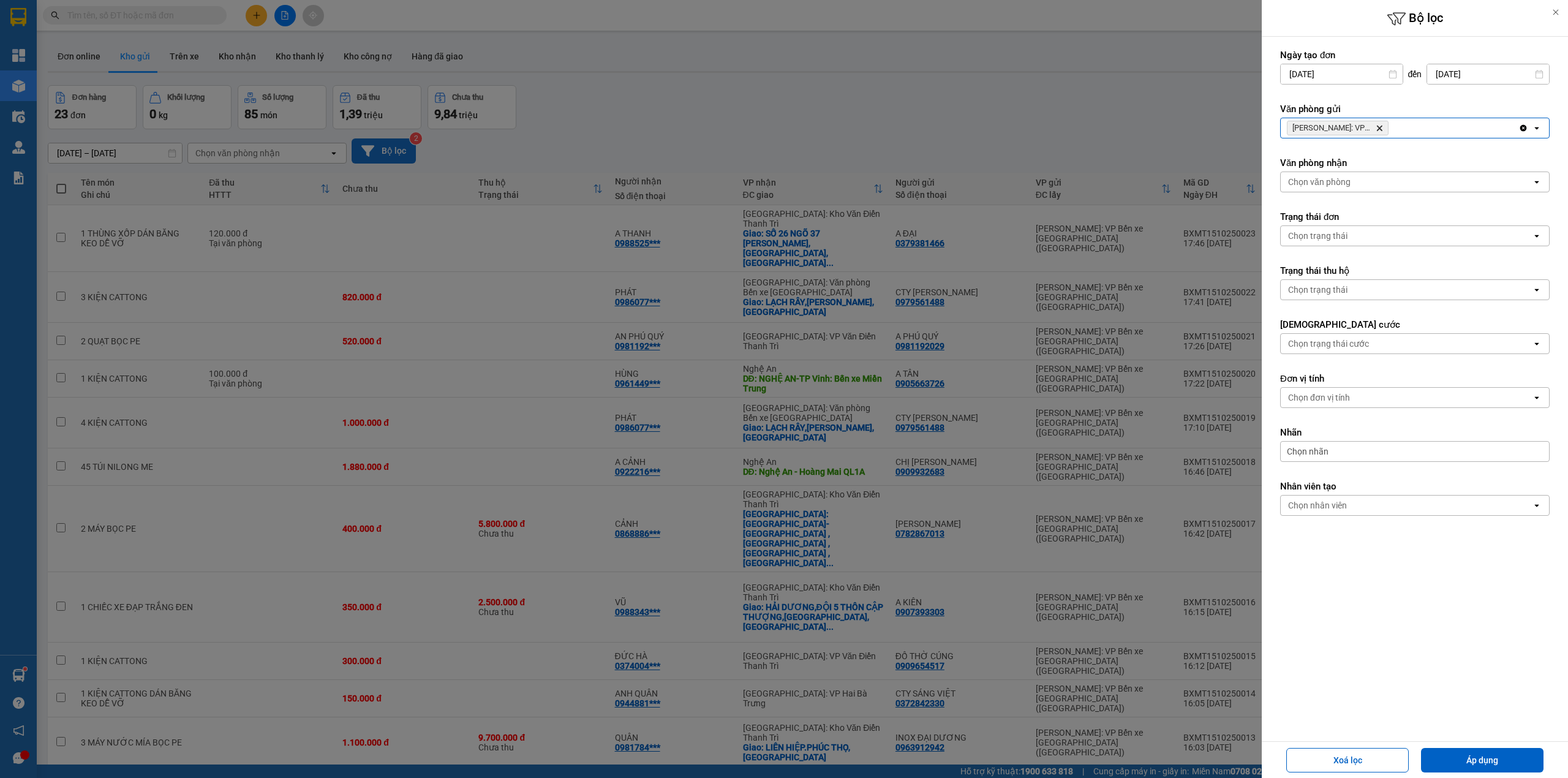
click at [1468, 757] on button "Áp dụng" at bounding box center [1482, 760] width 122 height 24
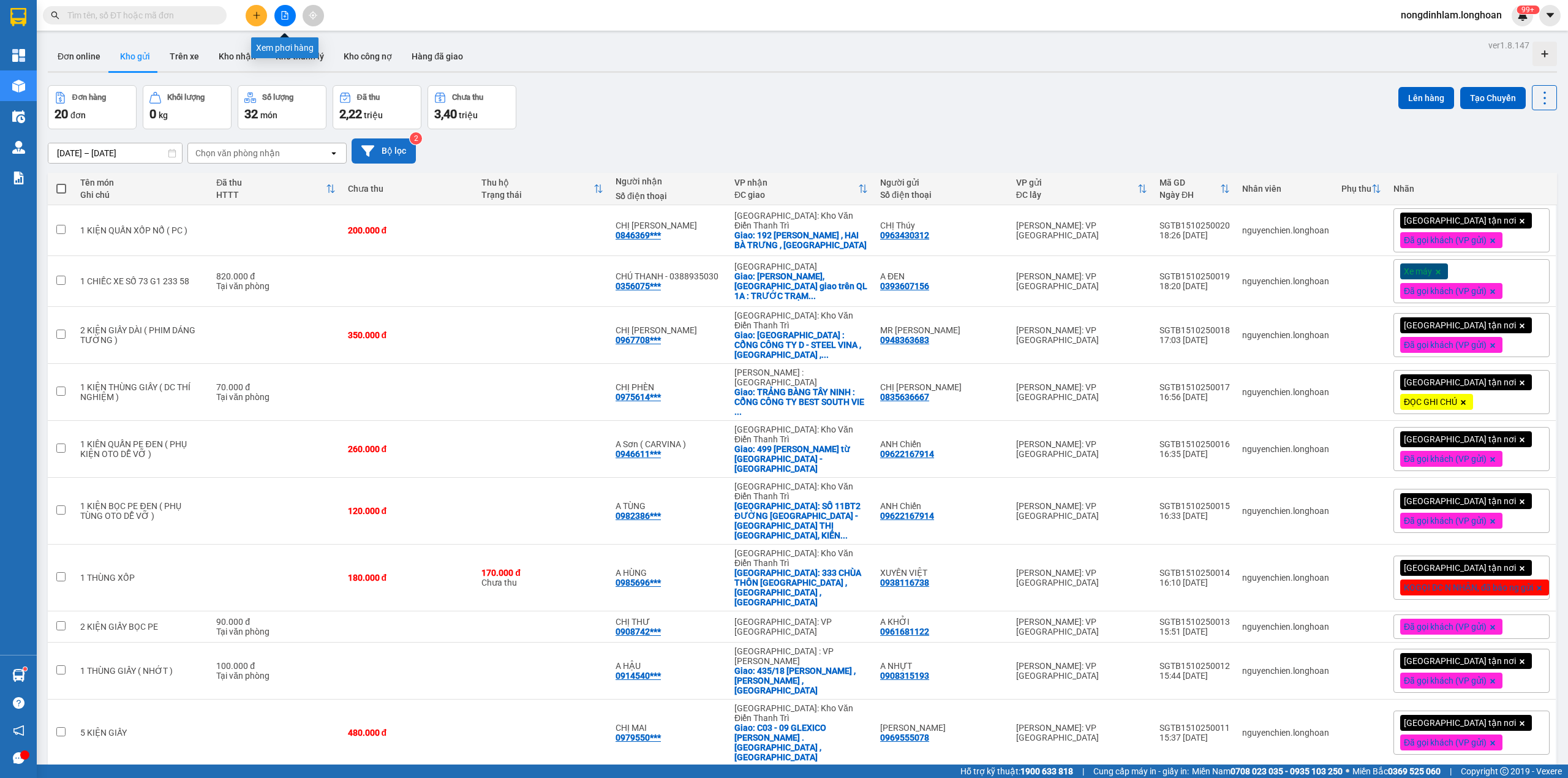
click at [290, 10] on button at bounding box center [285, 15] width 21 height 21
click at [12, 14] on img at bounding box center [18, 17] width 16 height 18
click at [390, 147] on button "Bộ lọc" at bounding box center [384, 150] width 65 height 25
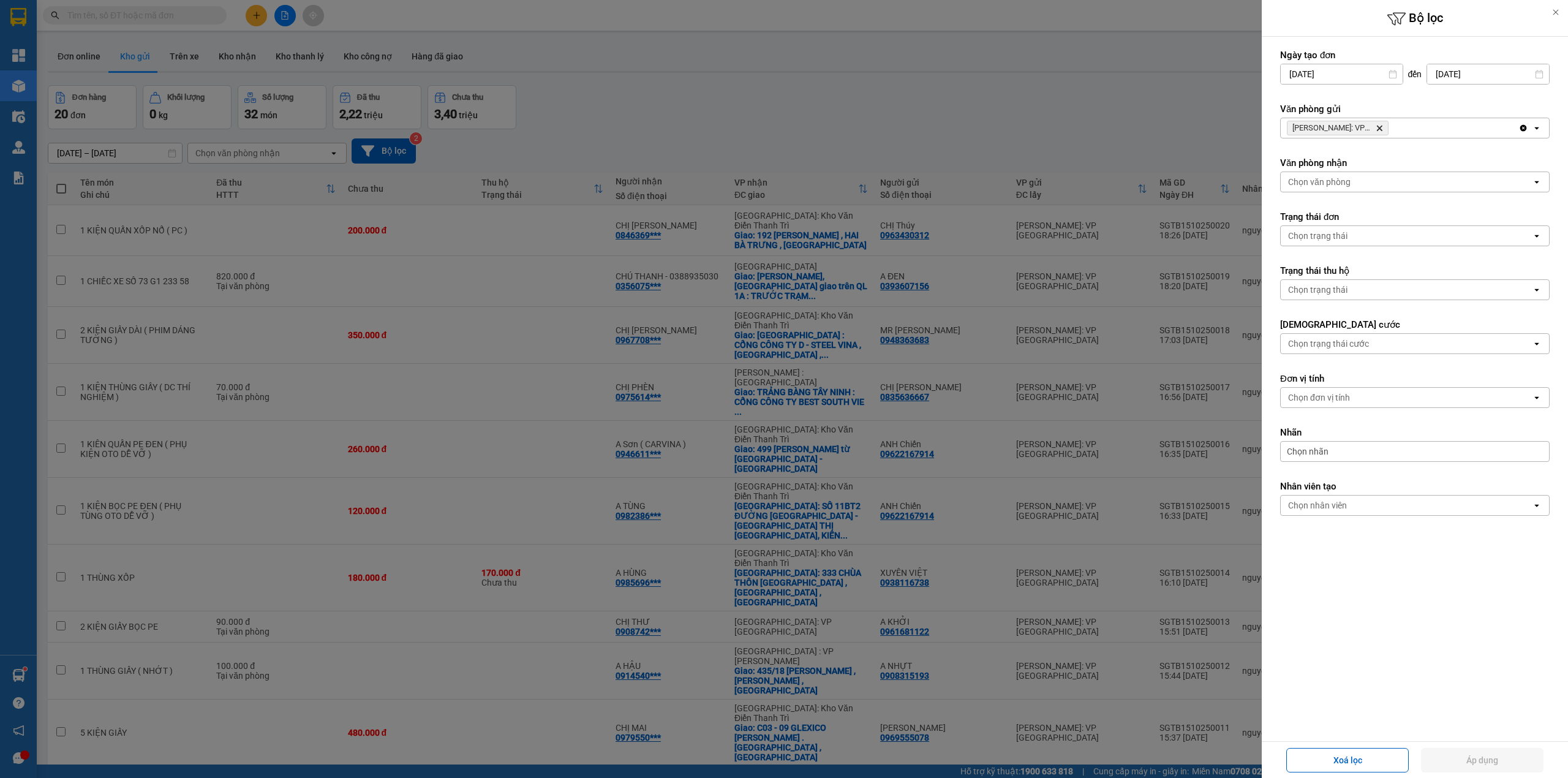
click at [1377, 130] on icon "Delete" at bounding box center [1380, 128] width 8 height 8
click at [1377, 130] on div "Chọn văn phòng" at bounding box center [1406, 128] width 251 height 20
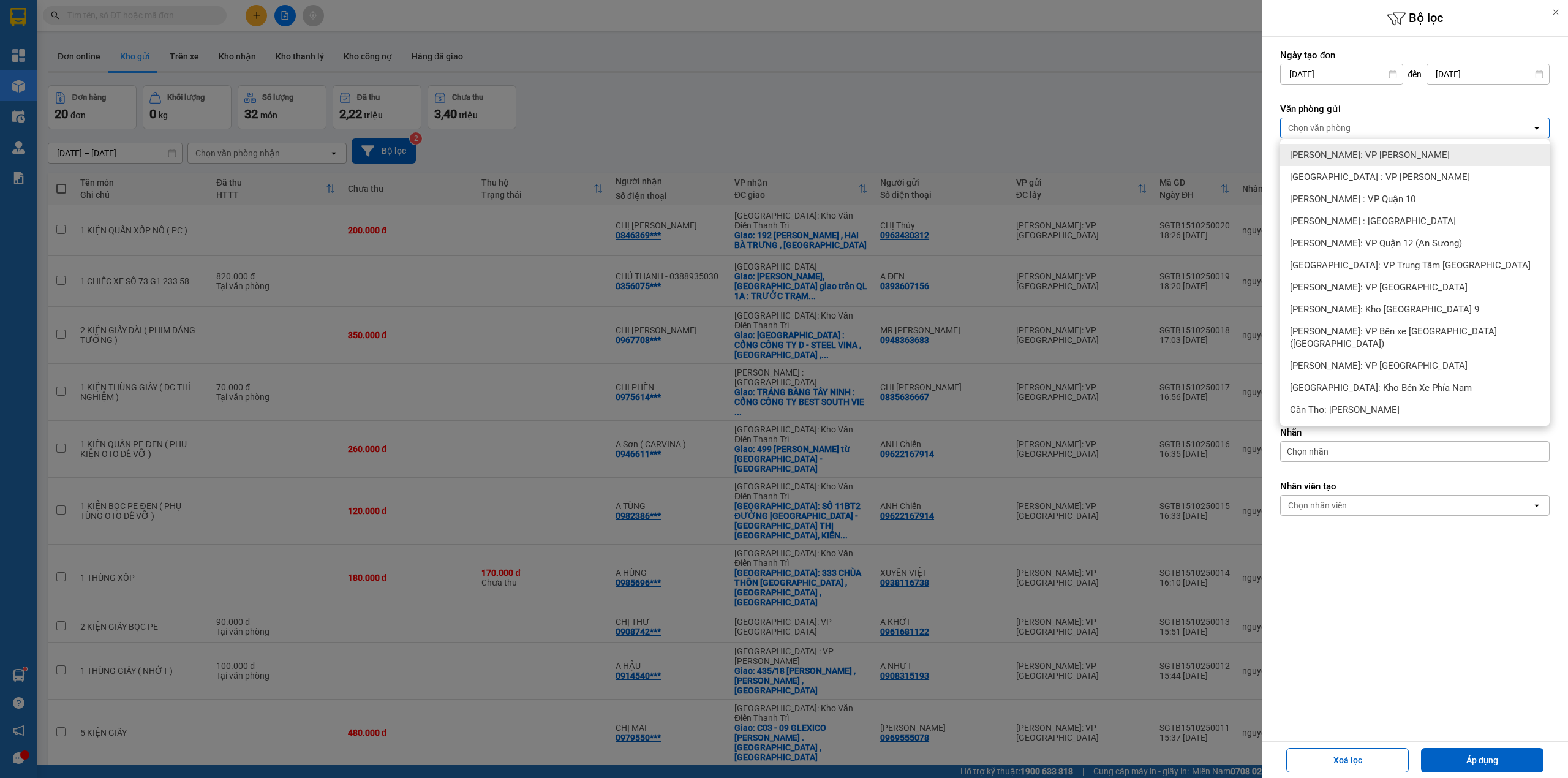
click at [1402, 147] on div "[PERSON_NAME]: VP [PERSON_NAME]" at bounding box center [1415, 154] width 270 height 22
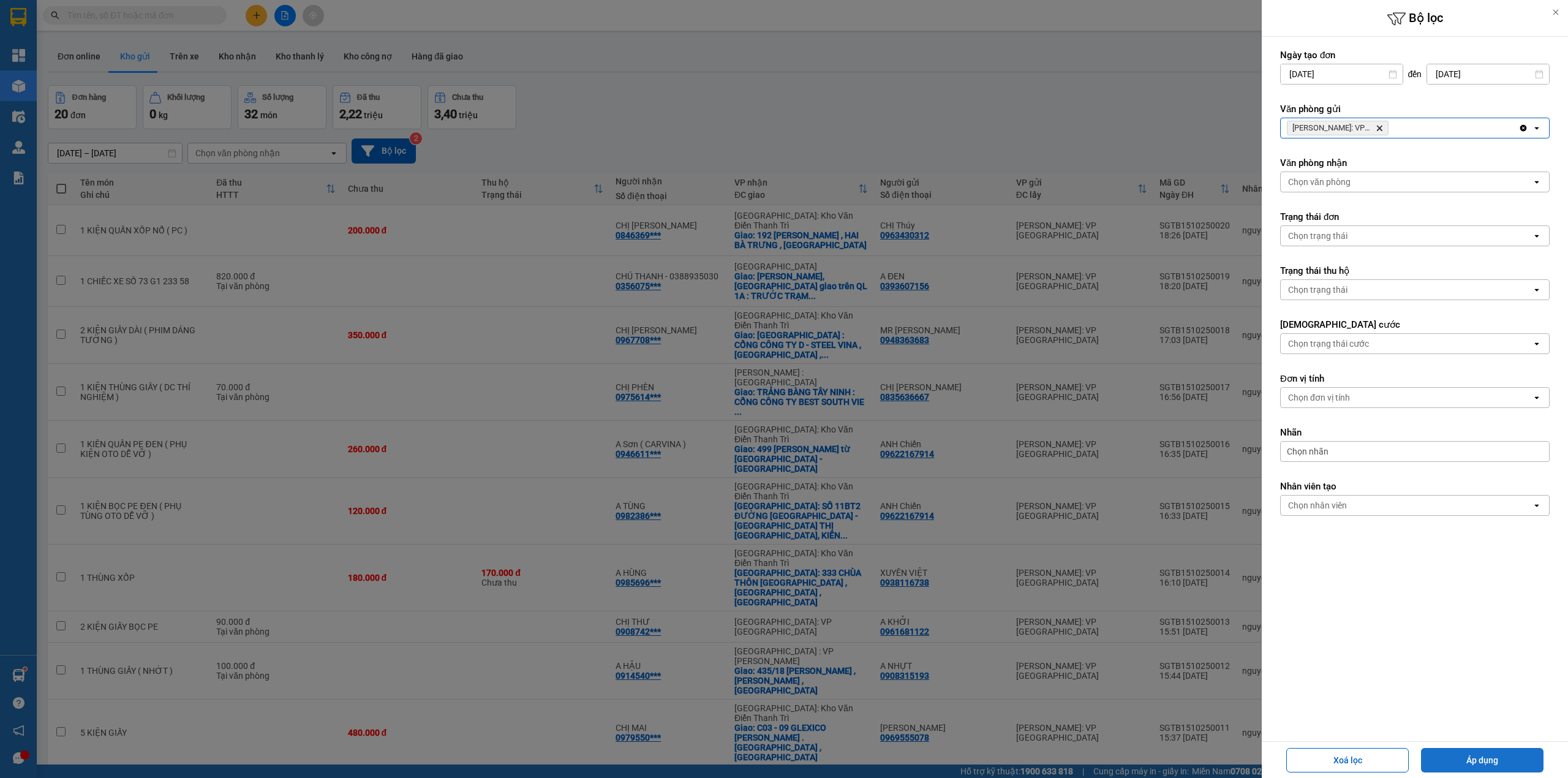
click at [1456, 761] on button "Áp dụng" at bounding box center [1482, 760] width 122 height 24
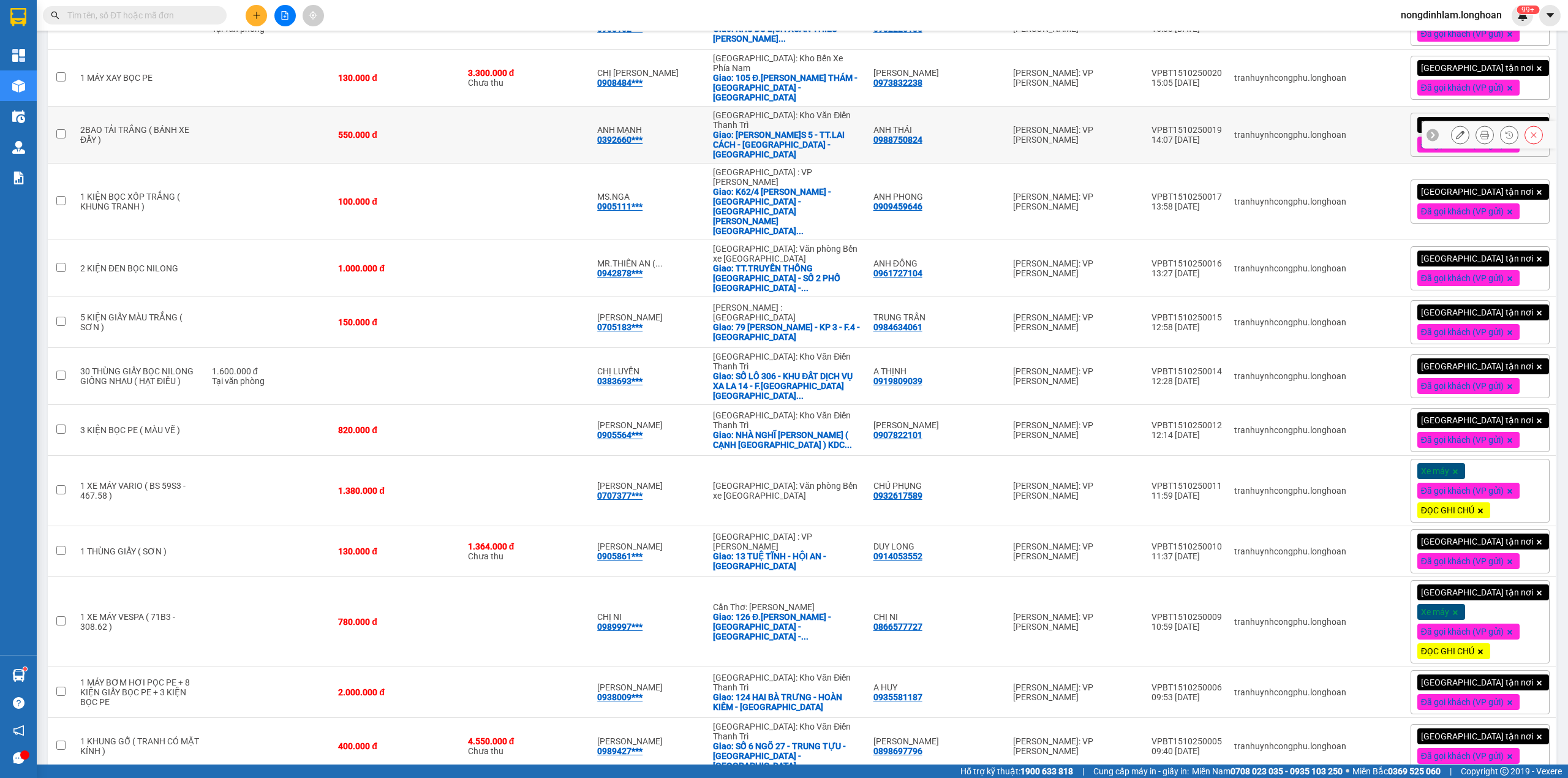
scroll to position [516, 0]
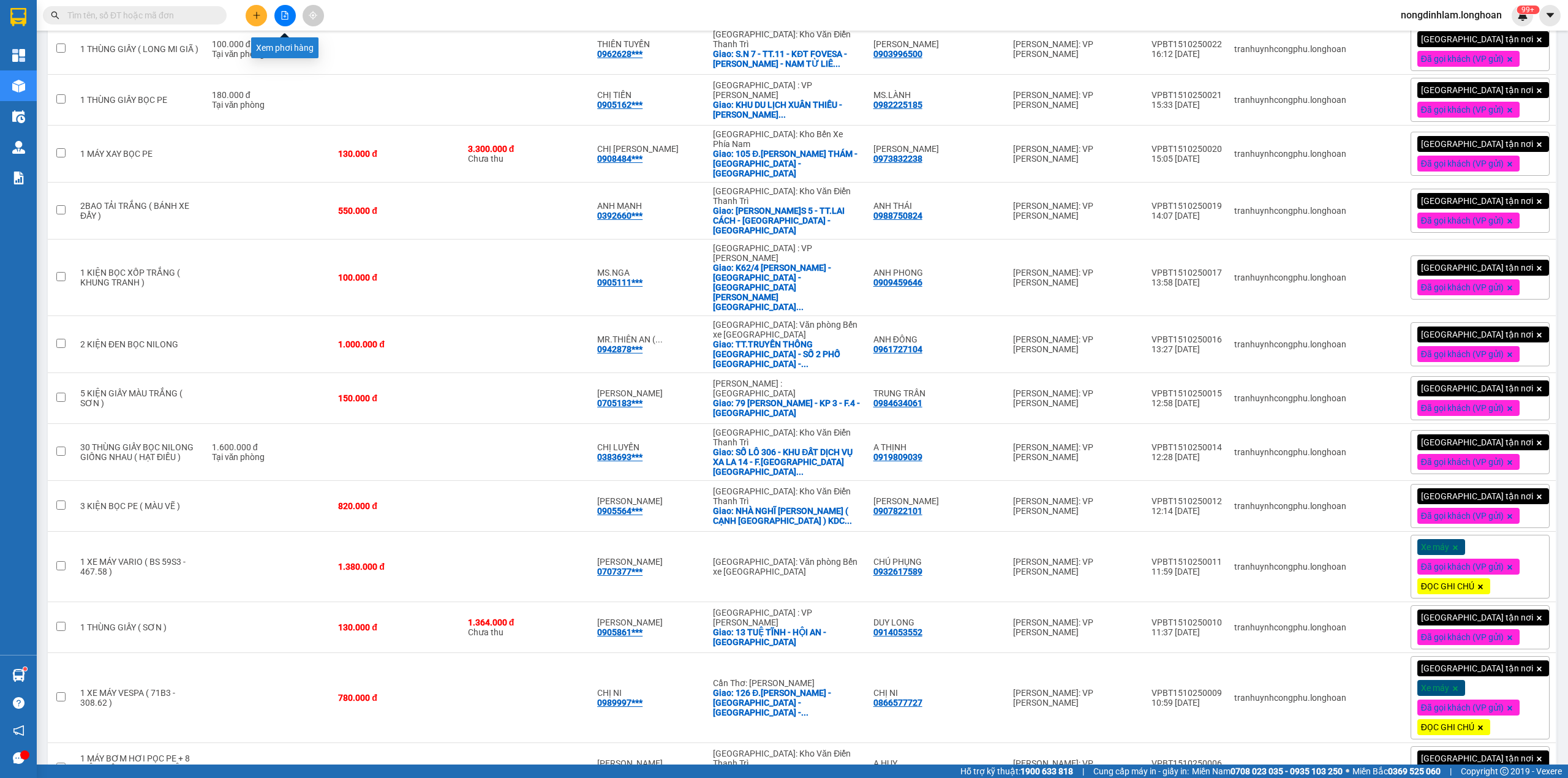
click at [285, 18] on icon "file-add" at bounding box center [284, 15] width 8 height 8
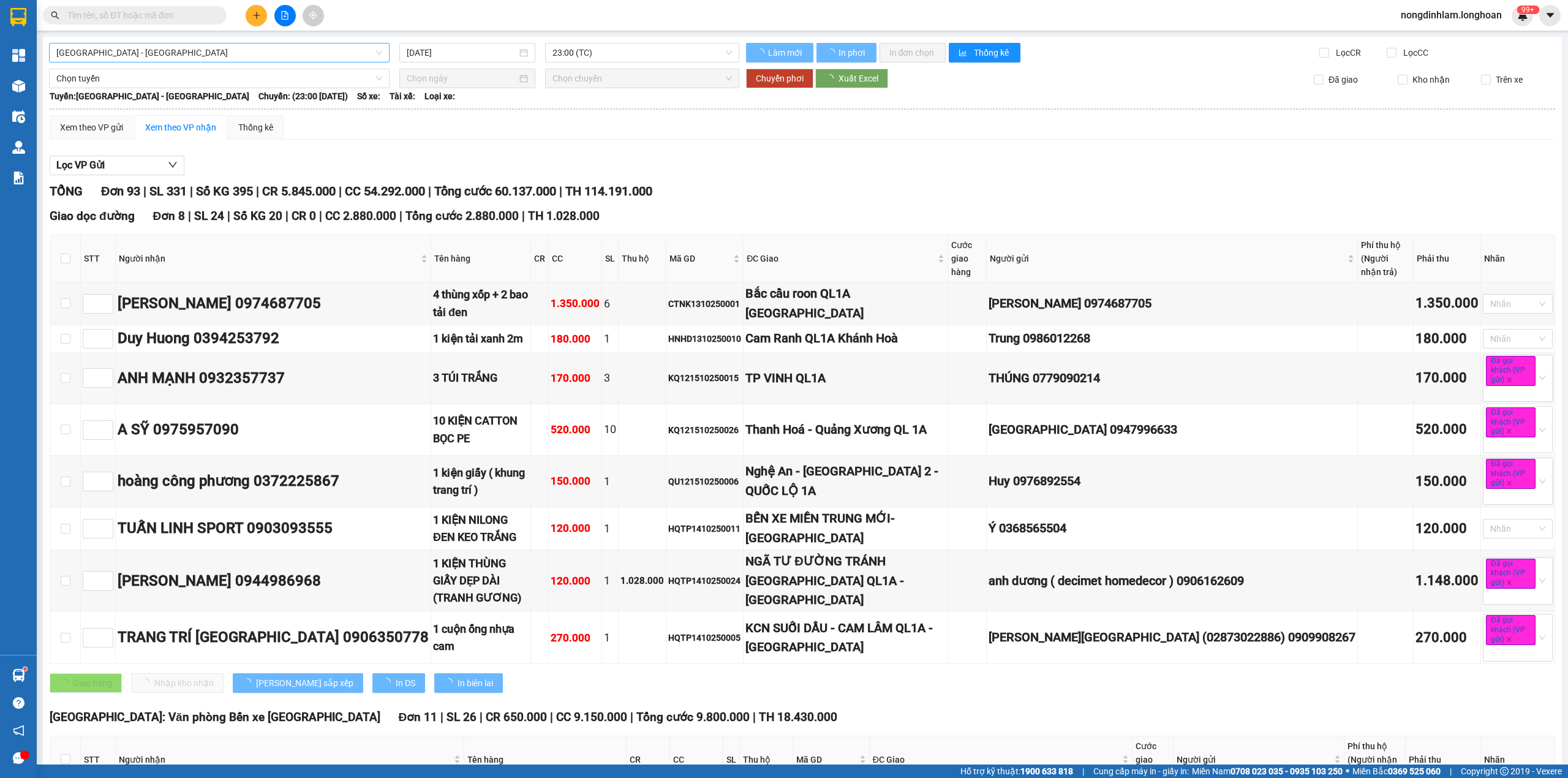
click at [229, 56] on span "[GEOGRAPHIC_DATA] - [GEOGRAPHIC_DATA]" at bounding box center [219, 52] width 326 height 18
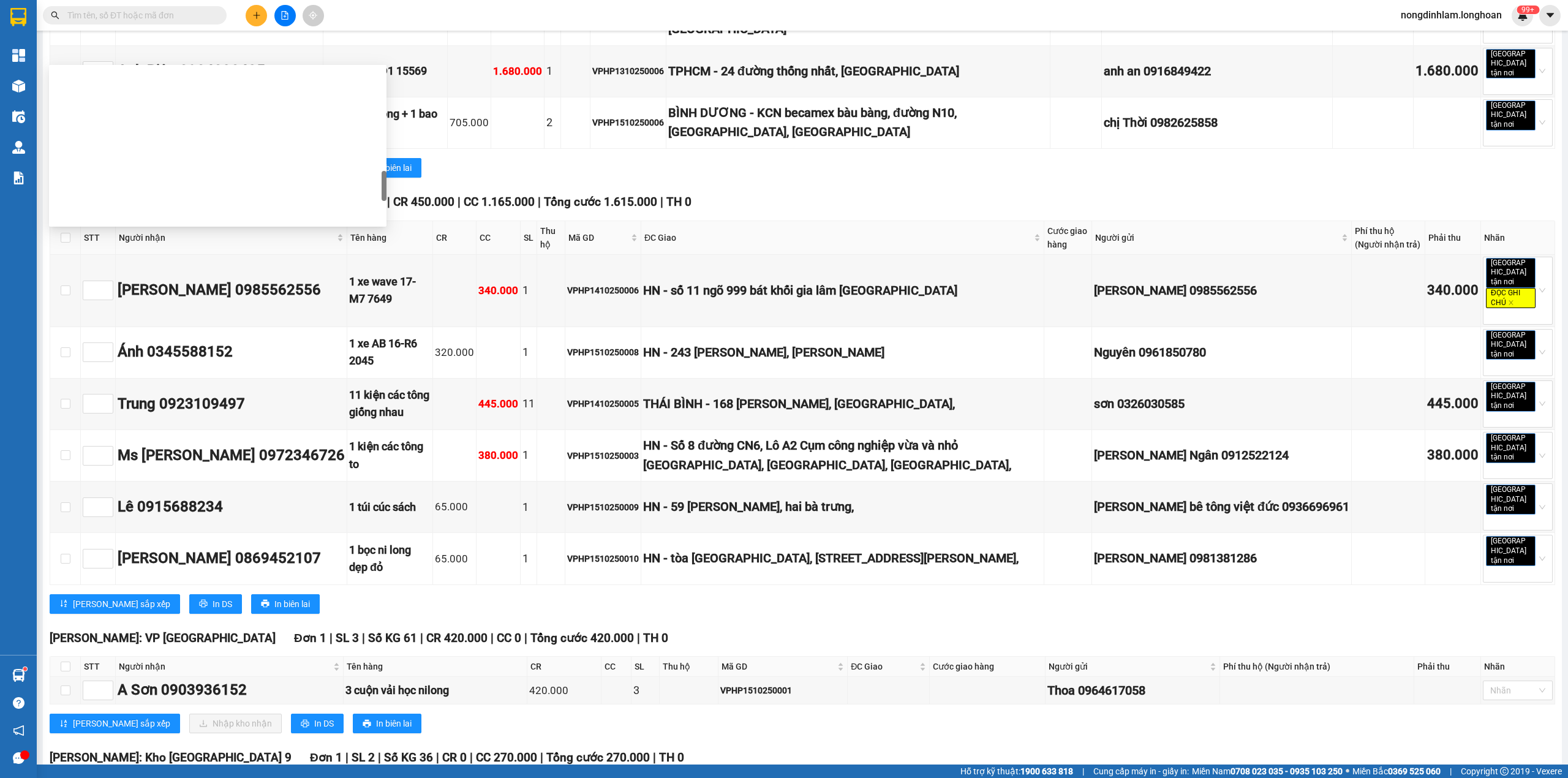
scroll to position [862, 0]
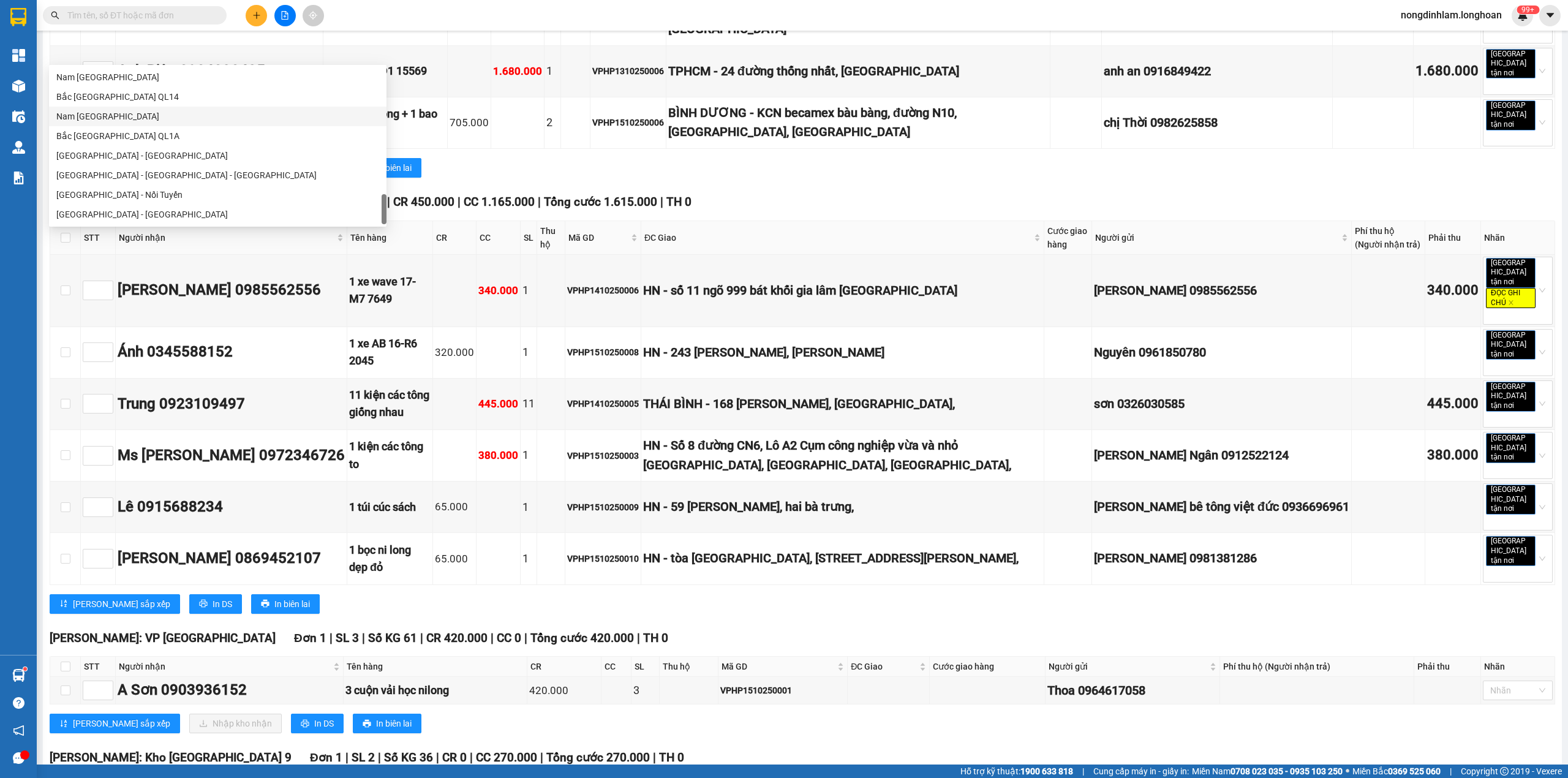
click at [166, 115] on div "Nam [GEOGRAPHIC_DATA]" at bounding box center [217, 116] width 323 height 14
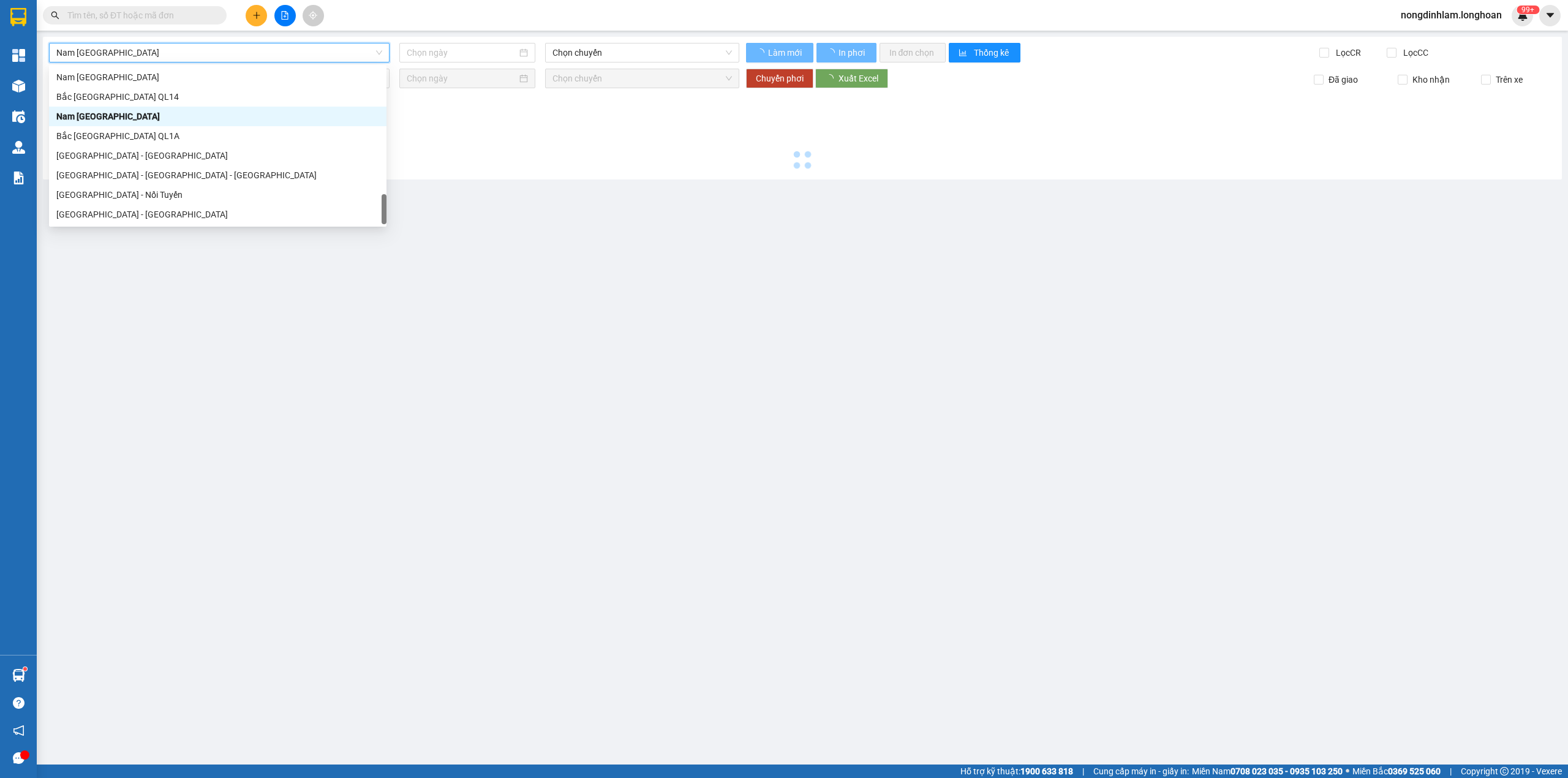
type input "[DATE]"
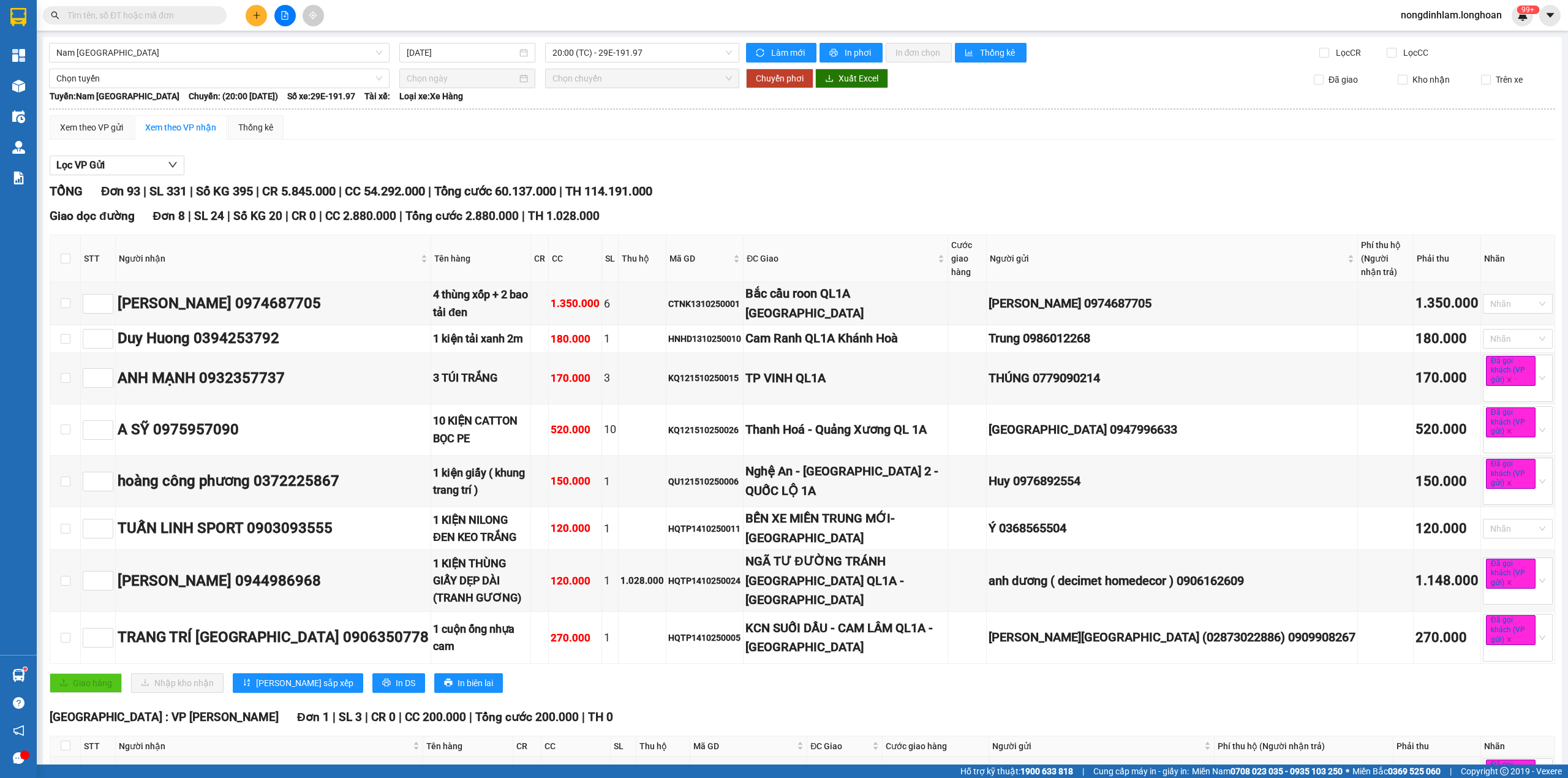
click at [393, 192] on span "CC 54.292.000" at bounding box center [385, 191] width 81 height 14
drag, startPoint x: 514, startPoint y: 186, endPoint x: 530, endPoint y: 180, distance: 17.1
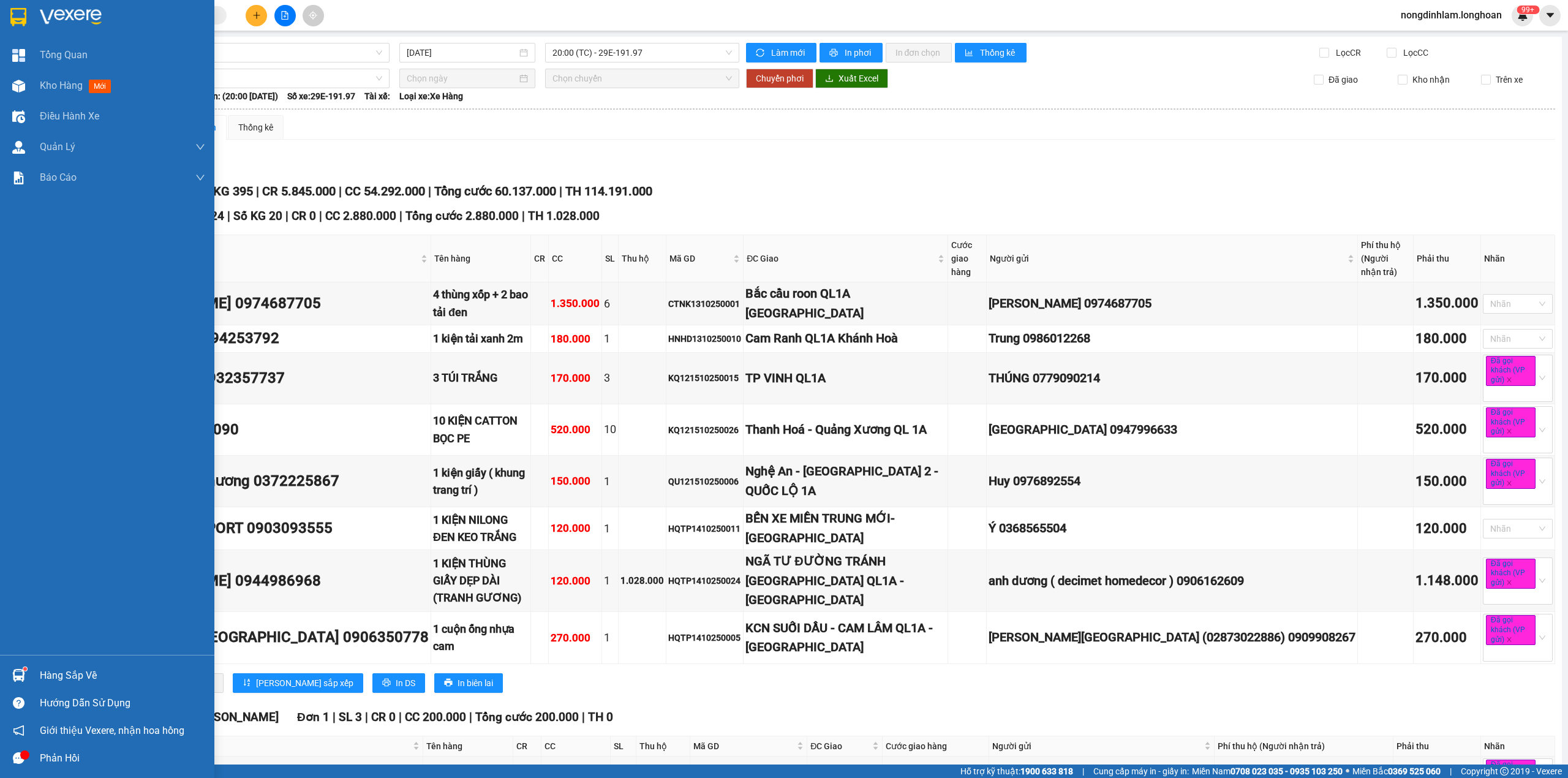
click at [0, 16] on div at bounding box center [107, 20] width 214 height 40
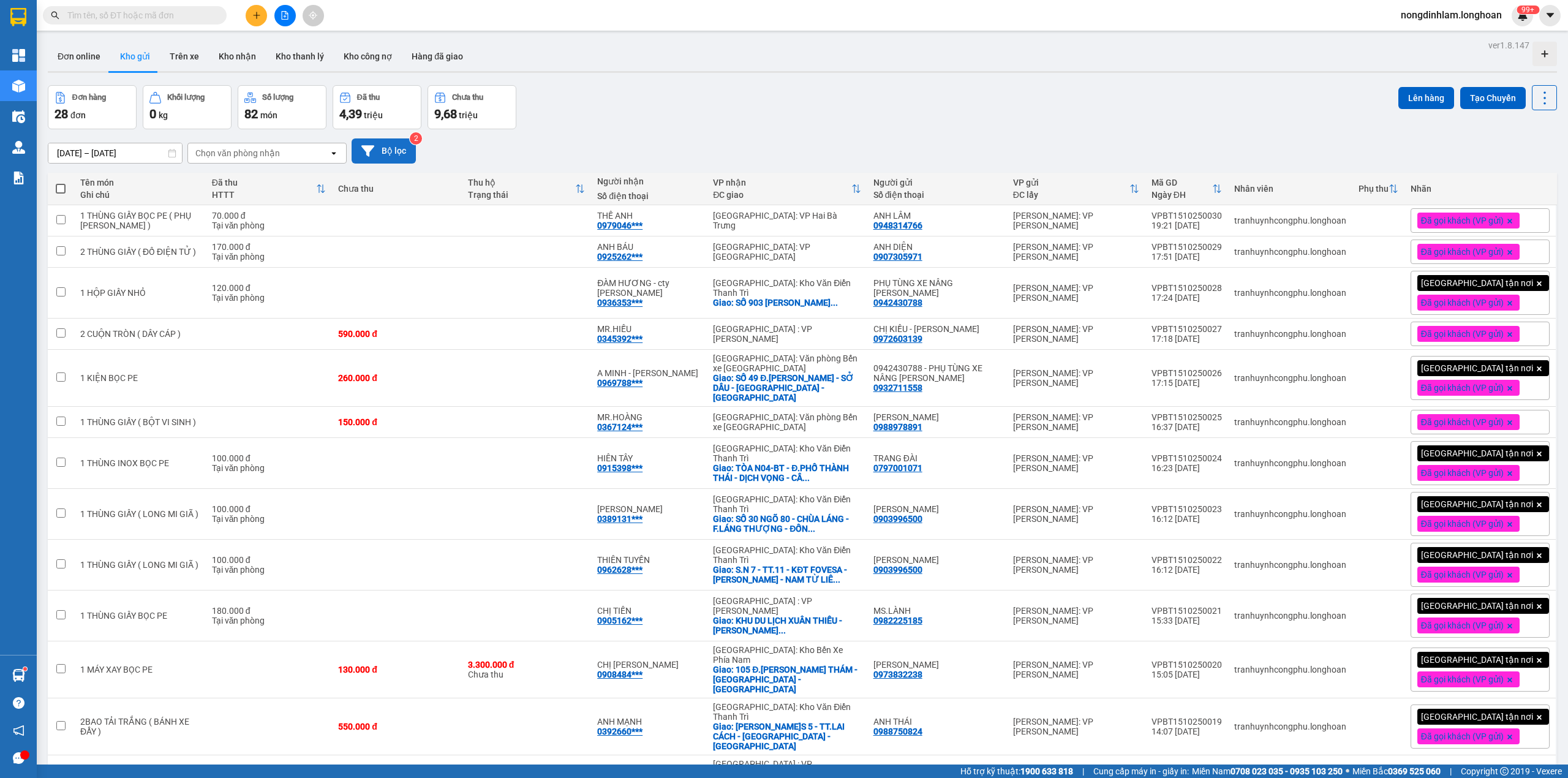
click at [397, 153] on button "Bộ lọc" at bounding box center [384, 150] width 65 height 25
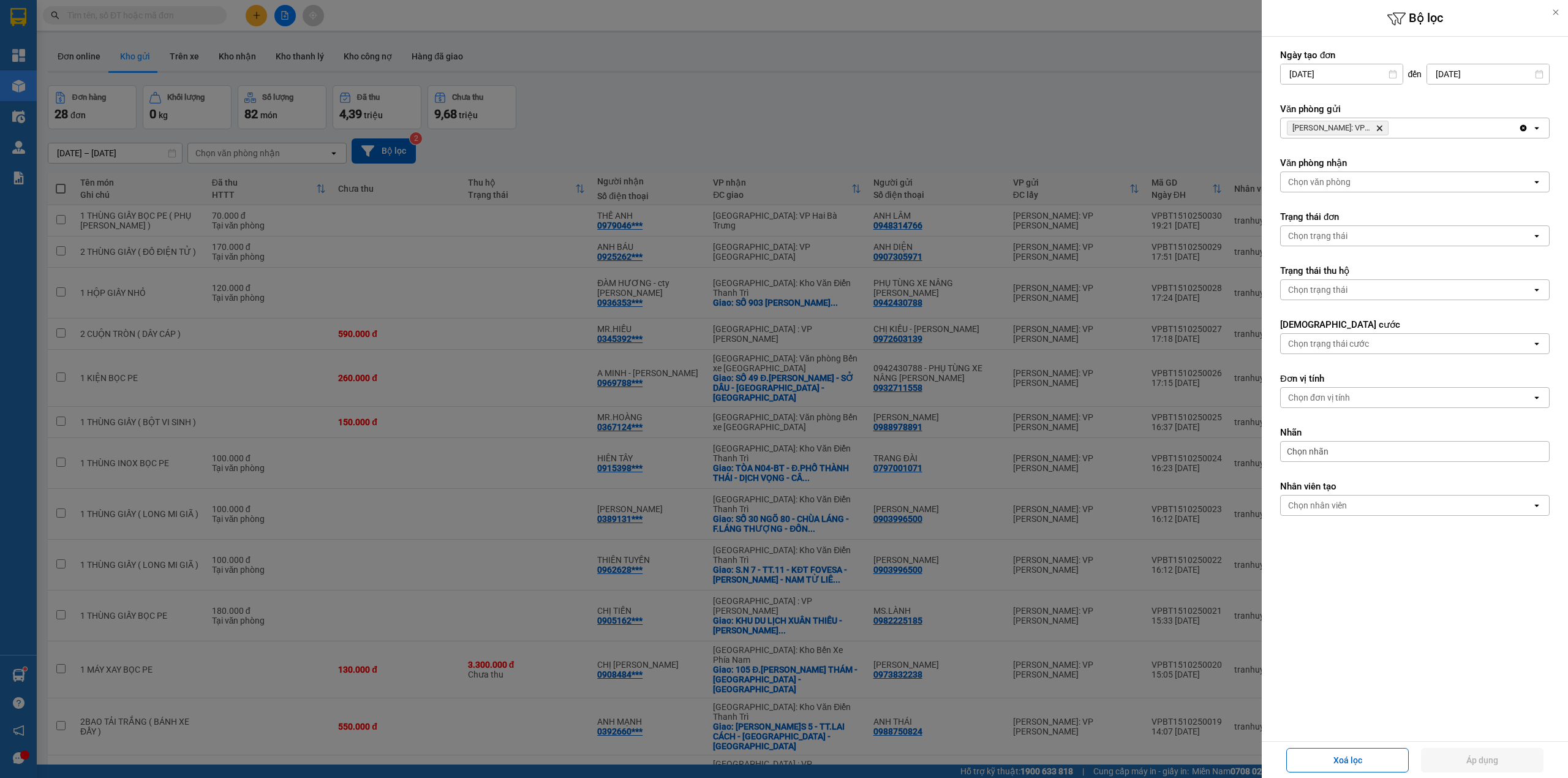
click at [1377, 128] on icon "Delete" at bounding box center [1380, 128] width 8 height 8
click at [1377, 128] on div "Chọn văn phòng" at bounding box center [1406, 128] width 251 height 20
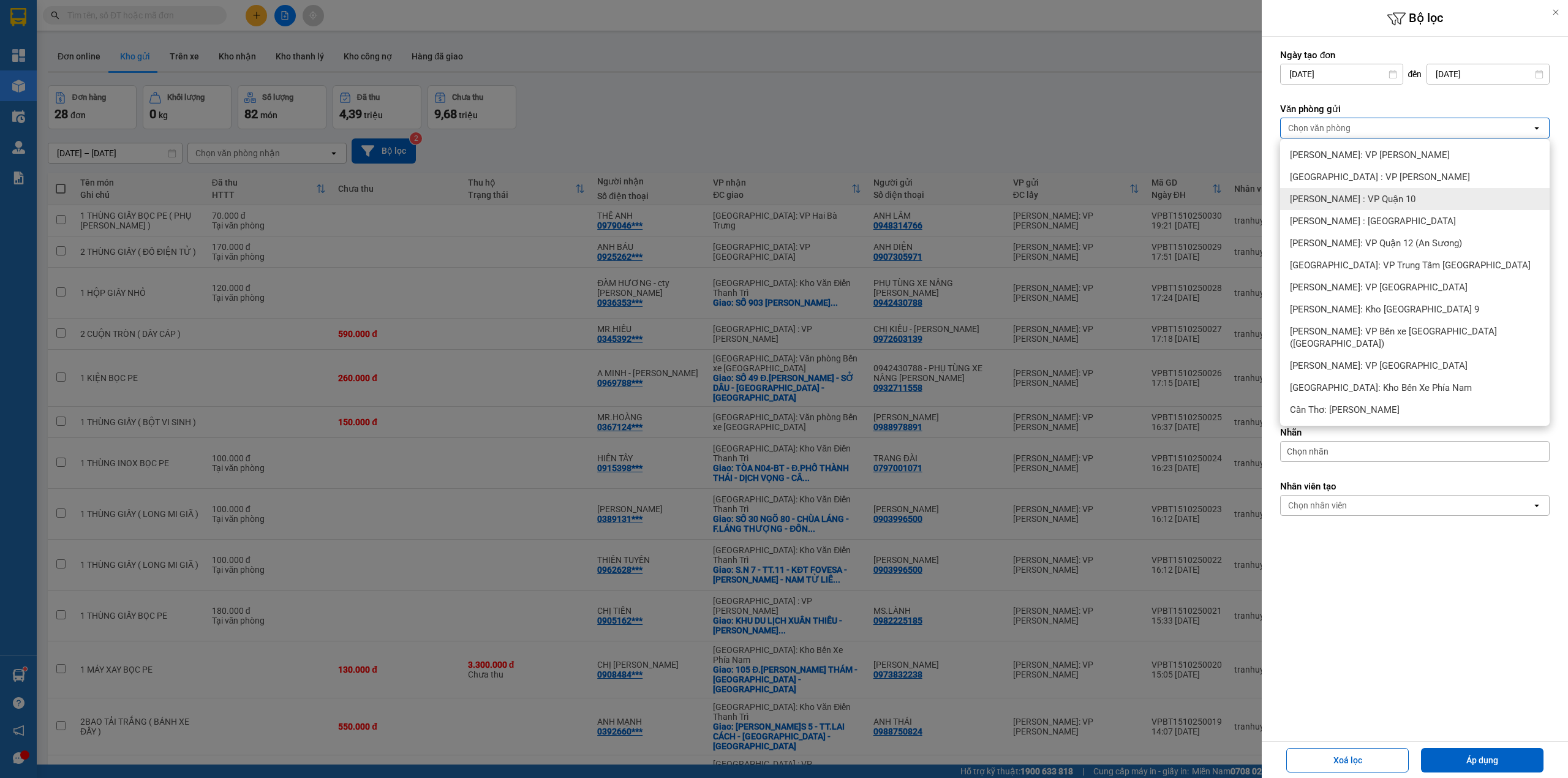
click at [1390, 194] on span "[PERSON_NAME] : VP Quận 10" at bounding box center [1352, 199] width 125 height 12
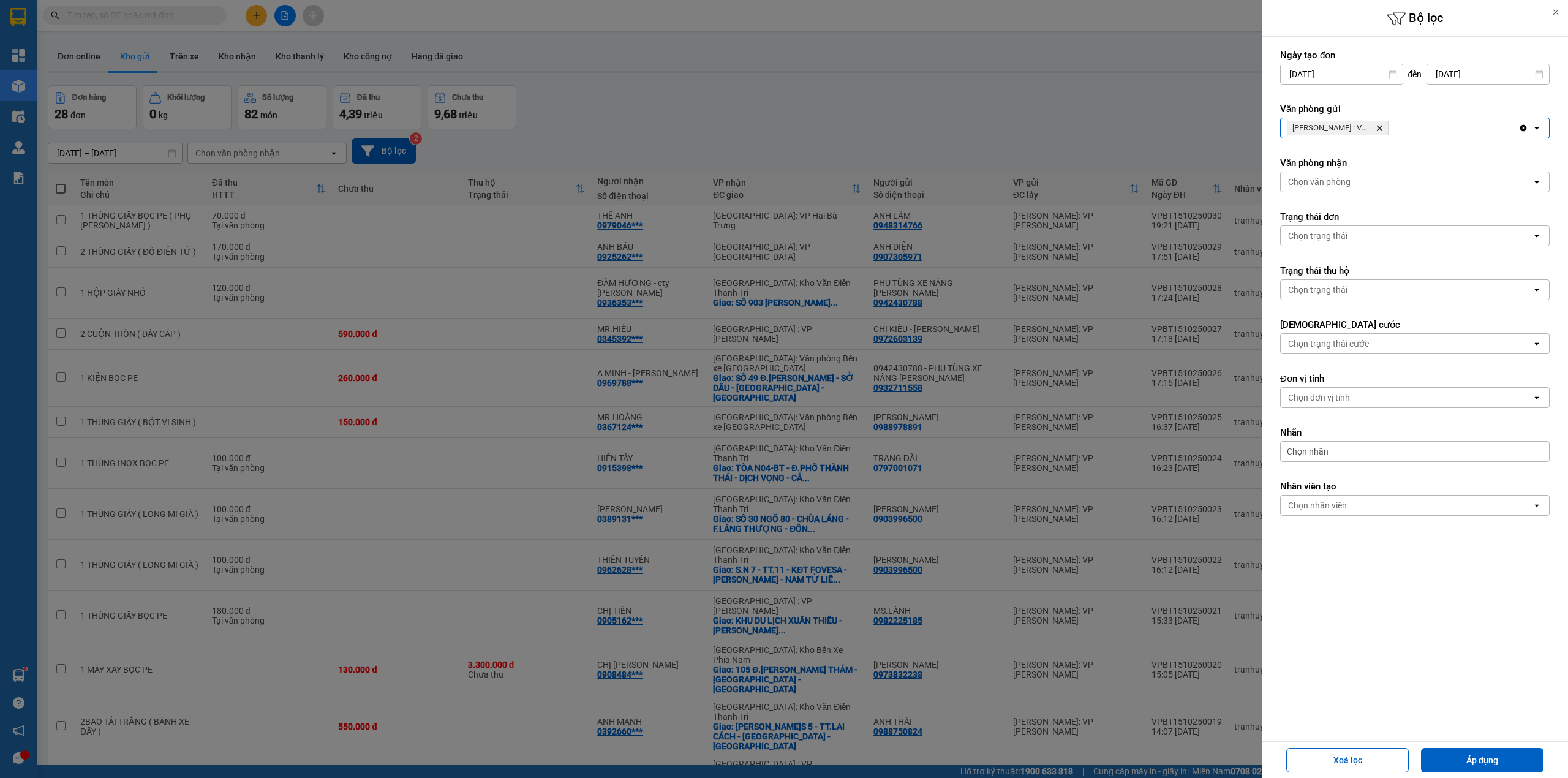
click at [1420, 130] on div "[GEOGRAPHIC_DATA] : VP Quận 10 Delete" at bounding box center [1399, 128] width 238 height 20
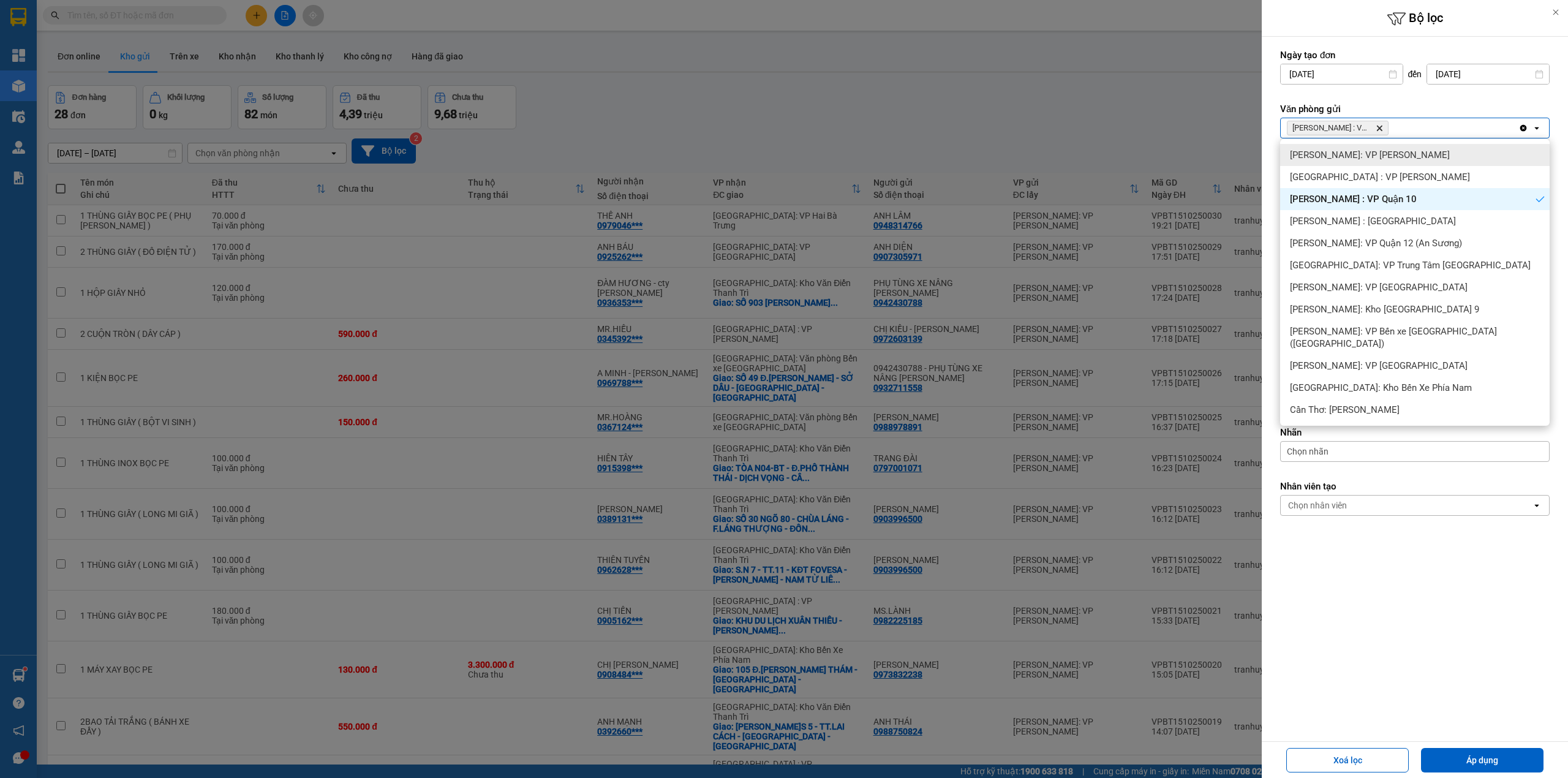
click at [1395, 156] on span "[PERSON_NAME]: VP [PERSON_NAME]" at bounding box center [1370, 155] width 160 height 12
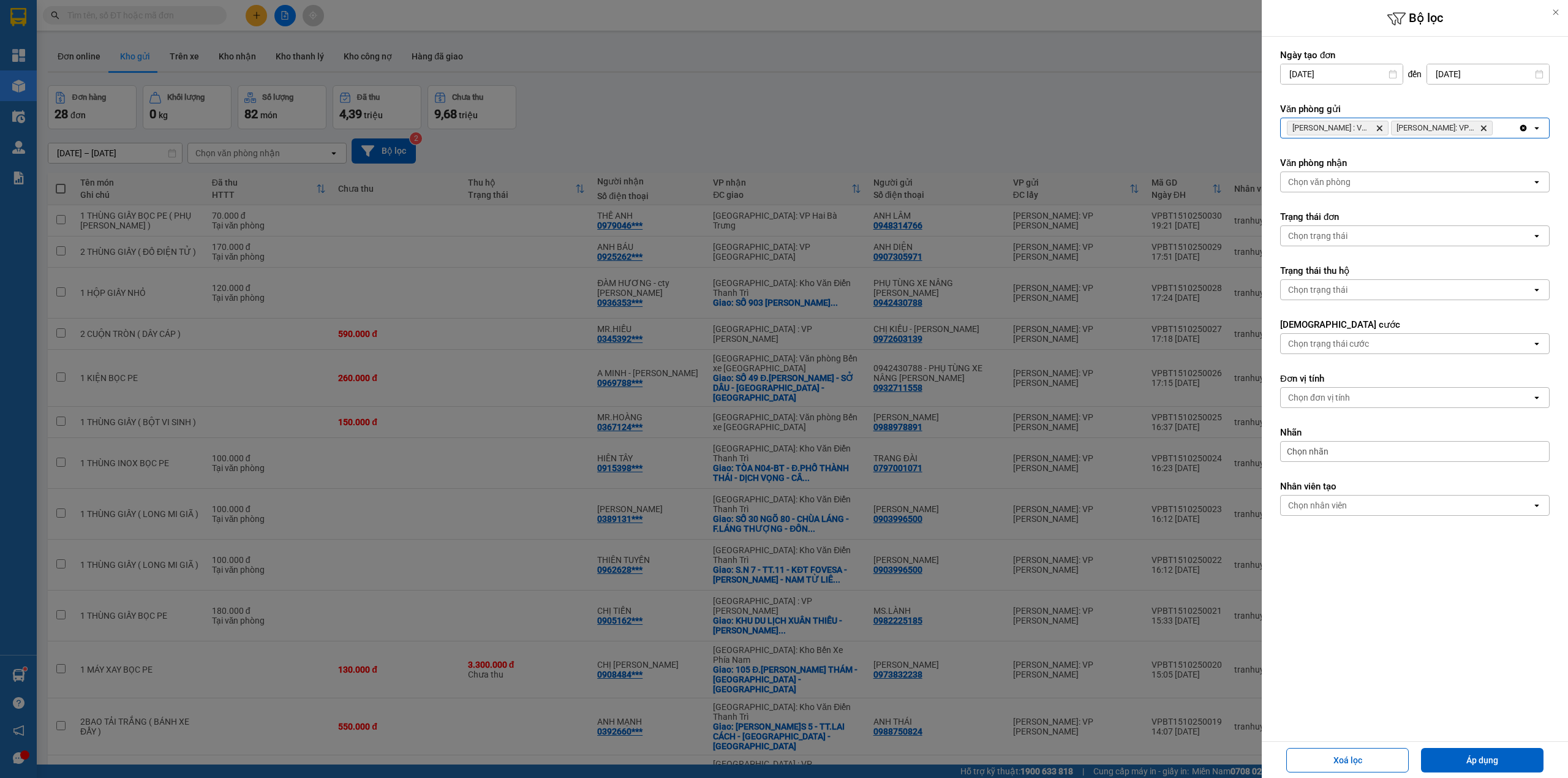
click at [1493, 126] on span "[PERSON_NAME]: VP [PERSON_NAME]" at bounding box center [1442, 128] width 102 height 14
click at [1500, 128] on div "Hồ Chí Minh : VP Quận 10 Delete Hồ Chí Minh: VP Bình Thạnh Delete" at bounding box center [1399, 128] width 238 height 20
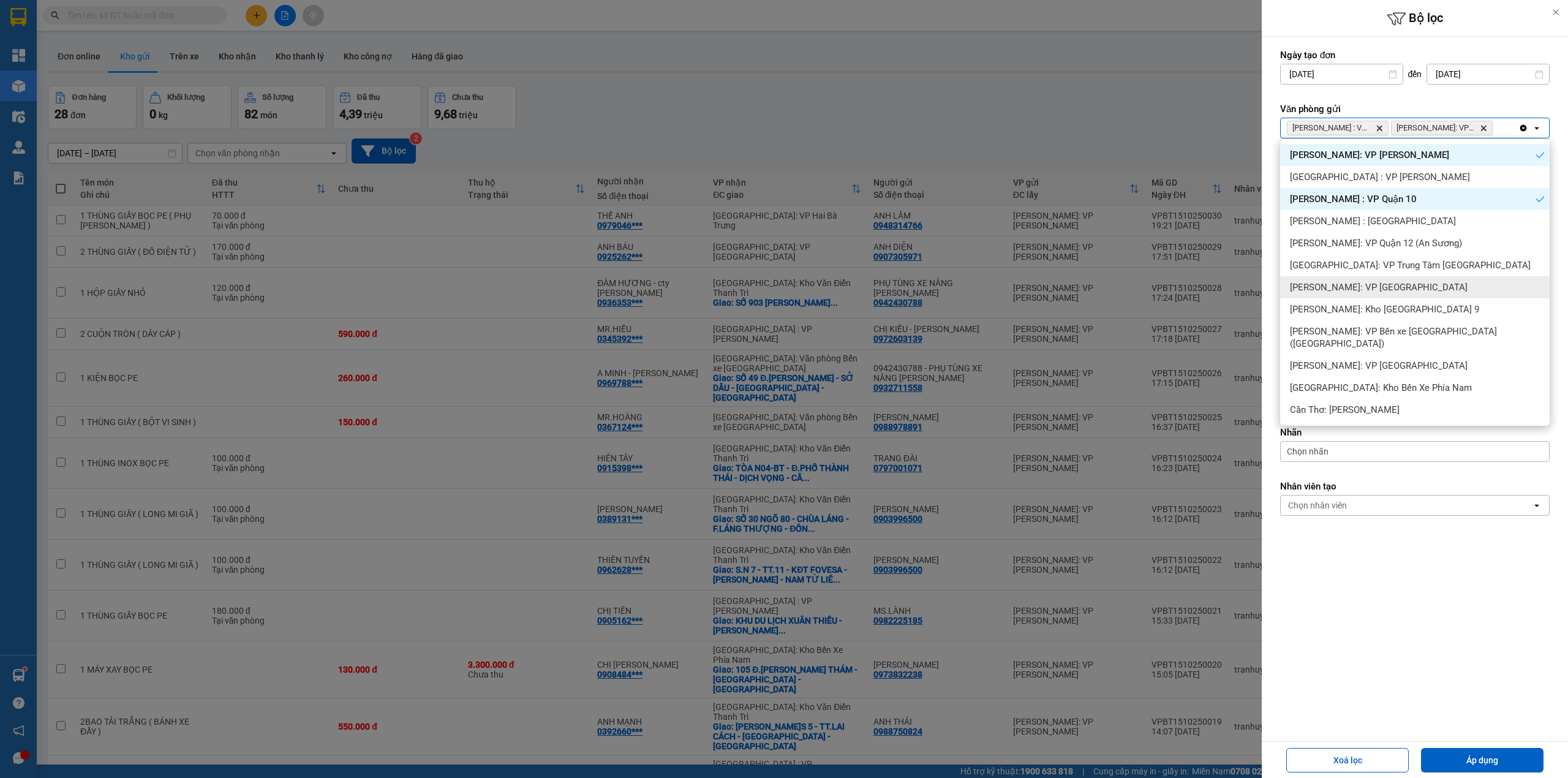
click at [1392, 281] on span "[PERSON_NAME]: VP [GEOGRAPHIC_DATA]" at bounding box center [1379, 287] width 178 height 12
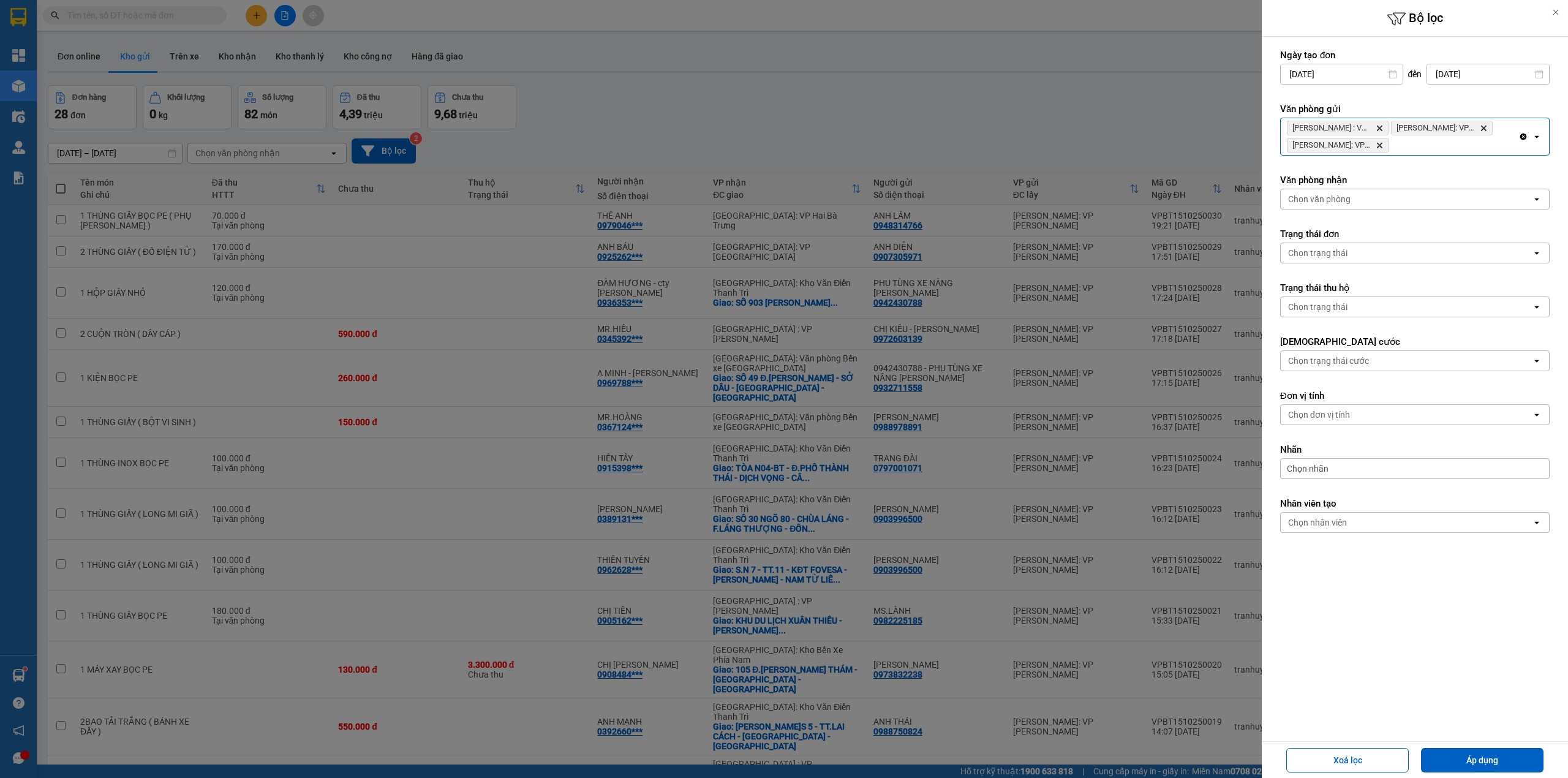
click at [1424, 153] on div "Hồ Chí Minh : VP Quận 10 Delete Hồ Chí Minh: VP Bình Thạnh Delete Hồ Chí Minh: …" at bounding box center [1399, 137] width 238 height 36
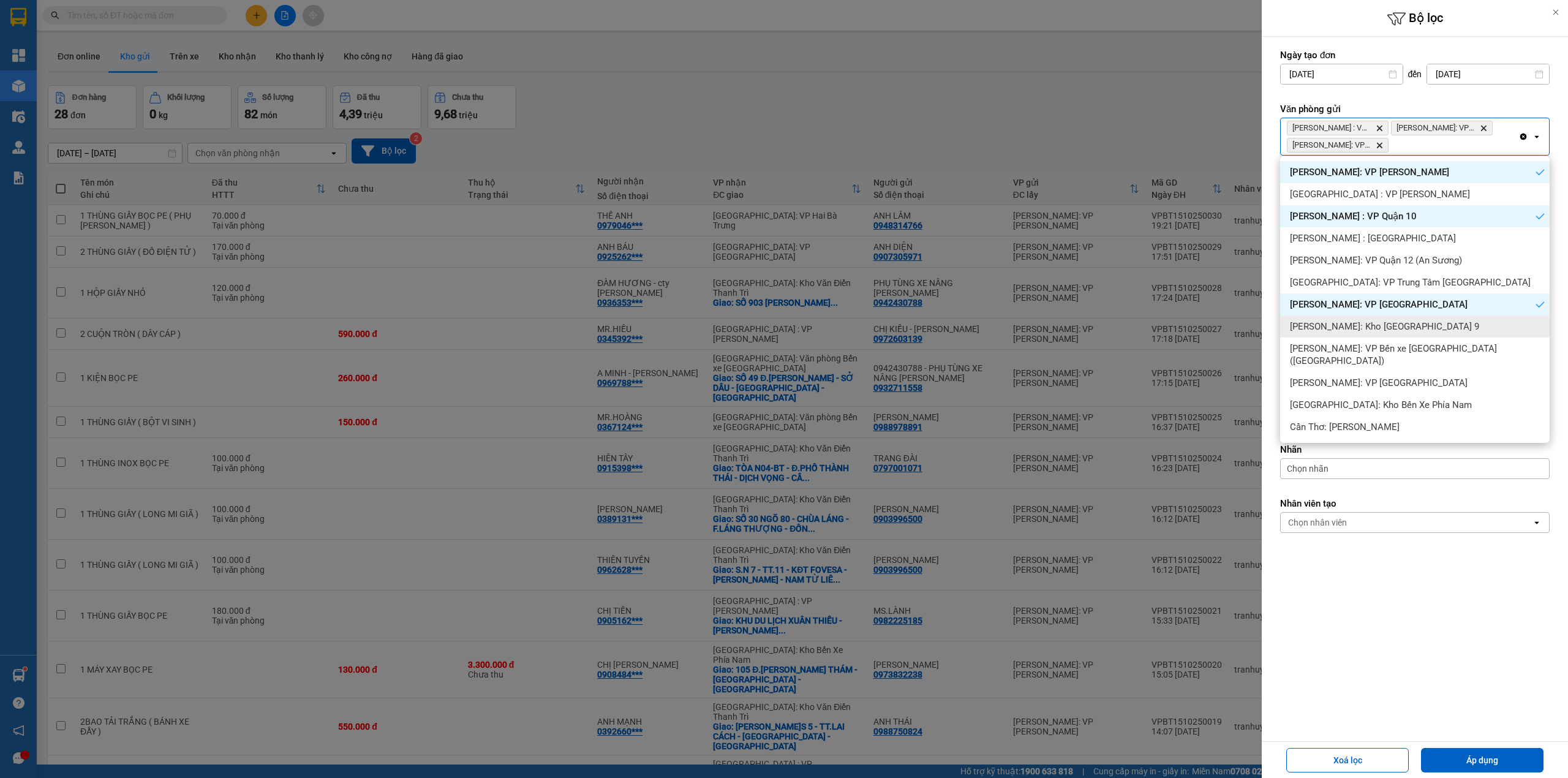
click at [1412, 328] on span "[PERSON_NAME]: Kho [GEOGRAPHIC_DATA] 9" at bounding box center [1384, 327] width 189 height 12
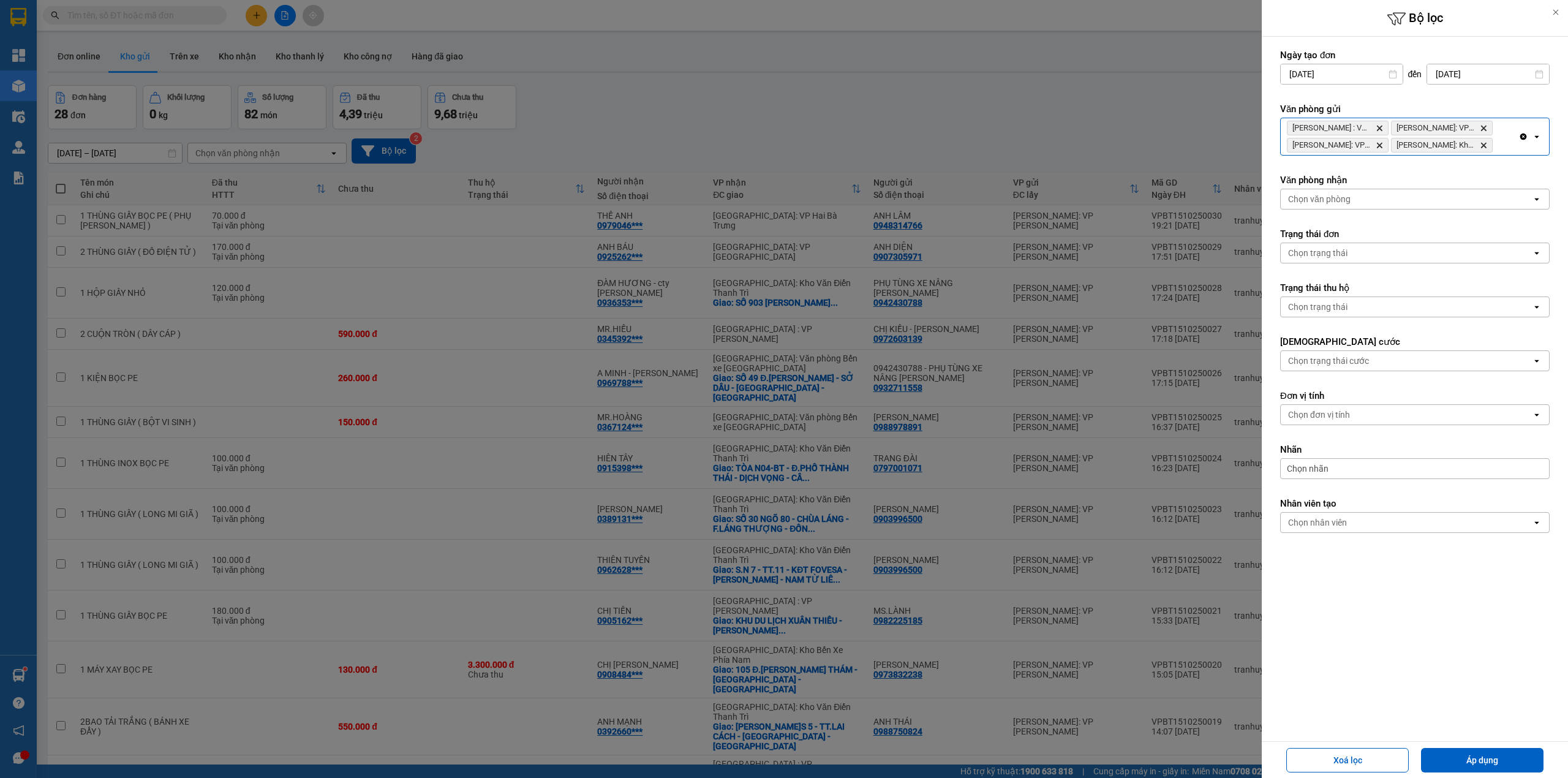
click at [1494, 150] on div "Hồ Chí Minh : VP Quận 10 Delete Hồ Chí Minh: VP Bình Thạnh Delete Hồ Chí Minh: …" at bounding box center [1399, 137] width 238 height 36
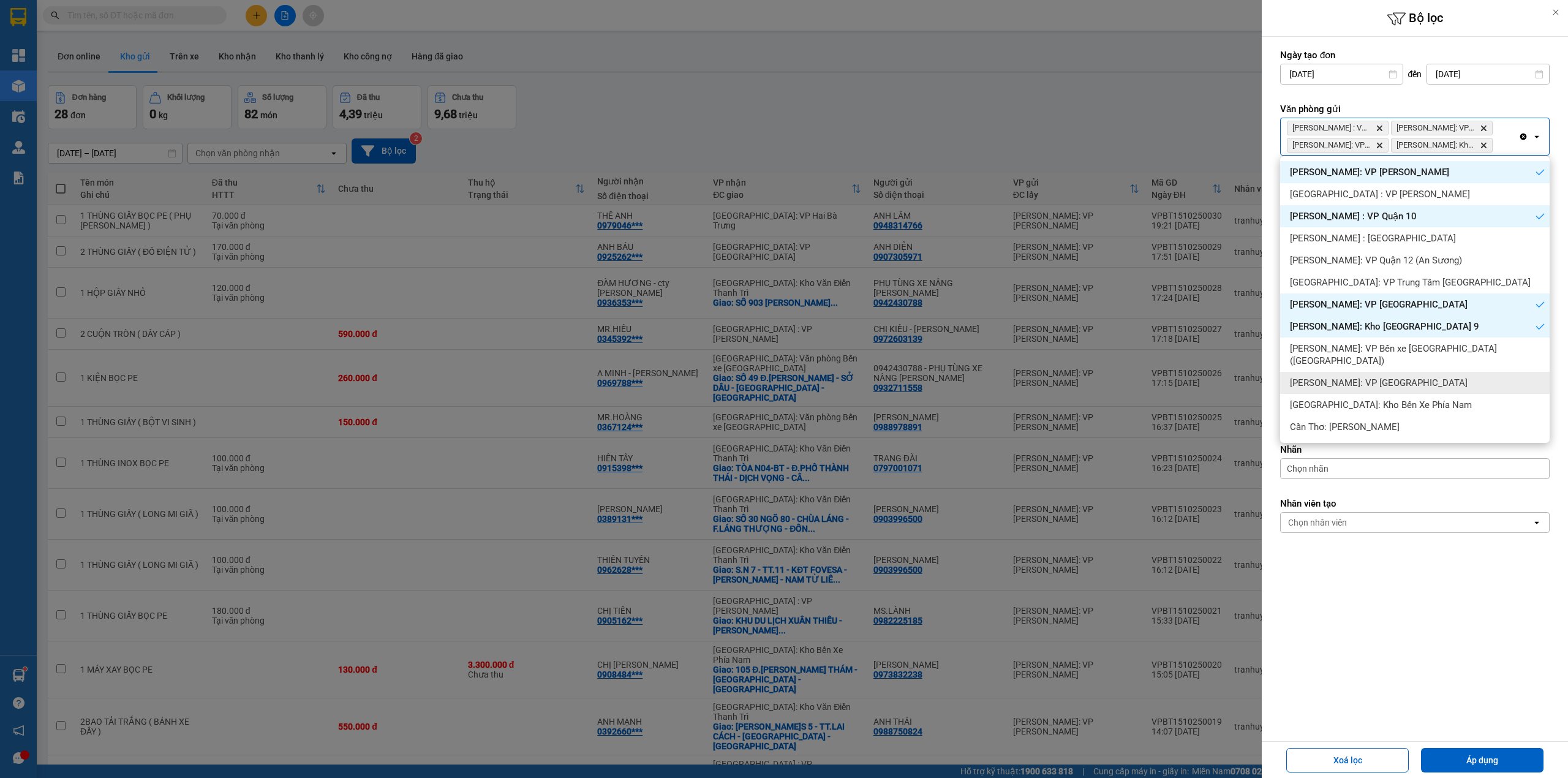
click at [1424, 372] on div "[PERSON_NAME]: VP [GEOGRAPHIC_DATA]" at bounding box center [1415, 382] width 270 height 22
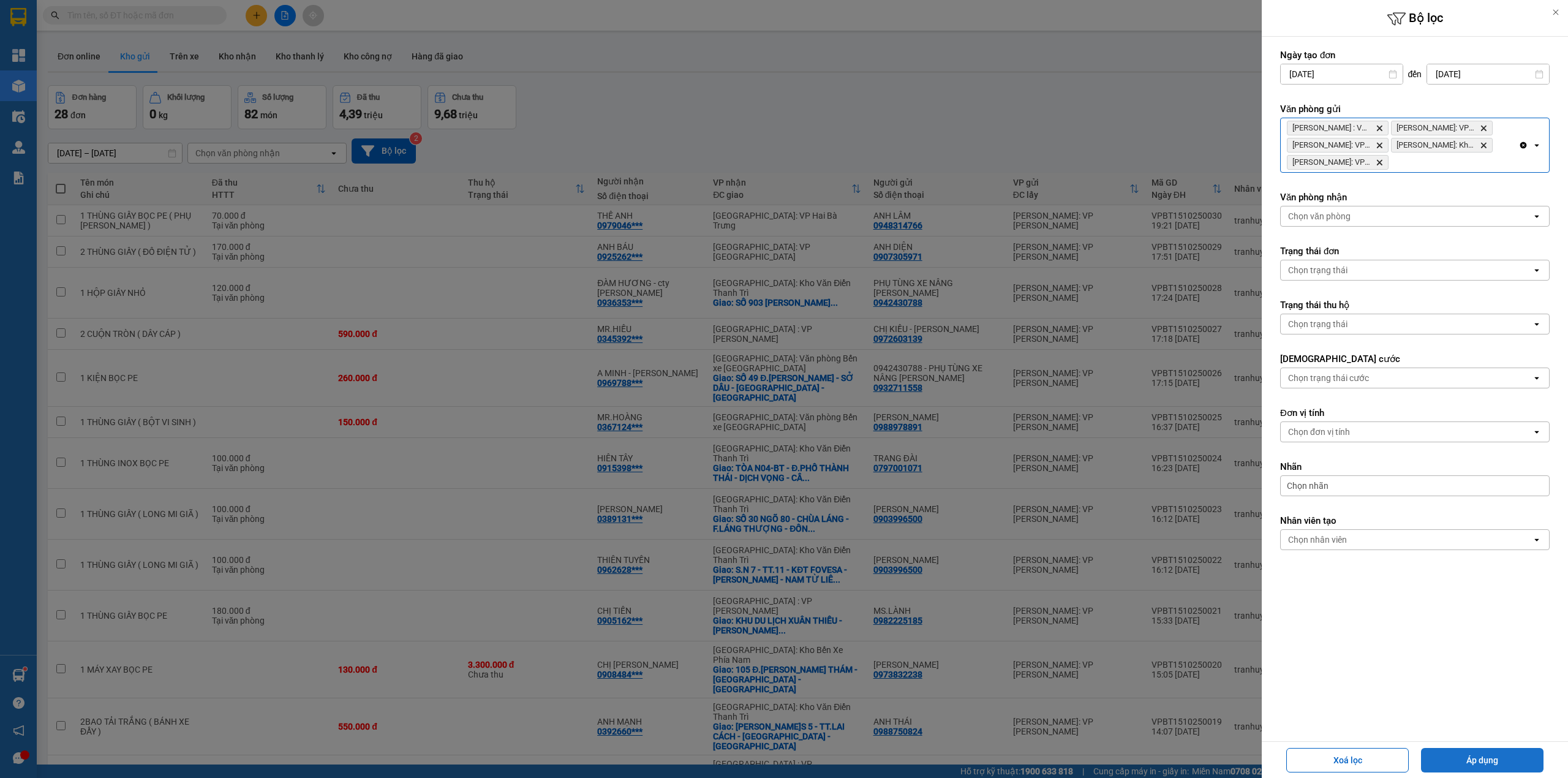
click at [1518, 757] on button "Áp dụng" at bounding box center [1482, 760] width 122 height 24
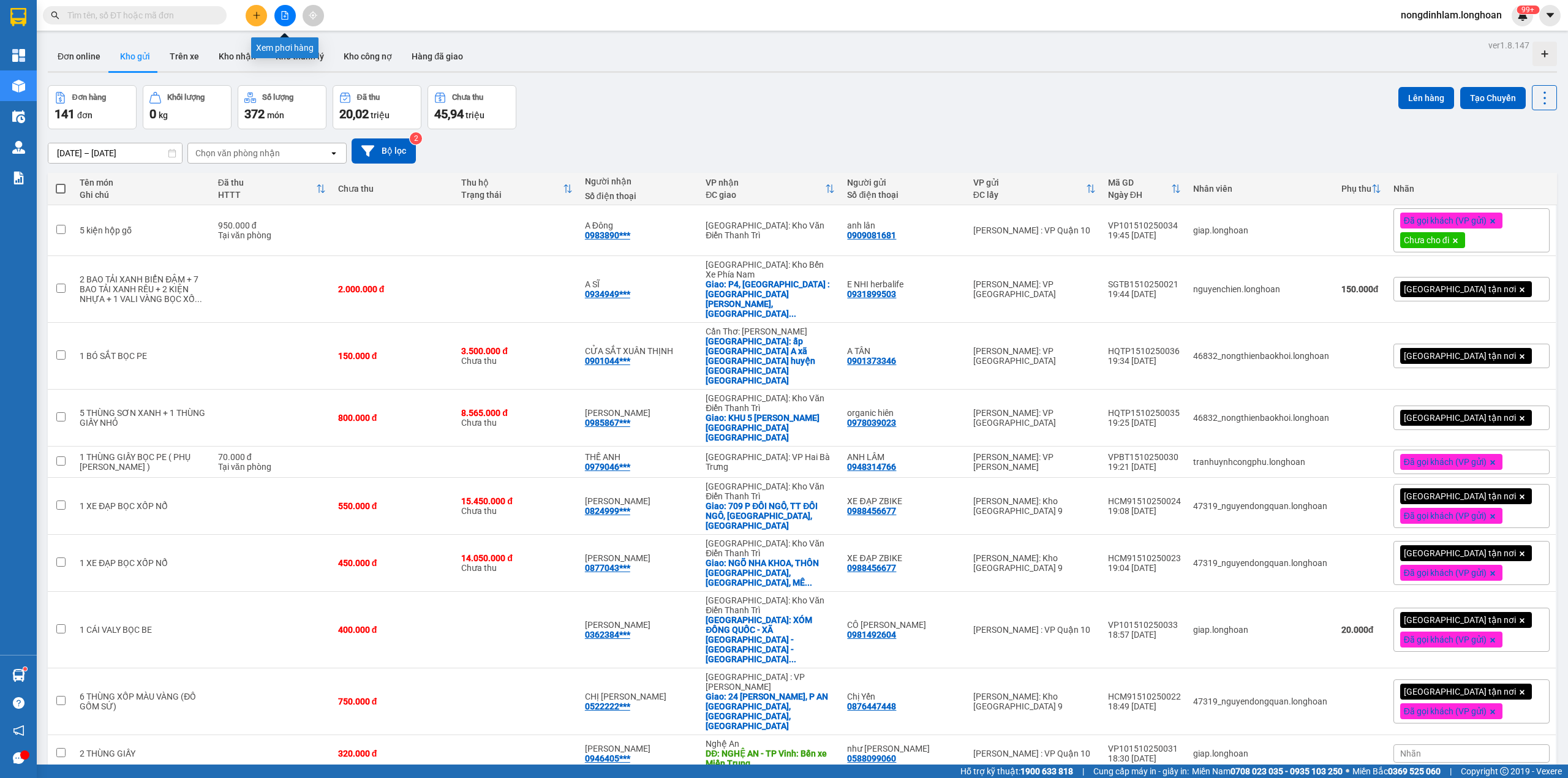
click at [287, 15] on icon "file-add" at bounding box center [284, 15] width 8 height 8
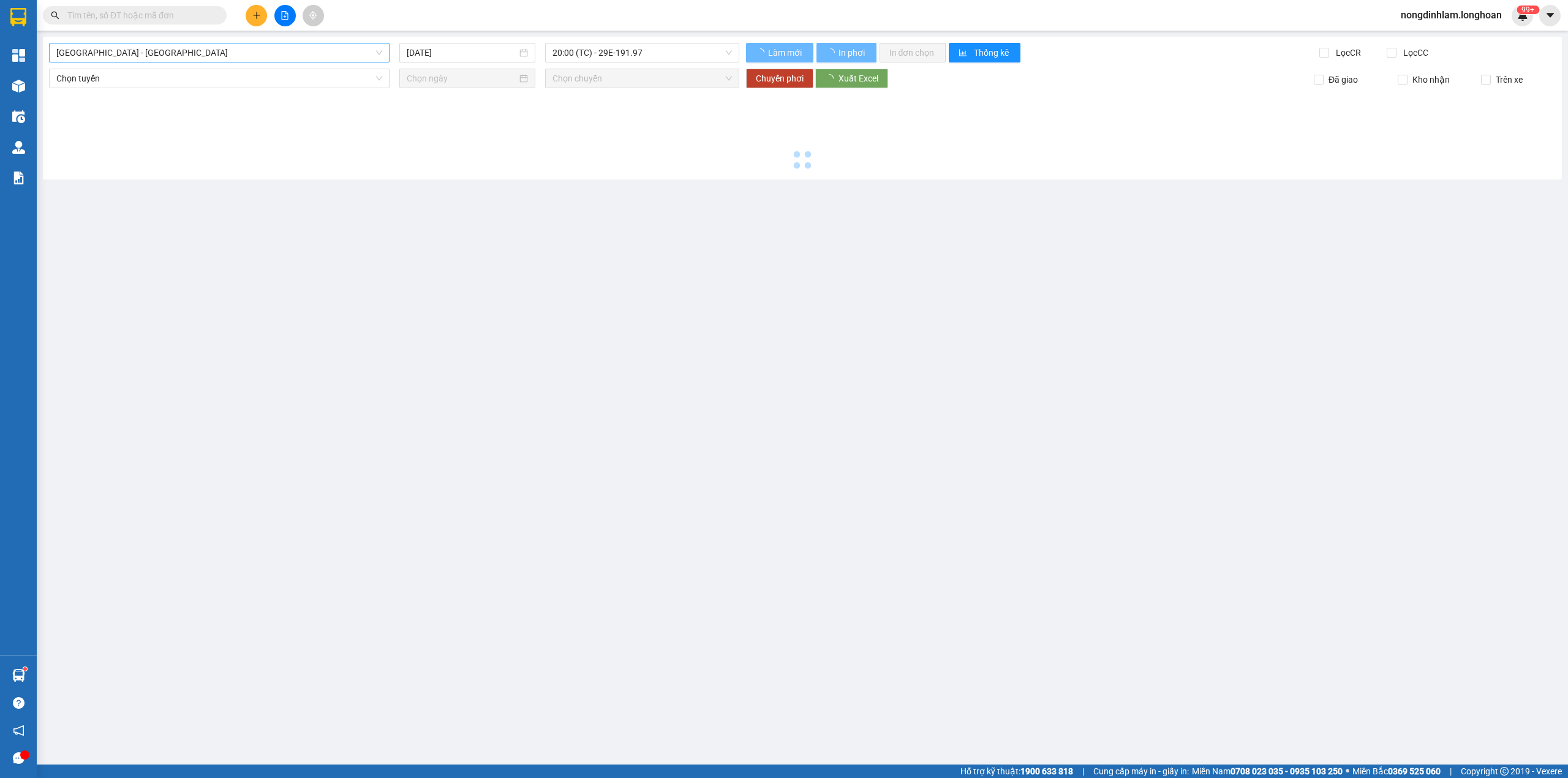
click at [172, 49] on span "[GEOGRAPHIC_DATA] - [GEOGRAPHIC_DATA]" at bounding box center [219, 52] width 326 height 18
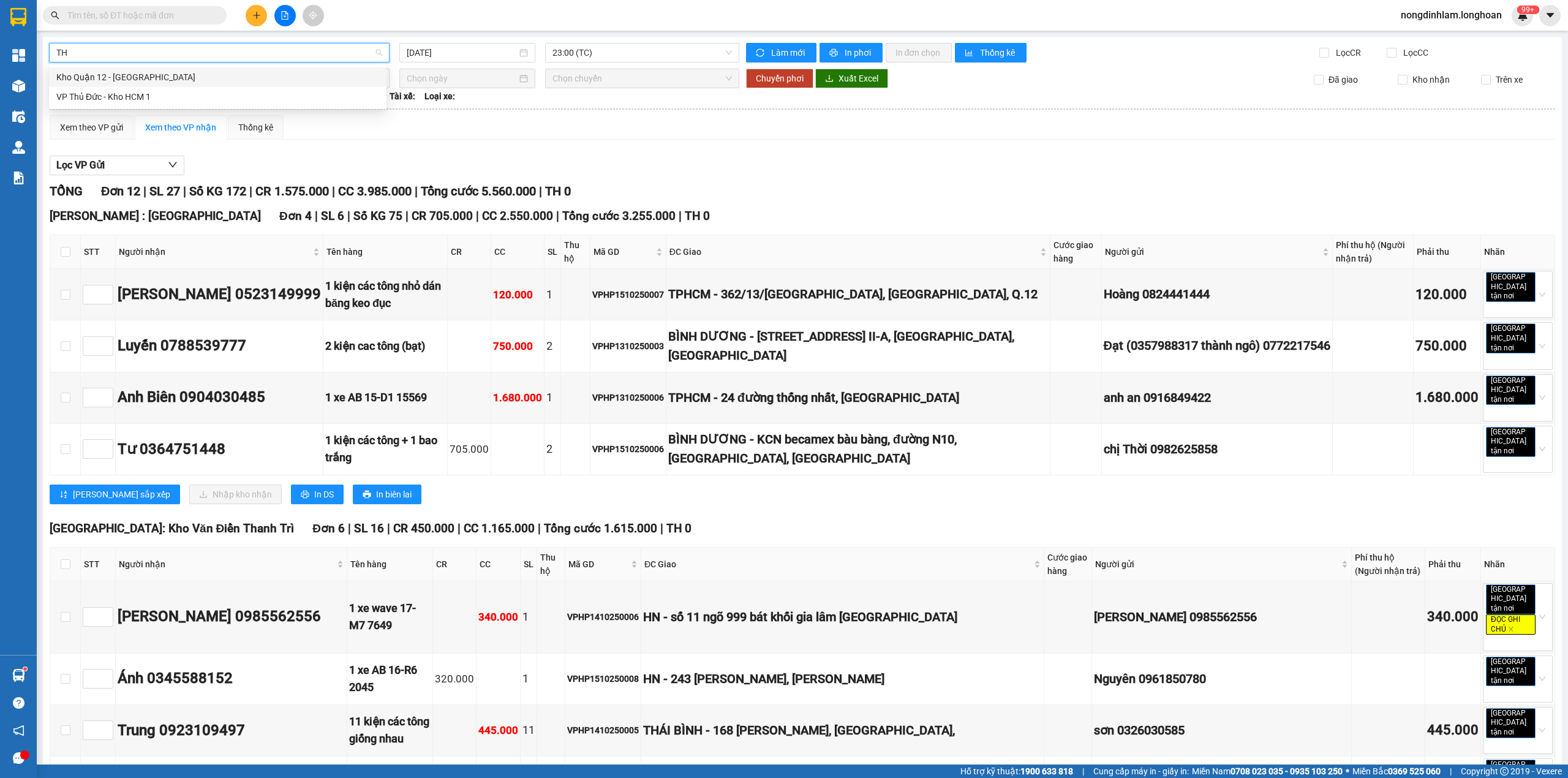
type input "THỦ"
click at [99, 96] on div "VP Thủ Đức - Kho HCM 1" at bounding box center [217, 97] width 323 height 14
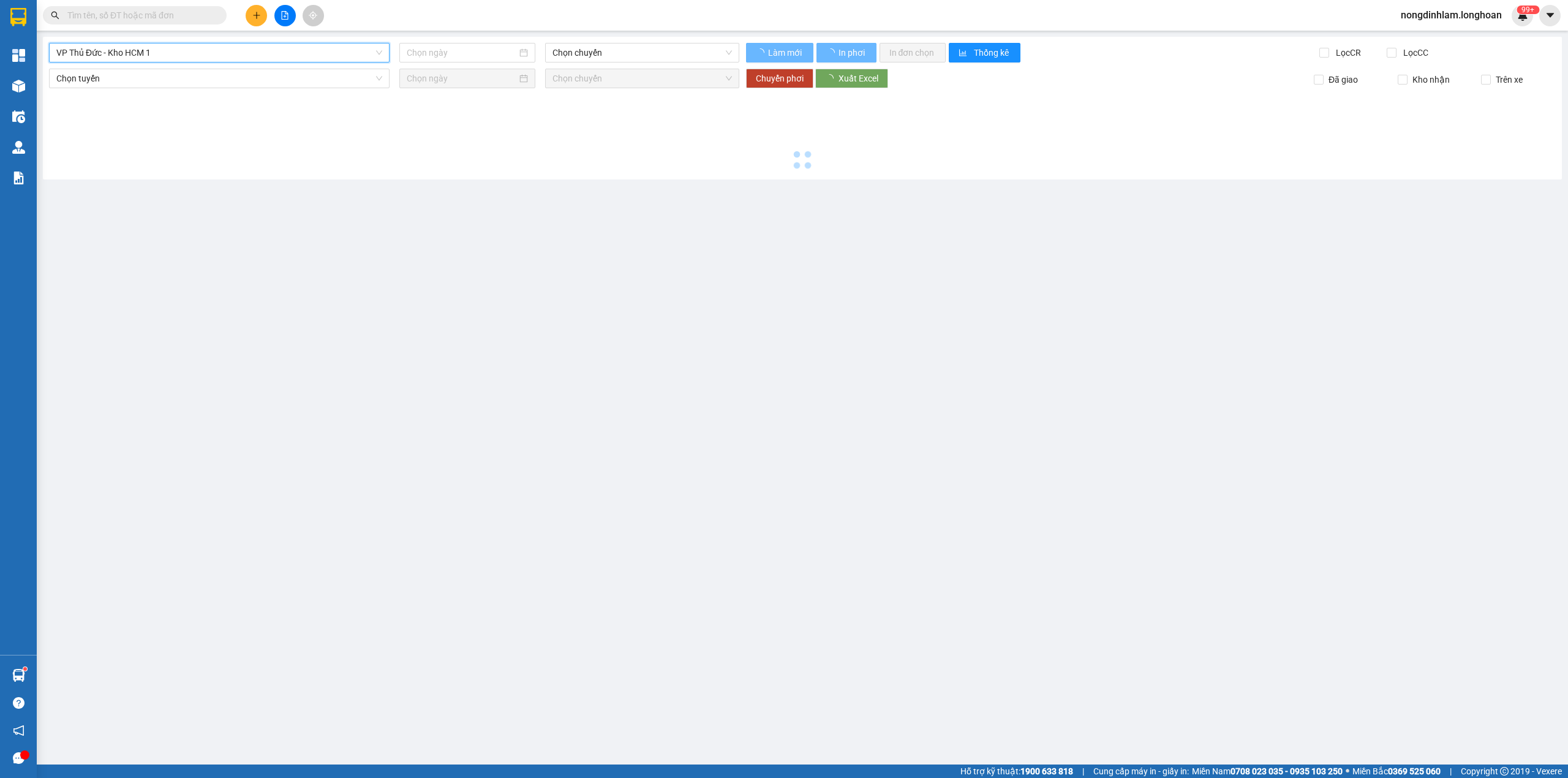
type input "[DATE]"
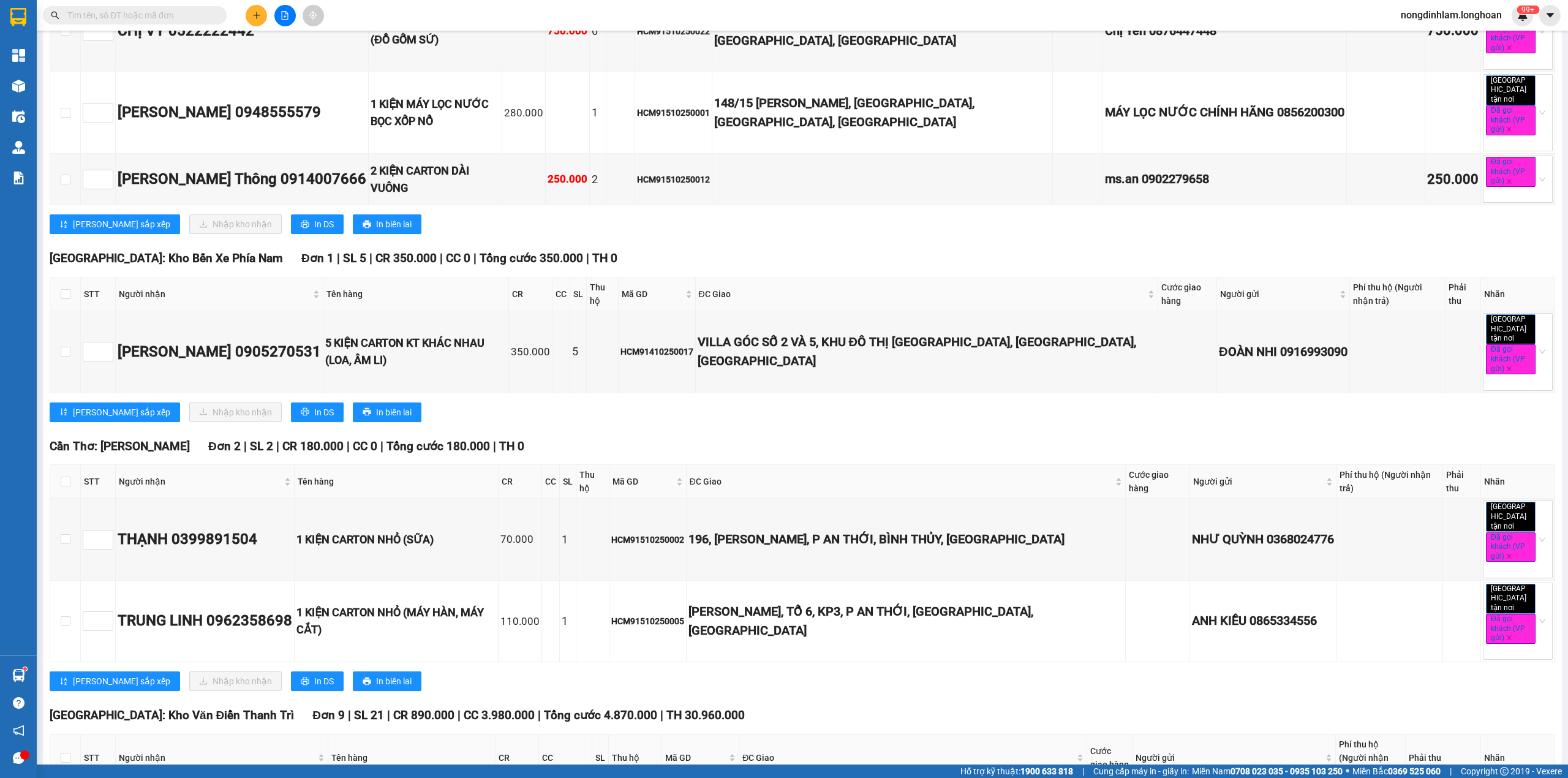
scroll to position [490, 0]
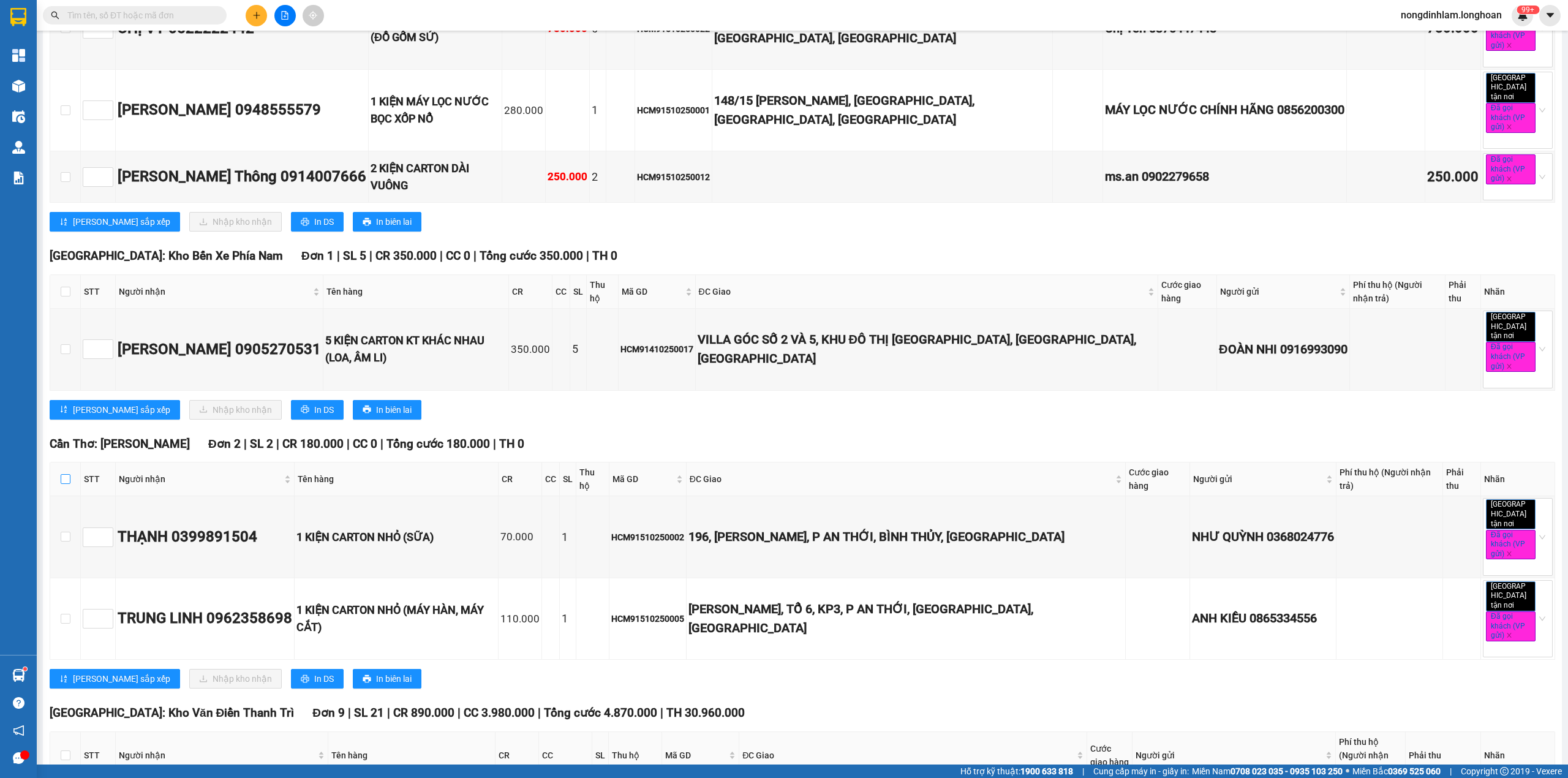
click at [67, 474] on input "checkbox" at bounding box center [65, 479] width 10 height 10
checkbox input "true"
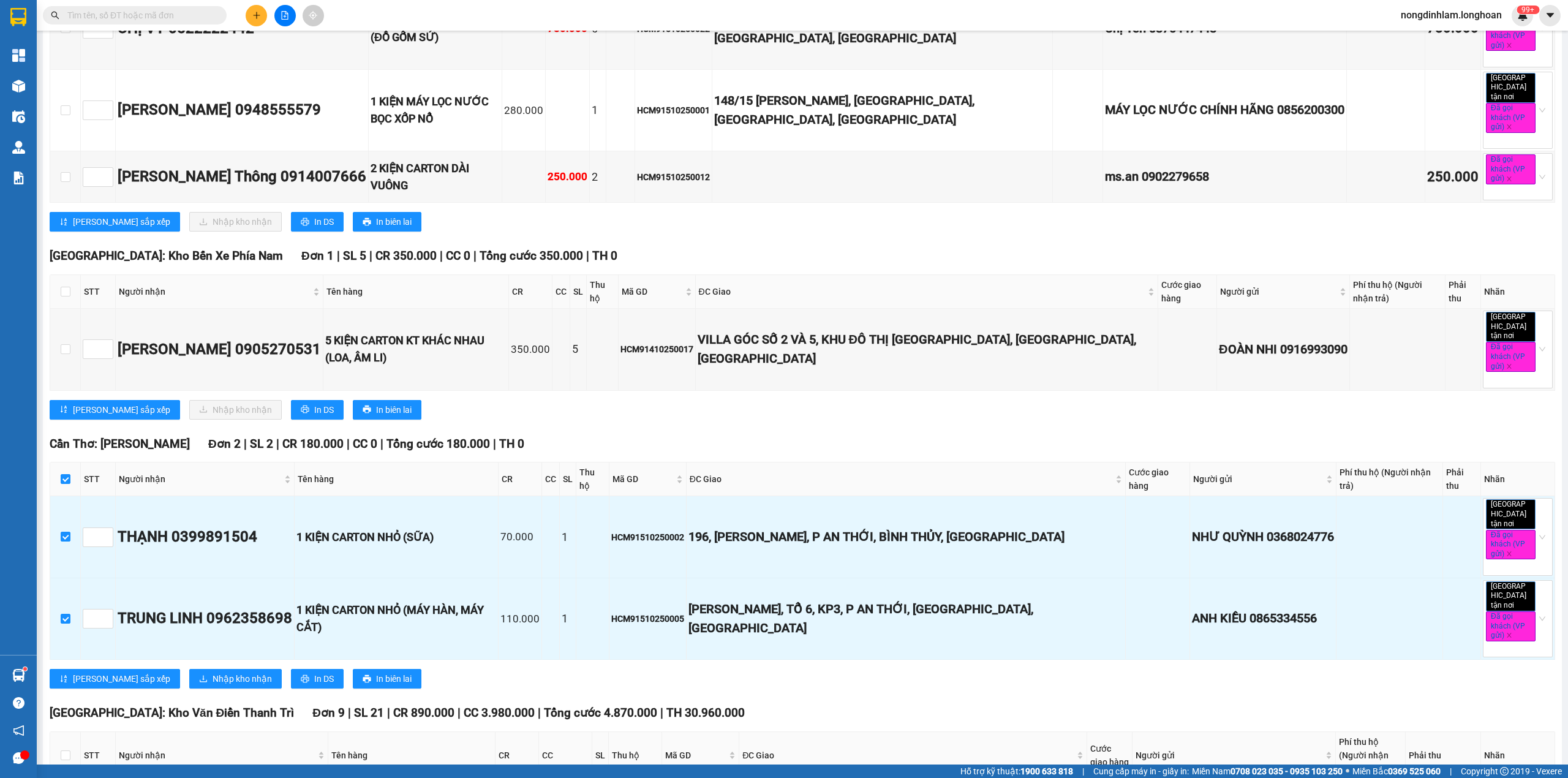
scroll to position [0, 0]
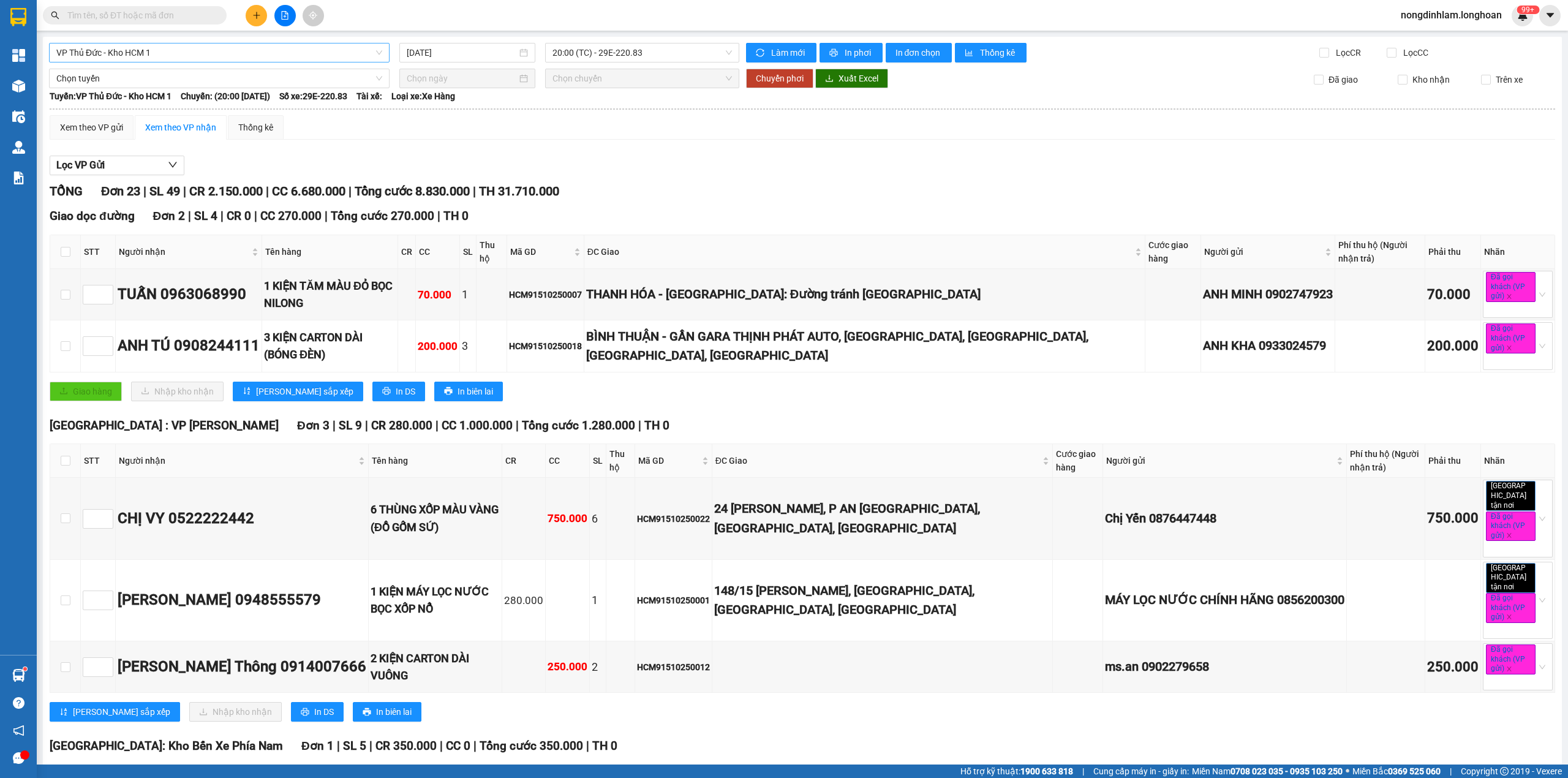
click at [226, 84] on span "Chọn tuyến" at bounding box center [219, 78] width 326 height 18
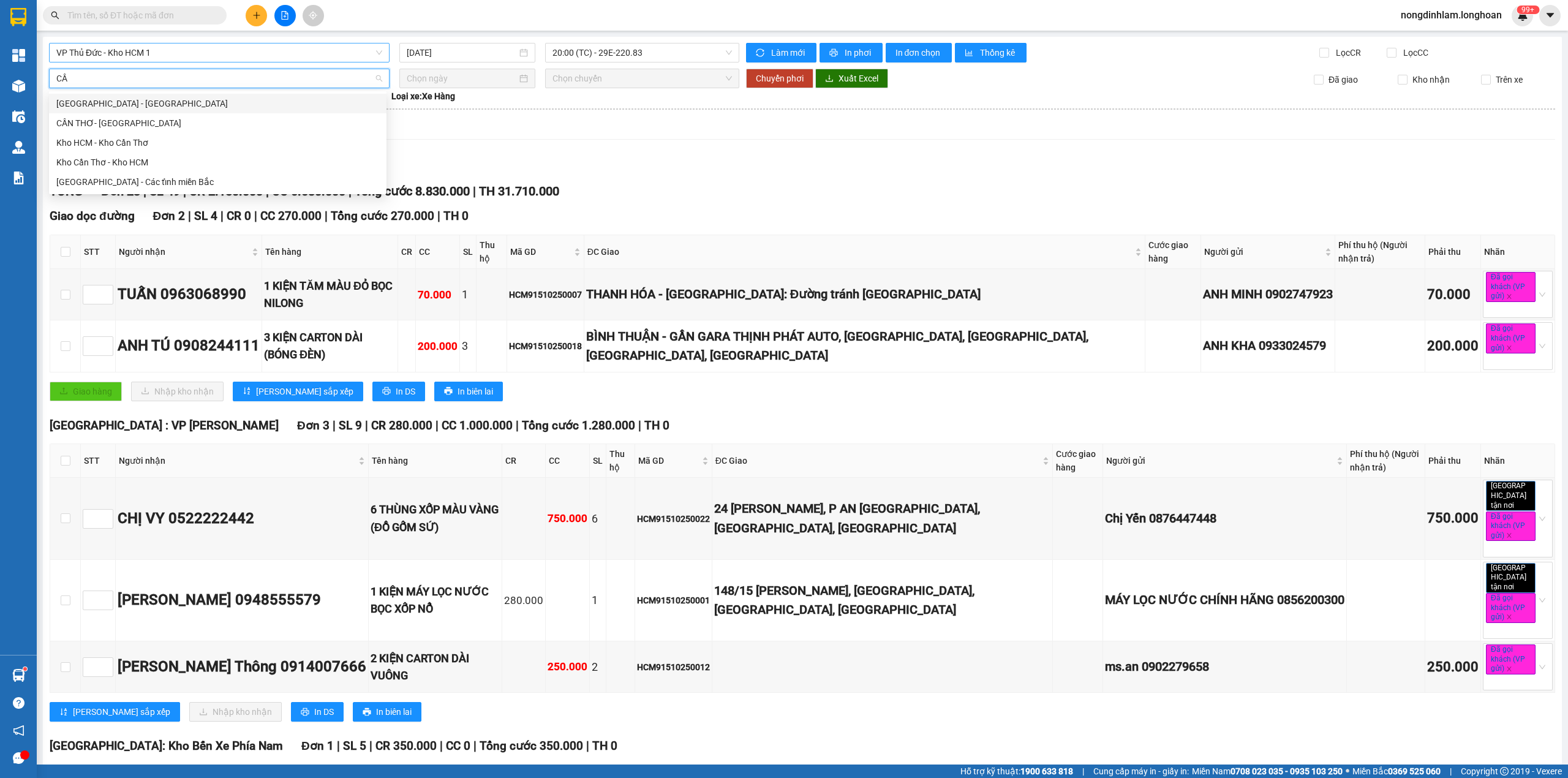
type input "CẦN"
click at [164, 138] on div "Kho HCM - Kho Cần Thơ" at bounding box center [217, 143] width 323 height 14
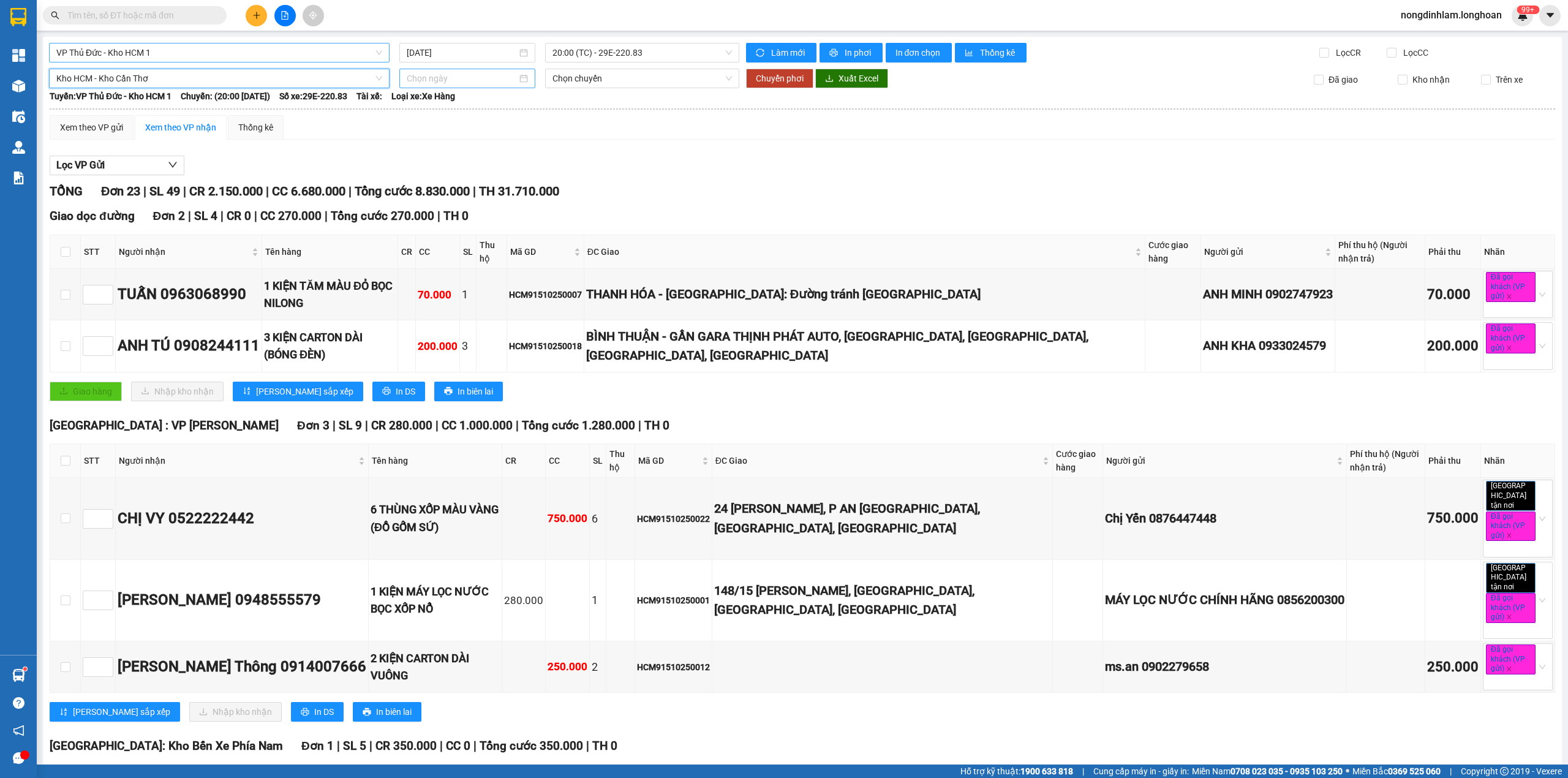
click at [444, 84] on input at bounding box center [461, 78] width 110 height 14
type input "[DATE]"
click at [478, 188] on div "15" at bounding box center [480, 186] width 14 height 14
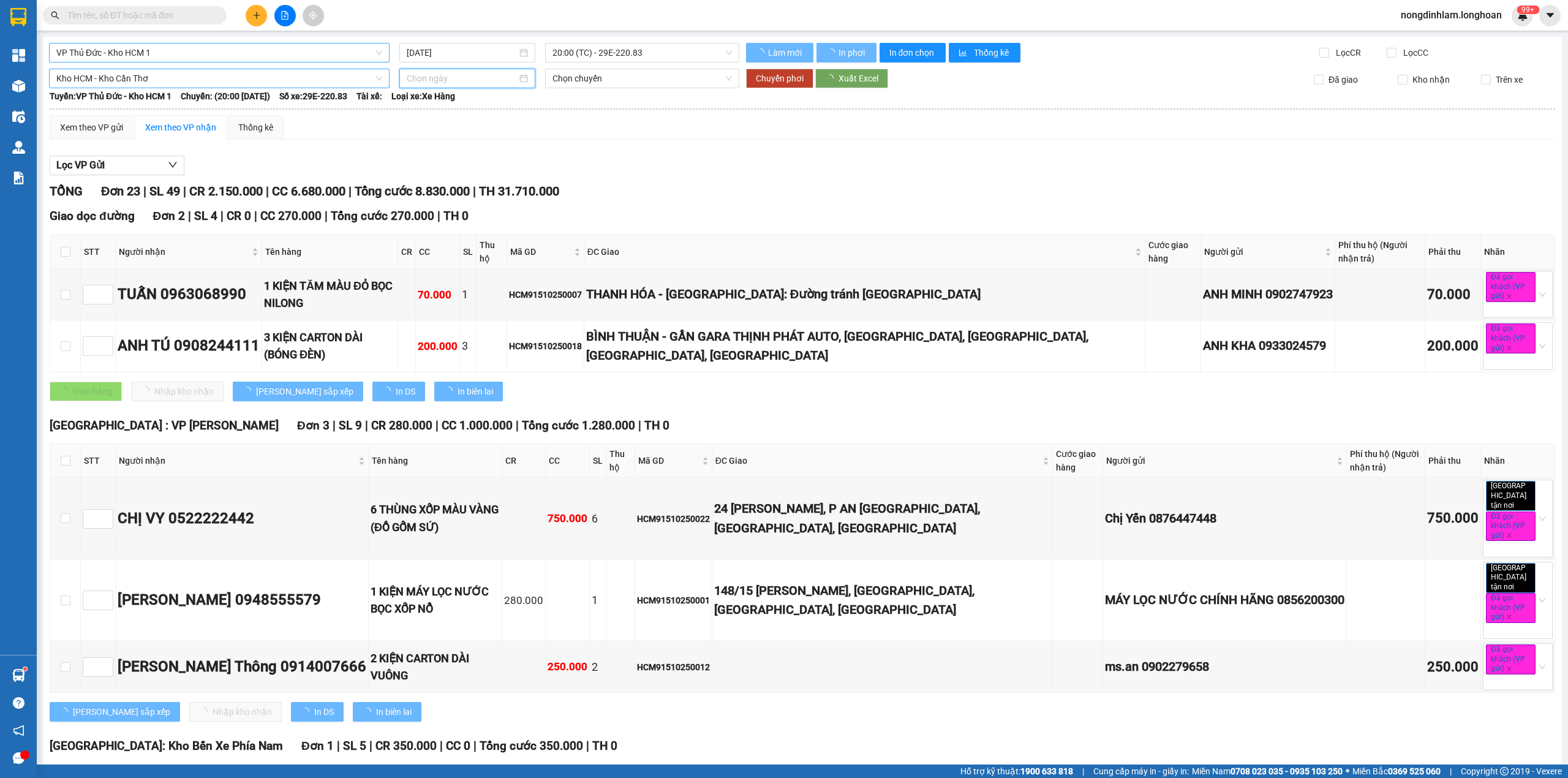
type input "[DATE]"
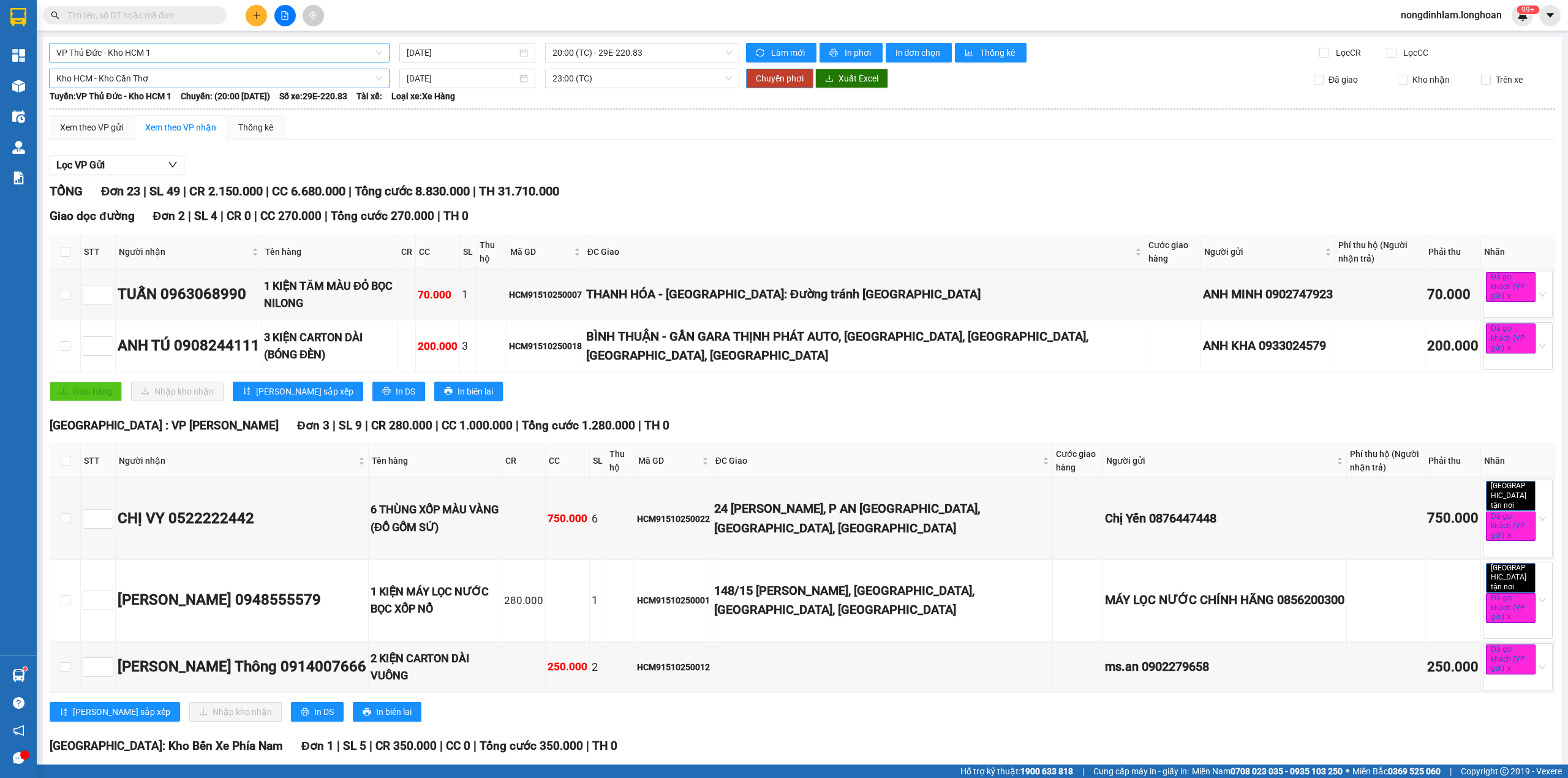
click at [756, 78] on span "Chuyển phơi" at bounding box center [779, 78] width 48 height 14
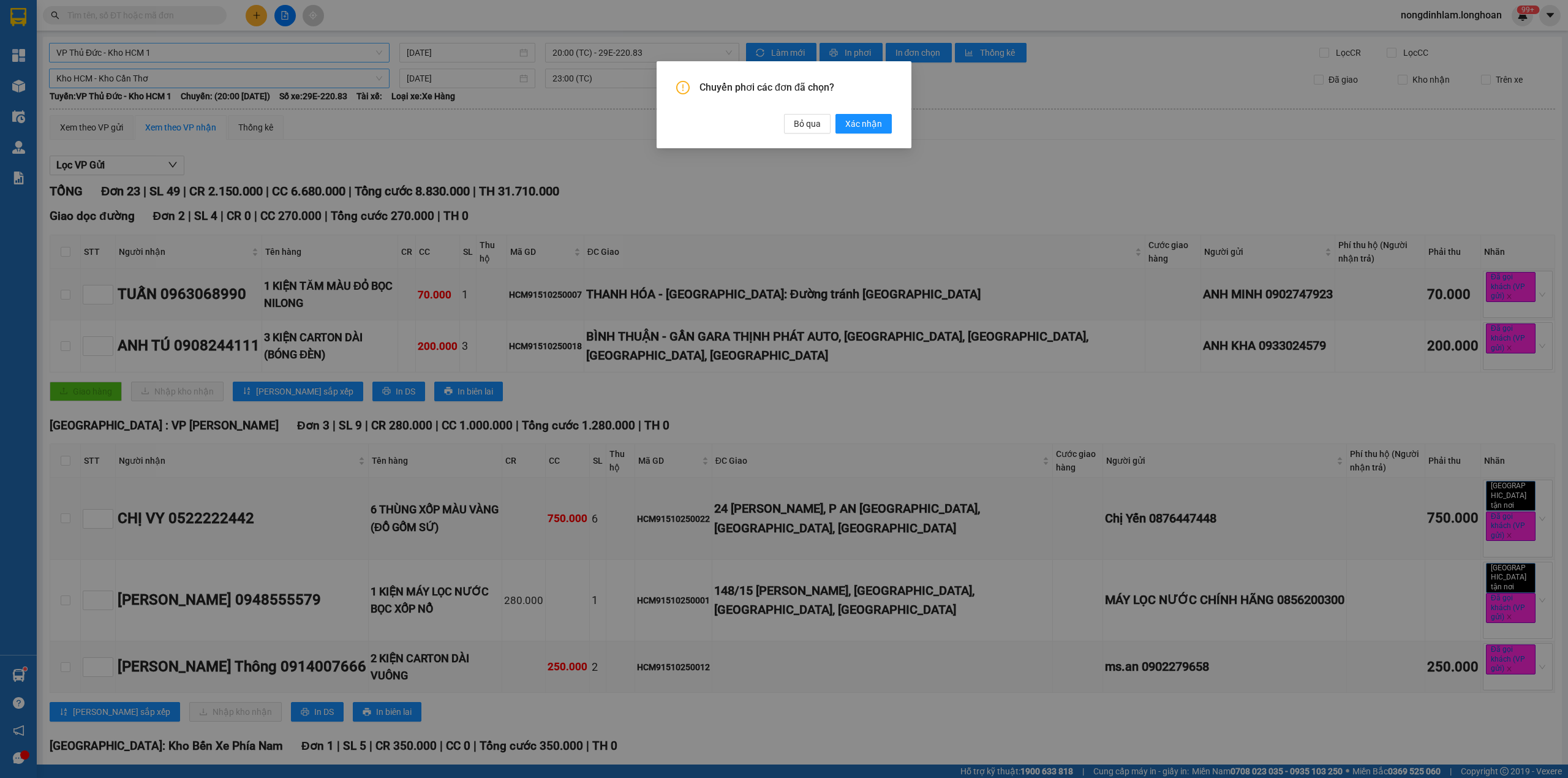
drag, startPoint x: 864, startPoint y: 126, endPoint x: 344, endPoint y: 84, distance: 521.7
click at [864, 124] on span "Xác nhận" at bounding box center [864, 124] width 36 height 14
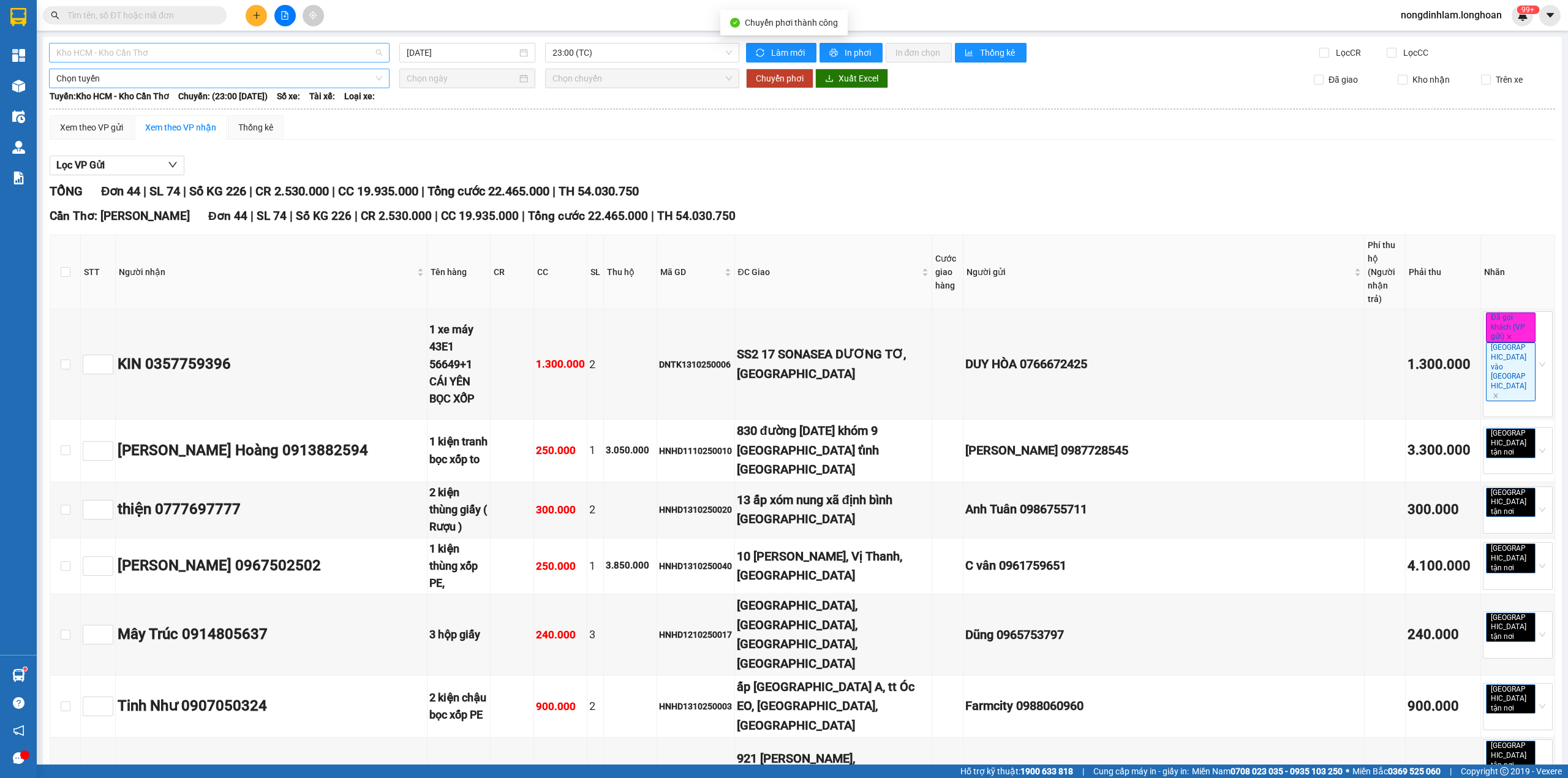
click at [198, 46] on span "Kho HCM - Kho Cần Thơ" at bounding box center [219, 52] width 326 height 18
type input "THỦ"
click at [163, 96] on div "VP Thủ Đức - Kho HCM 1" at bounding box center [217, 97] width 323 height 14
type input "[DATE]"
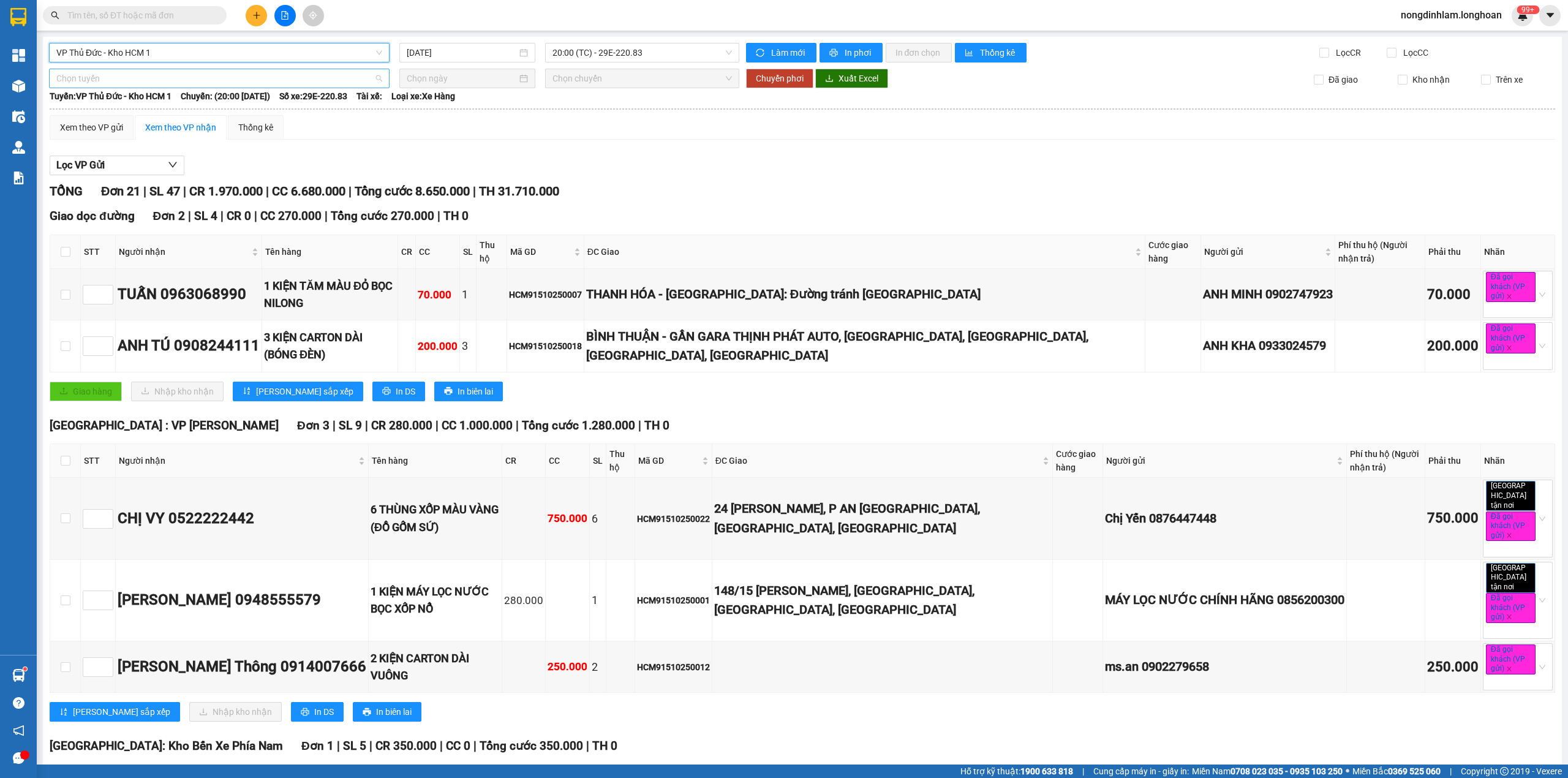
click at [248, 87] on span "Chọn tuyến" at bounding box center [219, 78] width 326 height 18
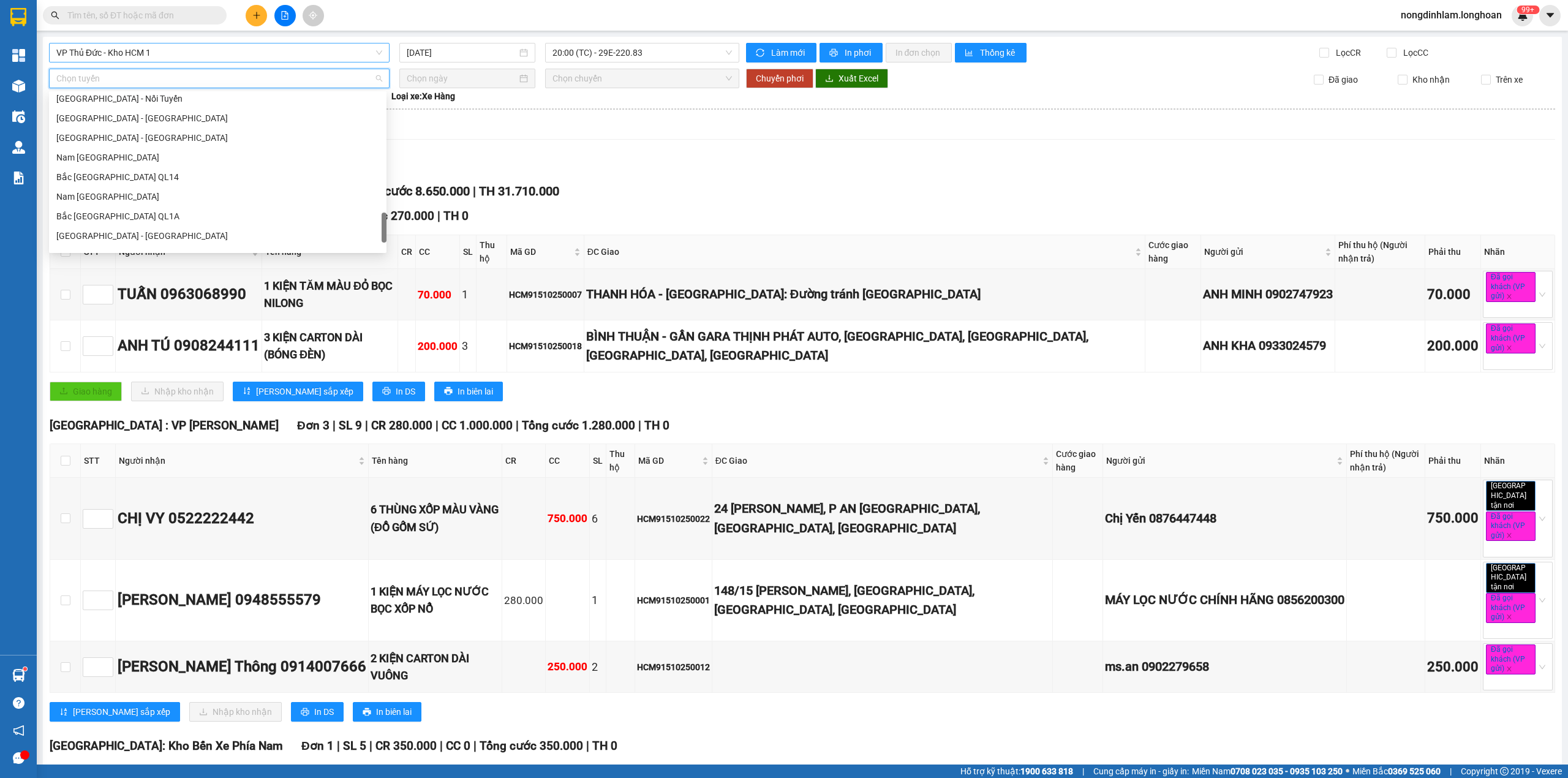
scroll to position [862, 0]
click at [170, 146] on div "Nam [GEOGRAPHIC_DATA]" at bounding box center [217, 143] width 323 height 14
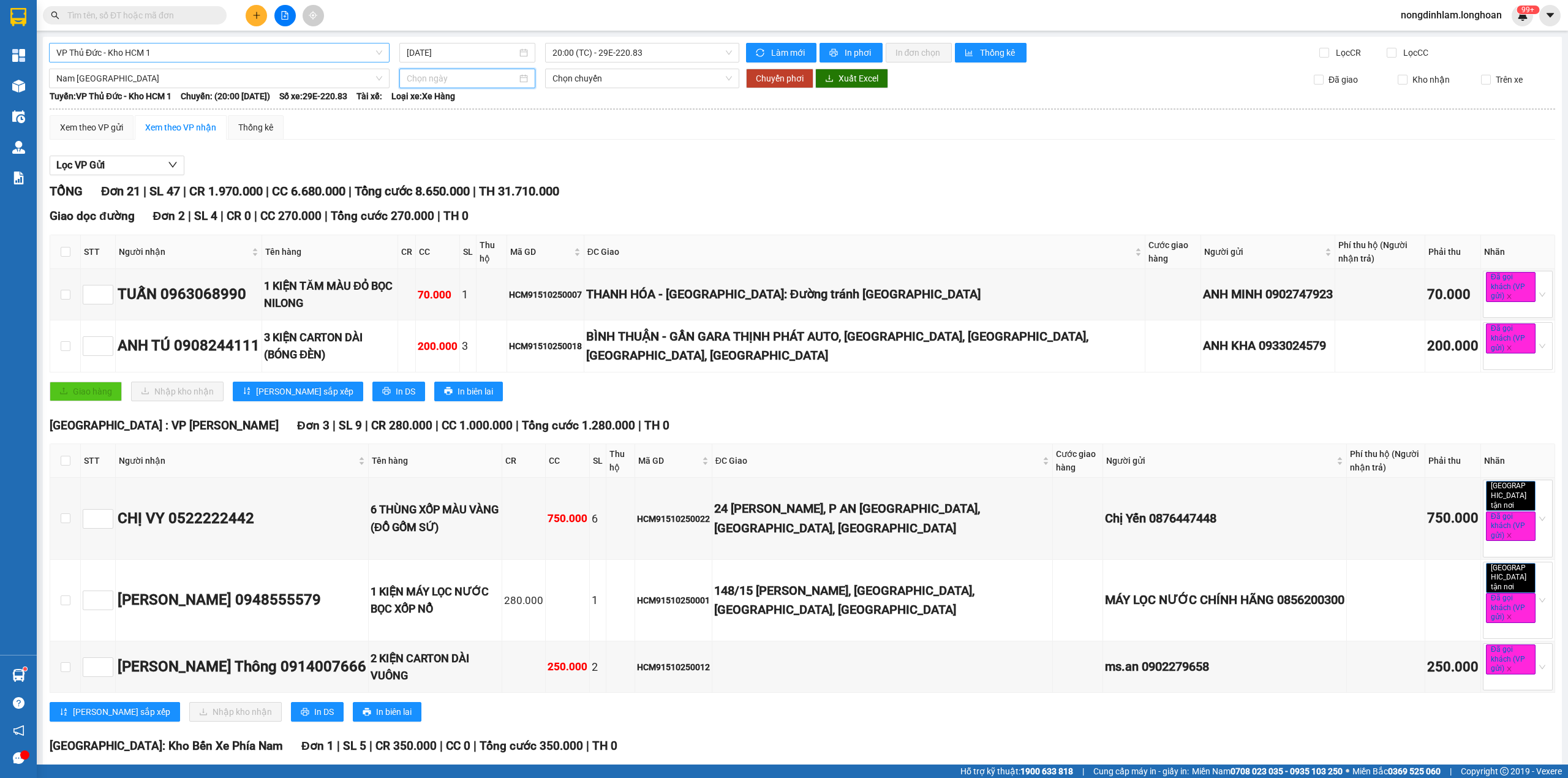
click at [444, 77] on input at bounding box center [461, 78] width 110 height 14
type input "[DATE]"
click at [480, 182] on div "15" at bounding box center [480, 186] width 14 height 14
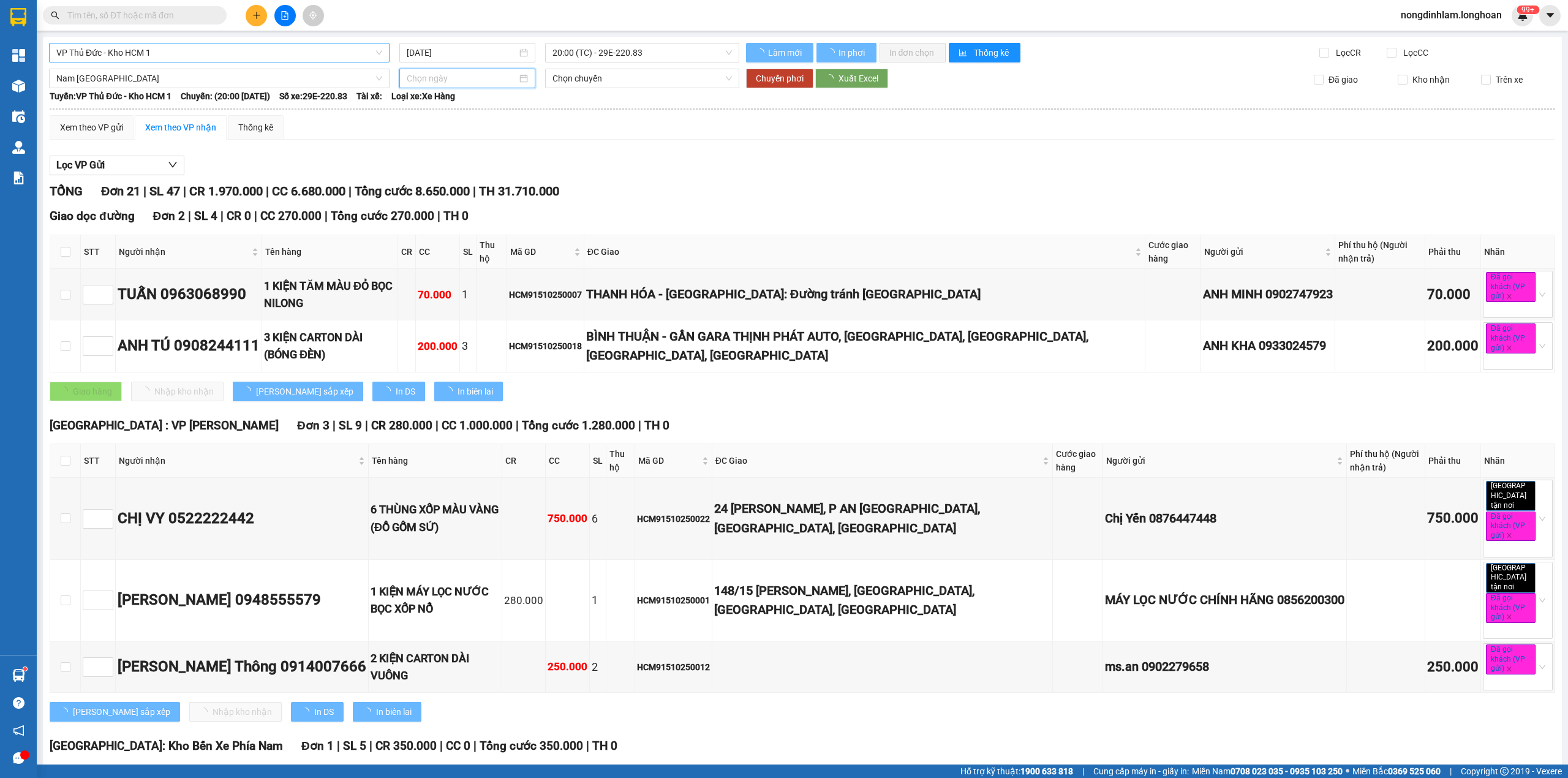
type input "[DATE]"
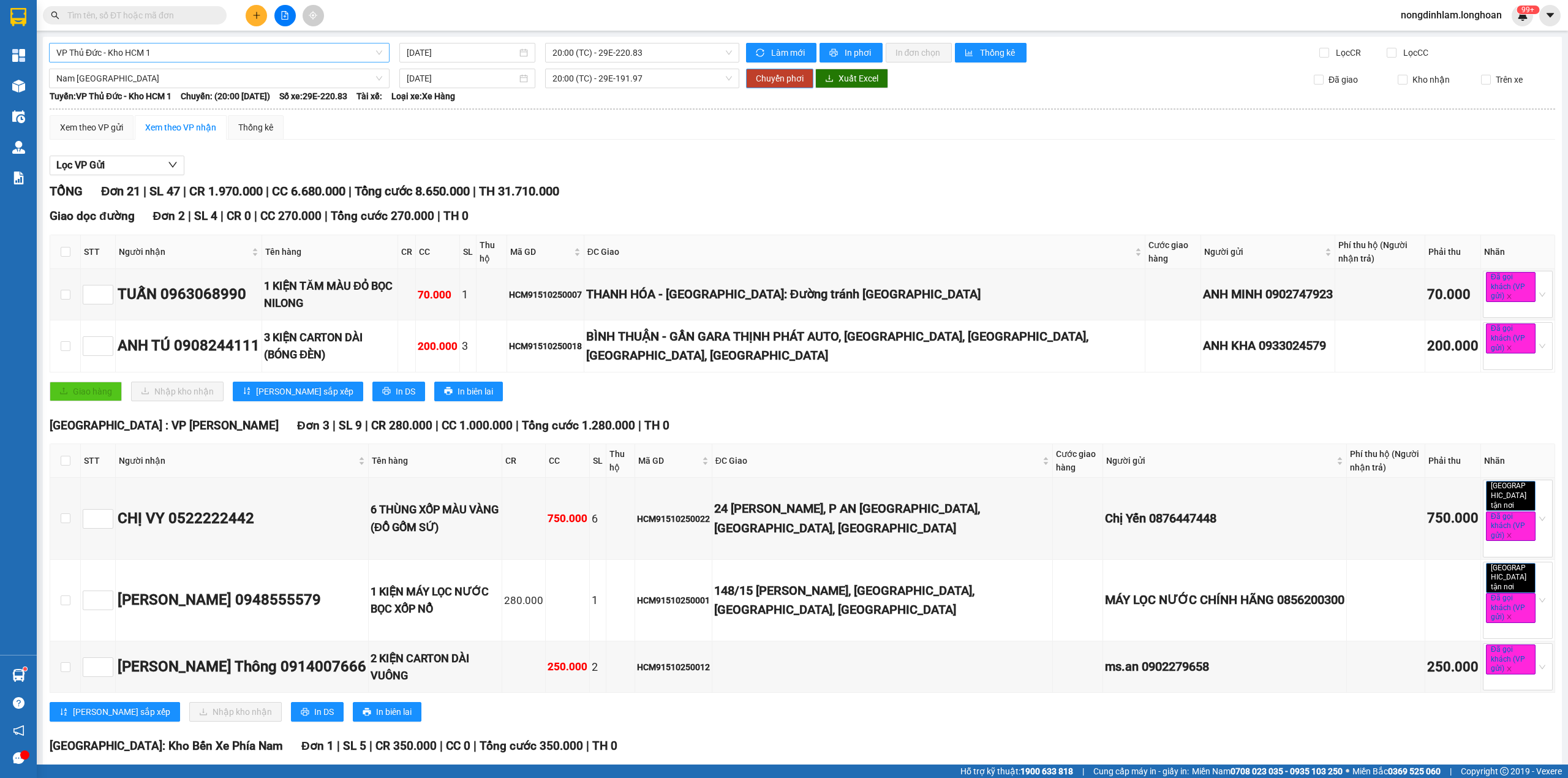
click at [776, 77] on span "Chuyển phơi" at bounding box center [779, 78] width 48 height 14
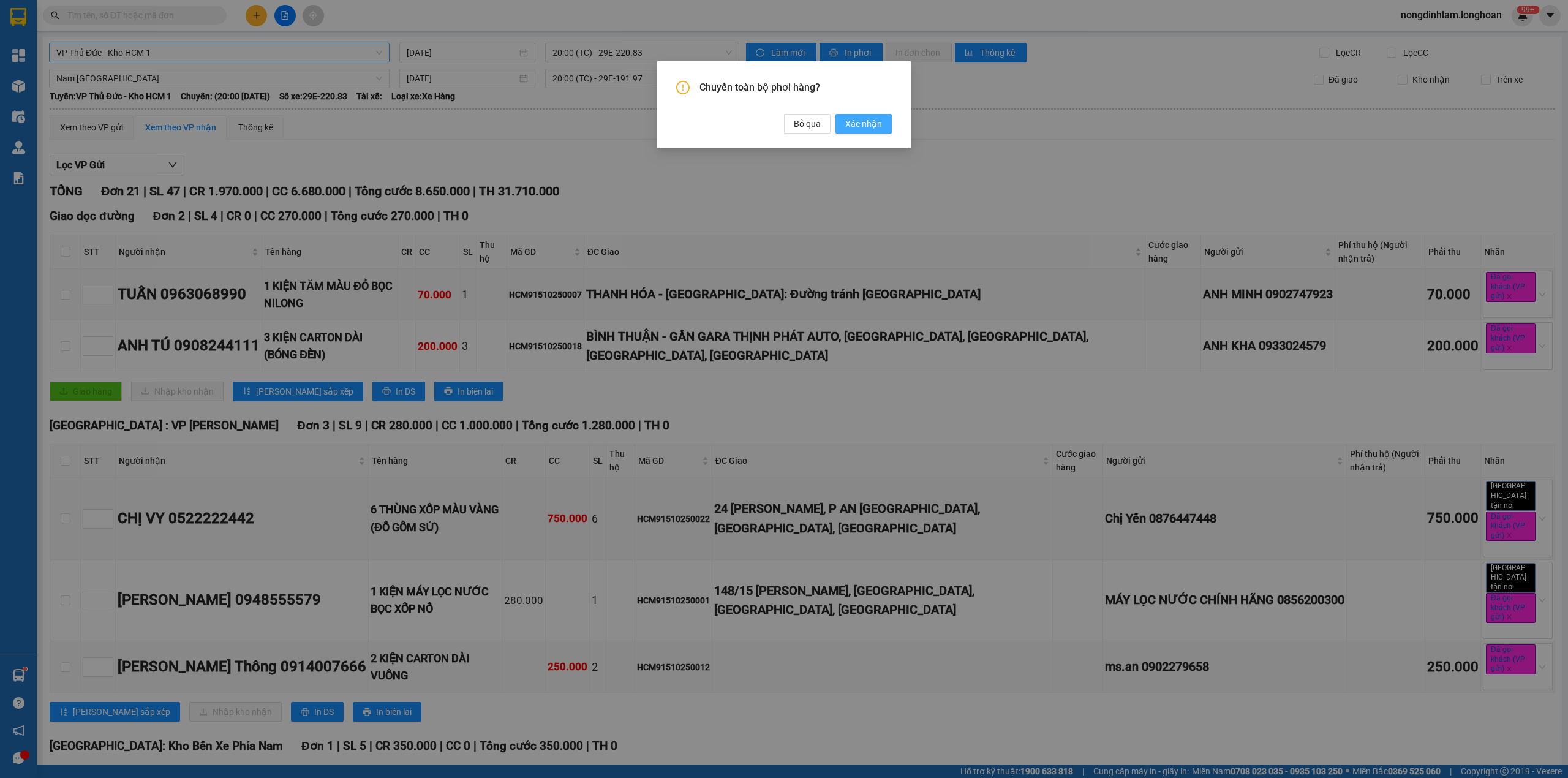
click at [868, 120] on span "Xác nhận" at bounding box center [864, 124] width 36 height 14
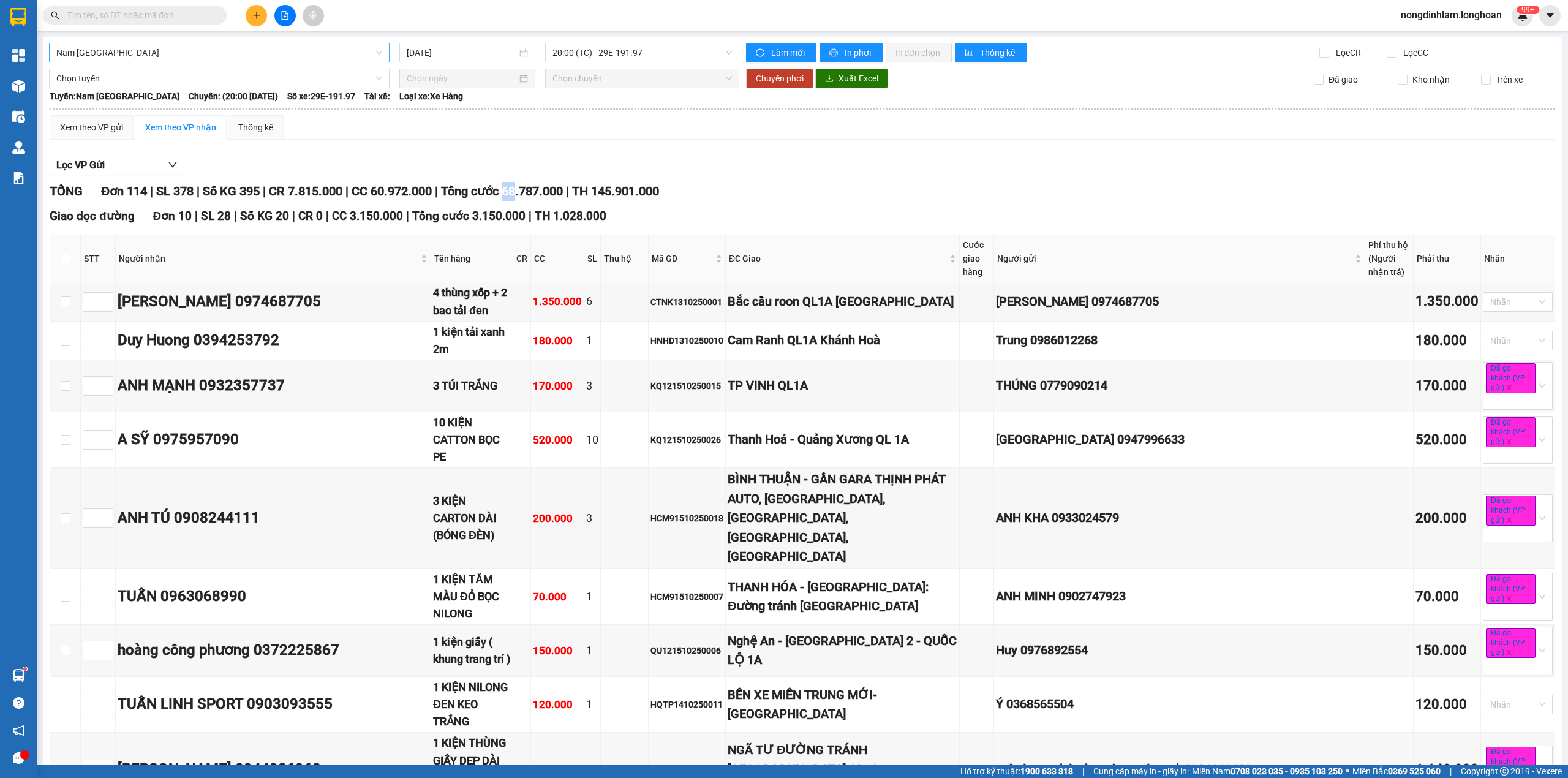
drag, startPoint x: 533, startPoint y: 194, endPoint x: 522, endPoint y: 191, distance: 11.4
click at [522, 191] on span "Tổng cước 68.787.000" at bounding box center [502, 191] width 122 height 14
click at [154, 49] on span "Nam [GEOGRAPHIC_DATA]" at bounding box center [219, 52] width 326 height 18
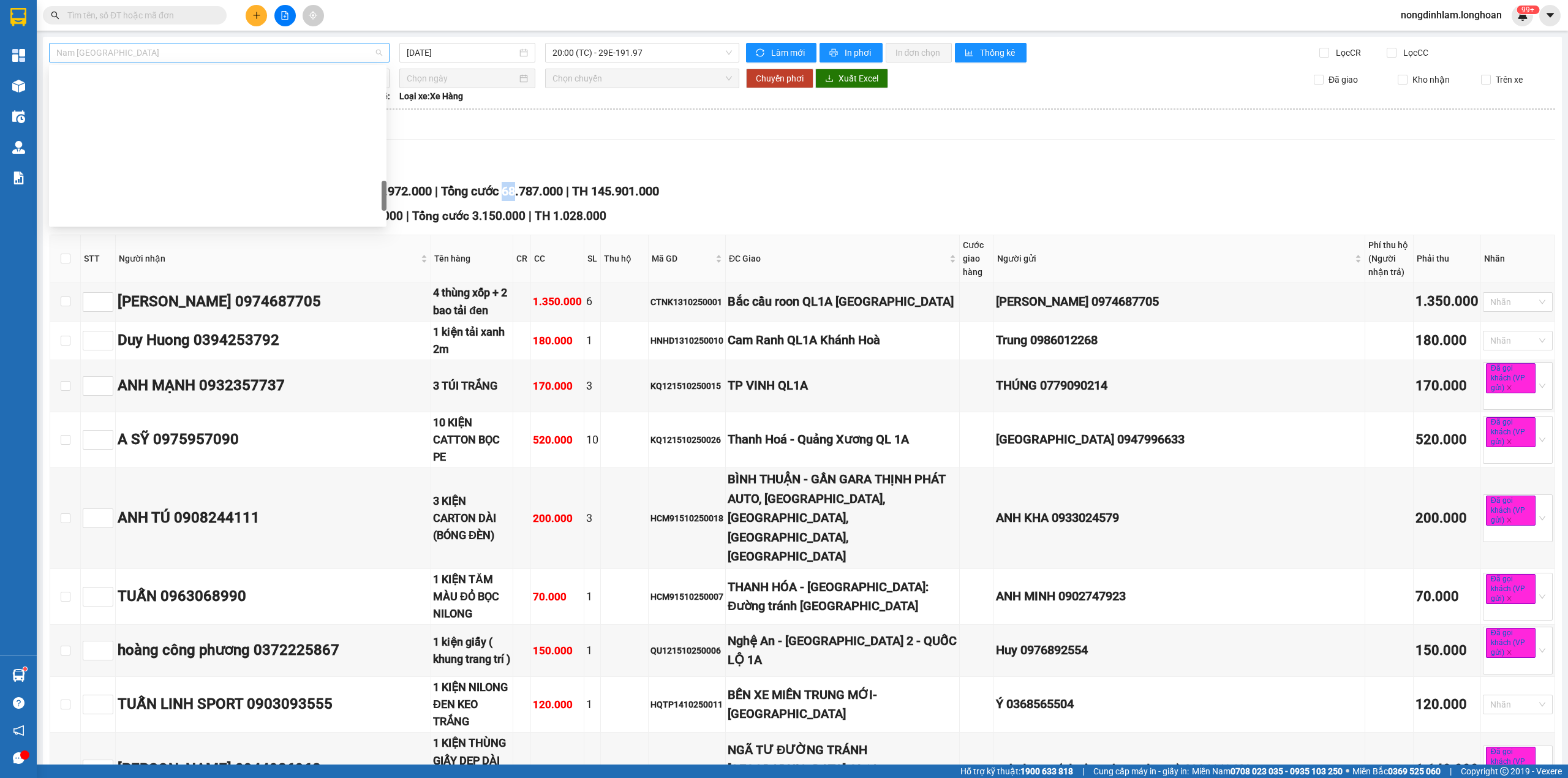
scroll to position [710, 0]
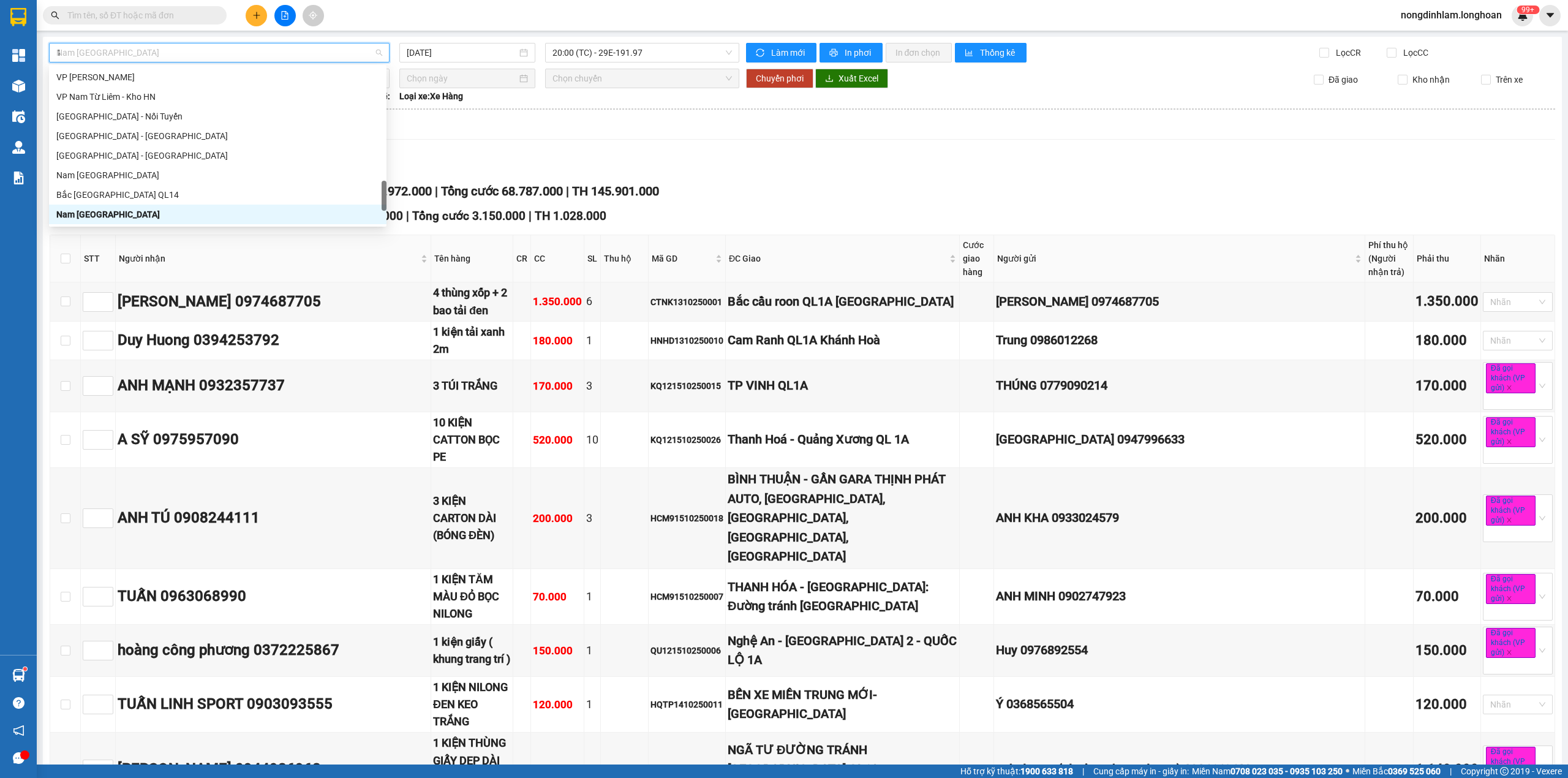
type input "10"
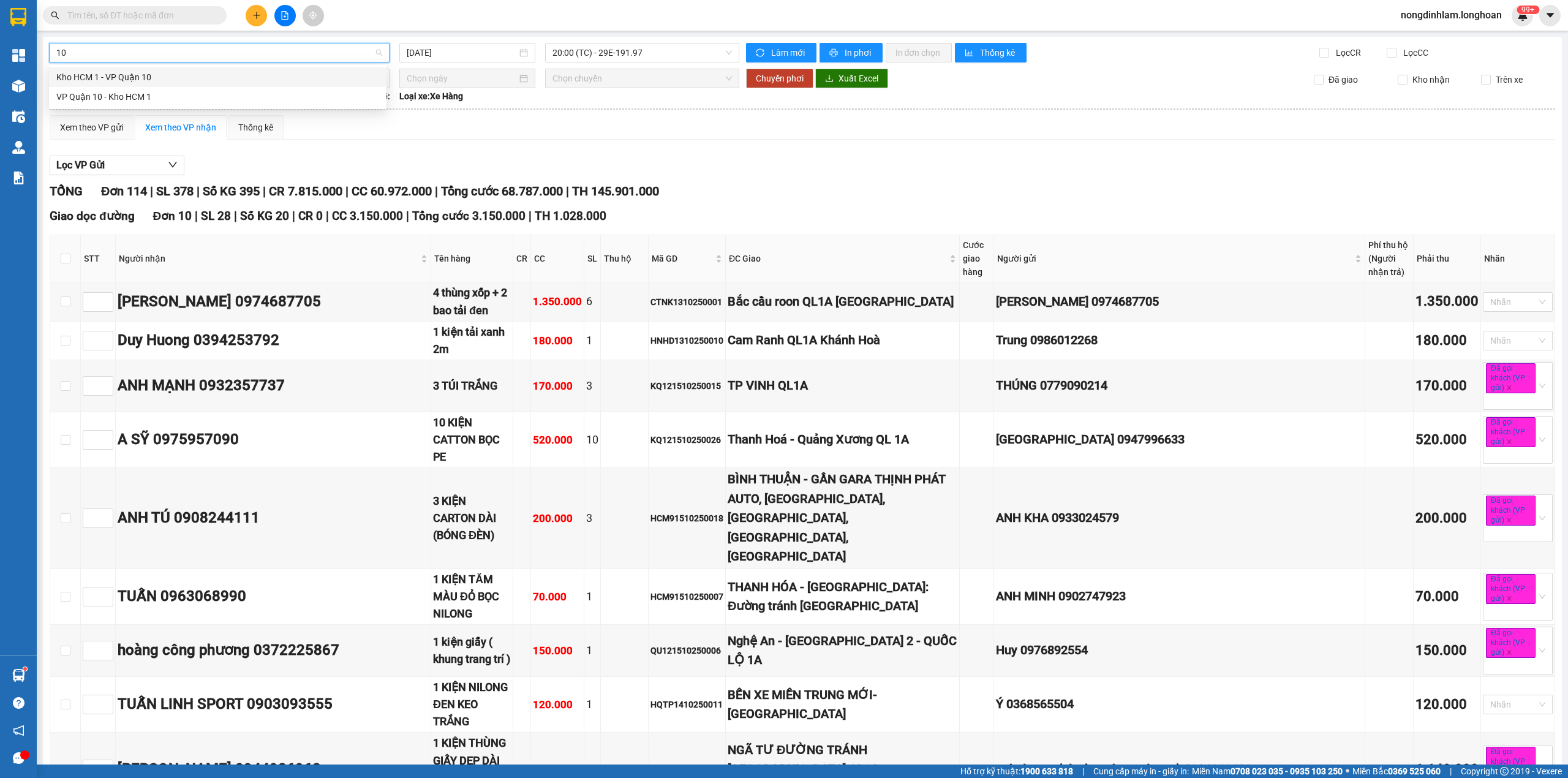
scroll to position [0, 0]
click at [123, 102] on div "VP Quận 10 - Kho HCM 1" at bounding box center [217, 97] width 323 height 14
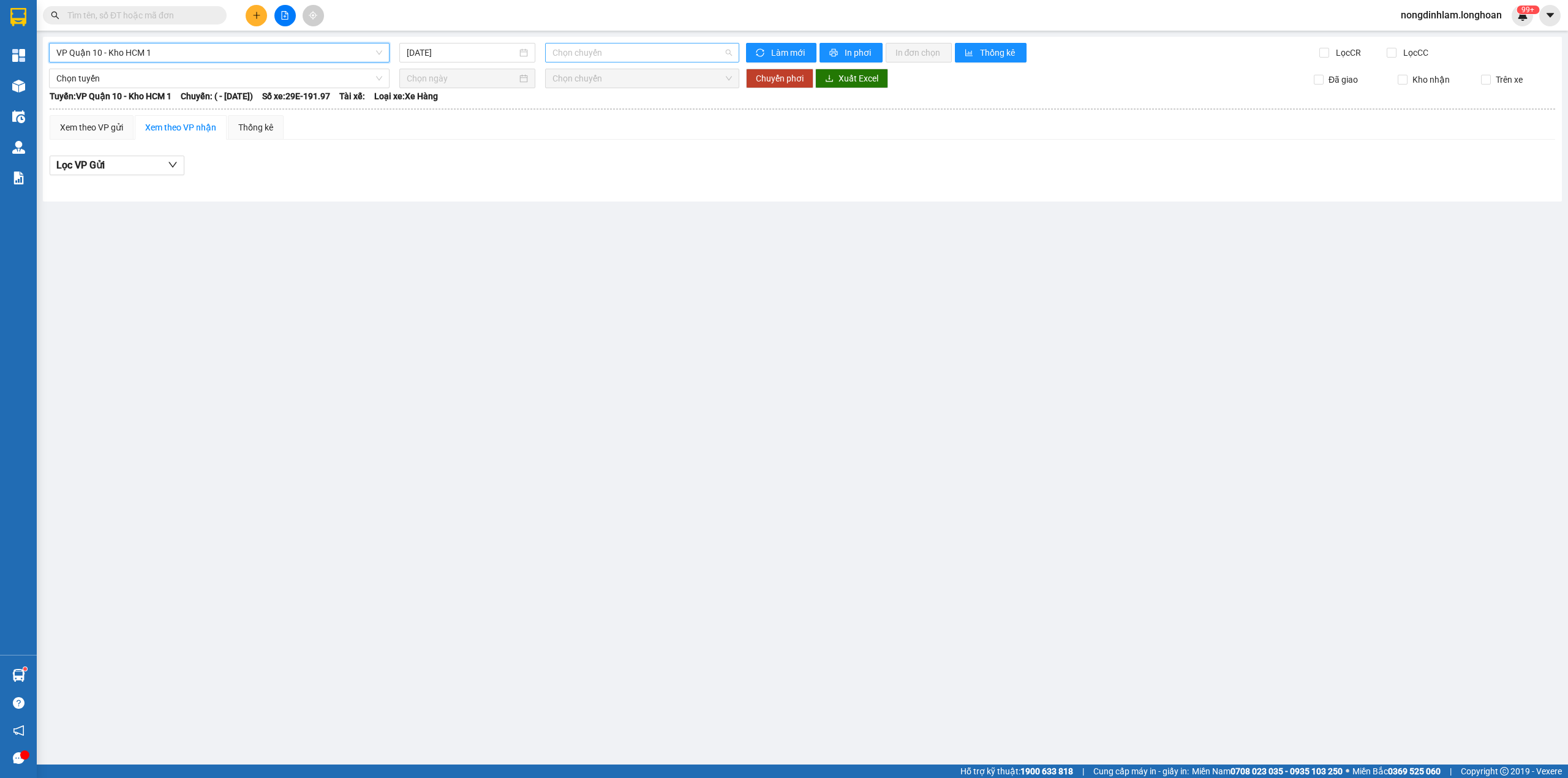
click at [602, 58] on span "Chọn chuyến" at bounding box center [642, 52] width 180 height 18
click at [488, 52] on input "[DATE]" at bounding box center [461, 52] width 110 height 14
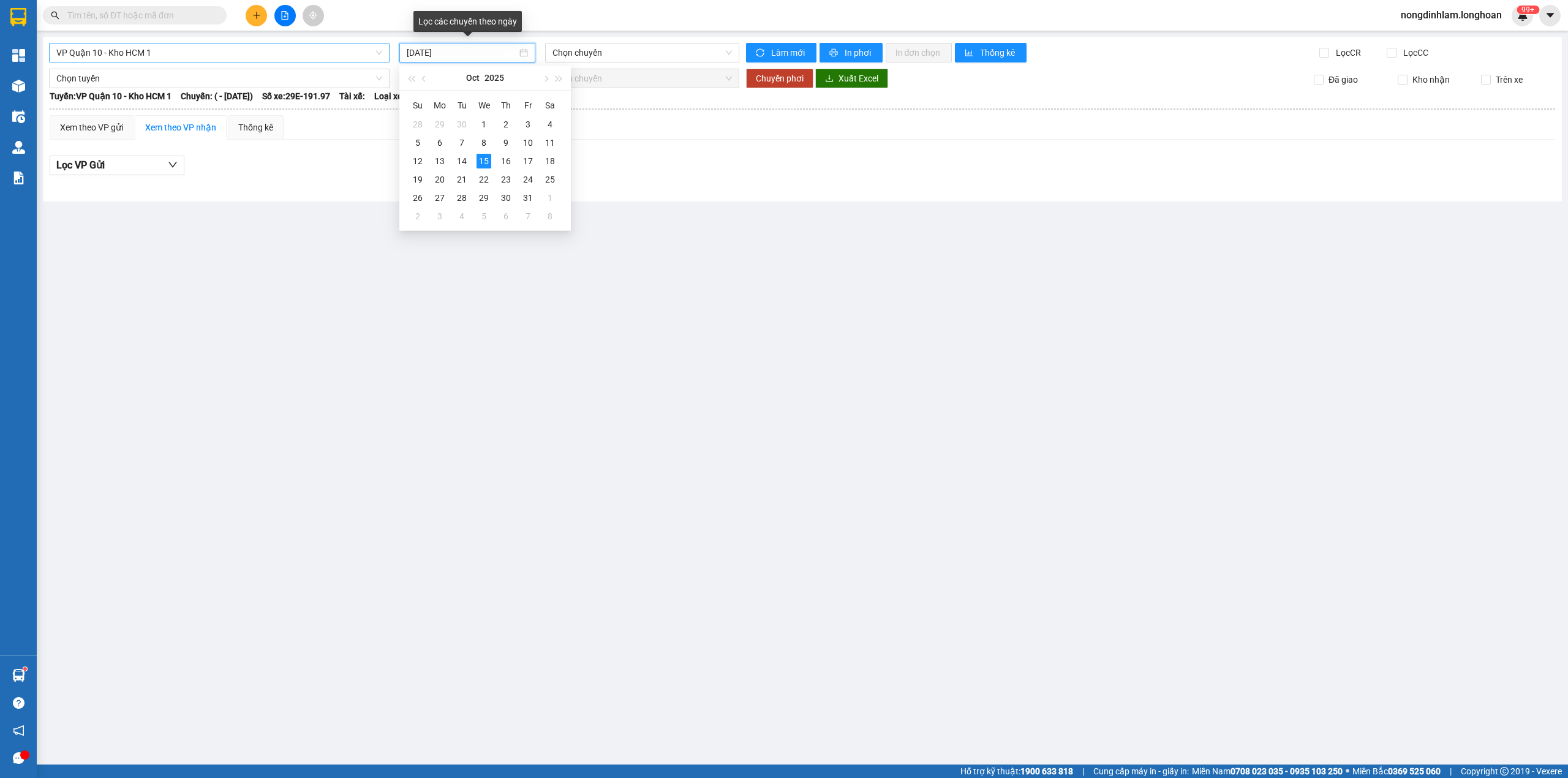
click at [488, 52] on input "[DATE]" at bounding box center [461, 52] width 110 height 14
type input "[DATE]"
click at [160, 52] on span "VP Quận 10 - Kho HCM 1" at bounding box center [219, 52] width 326 height 18
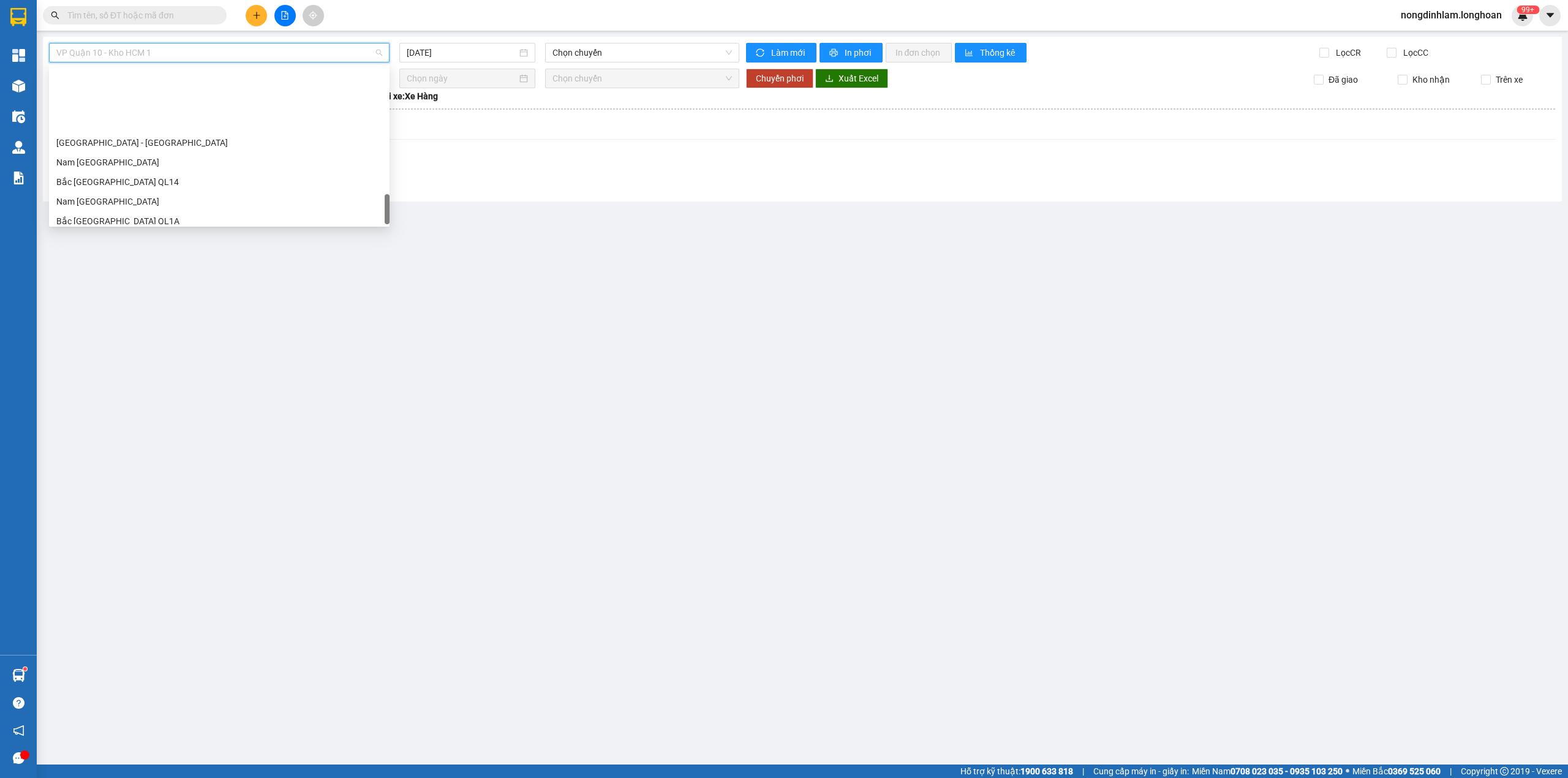
scroll to position [852, 0]
click at [126, 115] on div "Nam [GEOGRAPHIC_DATA]" at bounding box center [219, 116] width 326 height 14
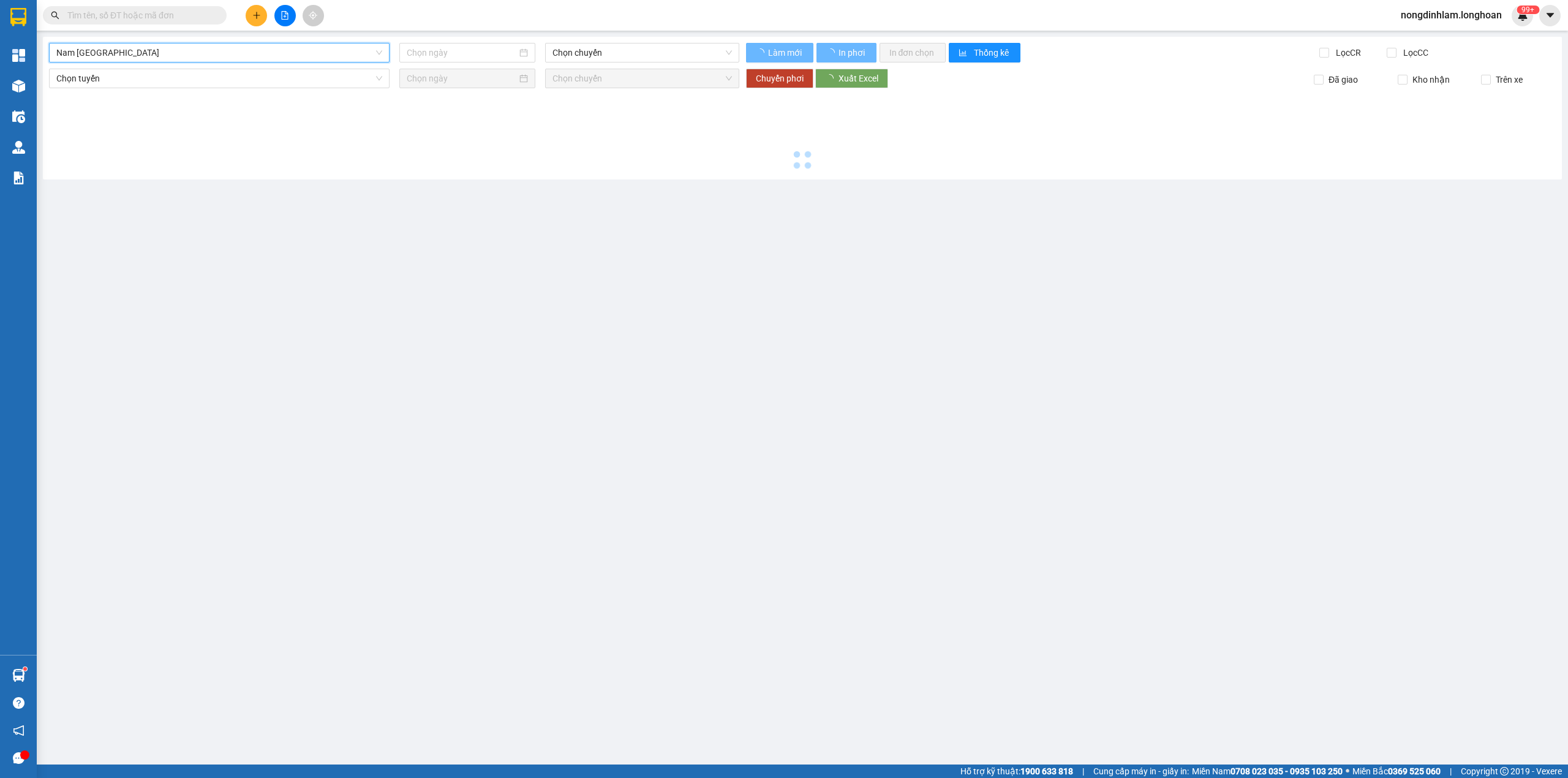
type input "[DATE]"
